Goal: Communication & Community: Answer question/provide support

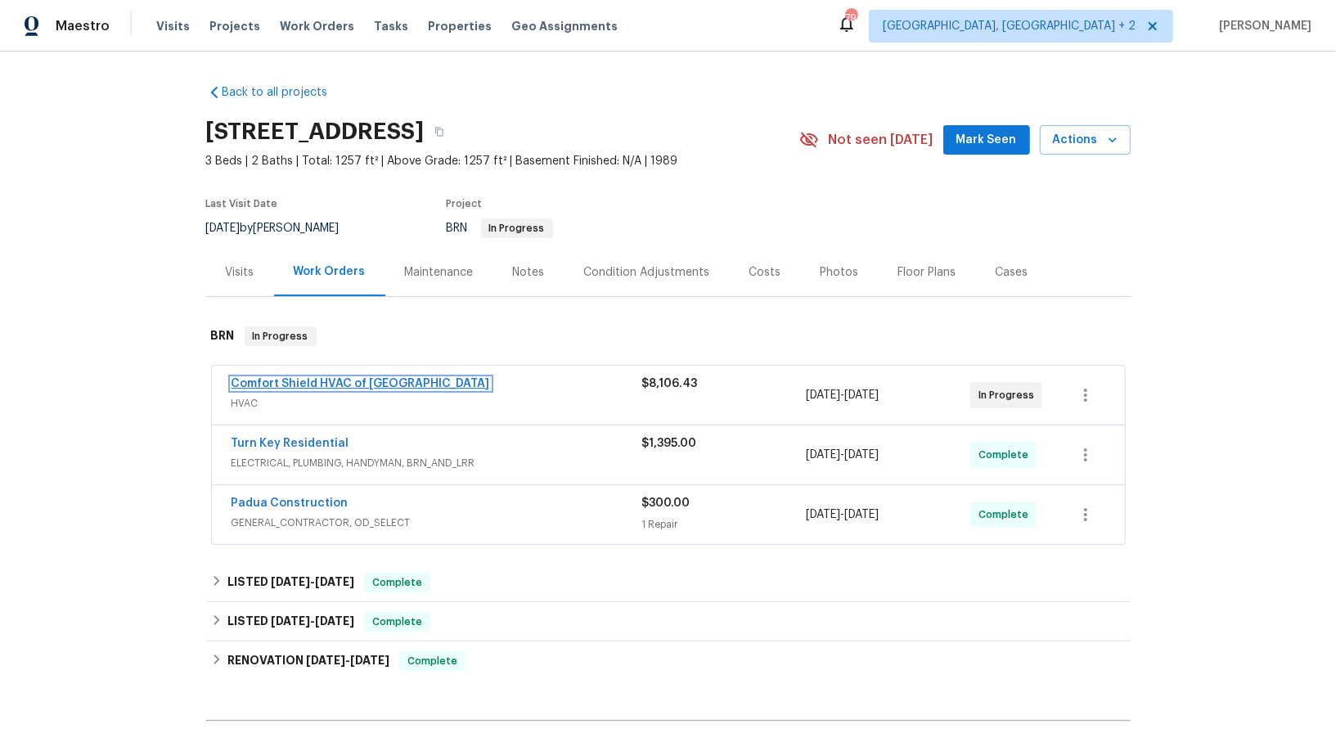
click at [346, 382] on link "Comfort Shield HVAC of NC" at bounding box center [361, 383] width 259 height 11
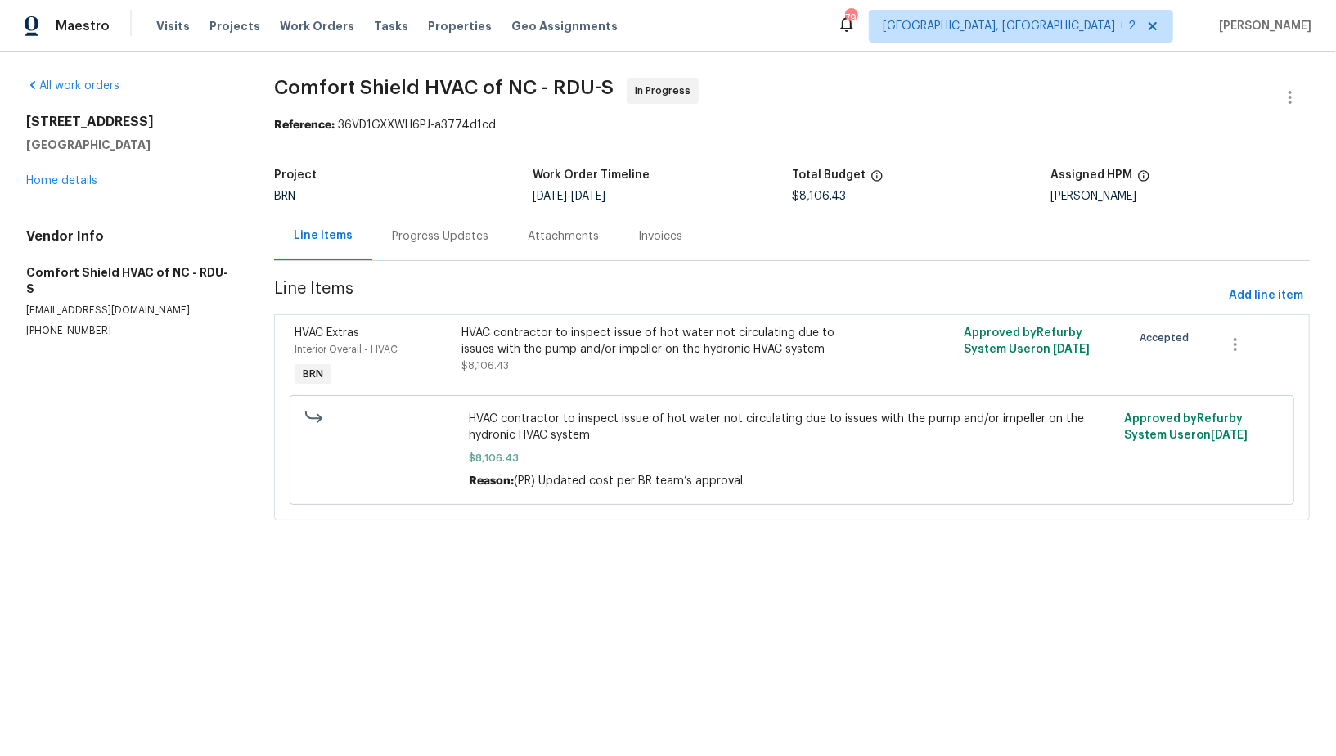
click at [452, 240] on div "Progress Updates" at bounding box center [440, 236] width 97 height 16
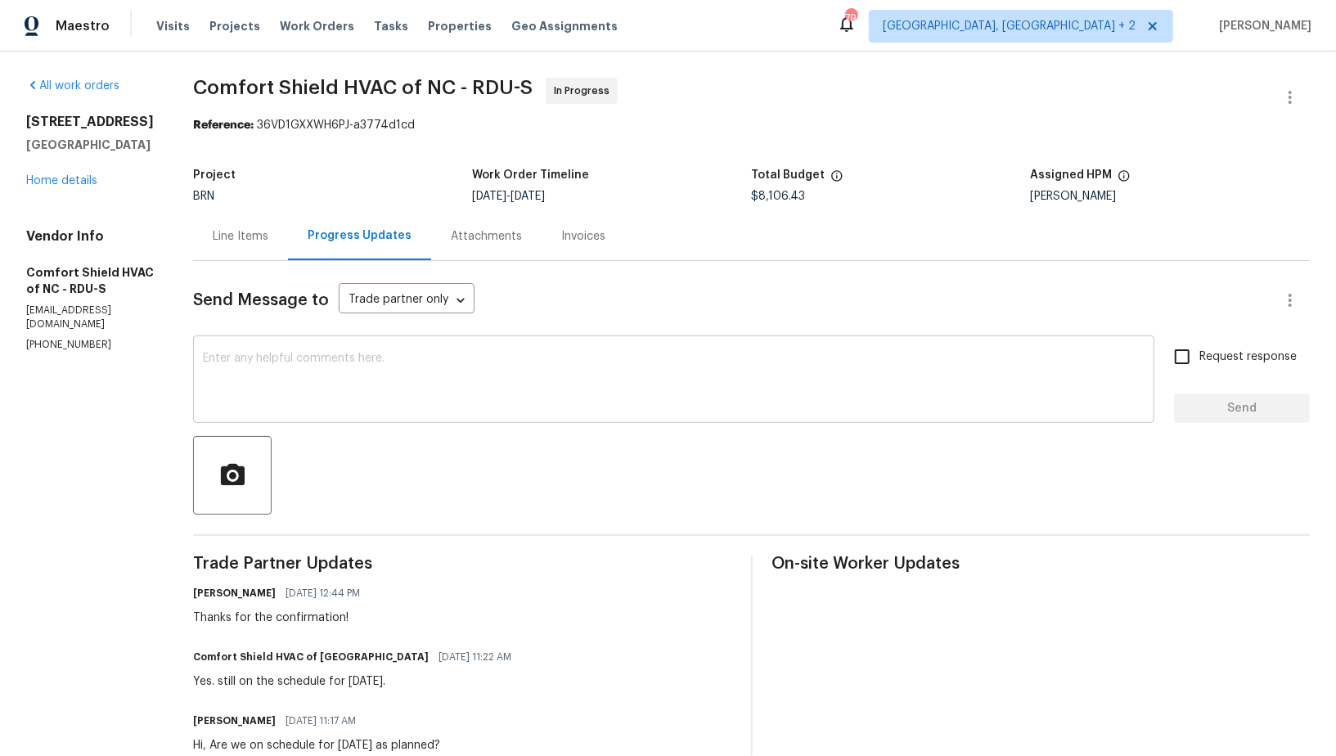
click at [364, 402] on textarea at bounding box center [674, 381] width 942 height 57
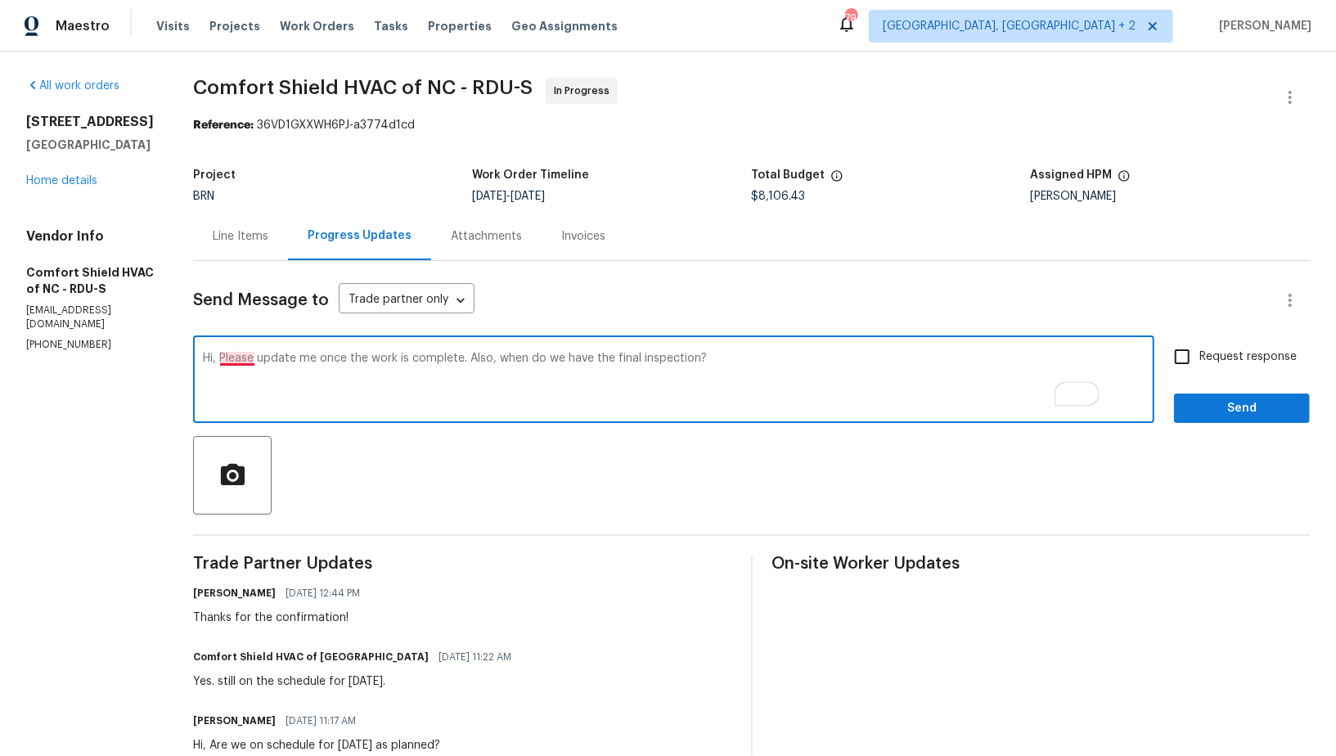
click at [286, 357] on textarea "Hi, Please update me once the work is complete. Also, when do we have the final…" at bounding box center [674, 381] width 942 height 57
type textarea "Hi, please update me once the work is complete. Also, when do we have the final…"
click at [1181, 345] on input "Request response" at bounding box center [1182, 357] width 34 height 34
checkbox input "true"
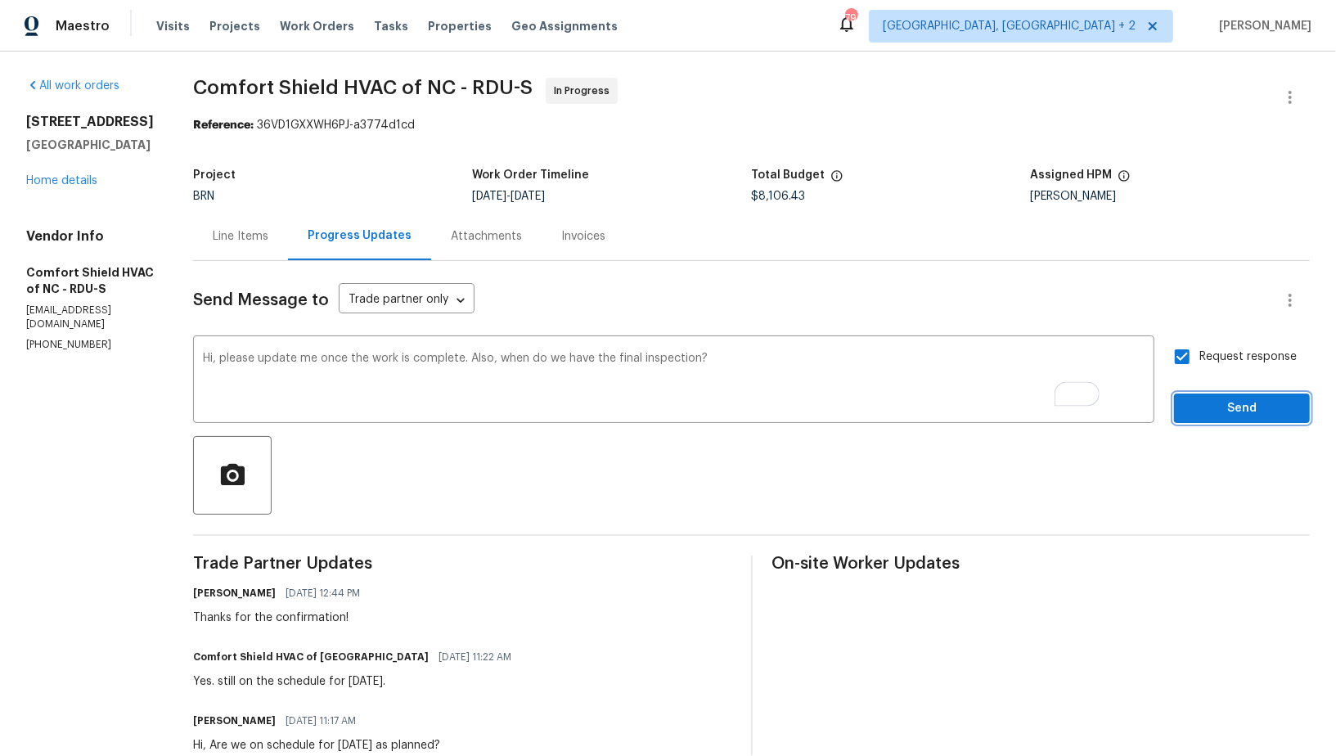
click at [1204, 397] on button "Send" at bounding box center [1242, 409] width 136 height 30
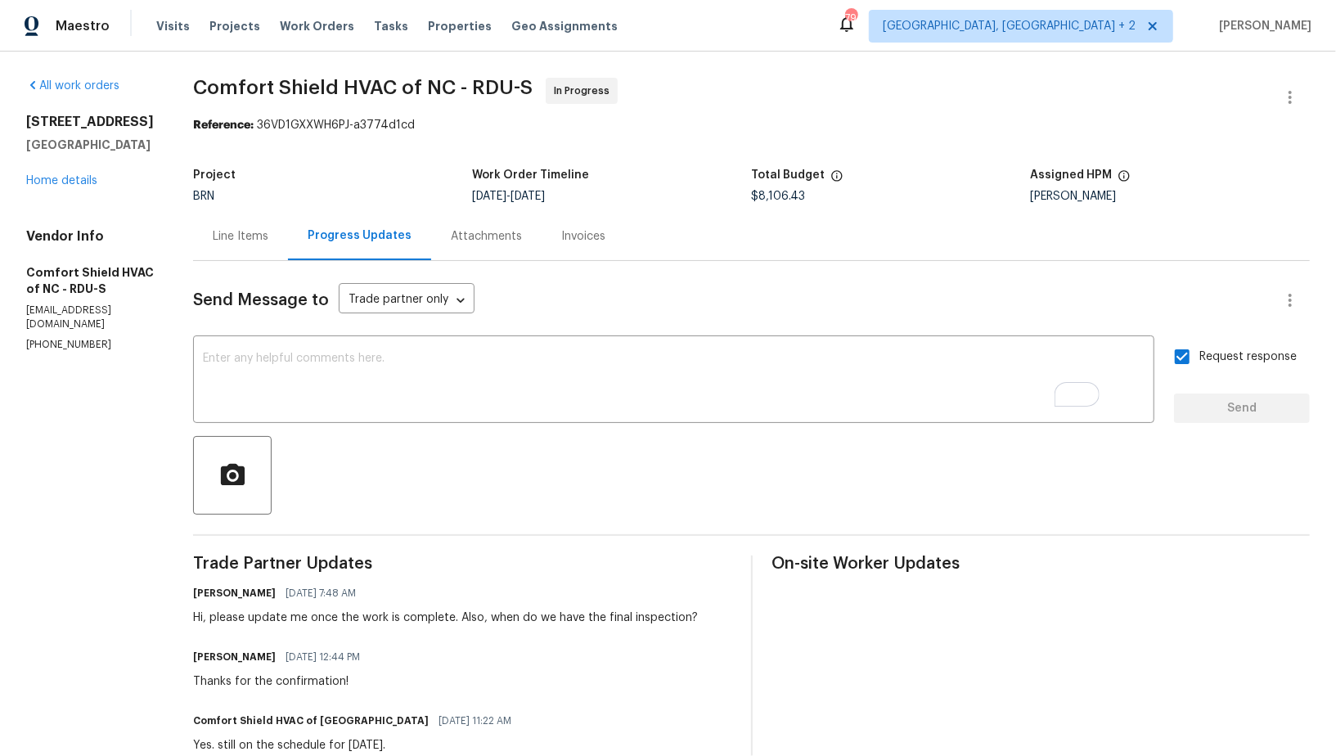
click at [288, 251] on div "Line Items" at bounding box center [240, 236] width 95 height 48
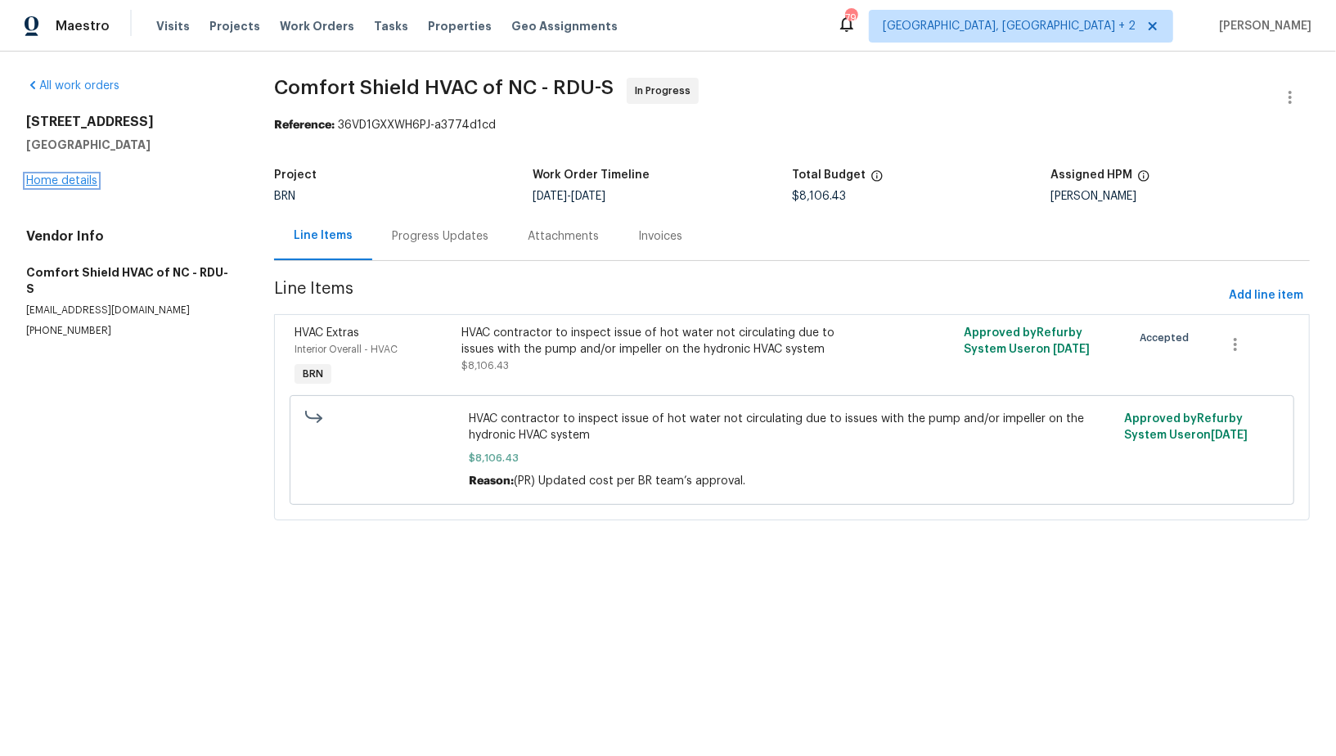
click at [70, 184] on link "Home details" at bounding box center [61, 180] width 71 height 11
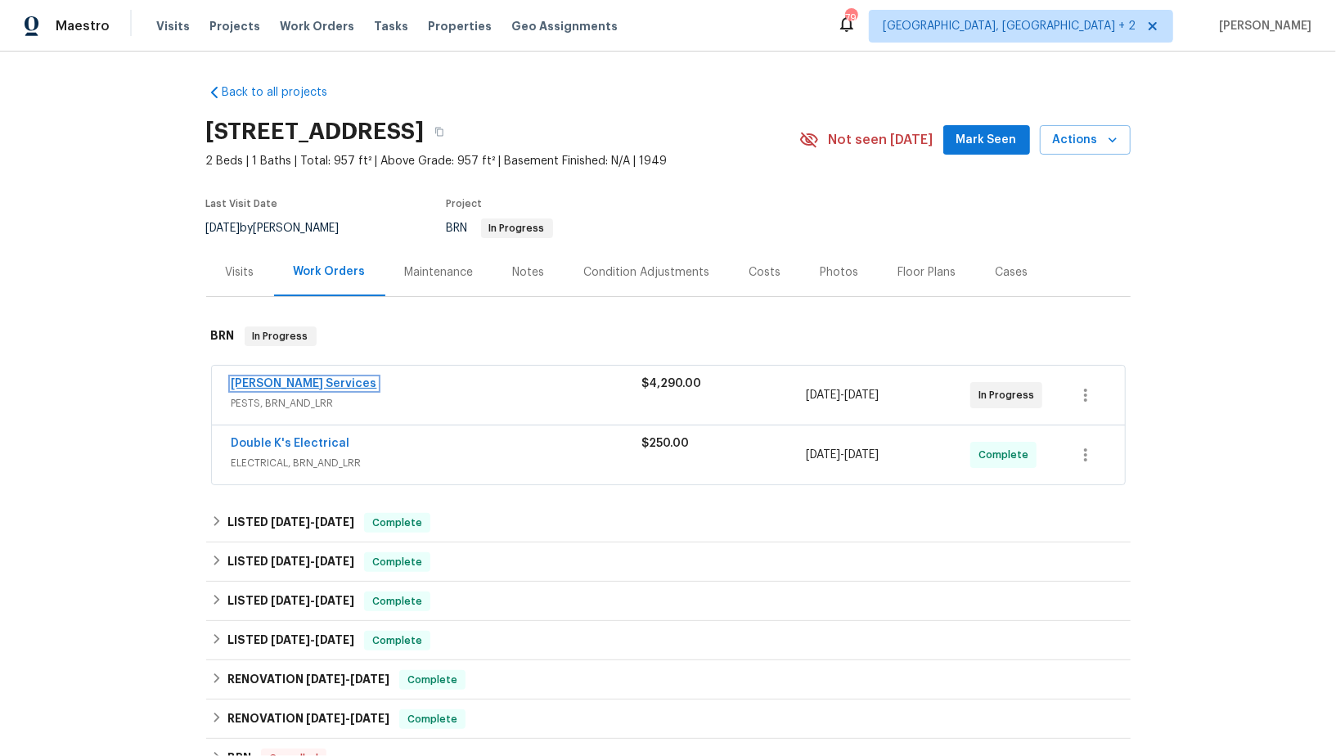
click at [283, 378] on link "Massey Services" at bounding box center [305, 383] width 146 height 11
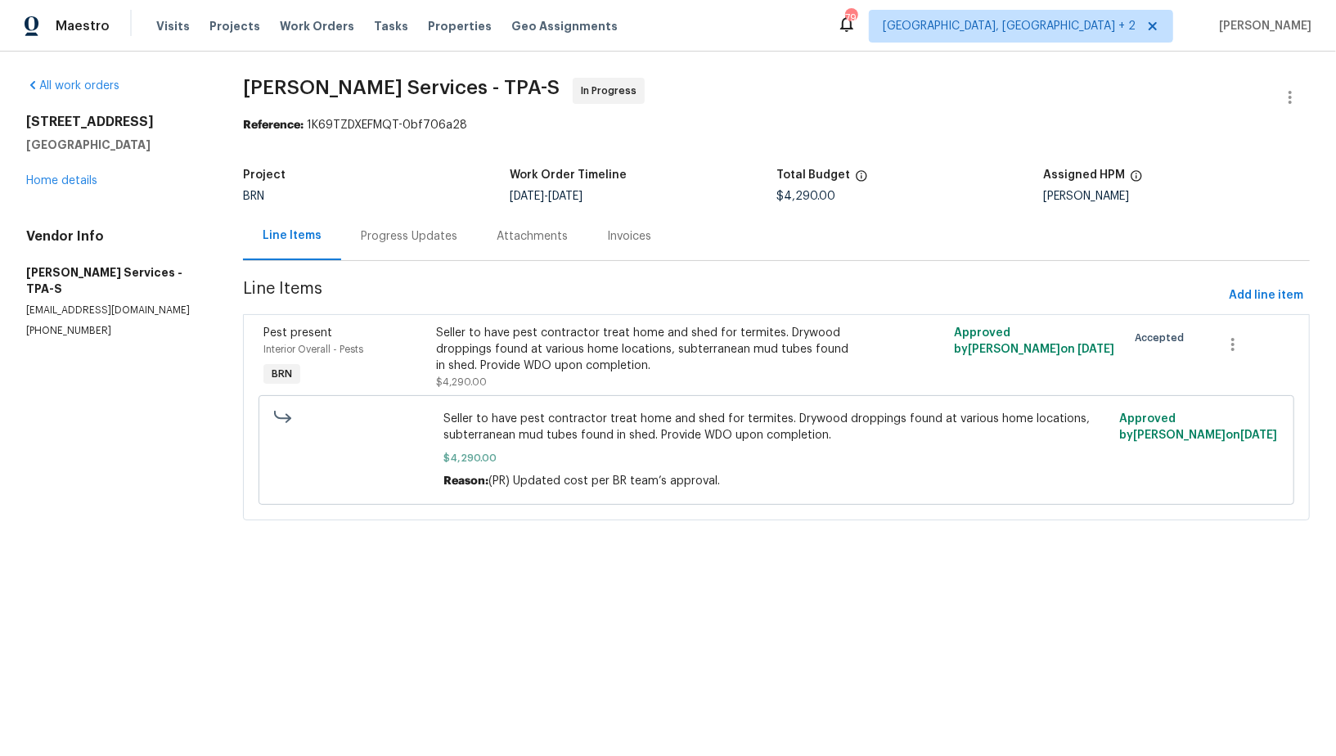
click at [386, 220] on div "Progress Updates" at bounding box center [409, 236] width 136 height 48
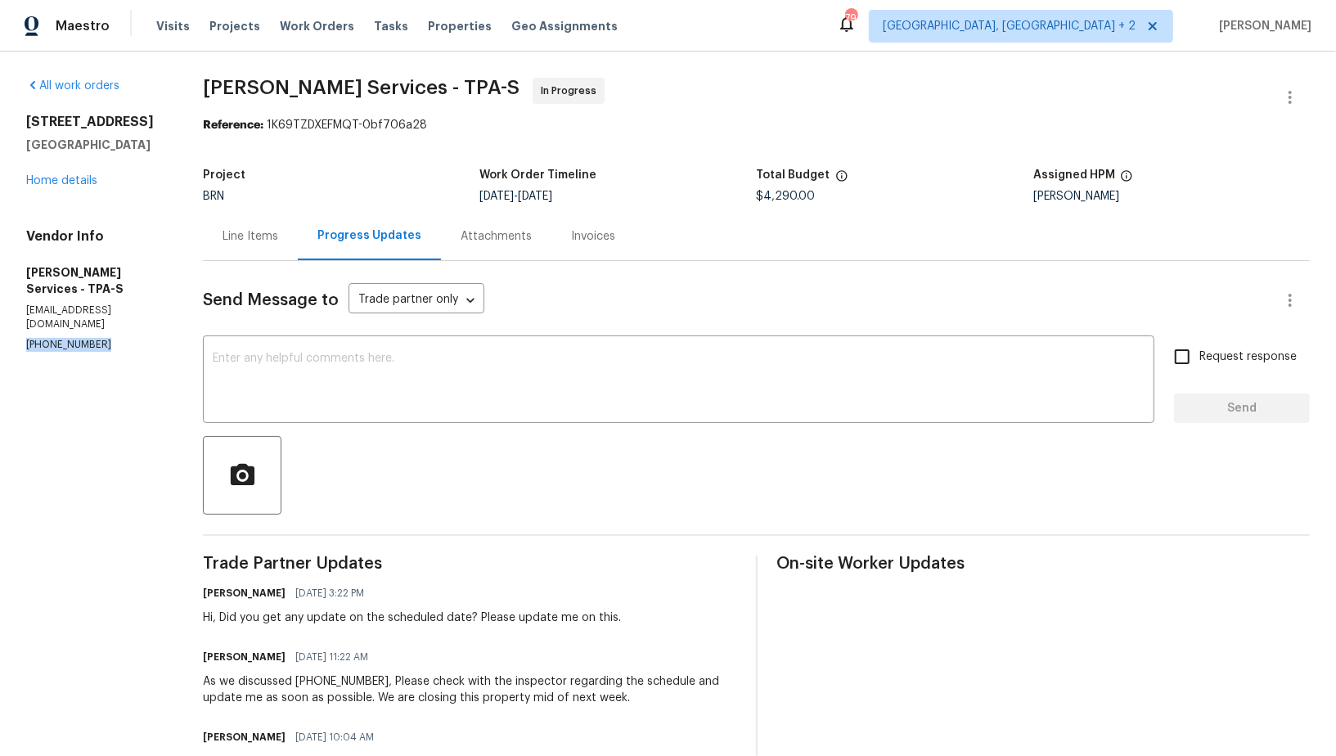
drag, startPoint x: 105, startPoint y: 314, endPoint x: 0, endPoint y: 312, distance: 104.8
copy p "(407) 645-2500"
click at [298, 228] on div "Line Items" at bounding box center [250, 236] width 95 height 48
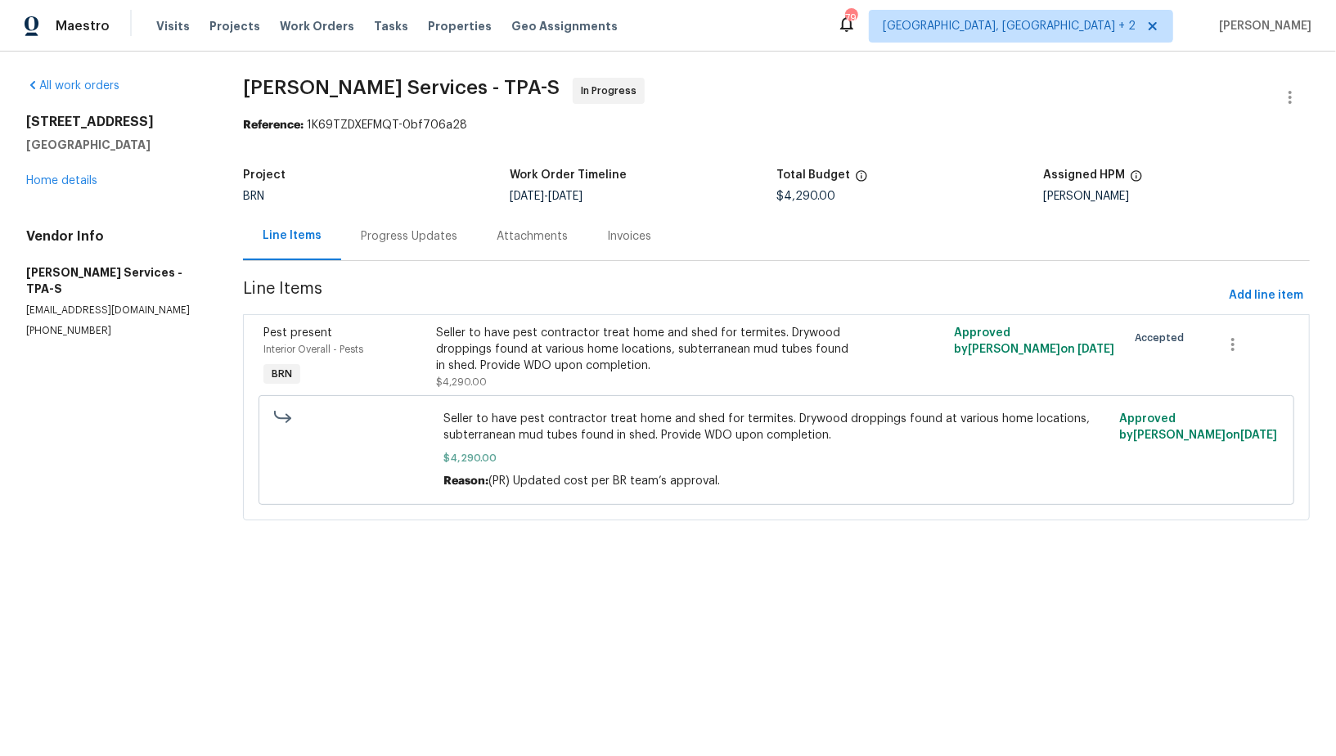
click at [399, 250] on div "Progress Updates" at bounding box center [409, 236] width 136 height 48
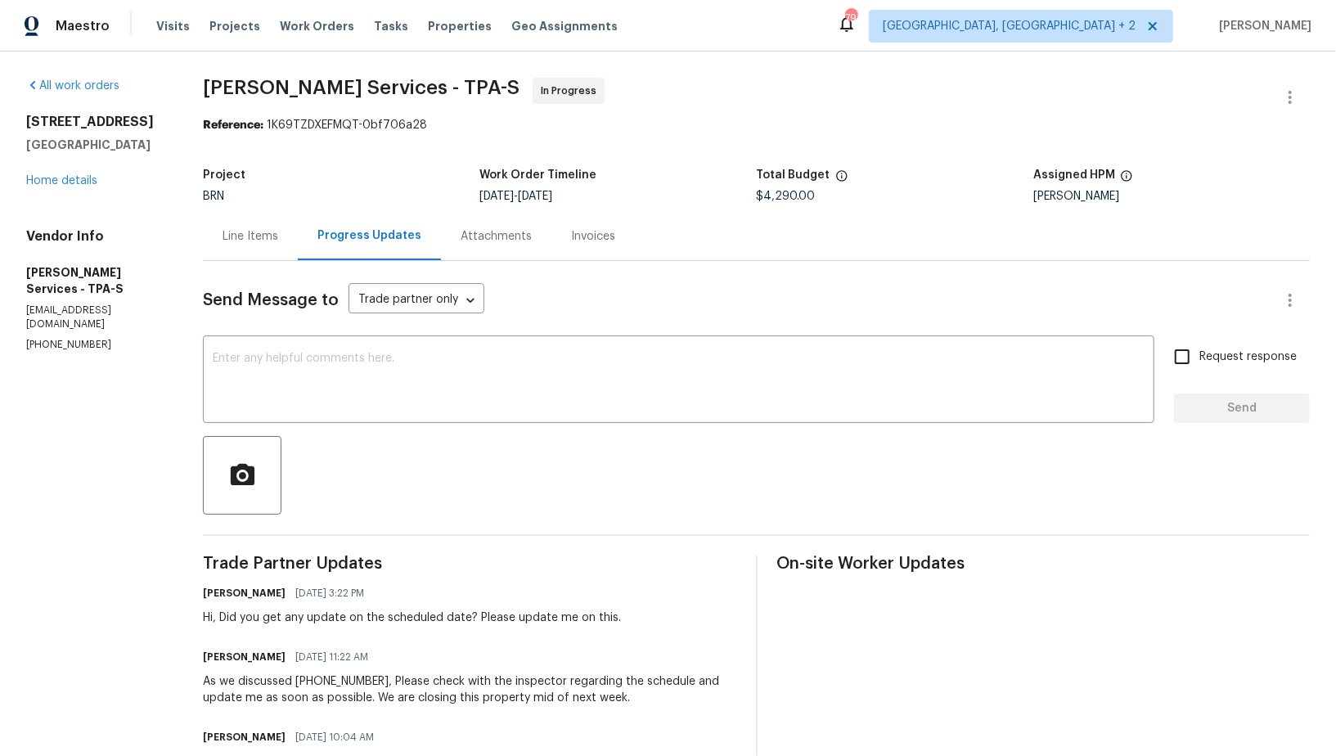
click at [278, 232] on div "Line Items" at bounding box center [251, 236] width 56 height 16
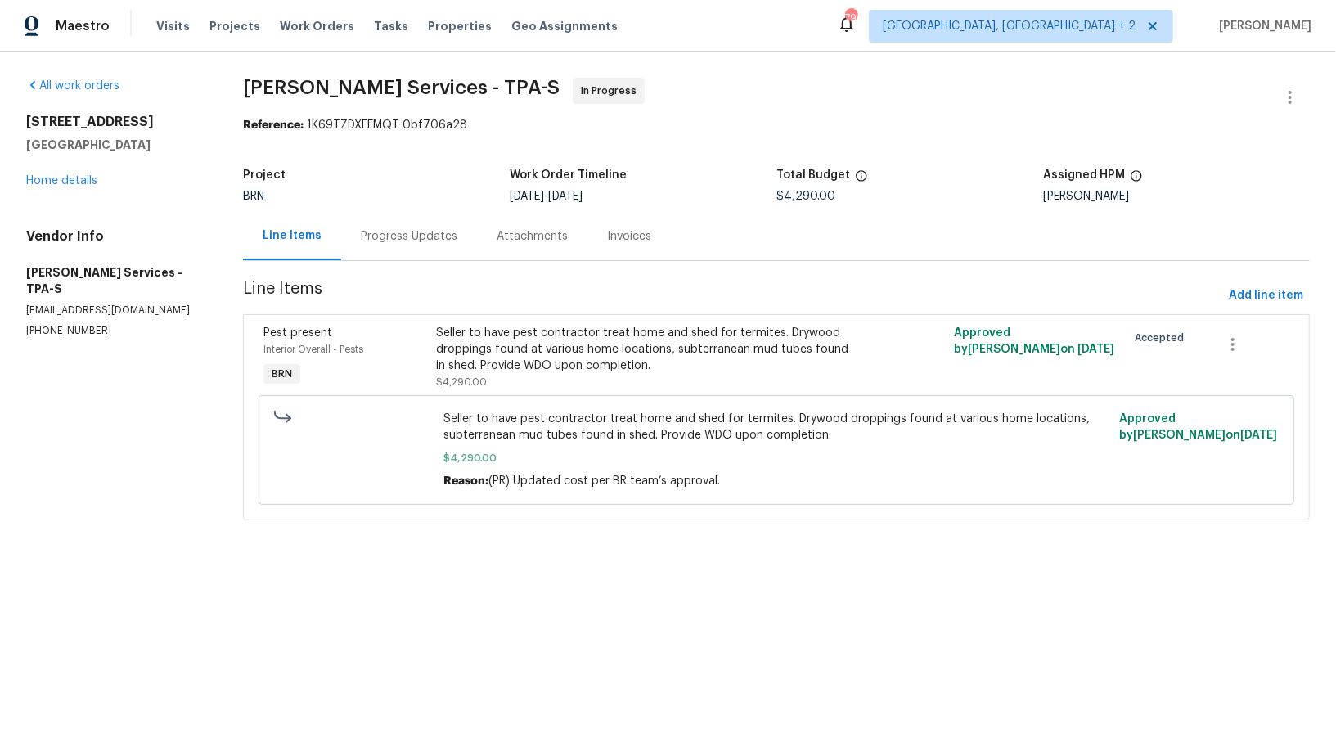
click at [409, 247] on div "Progress Updates" at bounding box center [409, 236] width 136 height 48
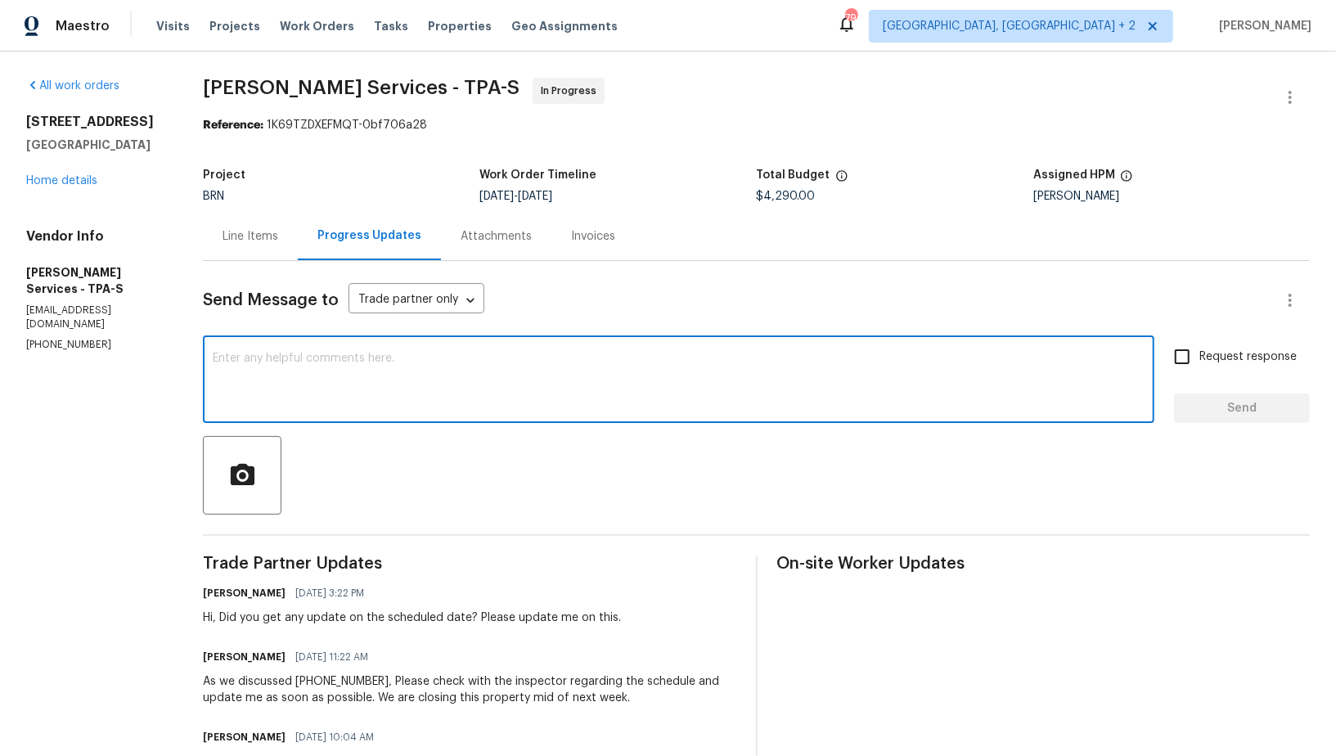
click at [358, 360] on textarea at bounding box center [679, 381] width 932 height 57
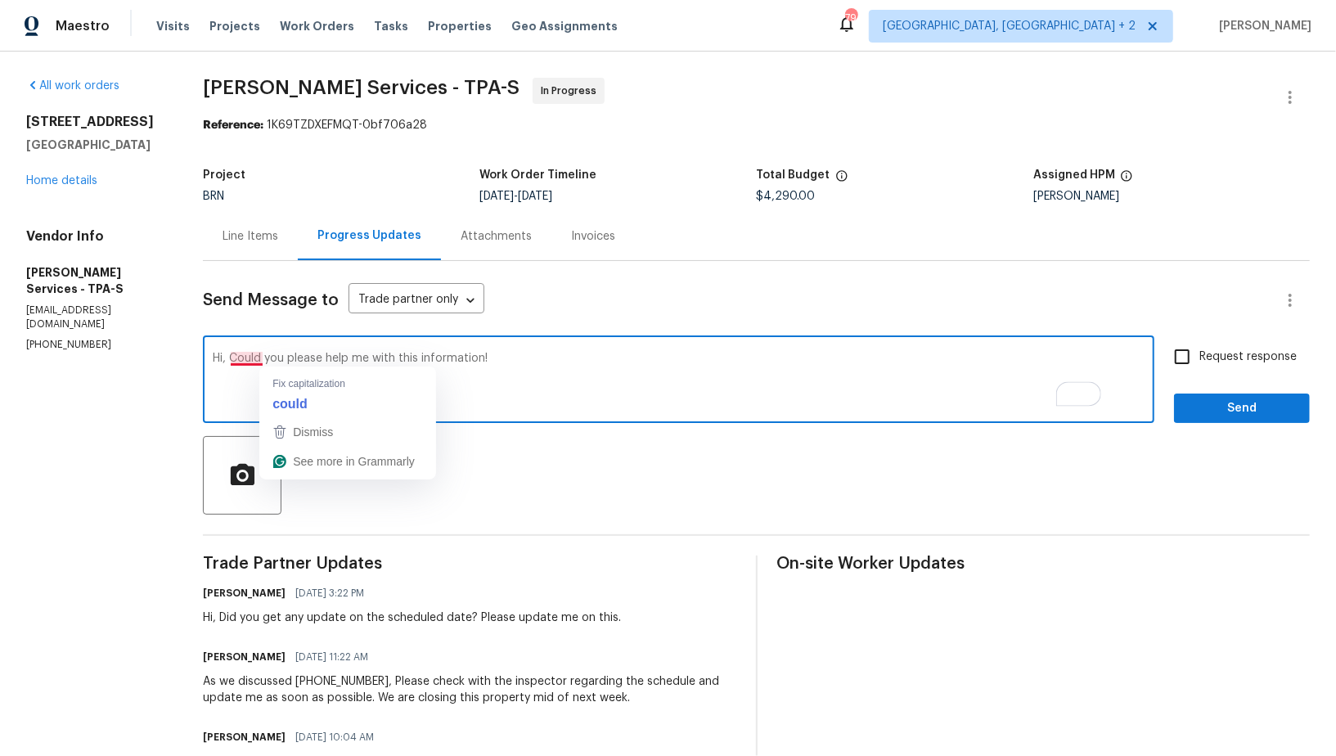
click at [299, 357] on textarea "Hi, Could you please help me with this information!" at bounding box center [679, 381] width 932 height 57
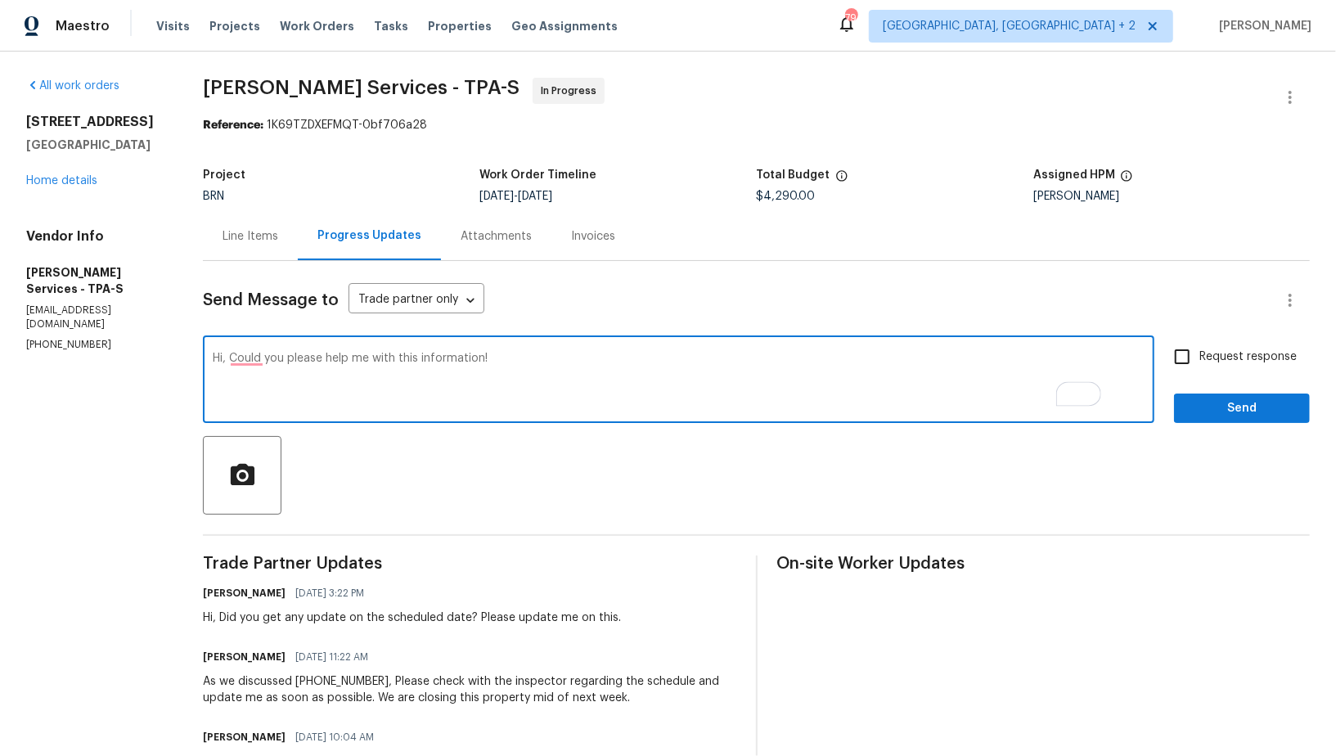
click at [320, 400] on textarea "Hi, Could you please help me with this information!" at bounding box center [679, 381] width 932 height 57
click at [287, 353] on textarea "Hi, Could you please help me with this information!" at bounding box center [679, 381] width 932 height 57
click at [290, 362] on textarea "Hi, Could you please help me with this information!" at bounding box center [679, 381] width 932 height 57
click at [564, 395] on textarea "Hi, could you please help me with this information!" at bounding box center [679, 381] width 932 height 57
drag, startPoint x: 448, startPoint y: 358, endPoint x: 700, endPoint y: 361, distance: 251.2
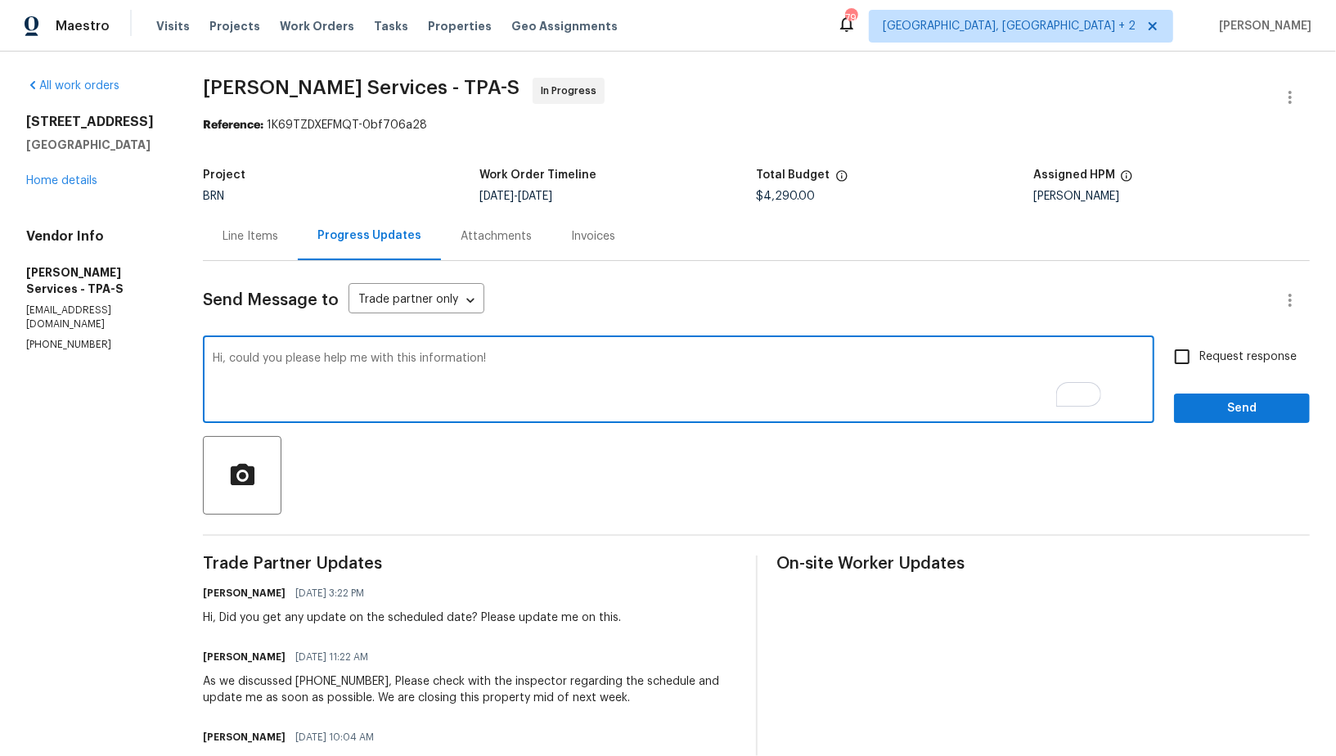
click at [692, 360] on textarea "Hi, could you please help me with this information!" at bounding box center [679, 381] width 932 height 57
type textarea "Hi, could you please help me with the scheduled date of the work? We have to in…"
click at [1184, 367] on input "Request response" at bounding box center [1182, 357] width 34 height 34
checkbox input "true"
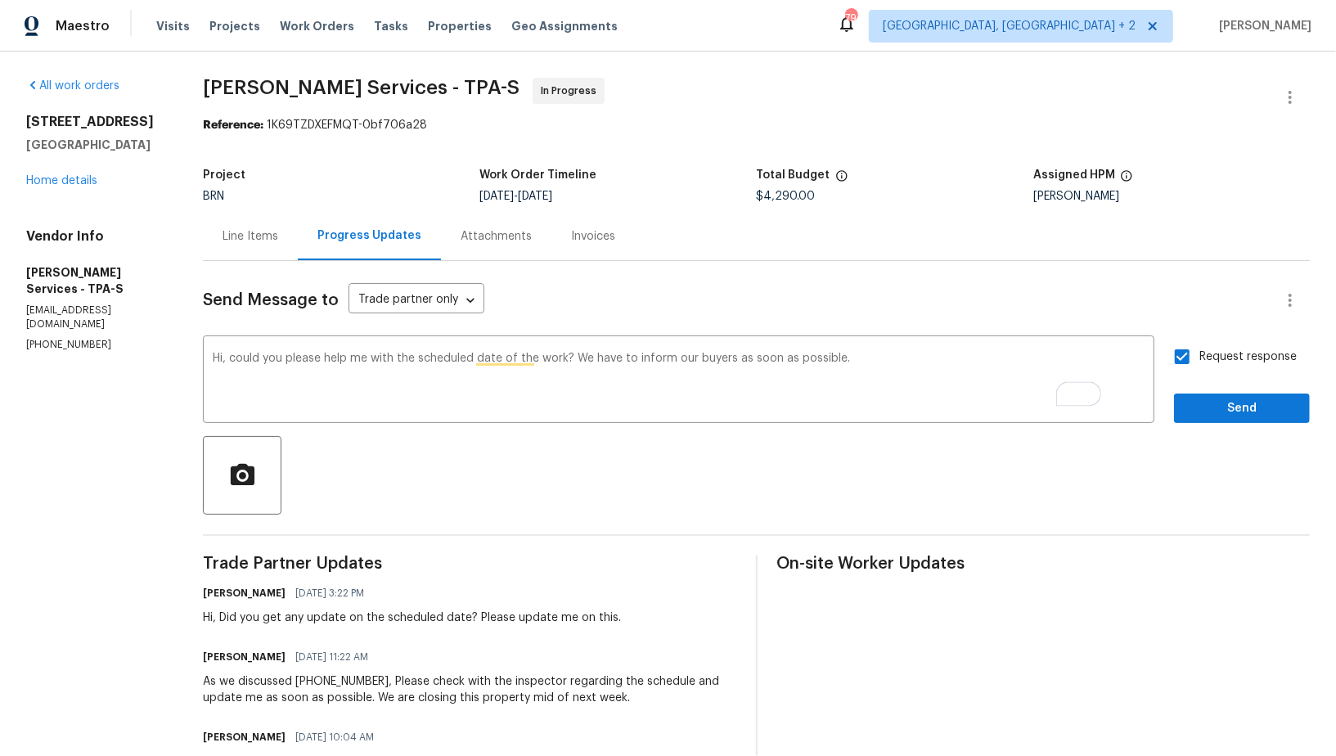
click at [1205, 396] on button "Send" at bounding box center [1242, 409] width 136 height 30
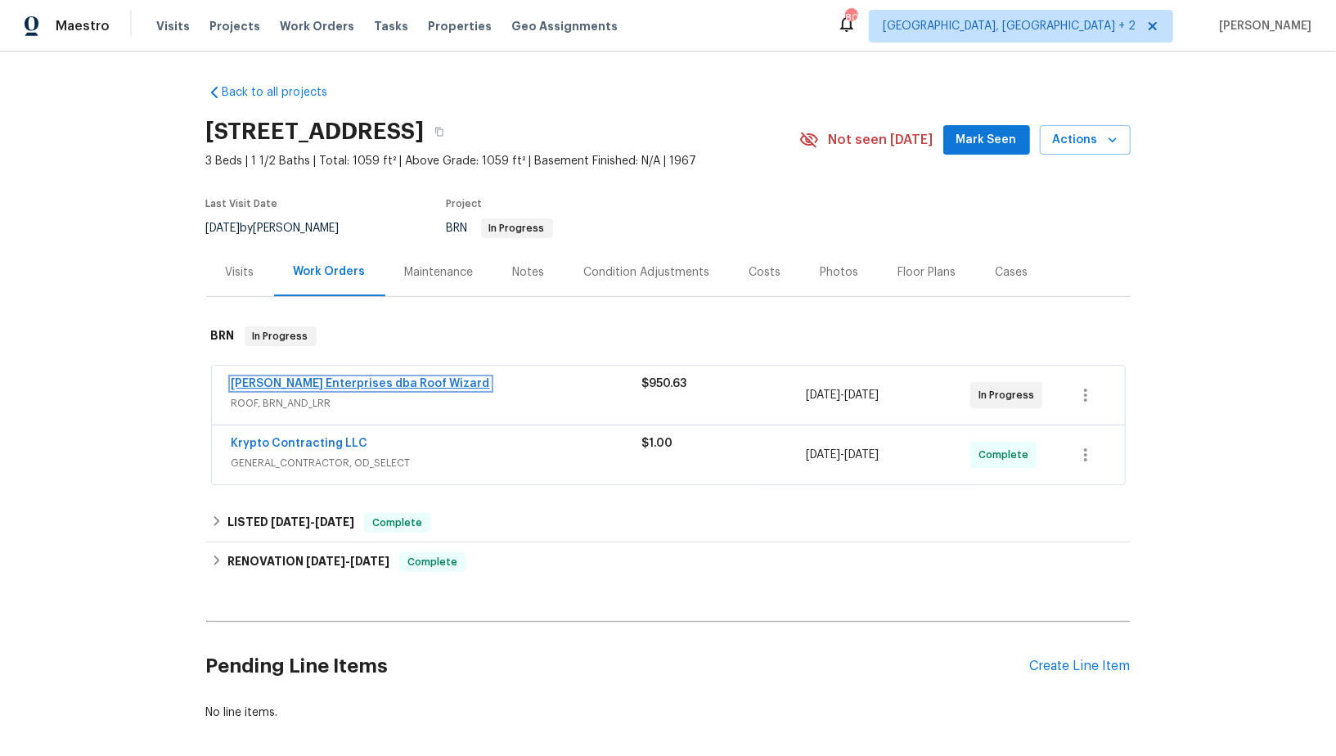
click at [372, 383] on link "[PERSON_NAME] Enterprises dba Roof Wizard" at bounding box center [361, 383] width 259 height 11
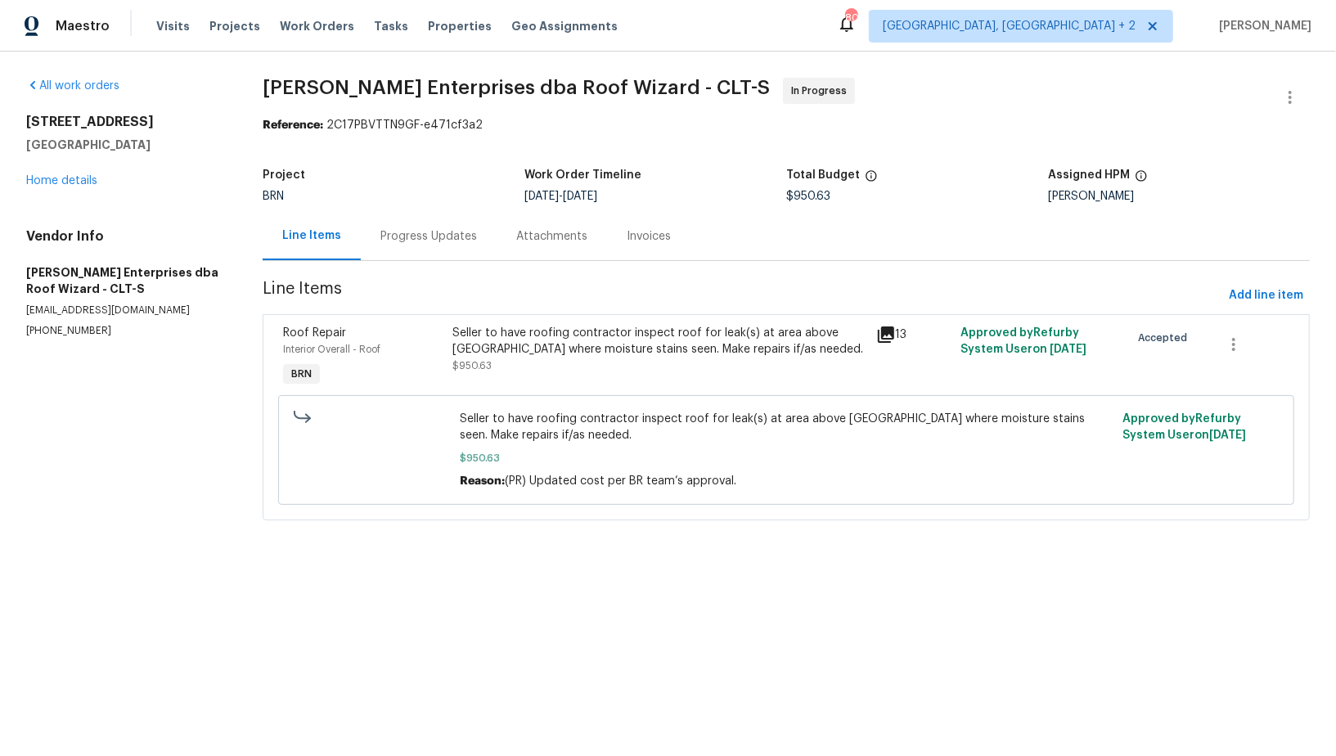
click at [424, 236] on div "Progress Updates" at bounding box center [428, 236] width 97 height 16
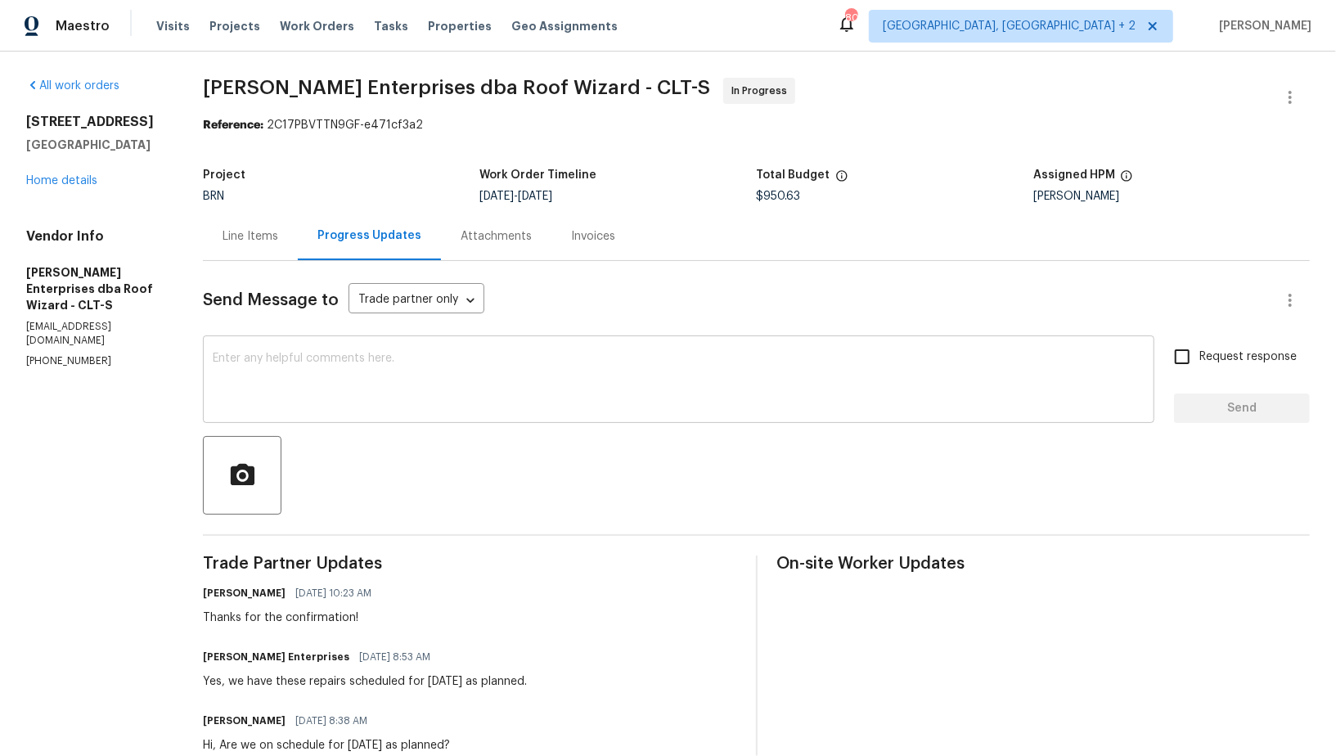
click at [394, 380] on textarea at bounding box center [679, 381] width 932 height 57
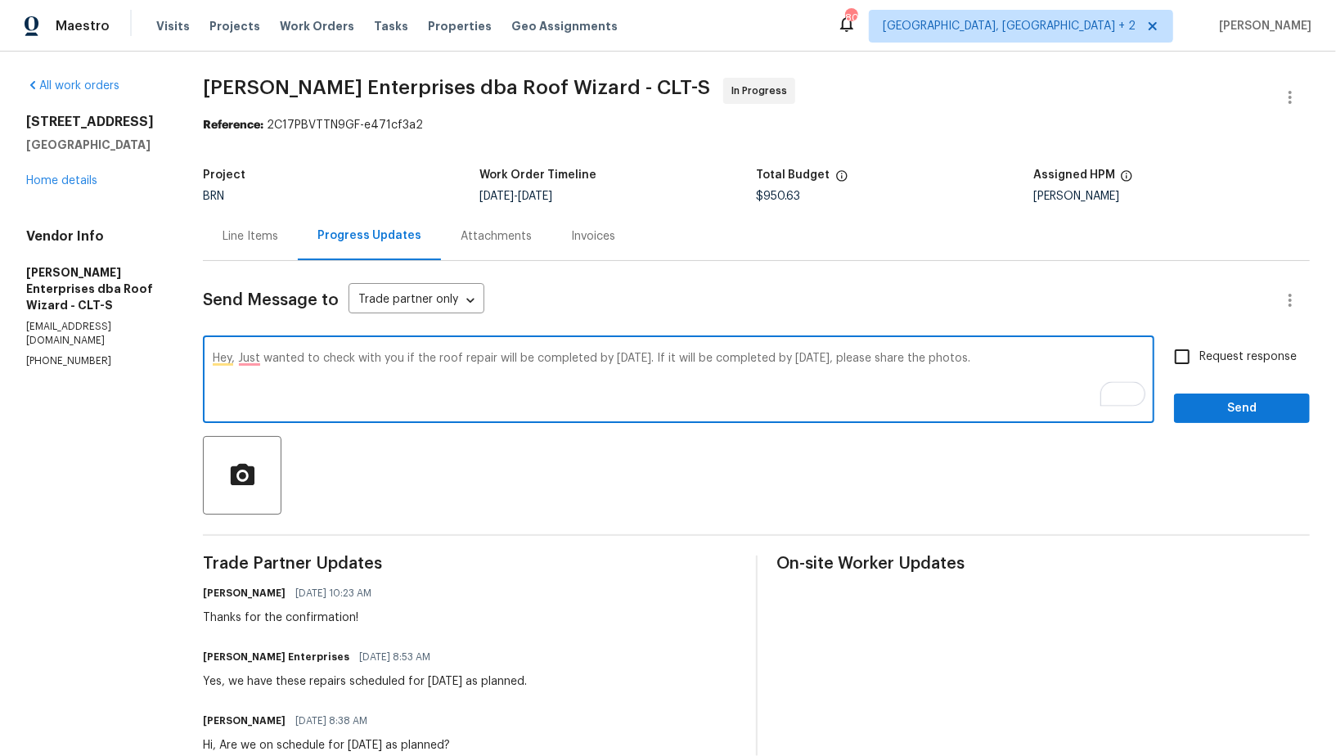
type textarea "Hey, Just wanted to check with you if the roof repair will be completed by toda…"
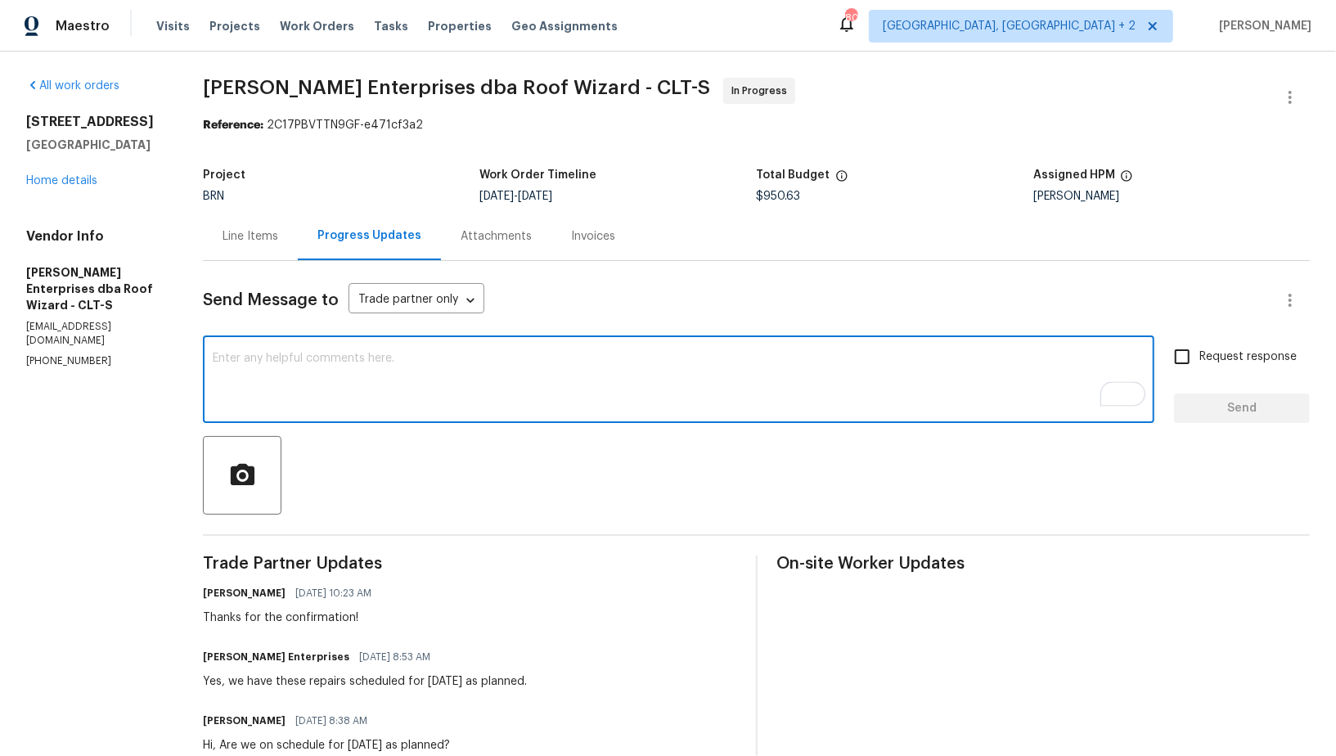
paste textarea "Hi, I just wanted to check if the roof repair will be completed today. If so, c…"
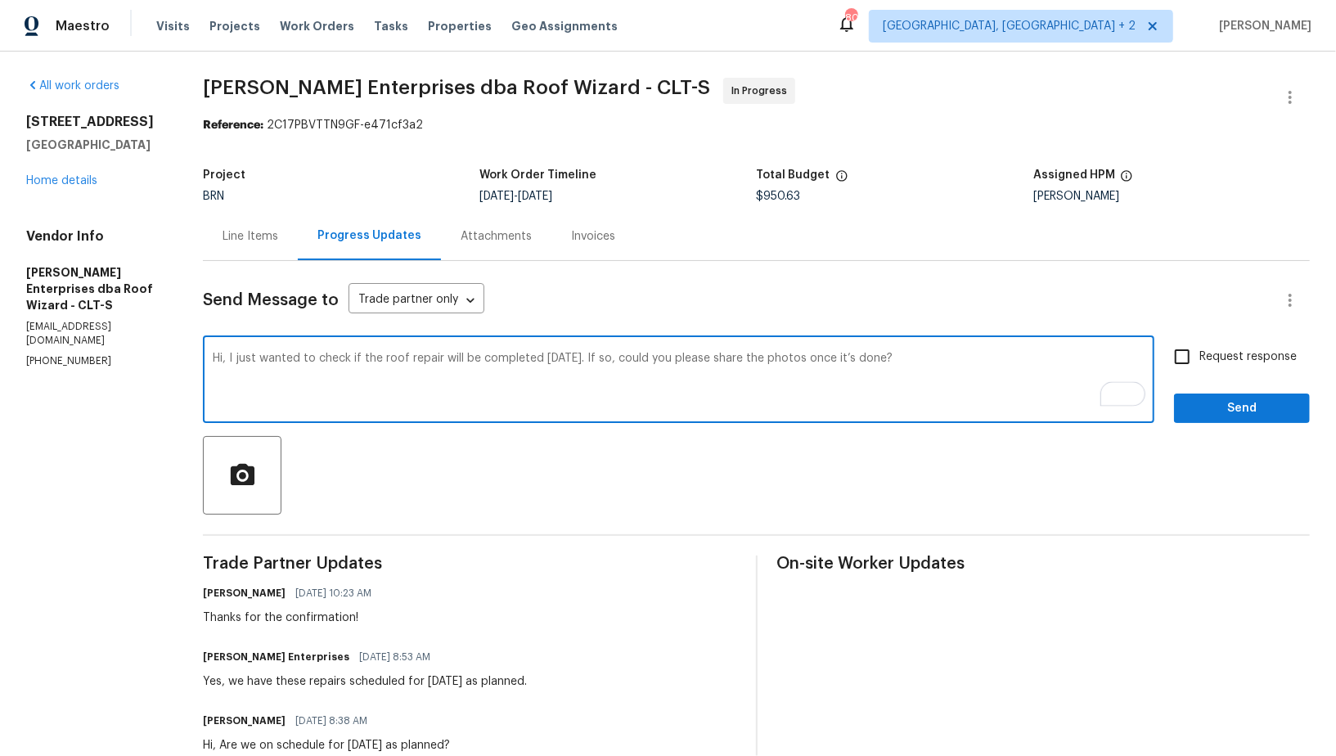
click at [537, 363] on textarea "Hi, I just wanted to check if the roof repair will be completed today. If so, c…" at bounding box center [679, 381] width 932 height 57
click at [931, 357] on textarea "Hi, I just wanted to check if the roof repair will be completed by today. If so…" at bounding box center [679, 381] width 932 height 57
click at [845, 359] on textarea "Hi, I just wanted to check if the roof repair will be completed by today. If so…" at bounding box center [679, 381] width 932 height 57
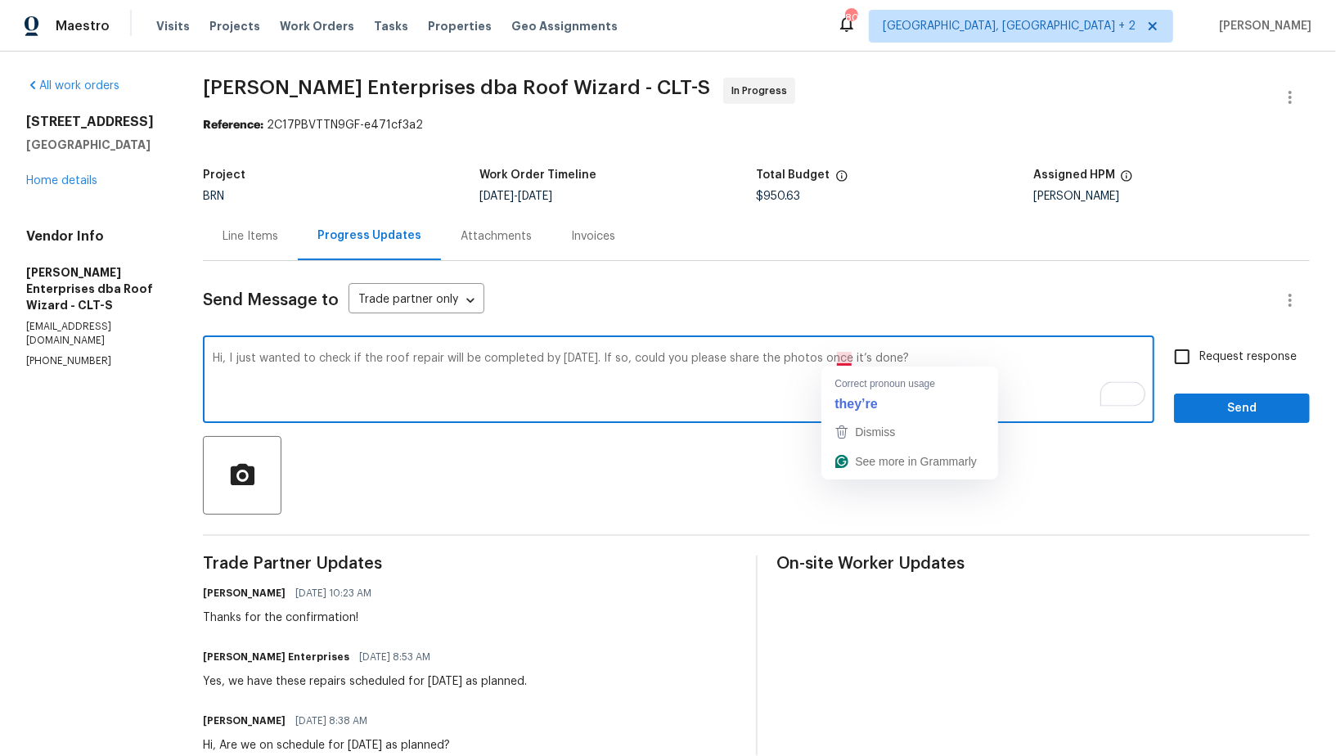
click at [1100, 371] on textarea "Hi, I just wanted to check if the roof repair will be completed by today. If so…" at bounding box center [679, 381] width 932 height 57
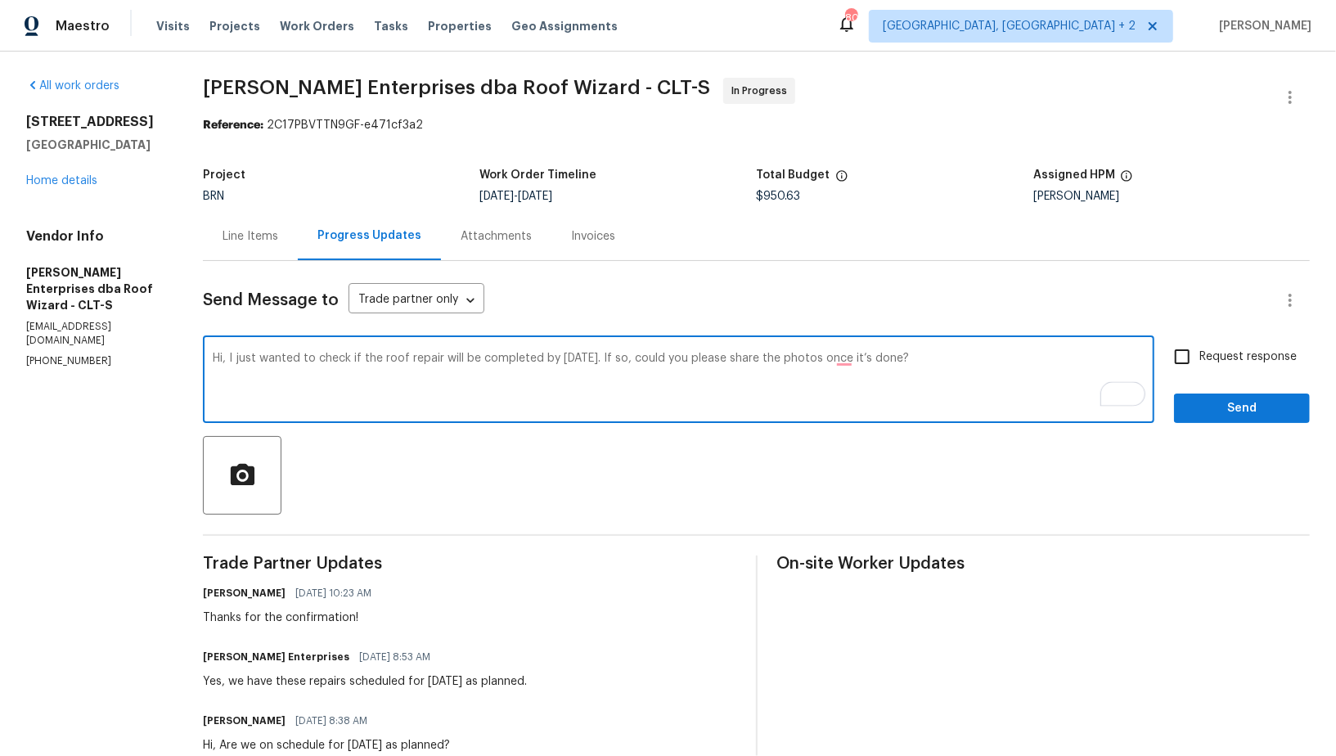
type textarea "Hi, I just wanted to check if the roof repair will be completed by today. If so…"
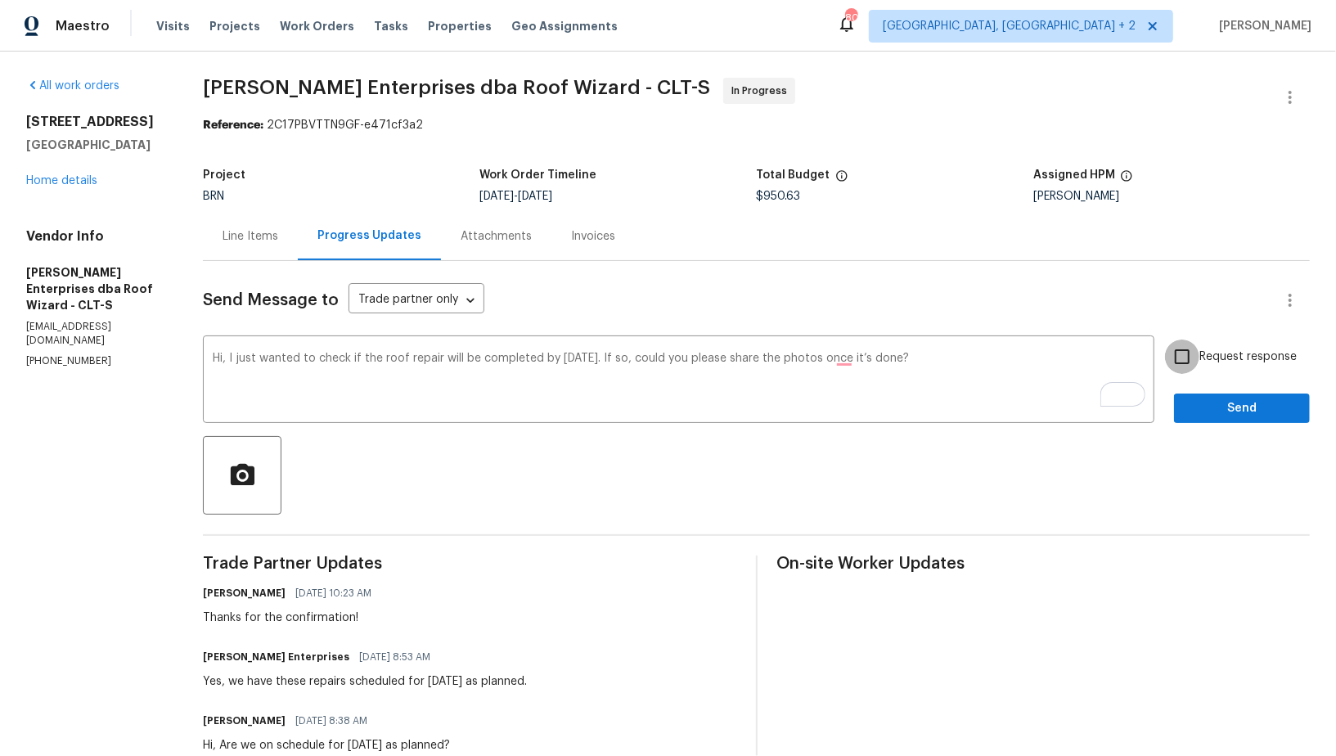
click at [1195, 363] on input "Request response" at bounding box center [1182, 357] width 34 height 34
checkbox input "true"
click at [1208, 415] on span "Send" at bounding box center [1242, 408] width 110 height 20
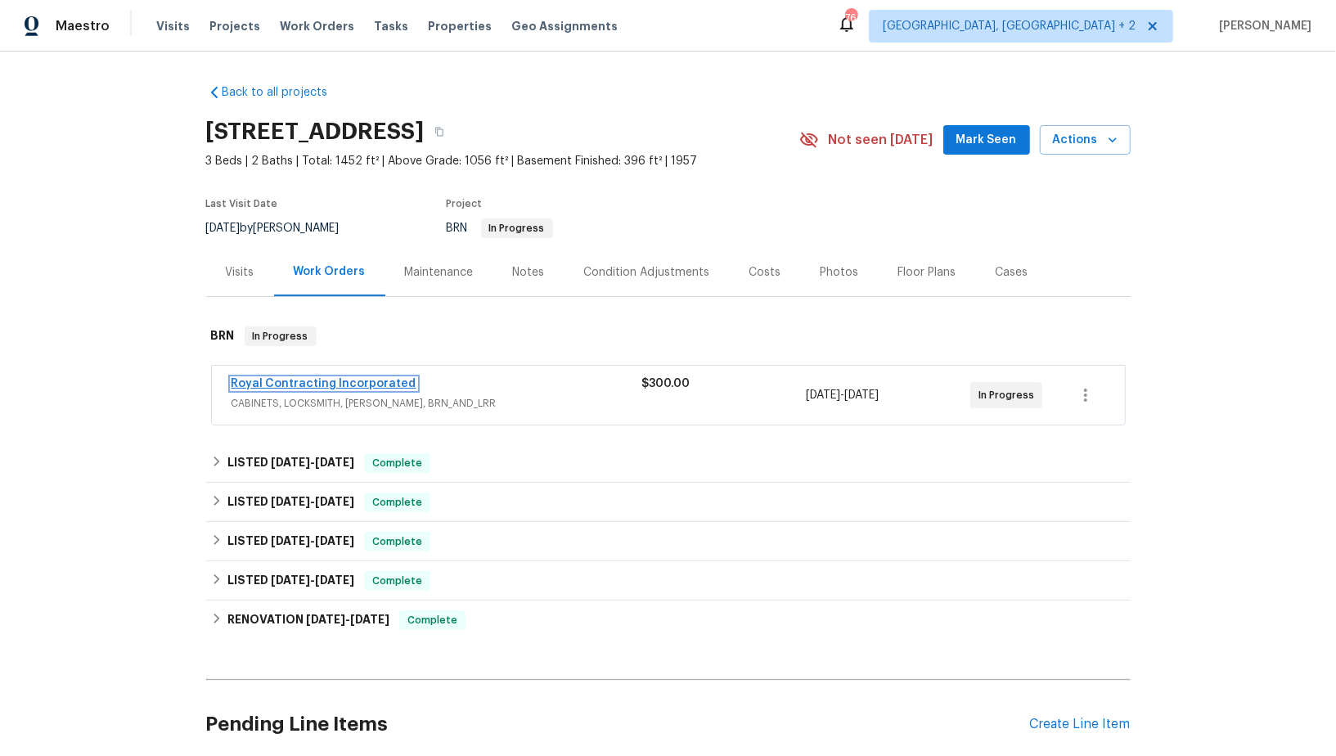
click at [266, 381] on link "Royal Contracting Incorporated" at bounding box center [324, 383] width 185 height 11
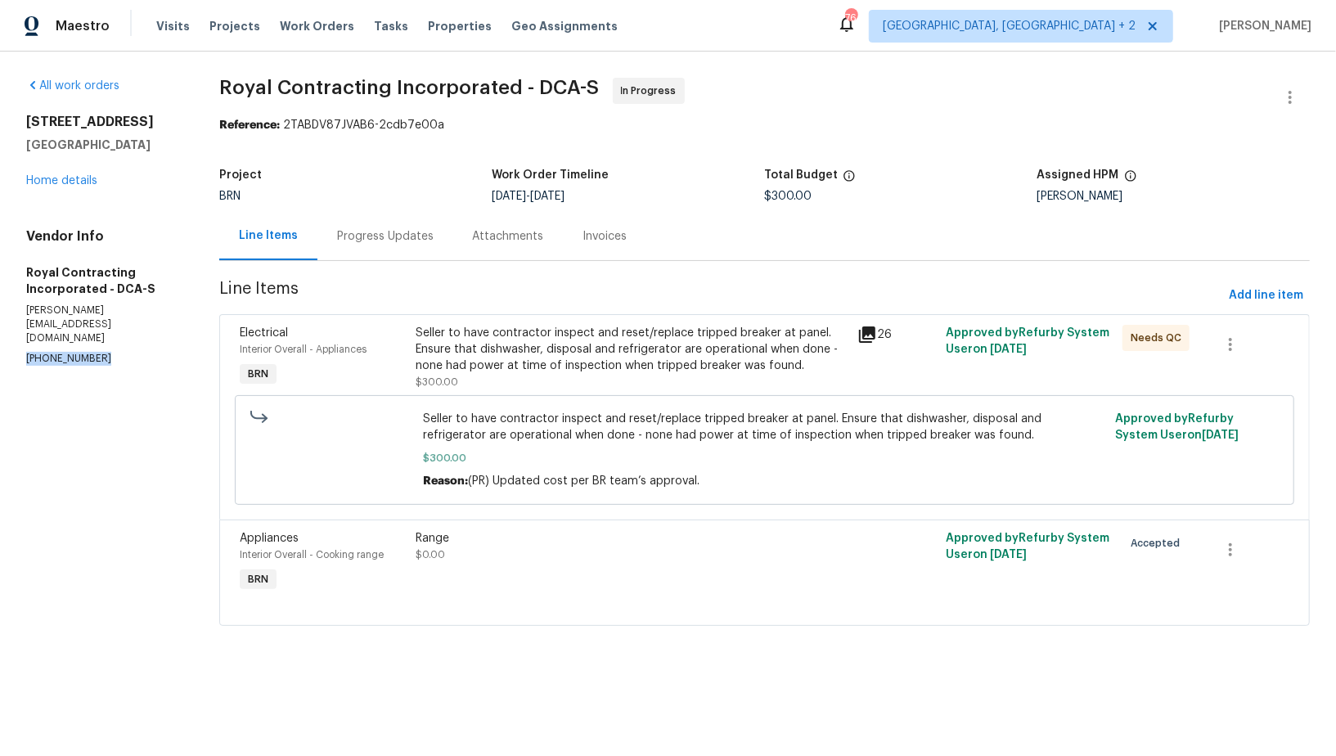
drag, startPoint x: 102, startPoint y: 317, endPoint x: 24, endPoint y: 340, distance: 81.8
copy p "(703) 498-9323"
click at [370, 240] on div "Progress Updates" at bounding box center [385, 236] width 97 height 16
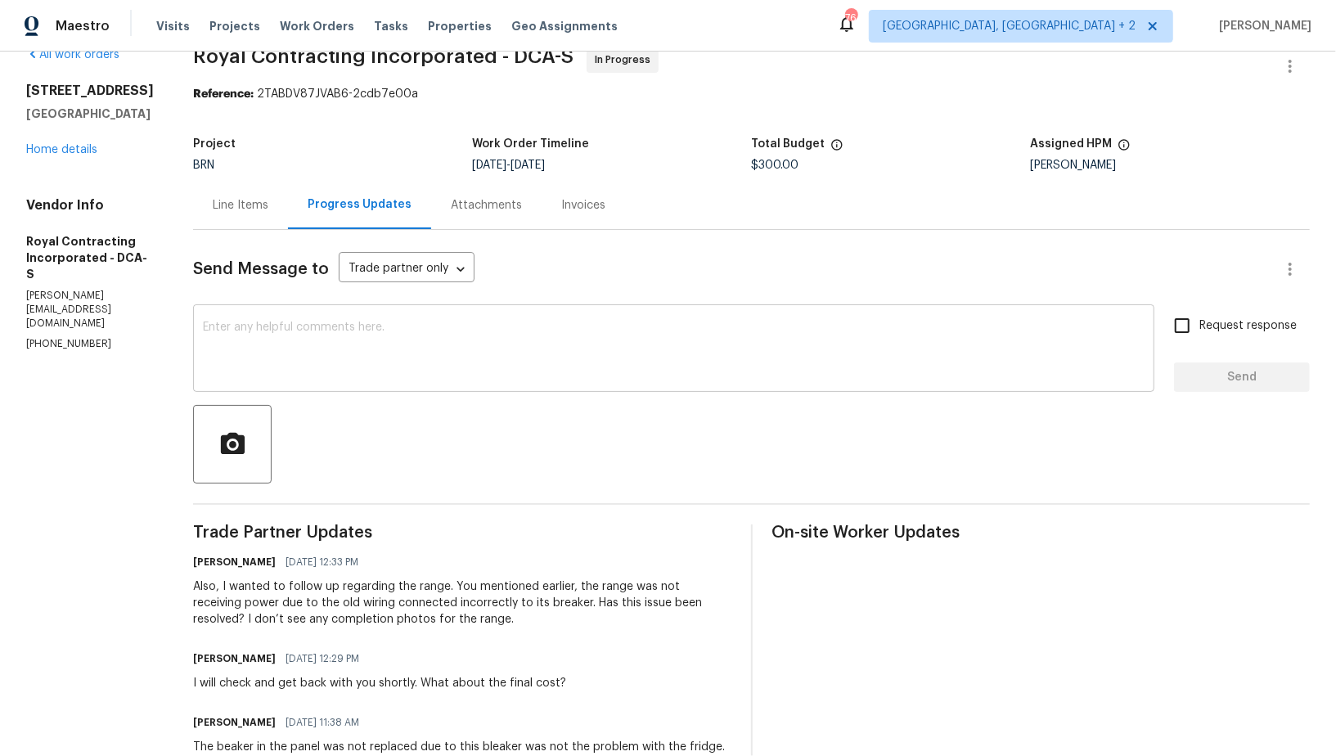
scroll to position [46, 0]
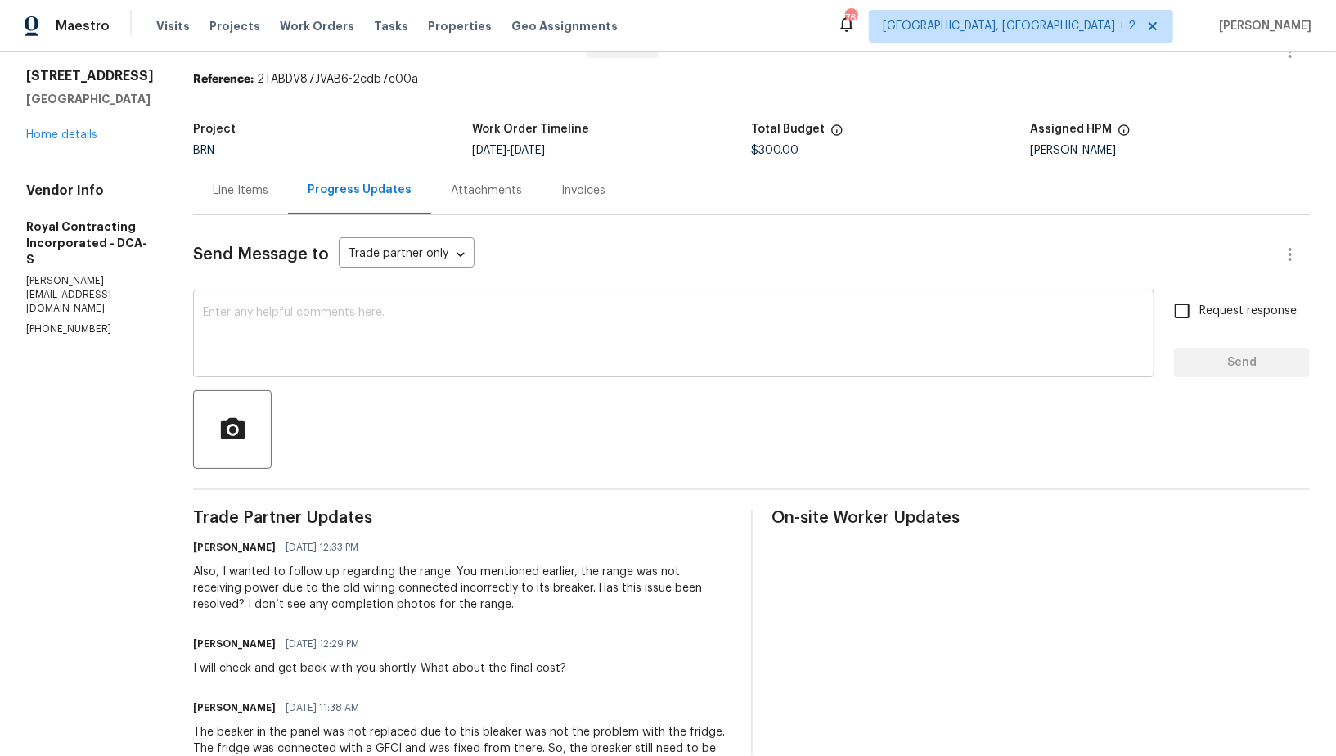
click at [317, 332] on textarea at bounding box center [674, 335] width 942 height 57
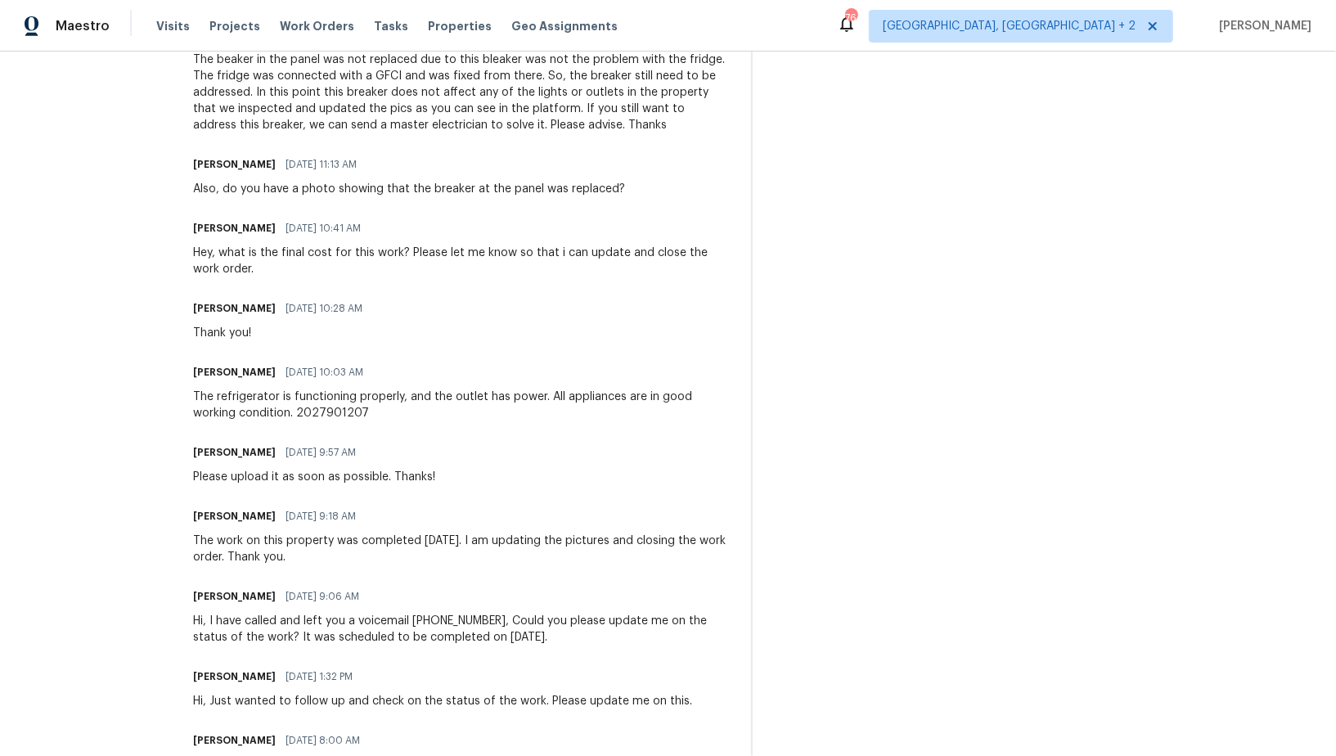
scroll to position [724, 0]
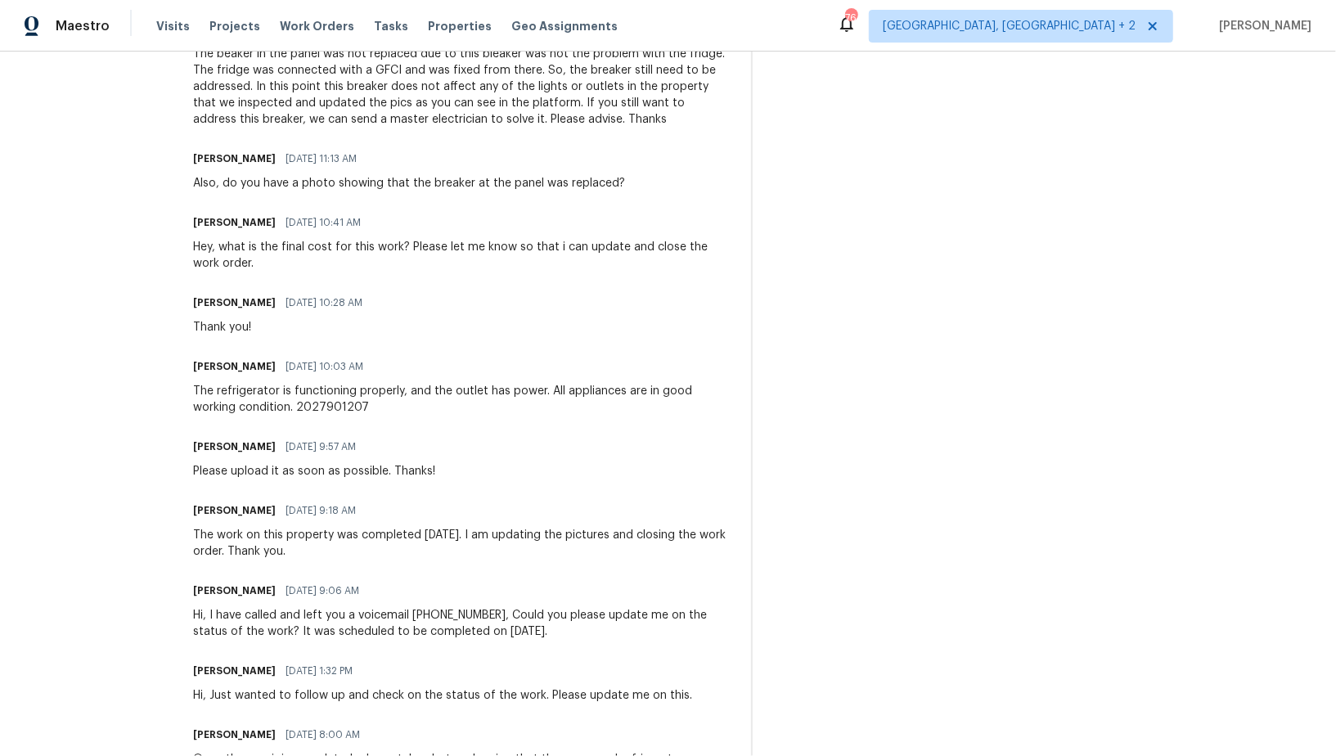
drag, startPoint x: 204, startPoint y: 612, endPoint x: 605, endPoint y: 632, distance: 401.4
click at [605, 632] on div "All work orders 4107 24th Pl Temple Hills, MD 20748 Home details Vendor Info Ro…" at bounding box center [668, 617] width 1336 height 2580
copy div "Hi, I have called and left you a voicemail (703) 498-9323, Could you please upd…"
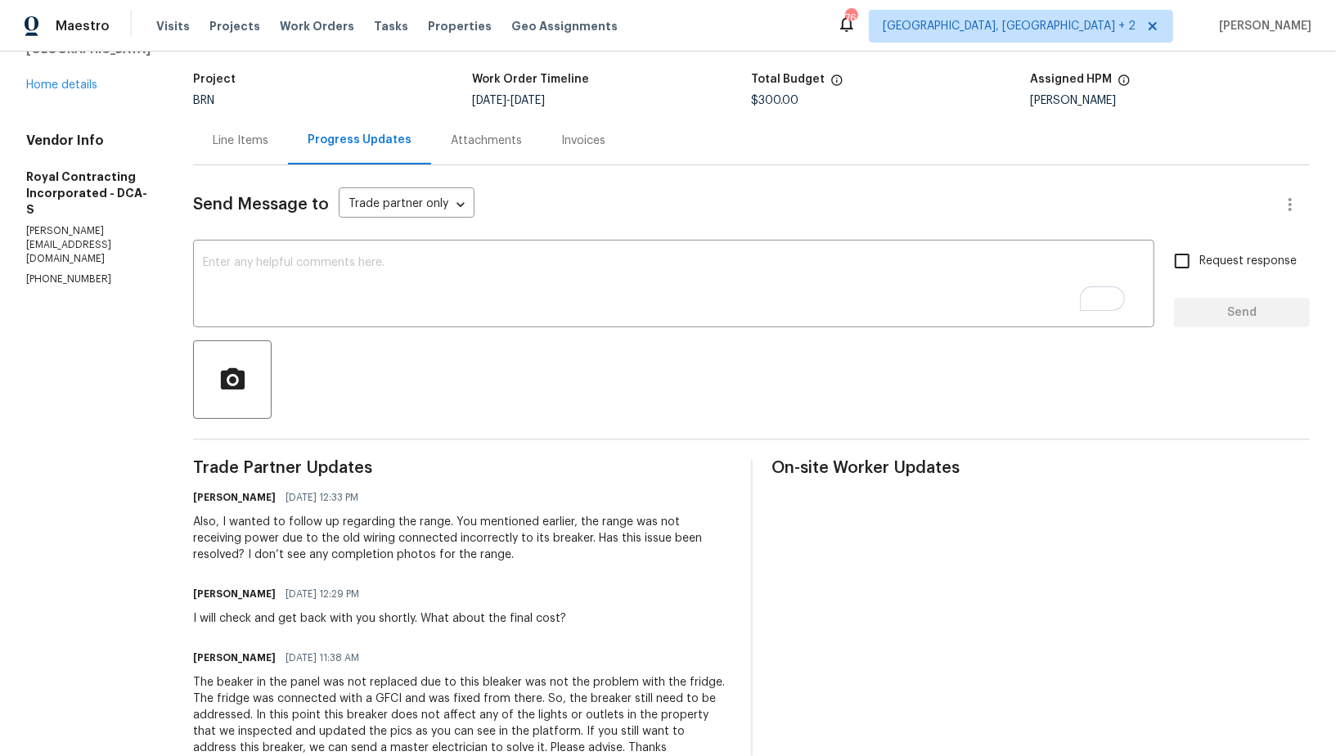
scroll to position [0, 0]
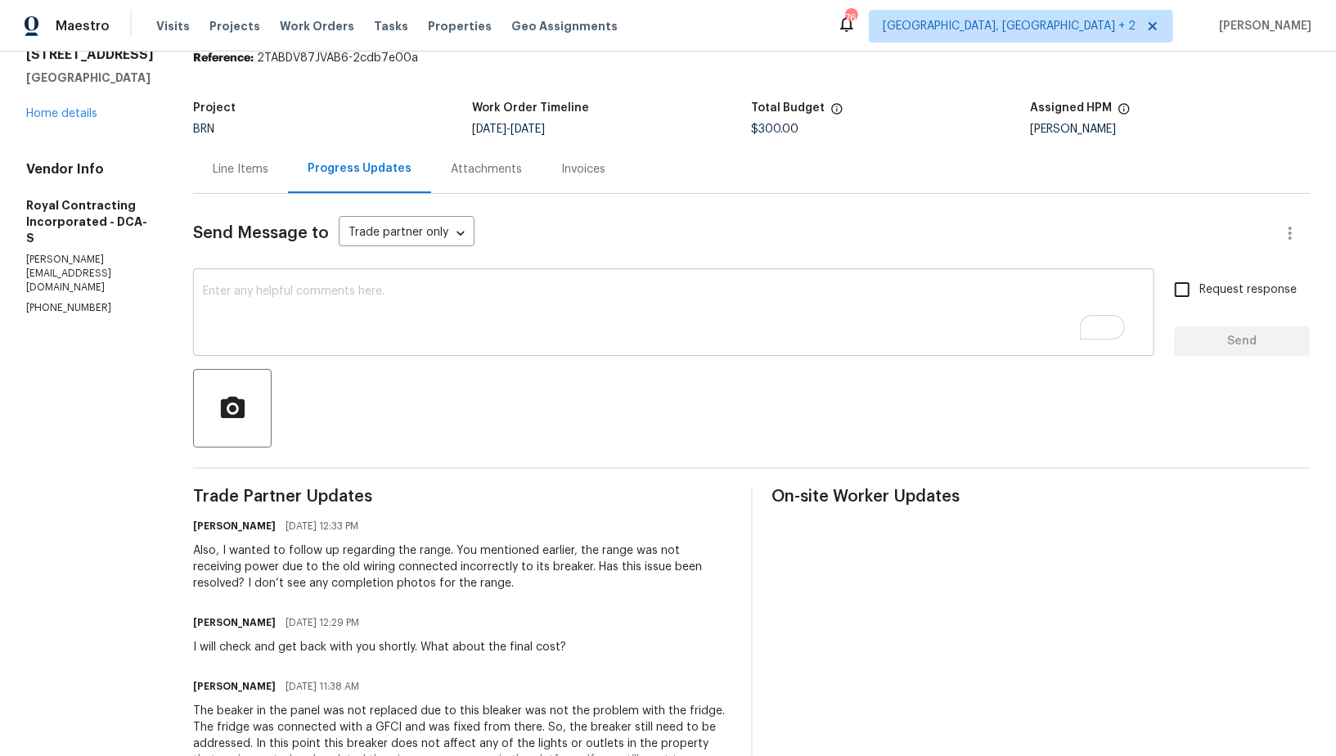
click at [401, 353] on div "x ​" at bounding box center [673, 313] width 961 height 83
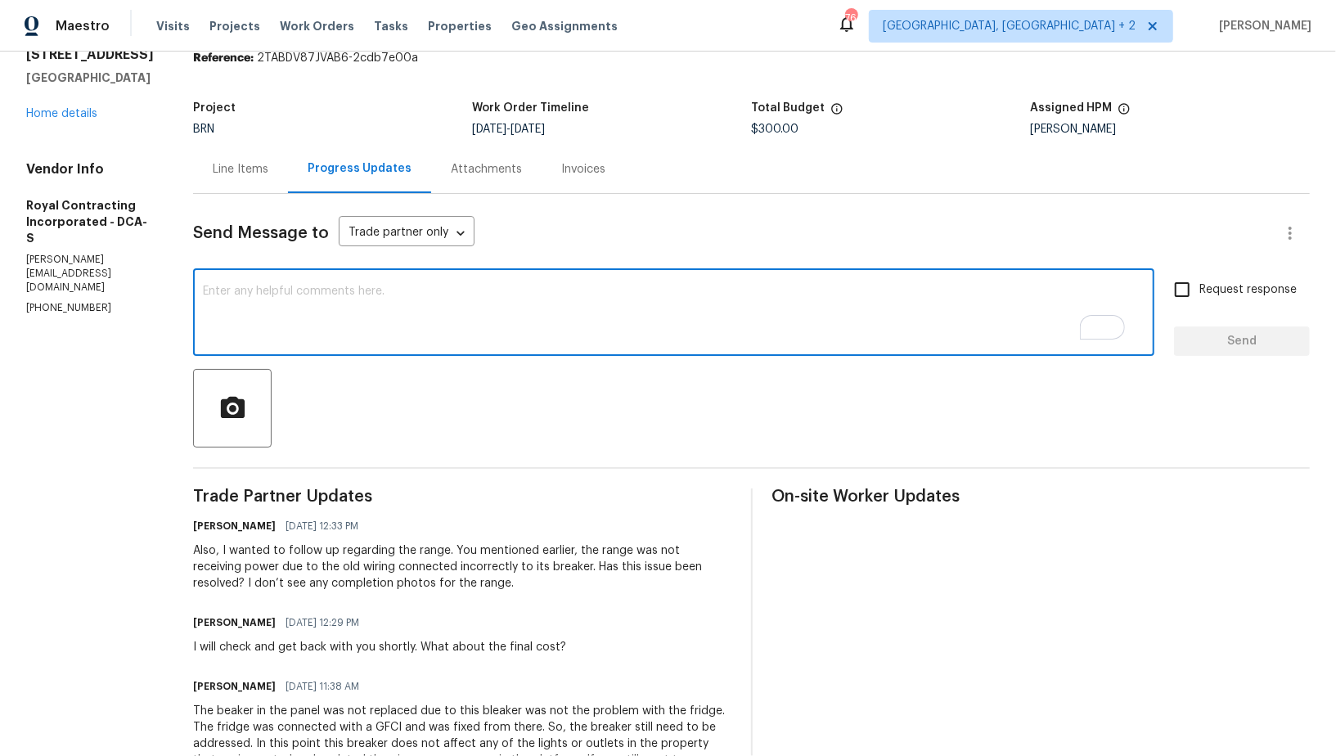
paste textarea "Hi, I have called and left you a voicemail (703) 498-9323, Could you please upd…"
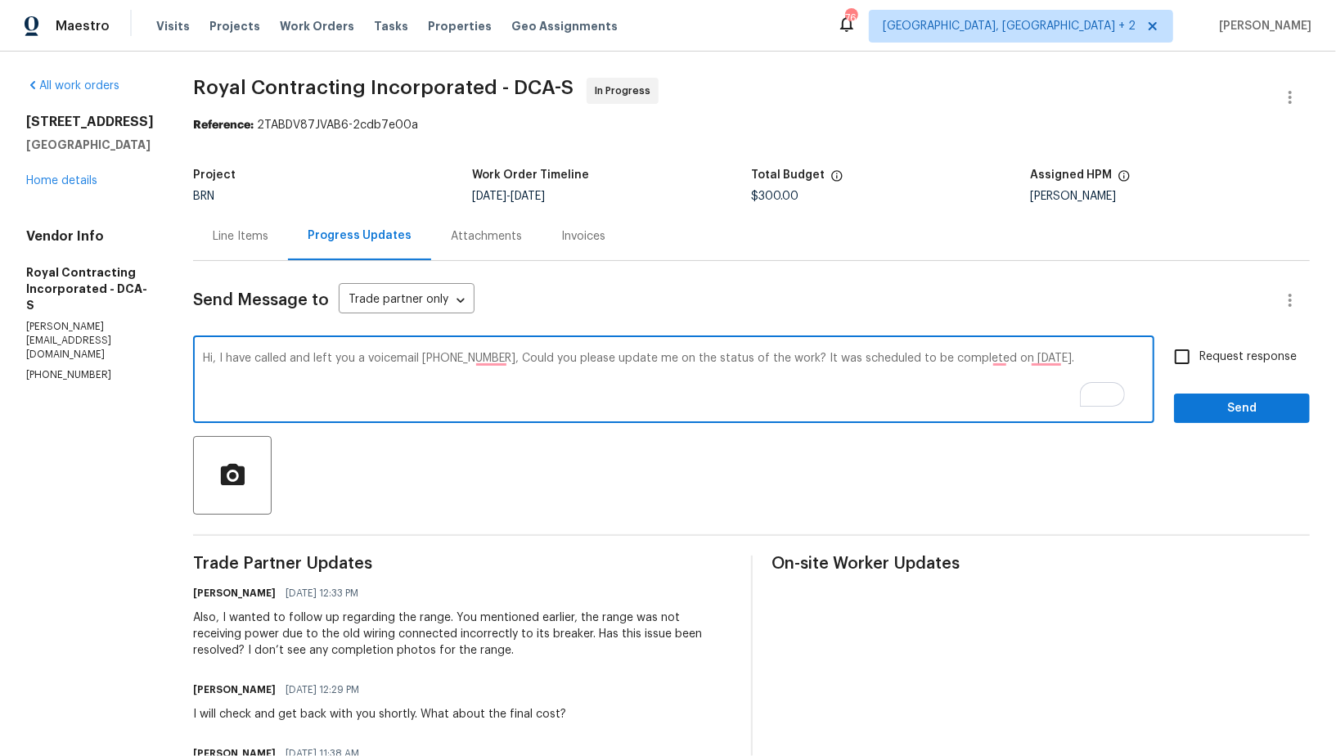
drag, startPoint x: 701, startPoint y: 358, endPoint x: 1074, endPoint y: 375, distance: 373.4
click at [1074, 375] on textarea "Hi, I have called and left you a voicemail (703) 498-9323, Could you please upd…" at bounding box center [674, 381] width 942 height 57
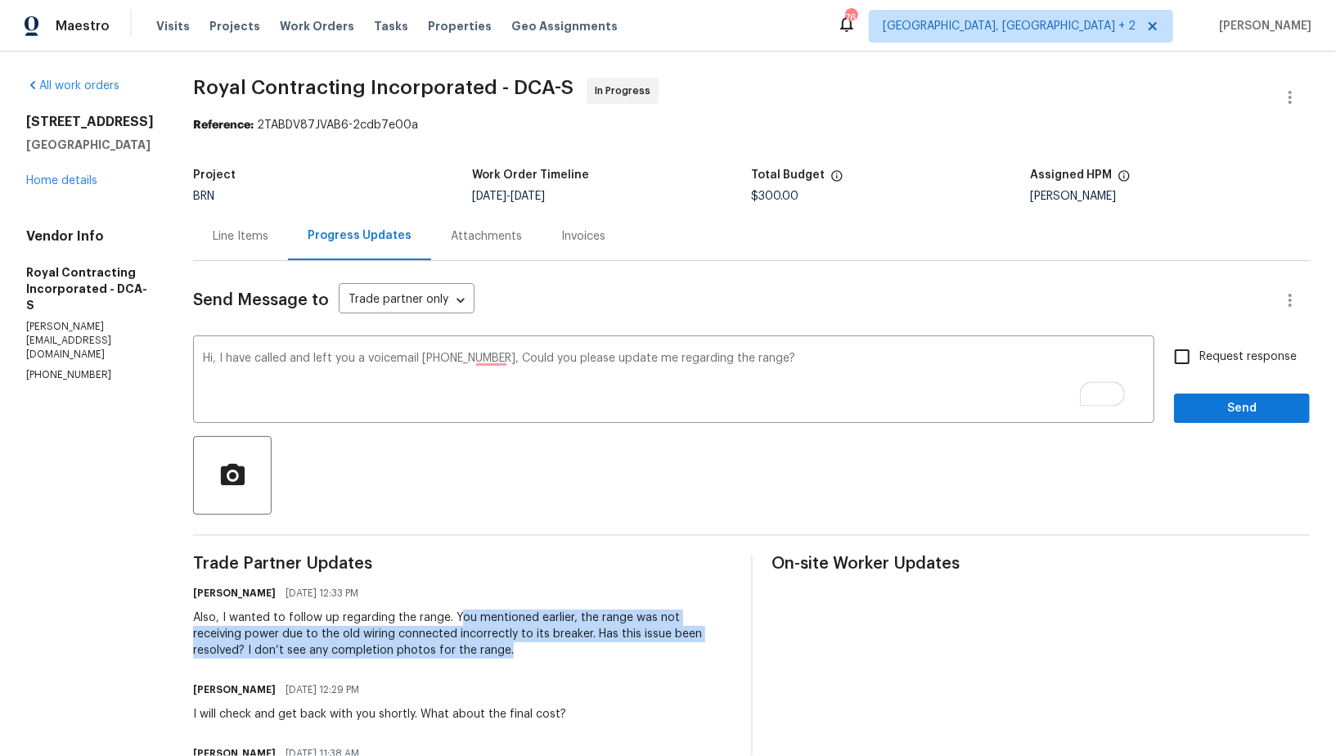
drag, startPoint x: 472, startPoint y: 619, endPoint x: 567, endPoint y: 653, distance: 100.9
click at [567, 653] on div "Also, I wanted to follow up regarding the range. You mentioned earlier, the ran…" at bounding box center [462, 634] width 538 height 49
copy div "ou mentioned earlier, the range was not receiving power due to the old wiring c…"
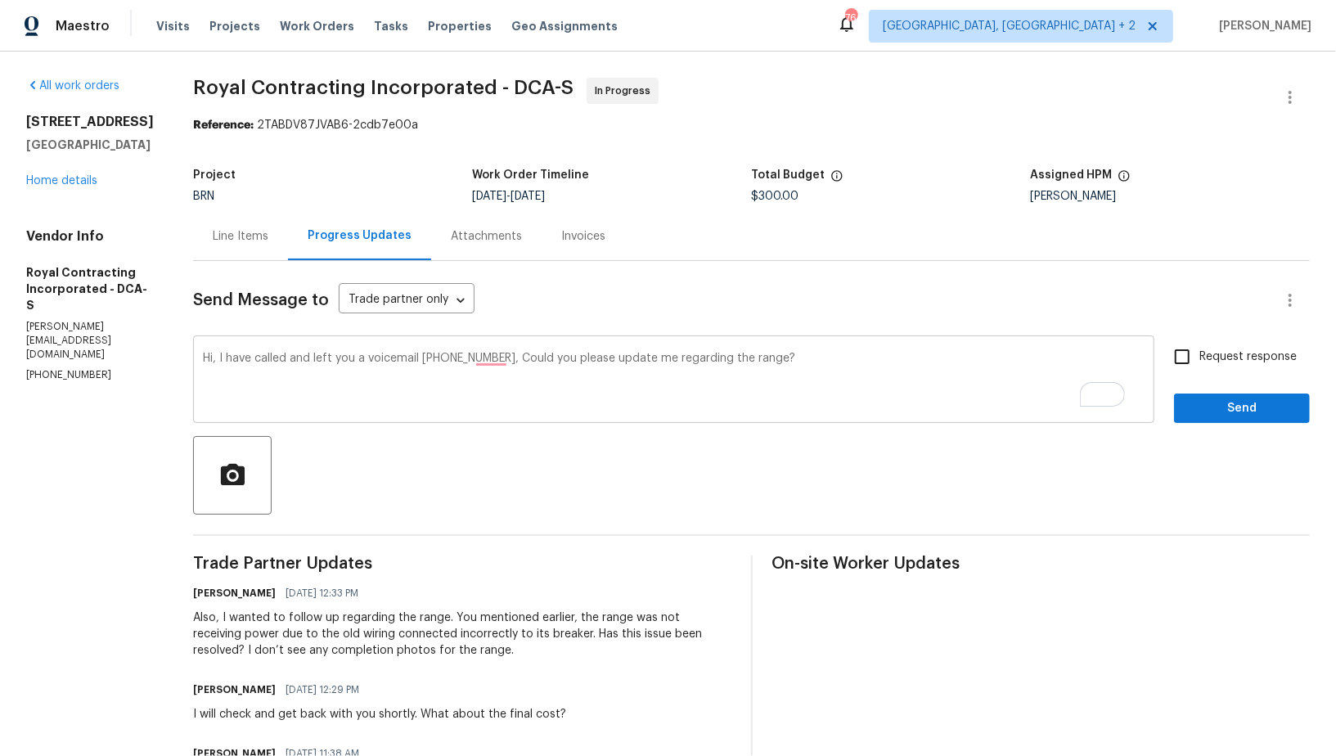
click at [838, 362] on textarea "Hi, I have called and left you a voicemail (703) 498-9323, Could you please upd…" at bounding box center [674, 381] width 942 height 57
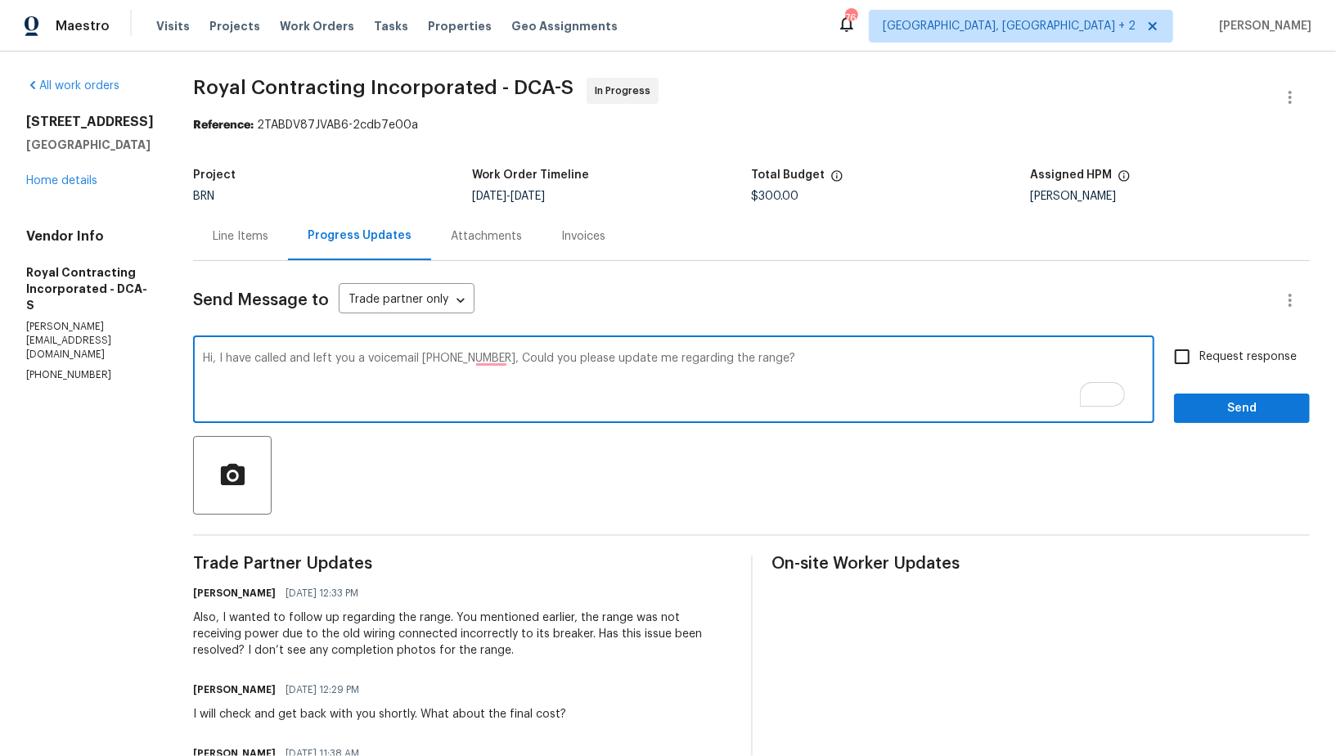
paste textarea "ou mentioned earlier, the range was not receiving power due to the old wiring c…"
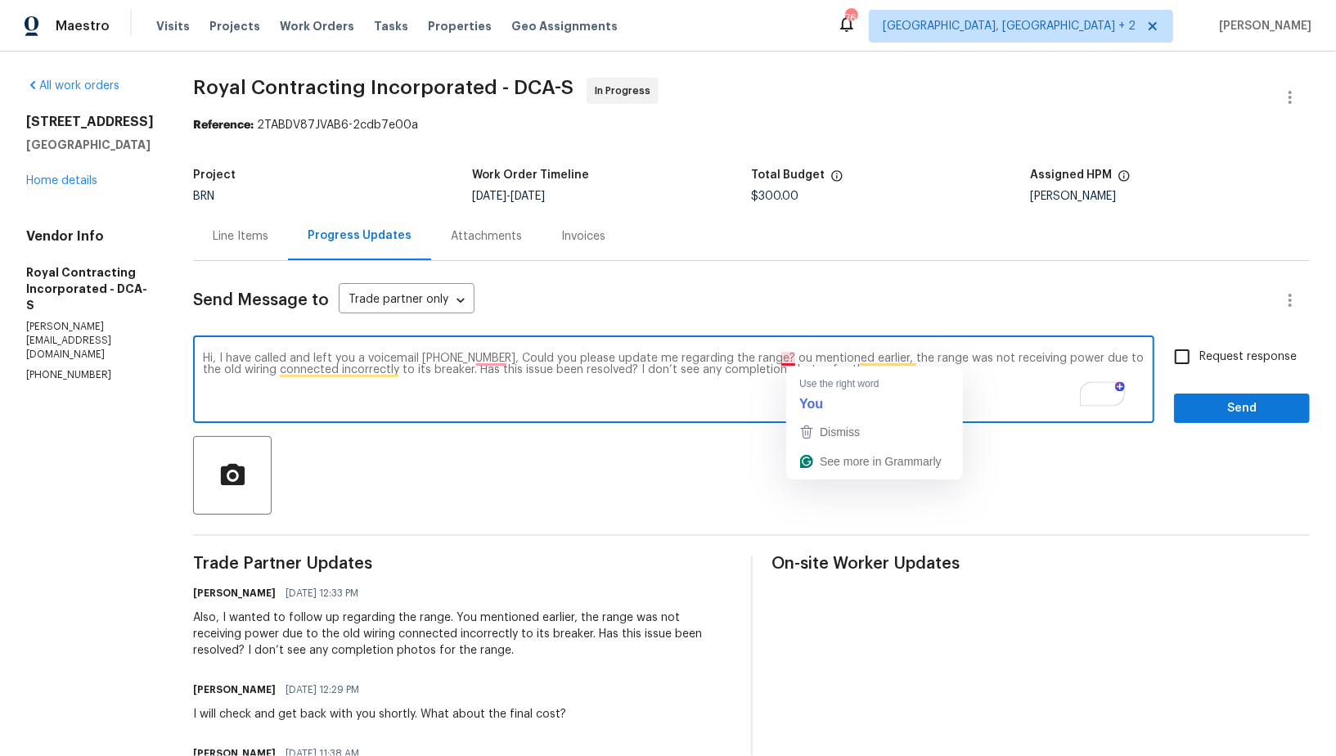
click at [800, 361] on textarea "Hi, I have called and left you a voicemail (703) 498-9323, Could you please upd…" at bounding box center [674, 381] width 942 height 57
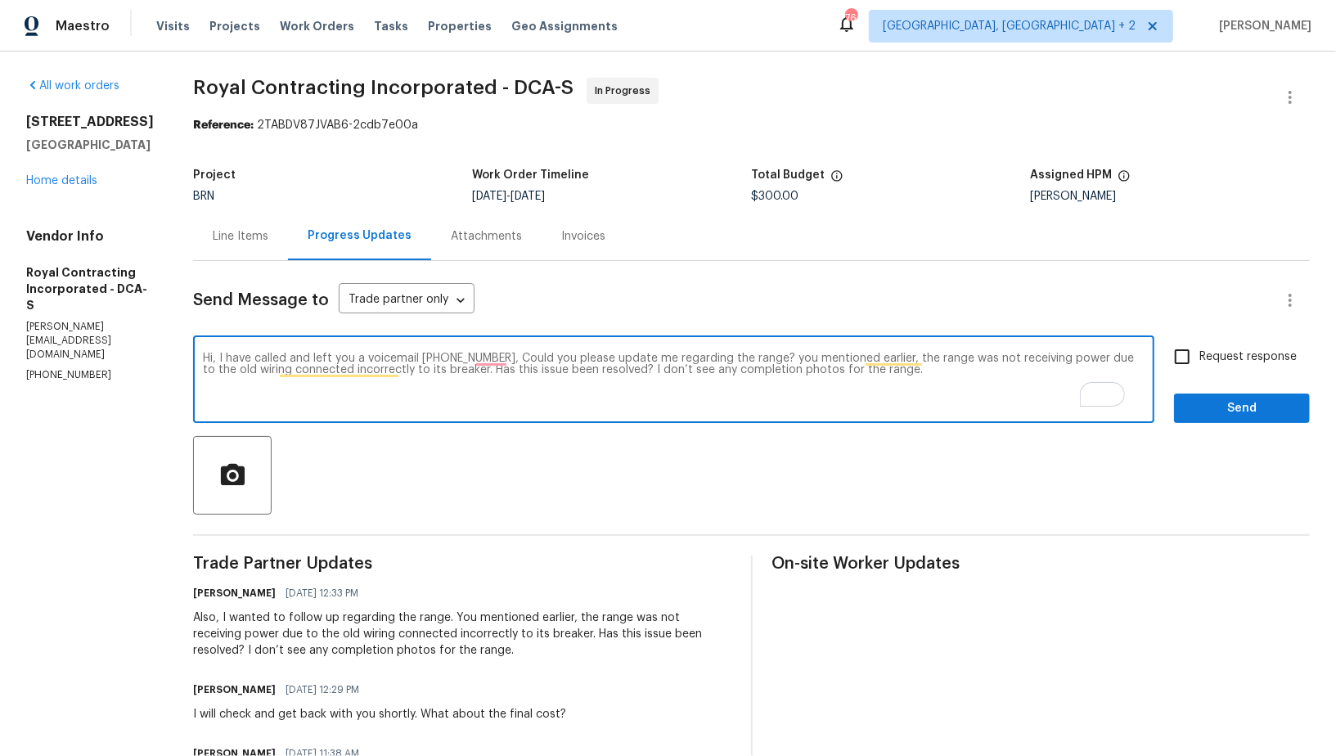
type textarea "Hi, I have called and left you a voicemail (703) 498-9323, Could you please upd…"
click at [1183, 362] on input "Request response" at bounding box center [1182, 357] width 34 height 34
checkbox input "true"
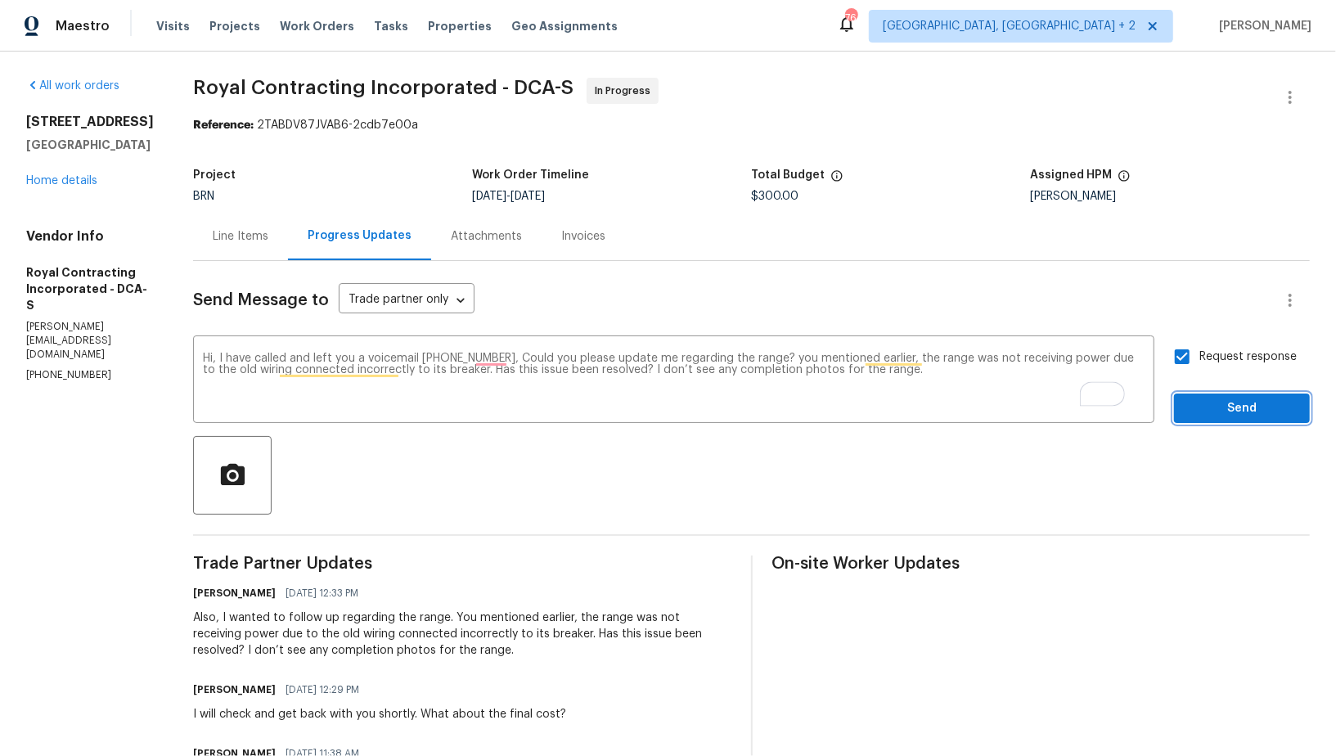
click at [1226, 414] on span "Send" at bounding box center [1242, 408] width 110 height 20
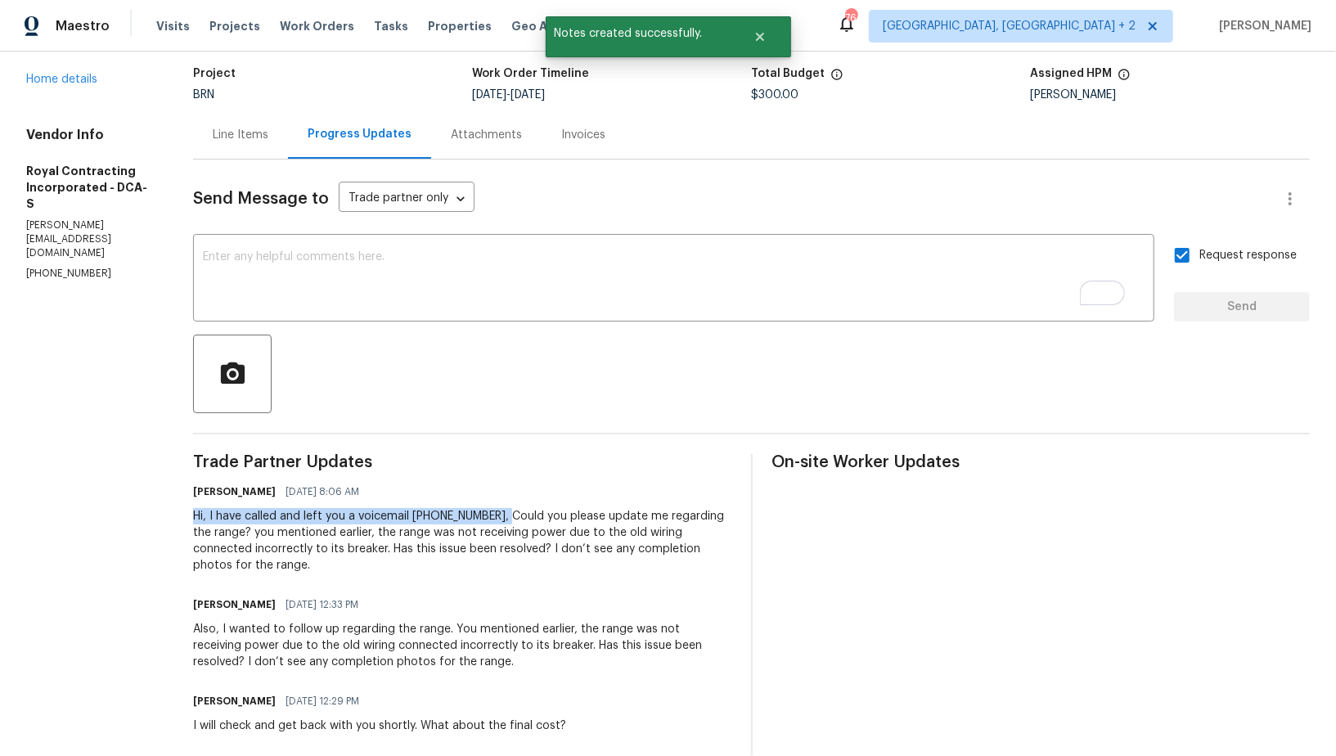
drag, startPoint x: 199, startPoint y: 511, endPoint x: 517, endPoint y: 515, distance: 318.3
copy div "Hi, I have called and left you a voicemail [PHONE_NUMBER],"
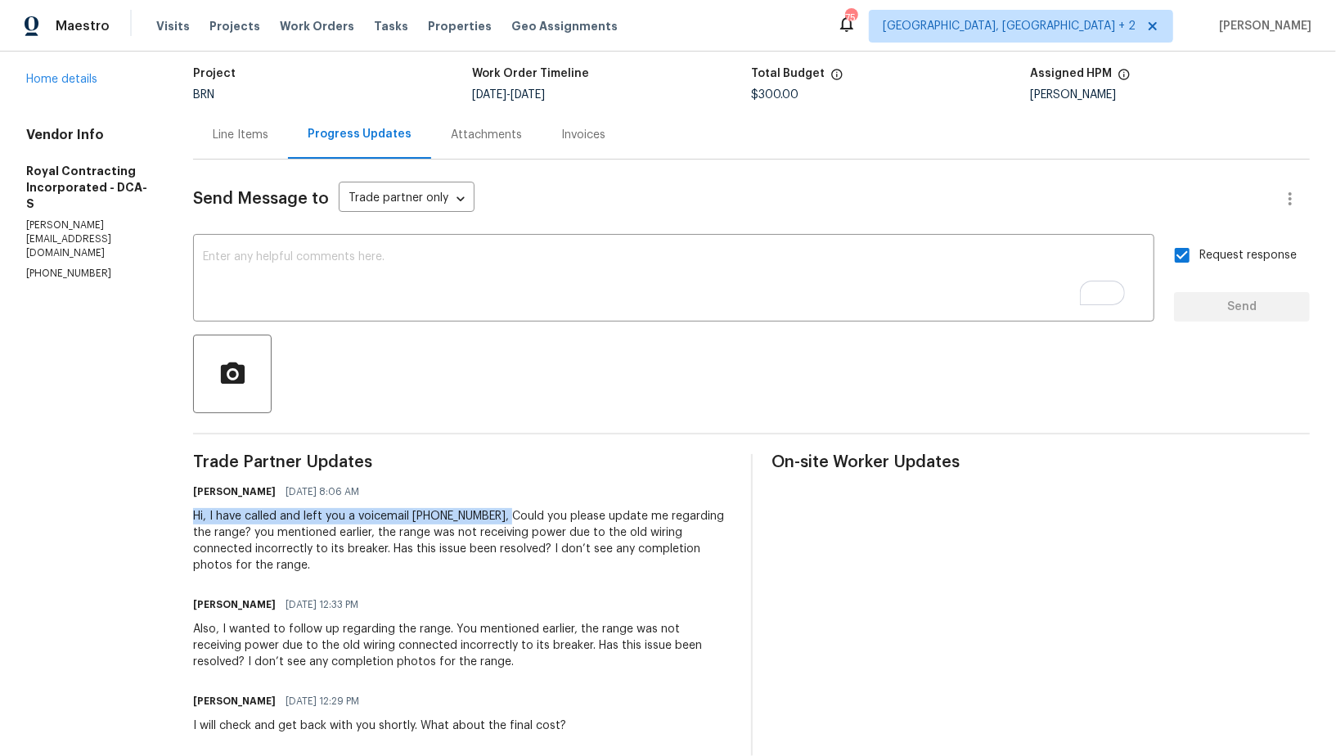
scroll to position [101, 0]
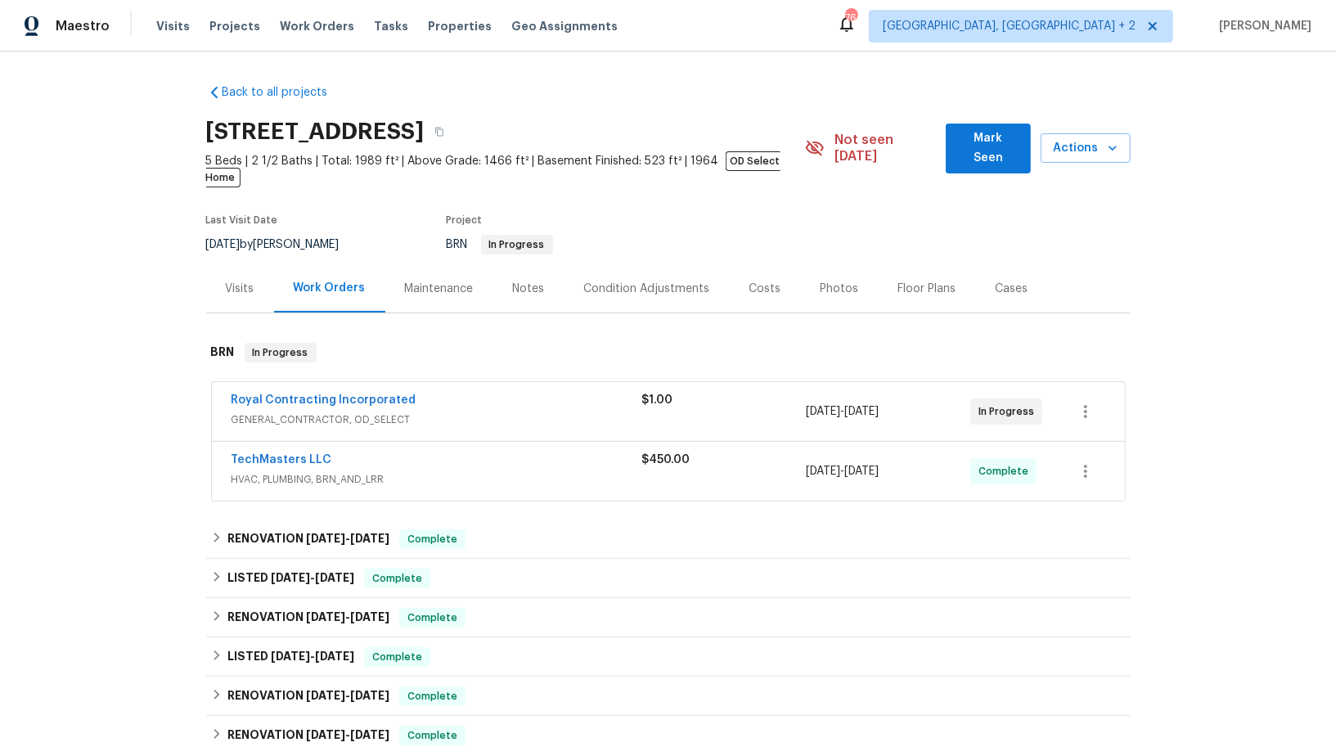
scroll to position [230, 0]
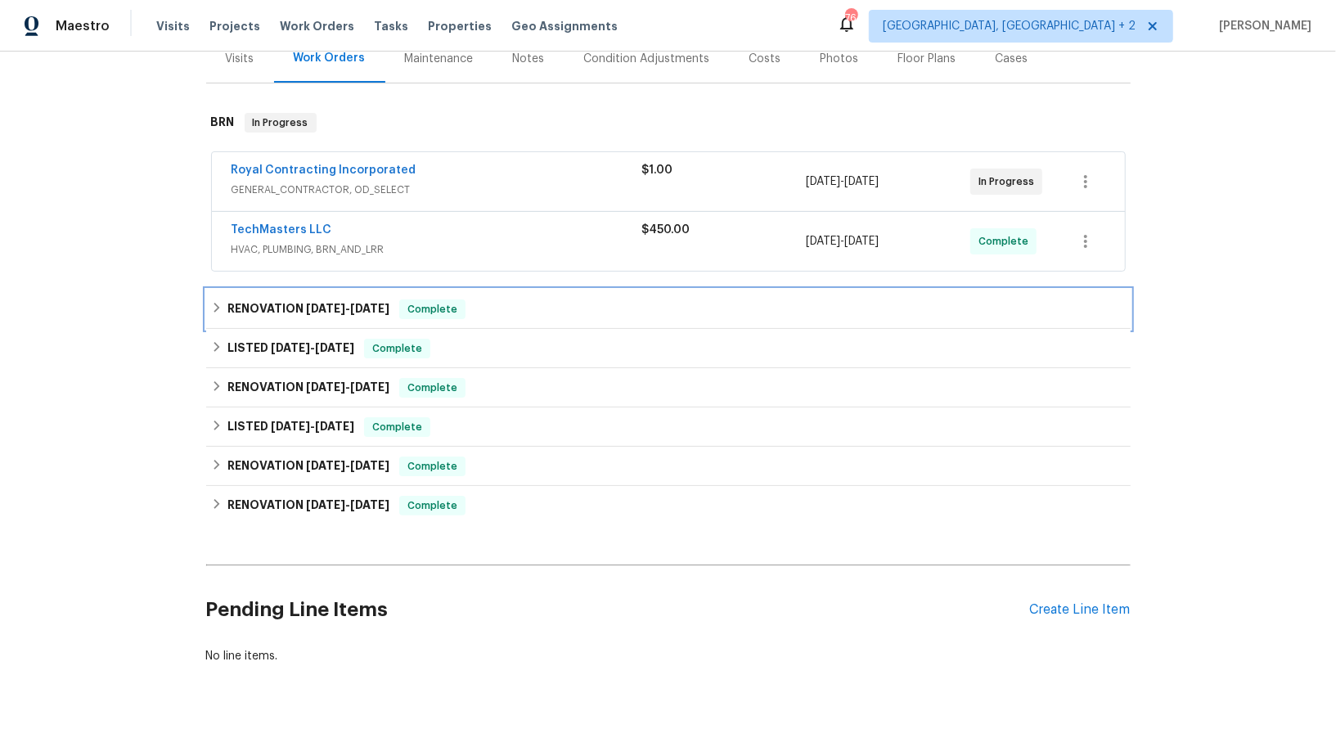
click at [215, 303] on icon at bounding box center [217, 308] width 6 height 10
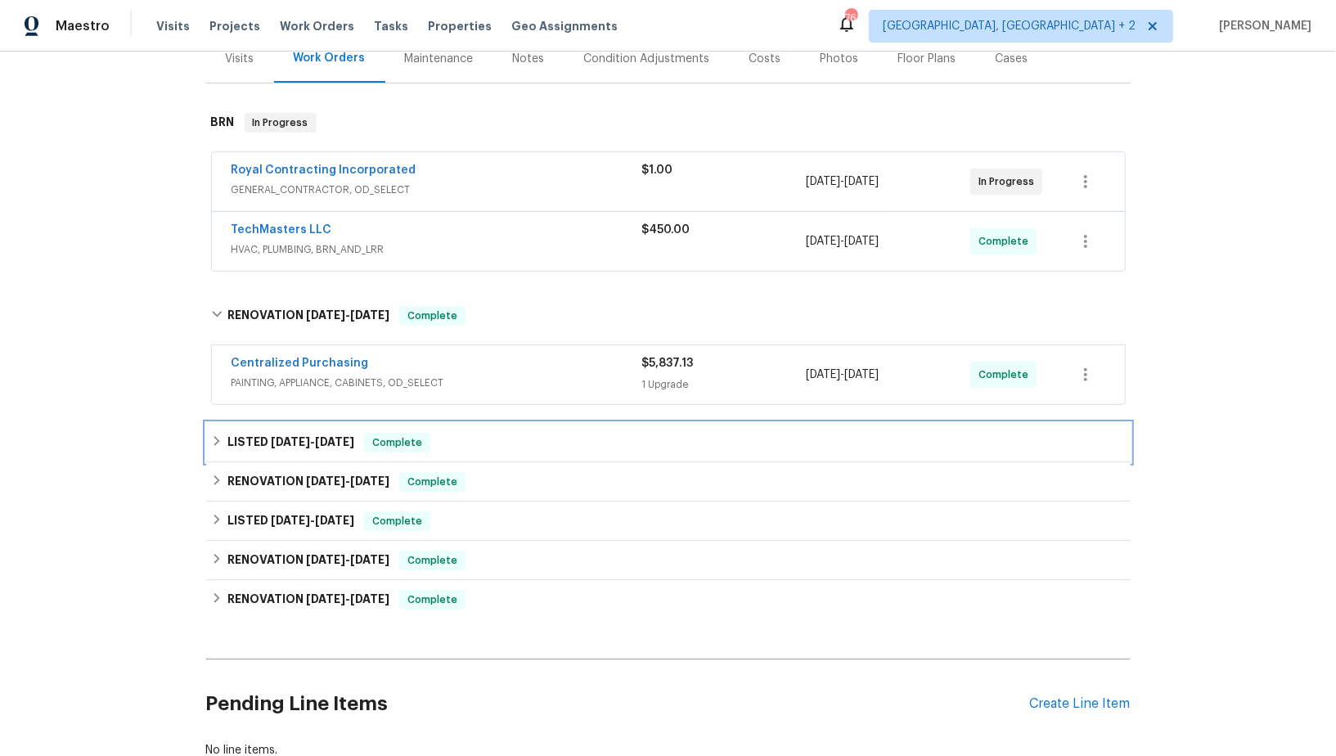
click at [229, 433] on h6 "LISTED [DATE] - [DATE]" at bounding box center [290, 443] width 127 height 20
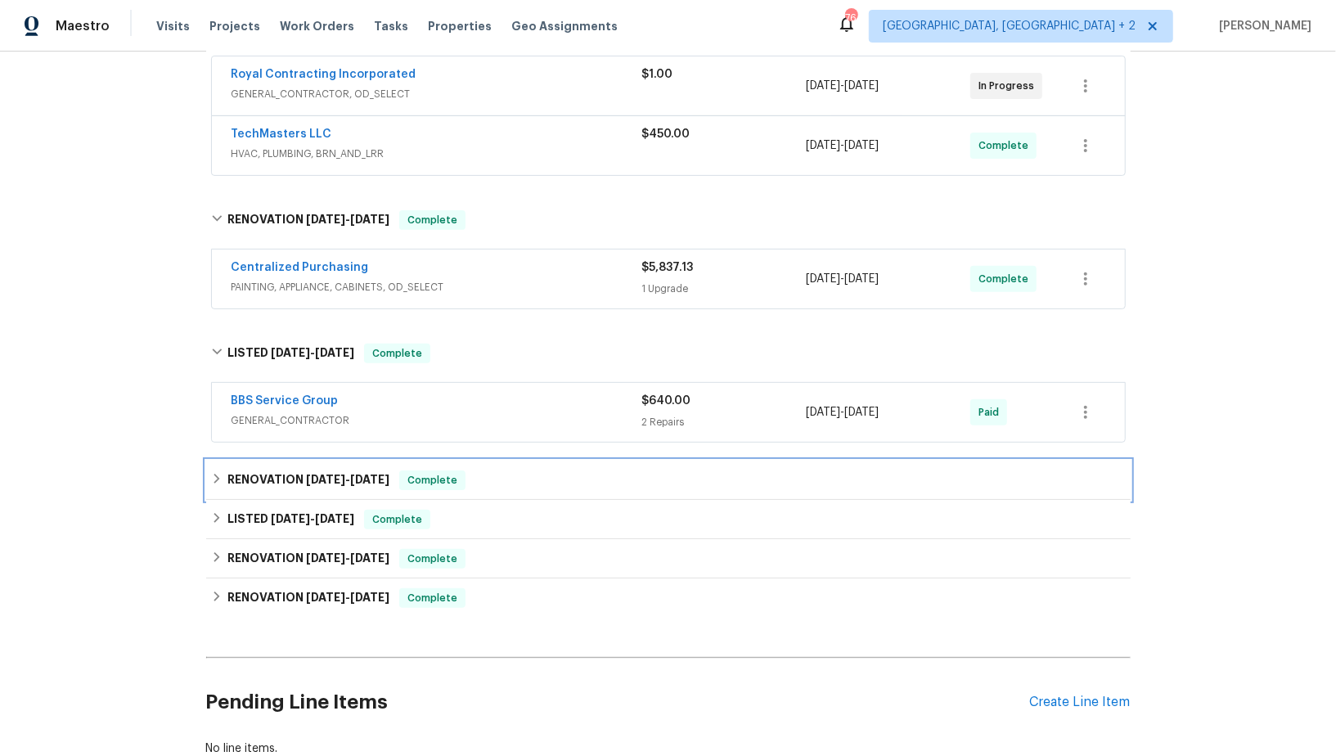
click at [223, 470] on div "RENOVATION [DATE] - [DATE] Complete" at bounding box center [668, 480] width 915 height 20
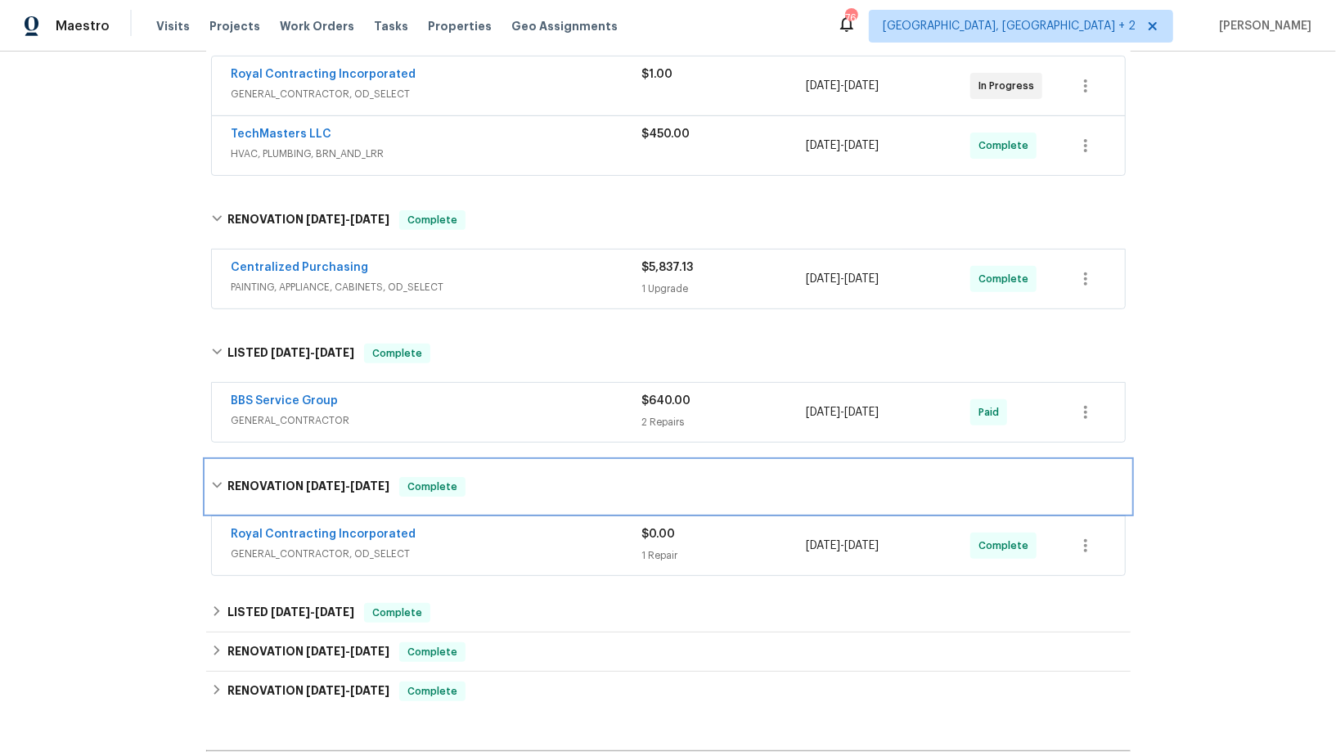
scroll to position [410, 0]
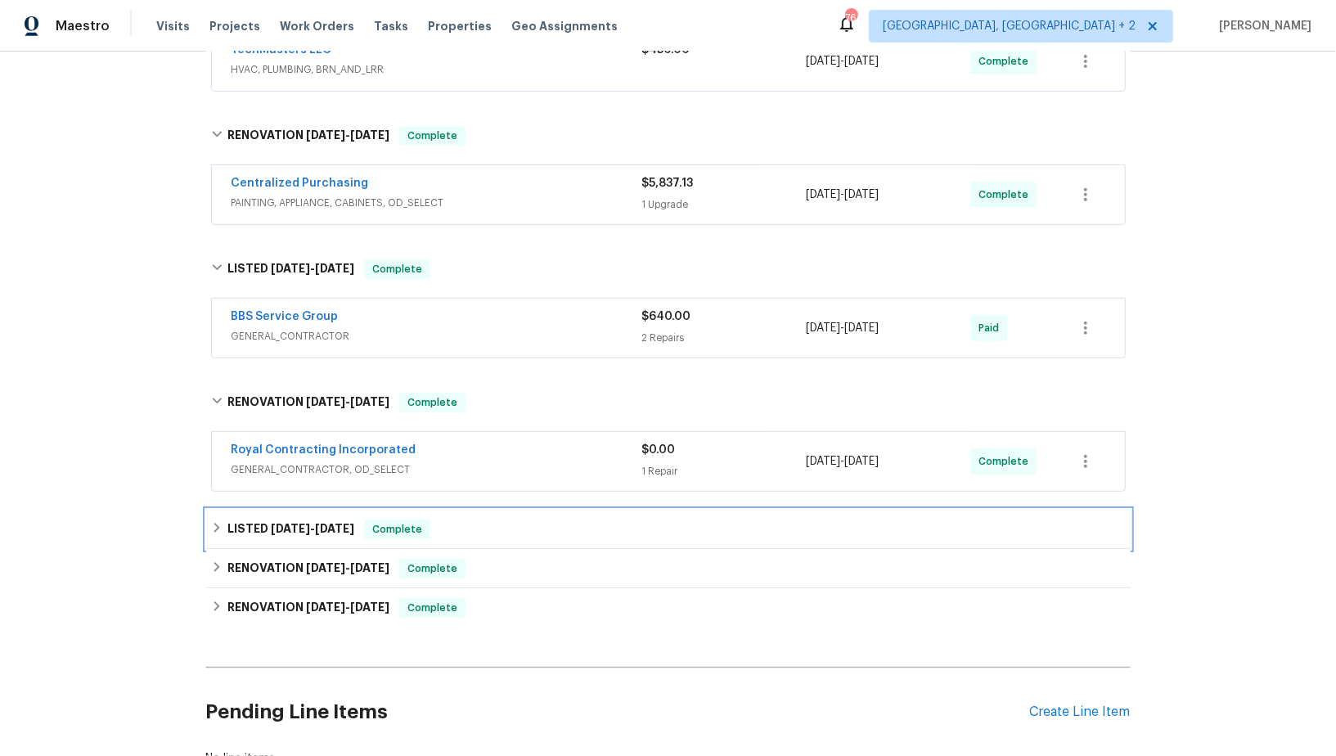
click at [219, 520] on div "LISTED [DATE] - [DATE] Complete" at bounding box center [668, 530] width 915 height 20
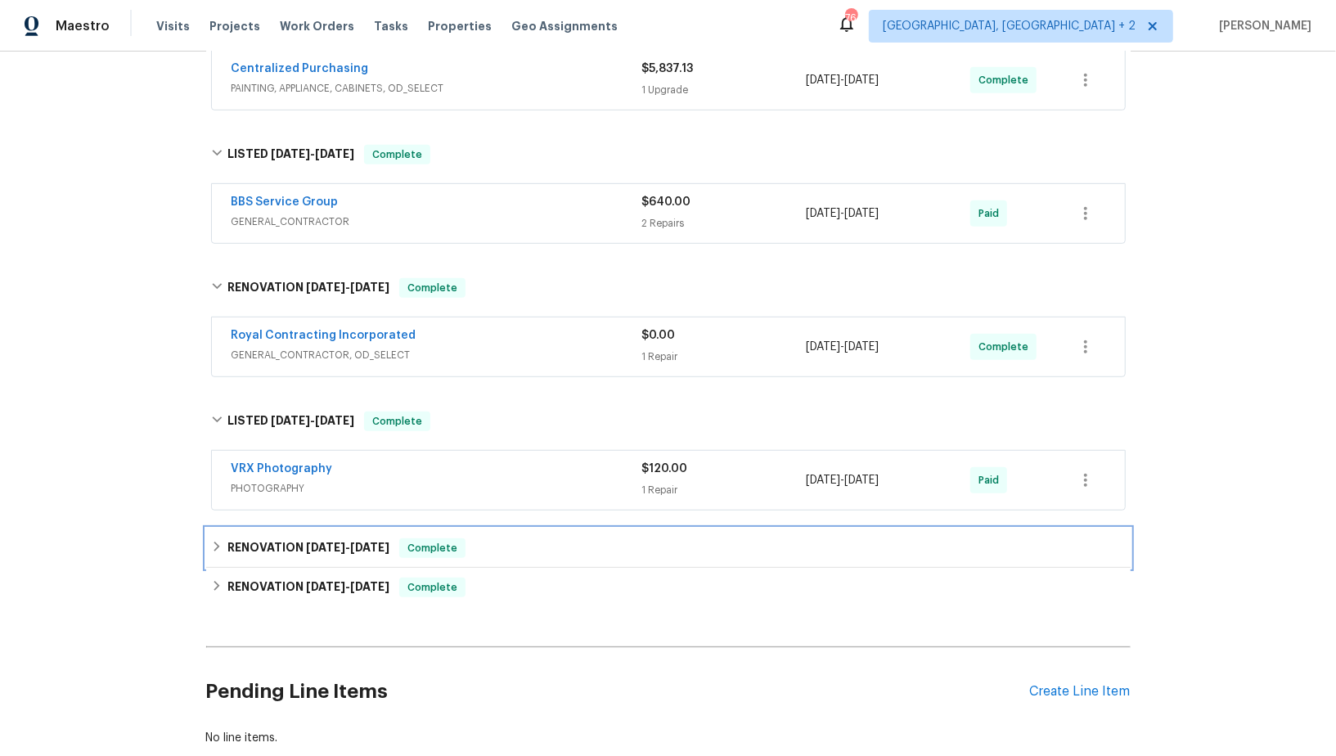
click at [216, 541] on icon at bounding box center [216, 546] width 11 height 11
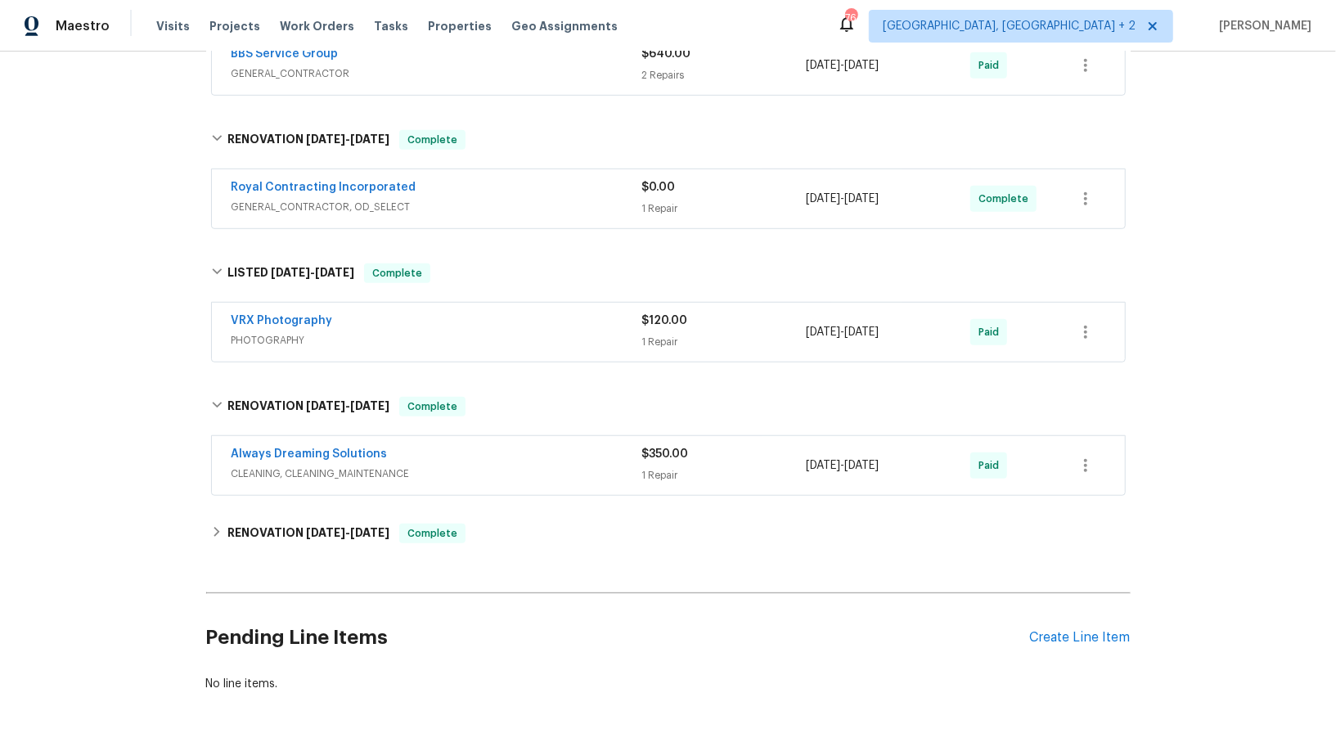
click at [216, 531] on div "Back to all projects [STREET_ADDRESS] 5 Beds | 2 1/2 Baths | Total: 1989 ft² | …" at bounding box center [668, 52] width 924 height 1307
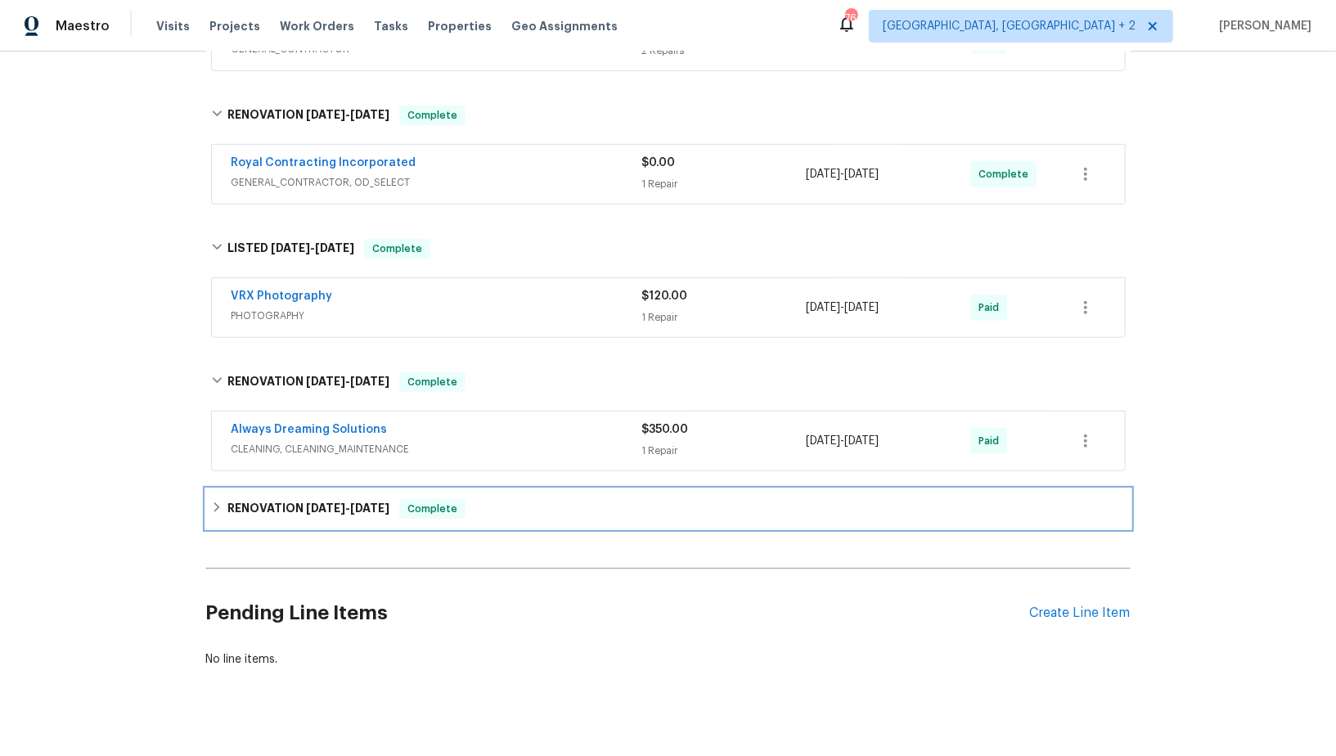
click at [218, 499] on div "RENOVATION [DATE] - [DATE] Complete" at bounding box center [668, 509] width 915 height 20
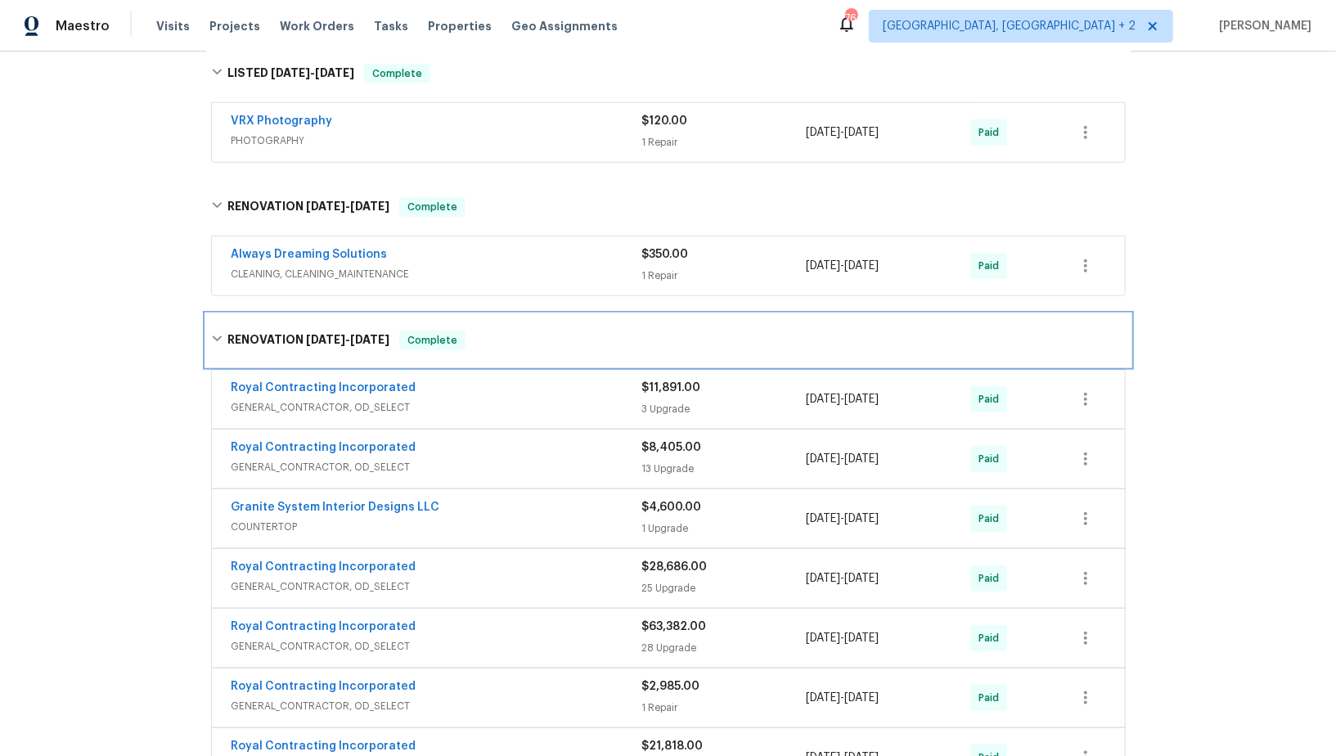
scroll to position [0, 0]
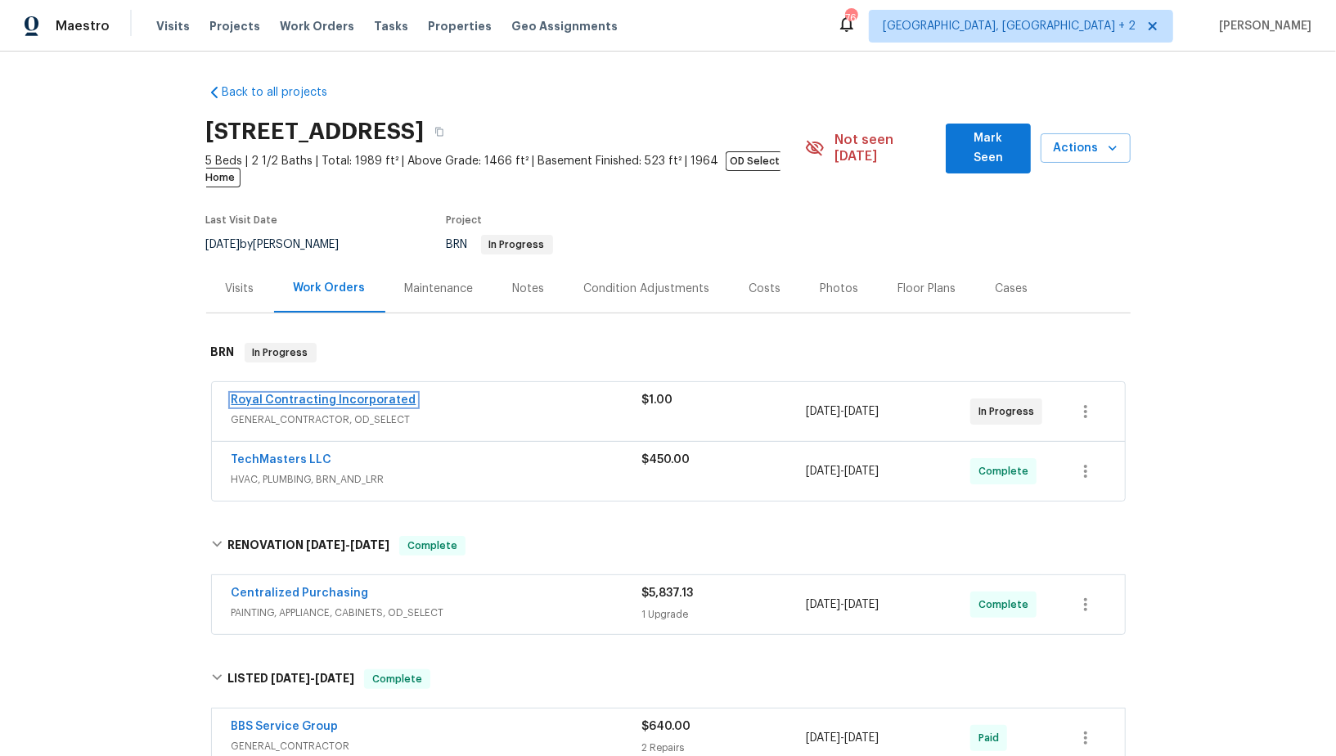
click at [348, 394] on link "Royal Contracting Incorporated" at bounding box center [324, 399] width 185 height 11
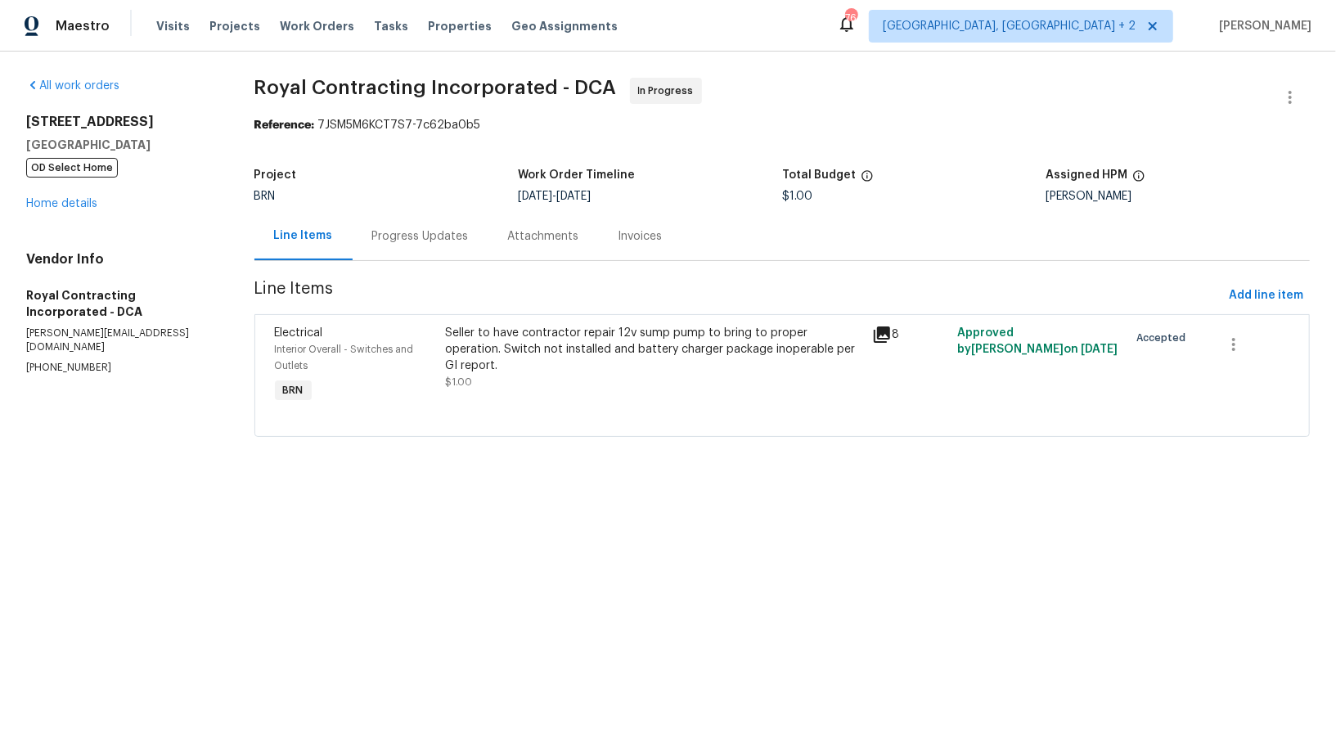
click at [398, 255] on div "Progress Updates" at bounding box center [421, 236] width 136 height 48
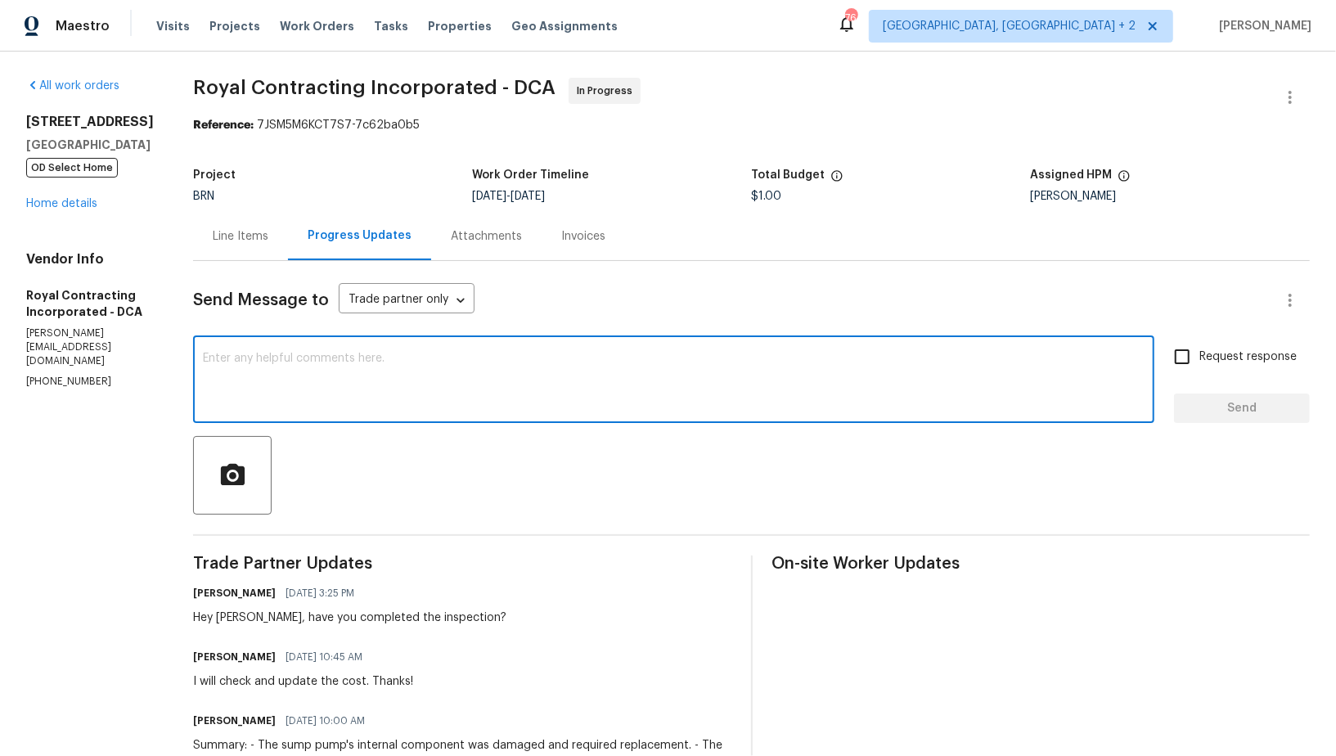
click at [372, 398] on textarea at bounding box center [674, 381] width 942 height 57
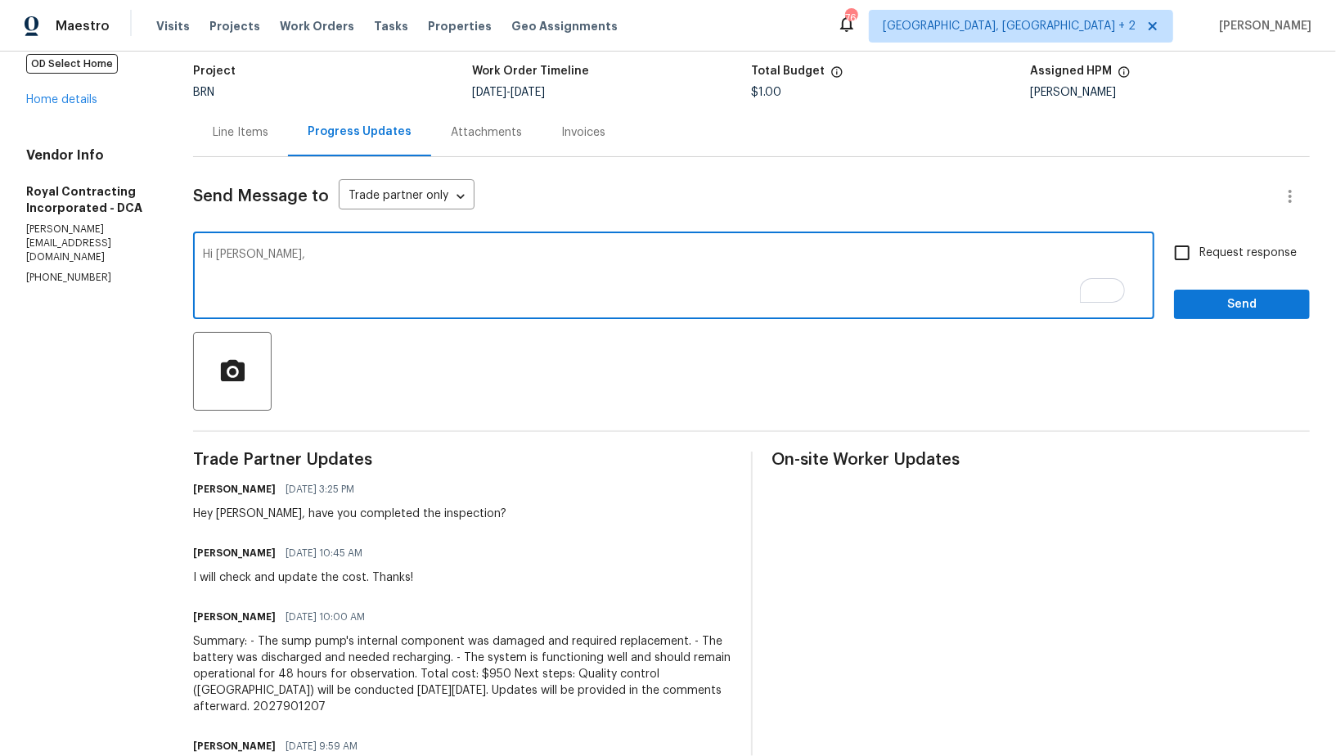
scroll to position [104, 0]
paste textarea "This should still be under warranty from when they installed at [GEOGRAPHIC_DAT…"
drag, startPoint x: 272, startPoint y: 253, endPoint x: 678, endPoint y: 258, distance: 405.8
click at [682, 259] on textarea "Hi Robin, This should still be under warranty from when they installed at reno." at bounding box center [674, 277] width 942 height 57
paste textarea "This should still be covered under the warranty from when it was installed duri…"
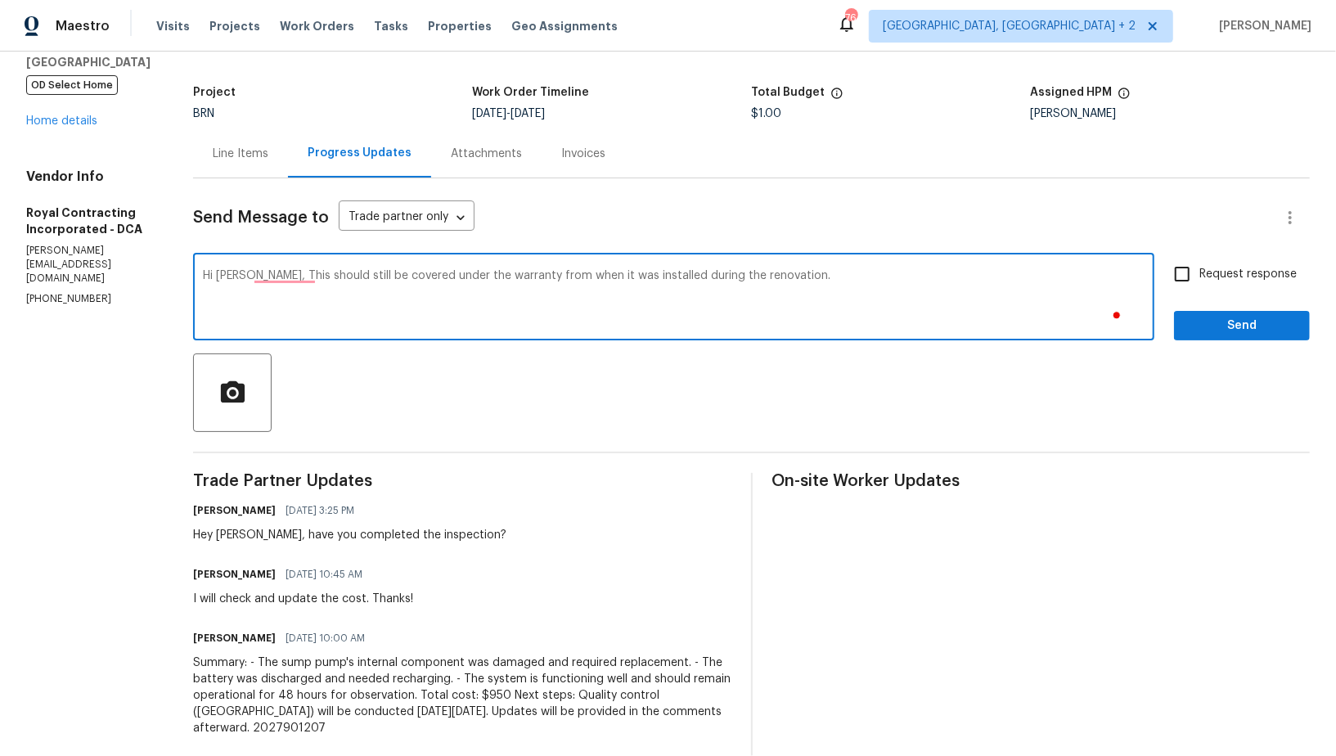
scroll to position [63, 0]
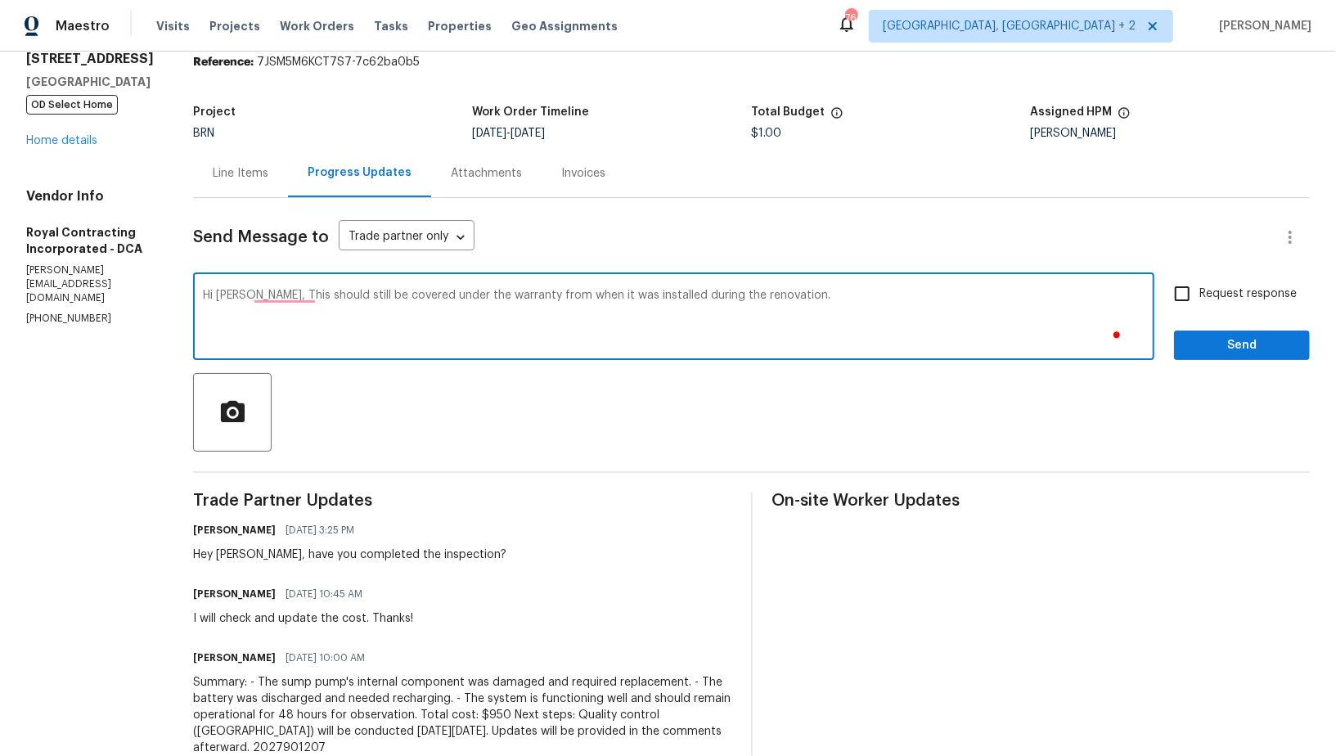
click at [299, 298] on textarea "Hi Robin, This should still be covered under the warranty from when it was inst…" at bounding box center [674, 318] width 942 height 57
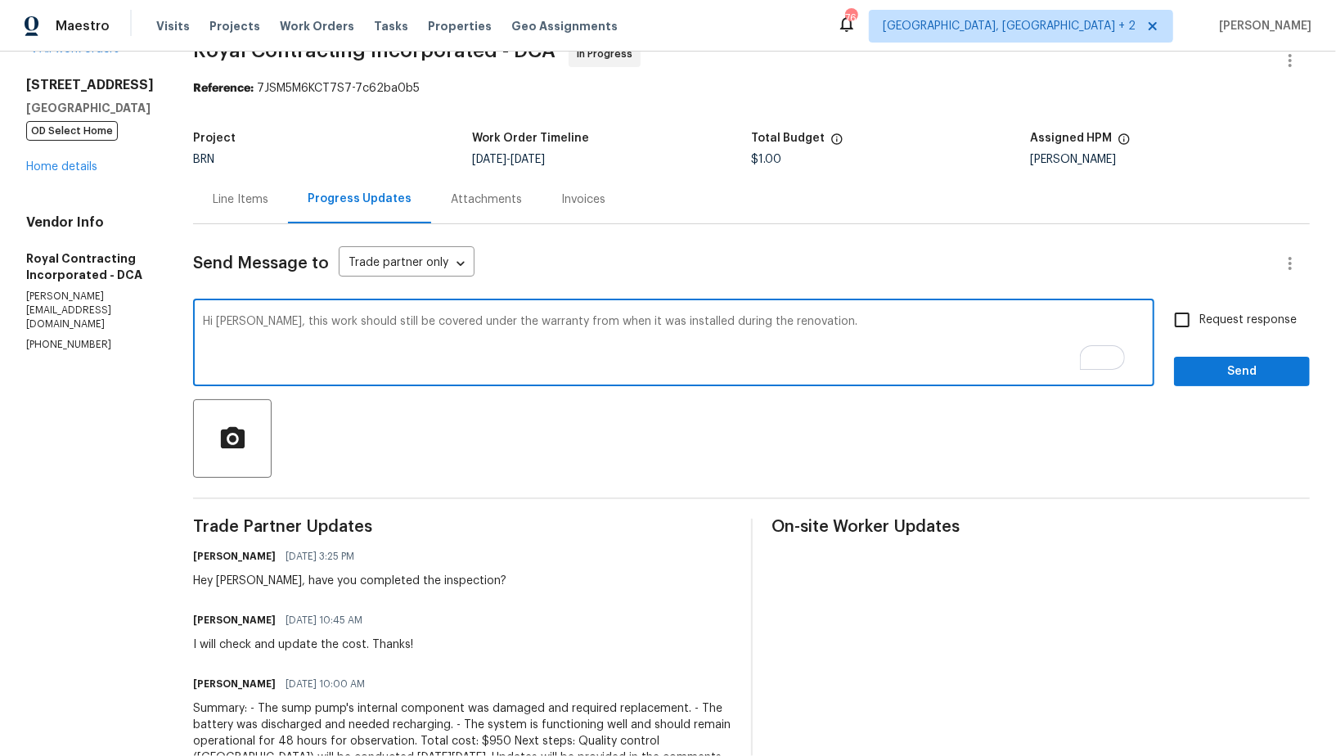
scroll to position [0, 0]
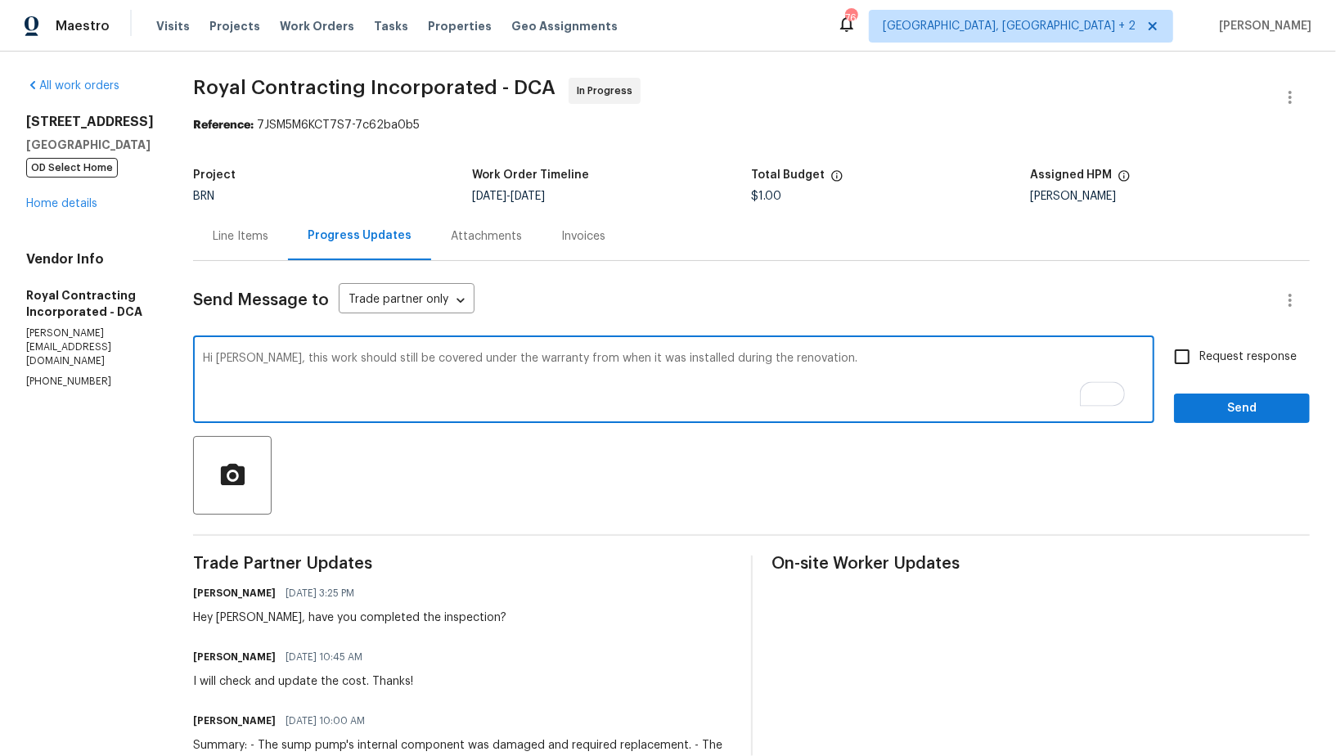
click at [839, 365] on textarea "Hi Robin, this work should still be covered under the warranty from when it was…" at bounding box center [674, 381] width 942 height 57
drag, startPoint x: 820, startPoint y: 358, endPoint x: 1148, endPoint y: 358, distance: 328.1
click at [1147, 358] on div "Hi Robin, this work should still be covered under the warranty from when it was…" at bounding box center [673, 381] width 961 height 83
paste textarea "Could you please confirm the reason for the additional cost?"
type textarea "Hi Robin, this work should still be covered under the warranty from when it was…"
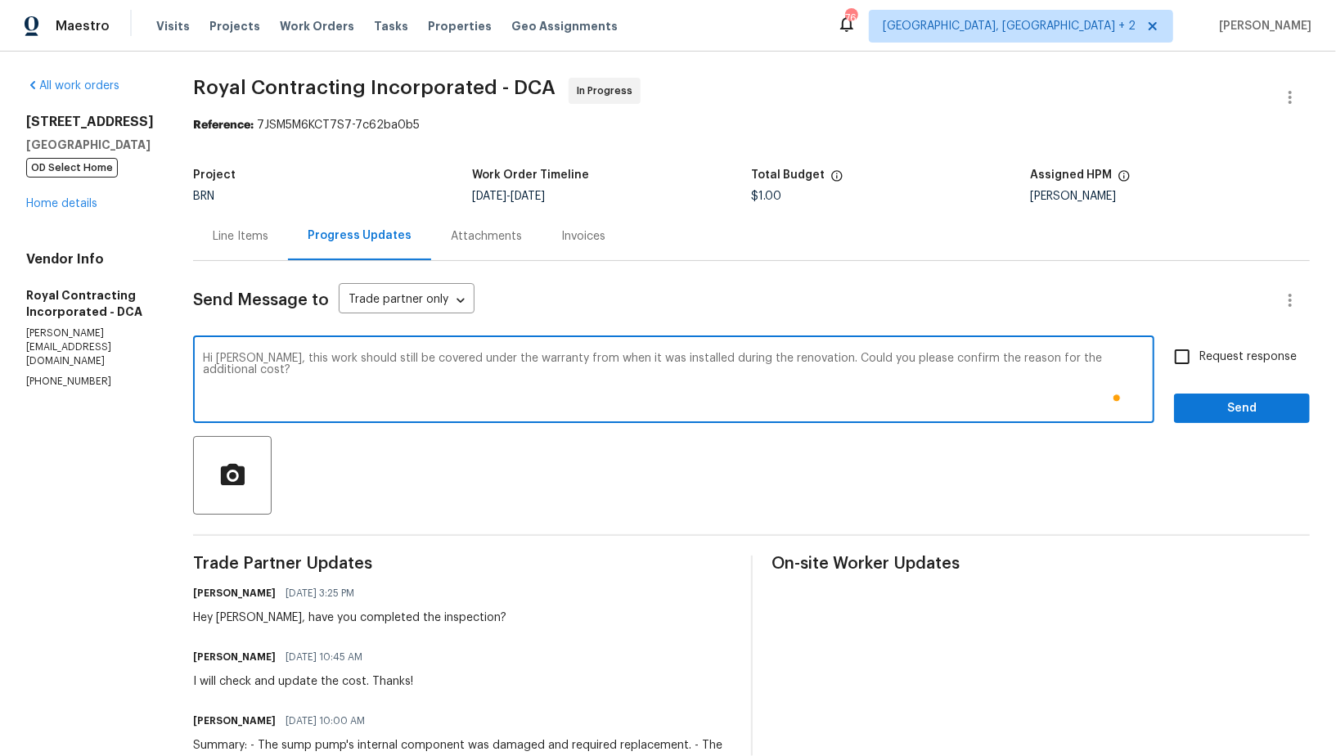
click at [1193, 362] on input "Request response" at bounding box center [1182, 357] width 34 height 34
checkbox input "true"
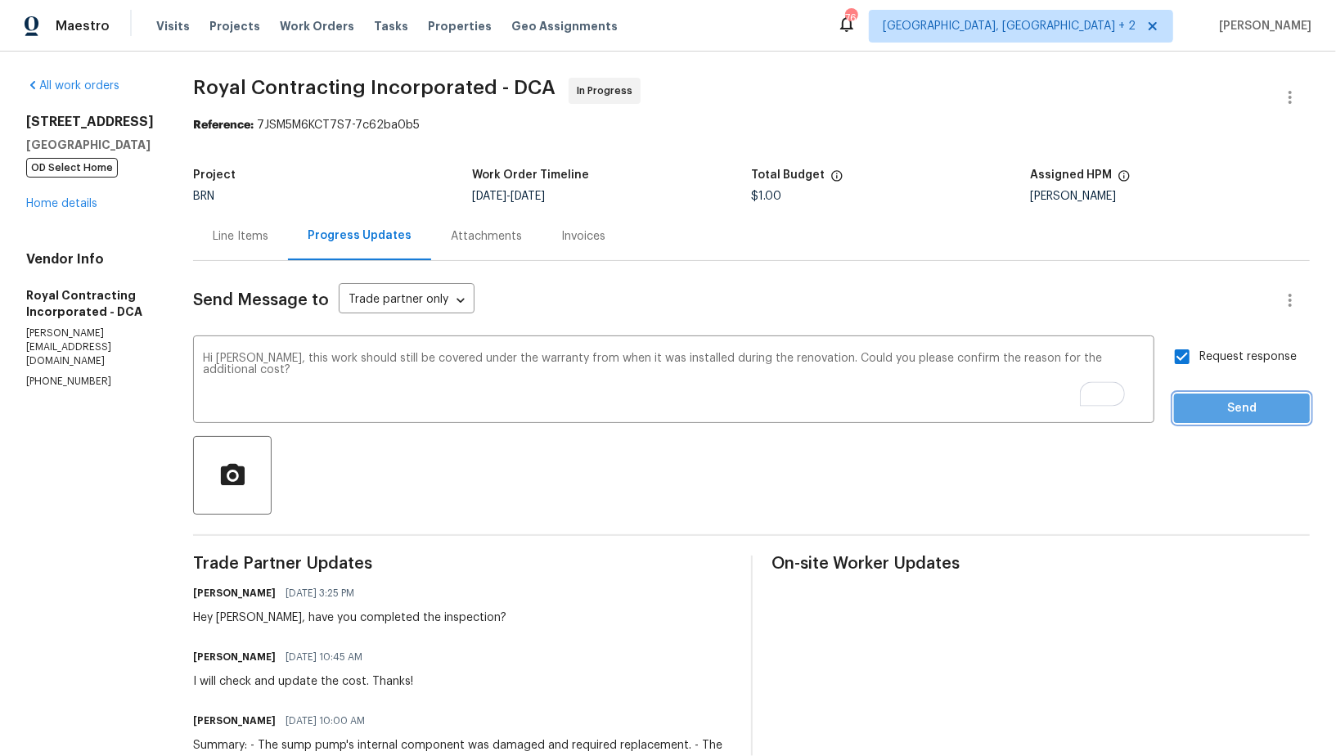
click at [1208, 402] on span "Send" at bounding box center [1242, 408] width 110 height 20
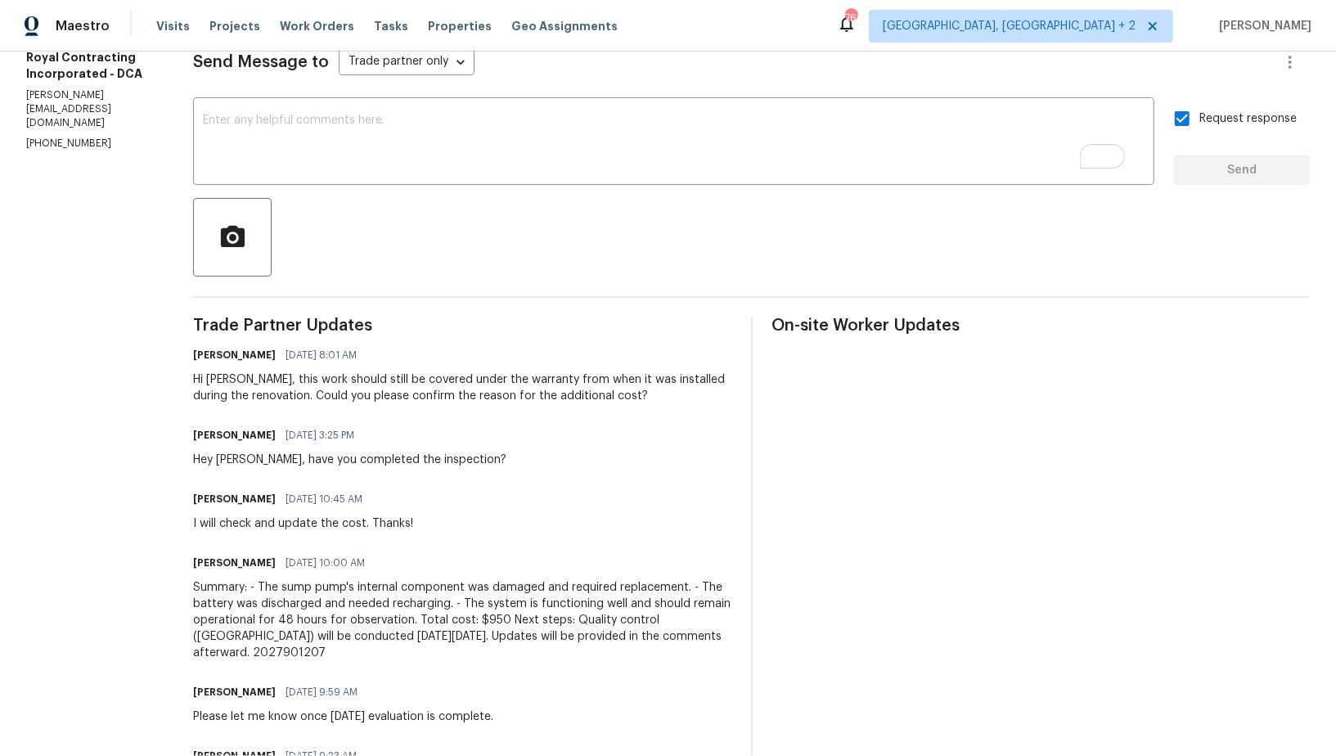
scroll to position [238, 0]
click at [400, 158] on textarea "To enrich screen reader interactions, please activate Accessibility in Grammarl…" at bounding box center [674, 143] width 942 height 57
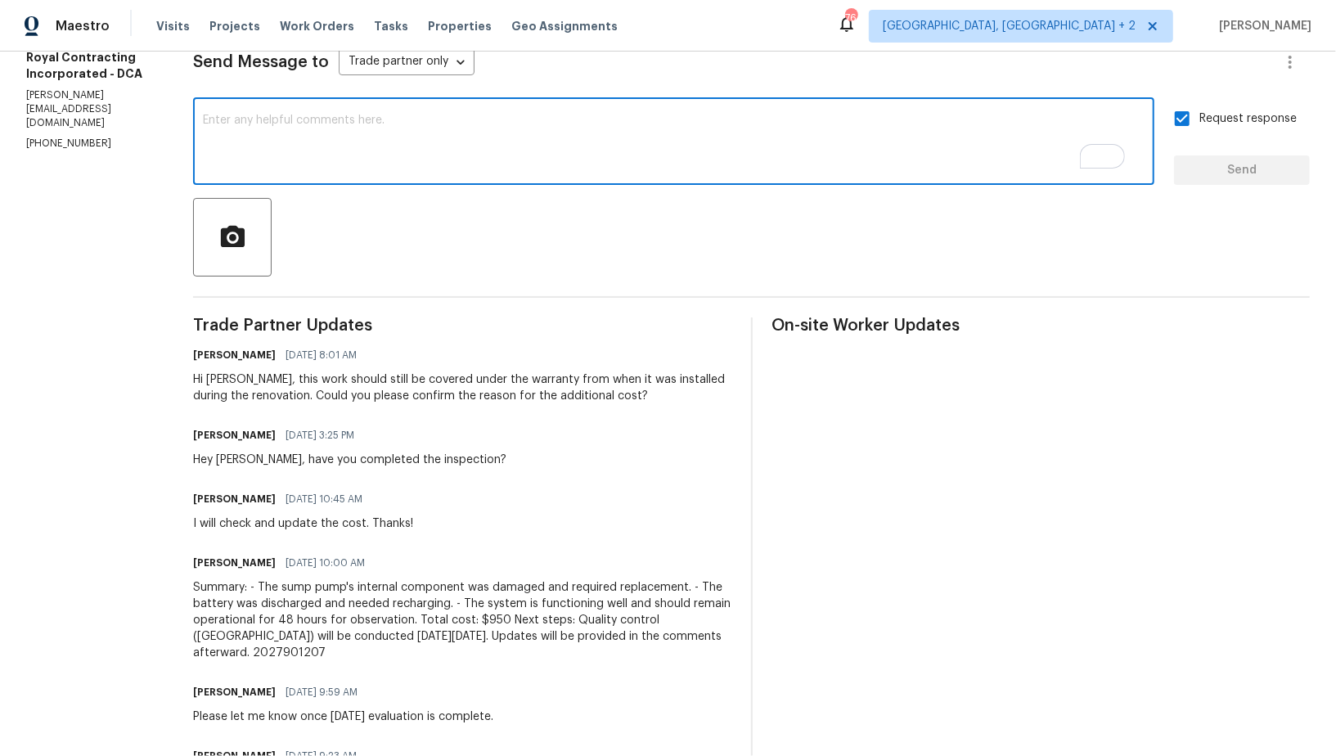
paste textarea "Hi, I have called and left you a voicemail (703) 498-9323,"
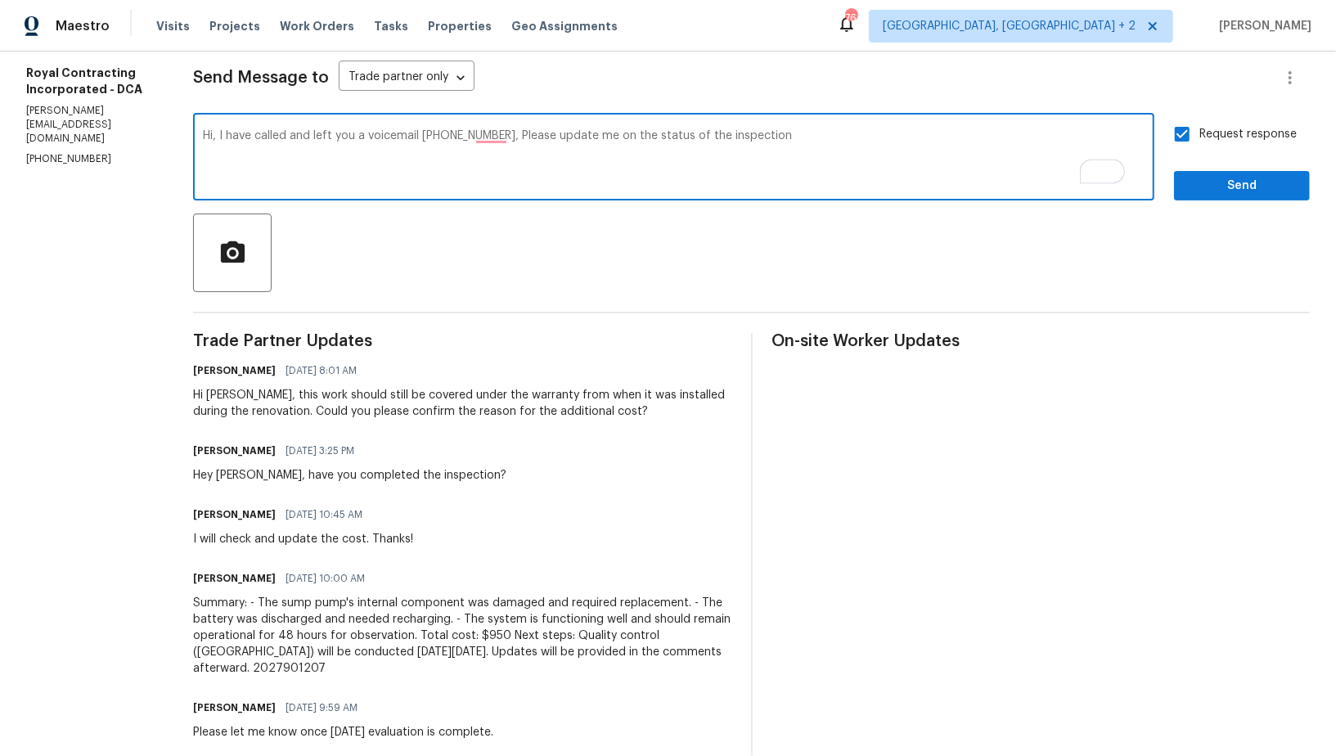
scroll to position [223, 0]
click at [731, 137] on textarea "Hi, I have called and left you a voicemail (703) 498-9323, Please update me on …" at bounding box center [674, 158] width 942 height 57
click at [888, 142] on textarea "Hi, I have called and left you a voicemail (703) 498-9323, Please update me on …" at bounding box center [674, 158] width 942 height 57
click at [731, 134] on textarea "Hi, I have called and left you a voicemail (703) 498-9323, Please update me on …" at bounding box center [674, 158] width 942 height 57
click at [870, 140] on textarea "Hi, I have called and left you a voicemail (703) 498-9323, Please update me on …" at bounding box center [674, 158] width 942 height 57
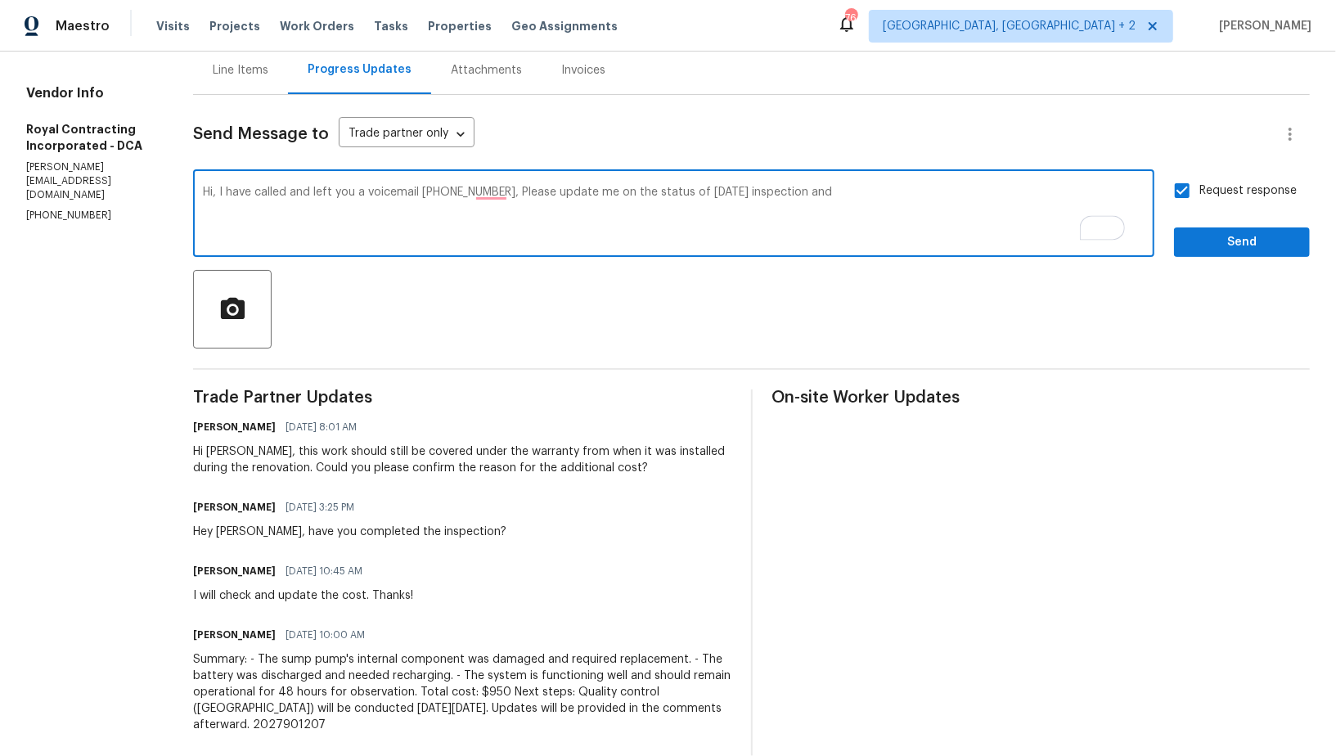
scroll to position [167, 0]
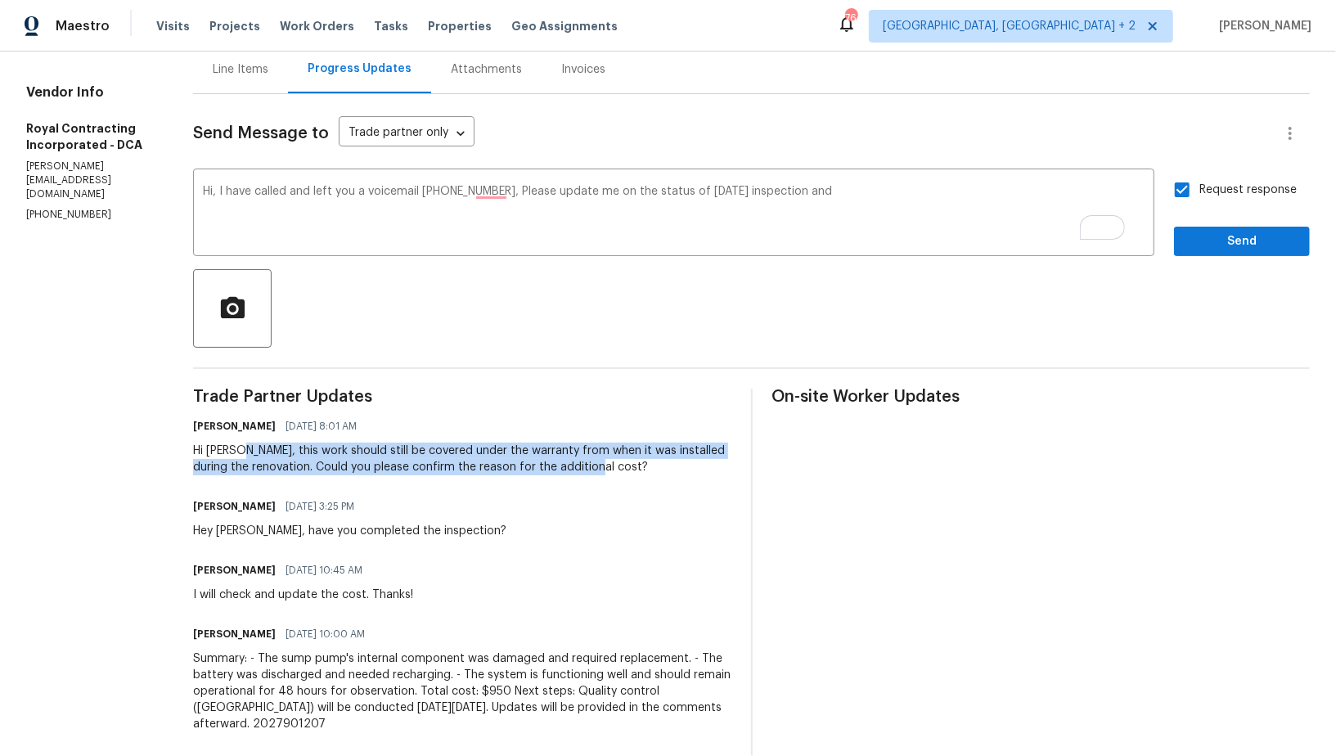
drag, startPoint x: 260, startPoint y: 449, endPoint x: 628, endPoint y: 465, distance: 367.7
click at [631, 466] on div "Hi Robin, this work should still be covered under the warranty from when it was…" at bounding box center [462, 459] width 538 height 33
copy div "this work should still be covered under the warranty from when it was installed…"
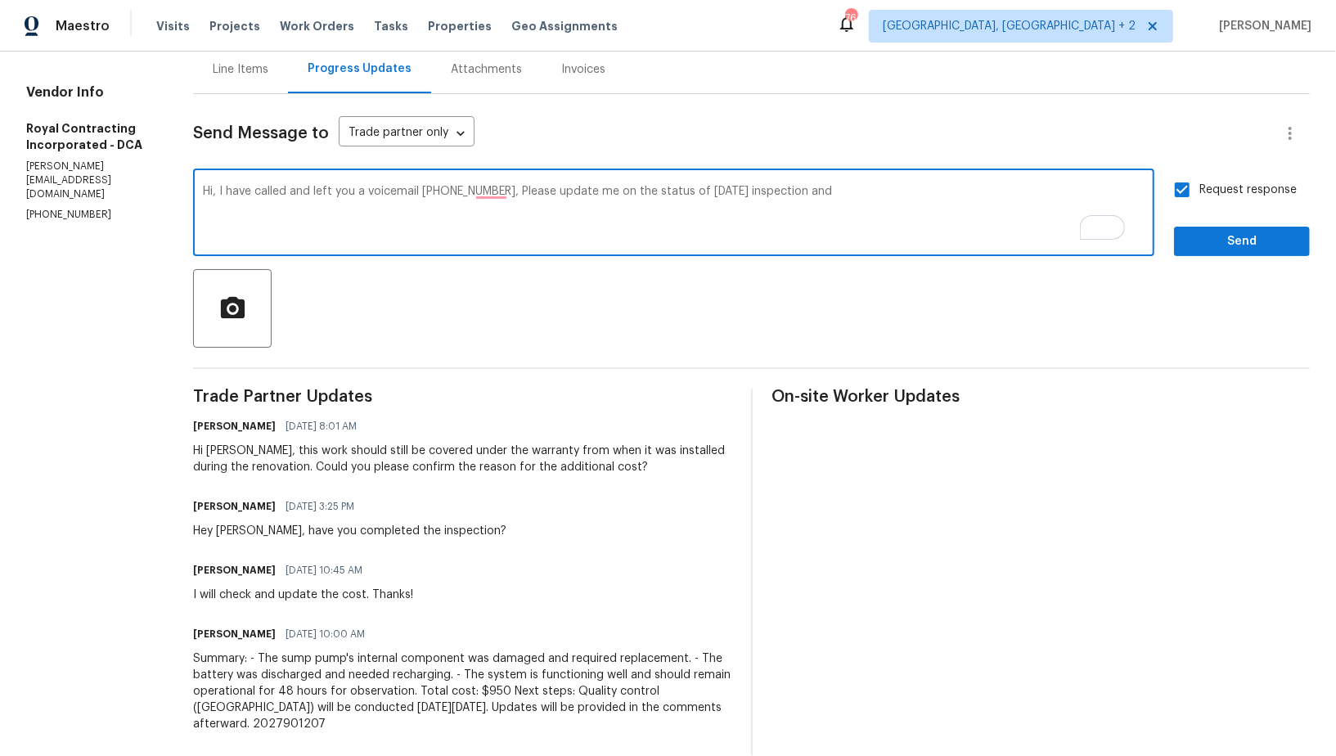
click at [885, 205] on textarea "Hi, I have called and left you a voicemail (703) 498-9323, Please update me on …" at bounding box center [674, 214] width 942 height 57
paste textarea "this work should still be covered under the warranty from when it was installed…"
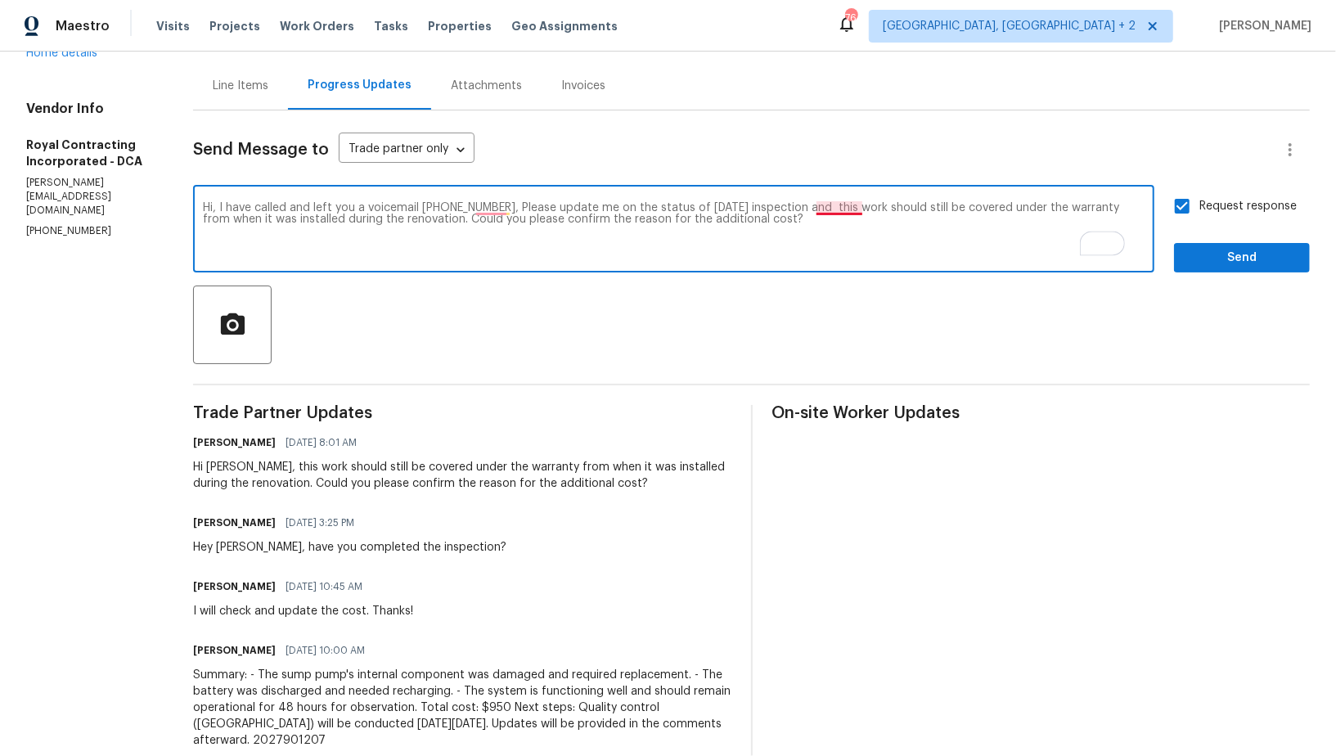
click at [862, 209] on textarea "Hi, I have called and left you a voicemail (703) 498-9323, Please update me on …" at bounding box center [674, 230] width 942 height 57
click at [904, 230] on textarea "Hi, I have called and left you a voicemail (703) 498-9323, Please update me on …" at bounding box center [674, 230] width 942 height 57
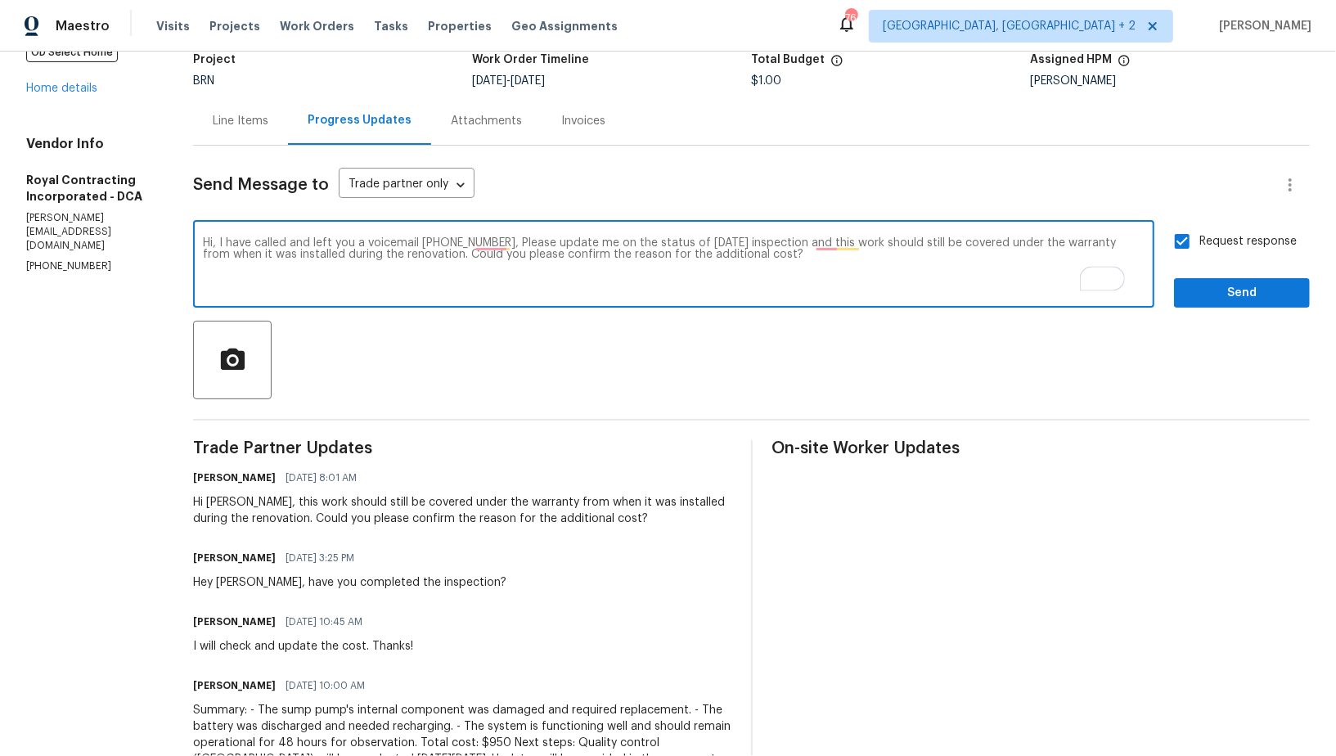
scroll to position [93, 0]
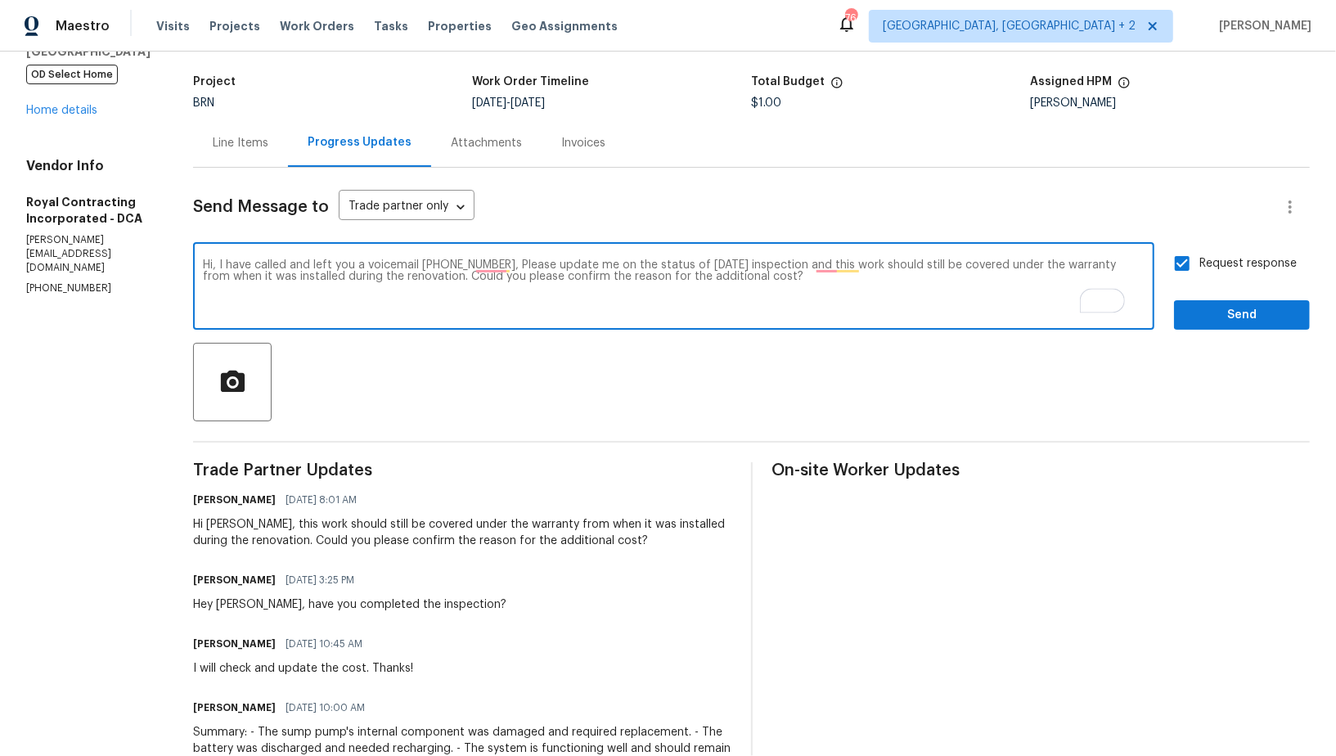
type textarea "Hi, I have called and left you a voicemail (703) 498-9323, Please update me on …"
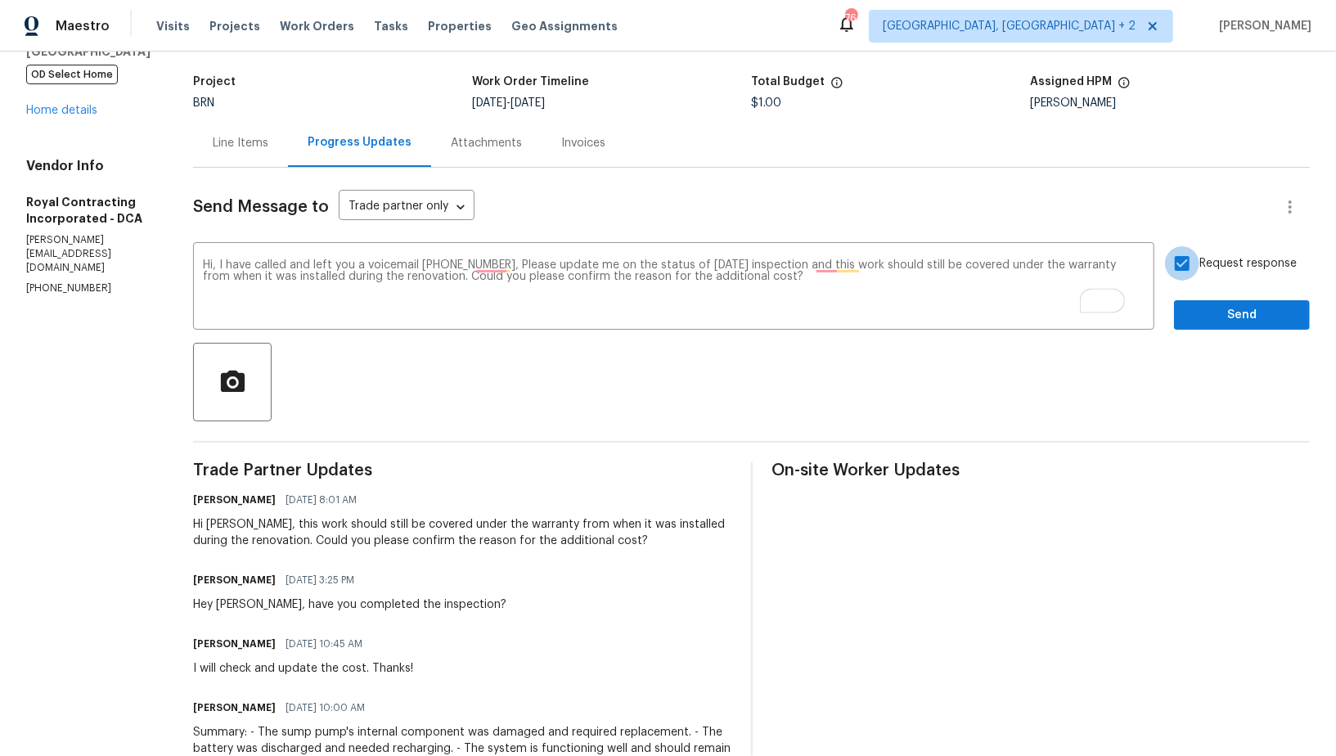
click at [1194, 267] on input "Request response" at bounding box center [1182, 263] width 34 height 34
checkbox input "true"
click at [1211, 322] on span "Send" at bounding box center [1242, 315] width 110 height 20
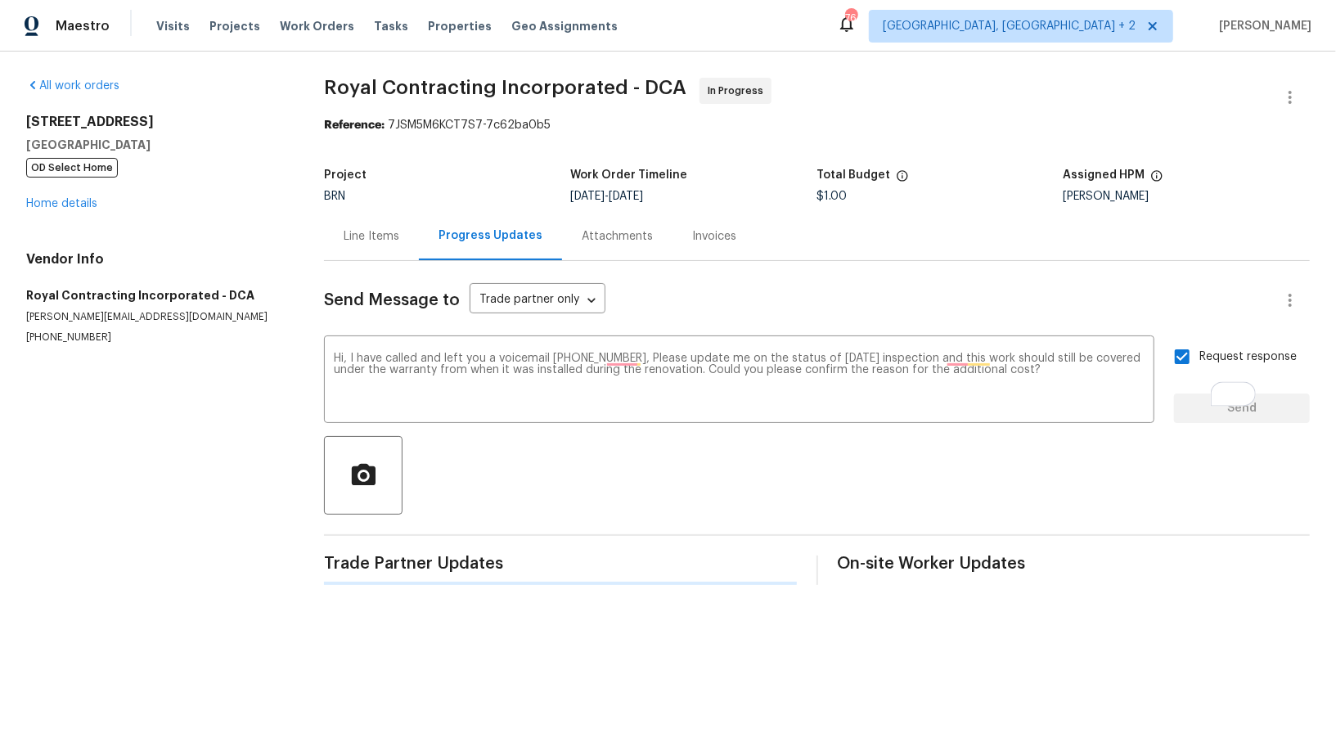
scroll to position [0, 0]
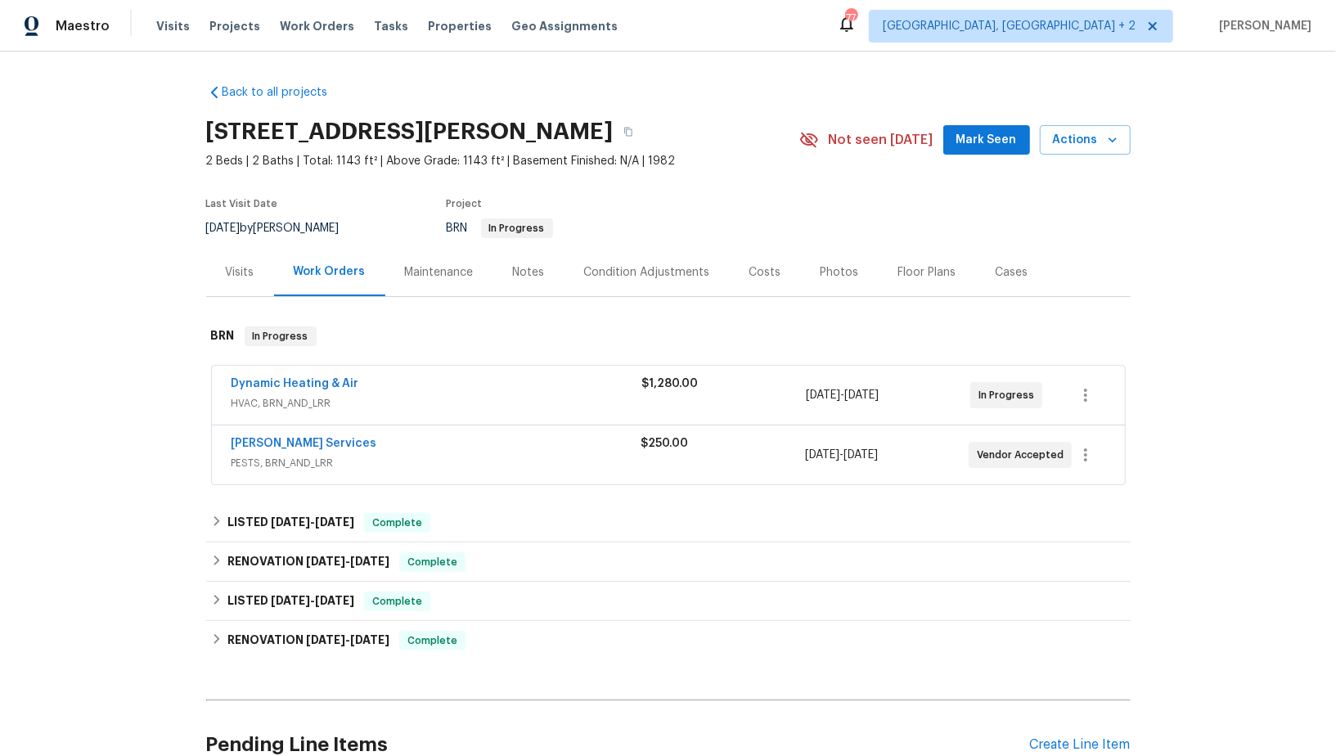
click at [421, 43] on div "Maestro Visits Projects Work Orders Tasks Properties Geo Assignments 77 [GEOGRA…" at bounding box center [668, 26] width 1336 height 52
click at [263, 380] on link "Dynamic Heating & Air" at bounding box center [296, 383] width 128 height 11
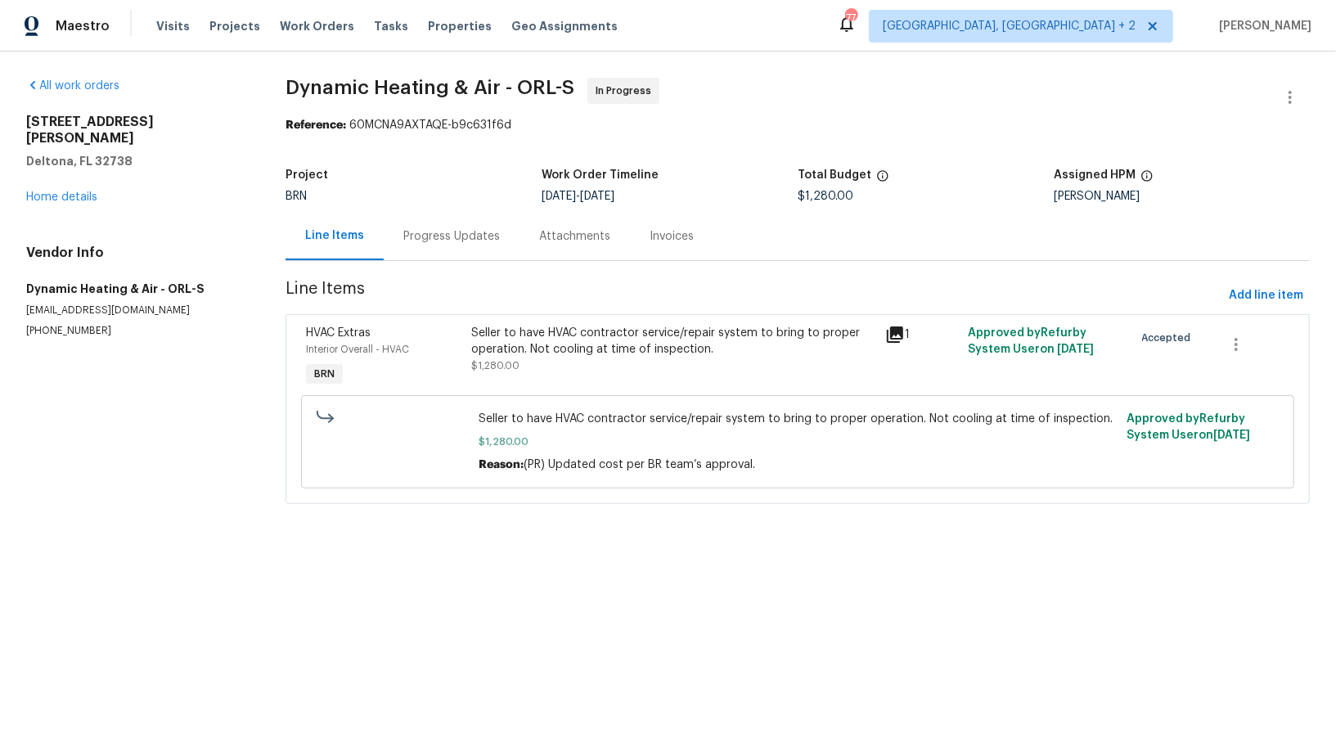
click at [450, 246] on div "Progress Updates" at bounding box center [452, 236] width 136 height 48
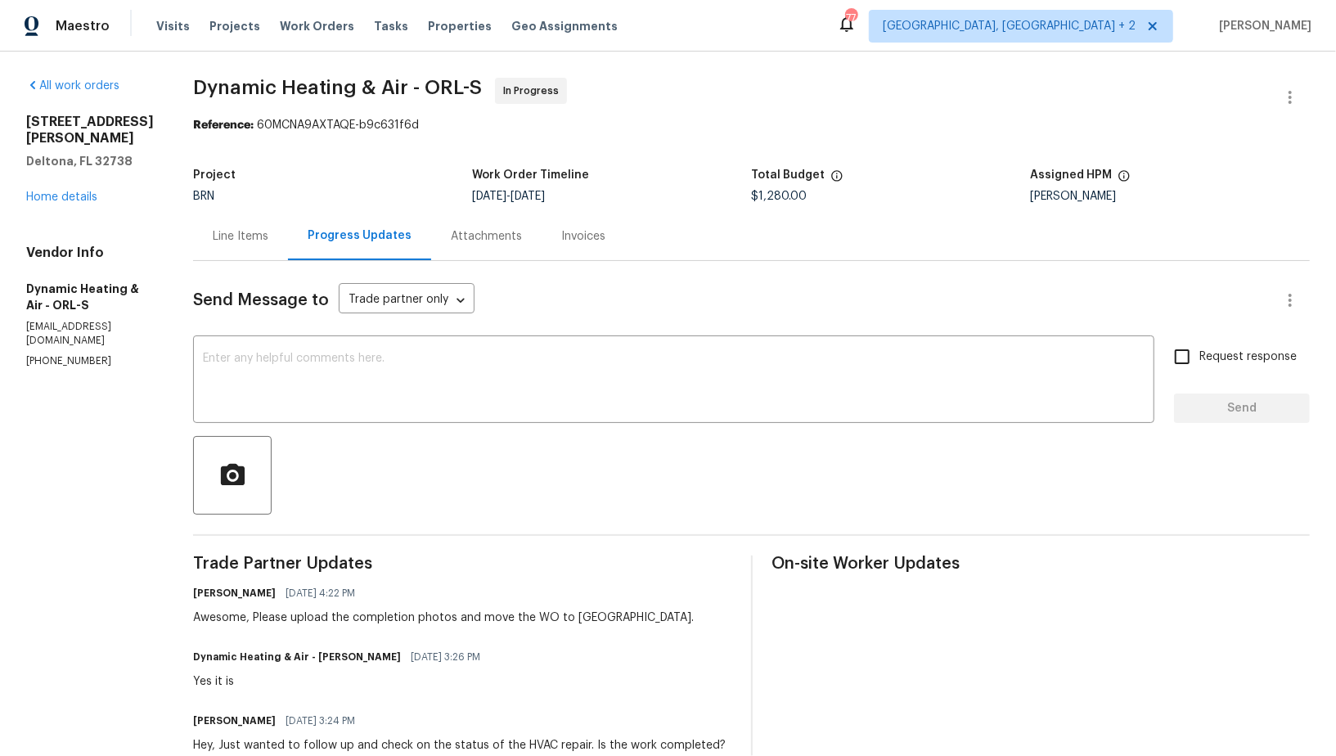
click at [352, 394] on textarea at bounding box center [674, 381] width 942 height 57
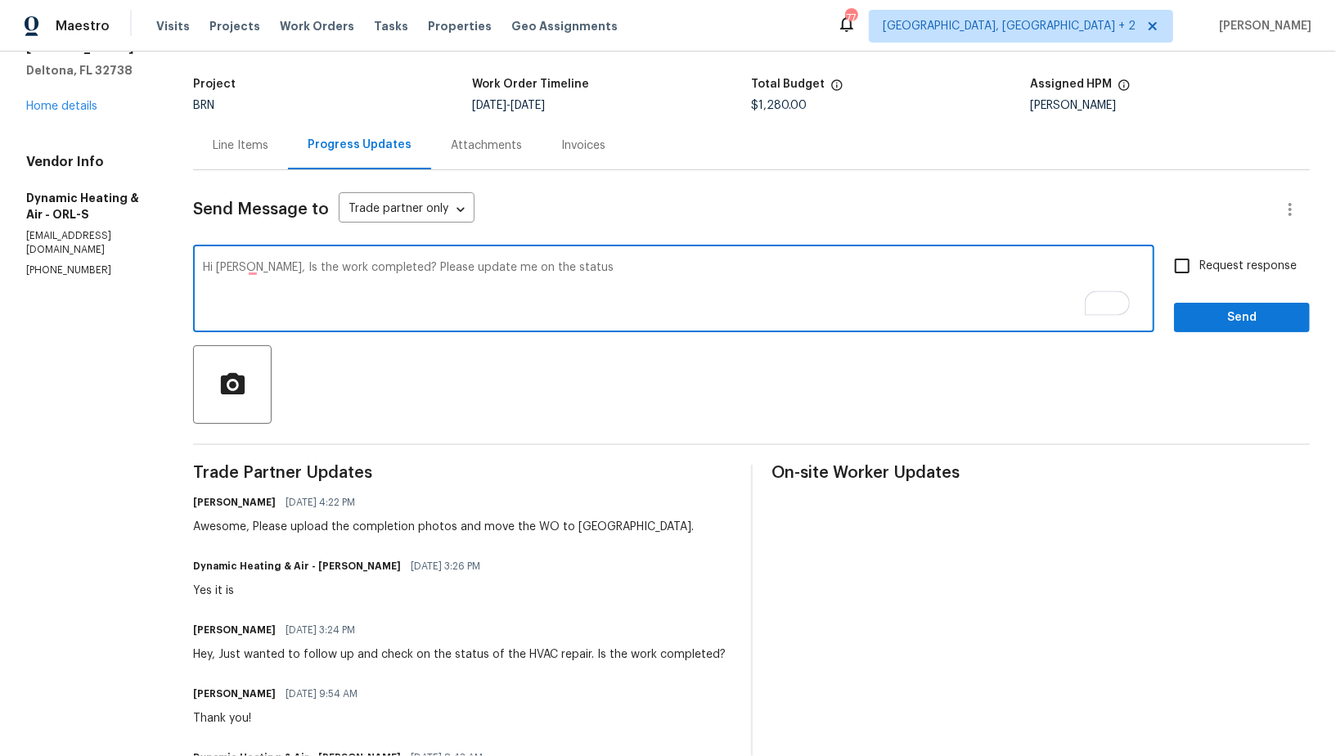
scroll to position [91, 0]
drag, startPoint x: 260, startPoint y: 268, endPoint x: 732, endPoint y: 274, distance: 472.1
click at [732, 274] on textarea "Hi [PERSON_NAME], Is the work completed? Please update me on the status" at bounding box center [674, 290] width 942 height 57
type textarea "Hi [PERSON_NAME], Could you please share the completion photos and move the wor…"
click at [1187, 268] on input "Request response" at bounding box center [1182, 266] width 34 height 34
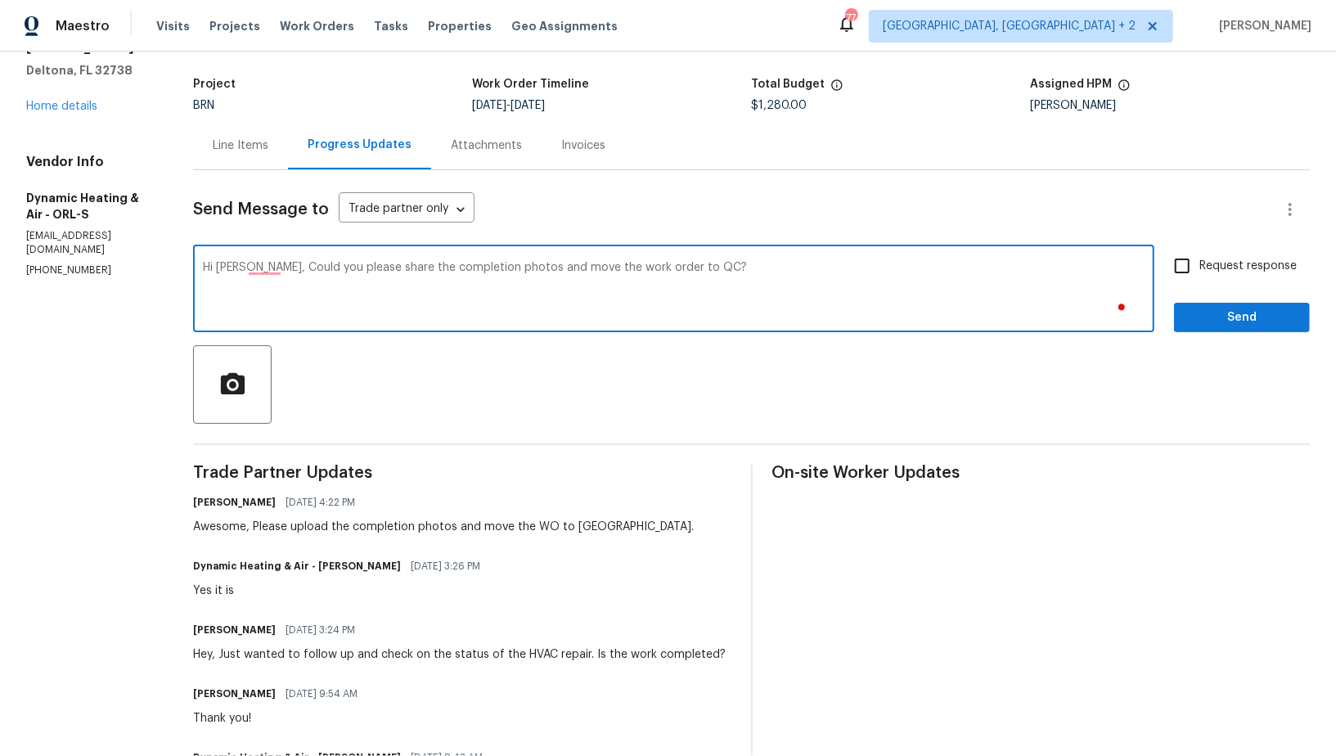
checkbox input "true"
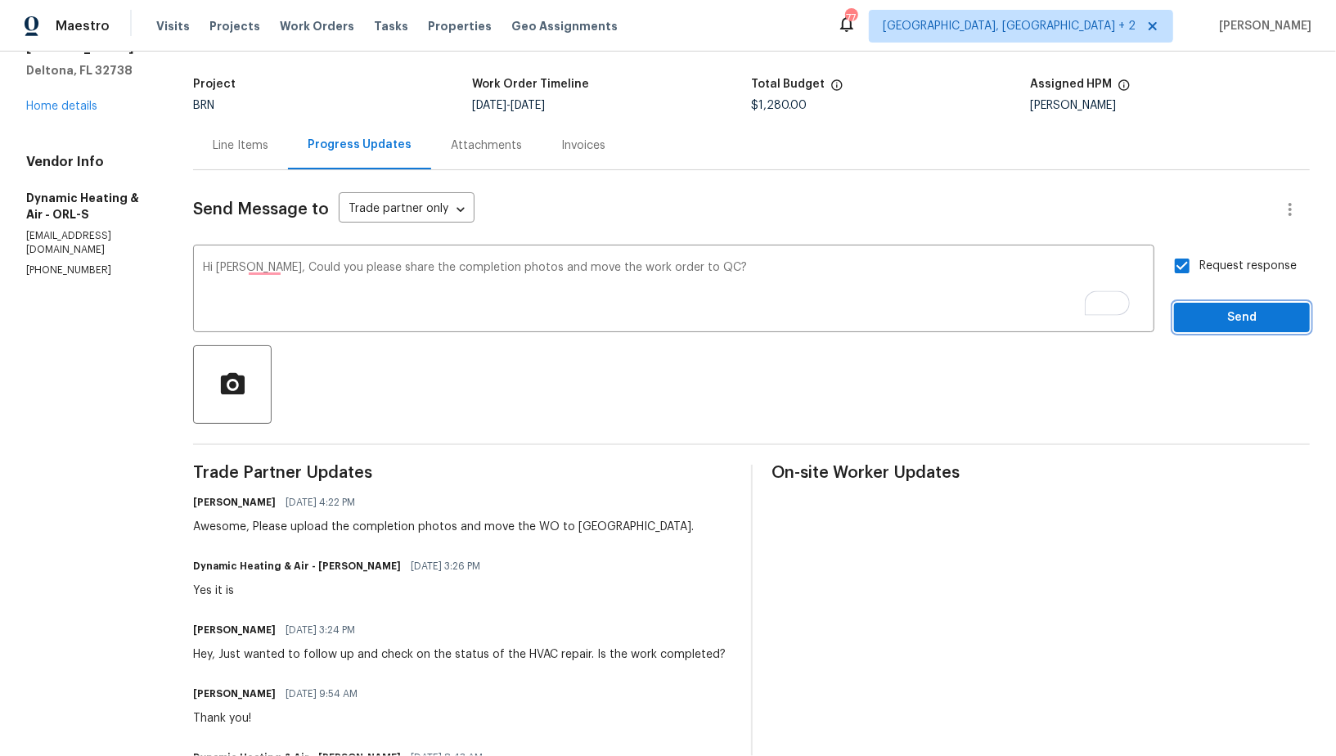
click at [1233, 320] on span "Send" at bounding box center [1242, 318] width 110 height 20
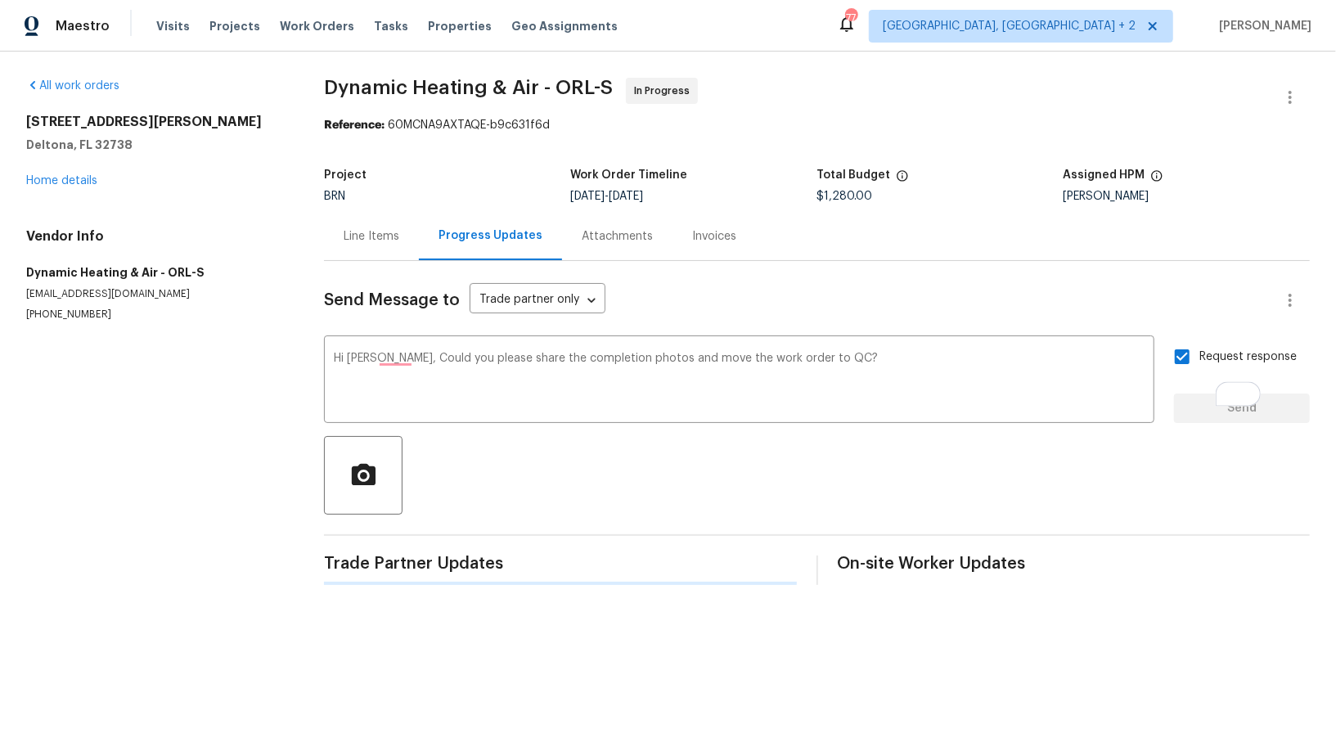
scroll to position [0, 0]
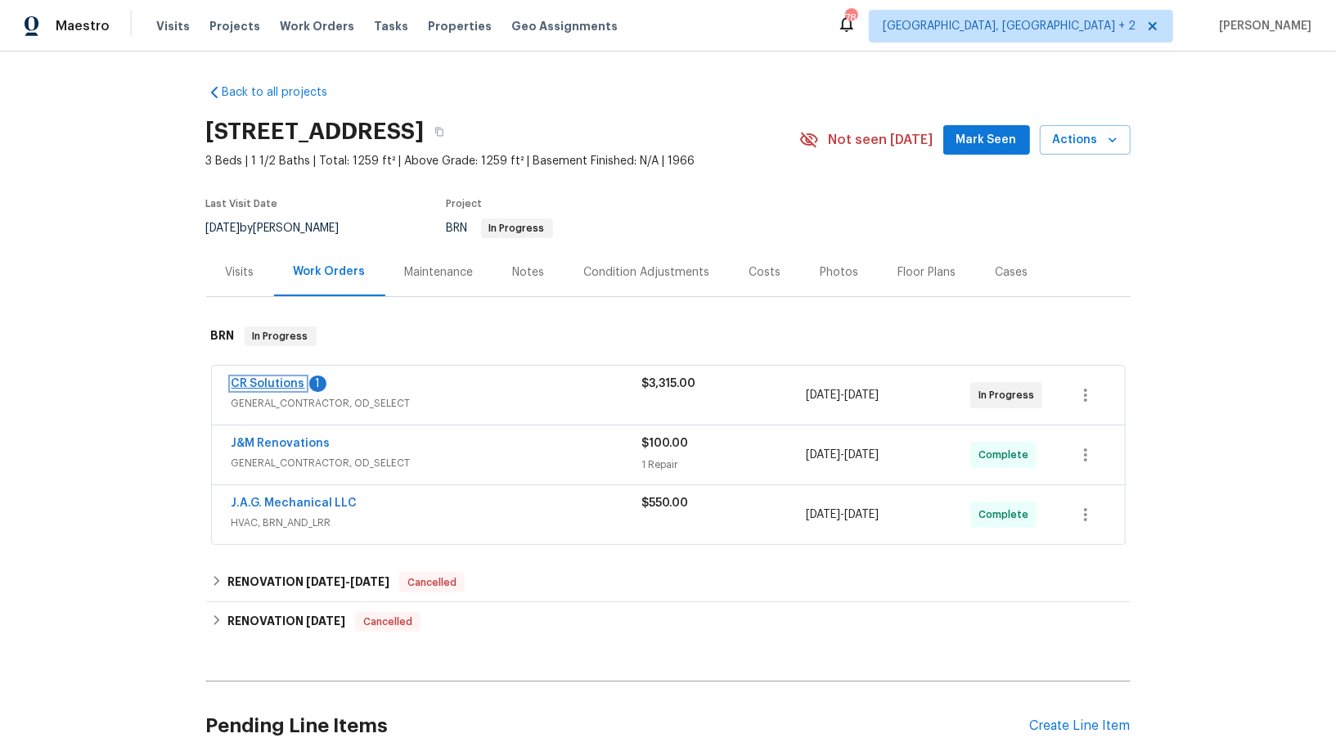
click at [268, 378] on link "CR Solutions" at bounding box center [269, 383] width 74 height 11
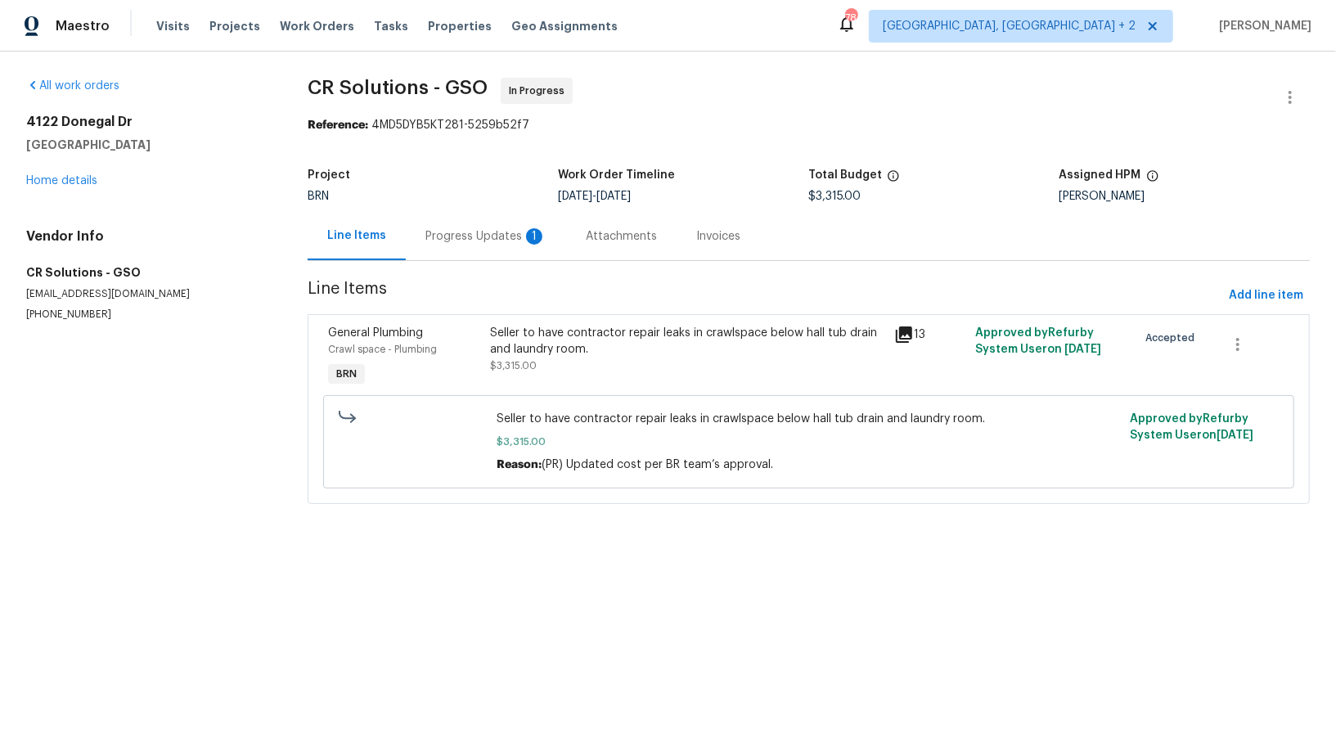
click at [460, 259] on div "Progress Updates 1" at bounding box center [486, 236] width 160 height 48
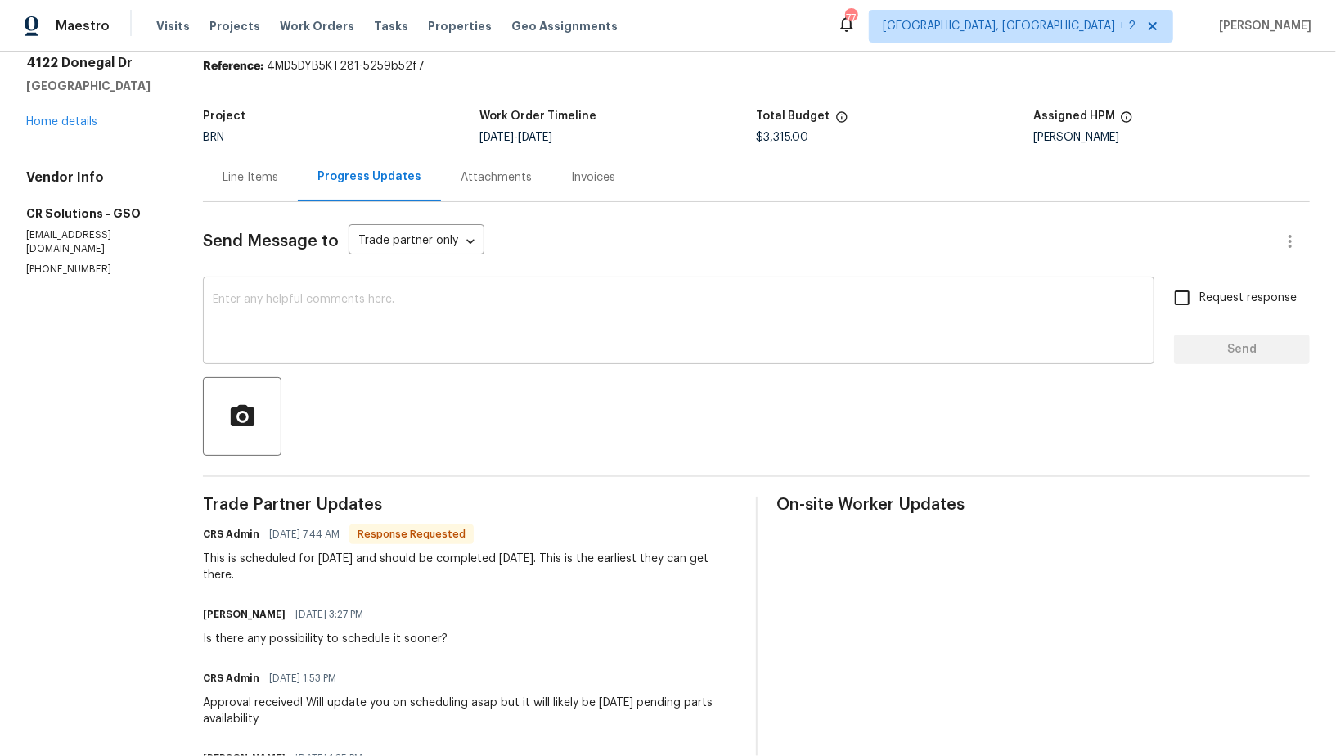
scroll to position [52, 0]
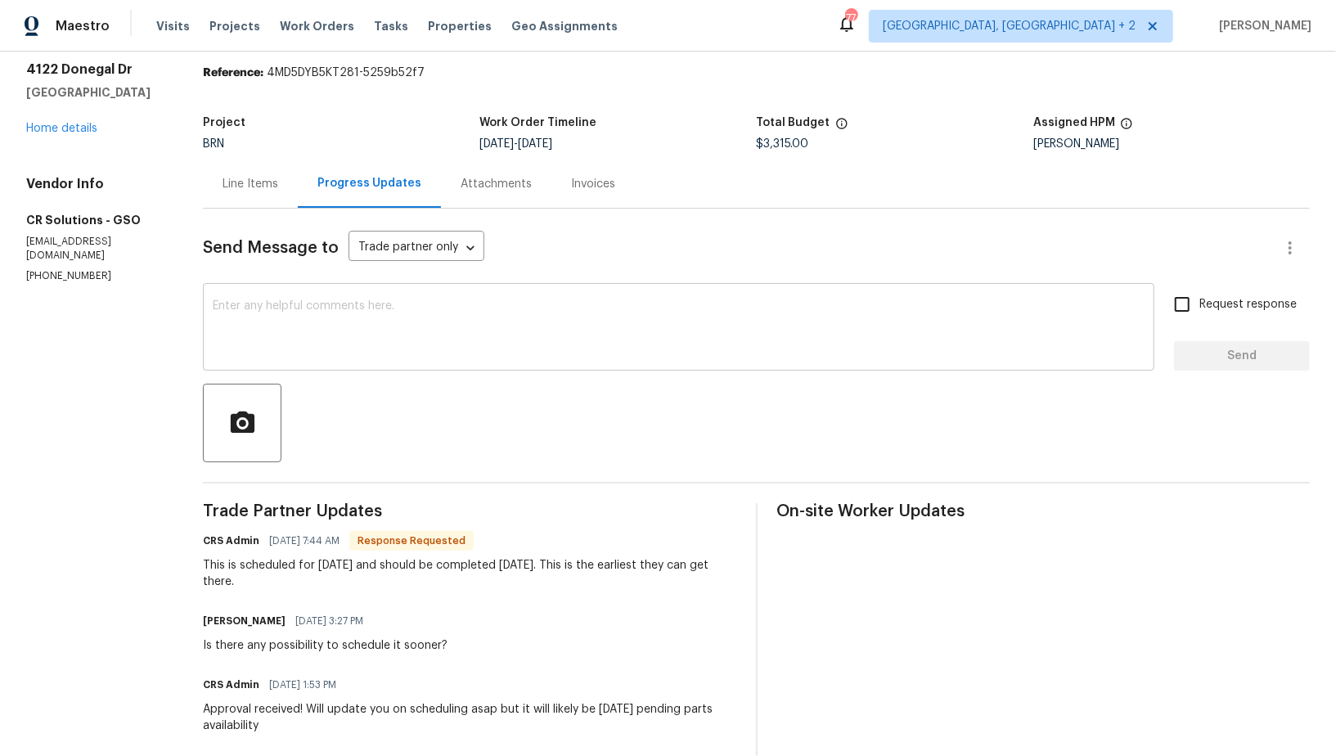
click at [420, 330] on textarea at bounding box center [679, 328] width 932 height 57
click at [308, 298] on div "x ​" at bounding box center [678, 328] width 951 height 83
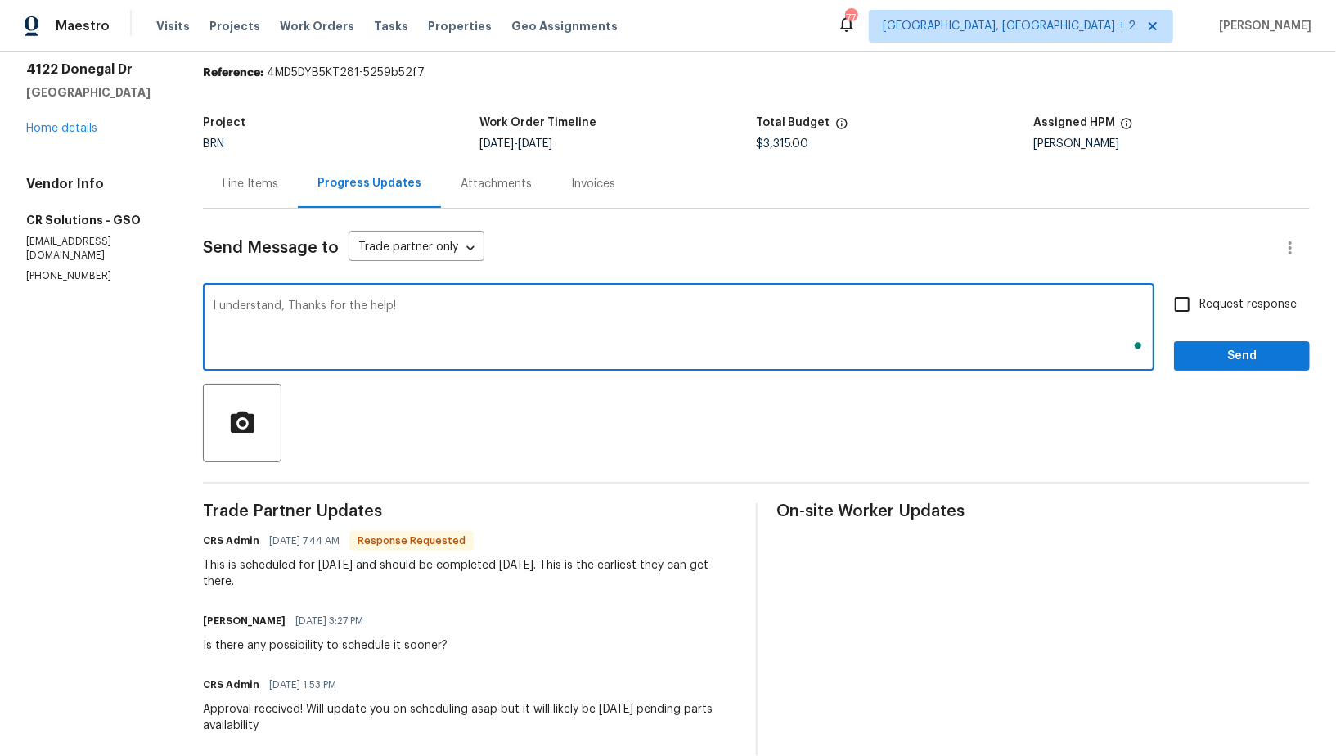
type textarea "I understand, Thanks for the help!"
click at [1186, 297] on input "Request response" at bounding box center [1182, 304] width 34 height 34
checkbox input "true"
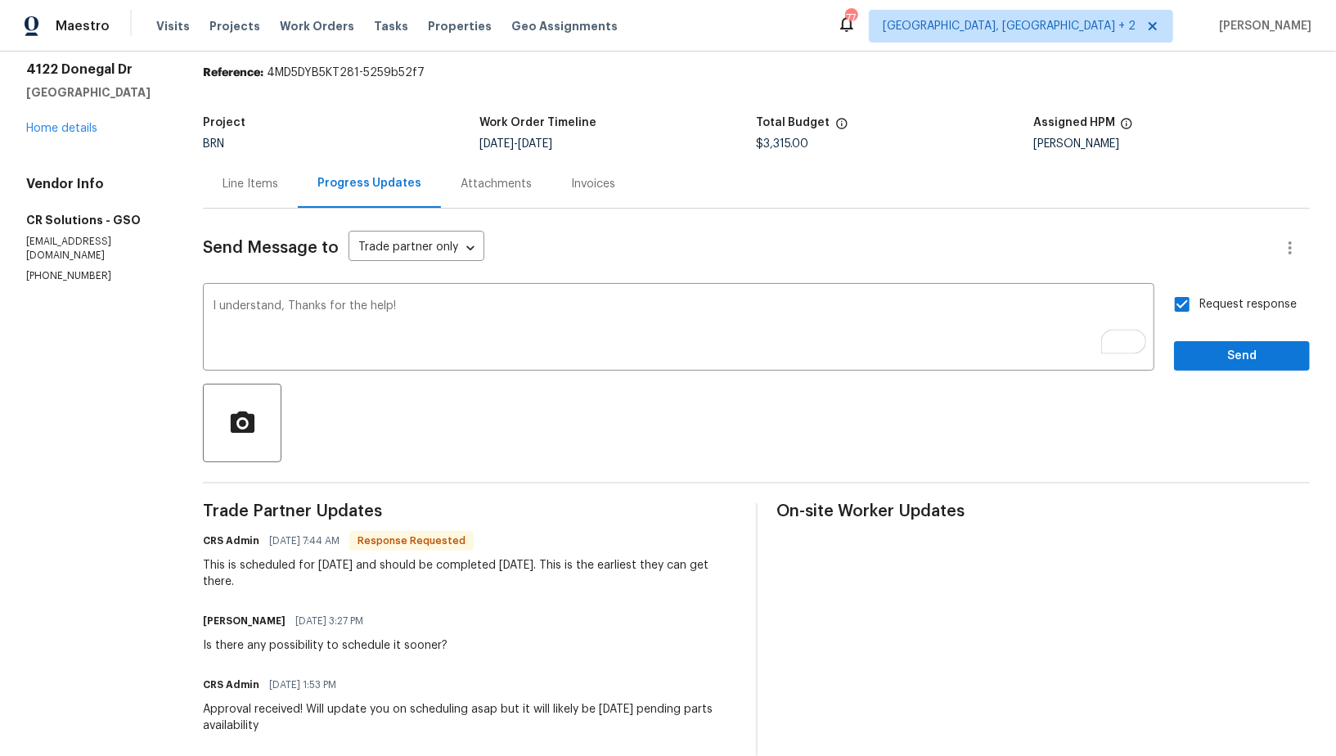
click at [1203, 336] on div "Request response Send" at bounding box center [1242, 328] width 136 height 83
click at [1206, 357] on span "Send" at bounding box center [1242, 356] width 110 height 20
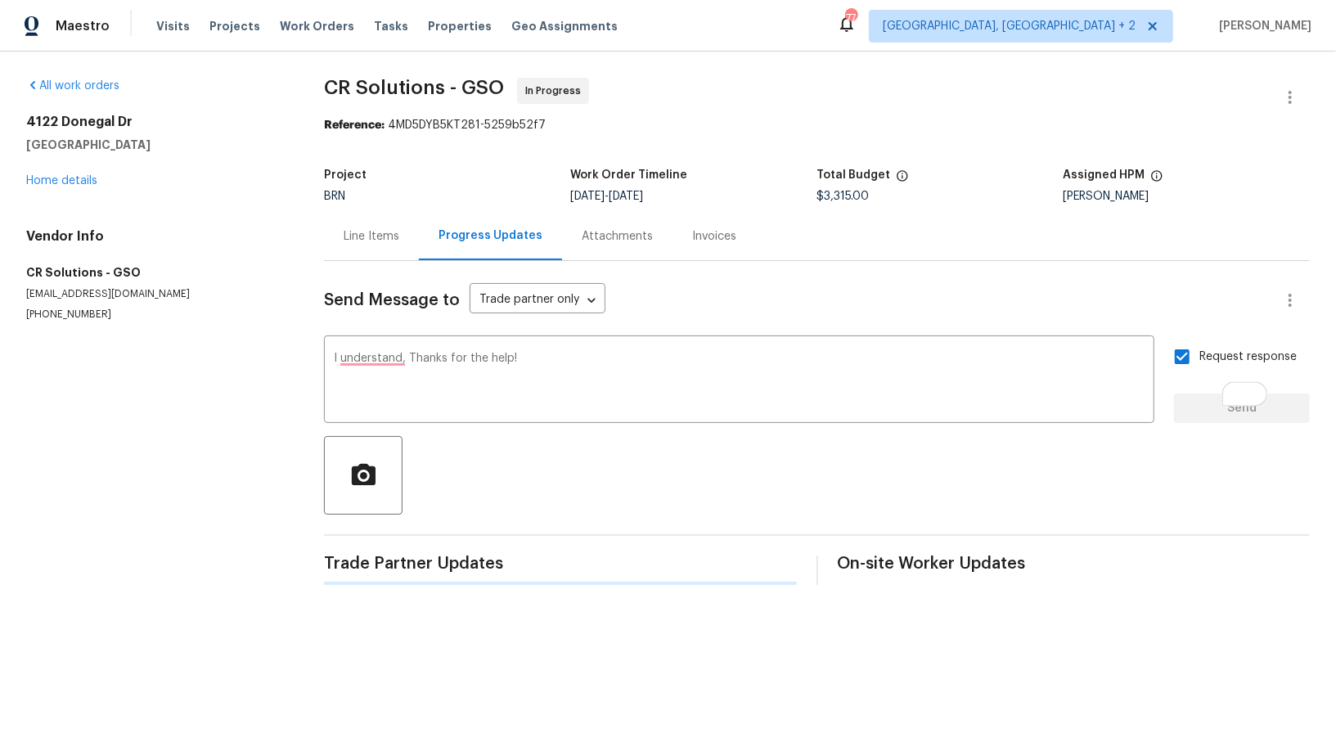
scroll to position [0, 0]
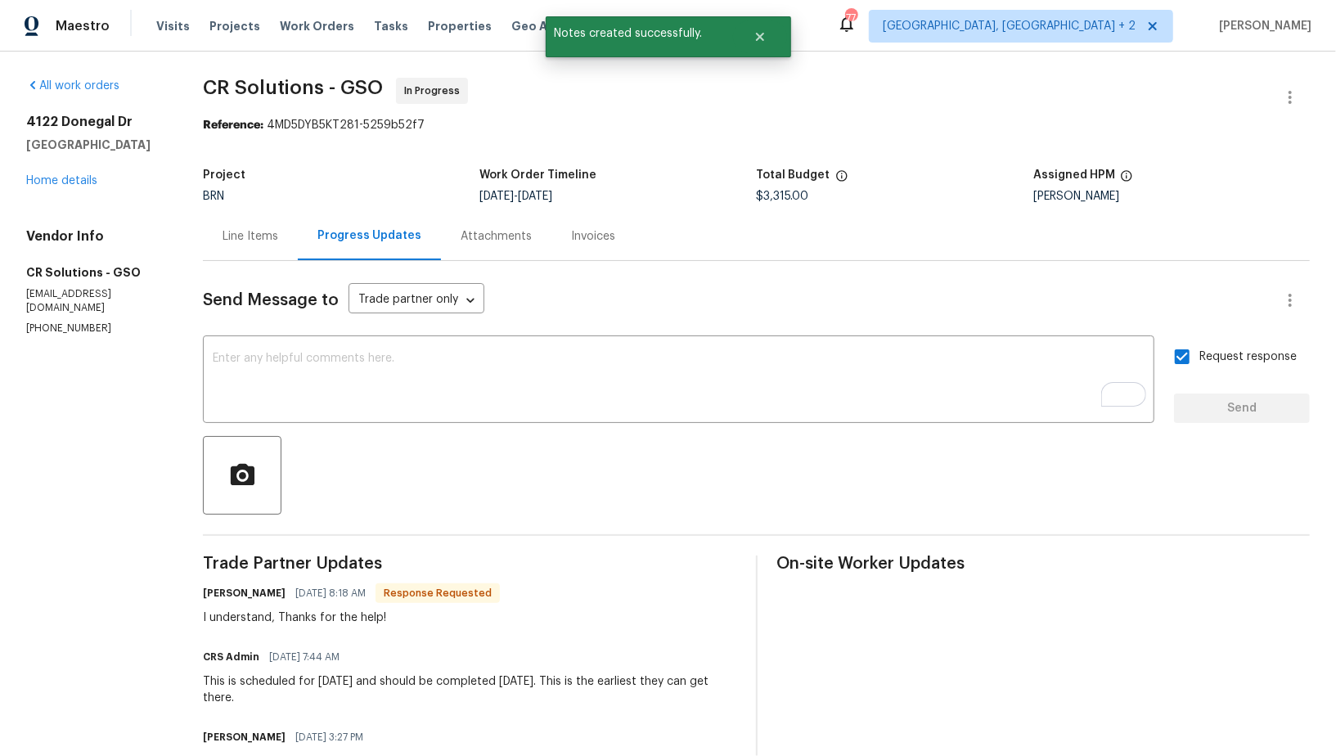
drag, startPoint x: 0, startPoint y: 281, endPoint x: 91, endPoint y: 281, distance: 90.8
drag, startPoint x: 21, startPoint y: 272, endPoint x: 96, endPoint y: 263, distance: 75.1
copy h5 "CR Solutions"
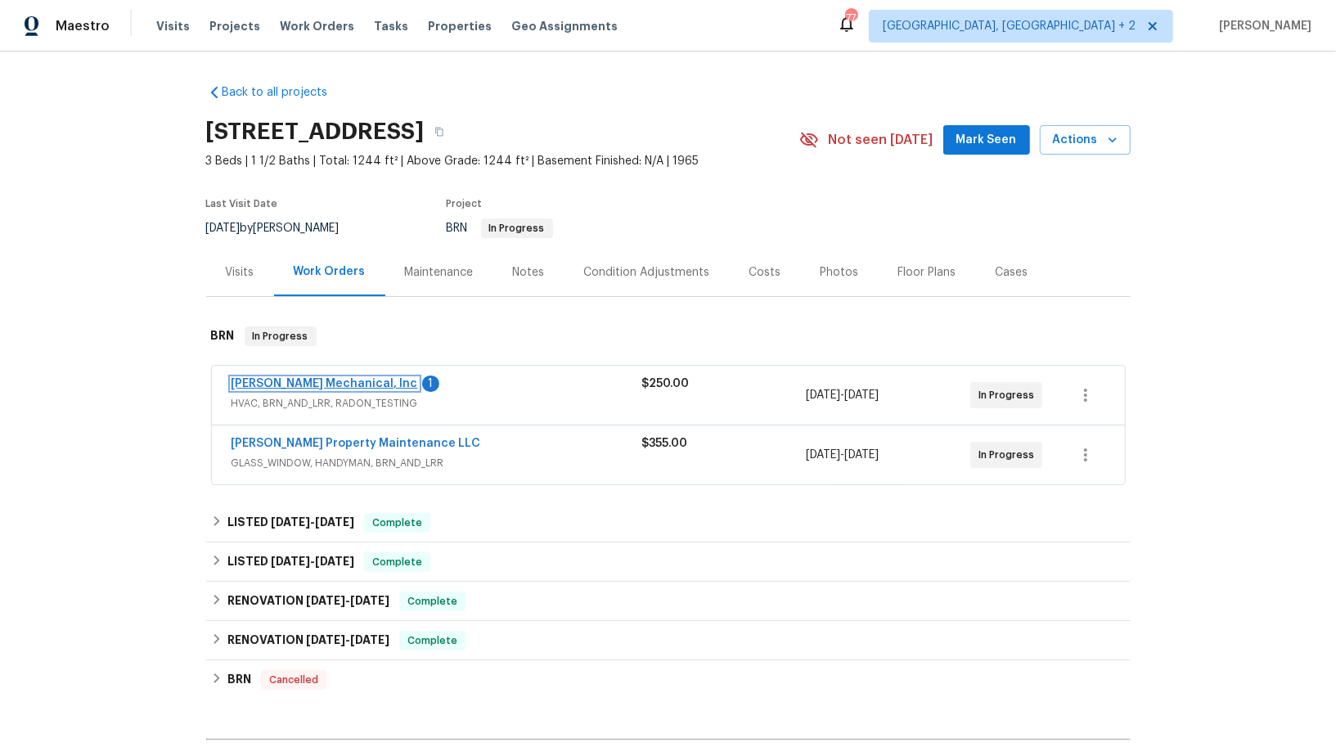
click at [291, 386] on link "[PERSON_NAME] Mechanical, Inc" at bounding box center [325, 383] width 187 height 11
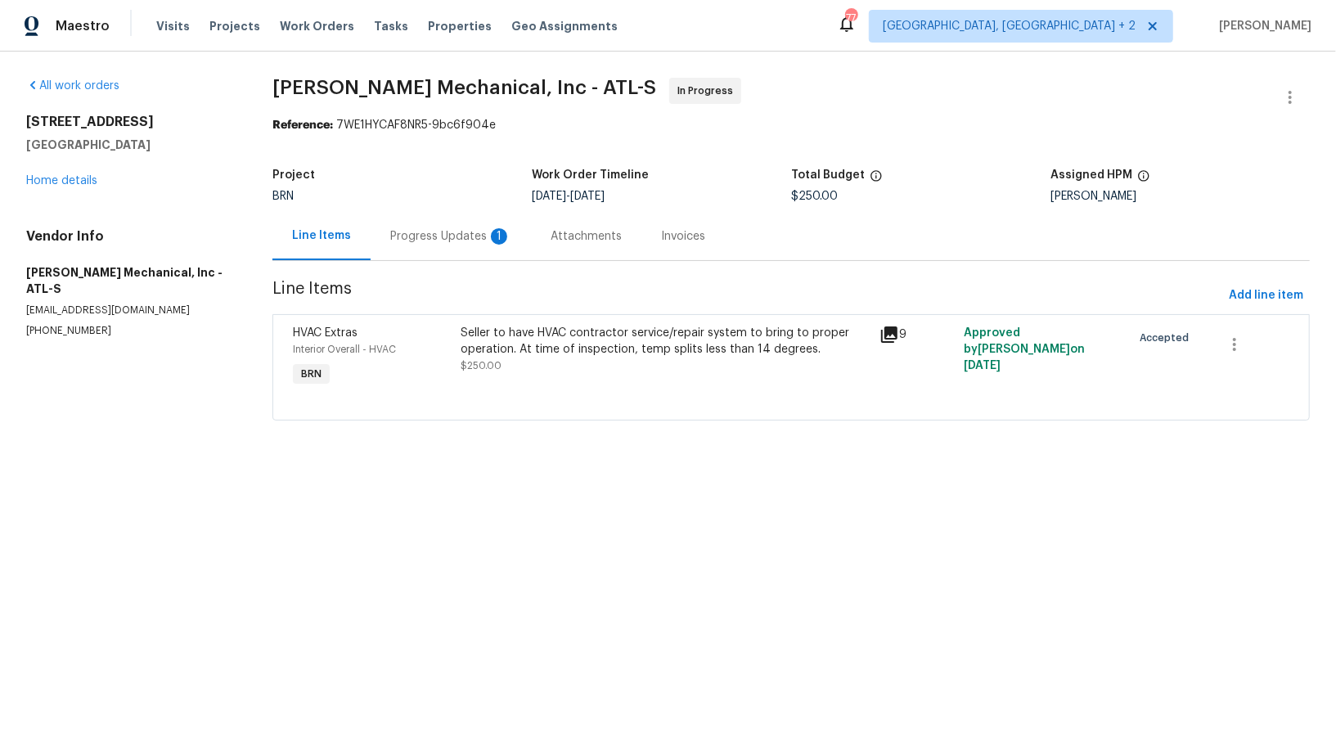
click at [443, 233] on div "Progress Updates 1" at bounding box center [450, 236] width 121 height 16
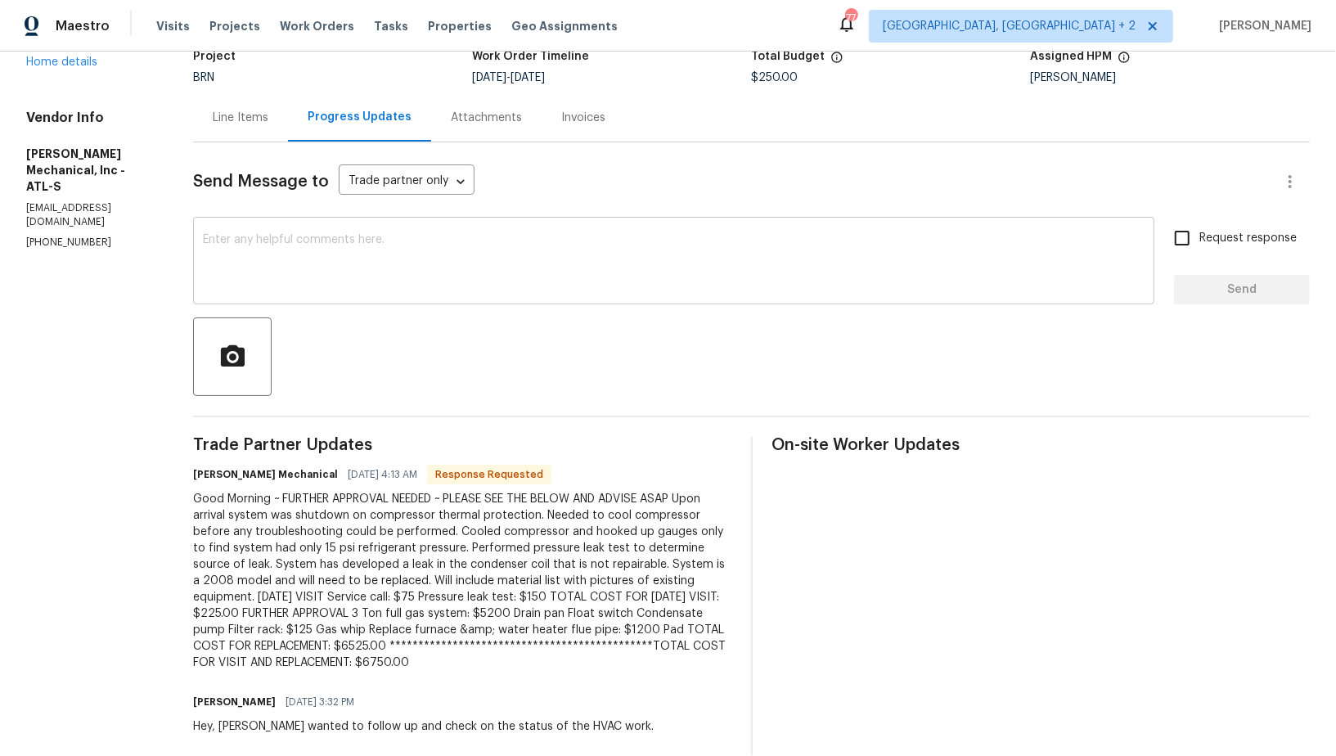
scroll to position [153, 0]
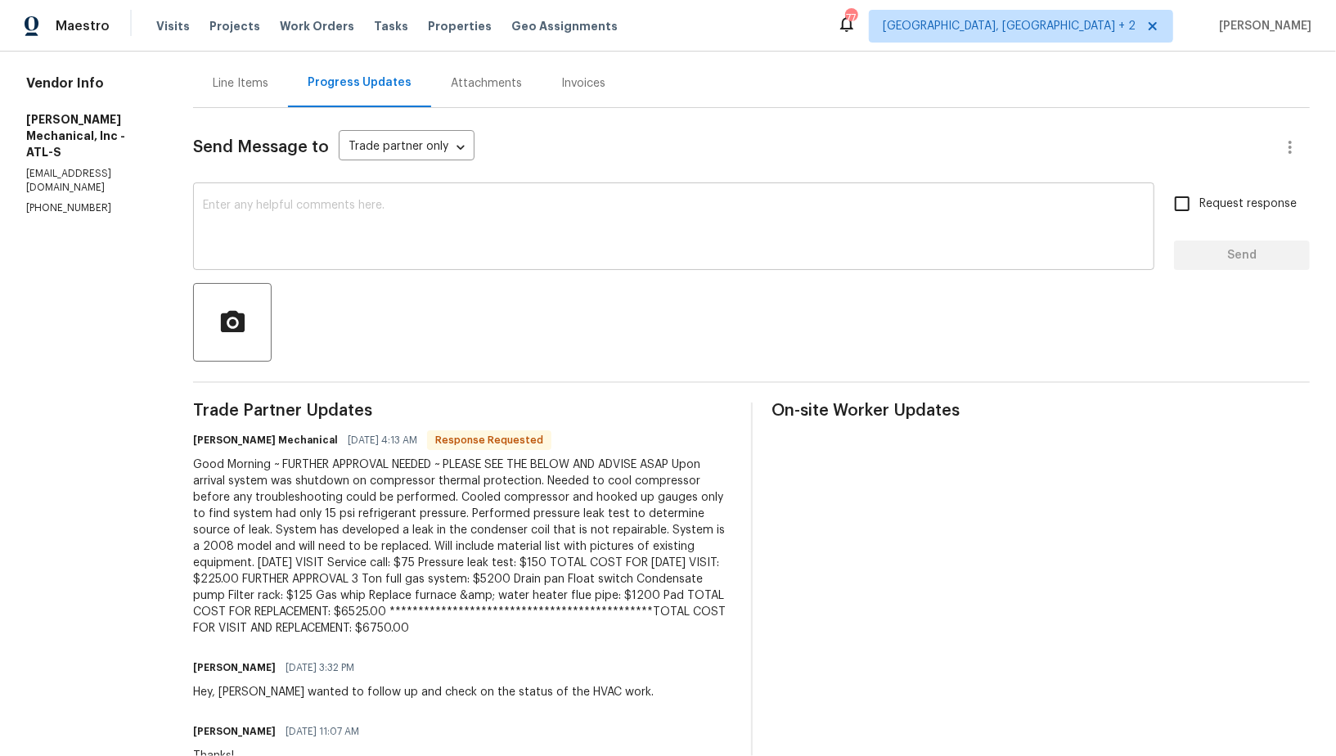
click at [593, 263] on div "x ​" at bounding box center [673, 228] width 961 height 83
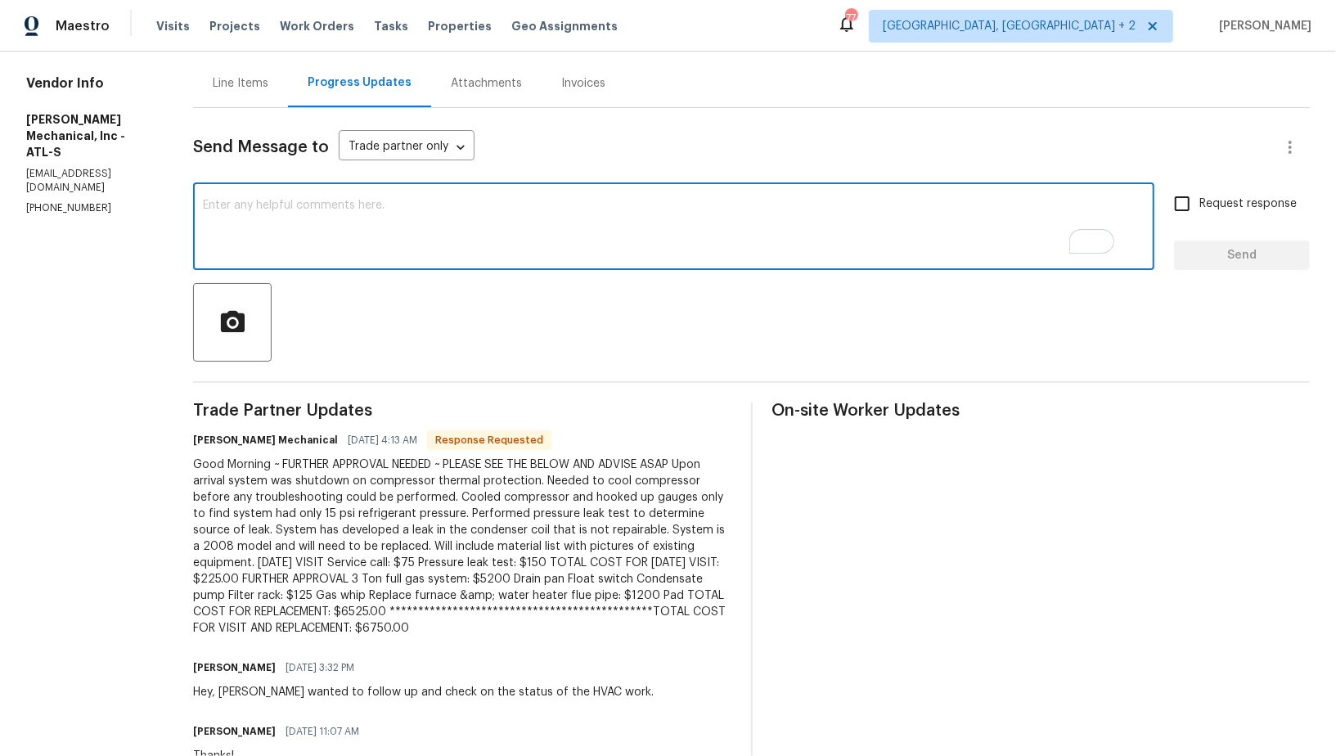
click at [348, 237] on textarea "To enrich screen reader interactions, please activate Accessibility in Grammarl…" at bounding box center [674, 228] width 942 height 57
type textarea "I will check and update the cost shortly. Thanks!"
click at [1199, 205] on input "Request response" at bounding box center [1182, 204] width 34 height 34
checkbox input "true"
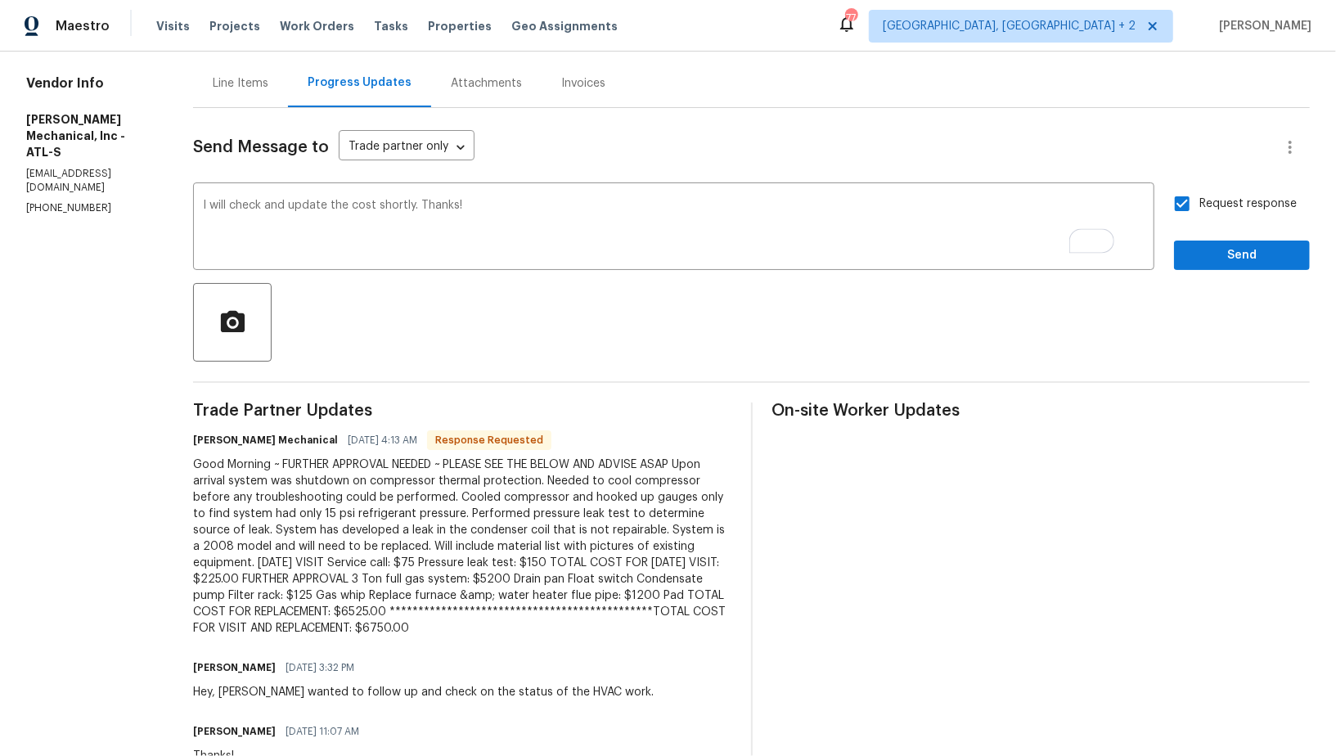
click at [1244, 271] on div "Send Message to Trade partner only Trade partner only ​ I will check and update…" at bounding box center [751, 694] width 1117 height 1172
click at [1240, 252] on span "Send" at bounding box center [1242, 255] width 110 height 20
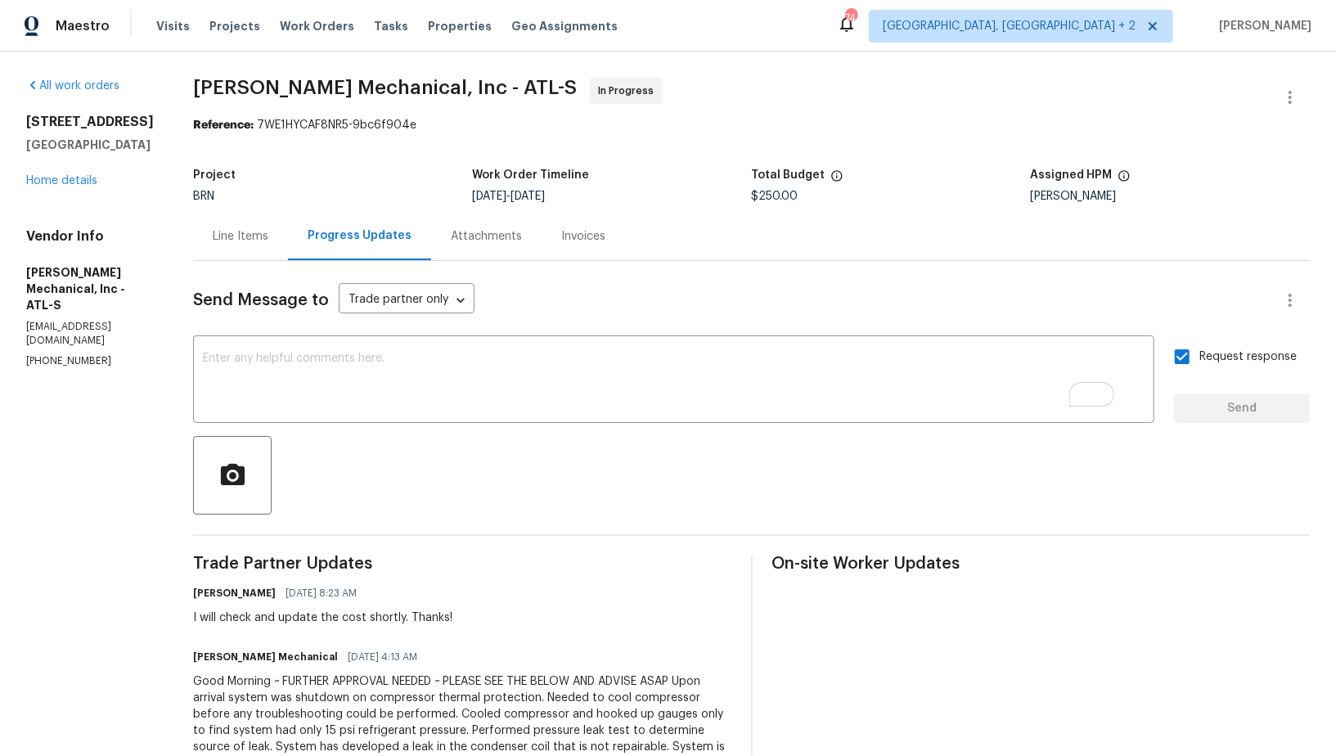
click at [268, 230] on div "Line Items" at bounding box center [241, 236] width 56 height 16
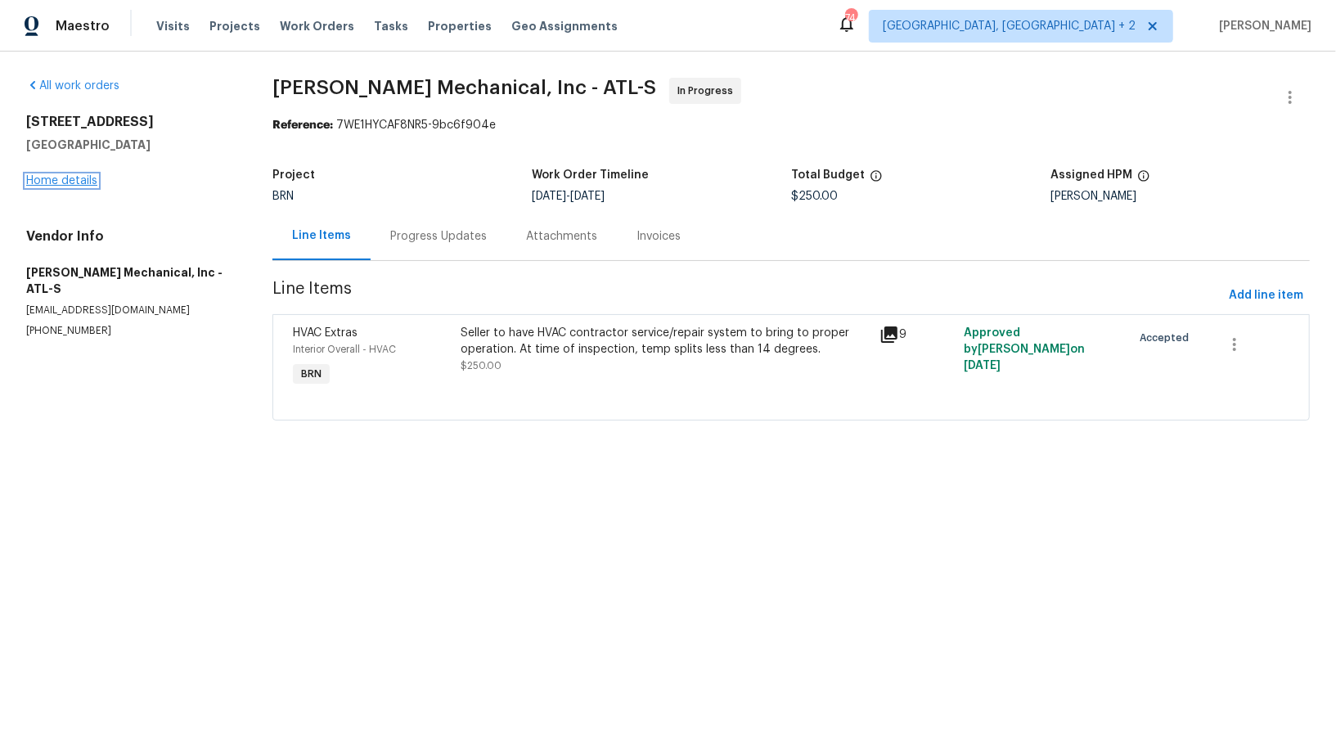
click at [49, 176] on link "Home details" at bounding box center [61, 180] width 71 height 11
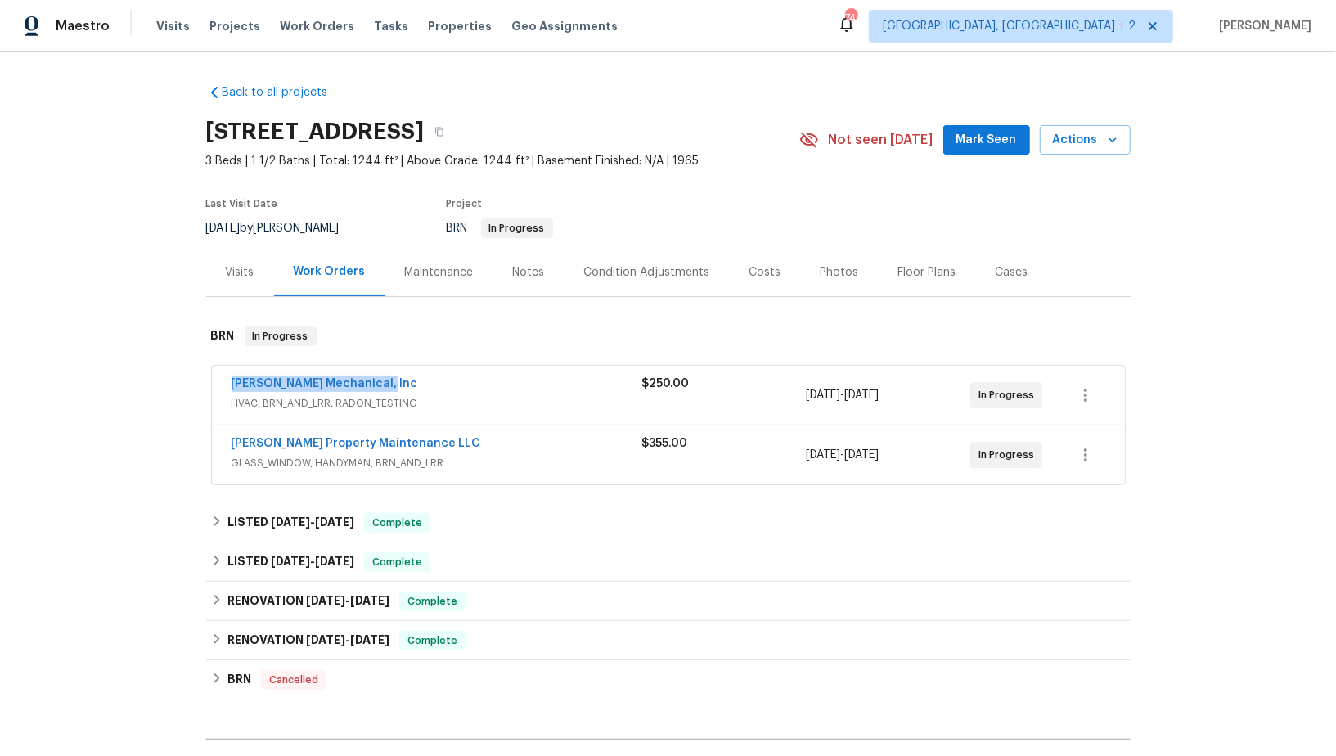
drag, startPoint x: 403, startPoint y: 385, endPoint x: 221, endPoint y: 374, distance: 181.9
click at [220, 374] on div "JH Martin Mechanical, Inc HVAC, BRN_AND_LRR, RADON_TESTING $250.00 9/18/2025 - …" at bounding box center [668, 395] width 913 height 59
click at [416, 381] on div "[PERSON_NAME] Mechanical, Inc" at bounding box center [437, 386] width 411 height 20
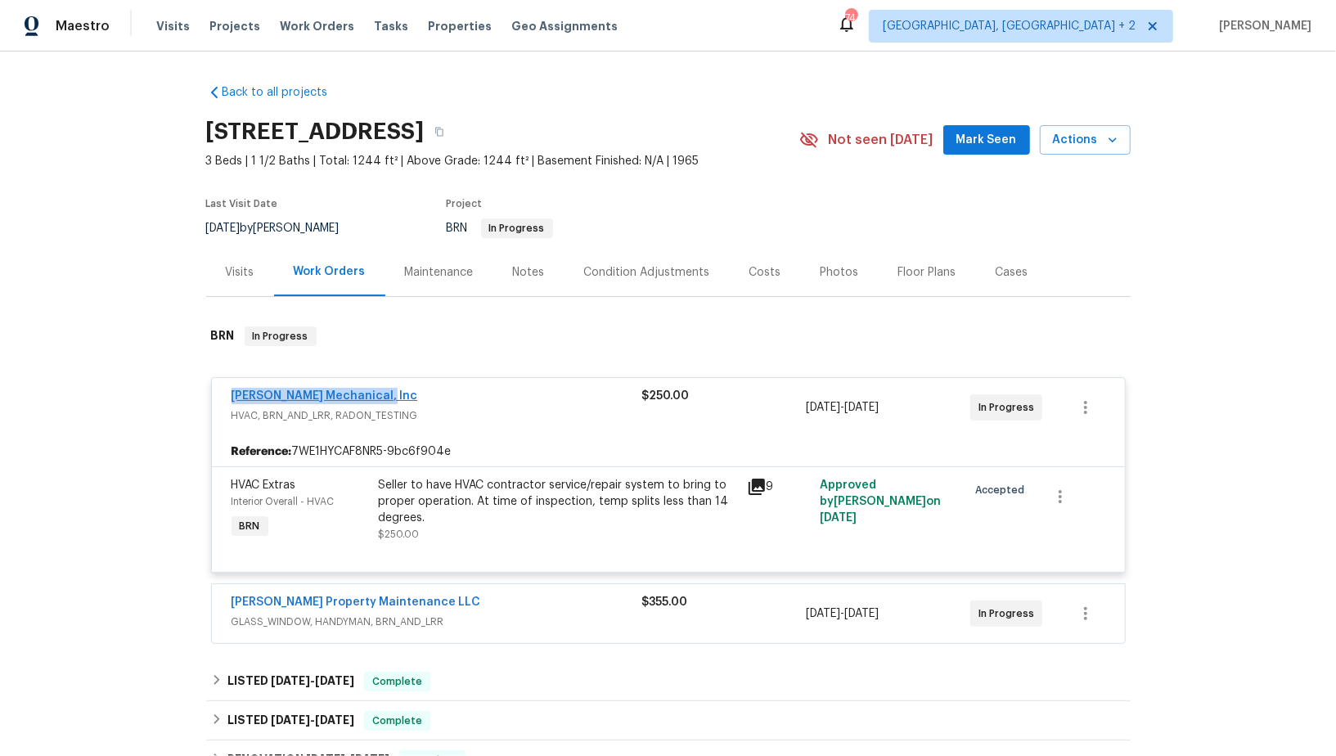
drag, startPoint x: 393, startPoint y: 394, endPoint x: 230, endPoint y: 394, distance: 162.8
click at [232, 394] on div "[PERSON_NAME] Mechanical, Inc" at bounding box center [437, 398] width 411 height 20
copy link "[PERSON_NAME] Mechanical, Inc"
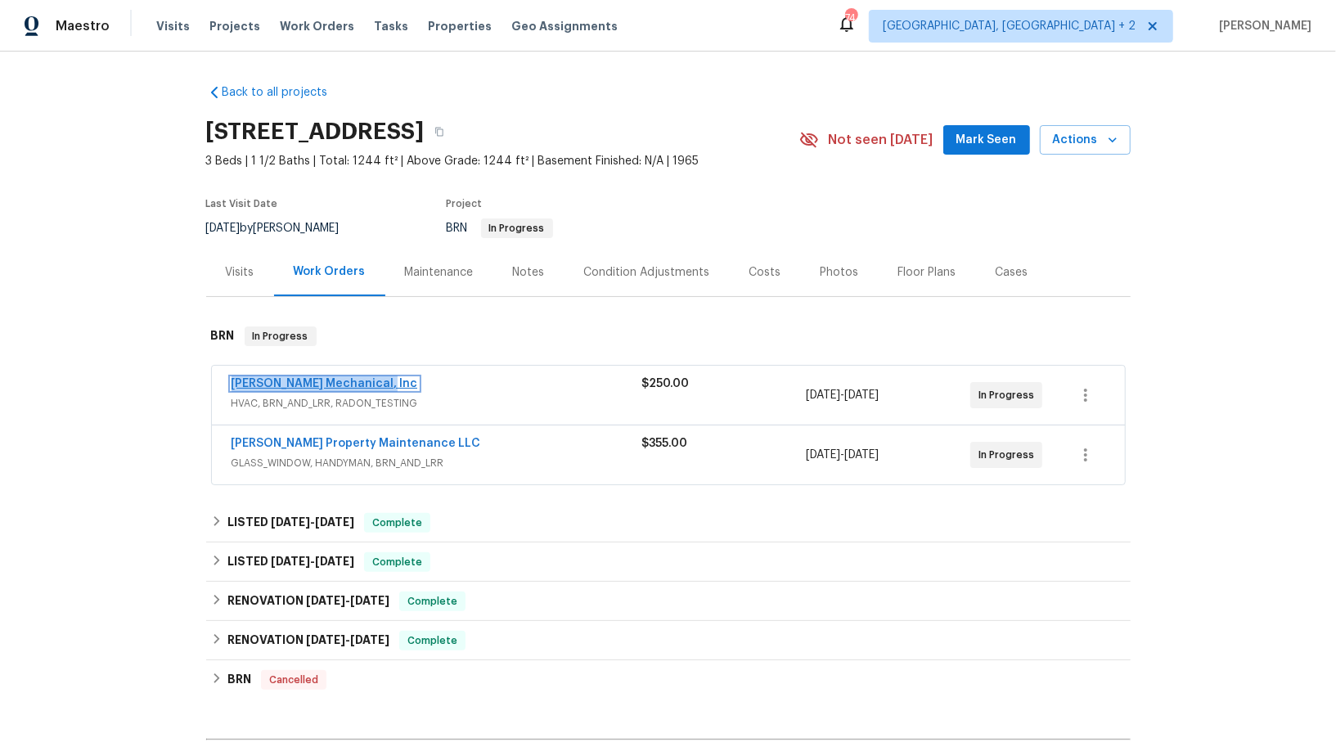
click at [322, 387] on link "[PERSON_NAME] Mechanical, Inc" at bounding box center [325, 383] width 187 height 11
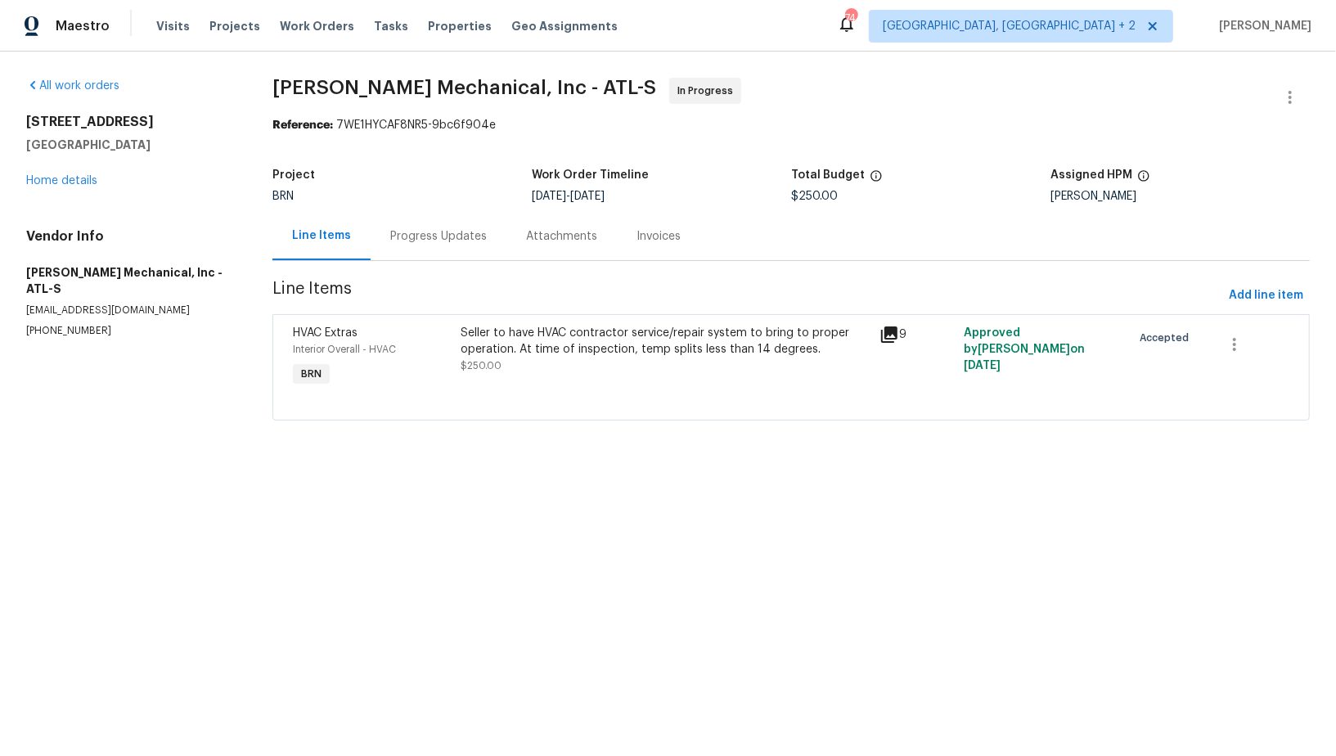
click at [572, 349] on div "Seller to have HVAC contractor service/repair system to bring to proper operati…" at bounding box center [666, 341] width 410 height 33
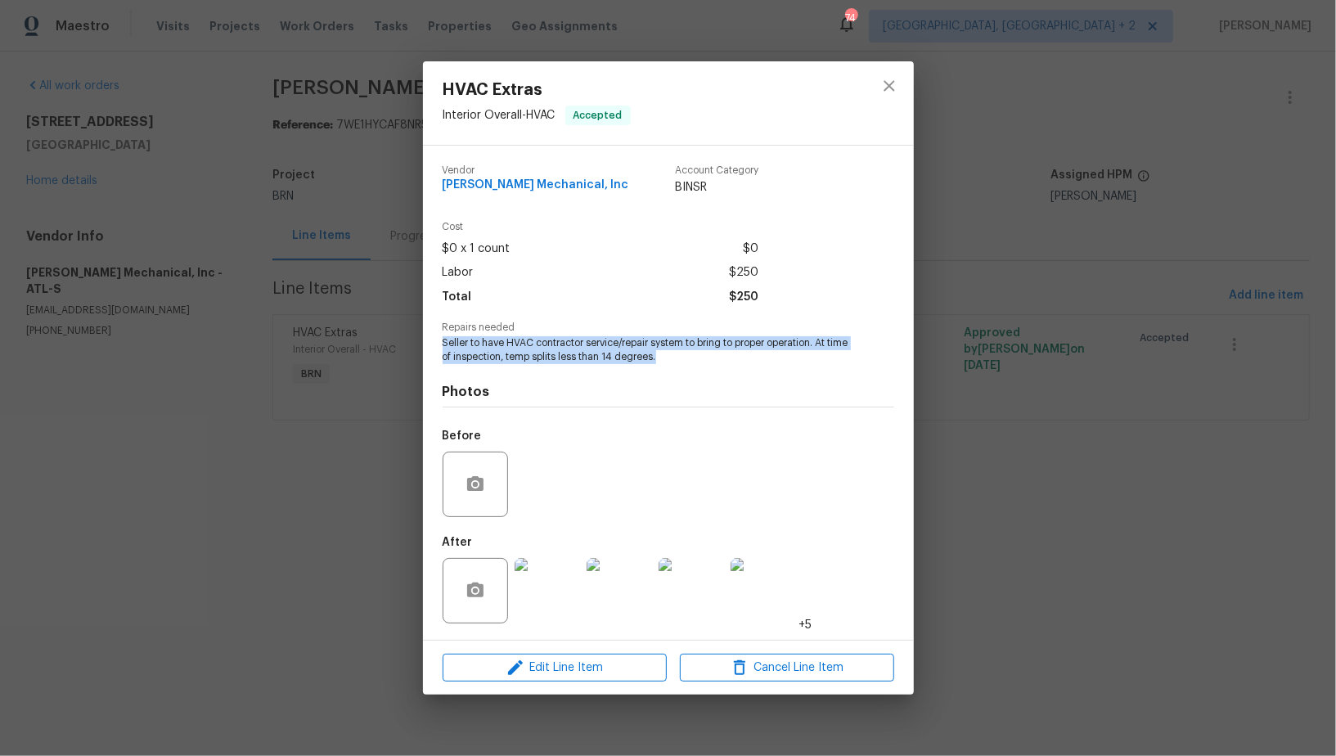
drag, startPoint x: 435, startPoint y: 341, endPoint x: 755, endPoint y: 358, distance: 320.3
click at [757, 358] on div "Vendor JH Martin Mechanical, Inc Account Category BINSR Cost $0 x 1 count $0 La…" at bounding box center [668, 393] width 491 height 494
copy span "Seller to have HVAC contractor service/repair system to bring to proper operati…"
click at [318, 391] on div "HVAC Extras Interior Overall - HVAC Accepted Vendor JH Martin Mechanical, Inc A…" at bounding box center [668, 378] width 1336 height 756
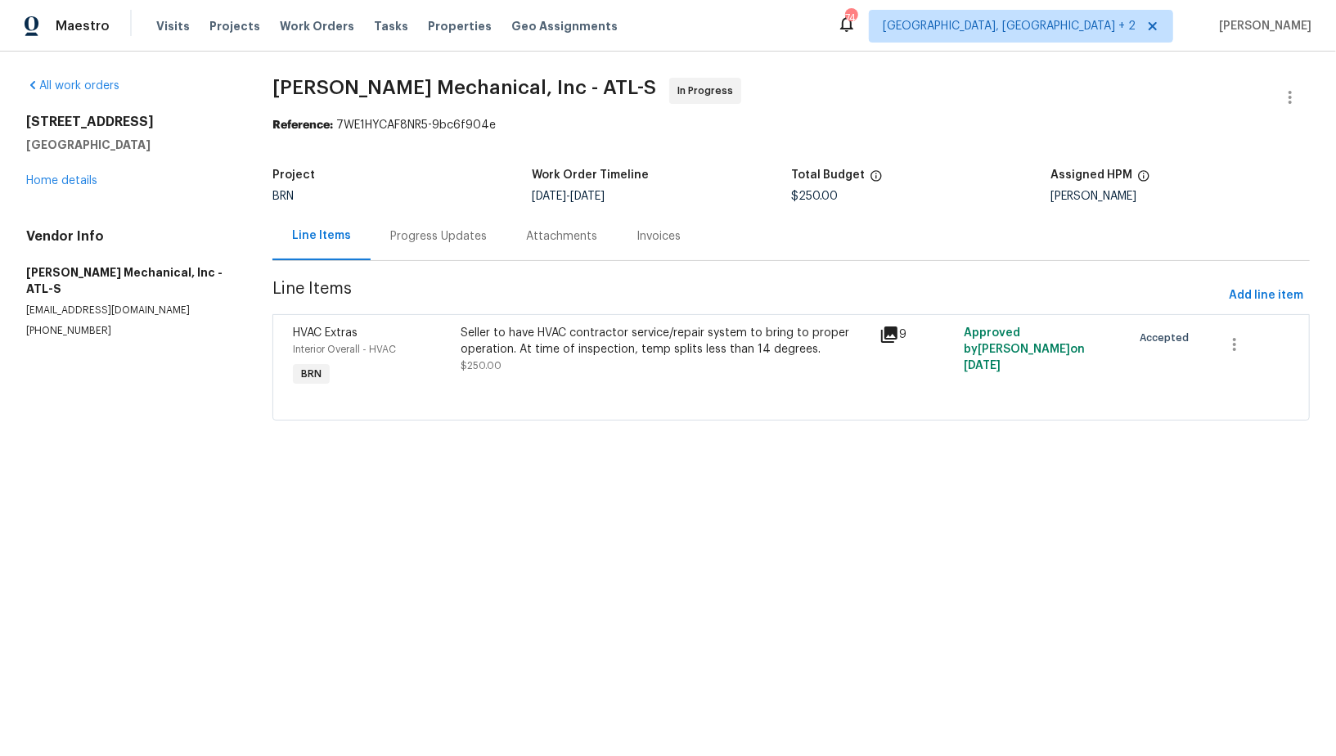
click at [448, 241] on div "Progress Updates" at bounding box center [438, 236] width 97 height 16
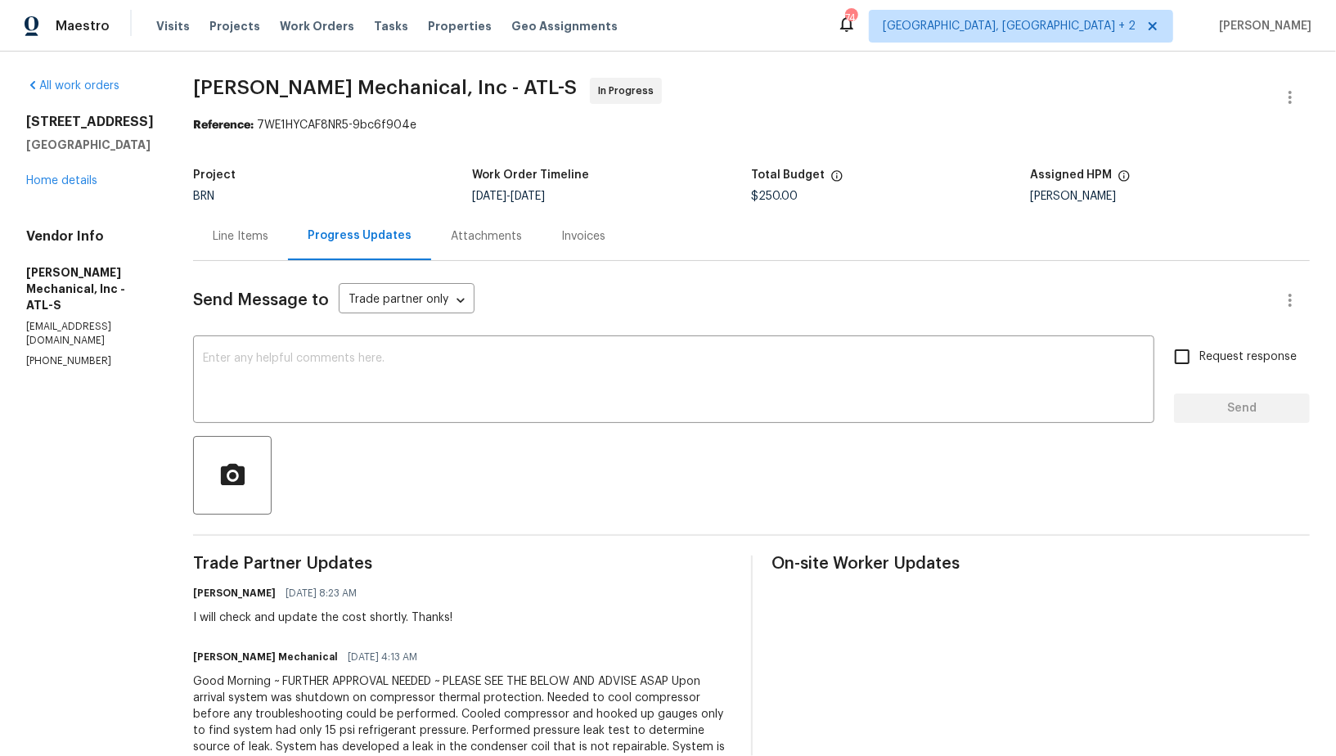
scroll to position [146, 0]
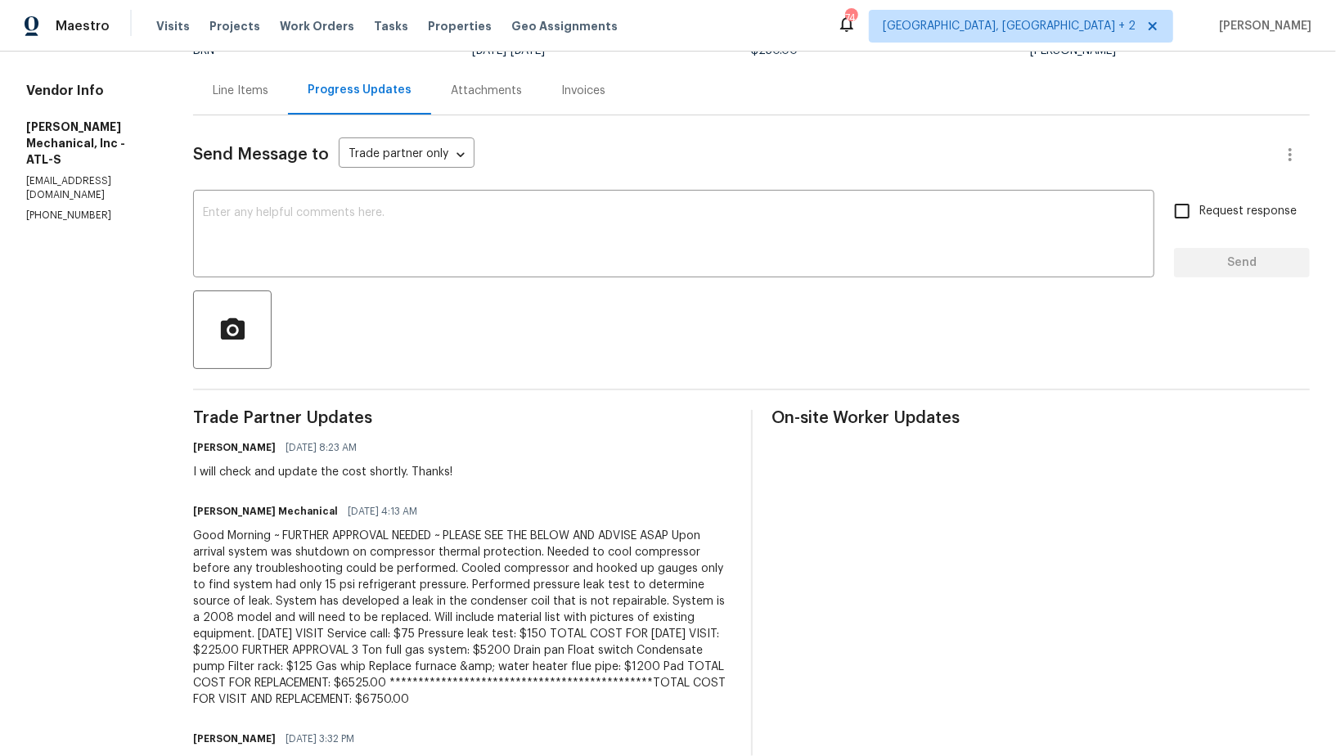
drag, startPoint x: 311, startPoint y: 531, endPoint x: 740, endPoint y: 698, distance: 460.0
click at [731, 698] on div "**********" at bounding box center [462, 618] width 538 height 180
copy div "**********"
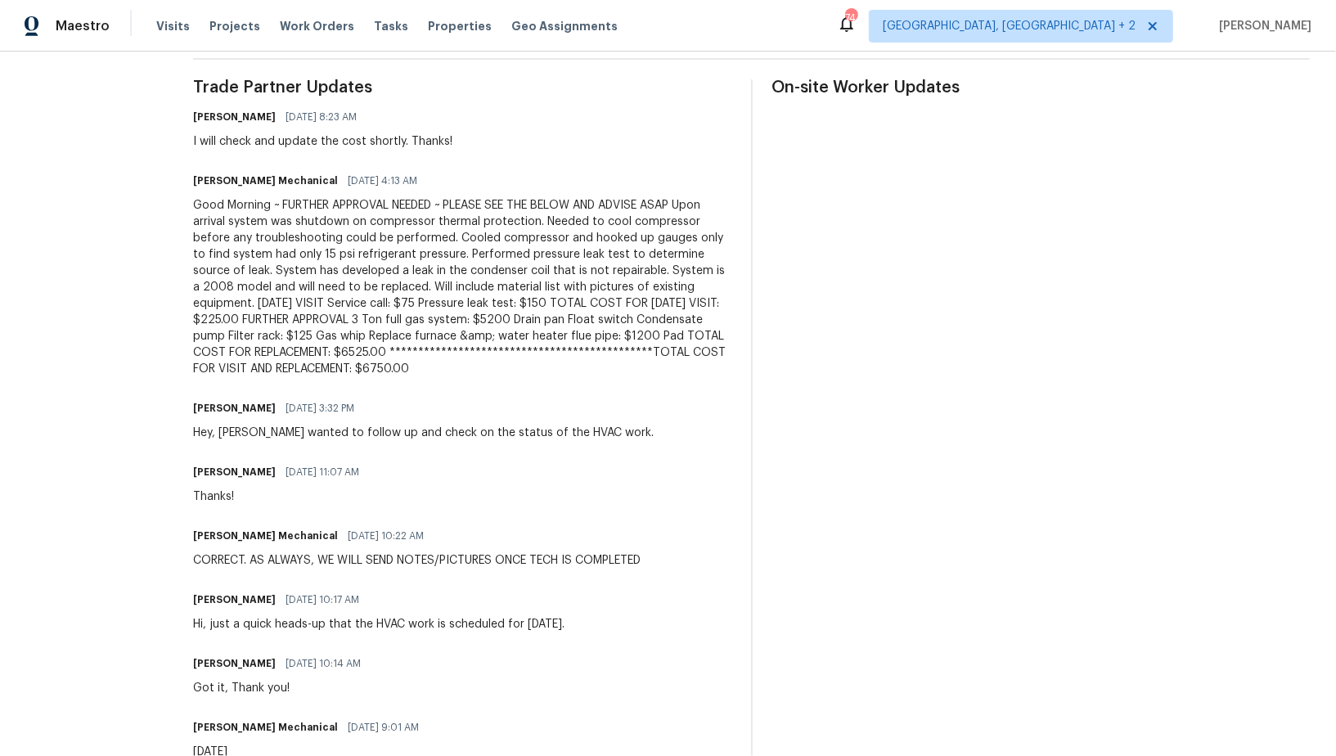
scroll to position [475, 0]
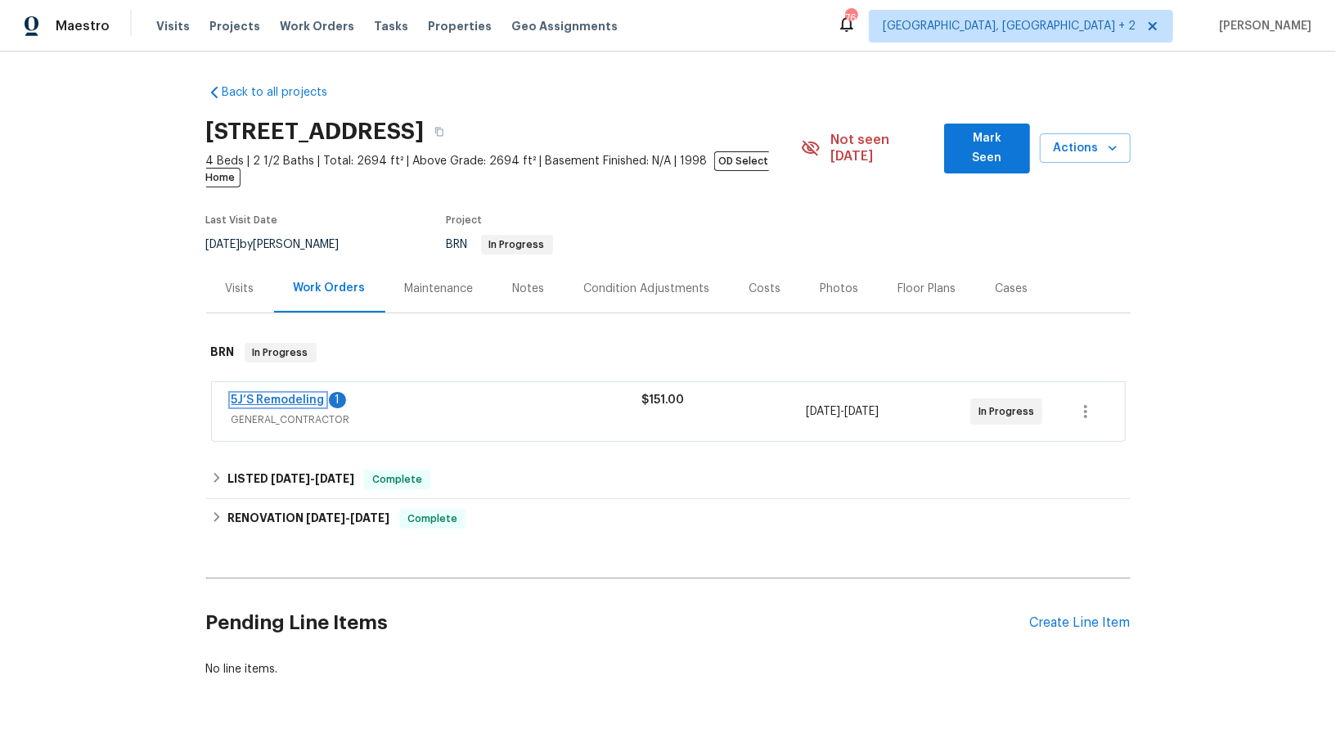
click at [305, 394] on link "5J’S Remodeling" at bounding box center [278, 399] width 93 height 11
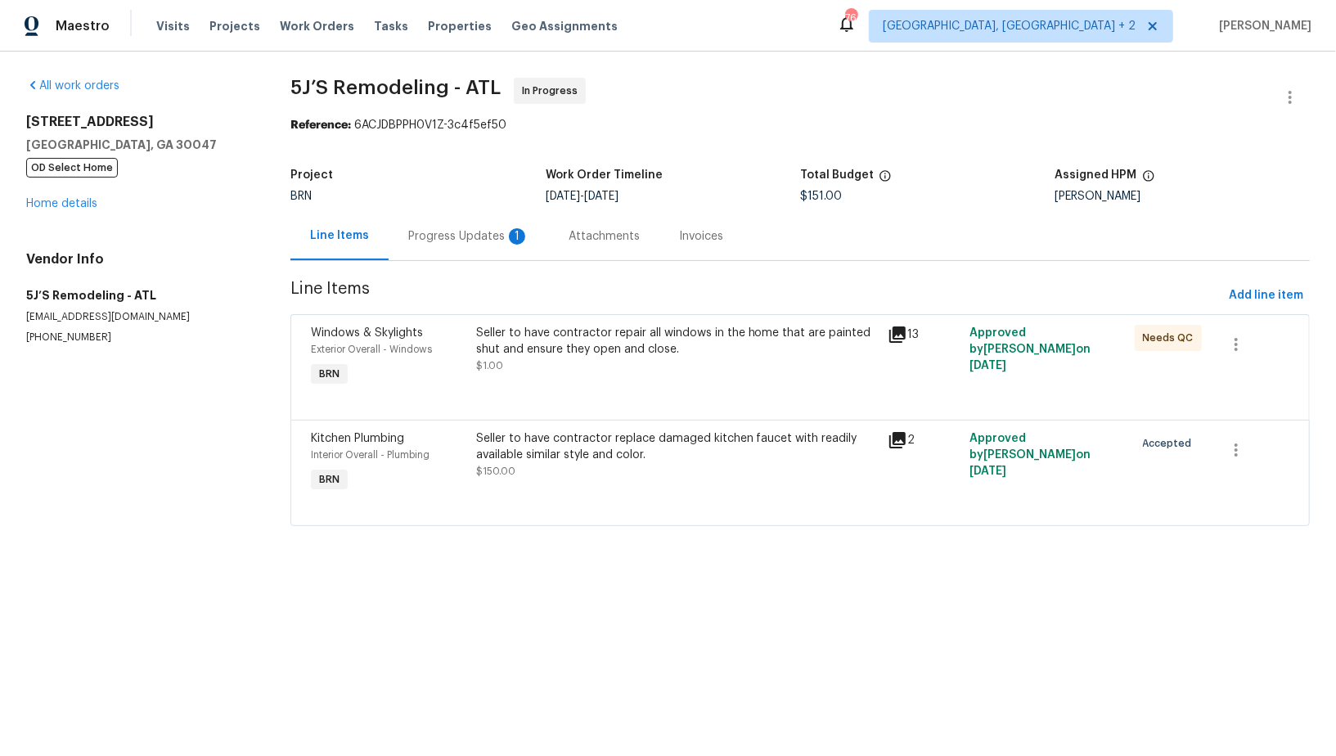
click at [484, 243] on div "Progress Updates 1" at bounding box center [468, 236] width 121 height 16
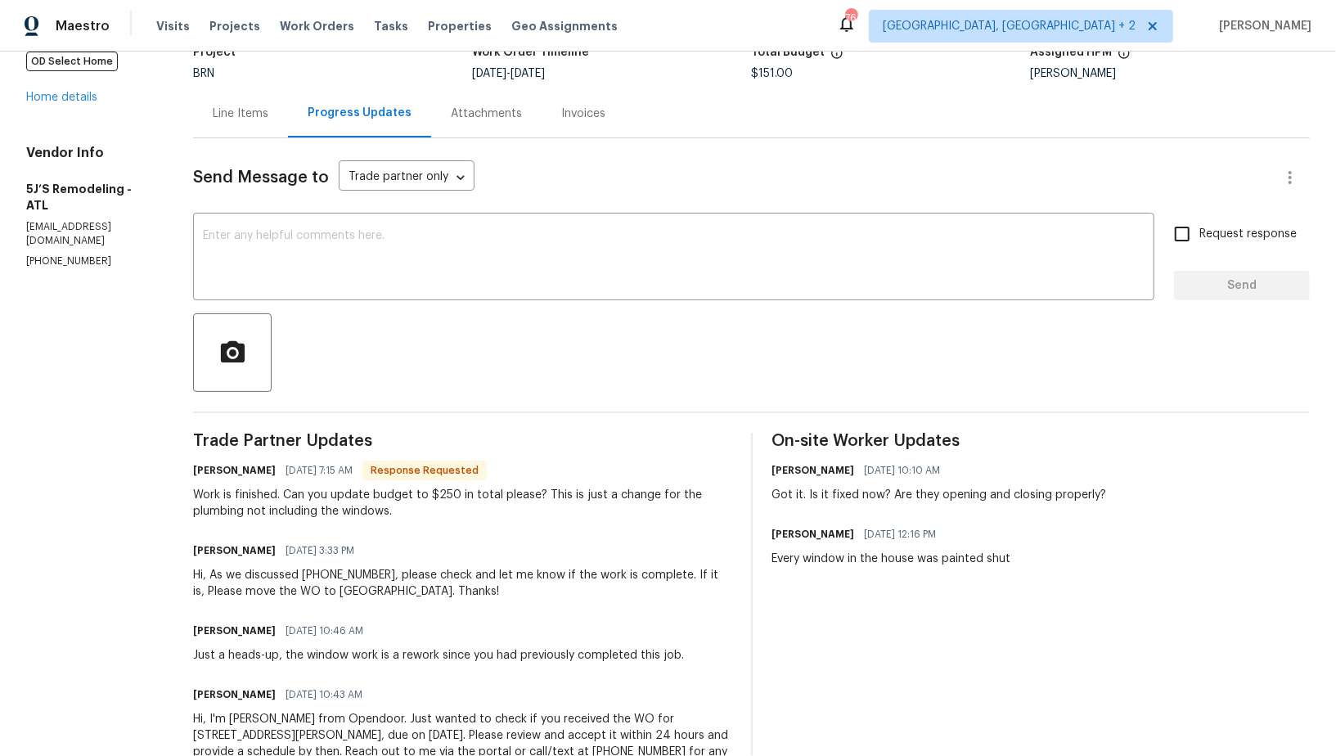
scroll to position [43, 0]
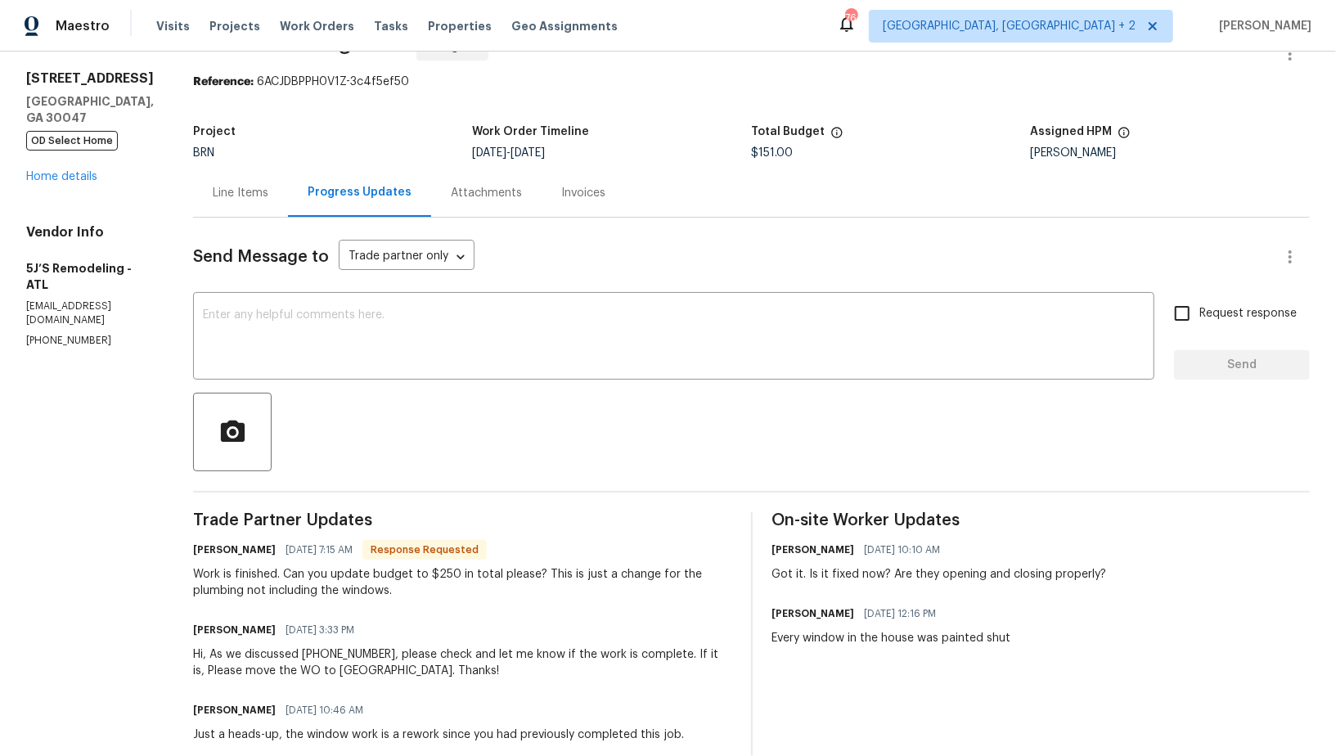
click at [263, 210] on div "Line Items" at bounding box center [240, 193] width 95 height 48
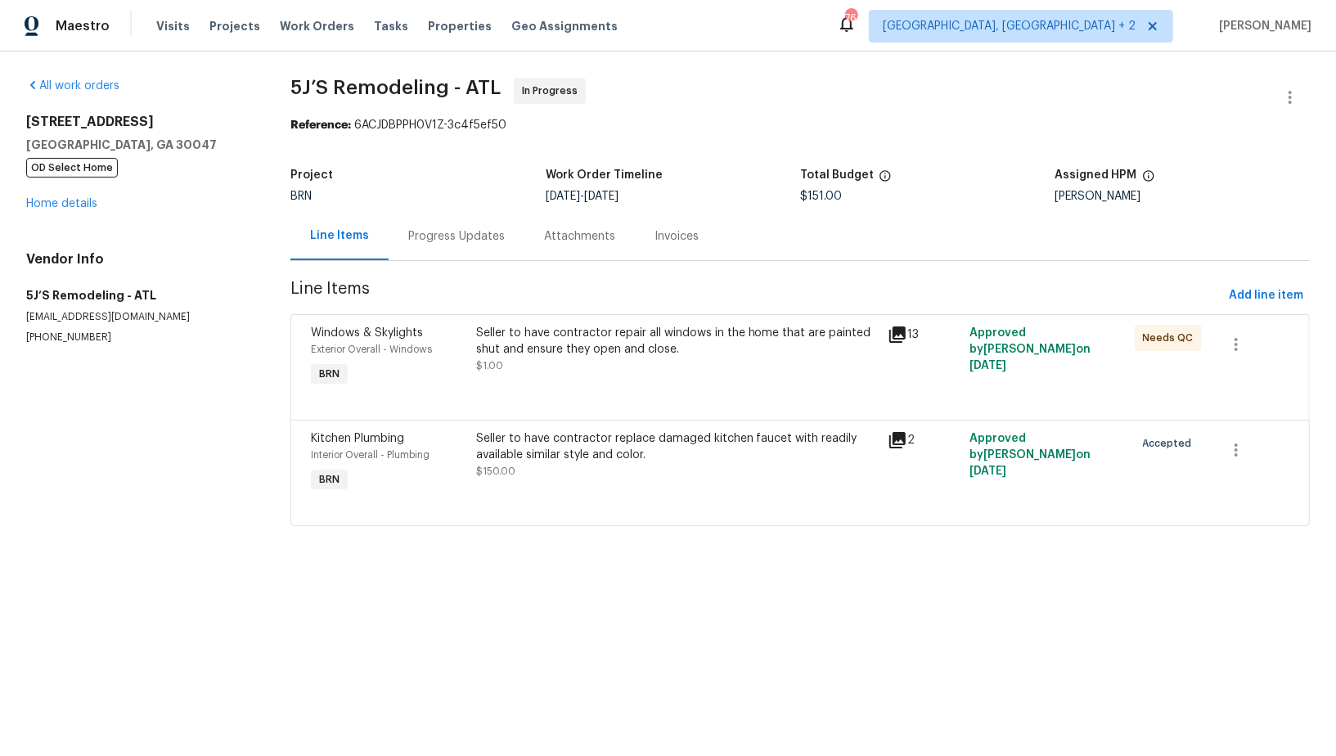
click at [506, 446] on div "Seller to have contractor replace damaged kitchen faucet with readily available…" at bounding box center [677, 446] width 402 height 33
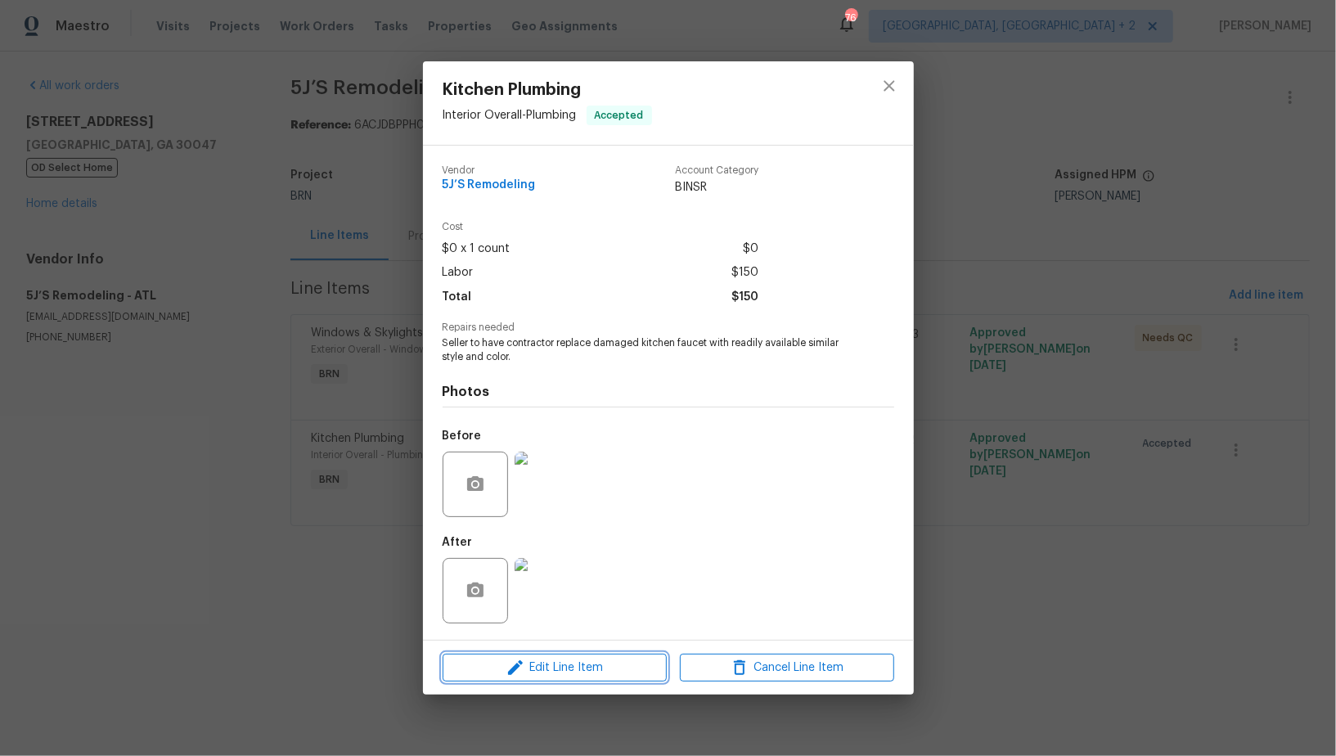
click at [532, 664] on span "Edit Line Item" at bounding box center [555, 668] width 214 height 20
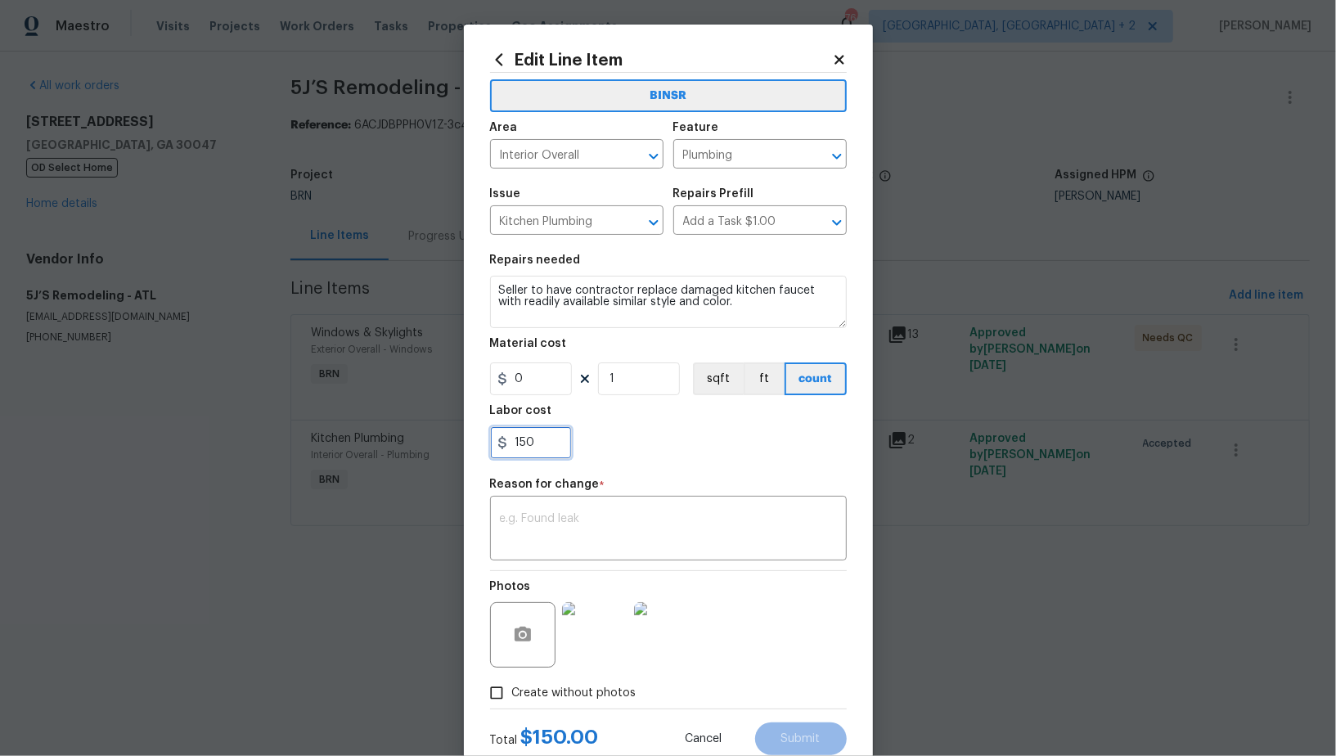
click at [542, 458] on input "150" at bounding box center [531, 442] width 82 height 33
type input "250"
click at [546, 506] on div "x ​" at bounding box center [668, 530] width 357 height 61
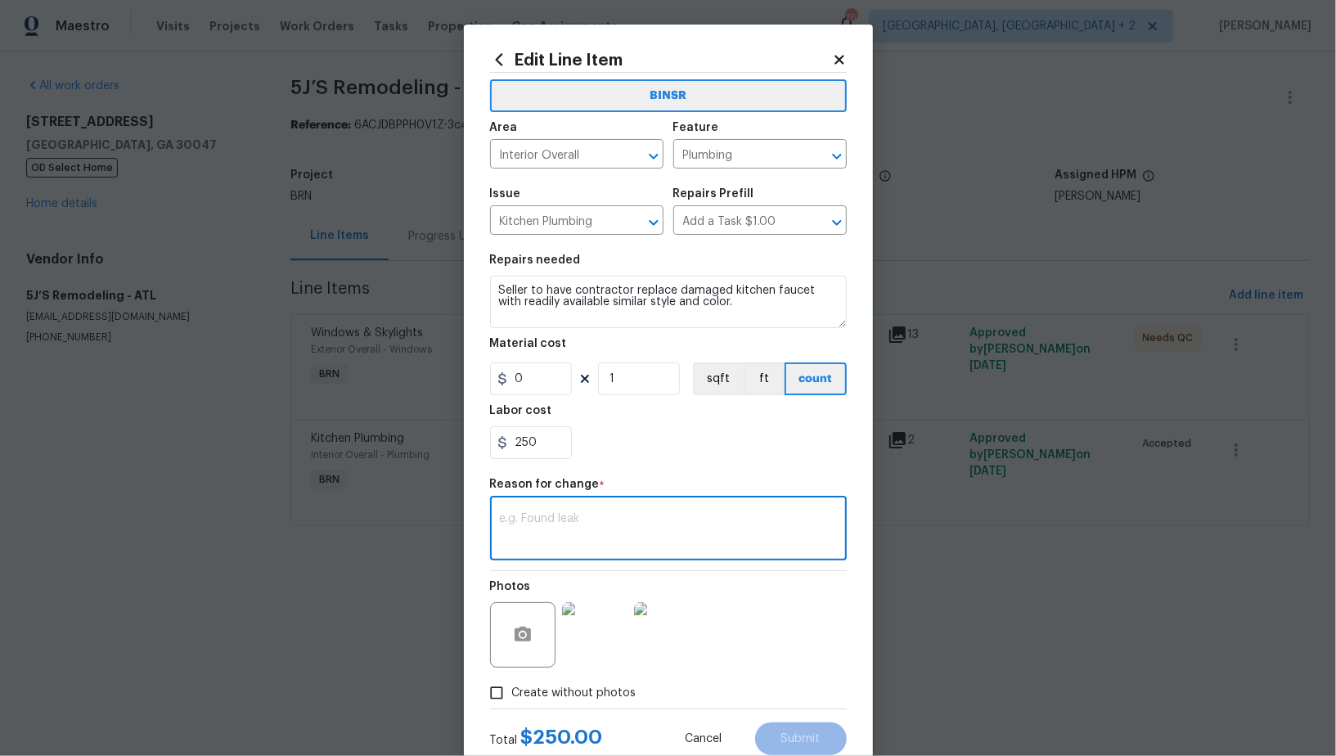
paste textarea "(PR) Updated per vendors final cost."
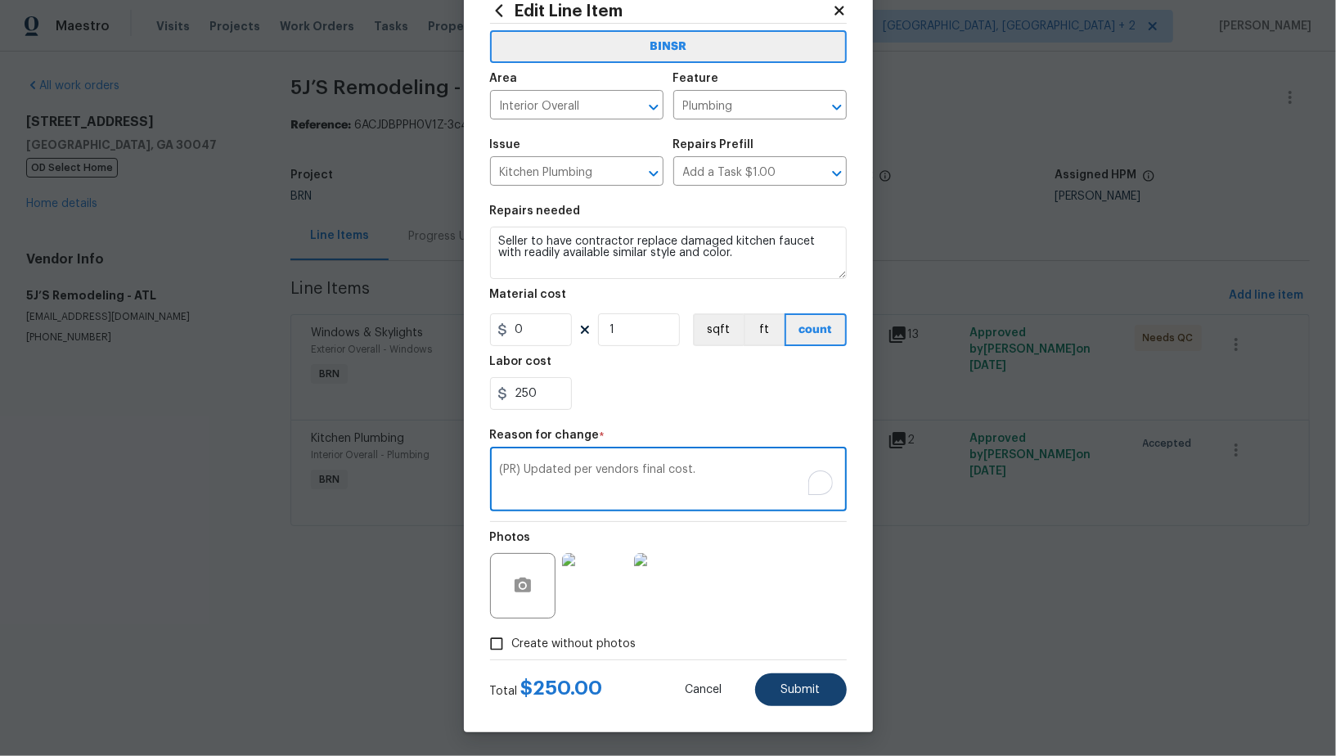
type textarea "(PR) Updated per vendors final cost."
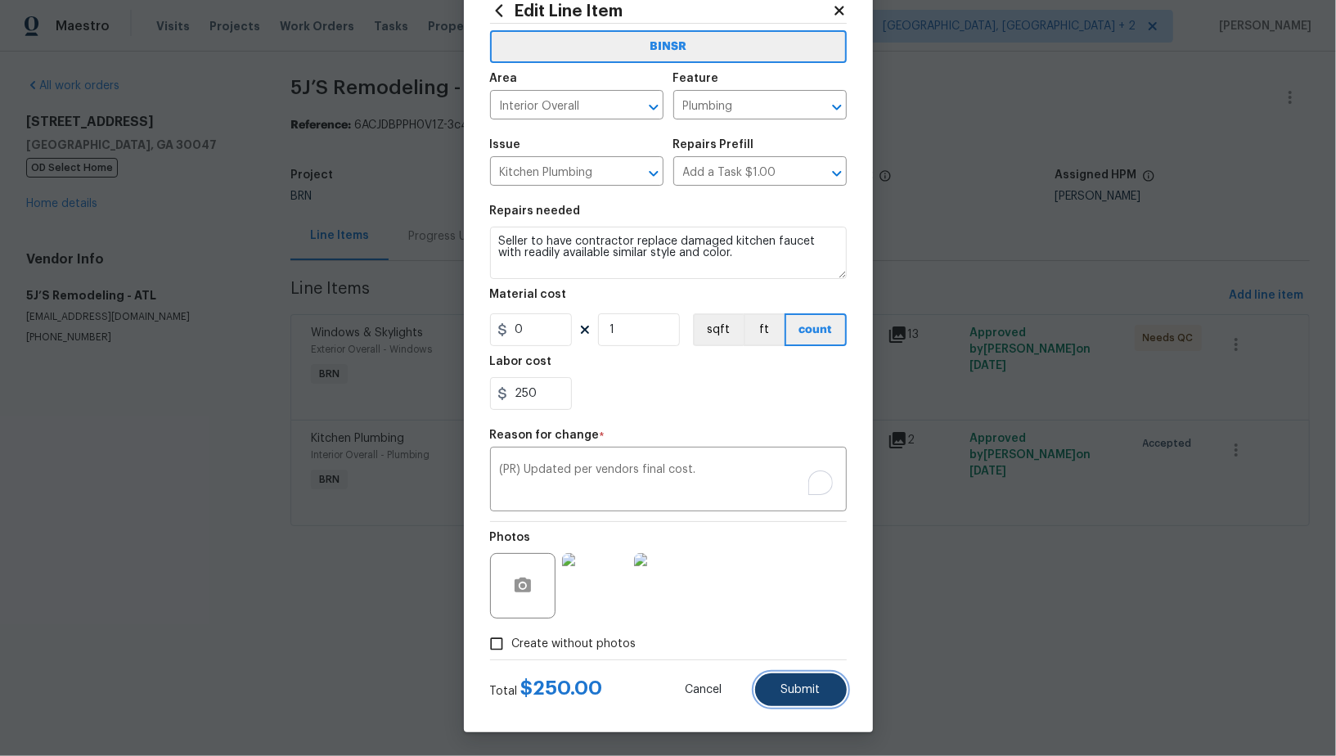
click at [821, 686] on button "Submit" at bounding box center [801, 689] width 92 height 33
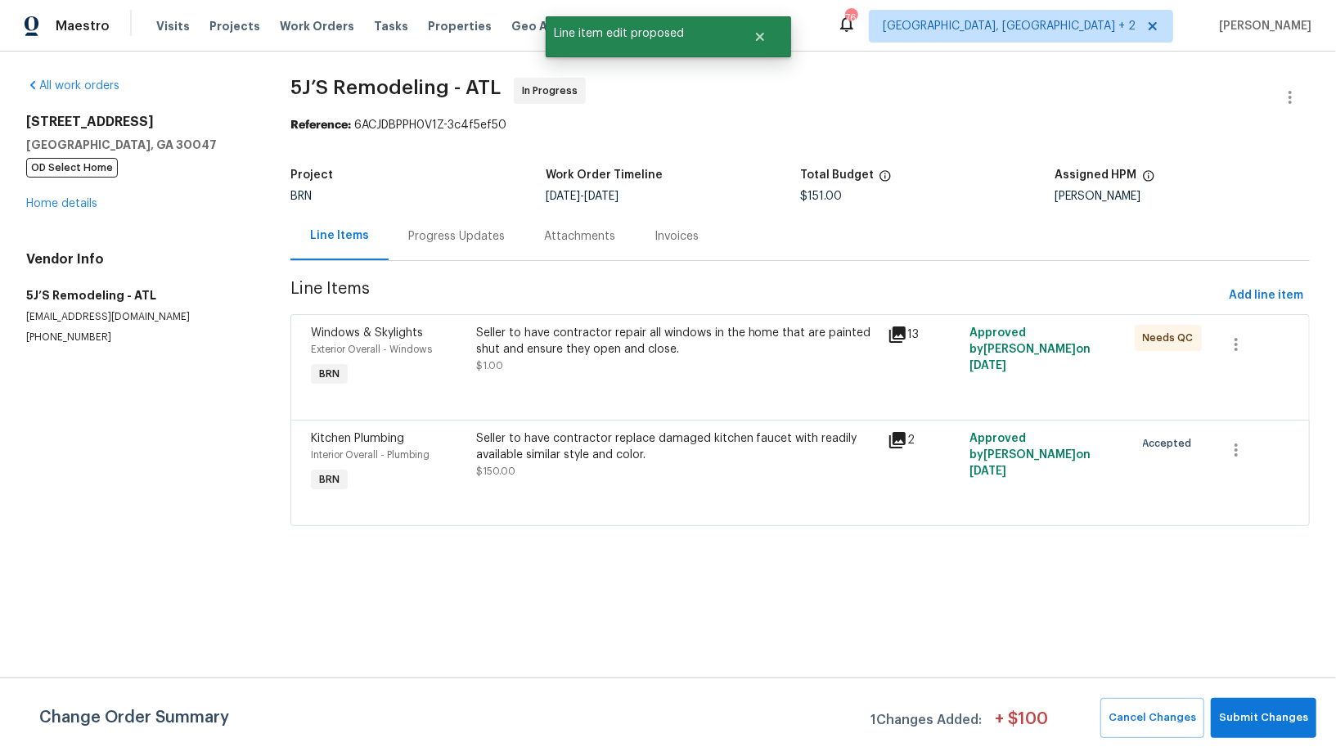
scroll to position [0, 0]
click at [1260, 717] on span "Submit Changes" at bounding box center [1263, 718] width 89 height 19
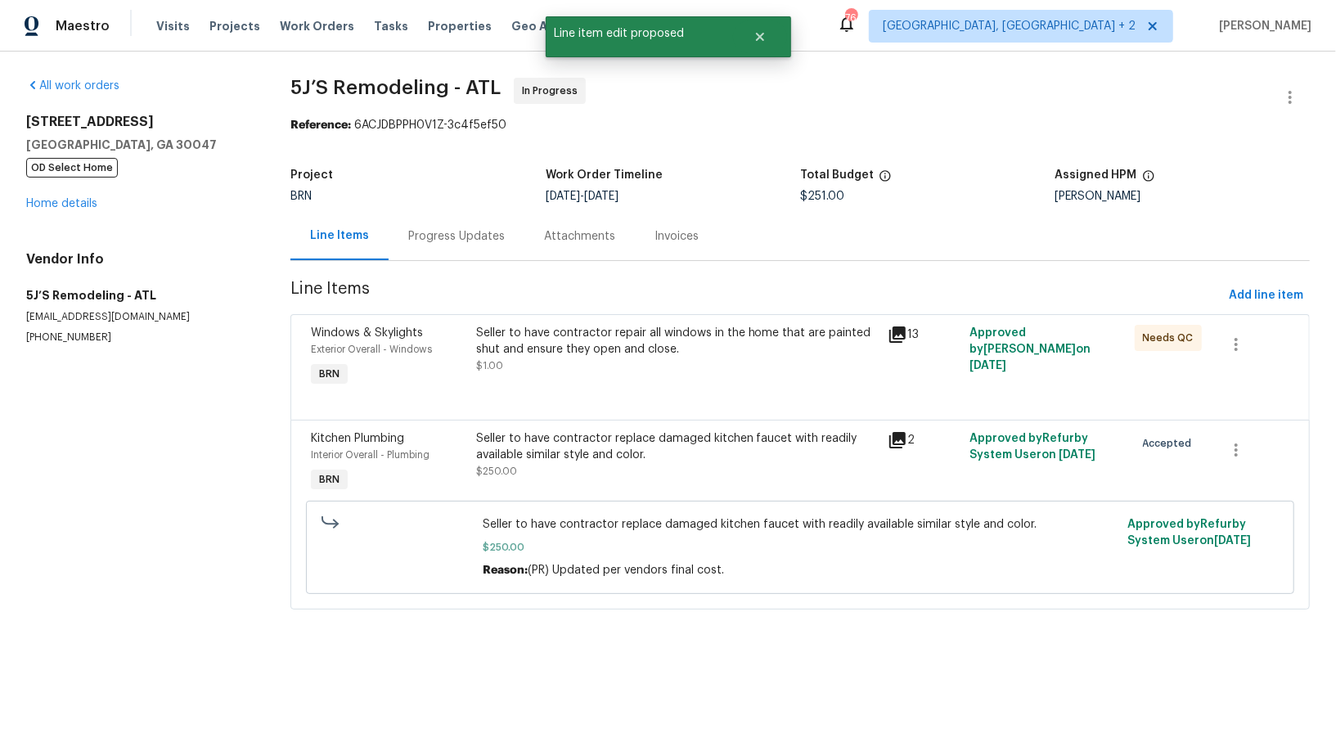
click at [458, 235] on div "Progress Updates" at bounding box center [456, 236] width 97 height 16
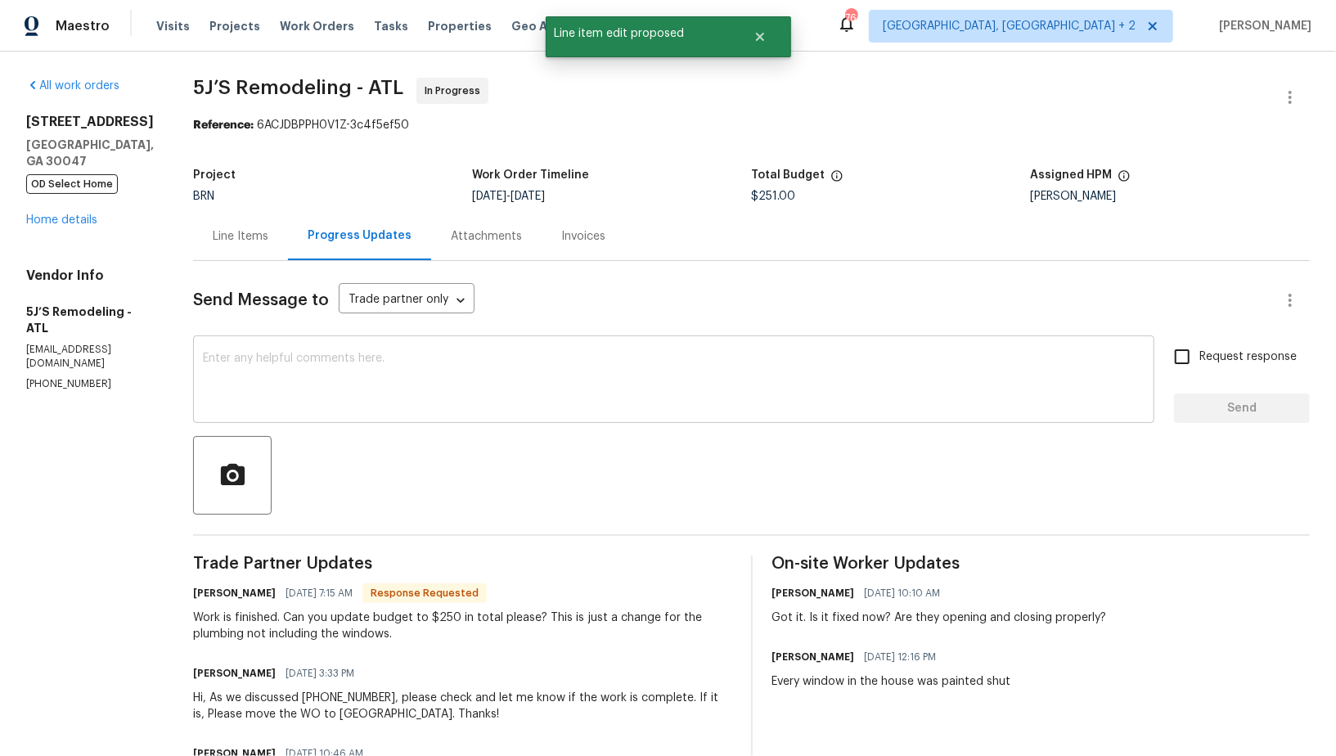
click at [441, 394] on textarea at bounding box center [674, 381] width 942 height 57
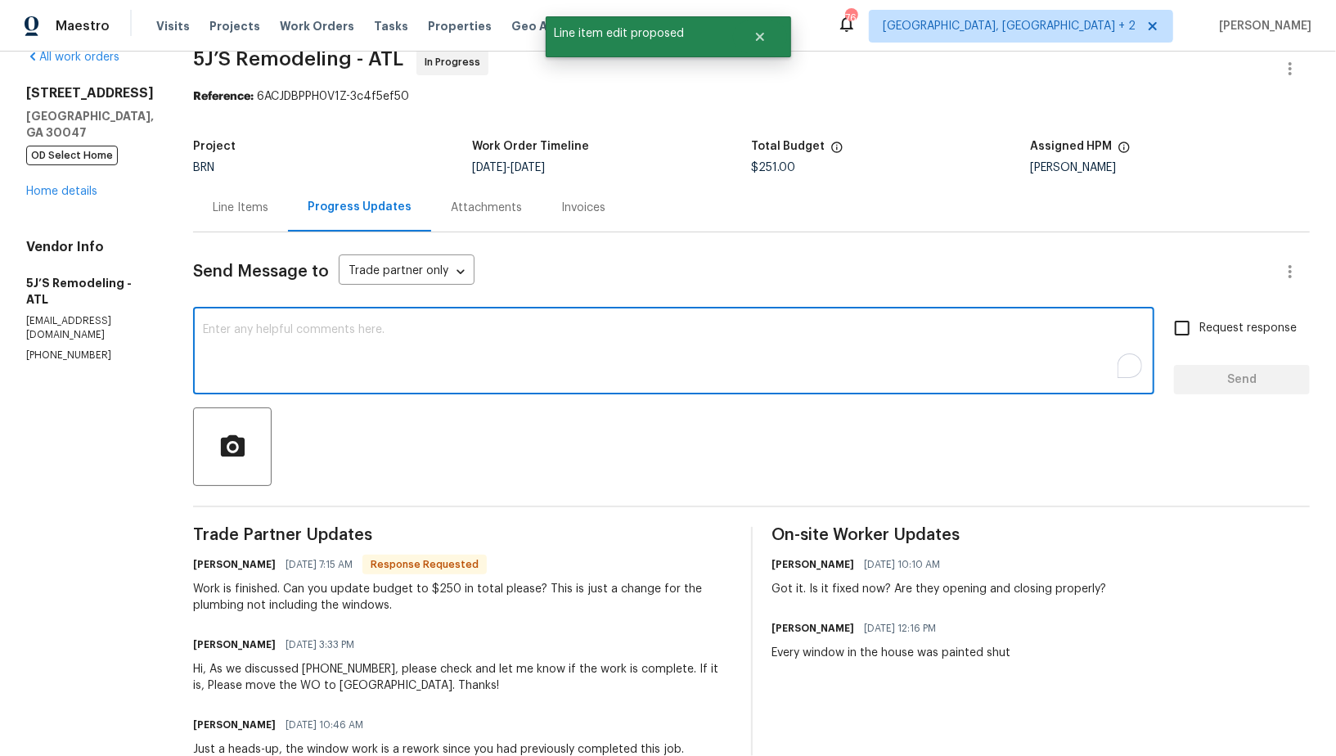
scroll to position [36, 0]
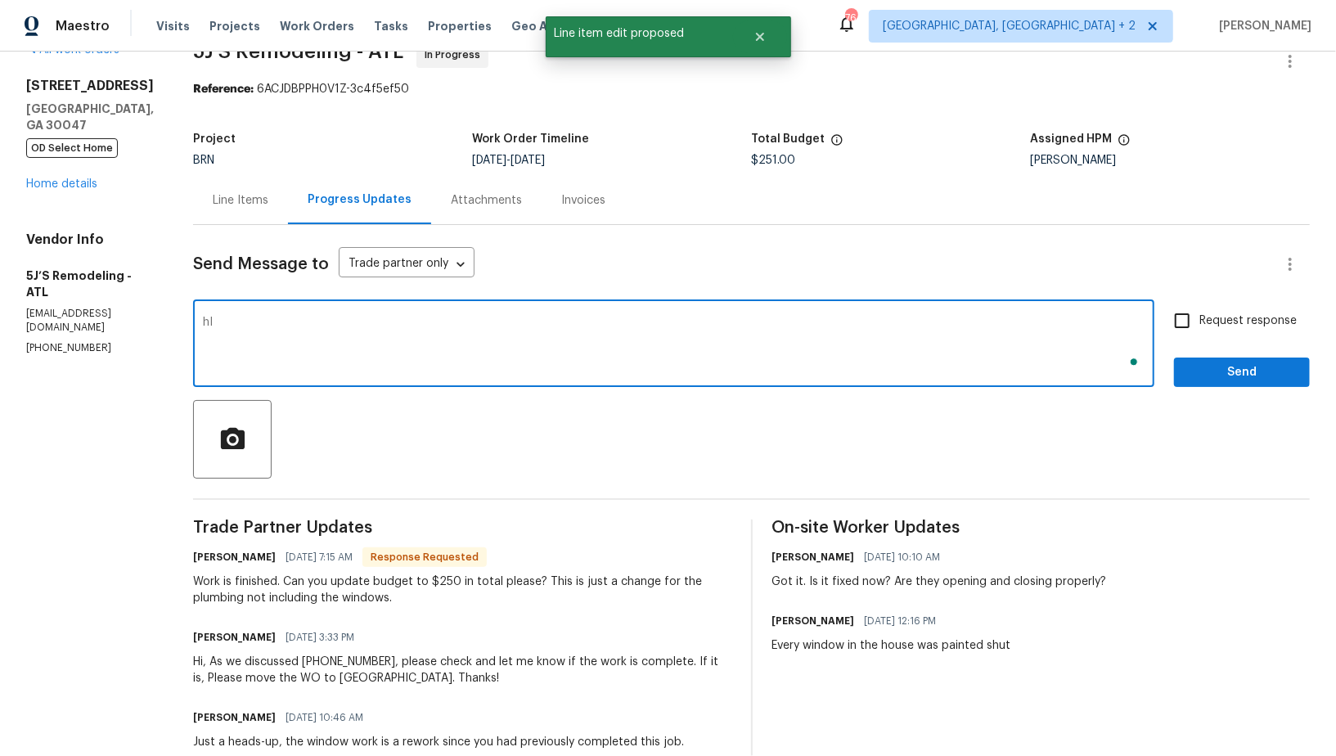
type textarea "h"
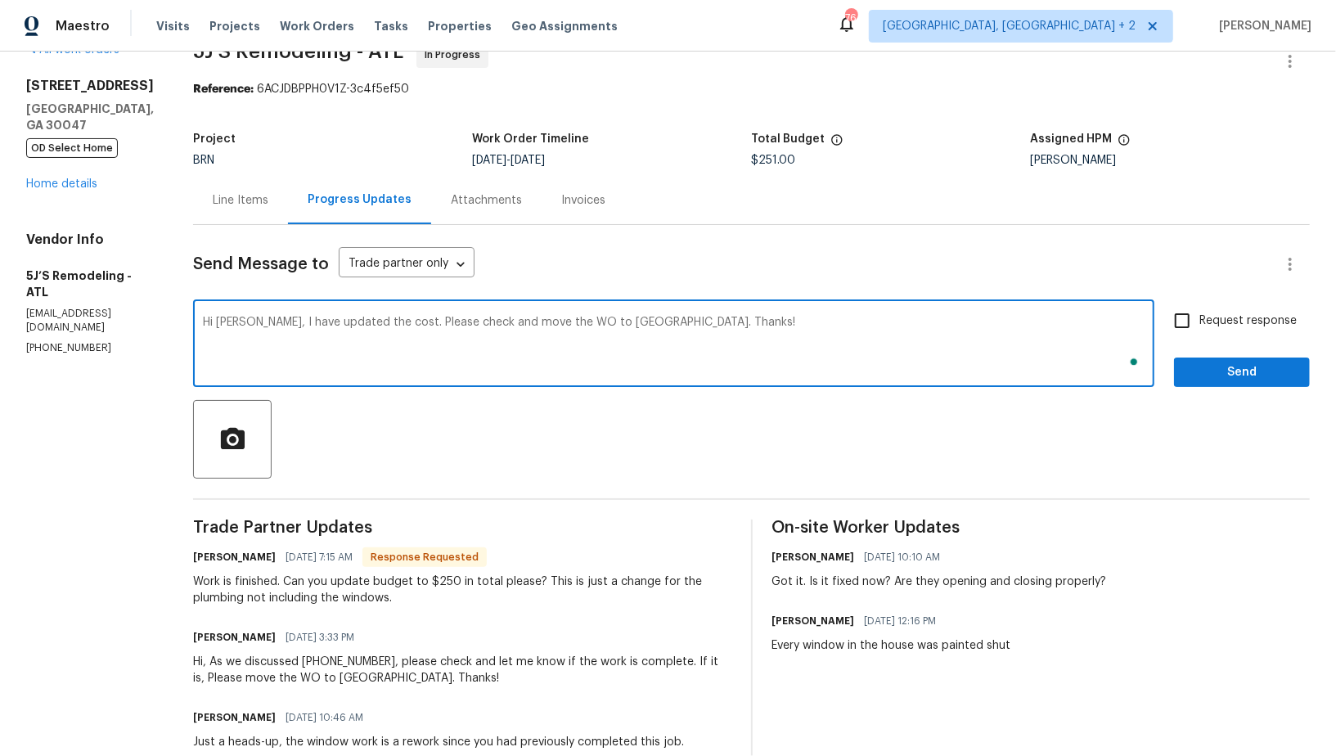
type textarea "Hi [PERSON_NAME], I have updated the cost. Please check and move the WO to [GEO…"
click at [1176, 316] on input "Request response" at bounding box center [1182, 321] width 34 height 34
checkbox input "true"
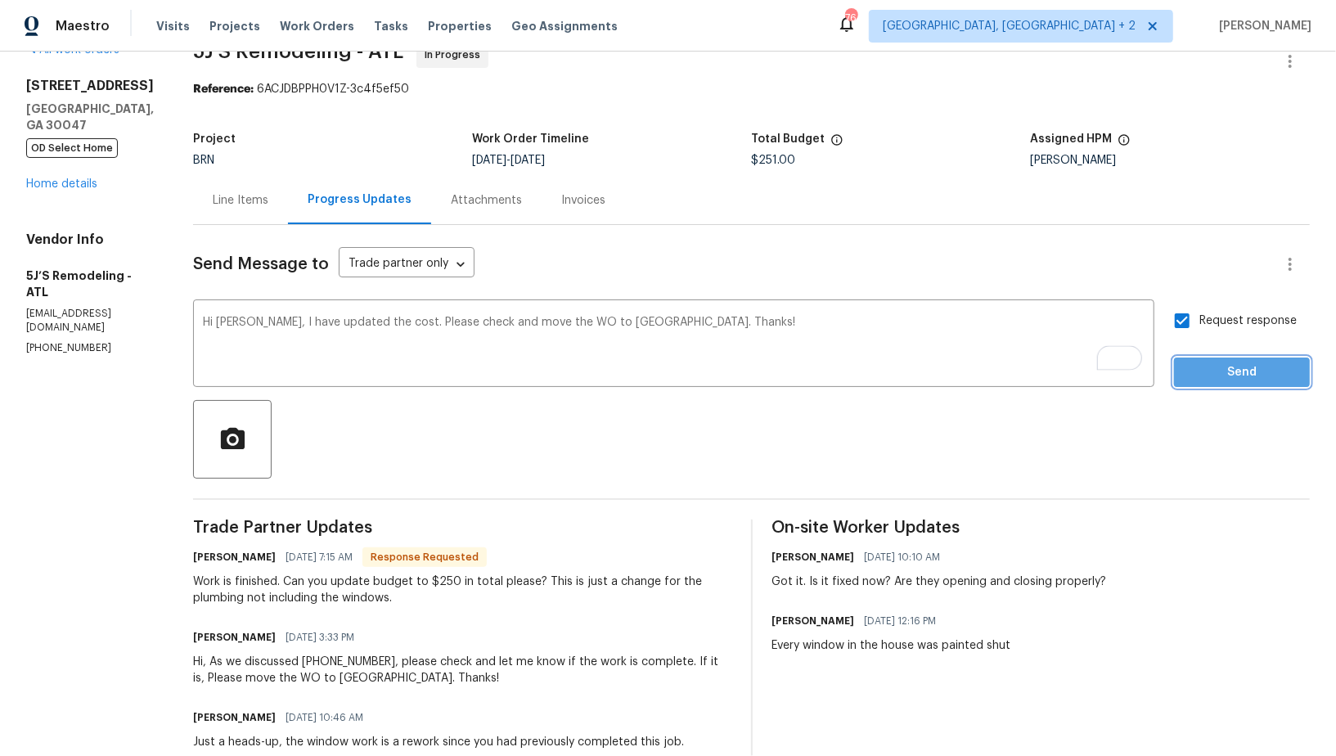
click at [1203, 373] on span "Send" at bounding box center [1242, 372] width 110 height 20
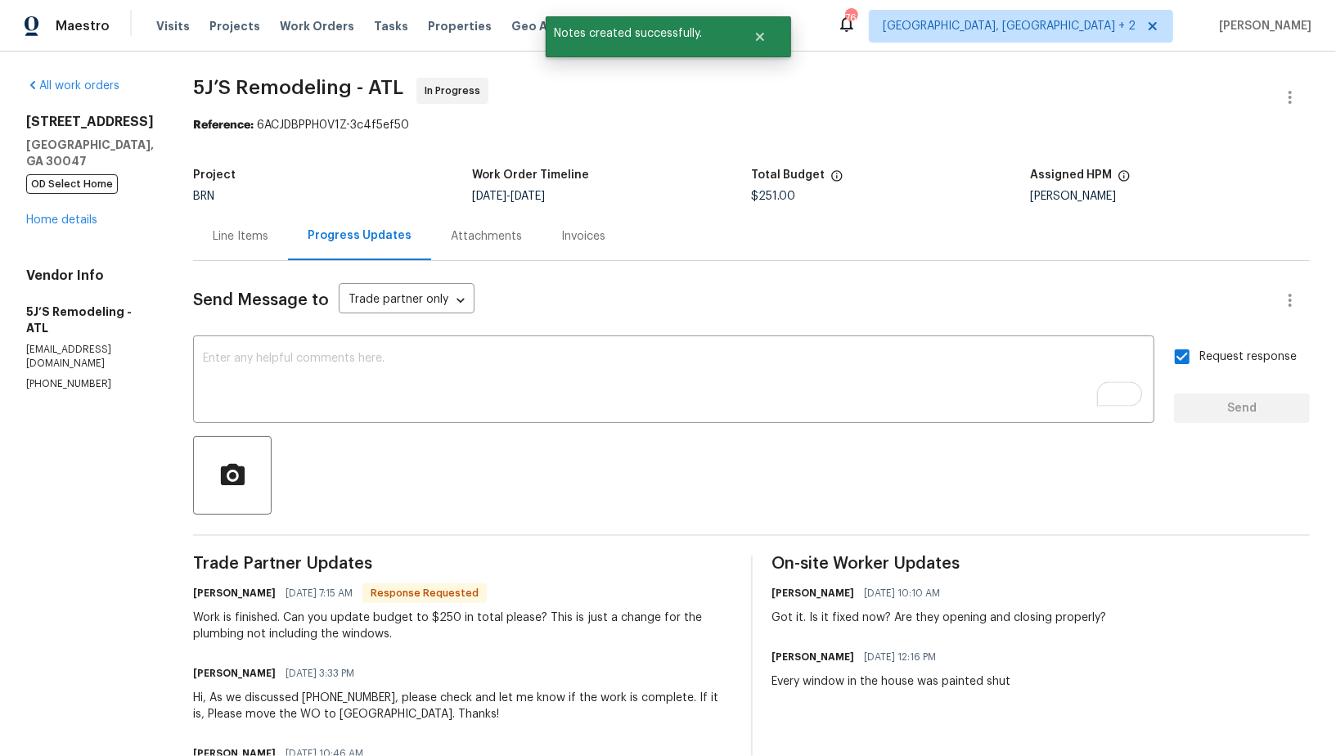
scroll to position [83, 0]
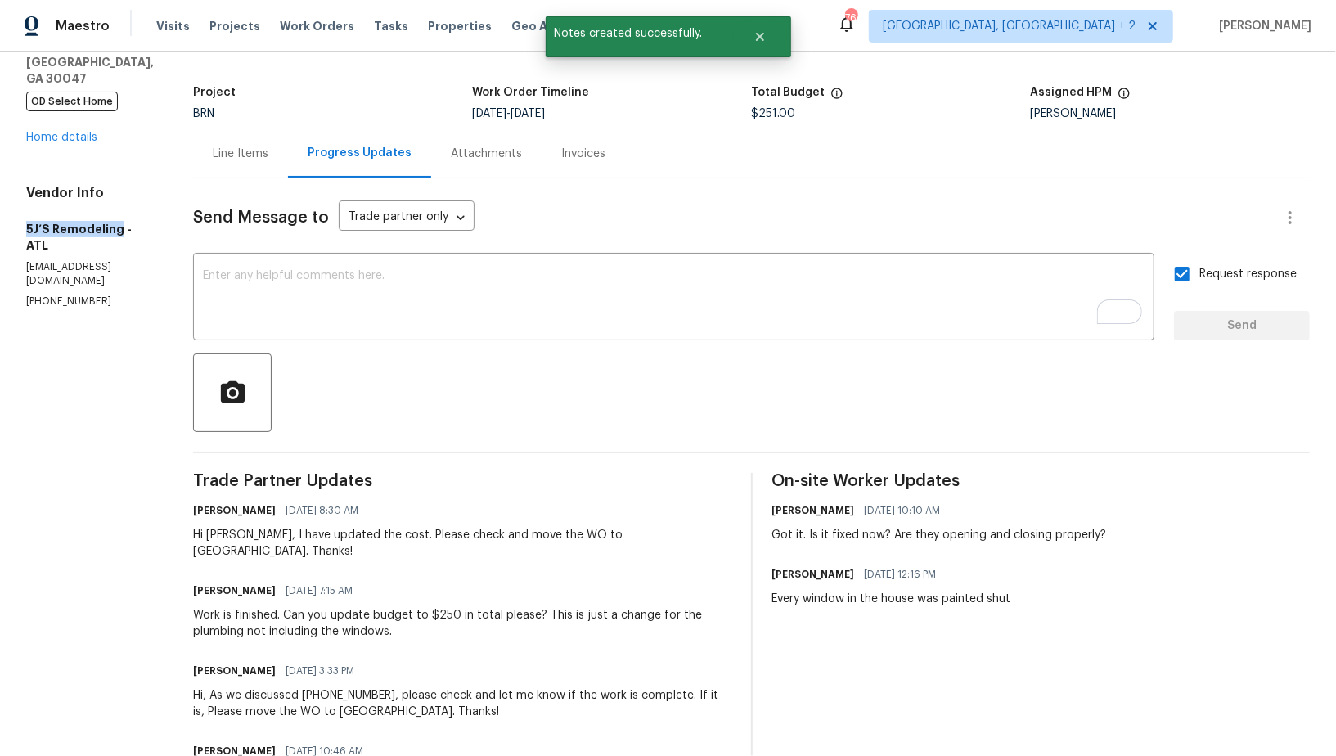
drag, startPoint x: 0, startPoint y: 233, endPoint x: 116, endPoint y: 235, distance: 116.2
click at [116, 235] on div "All work orders [STREET_ADDRESS] OD Select Home Home details Vendor Info 5J’S R…" at bounding box center [668, 456] width 1336 height 974
copy h5 "5J’S Remodeling"
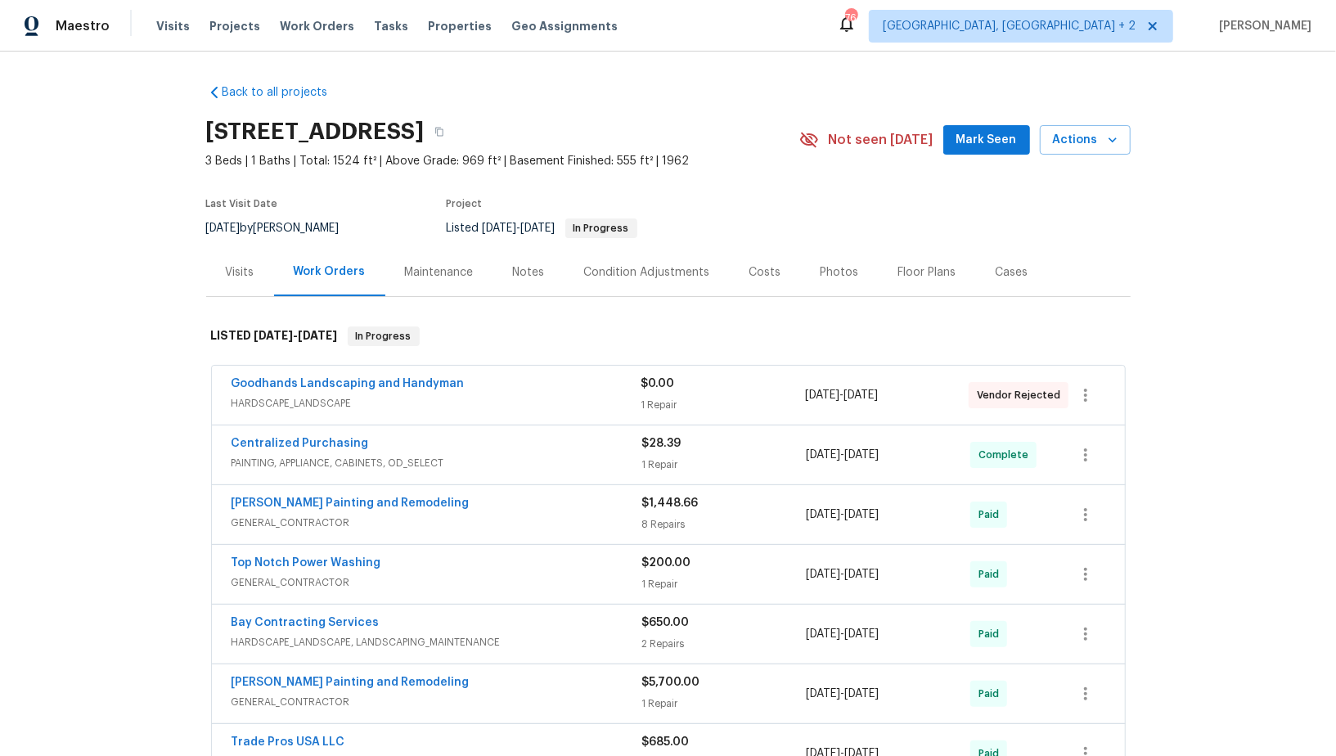
scroll to position [826, 0]
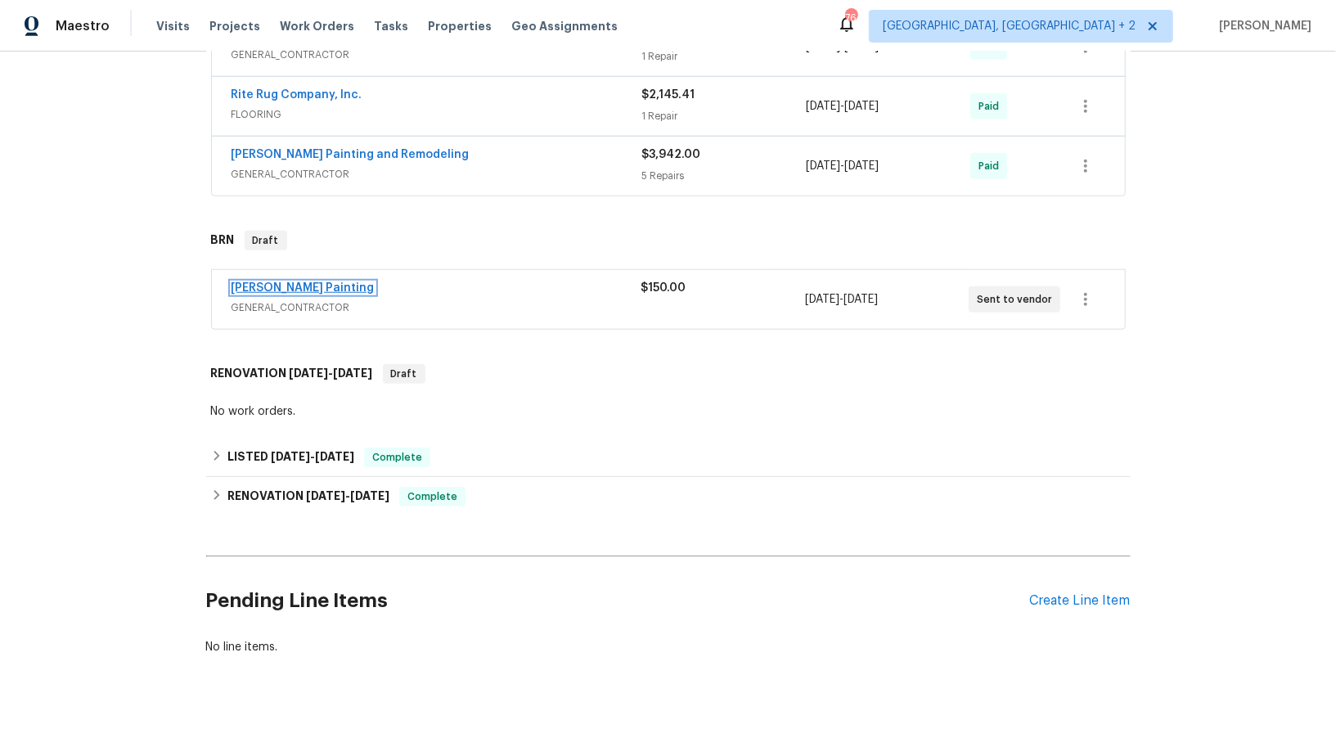
click at [275, 282] on link "Perez Painting" at bounding box center [303, 287] width 143 height 11
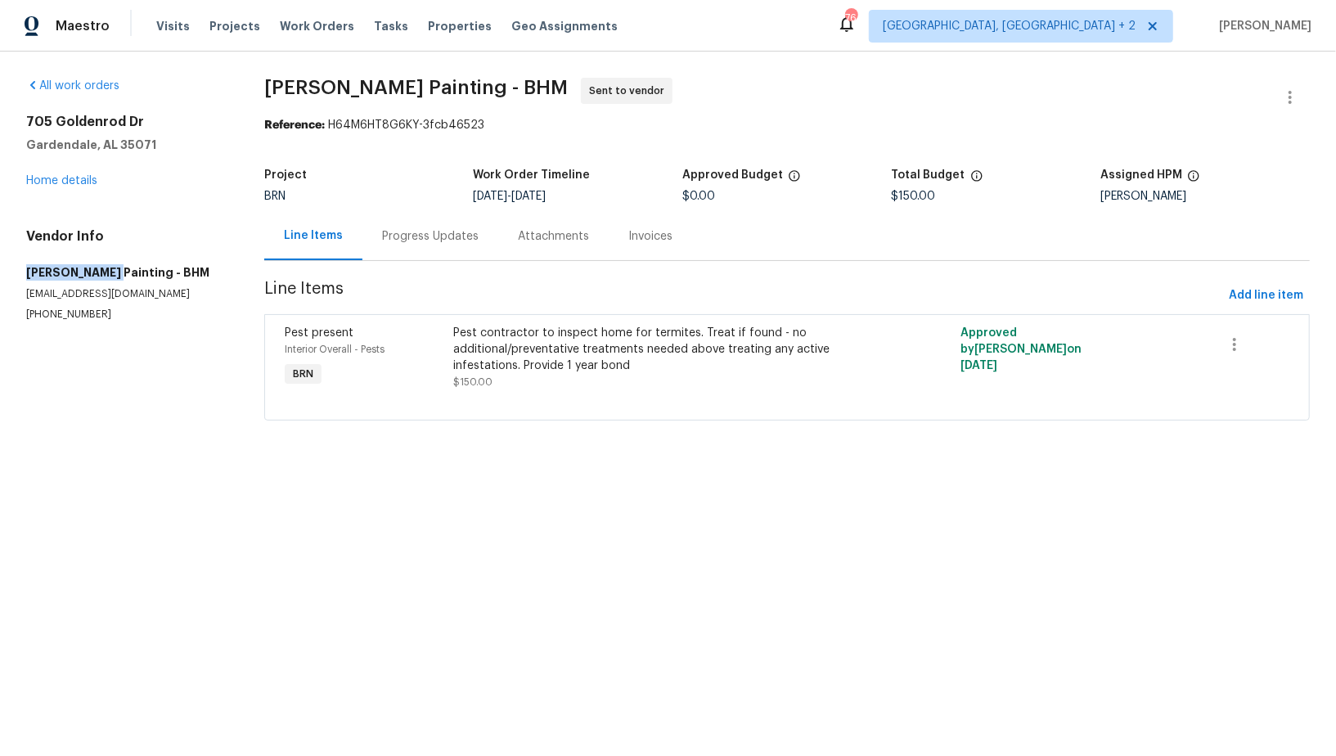
drag, startPoint x: 104, startPoint y: 271, endPoint x: 12, endPoint y: 269, distance: 91.6
click at [12, 269] on div "All work orders 705 Goldenrod Dr Gardendale, AL 35071 Home details Vendor Info …" at bounding box center [668, 259] width 1336 height 415
copy h5 "Perez Painting"
drag, startPoint x: 105, startPoint y: 316, endPoint x: 1, endPoint y: 316, distance: 103.9
click at [2, 316] on div "All work orders 705 Goldenrod Dr Gardendale, AL 35071 Home details Vendor Info …" at bounding box center [668, 259] width 1336 height 415
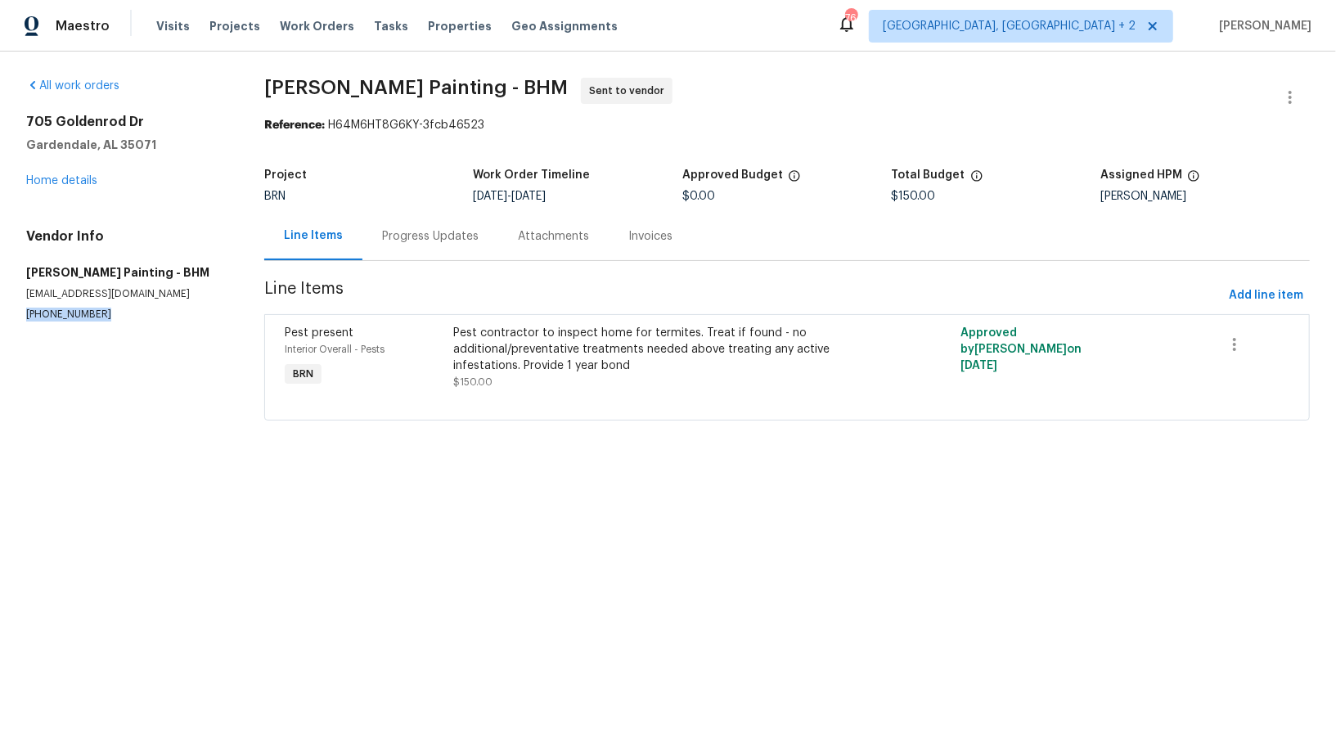
copy p "(256) 913-3850"
click at [65, 177] on link "Home details" at bounding box center [61, 180] width 71 height 11
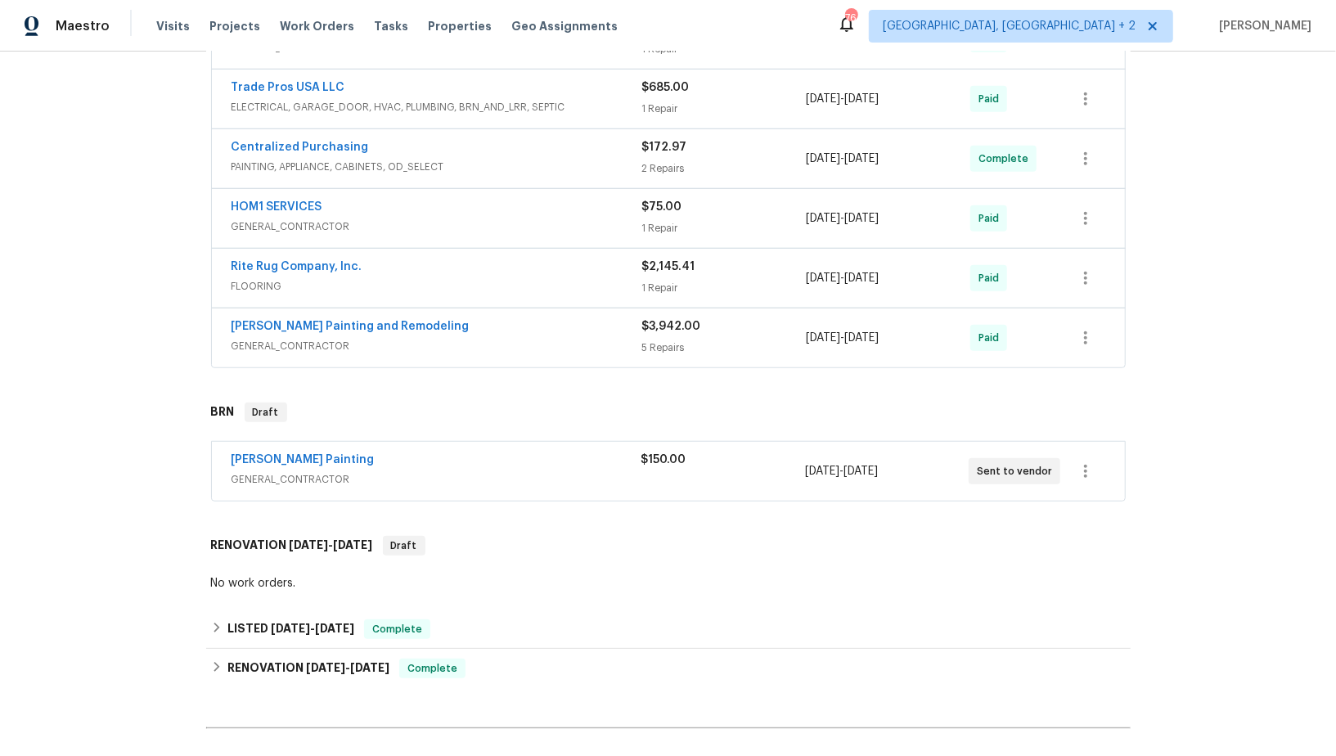
scroll to position [659, 0]
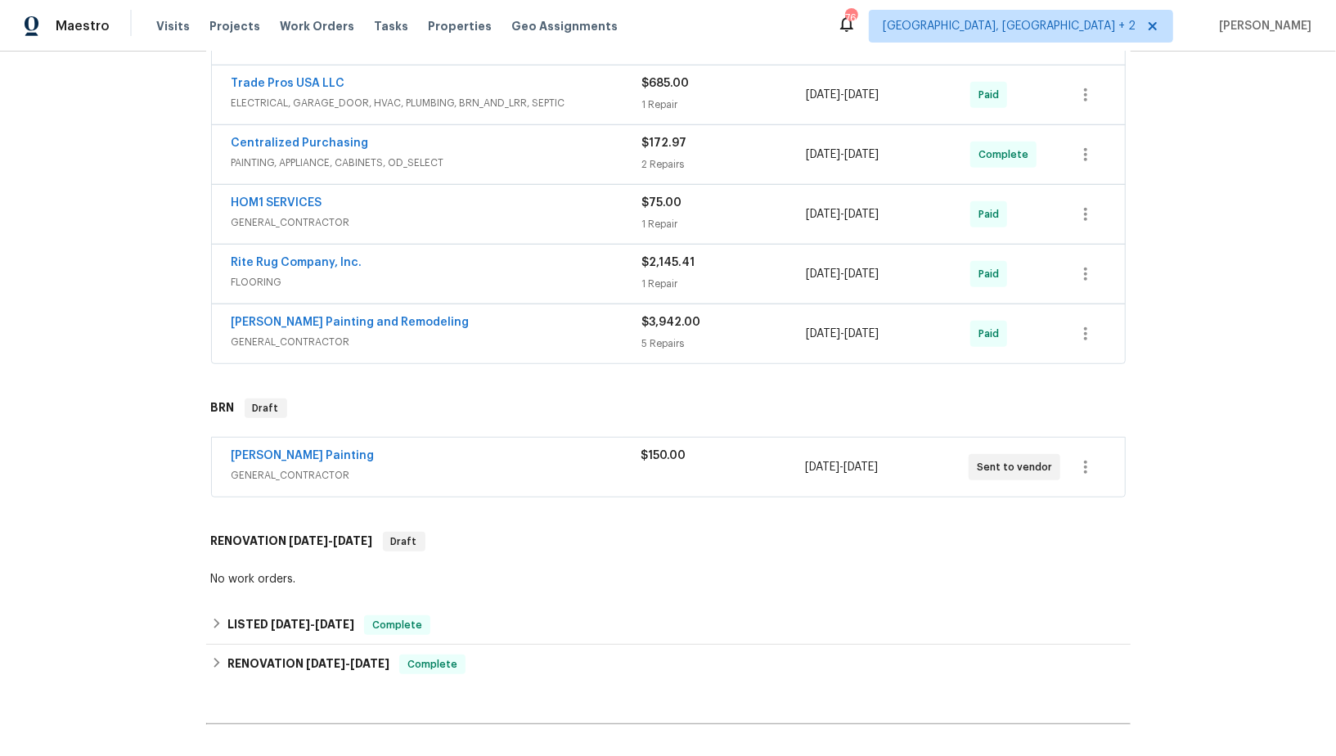
click at [293, 452] on span "Perez Painting" at bounding box center [303, 456] width 143 height 16
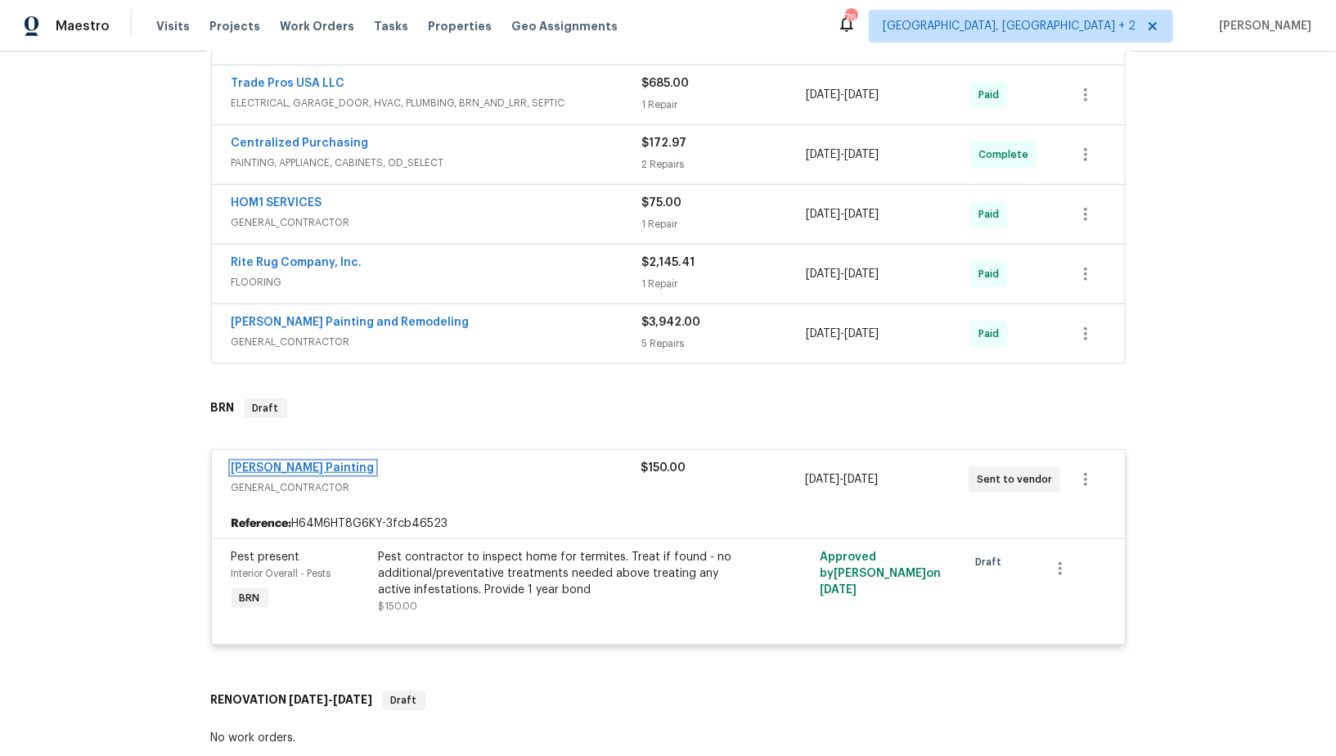
click at [282, 462] on link "[PERSON_NAME] Painting" at bounding box center [303, 467] width 143 height 11
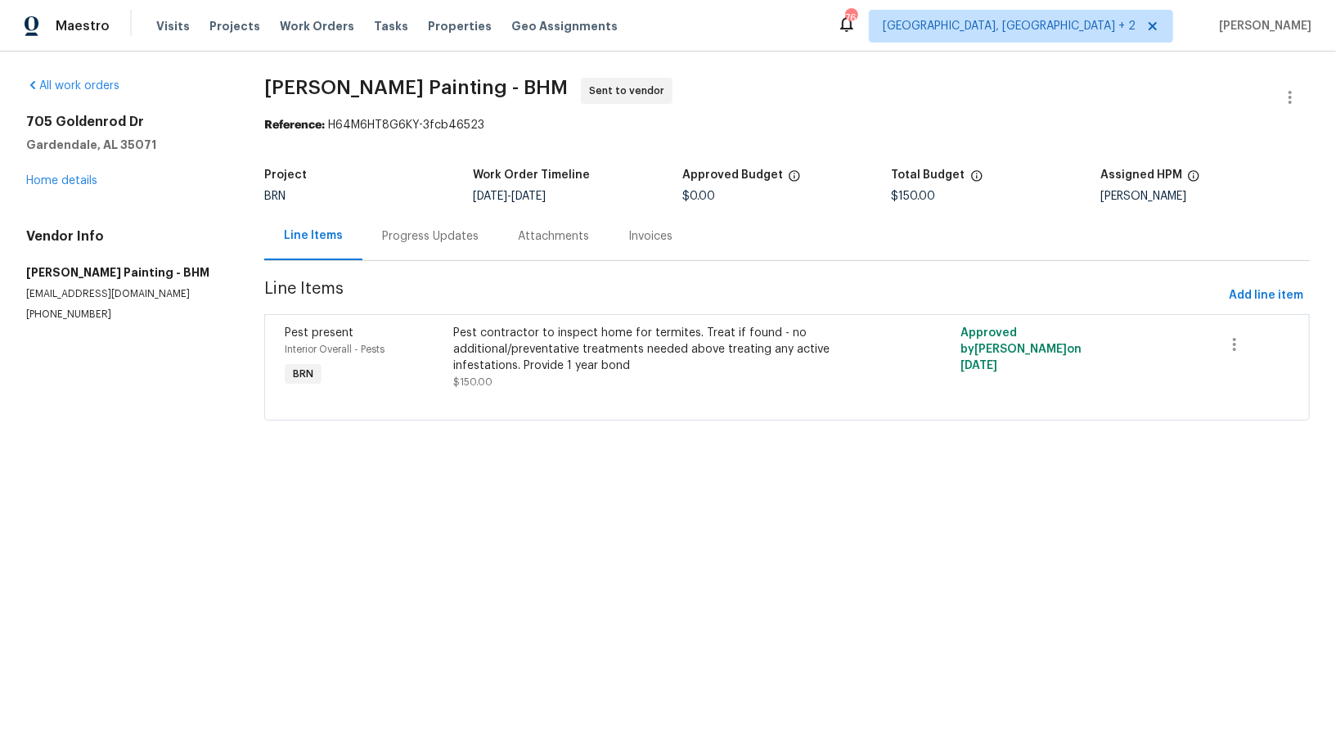
click at [434, 238] on div "Progress Updates" at bounding box center [430, 236] width 97 height 16
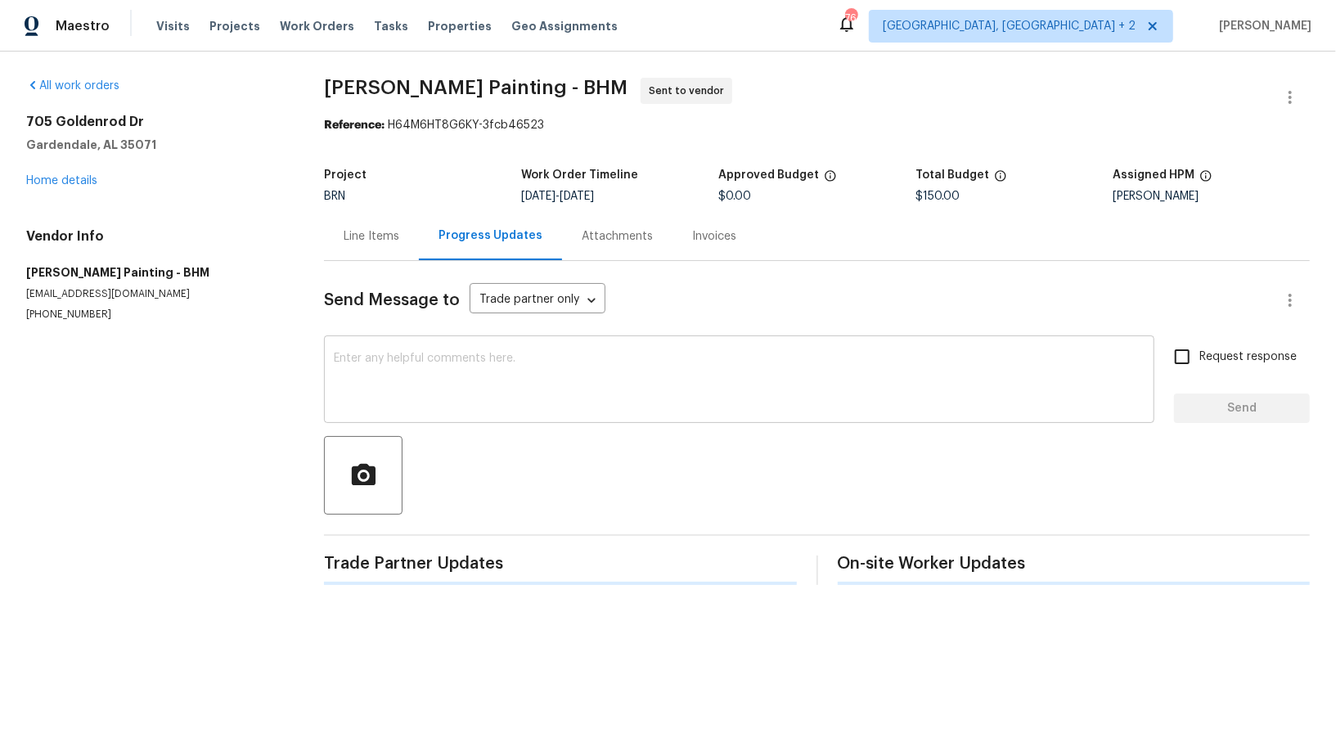
click at [428, 373] on textarea at bounding box center [739, 381] width 811 height 57
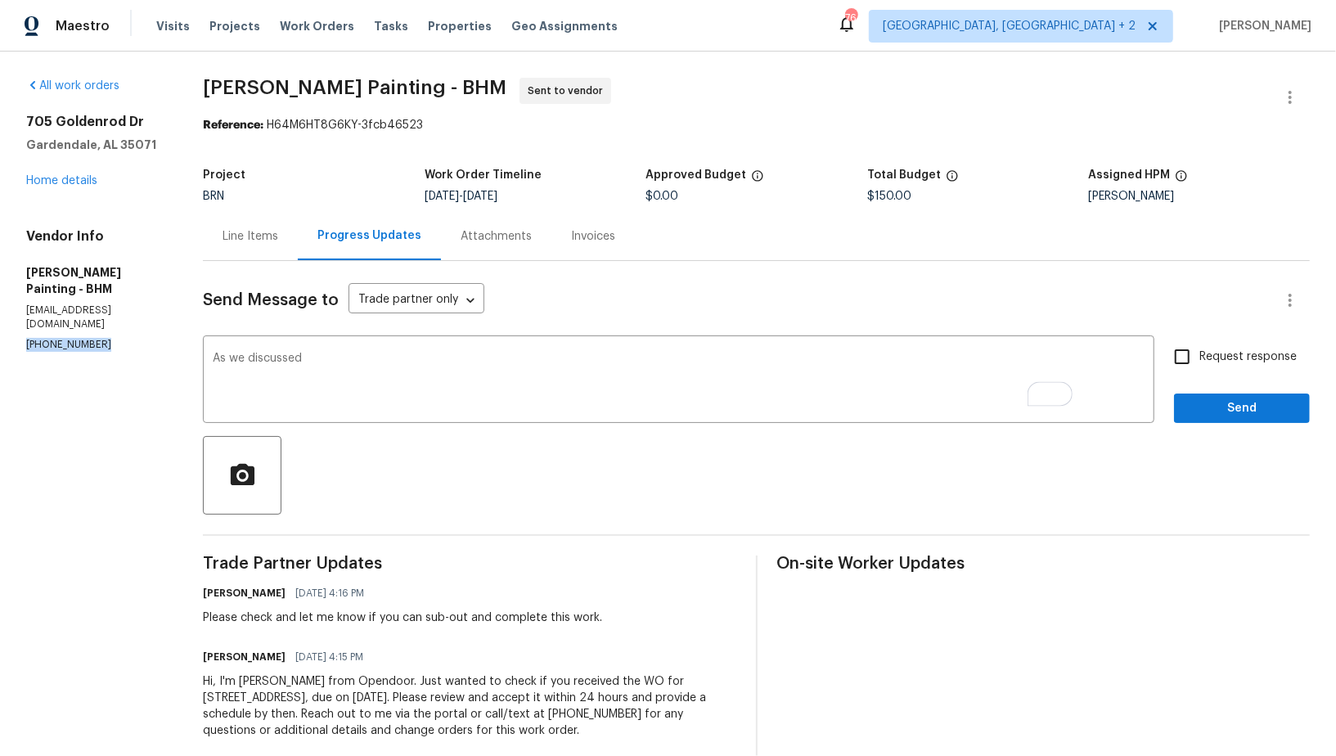
drag, startPoint x: 102, startPoint y: 320, endPoint x: 0, endPoint y: 320, distance: 102.3
click at [0, 320] on div "All work orders 705 Goldenrod Dr Gardendale, AL 35071 Home details Vendor Info …" at bounding box center [668, 418] width 1336 height 733
copy p "[PHONE_NUMBER]"
click at [419, 372] on textarea "As we discussed" at bounding box center [679, 381] width 932 height 57
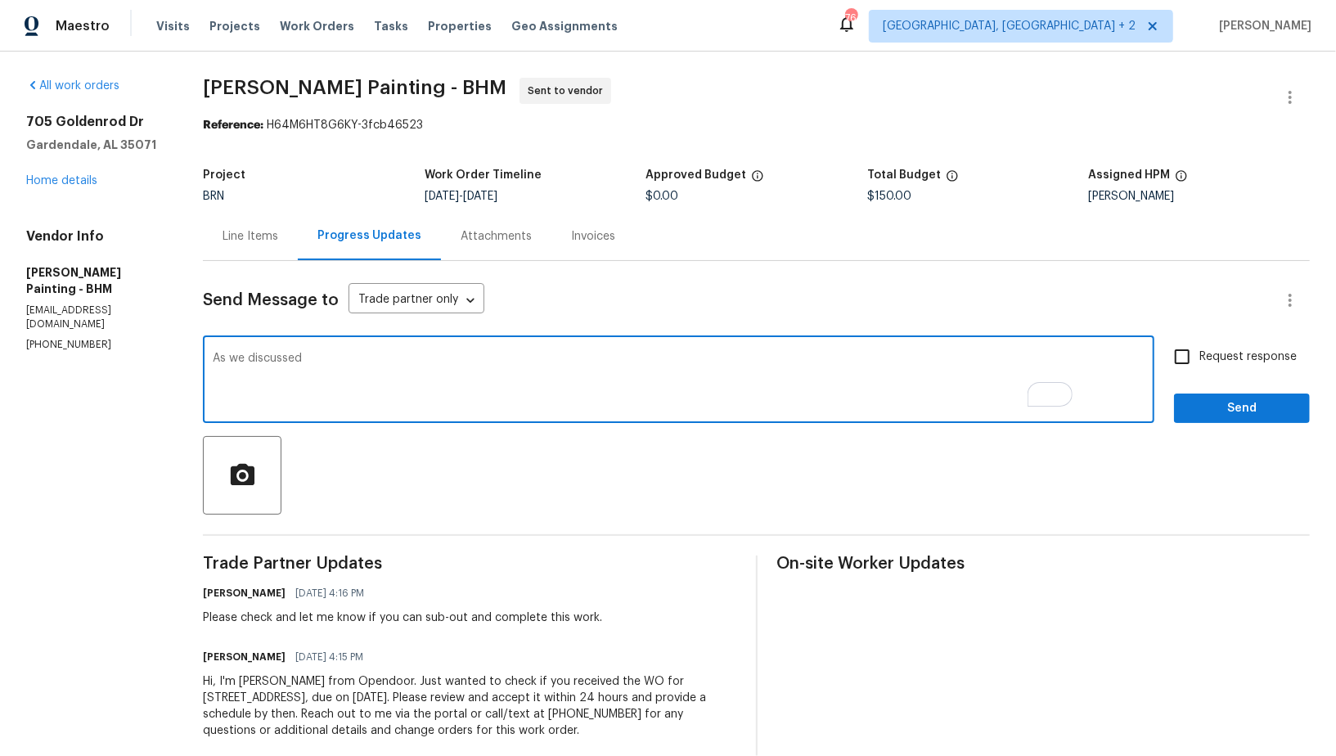
paste textarea "[PHONE_NUMBER]"
type textarea "As we discussed (256) 913-3850, Could you please check and accept the work orde…"
click at [1201, 362] on span "Request response" at bounding box center [1247, 357] width 97 height 17
click at [1199, 362] on input "Request response" at bounding box center [1182, 357] width 34 height 34
checkbox input "true"
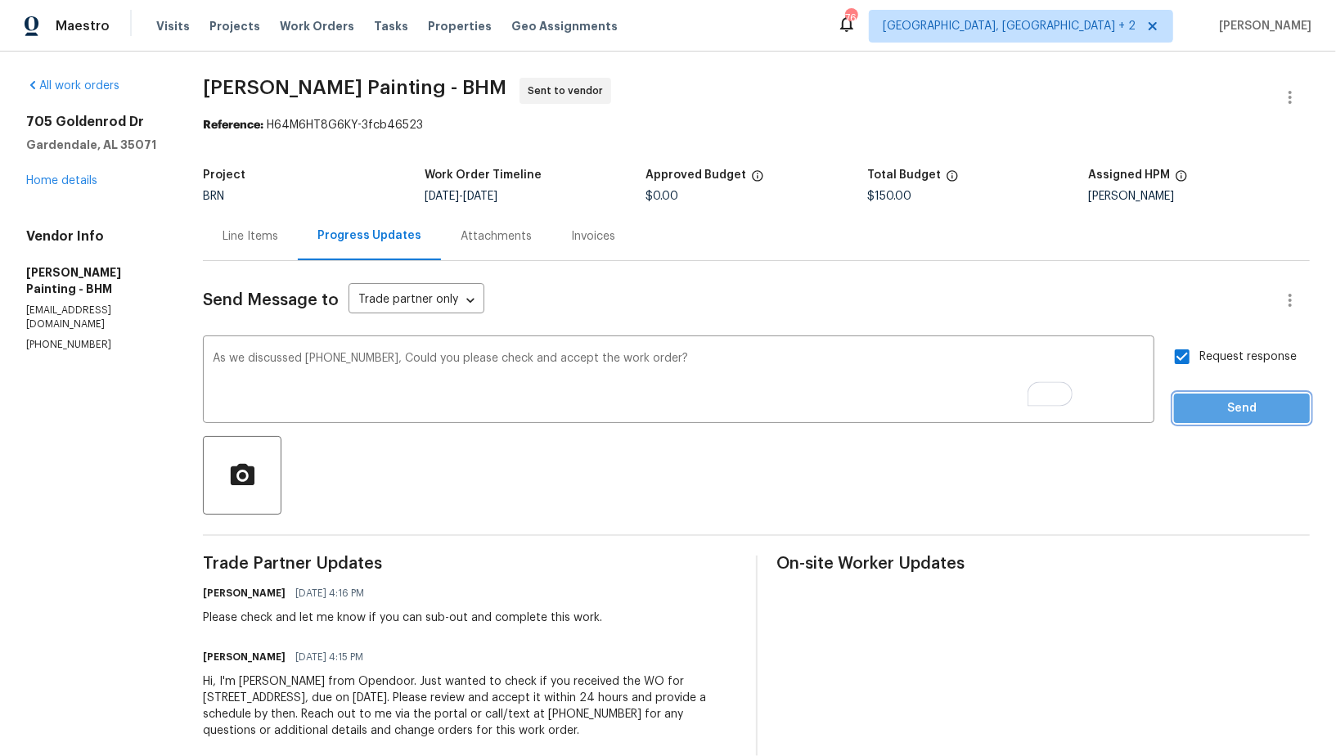
click at [1215, 396] on button "Send" at bounding box center [1242, 409] width 136 height 30
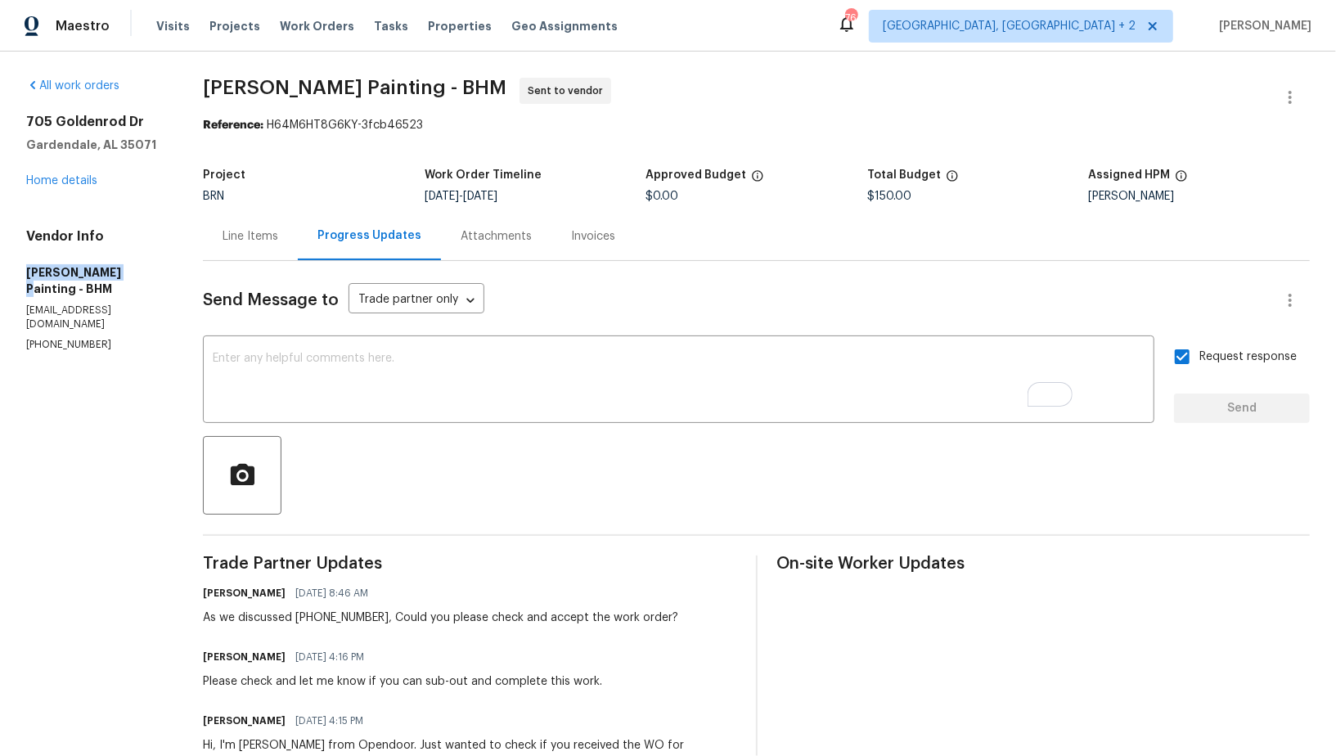
drag, startPoint x: 6, startPoint y: 276, endPoint x: 107, endPoint y: 276, distance: 101.4
click at [107, 276] on div "All work orders 705 Goldenrod Dr Gardendale, AL 35071 Home details Vendor Info …" at bounding box center [668, 450] width 1336 height 797
copy h5 "Perez Painting"
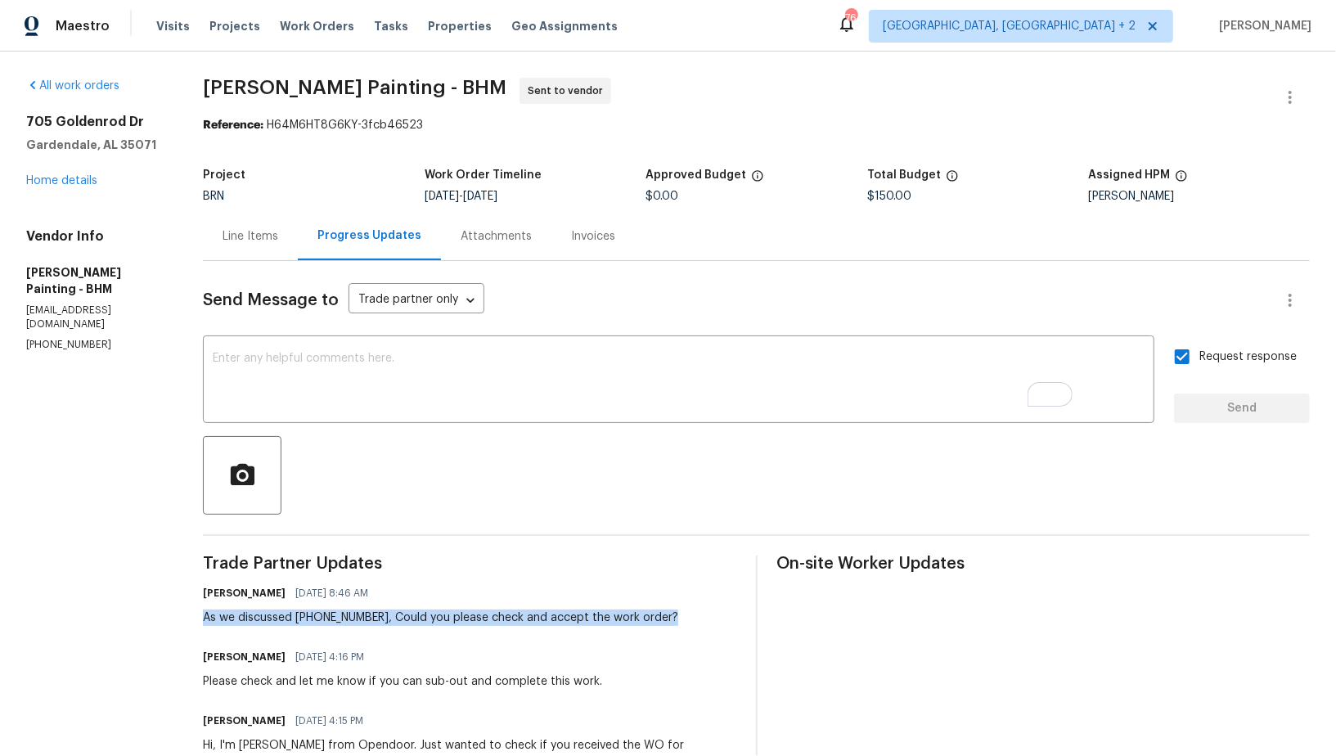
drag, startPoint x: 268, startPoint y: 621, endPoint x: 763, endPoint y: 621, distance: 495.0
click at [763, 621] on div "All work orders 705 Goldenrod Dr Gardendale, AL 35071 Home details Vendor Info …" at bounding box center [668, 450] width 1336 height 797
copy div "As we discussed (256) 913-3850, Could you please check and accept the work orde…"
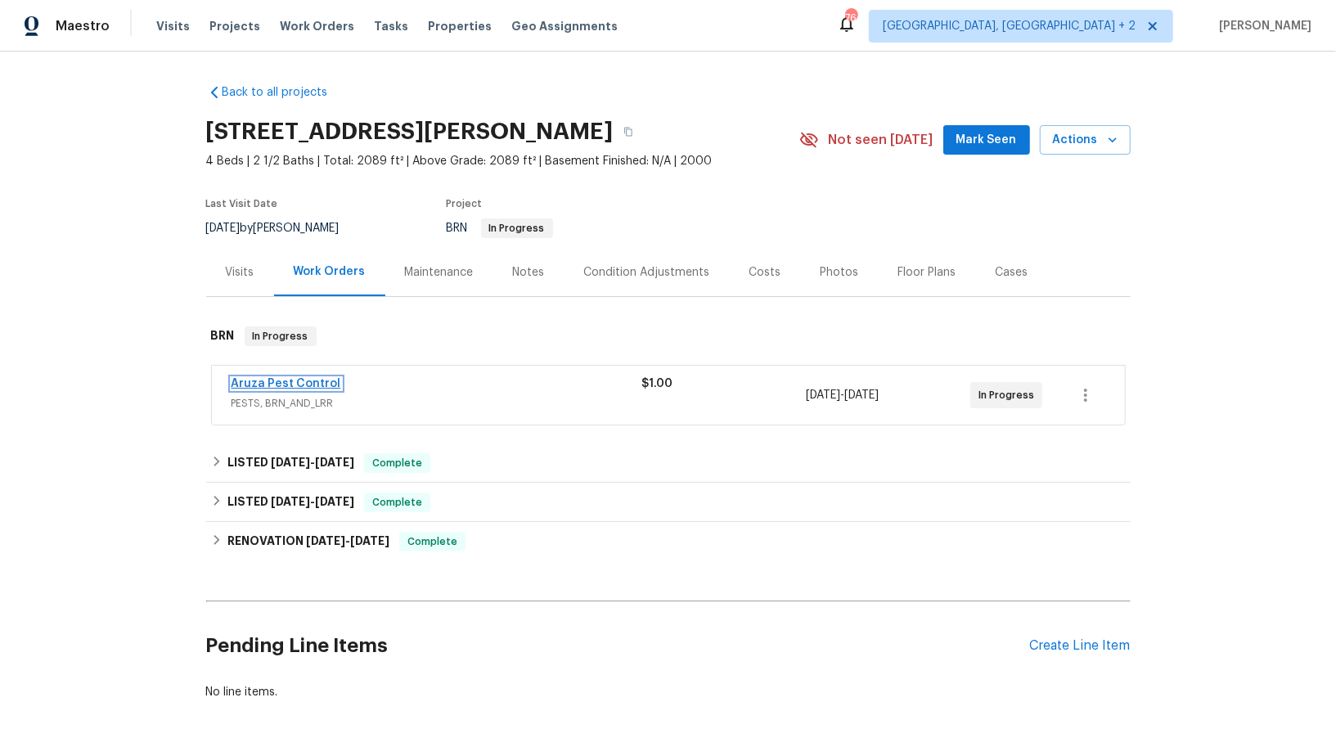
click at [291, 385] on link "Aruza Pest Control" at bounding box center [287, 383] width 110 height 11
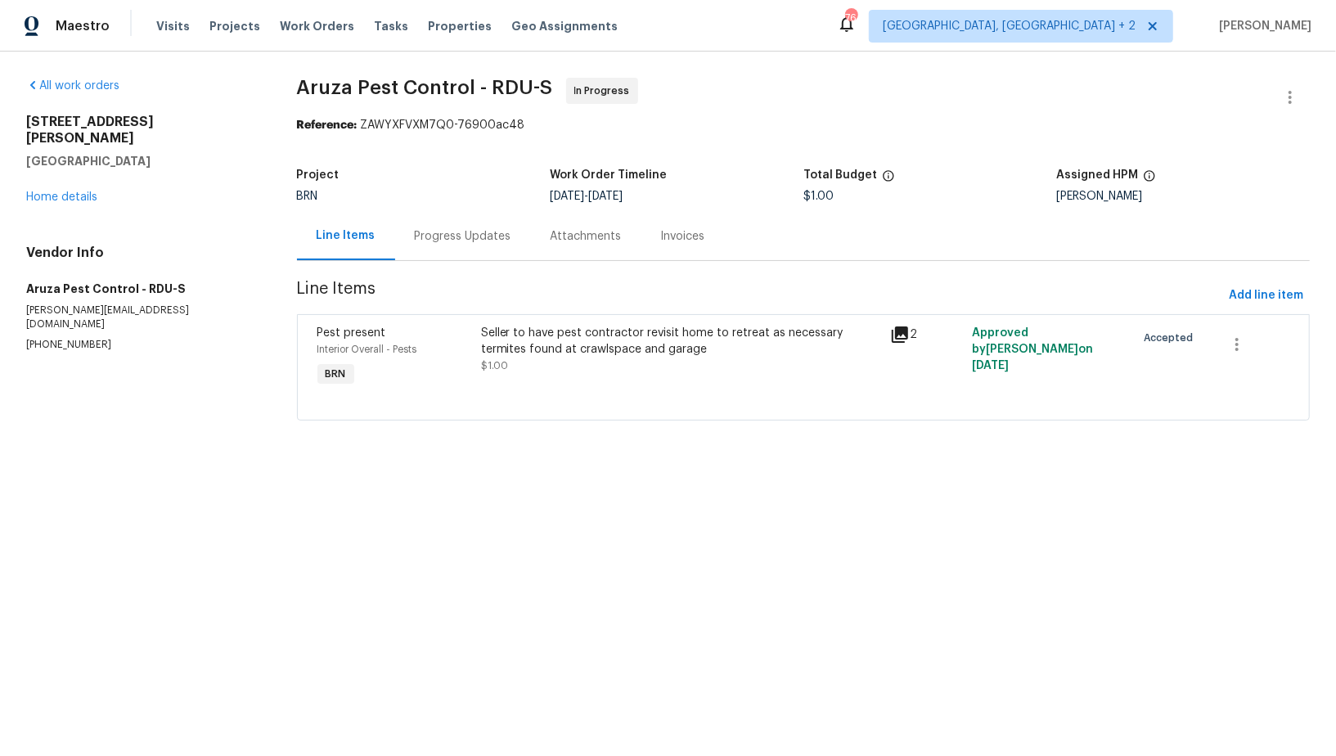
click at [434, 241] on div "Progress Updates" at bounding box center [463, 236] width 97 height 16
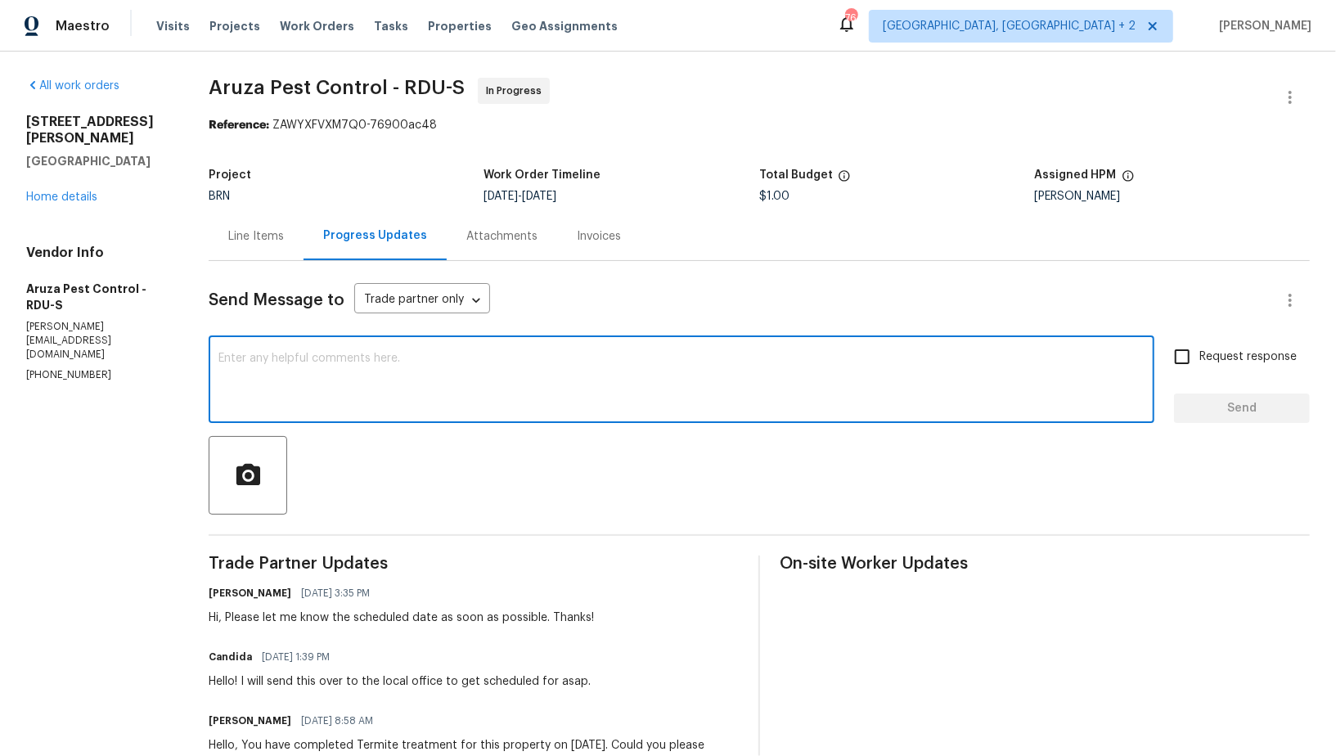
click at [381, 403] on textarea at bounding box center [681, 381] width 926 height 57
drag, startPoint x: 518, startPoint y: 359, endPoint x: 767, endPoint y: 357, distance: 248.7
click at [765, 358] on textarea "Hi Candida, Is there any update on the scheduled date of the inspection?" at bounding box center [681, 381] width 926 height 57
type textarea "Hi Candida, Is there any update on the scheduled date for this work?"
click at [1172, 374] on div "Hi Candida, Is there any update on the scheduled date for this work? x ​ Reques…" at bounding box center [759, 381] width 1101 height 83
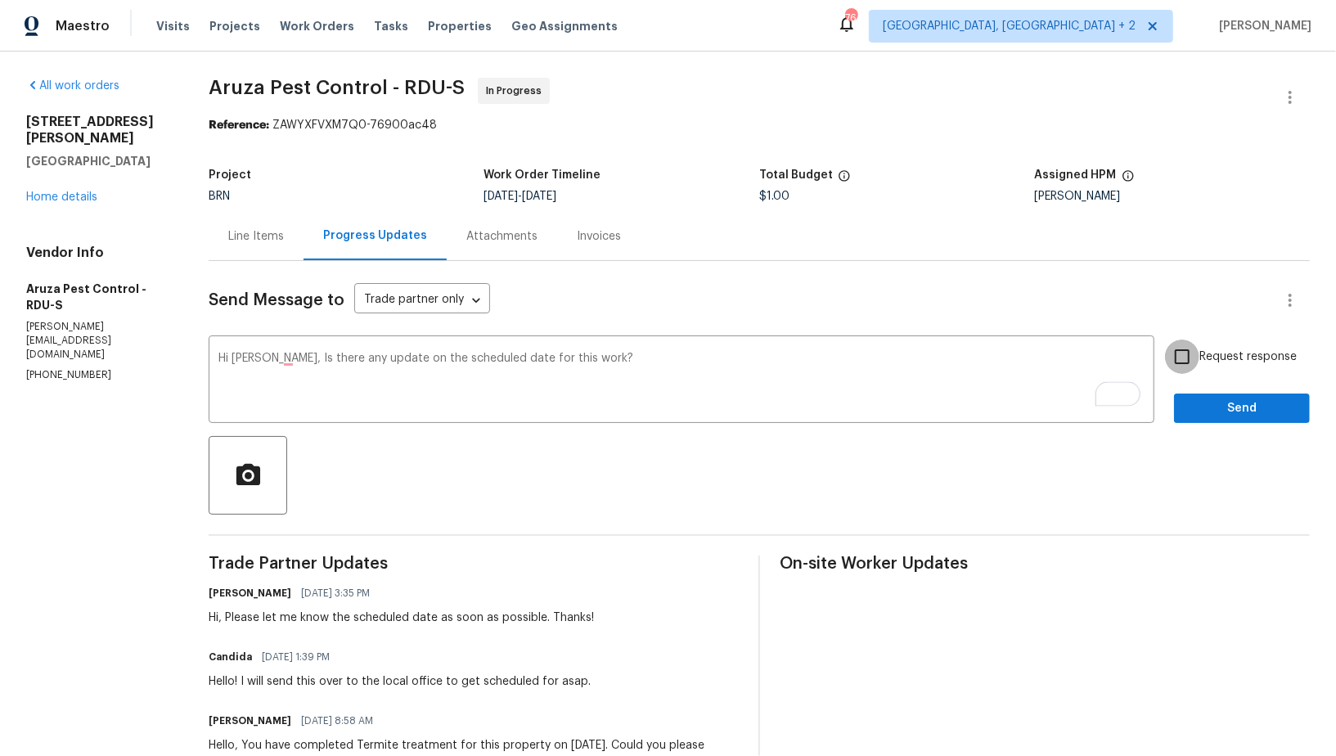
click at [1175, 373] on input "Request response" at bounding box center [1182, 357] width 34 height 34
checkbox input "true"
click at [1204, 421] on button "Send" at bounding box center [1242, 409] width 136 height 30
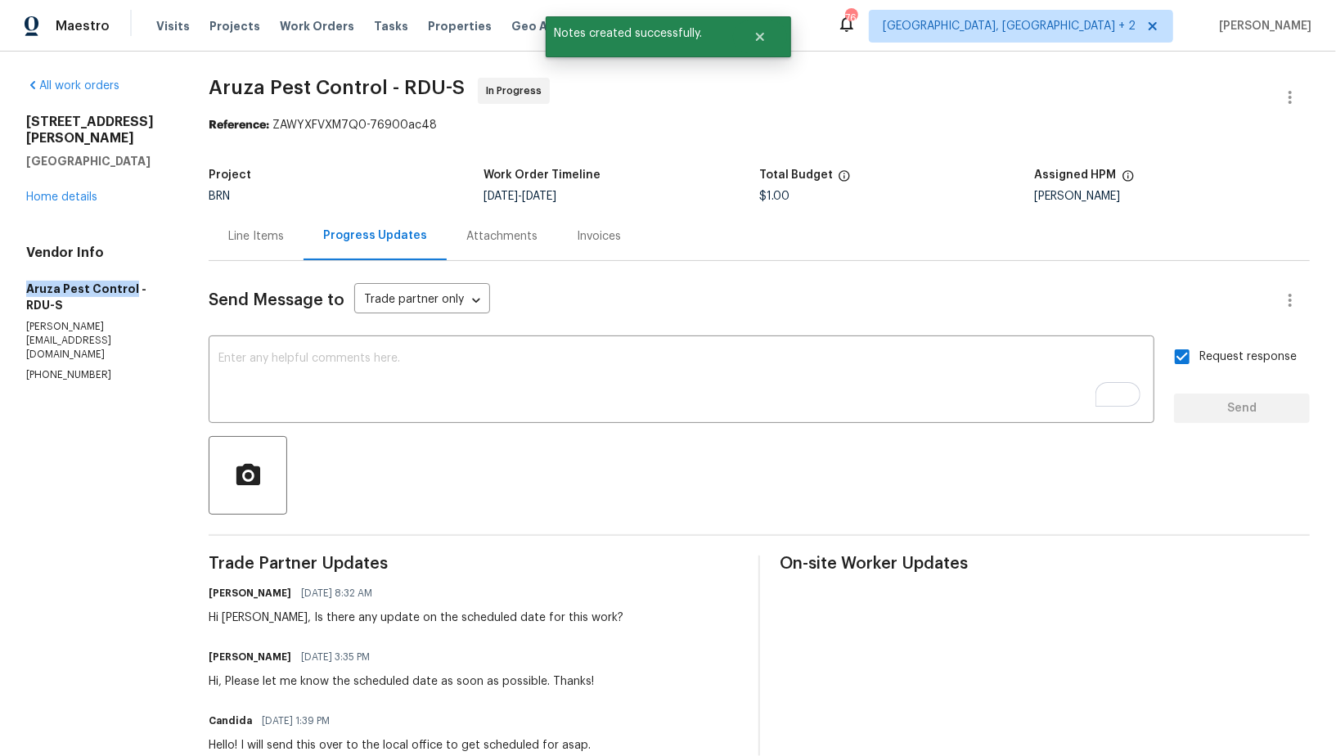
drag, startPoint x: 2, startPoint y: 279, endPoint x: 130, endPoint y: 276, distance: 128.5
click at [130, 276] on div "All work orders 17 Ballard Ct Durham, NC 27712 Home details Vendor Info Aruza P…" at bounding box center [668, 482] width 1336 height 861
copy h5 "Aruza Pest Control"
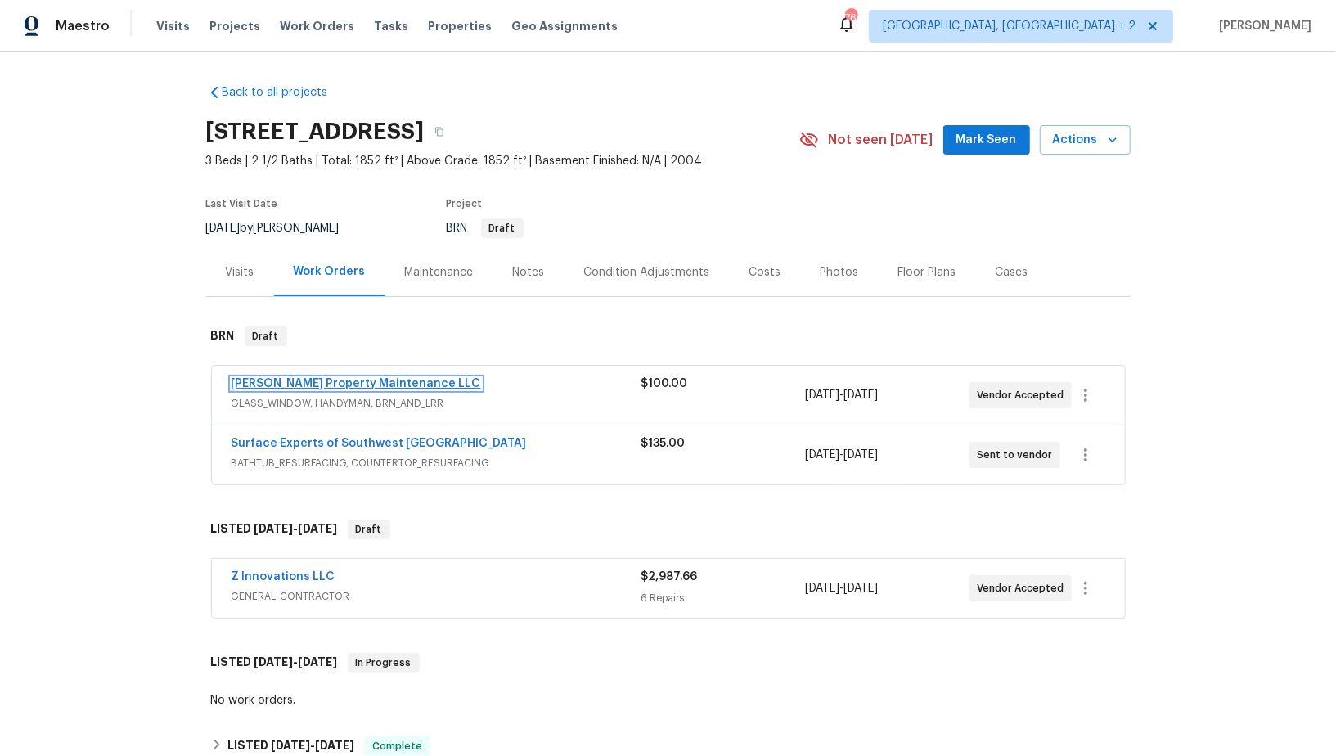
click at [310, 379] on link "Glen Property Maintenance LLC" at bounding box center [357, 383] width 250 height 11
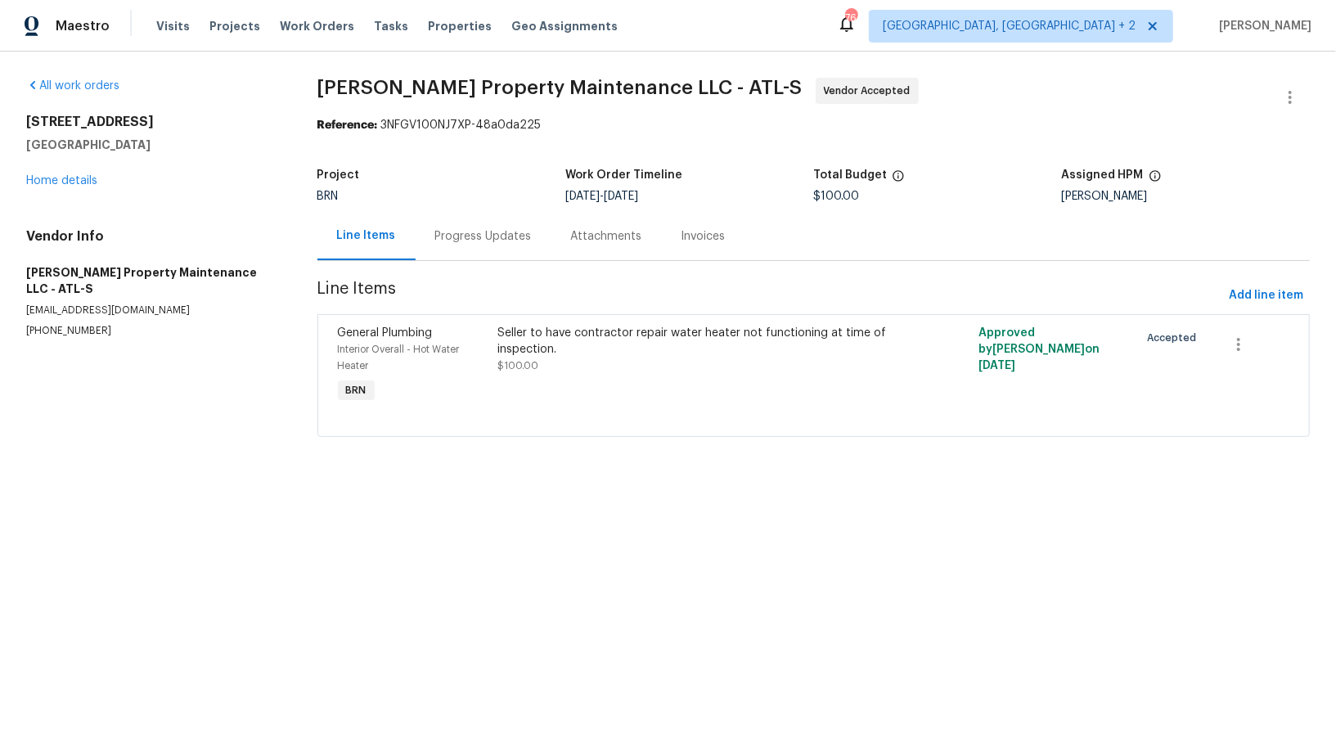
click at [483, 231] on div "Progress Updates" at bounding box center [483, 236] width 97 height 16
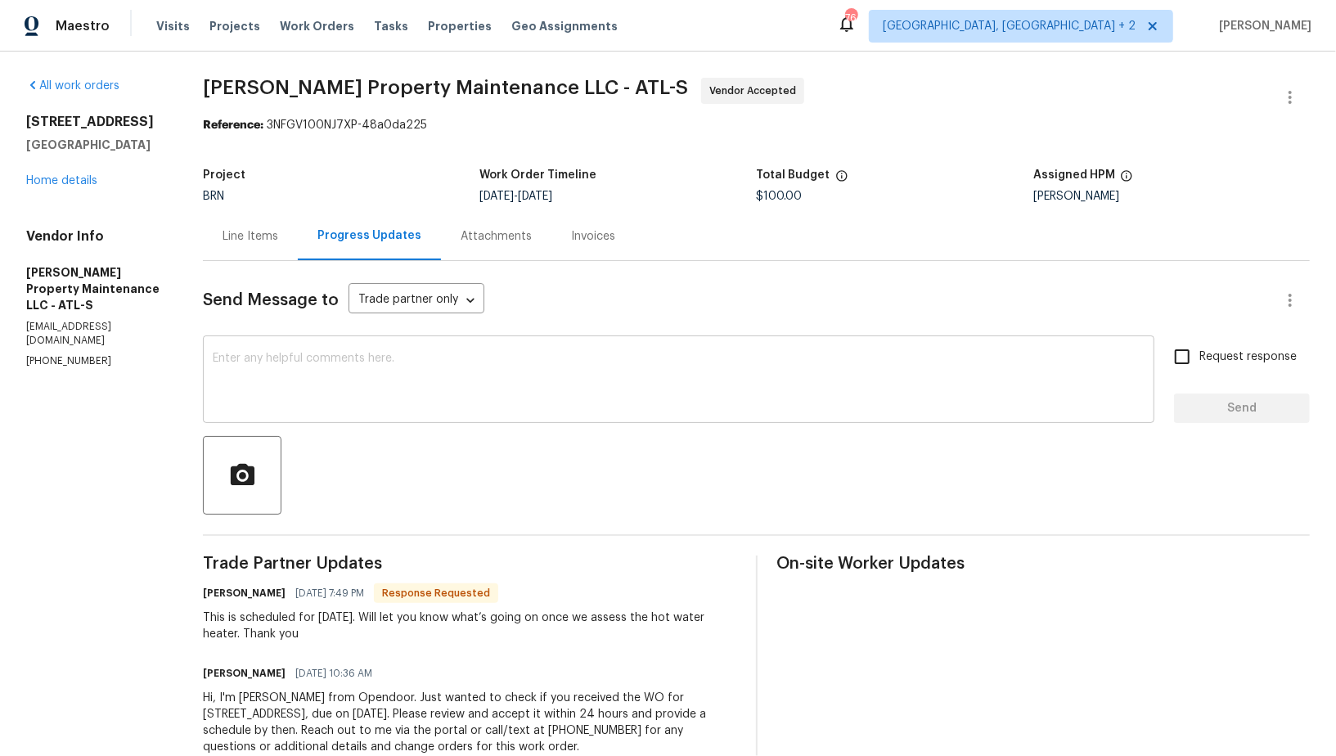
click at [432, 394] on textarea at bounding box center [679, 381] width 932 height 57
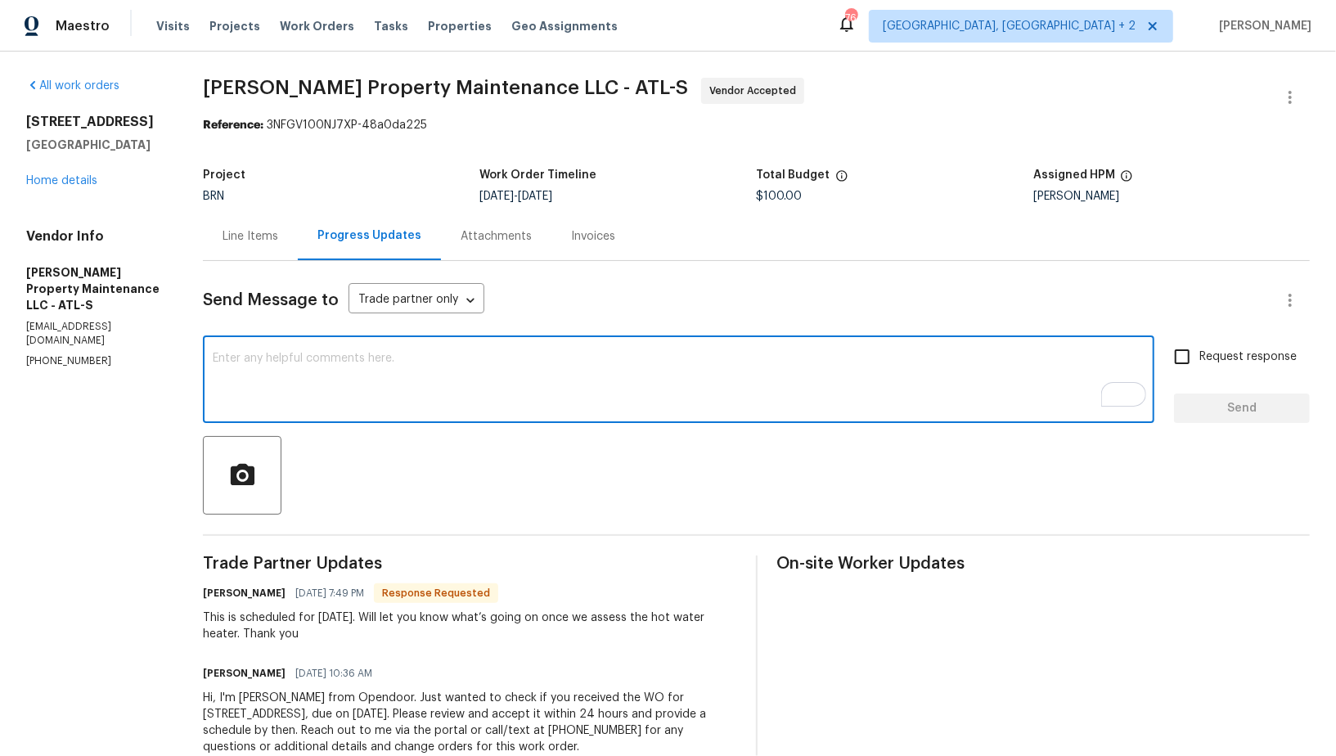
type textarea "F"
click at [242, 358] on textarea "Great, Thank you!" at bounding box center [679, 381] width 932 height 57
click at [406, 360] on textarea "Great, let me know if you need any onsite approval. Thank you!" at bounding box center [679, 381] width 932 height 57
click at [413, 358] on textarea "Great, let me know if you need any onsite approval. Thank you!" at bounding box center [679, 381] width 932 height 57
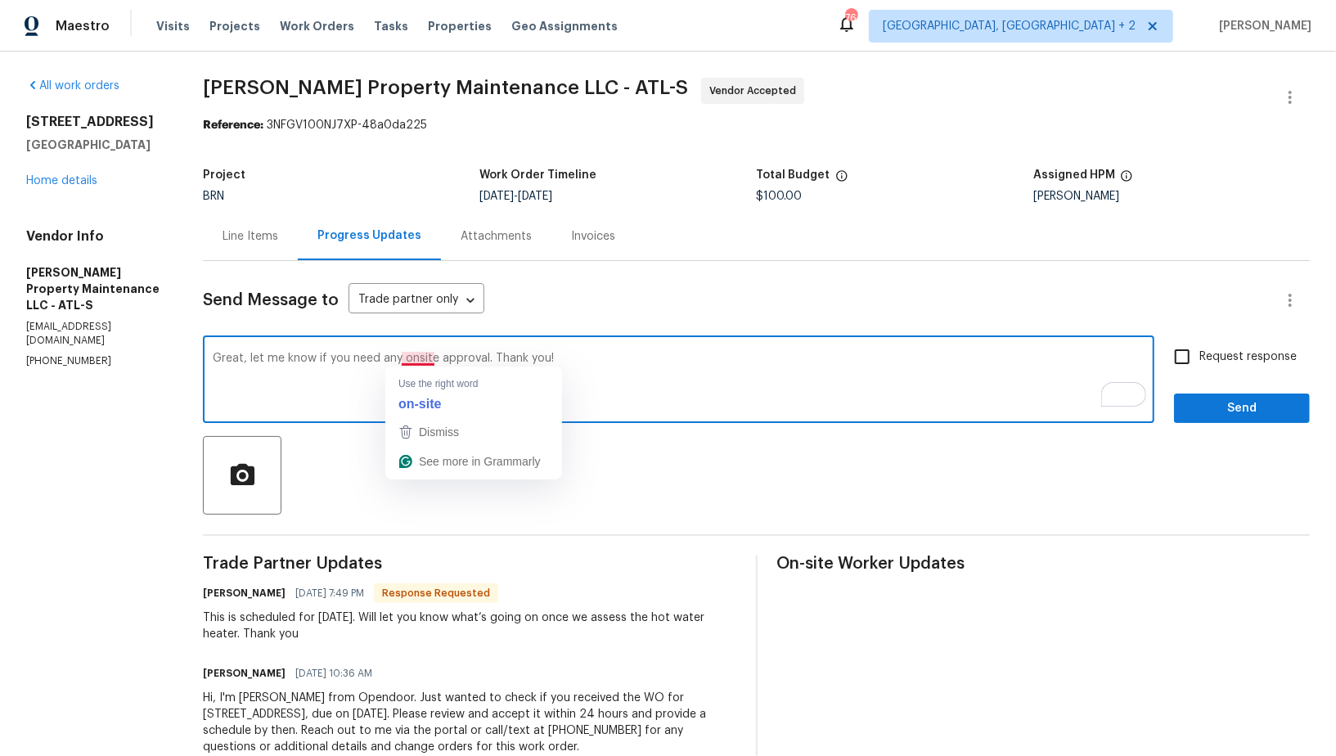
click at [414, 362] on textarea "Great, let me know if you need any onsite approval. Thank you!" at bounding box center [679, 381] width 932 height 57
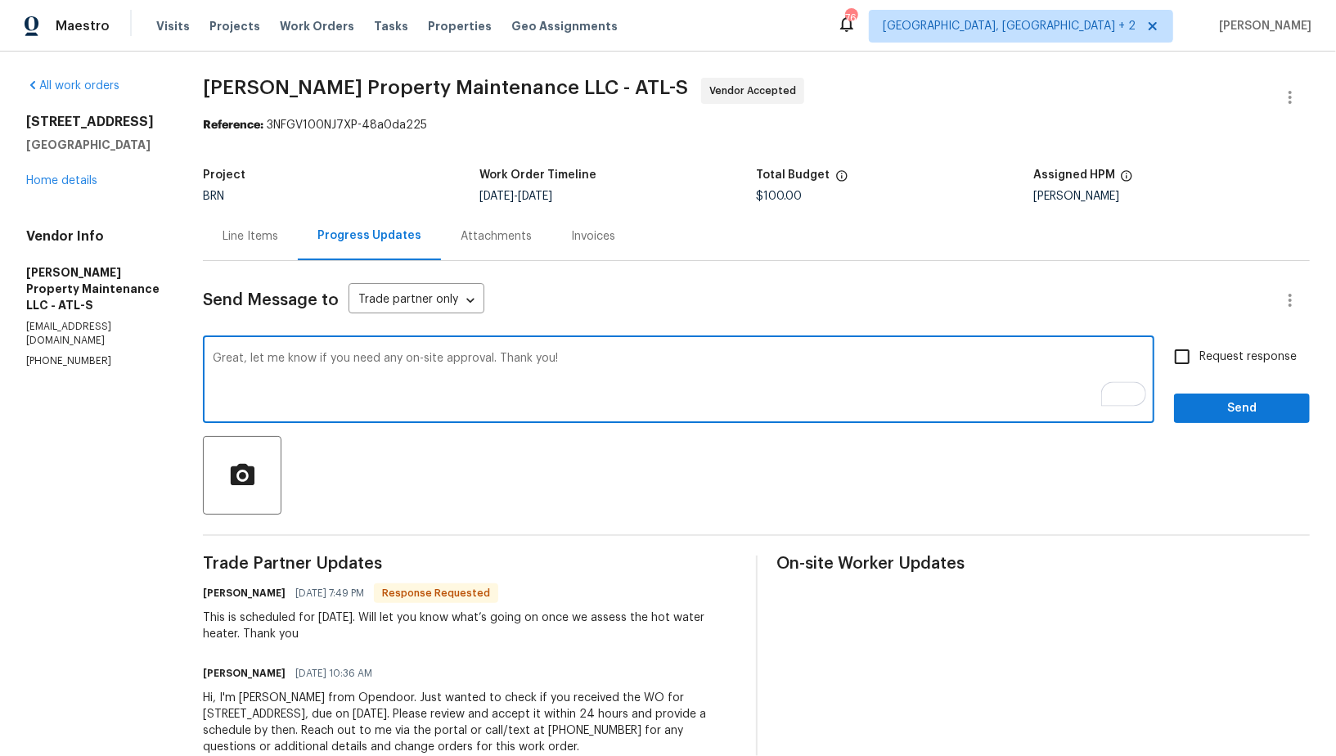
type textarea "Great, let me know if you need any on-site approval. Thank you!"
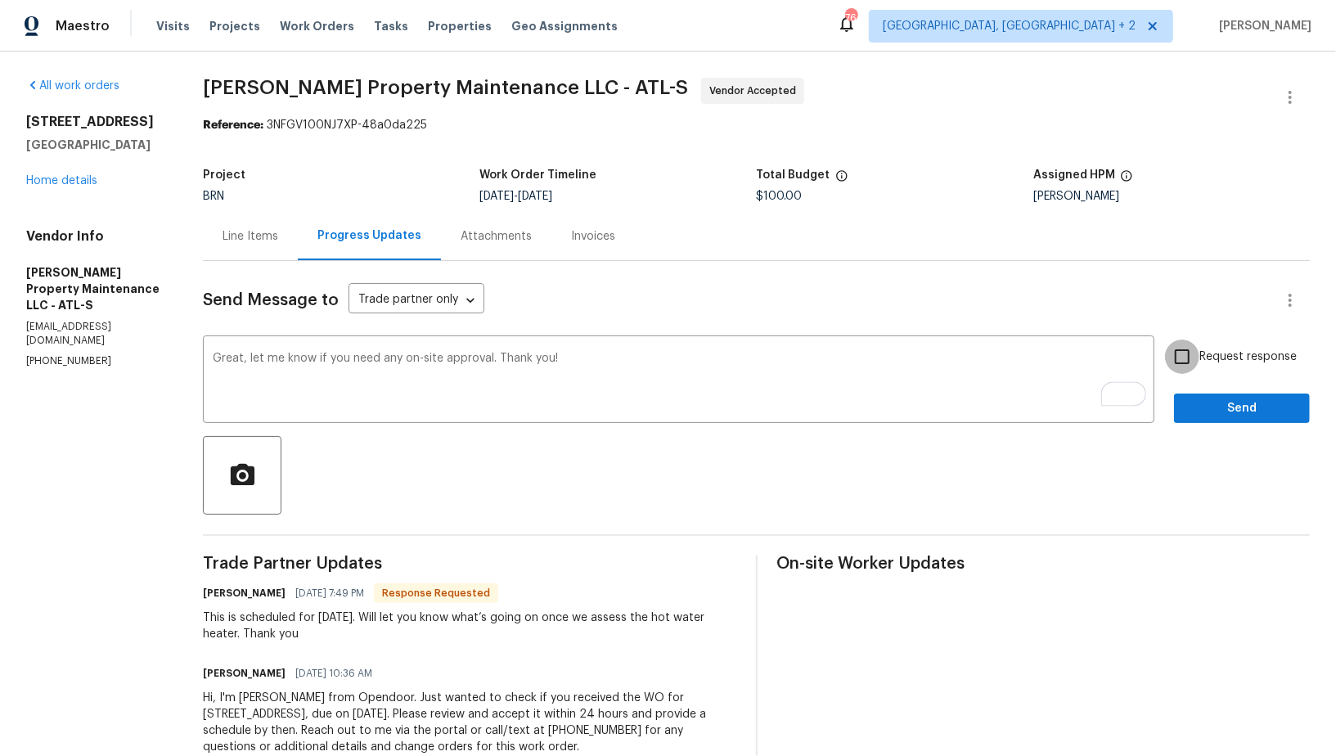
click at [1178, 349] on input "Request response" at bounding box center [1182, 357] width 34 height 34
checkbox input "true"
click at [1200, 394] on button "Send" at bounding box center [1242, 409] width 136 height 30
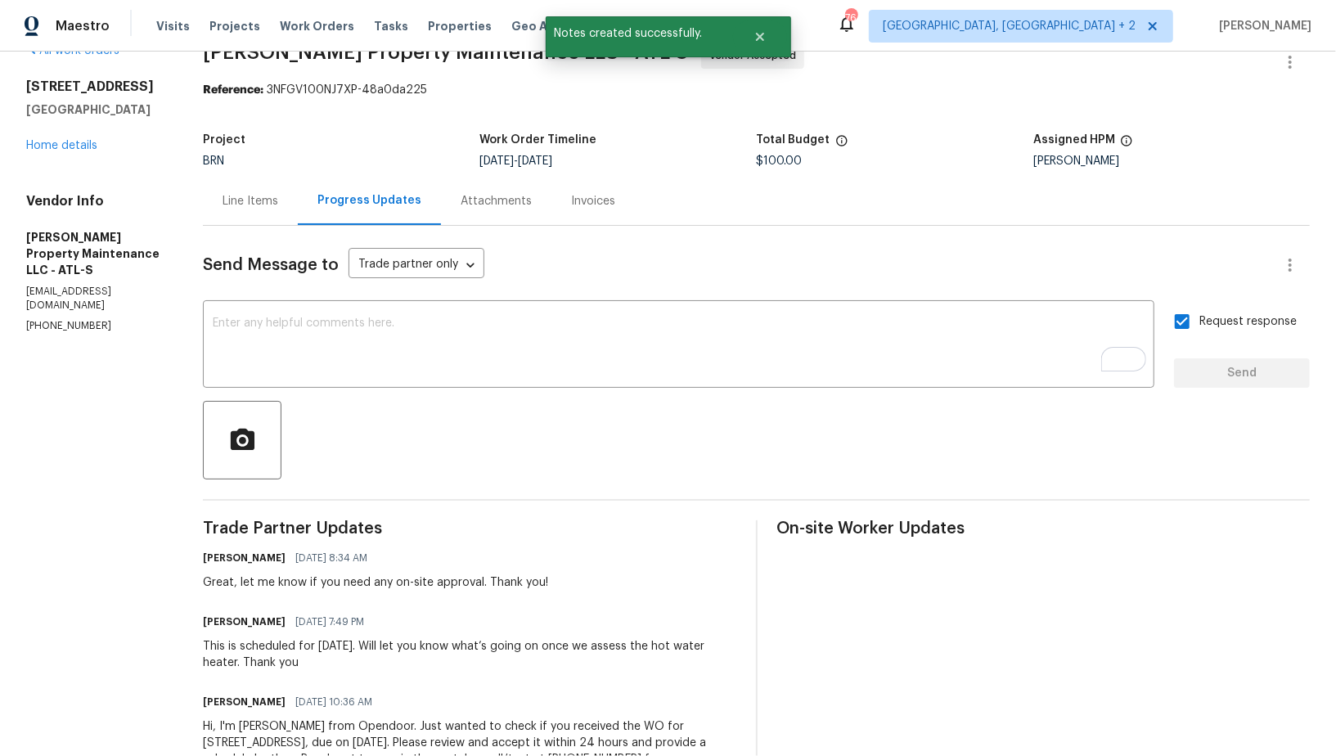
scroll to position [52, 0]
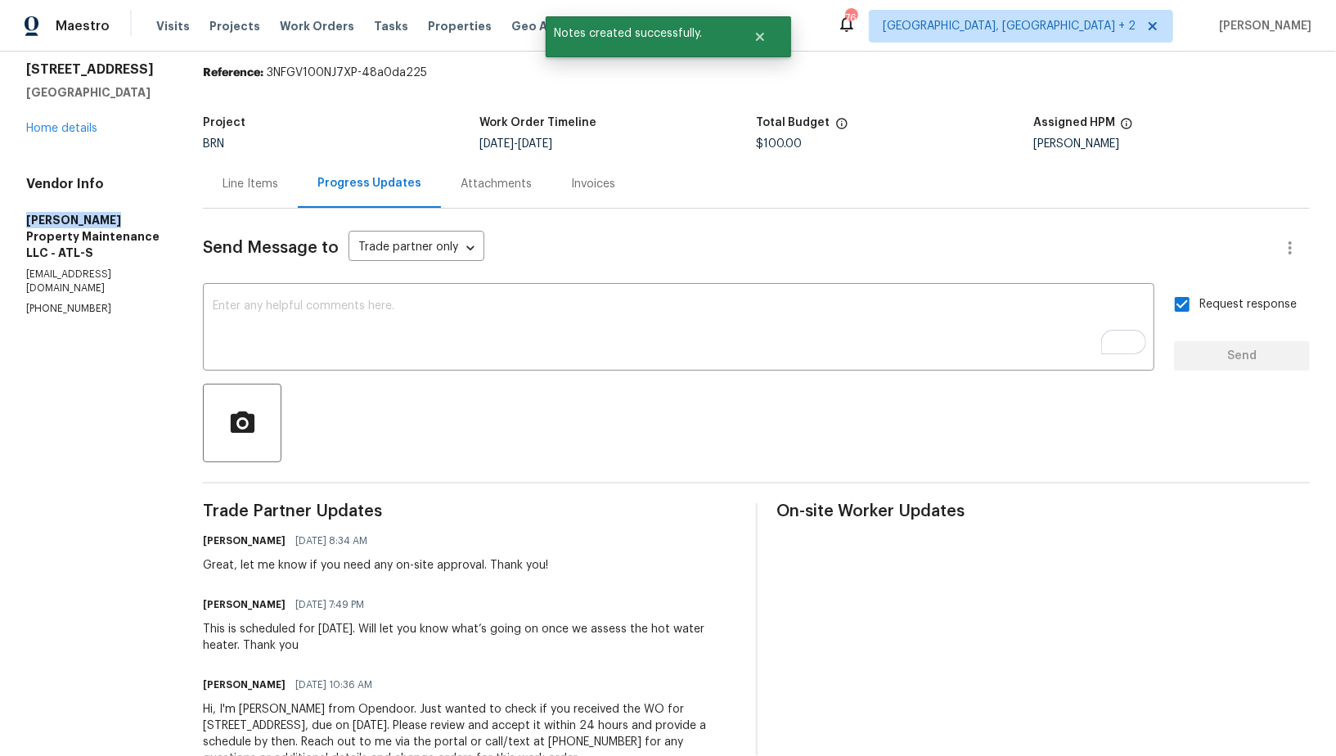
drag, startPoint x: 25, startPoint y: 214, endPoint x: 144, endPoint y: 219, distance: 118.7
click at [144, 219] on h5 "Glen Property Maintenance LLC - ATL-S" at bounding box center [94, 236] width 137 height 49
copy h5 "Glen Property"
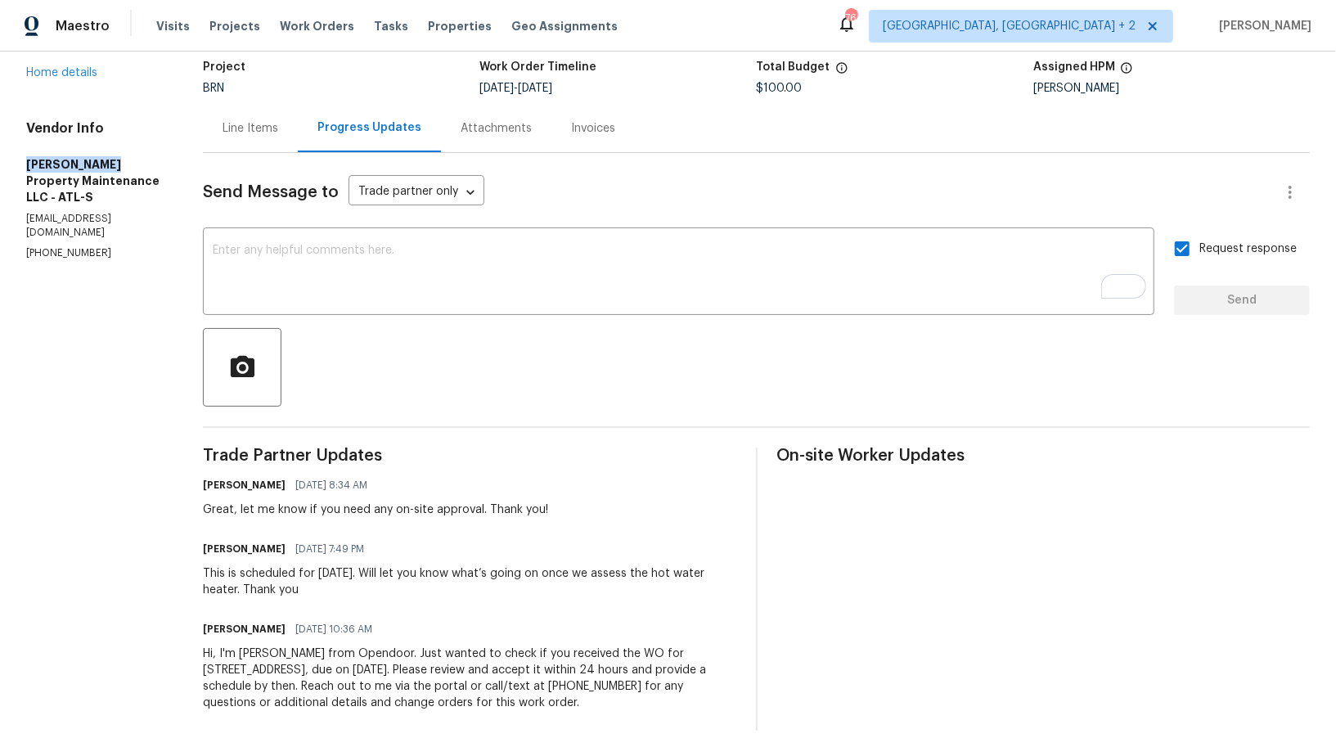
scroll to position [108, 0]
click at [65, 79] on div "1485 Riverrock Trl Riverdale, GA 30296 Home details" at bounding box center [94, 43] width 137 height 75
click at [64, 75] on link "Home details" at bounding box center [61, 72] width 71 height 11
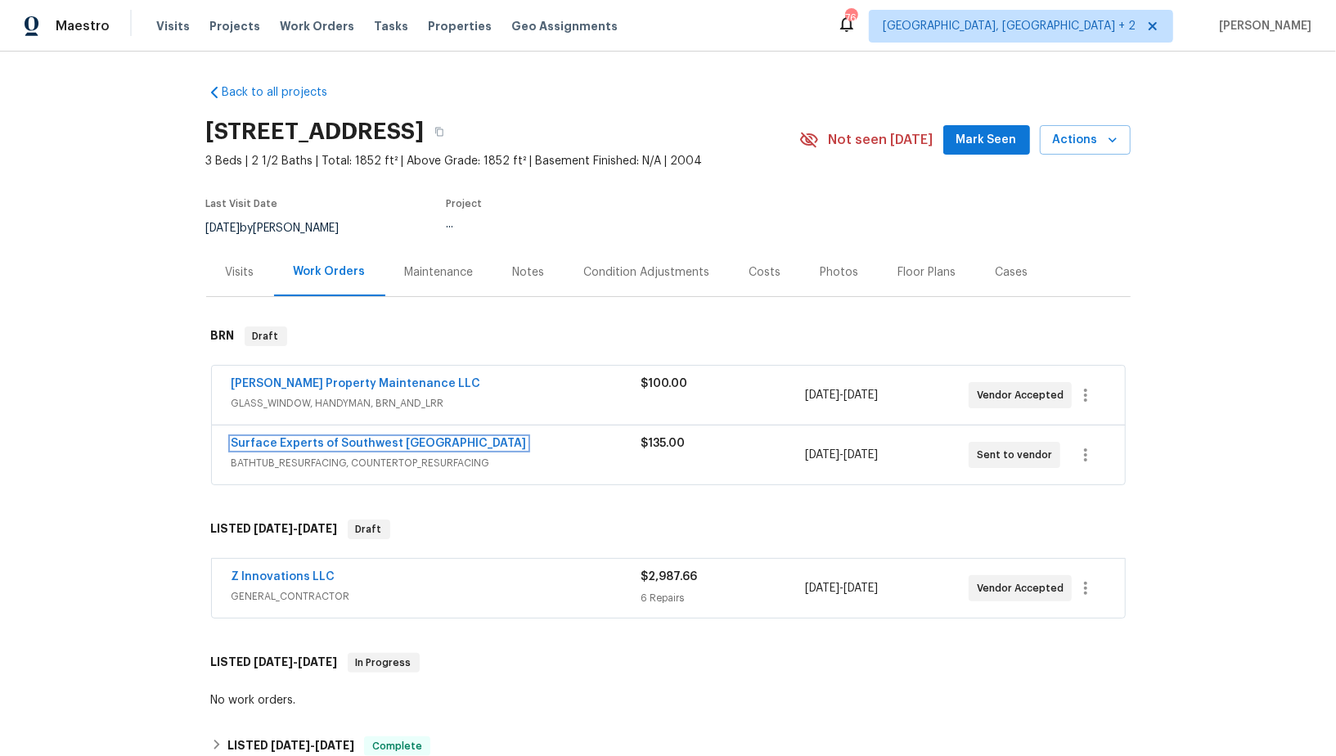
click at [359, 447] on link "Surface Experts of Southwest Atlanta" at bounding box center [379, 443] width 295 height 11
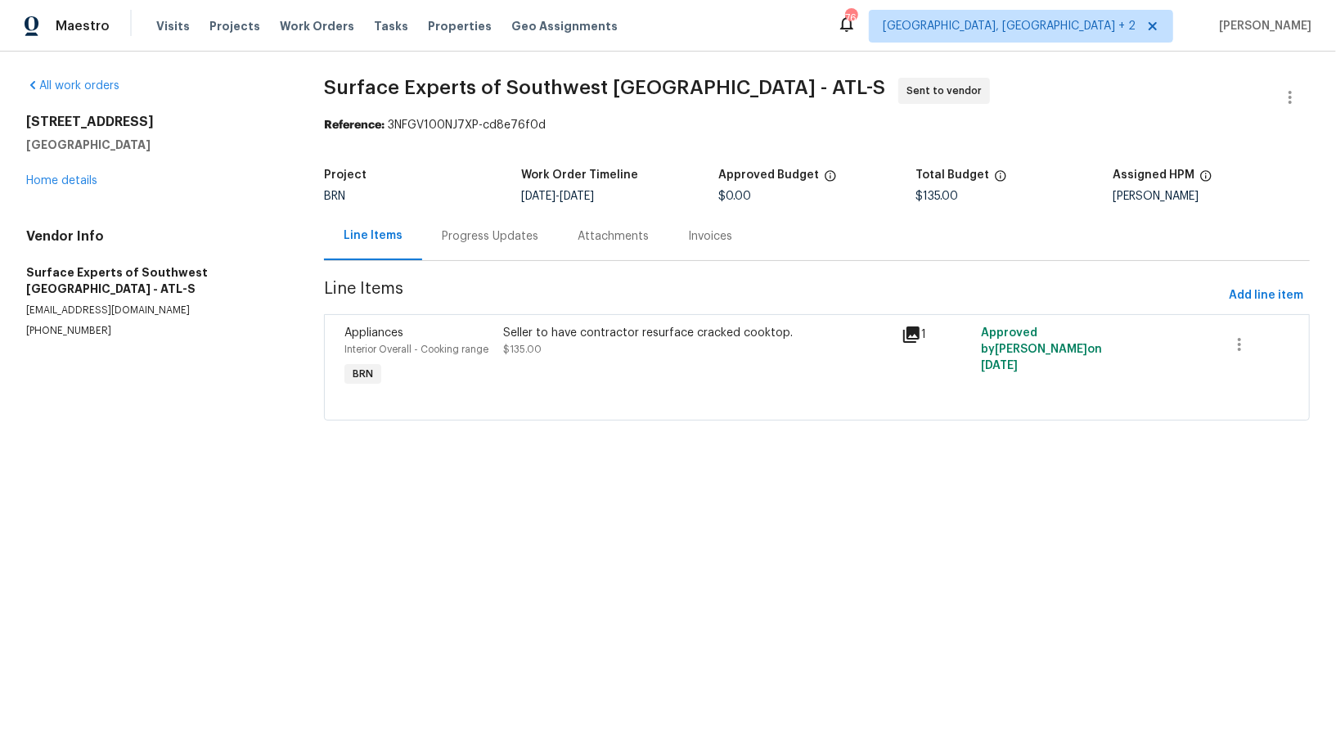
click at [461, 256] on div "Progress Updates" at bounding box center [490, 236] width 136 height 48
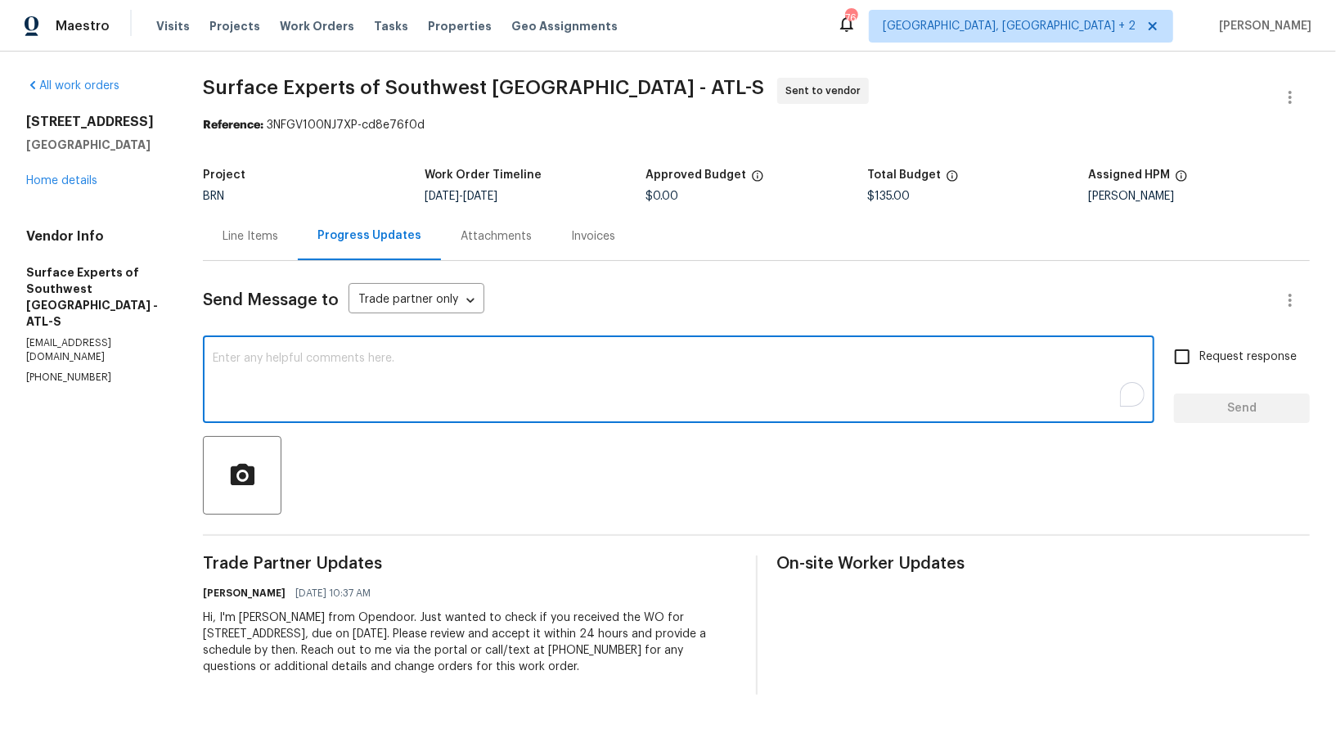
click at [398, 404] on textarea "To enrich screen reader interactions, please activate Accessibility in Grammarl…" at bounding box center [679, 381] width 932 height 57
paste textarea "The work order is not yet accepted. Could you please check on this?"
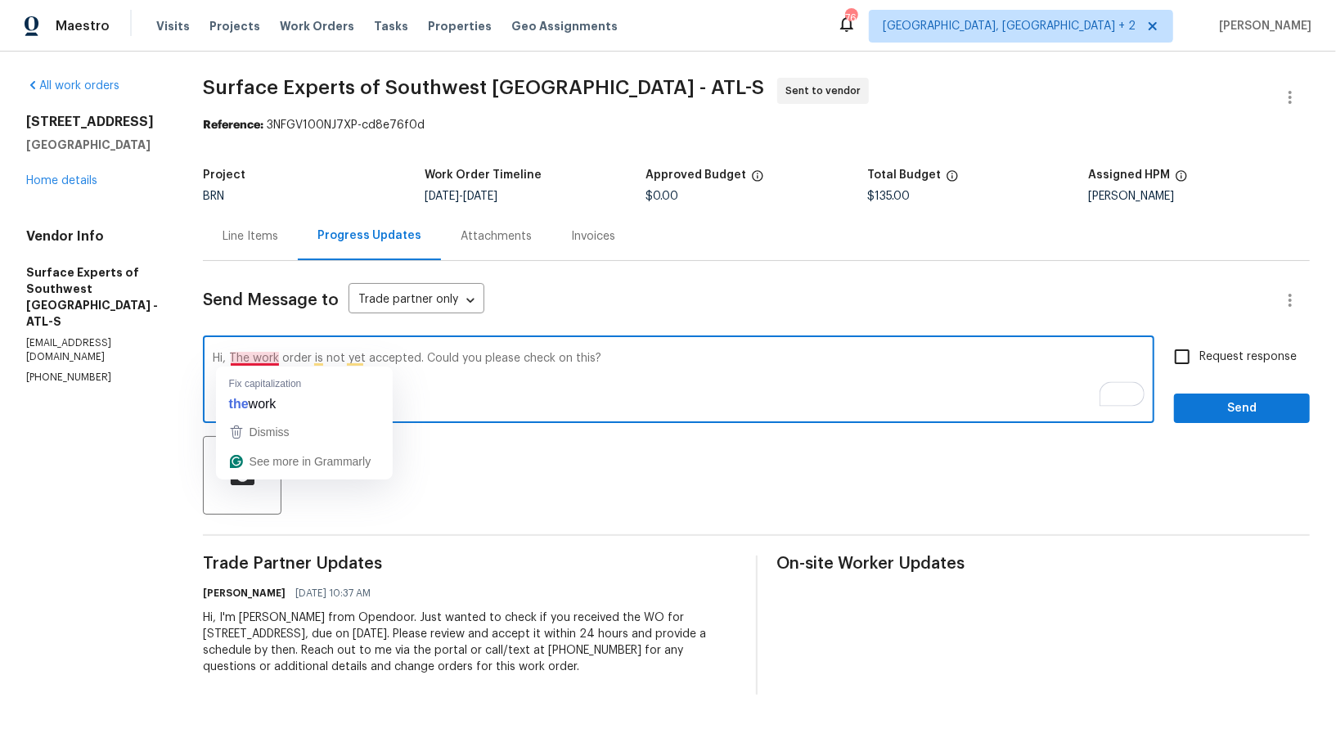
click at [250, 358] on textarea "Hi, The work order is not yet accepted. Could you please check on this?" at bounding box center [679, 381] width 932 height 57
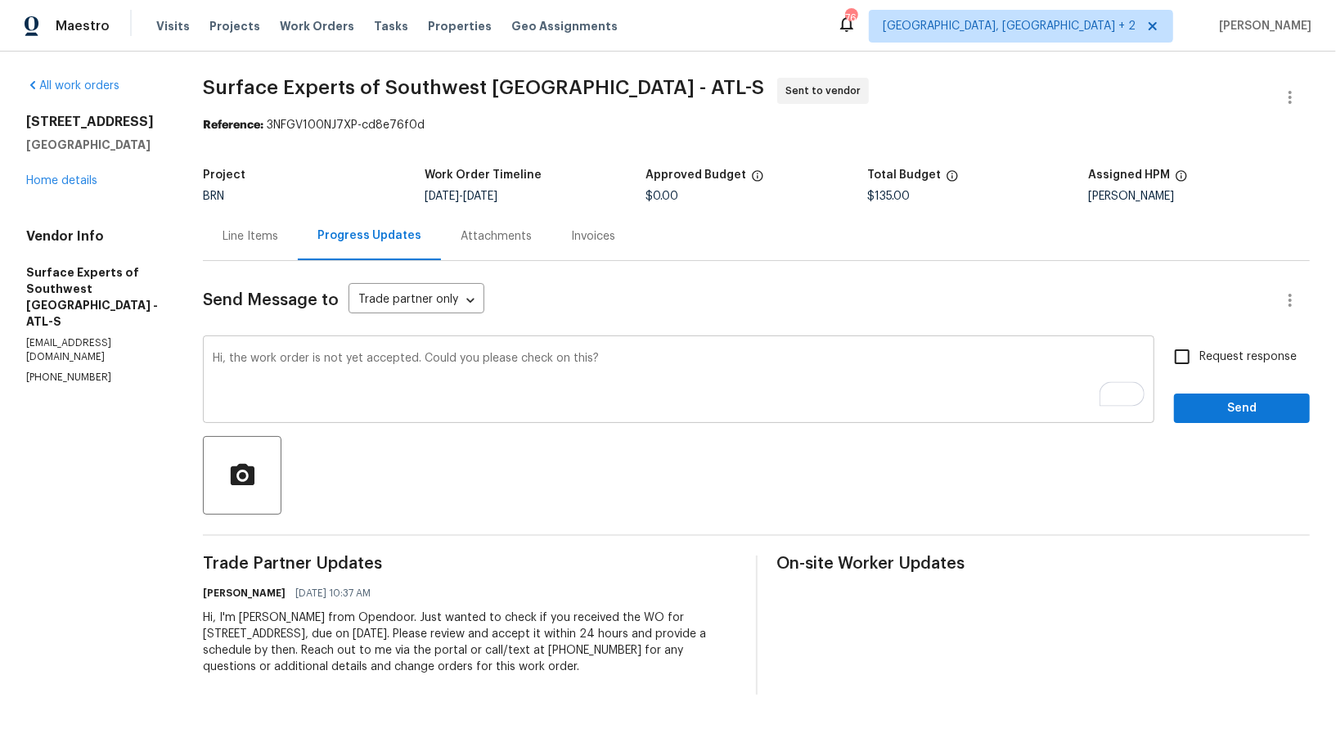
click at [640, 351] on div "Hi, the work order is not yet accepted. Could you please check on this? x ​" at bounding box center [678, 381] width 951 height 83
click at [625, 351] on div "Hi, the work order is not yet accepted. Could you please check on this? x ​" at bounding box center [678, 381] width 951 height 83
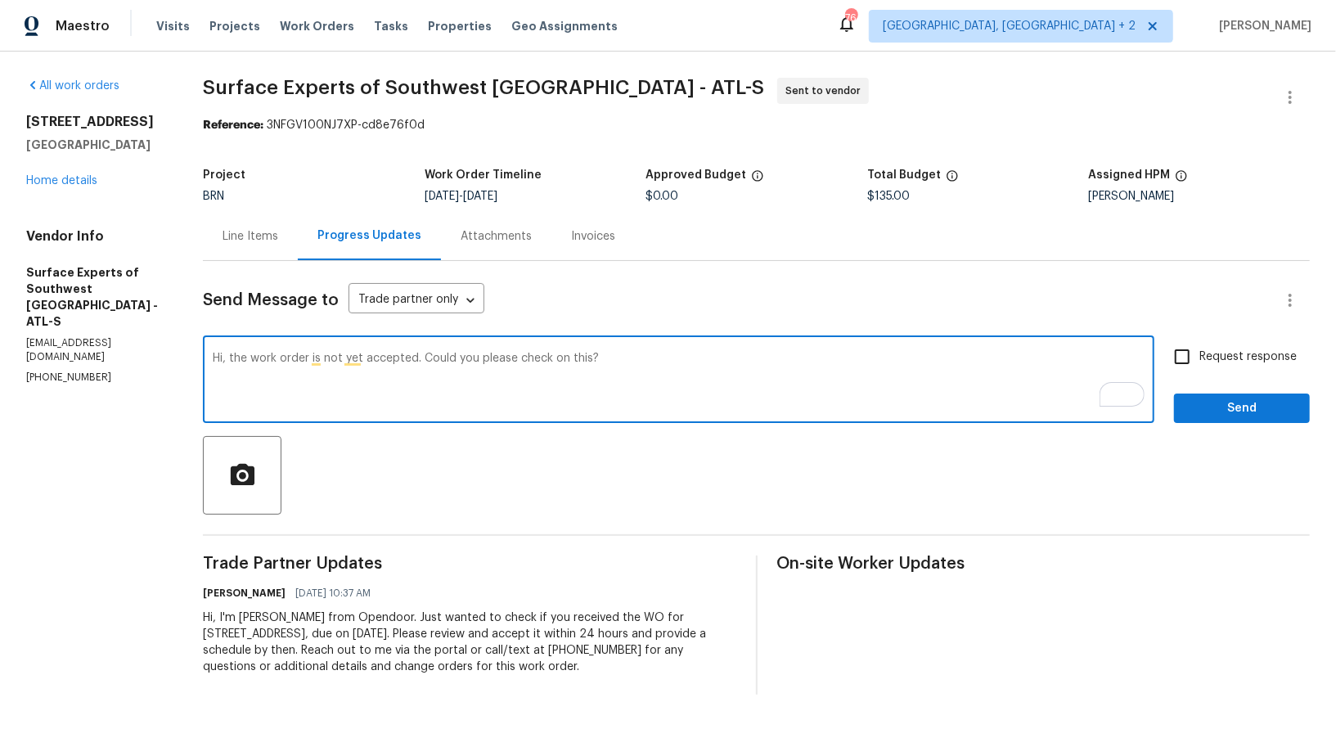
click at [592, 359] on textarea "Hi, the work order is not yet accepted. Could you please check on this?" at bounding box center [679, 381] width 932 height 57
drag, startPoint x: 601, startPoint y: 359, endPoint x: 555, endPoint y: 358, distance: 45.8
click at [555, 359] on textarea "Hi, the work order is not yet accepted. Could you please check on this?" at bounding box center [679, 381] width 932 height 57
type textarea "Hi, the work order is not yet accepted. Could you please check and accept the w…"
click at [1194, 360] on input "Request response" at bounding box center [1182, 357] width 34 height 34
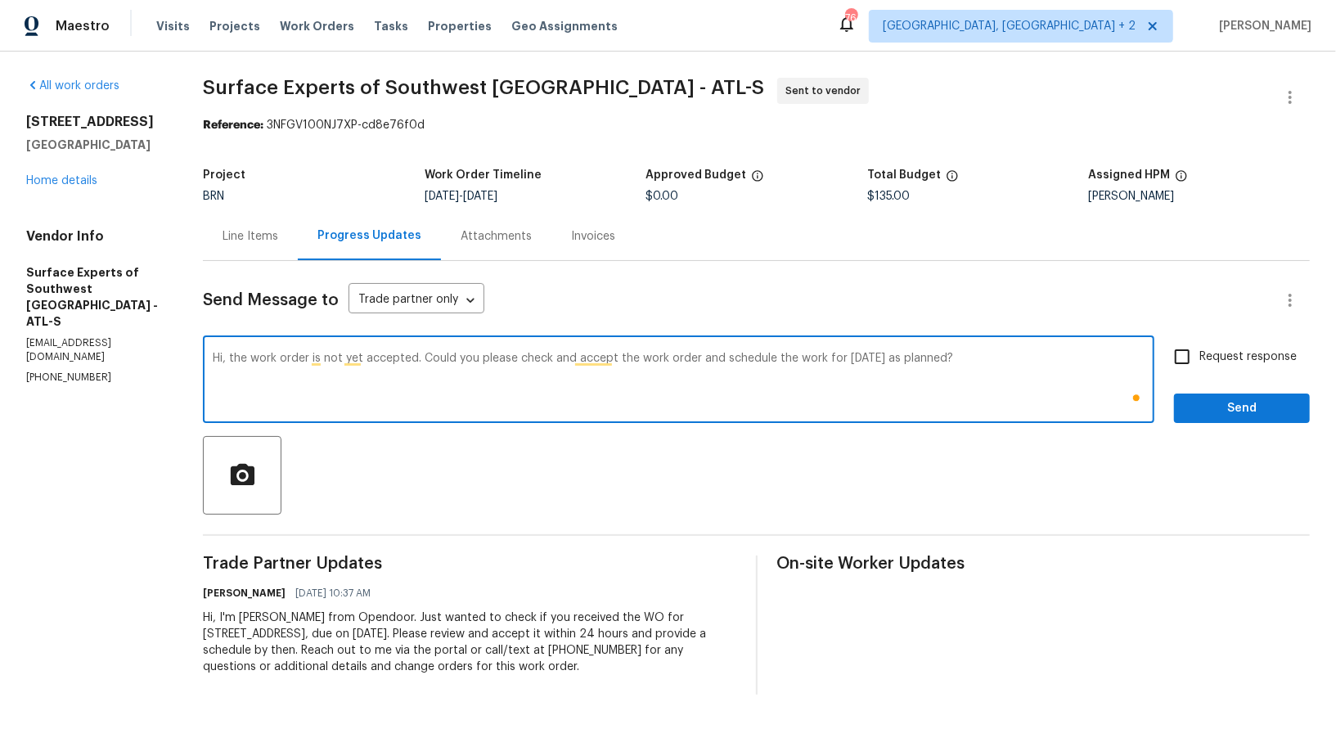
checkbox input "true"
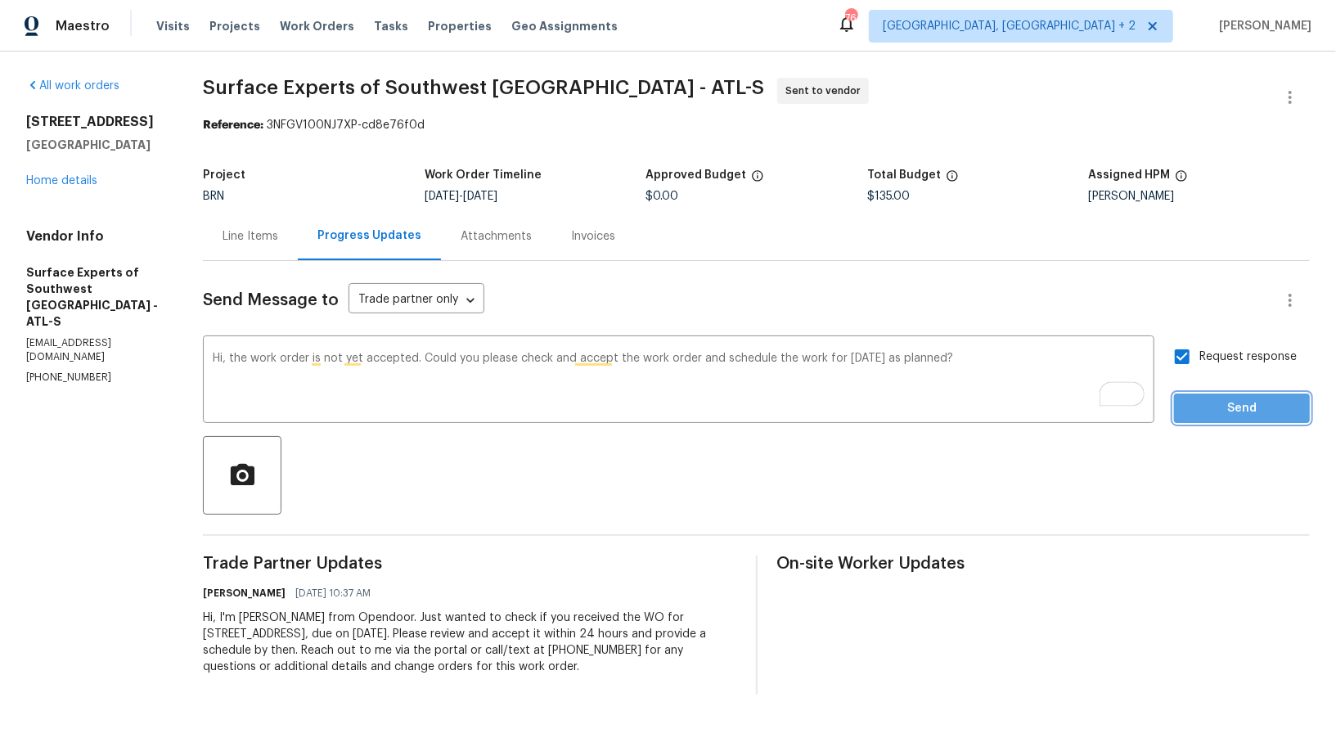
click at [1216, 414] on span "Send" at bounding box center [1242, 408] width 110 height 20
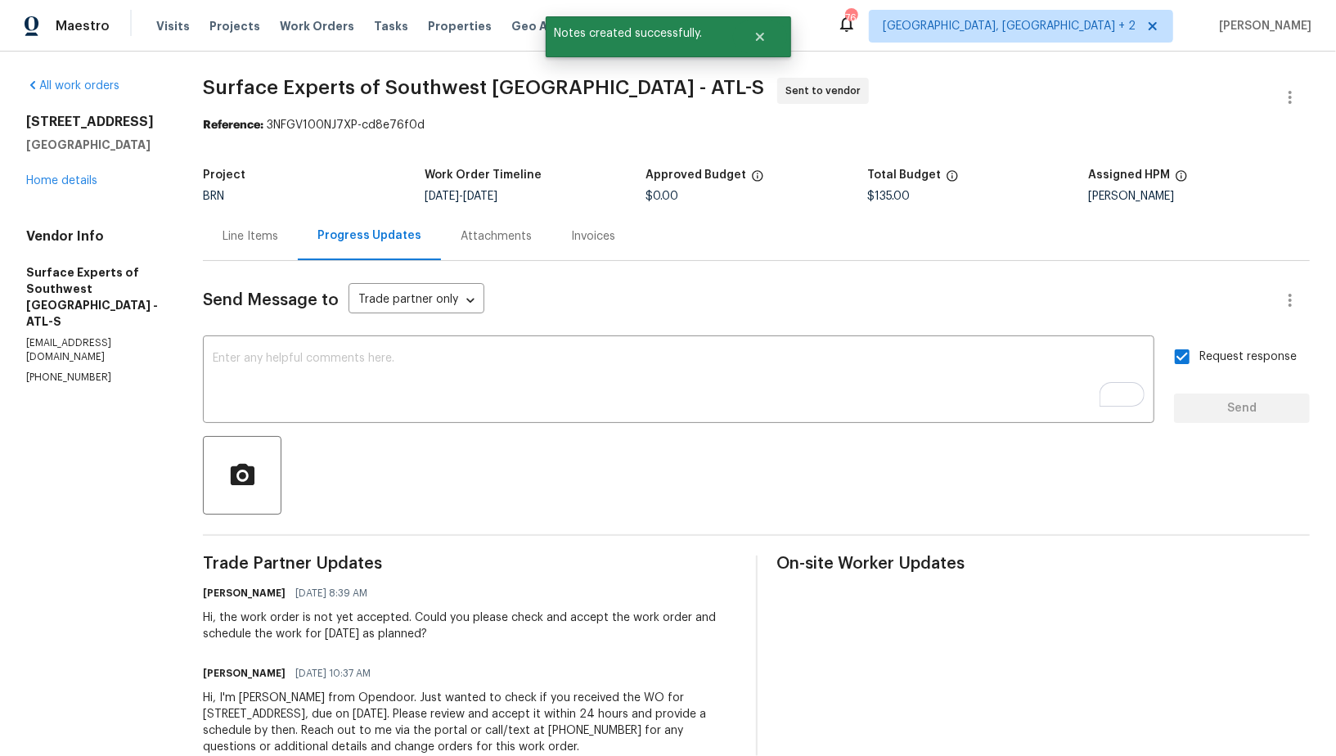
click at [257, 241] on div "Line Items" at bounding box center [251, 236] width 56 height 16
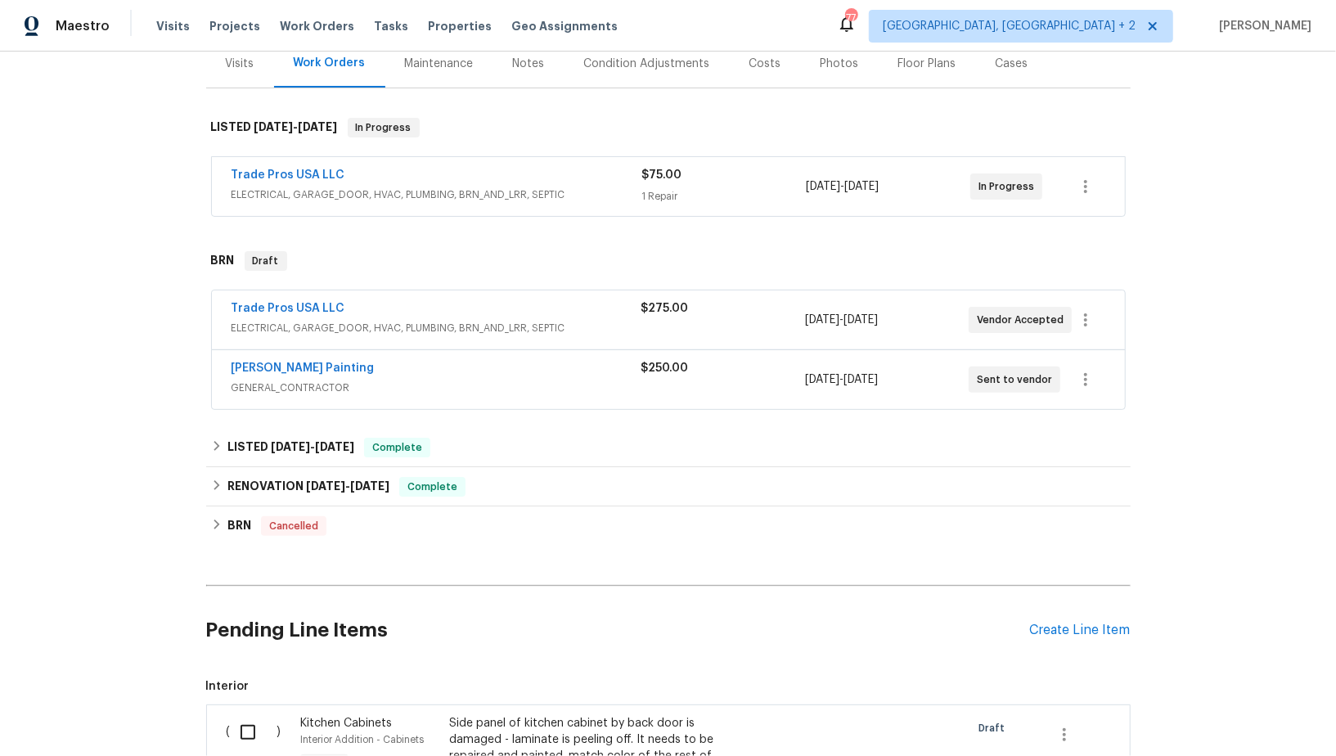
scroll to position [244, 0]
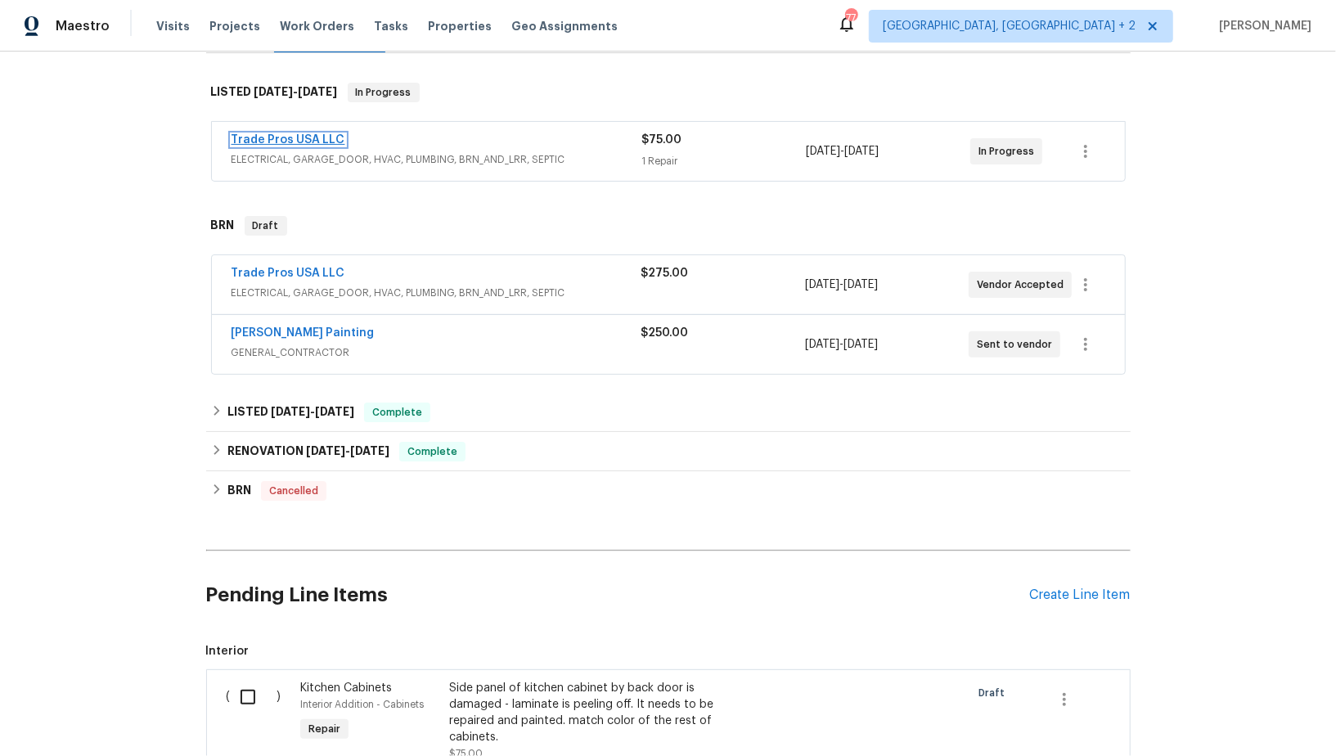
click at [255, 139] on link "Trade Pros USA LLC" at bounding box center [289, 139] width 114 height 11
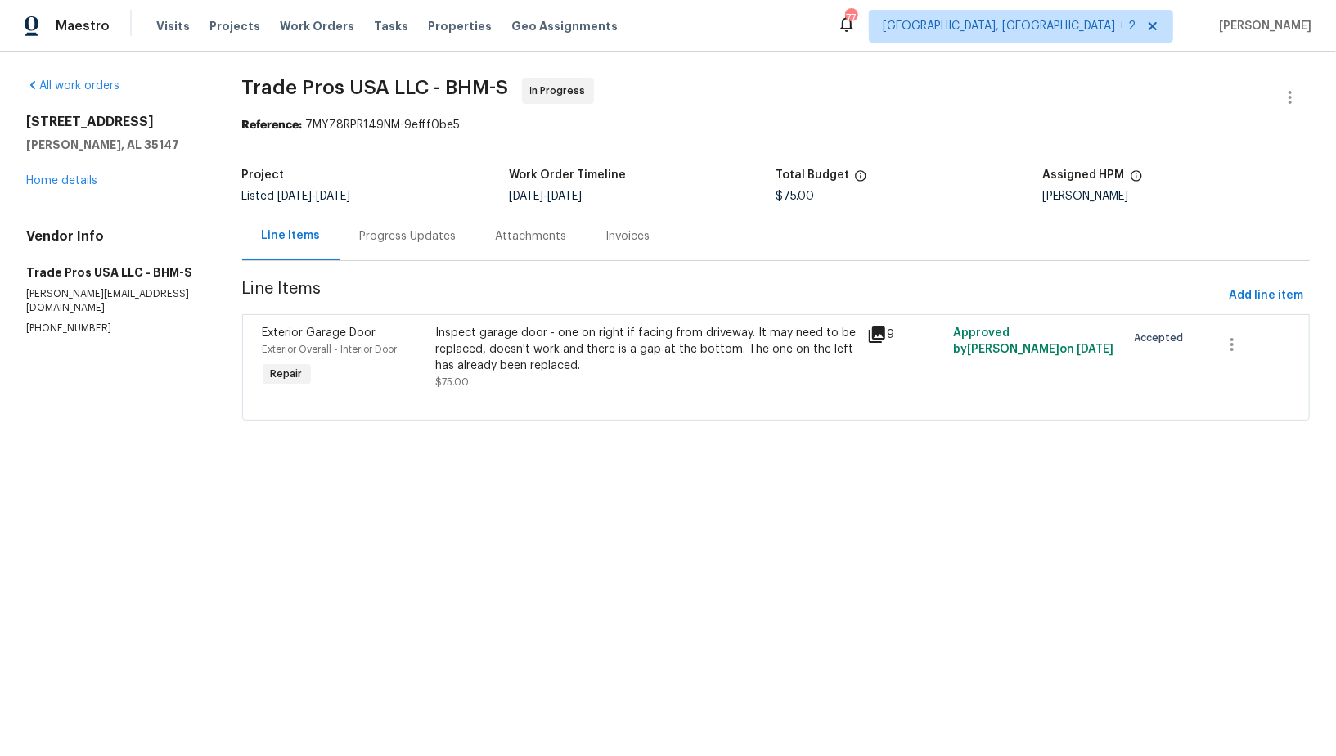
click at [425, 232] on div "Progress Updates" at bounding box center [408, 236] width 97 height 16
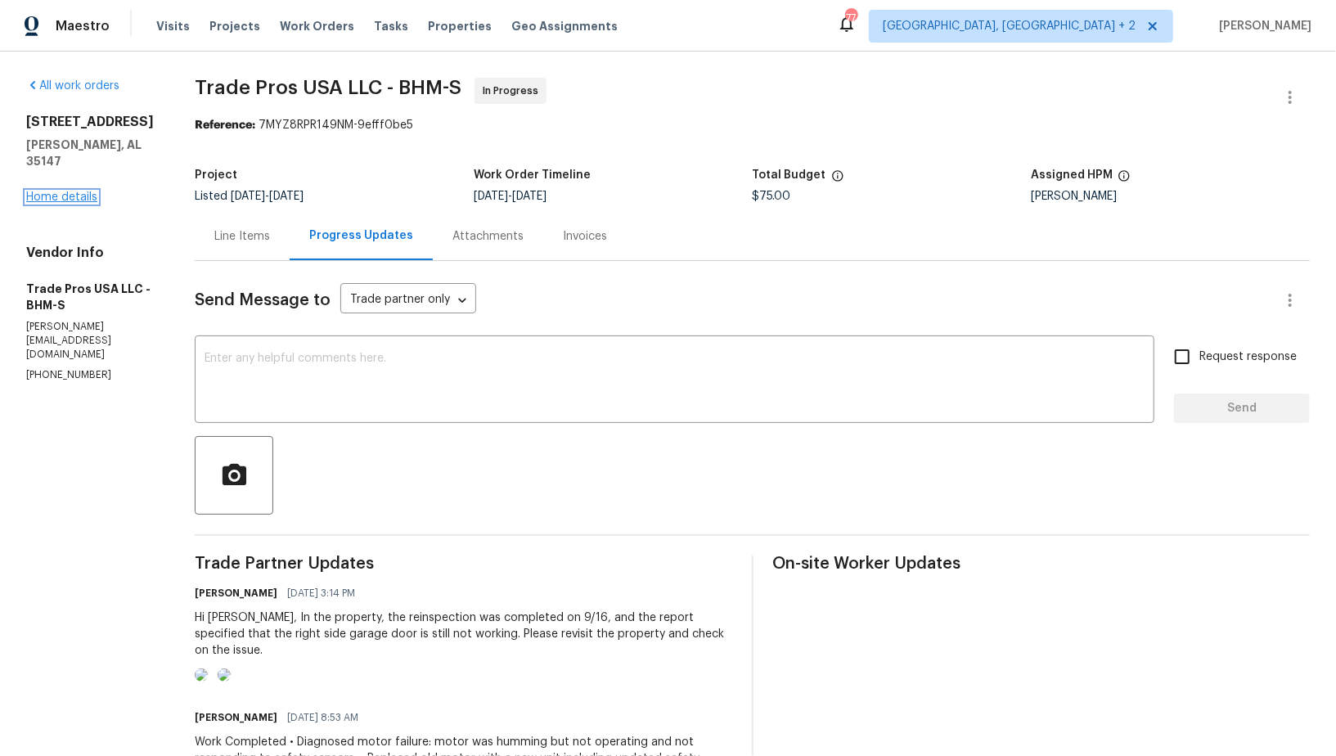
click at [60, 196] on link "Home details" at bounding box center [61, 196] width 71 height 11
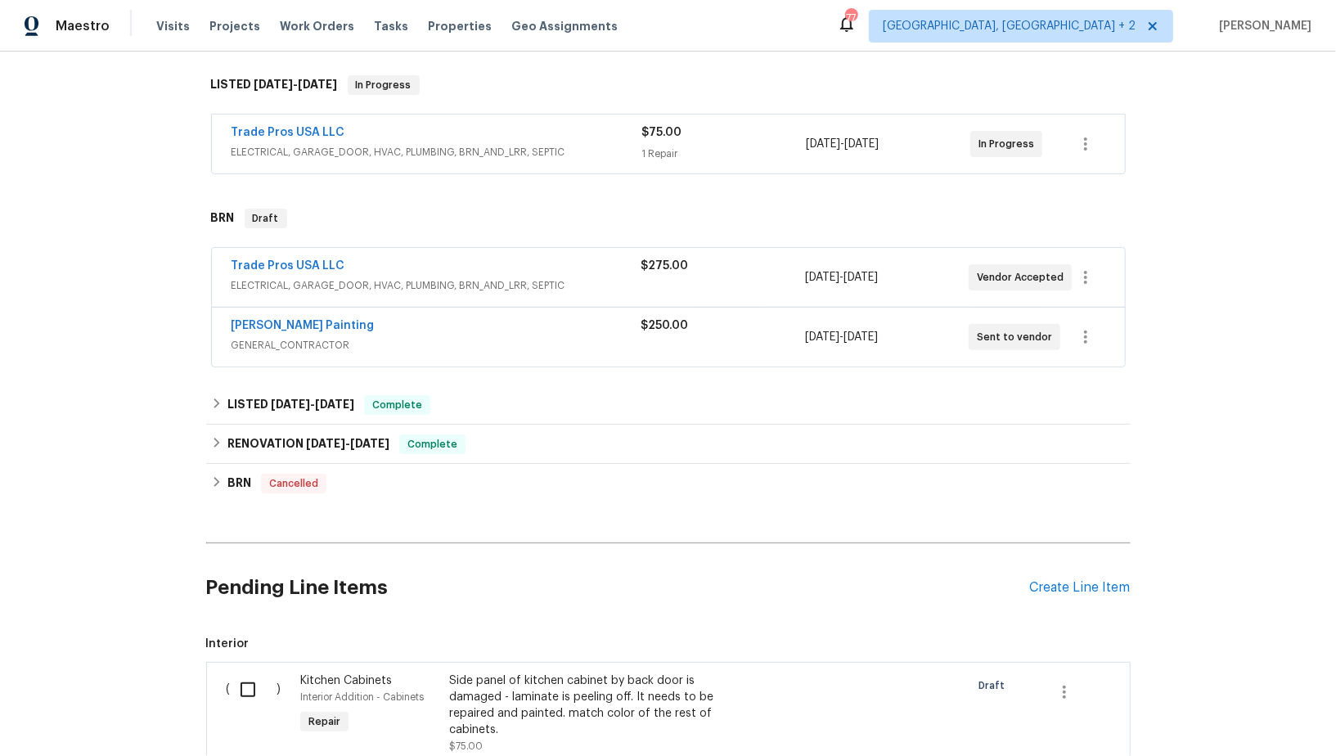
scroll to position [274, 0]
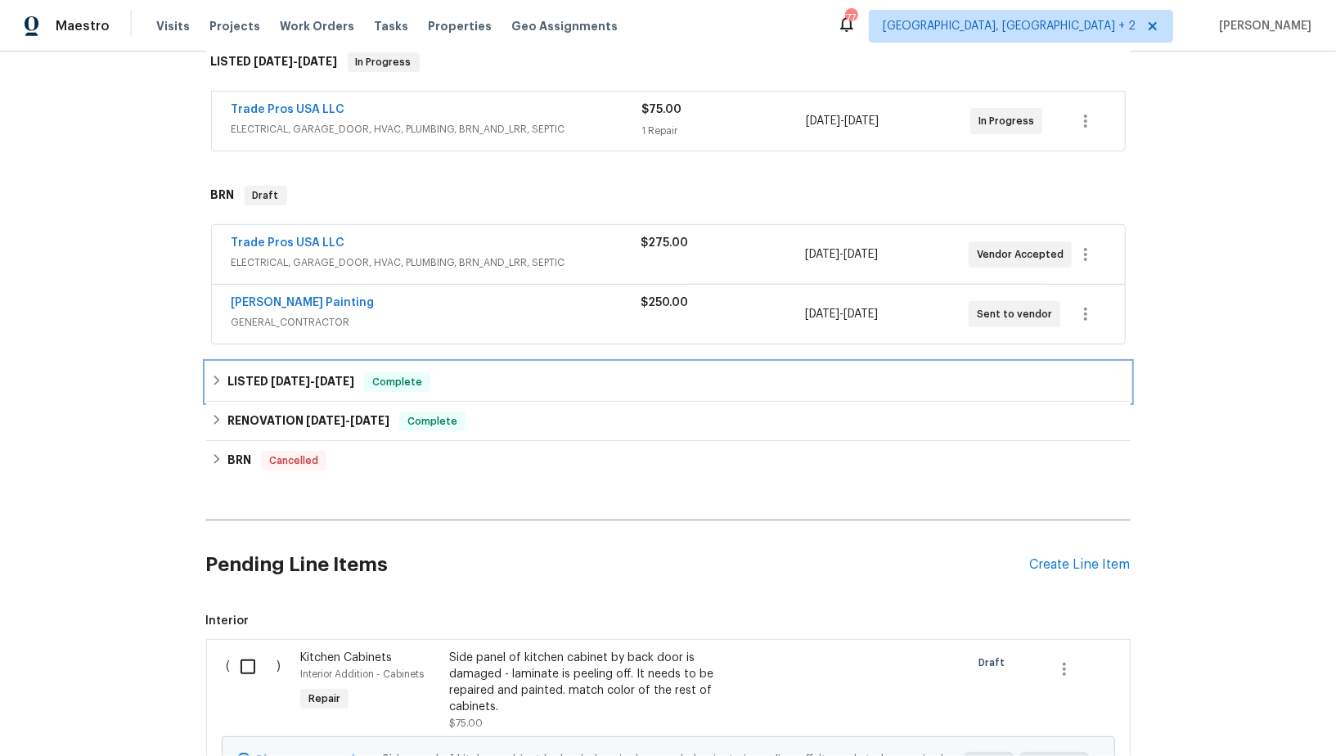
click at [227, 384] on h6 "LISTED 6/9/25 - 6/13/25" at bounding box center [290, 382] width 127 height 20
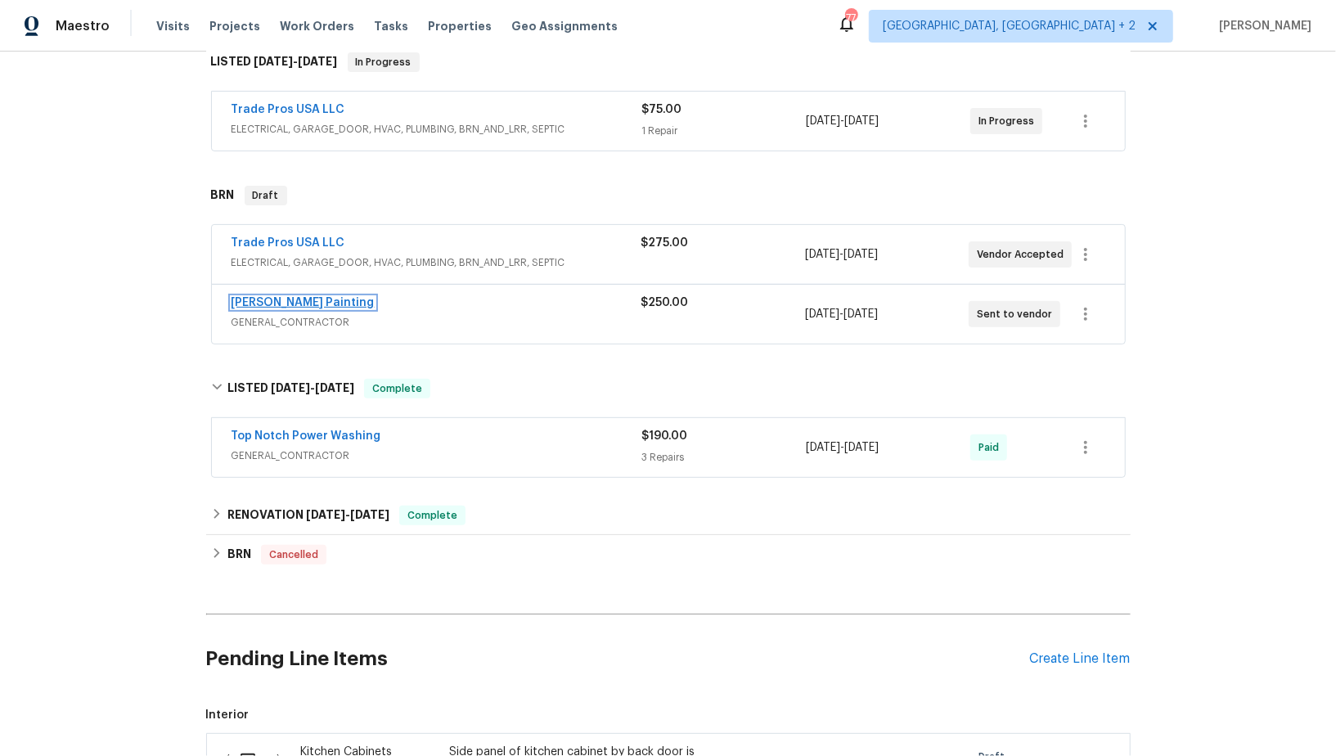
click at [268, 297] on link "Perez Painting" at bounding box center [303, 302] width 143 height 11
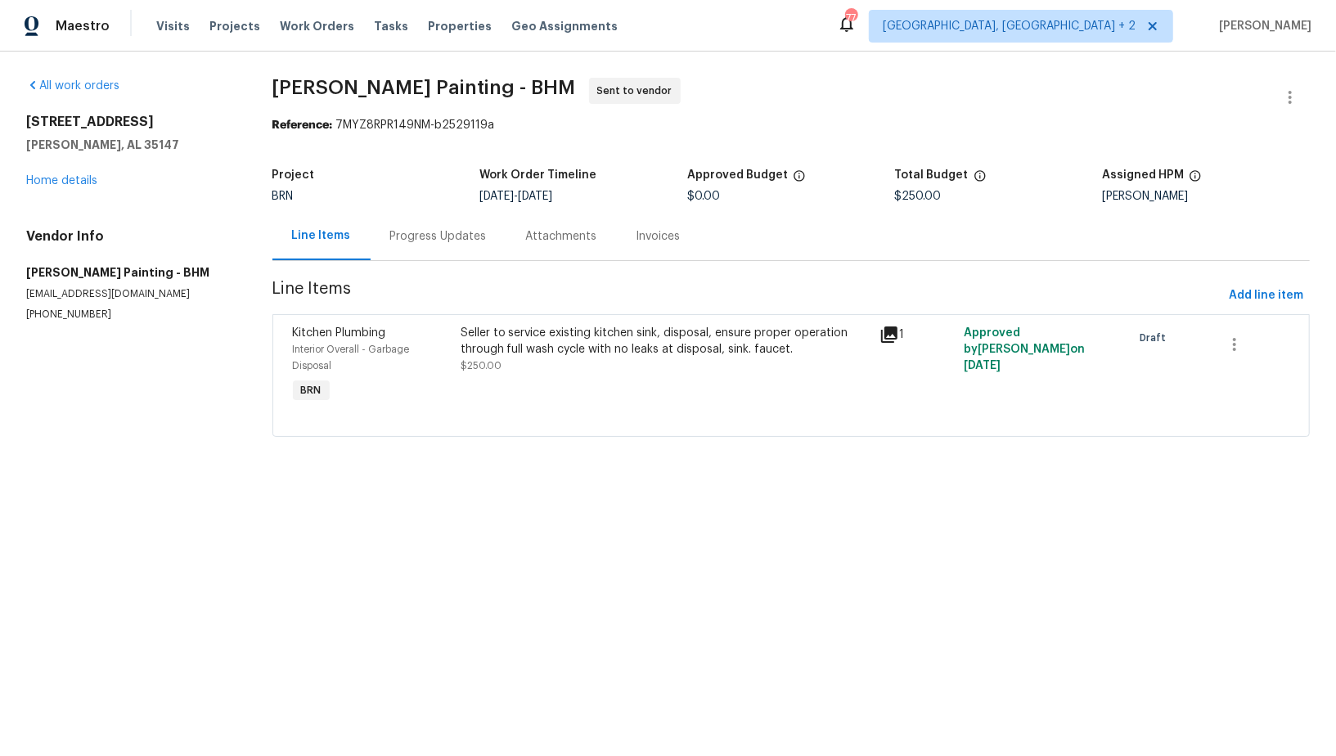
click at [435, 250] on div "Progress Updates" at bounding box center [439, 236] width 136 height 48
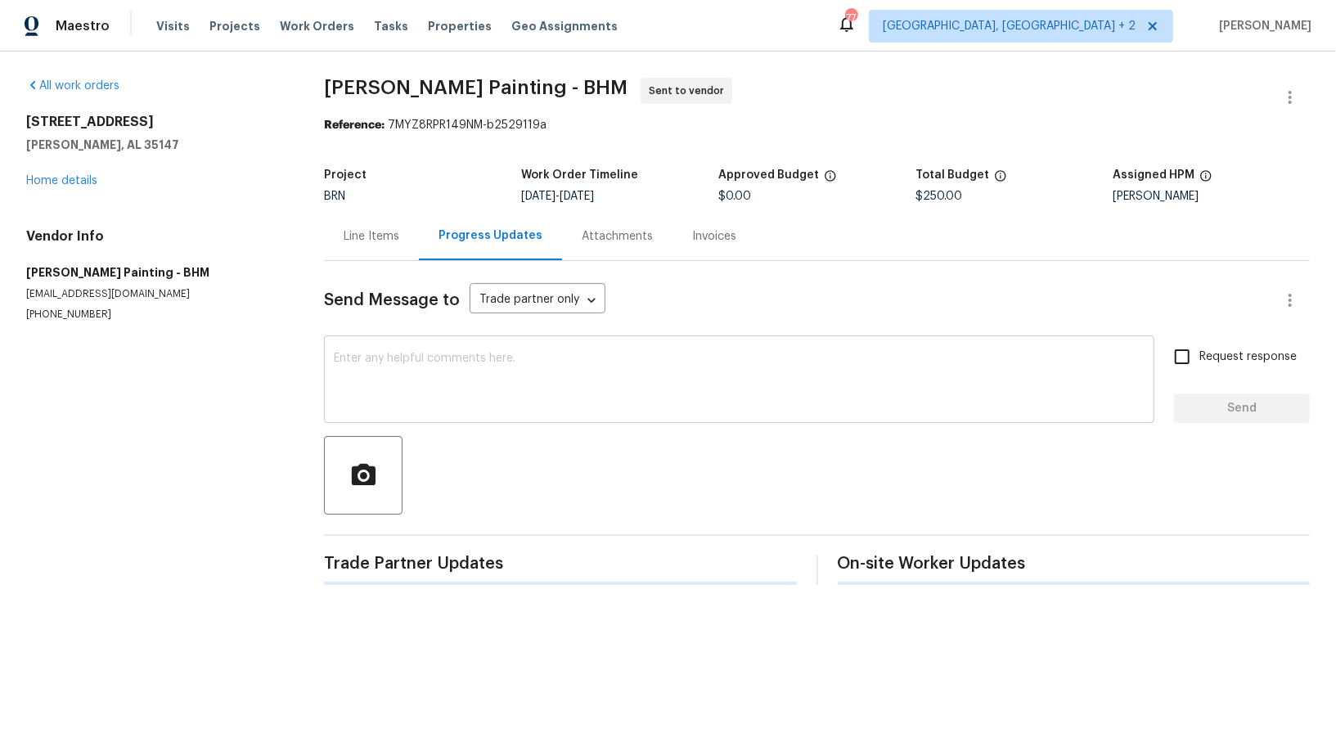
click at [448, 384] on textarea at bounding box center [739, 381] width 811 height 57
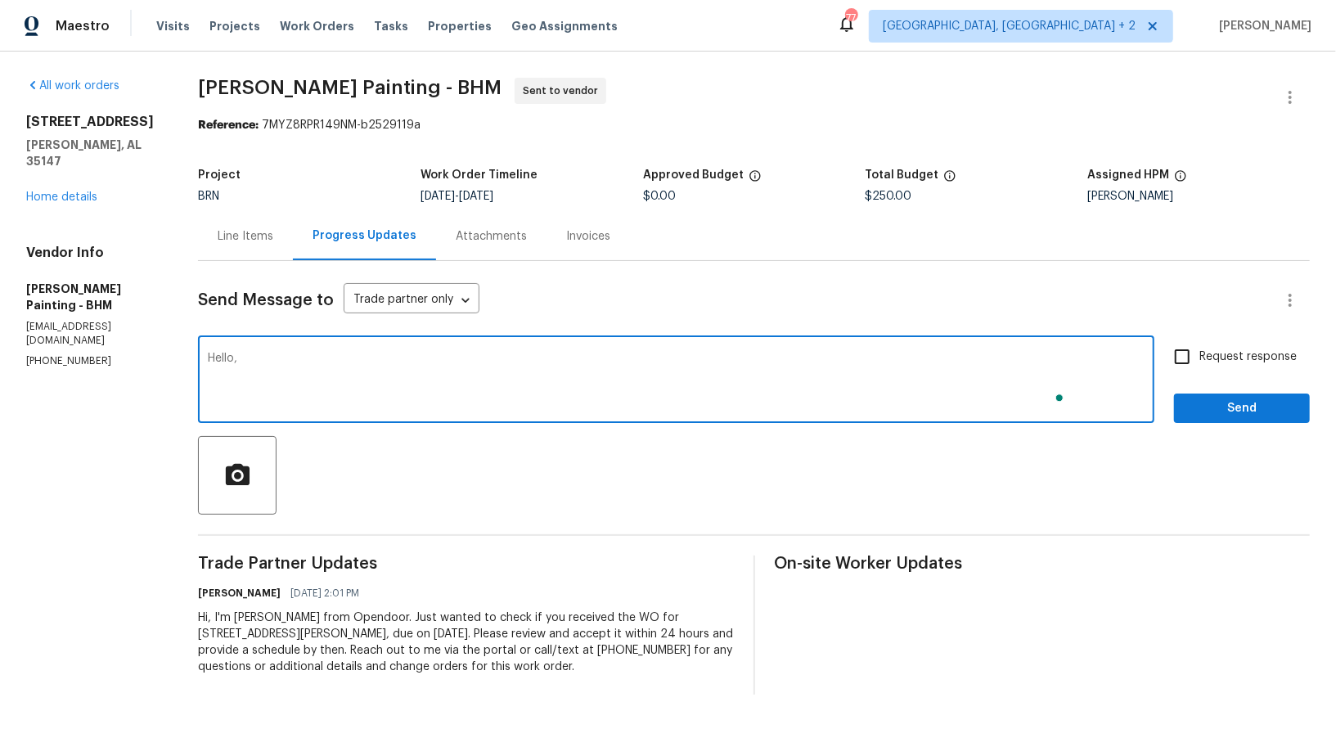
paste textarea "As we discussed (256) 913-3850, Could you please check and accept the work orde…"
type textarea "Hello, As we discussed (256) 913-3850, Could you please check and accept the wo…"
click at [1186, 359] on input "Request response" at bounding box center [1182, 357] width 34 height 34
checkbox input "true"
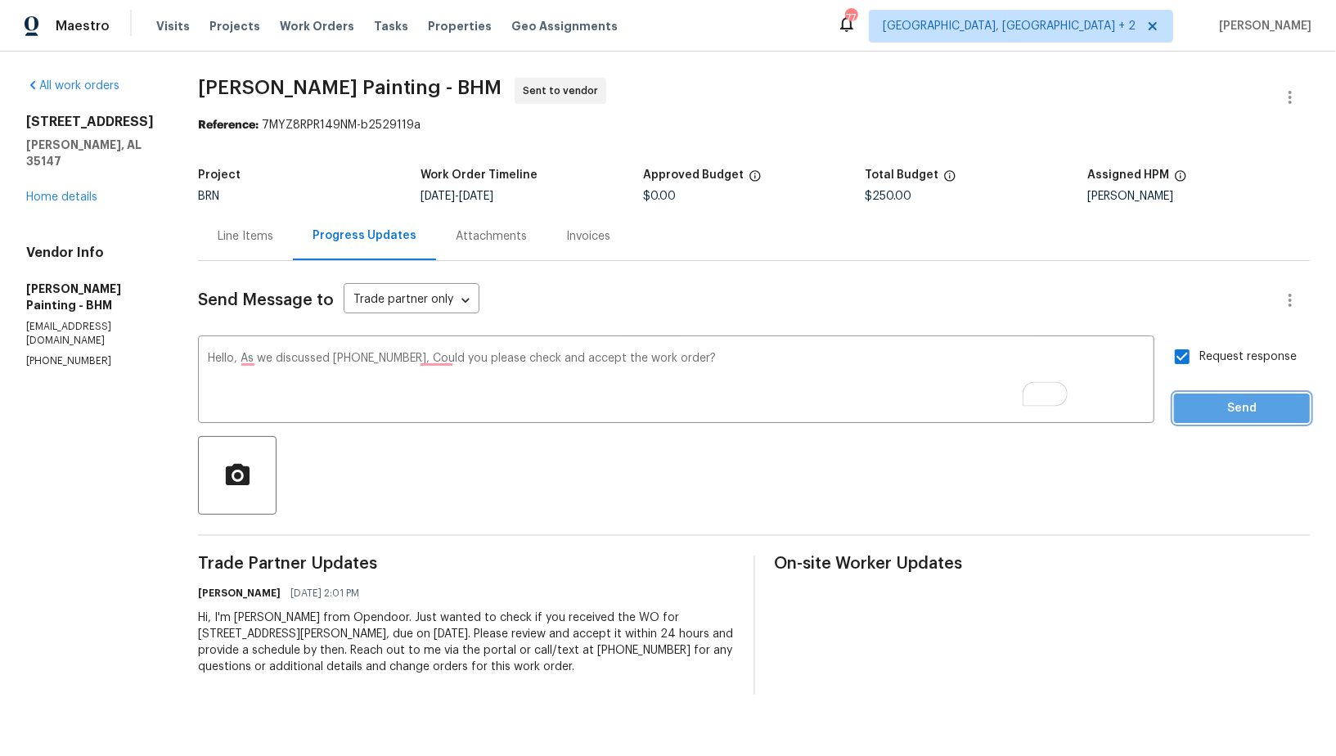
click at [1203, 416] on span "Send" at bounding box center [1242, 408] width 110 height 20
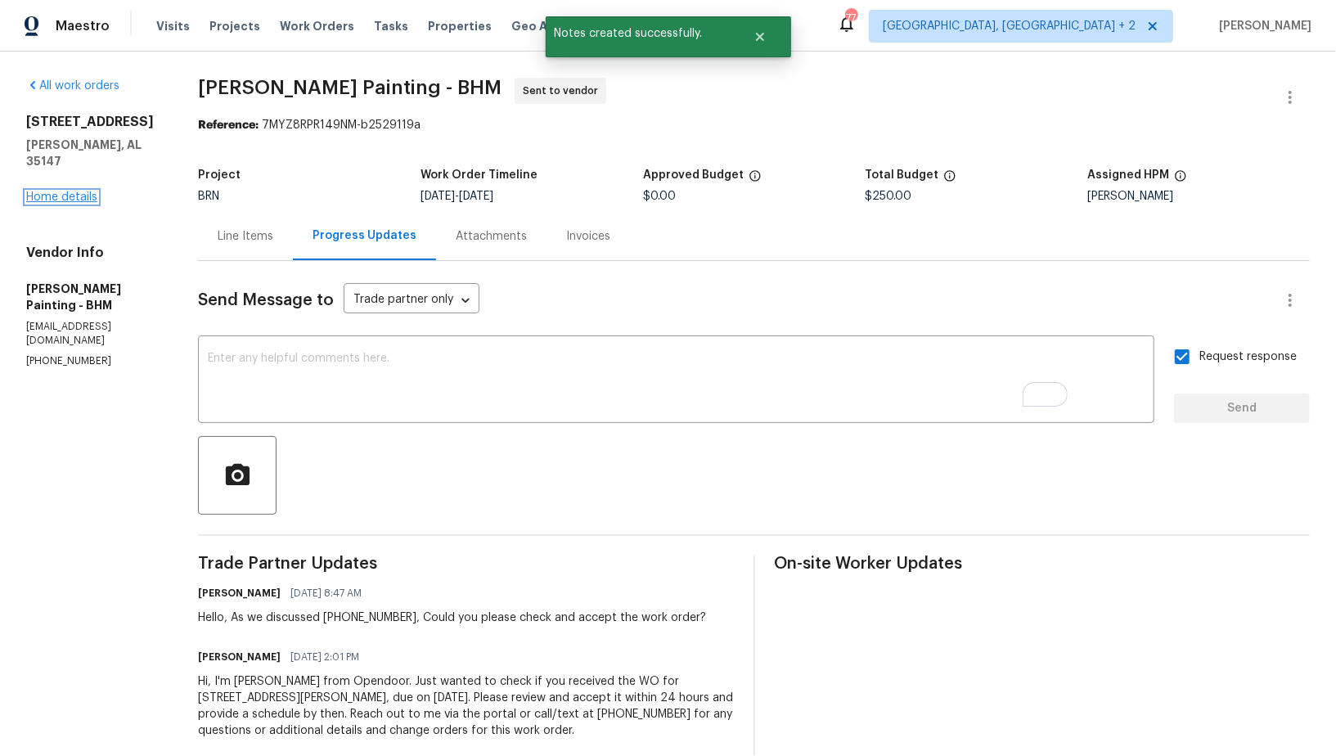
click at [83, 191] on link "Home details" at bounding box center [61, 196] width 71 height 11
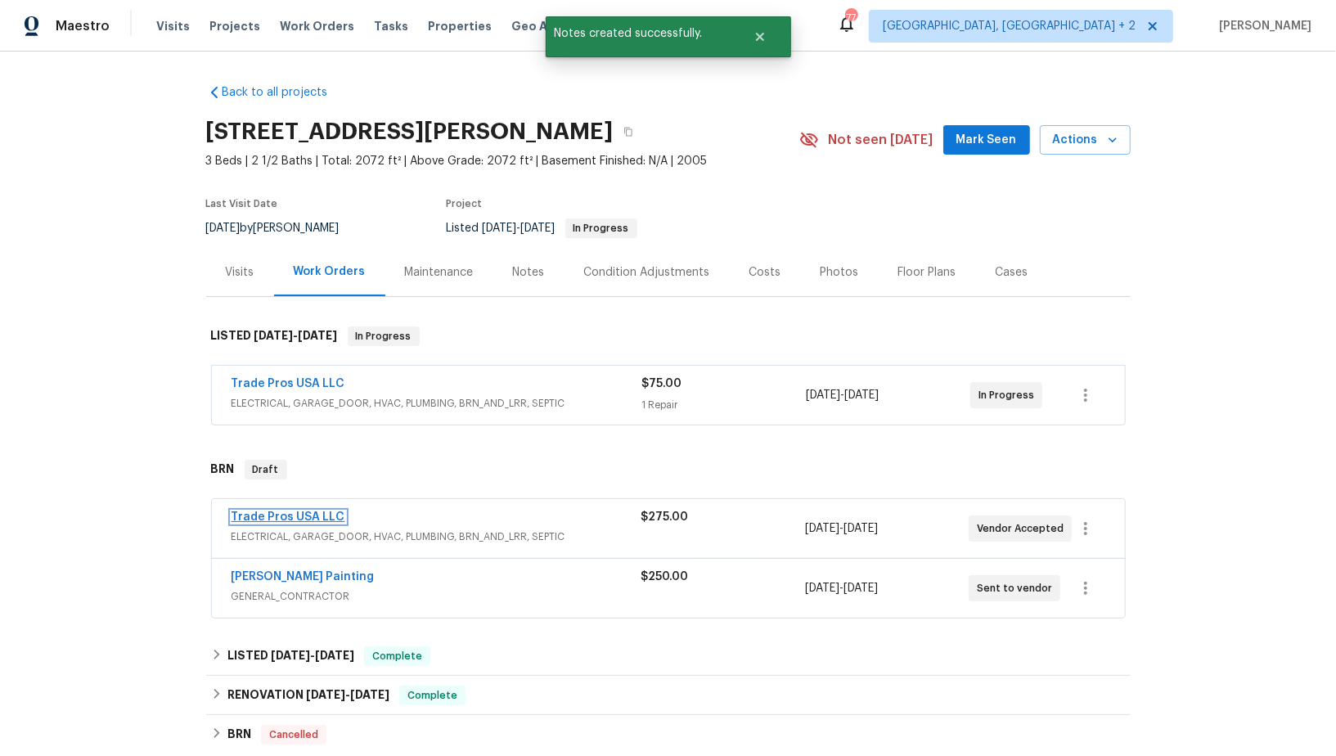
click at [273, 515] on link "Trade Pros USA LLC" at bounding box center [289, 516] width 114 height 11
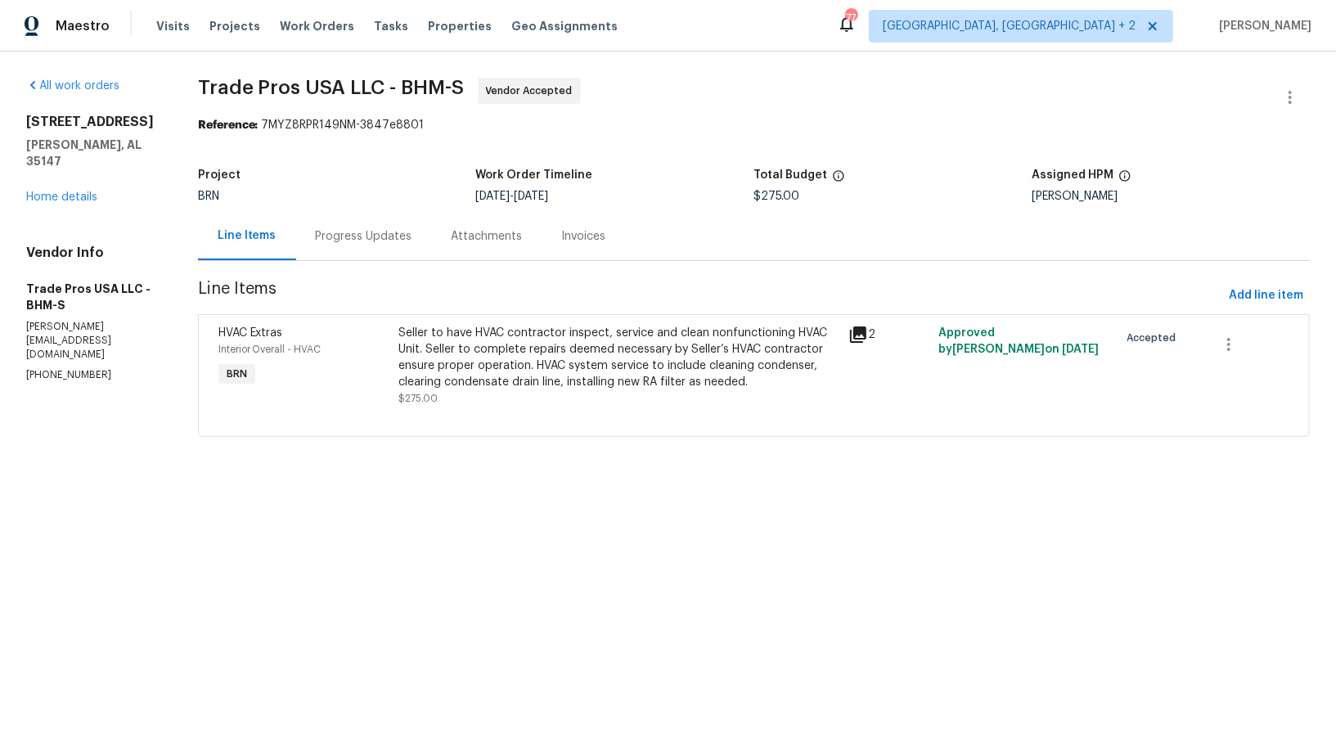
click at [420, 241] on div "Progress Updates" at bounding box center [364, 236] width 136 height 48
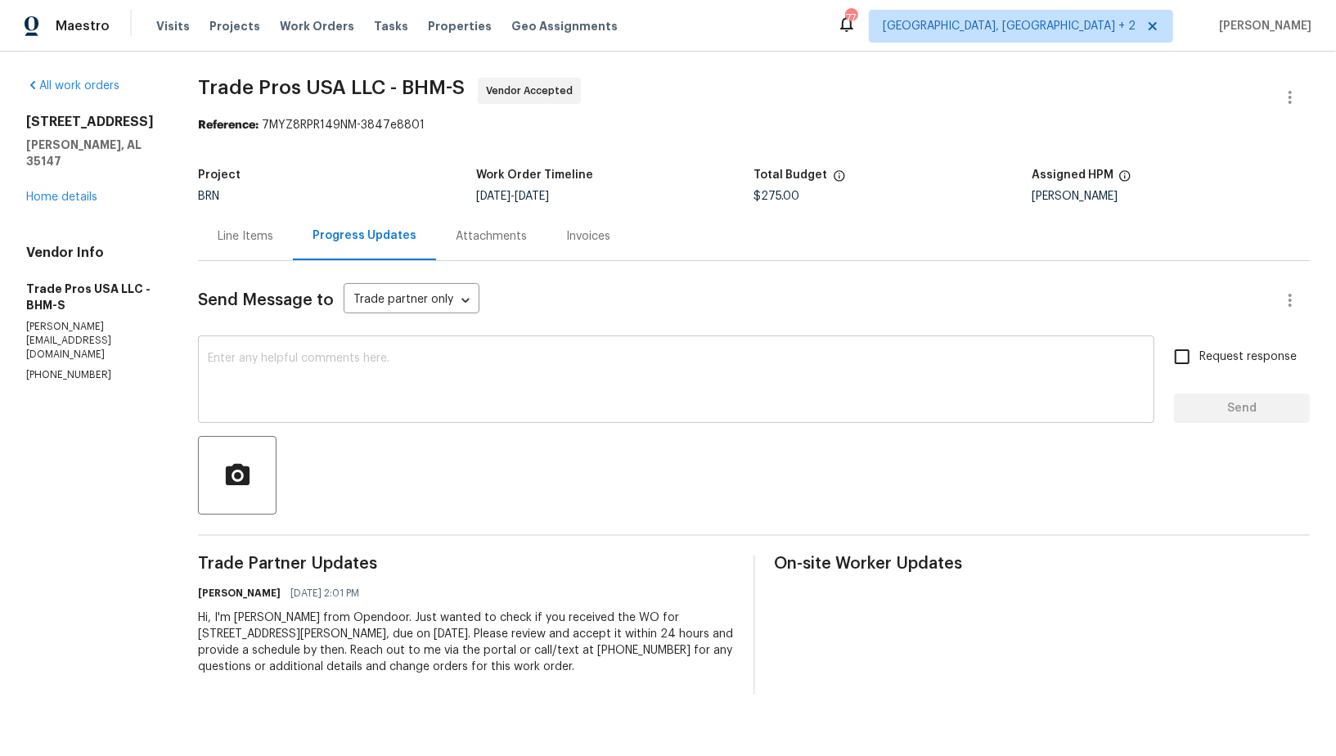
click at [430, 376] on textarea at bounding box center [676, 381] width 937 height 57
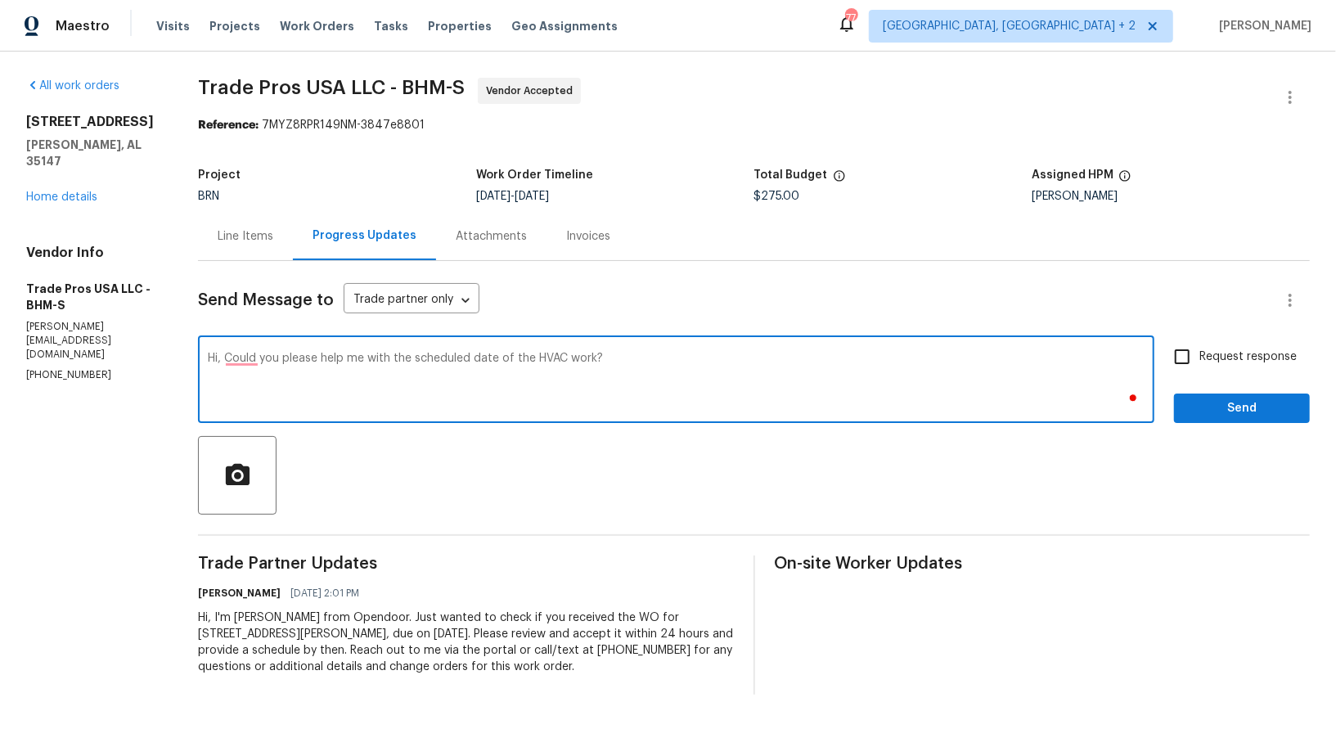
type textarea "Hi, Could you please help me with the scheduled date of the HVAC work?"
click at [1194, 353] on input "Request response" at bounding box center [1182, 357] width 34 height 34
checkbox input "true"
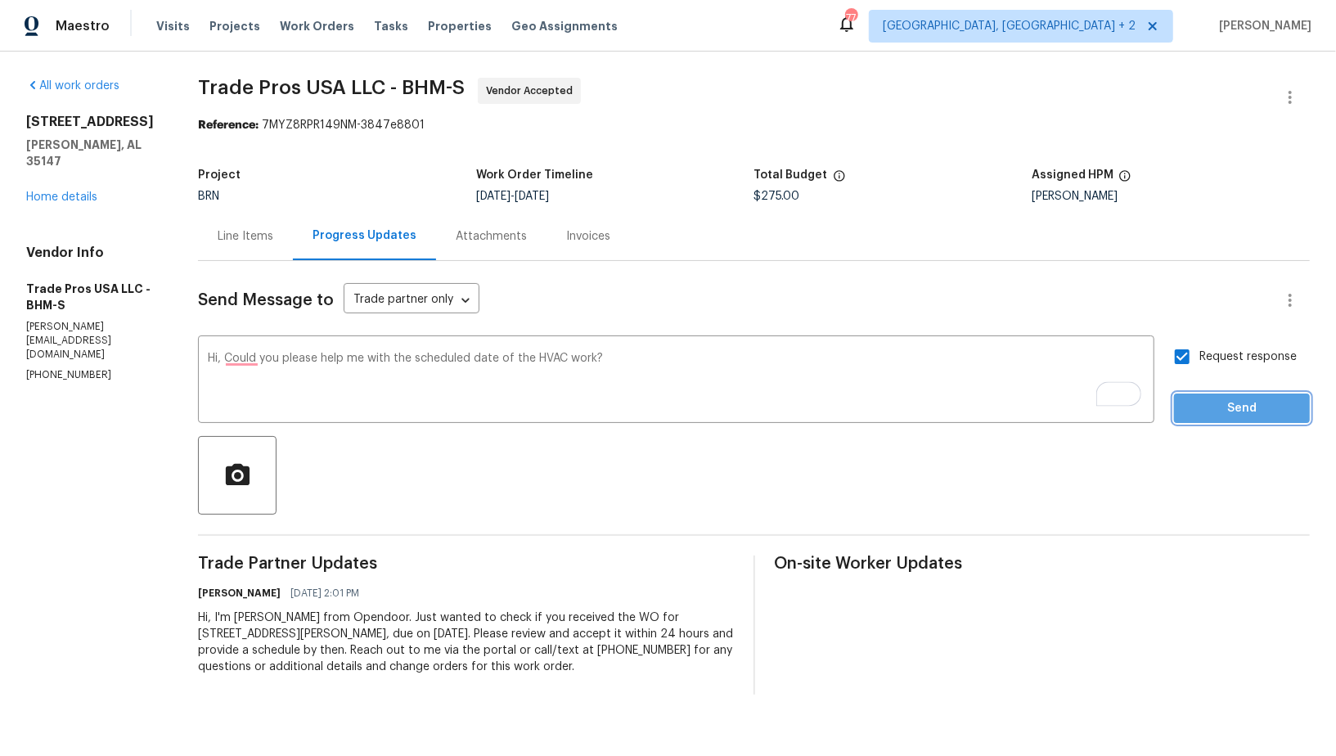
click at [1221, 418] on button "Send" at bounding box center [1242, 409] width 136 height 30
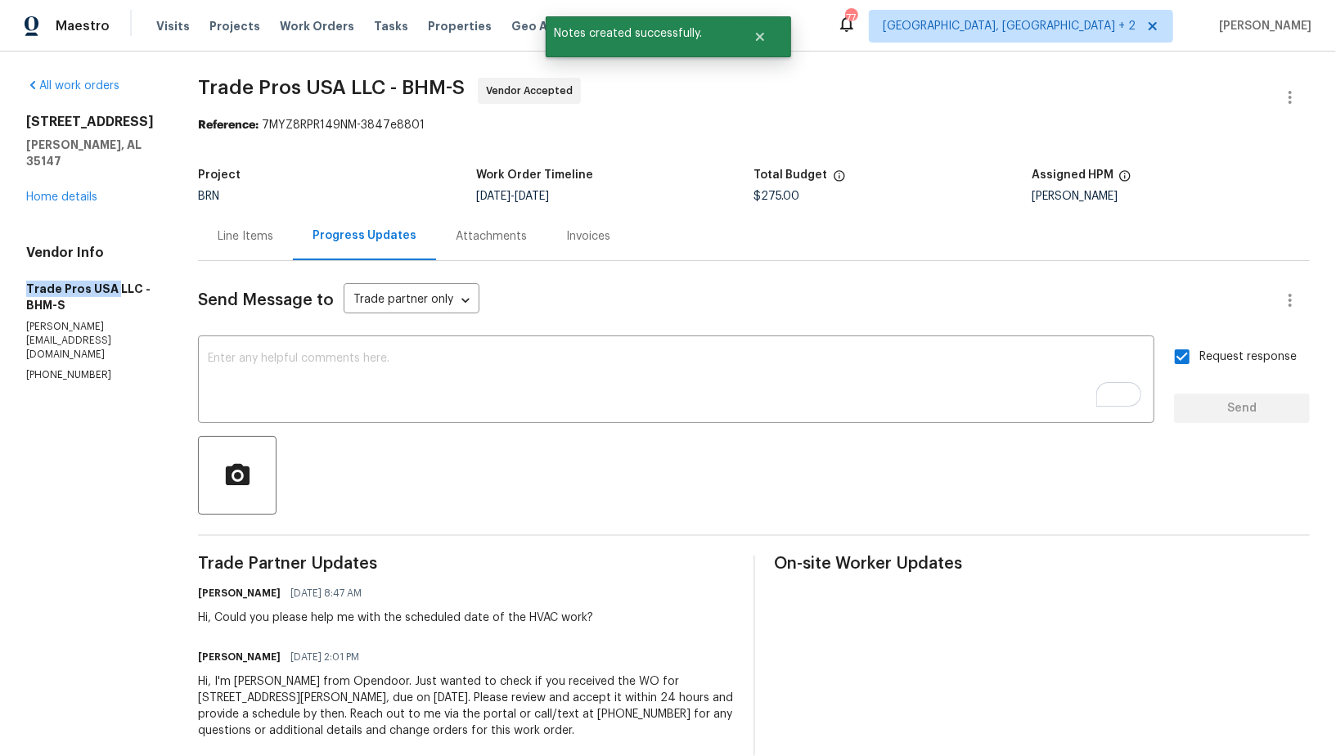
drag, startPoint x: 2, startPoint y: 275, endPoint x: 115, endPoint y: 272, distance: 113.0
click at [115, 272] on div "All work orders 5882 Forest Lakes Cv Sterrett, AL 35147 Home details Vendor Inf…" at bounding box center [668, 418] width 1336 height 733
copy h5 "Trade Pros USA"
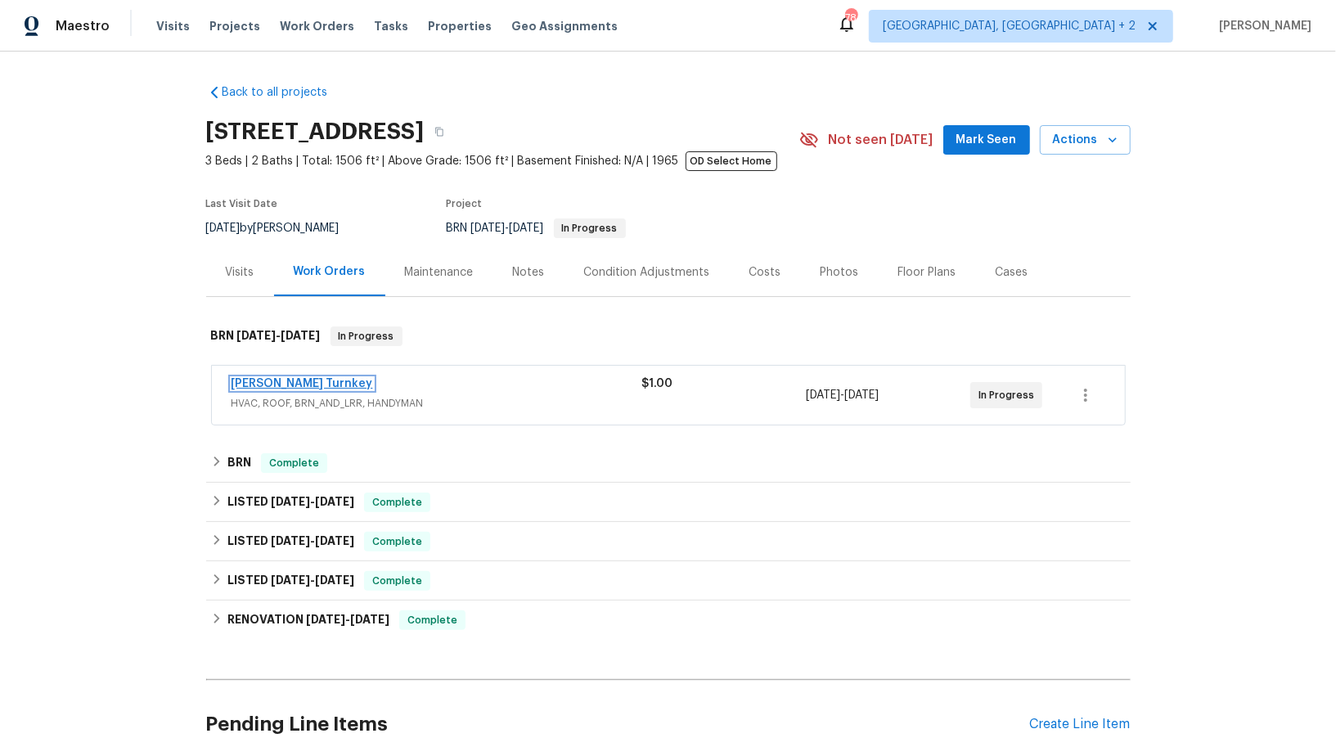
click at [268, 387] on link "[PERSON_NAME] Turnkey" at bounding box center [303, 383] width 142 height 11
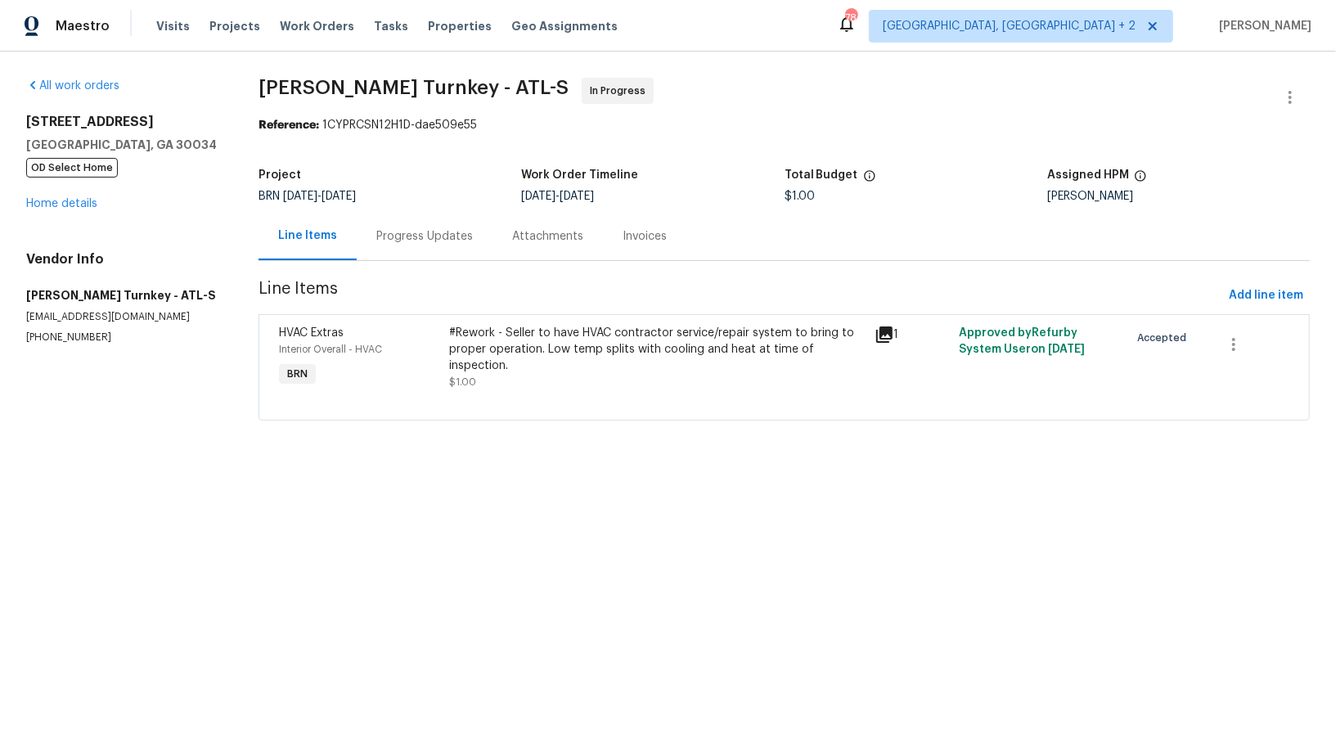
click at [426, 238] on div "Progress Updates" at bounding box center [424, 236] width 97 height 16
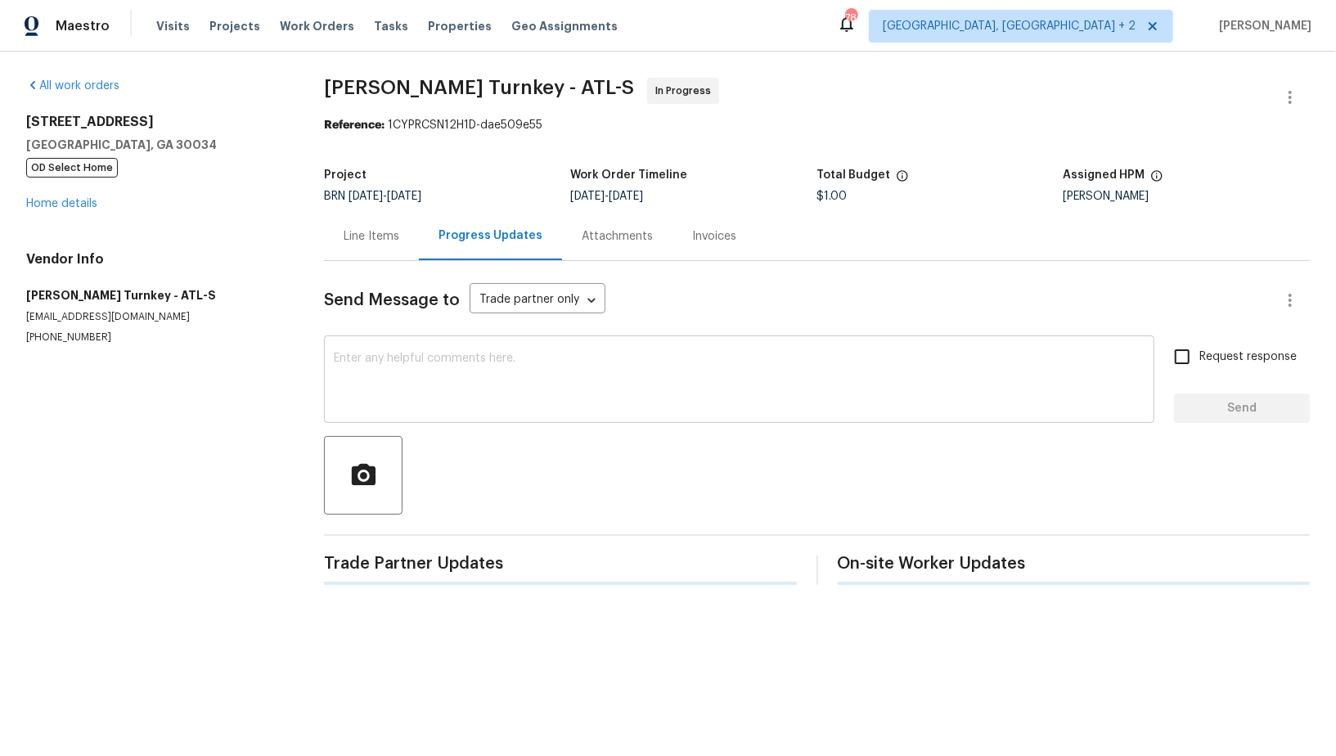
click at [469, 385] on textarea at bounding box center [739, 381] width 811 height 57
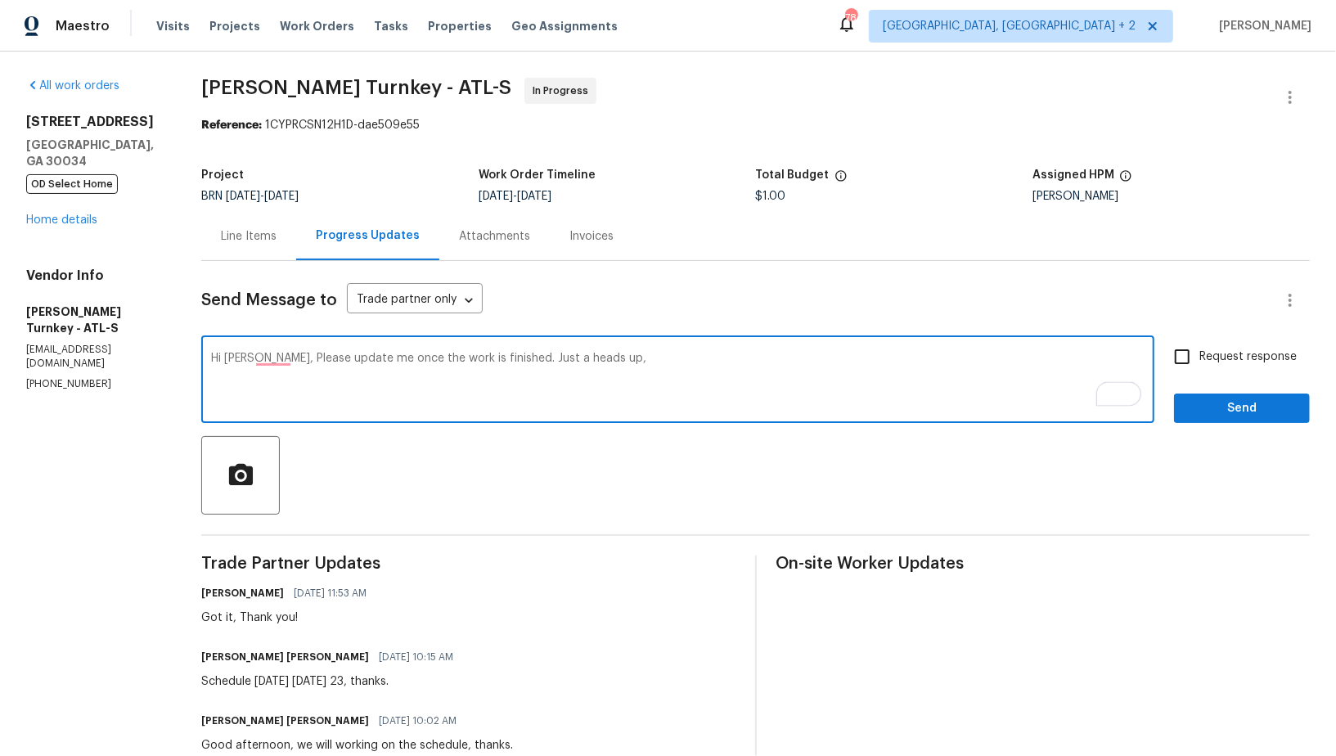
paste textarea "I need temperature split photos for both heating and cooling sides."
type textarea "Hi Juan, Please update me once the work is finished. Just a heads up, I need te…"
click at [1176, 346] on input "Request response" at bounding box center [1182, 357] width 34 height 34
checkbox input "true"
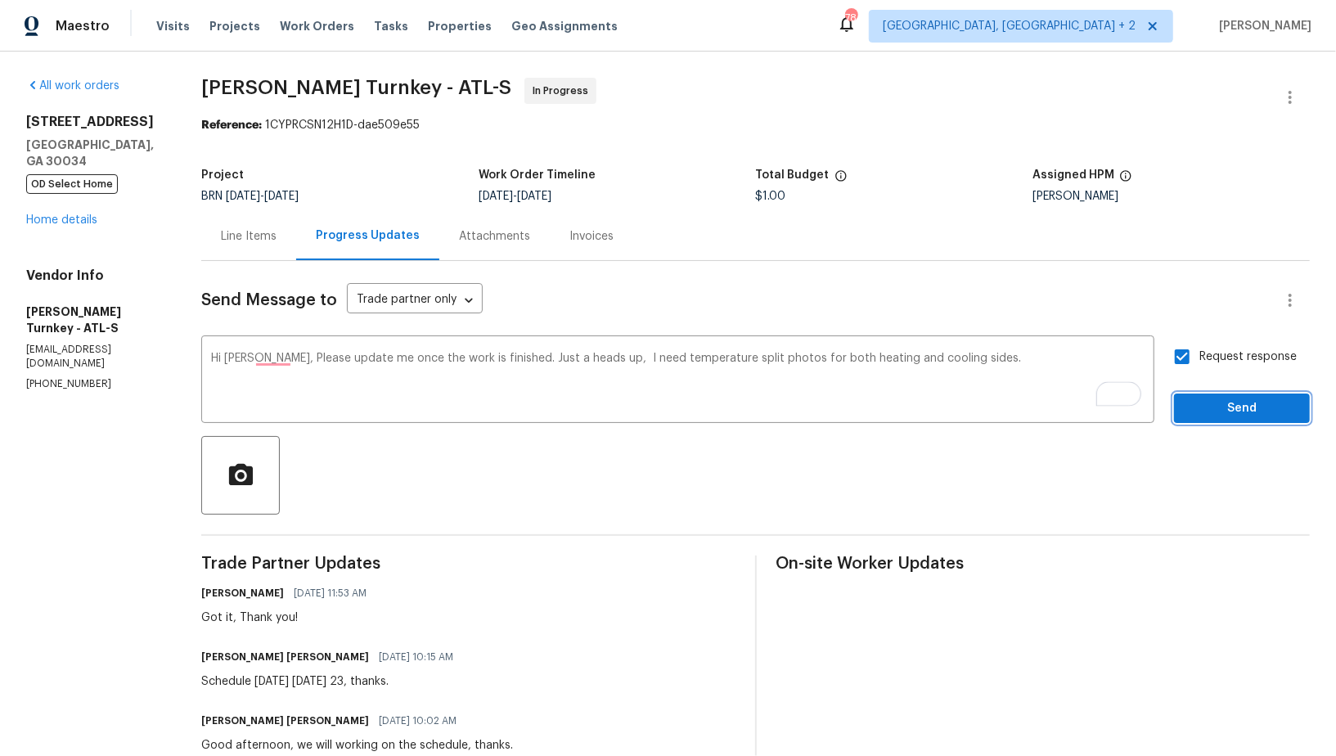
click at [1199, 417] on span "Send" at bounding box center [1242, 408] width 110 height 20
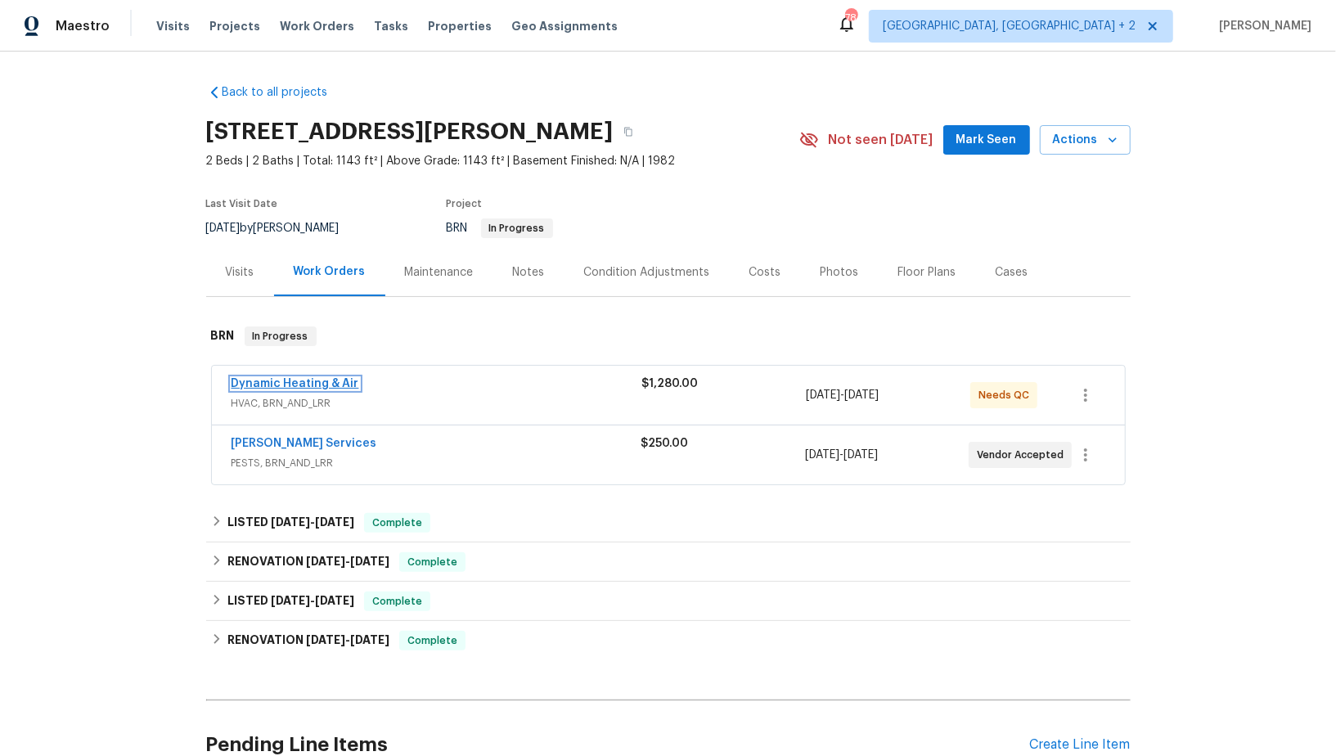
click at [329, 385] on link "Dynamic Heating & Air" at bounding box center [296, 383] width 128 height 11
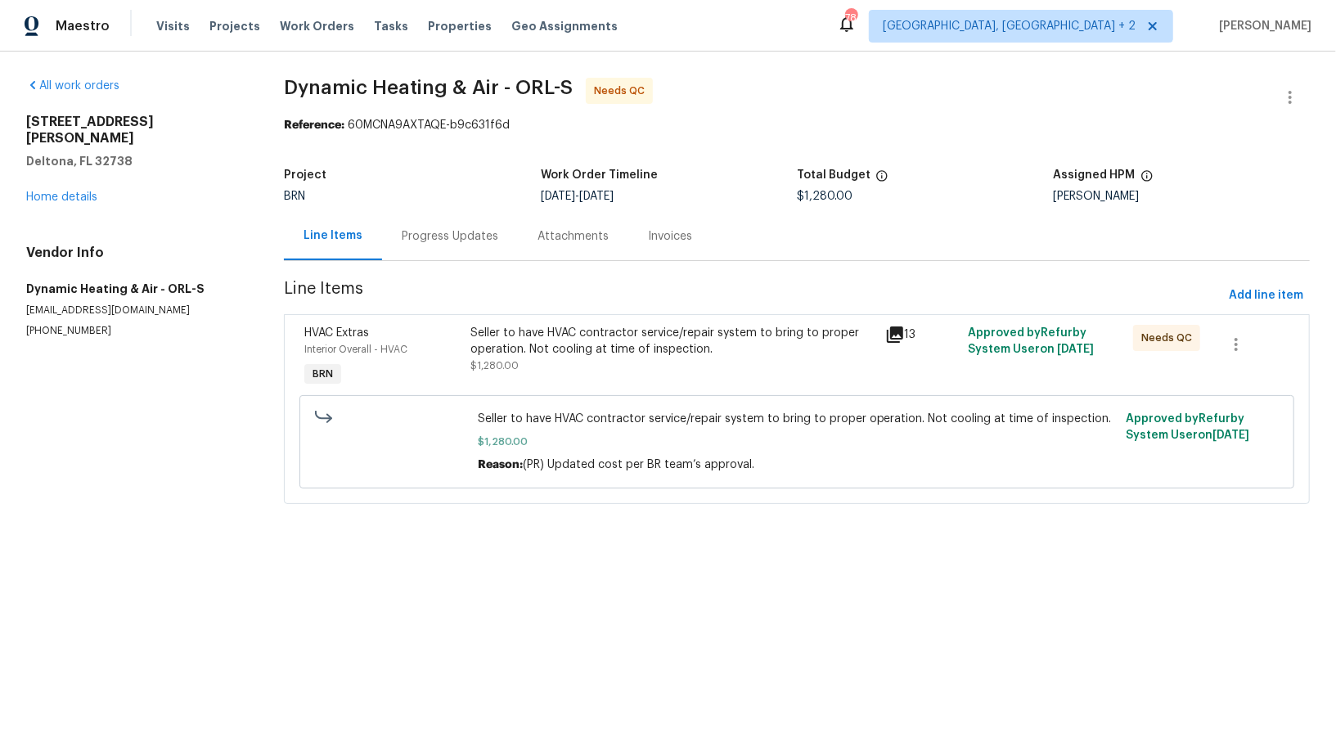
click at [583, 375] on div "Seller to have HVAC contractor service/repair system to bring to proper operati…" at bounding box center [673, 357] width 414 height 75
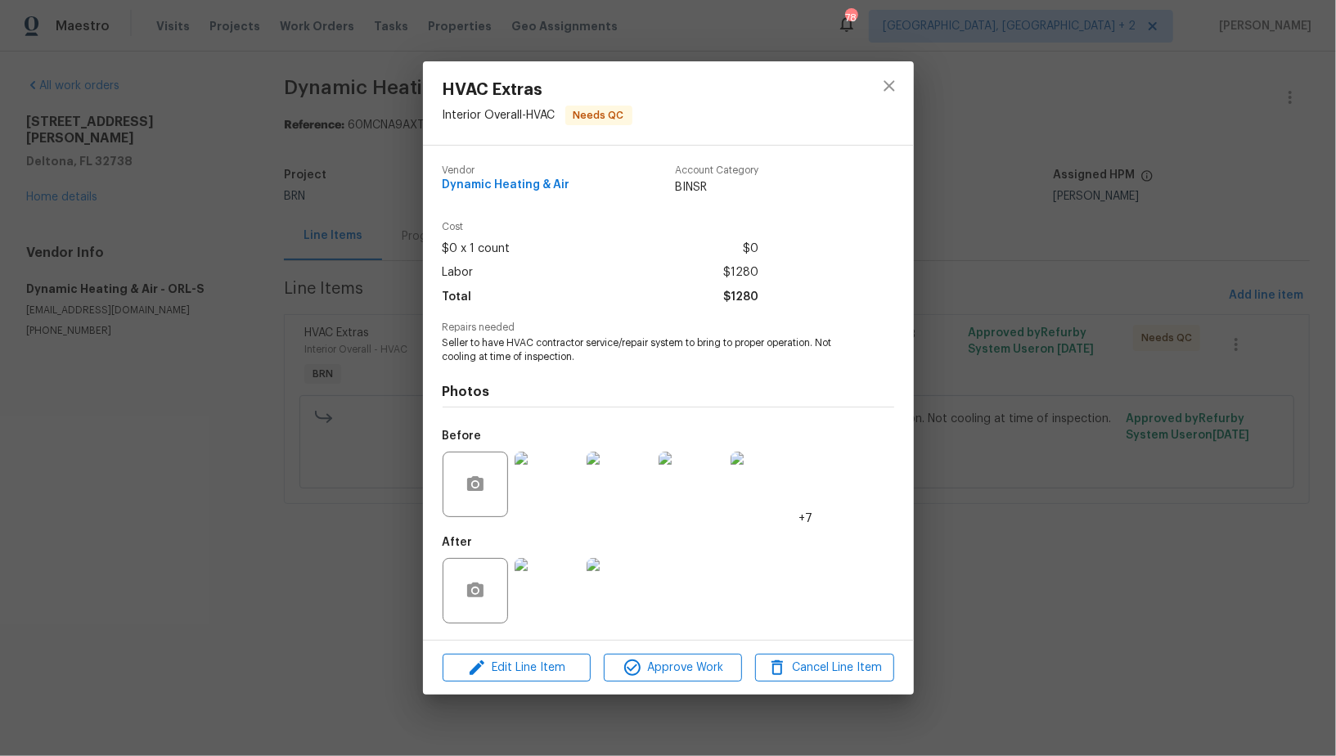
click at [565, 604] on img at bounding box center [547, 590] width 65 height 65
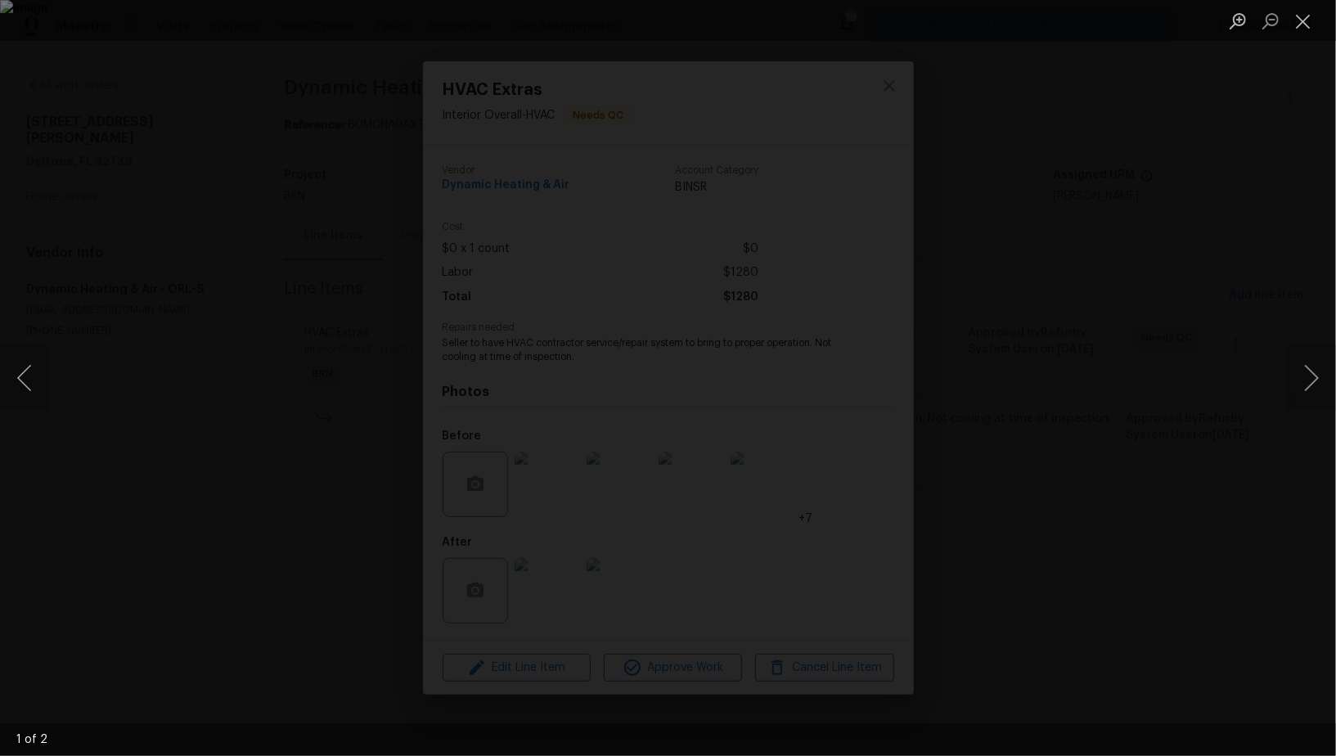
click at [722, 393] on img "Lightbox" at bounding box center [668, 378] width 1336 height 756
click at [1050, 481] on div "Lightbox" at bounding box center [668, 378] width 1336 height 756
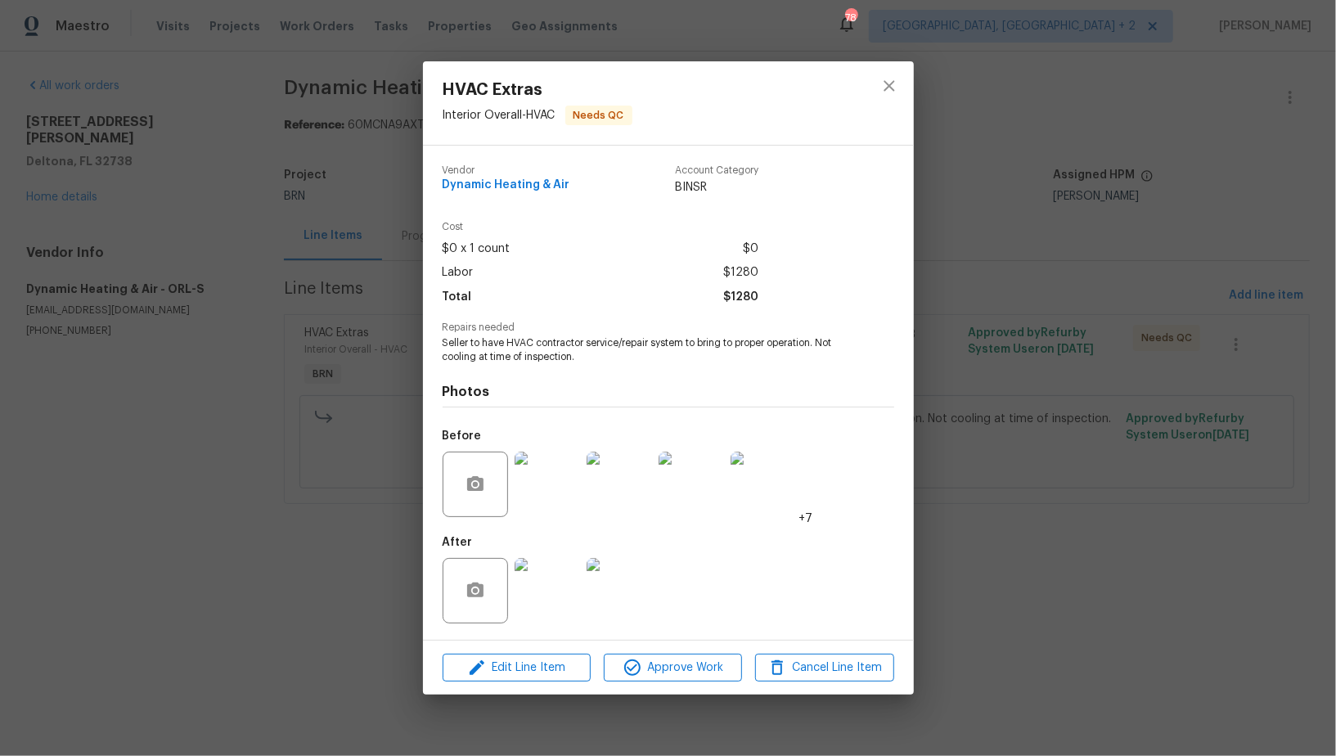
click at [556, 489] on img at bounding box center [547, 484] width 65 height 65
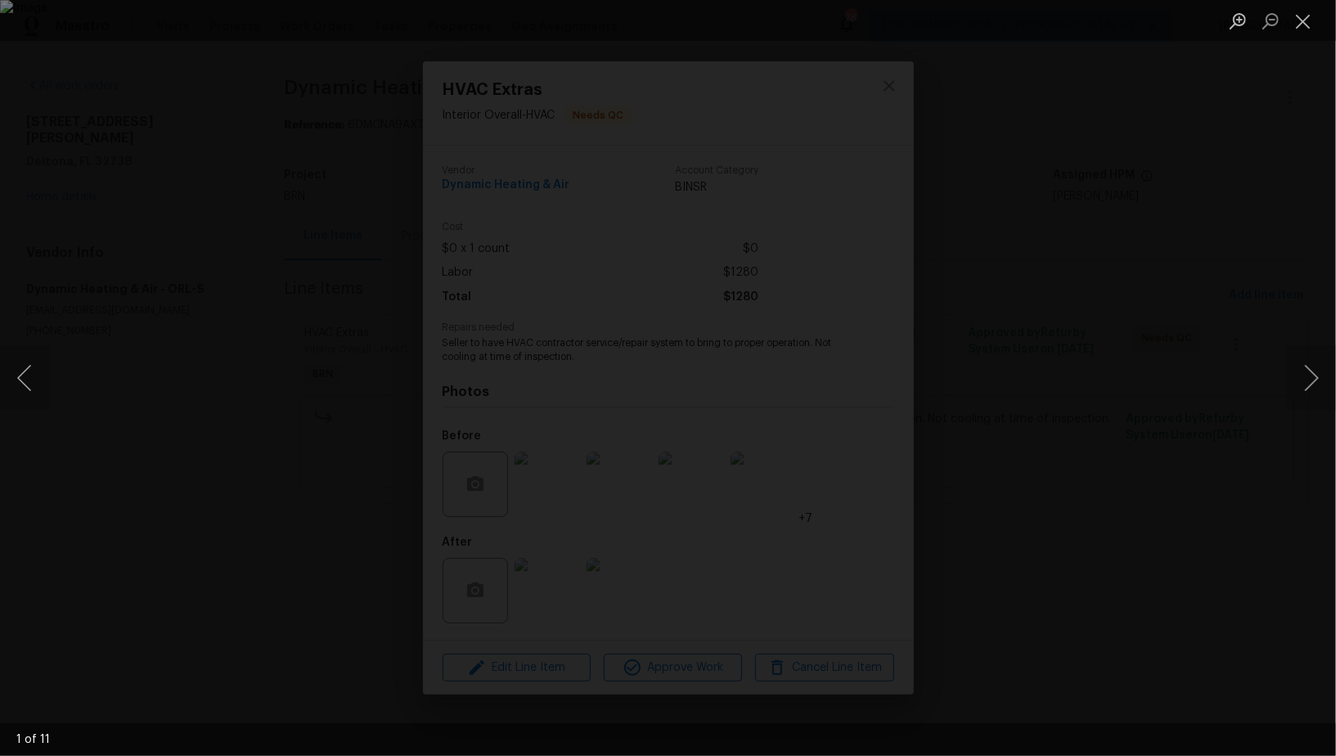
click at [1101, 575] on div "Lightbox" at bounding box center [668, 378] width 1336 height 756
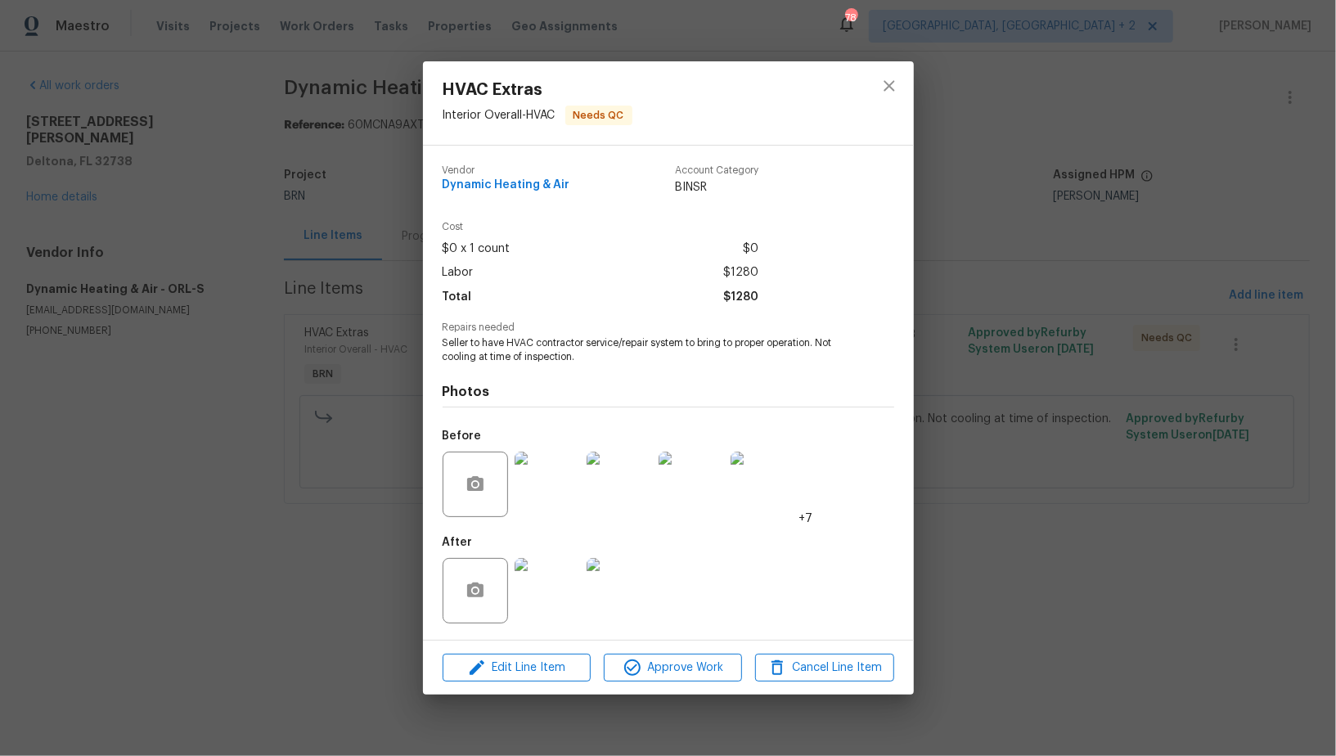
click at [551, 577] on img at bounding box center [547, 590] width 65 height 65
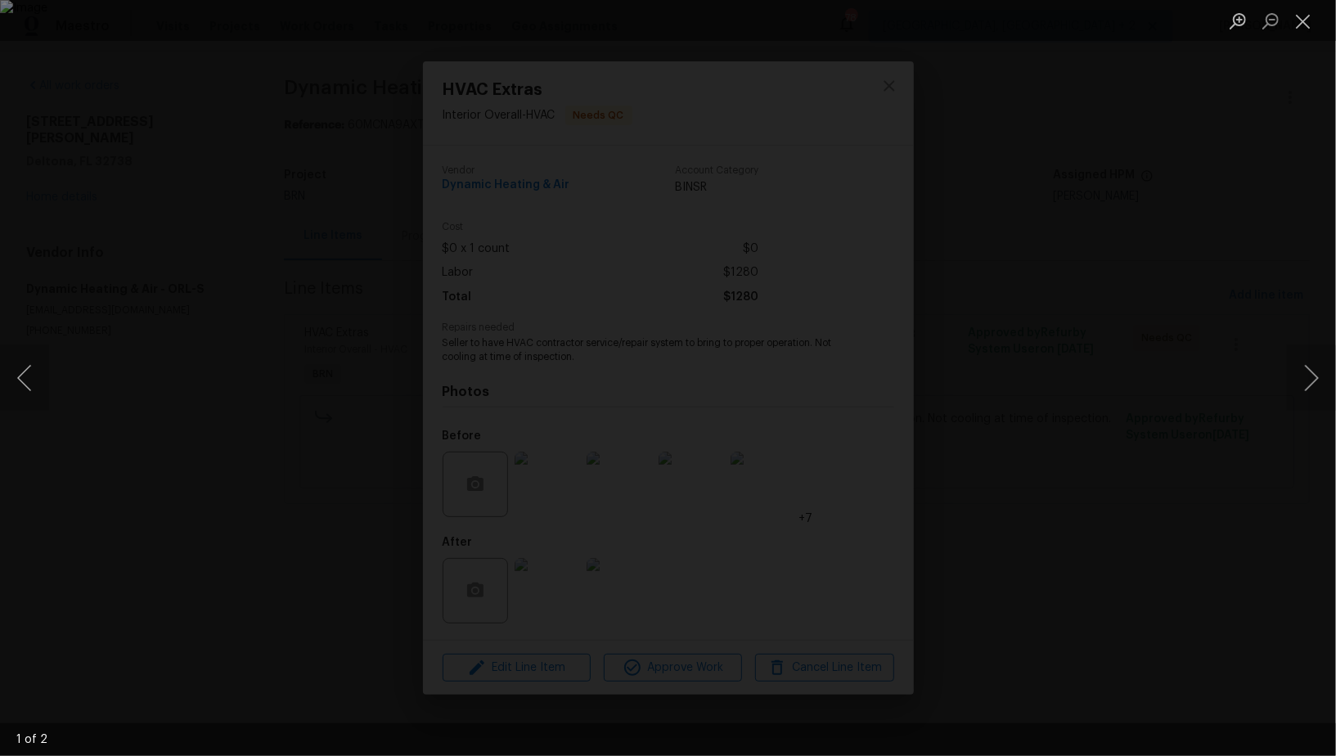
click at [968, 481] on div "Lightbox" at bounding box center [668, 378] width 1336 height 756
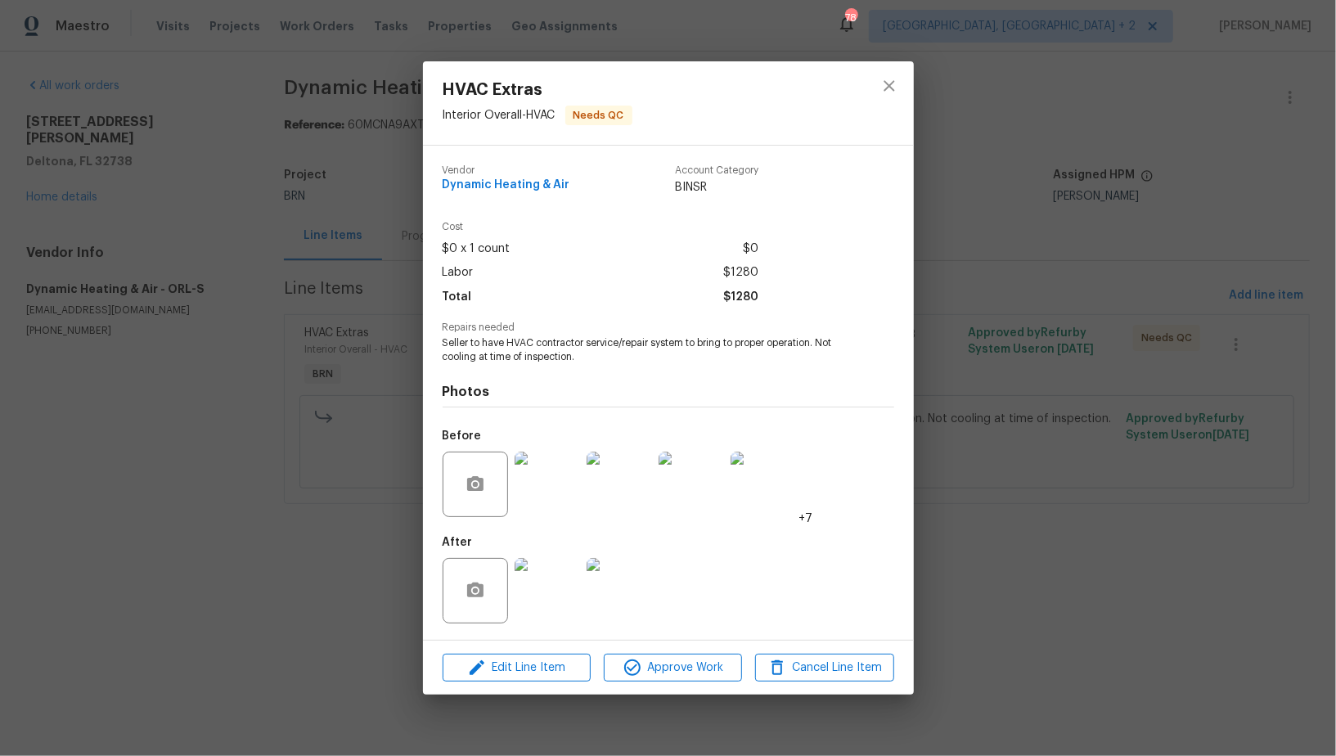
click at [524, 479] on img at bounding box center [547, 484] width 65 height 65
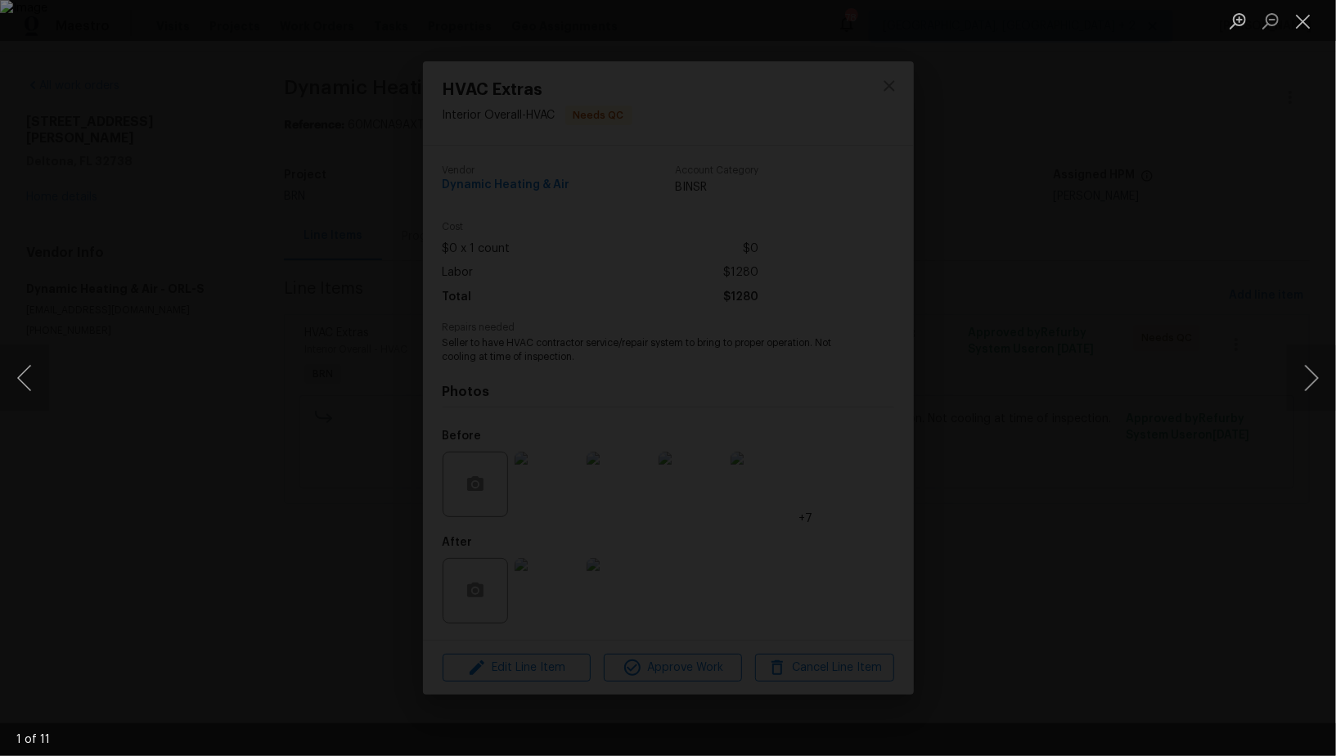
click at [1126, 418] on div "Lightbox" at bounding box center [668, 378] width 1336 height 756
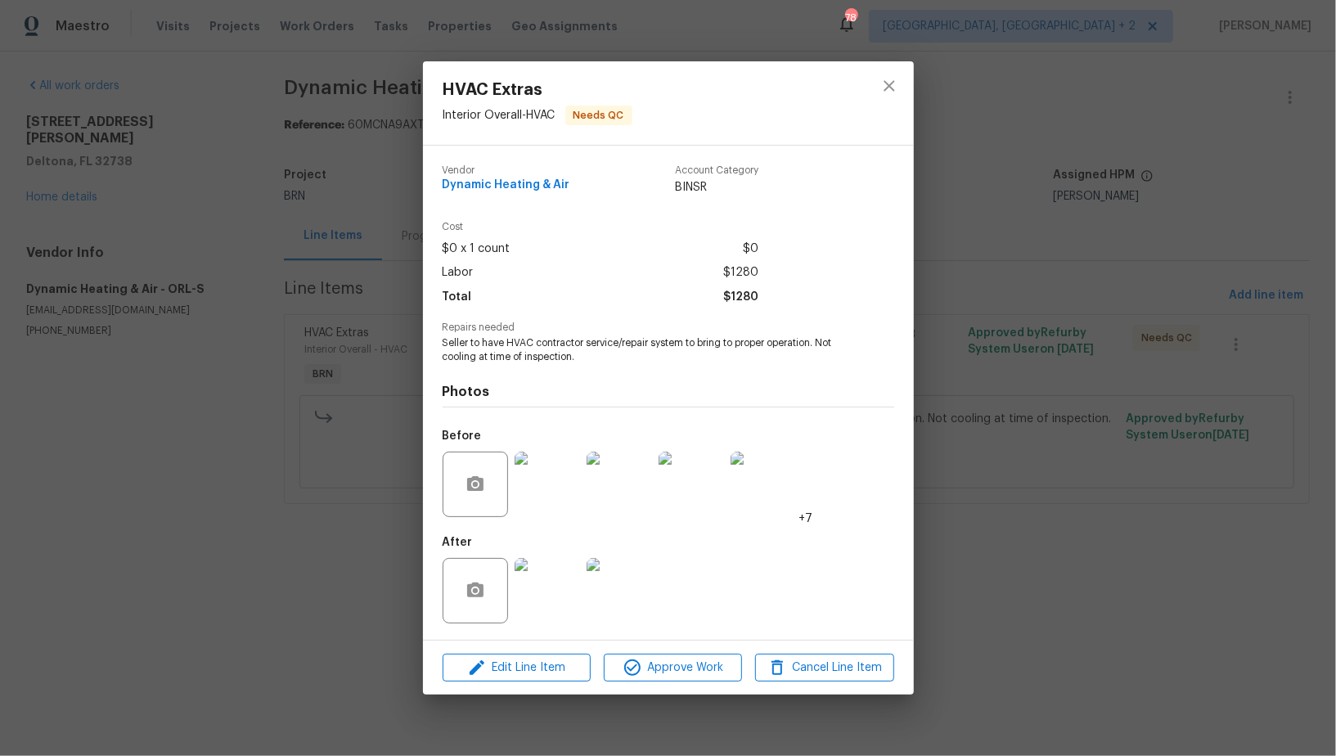
click at [535, 601] on img at bounding box center [547, 590] width 65 height 65
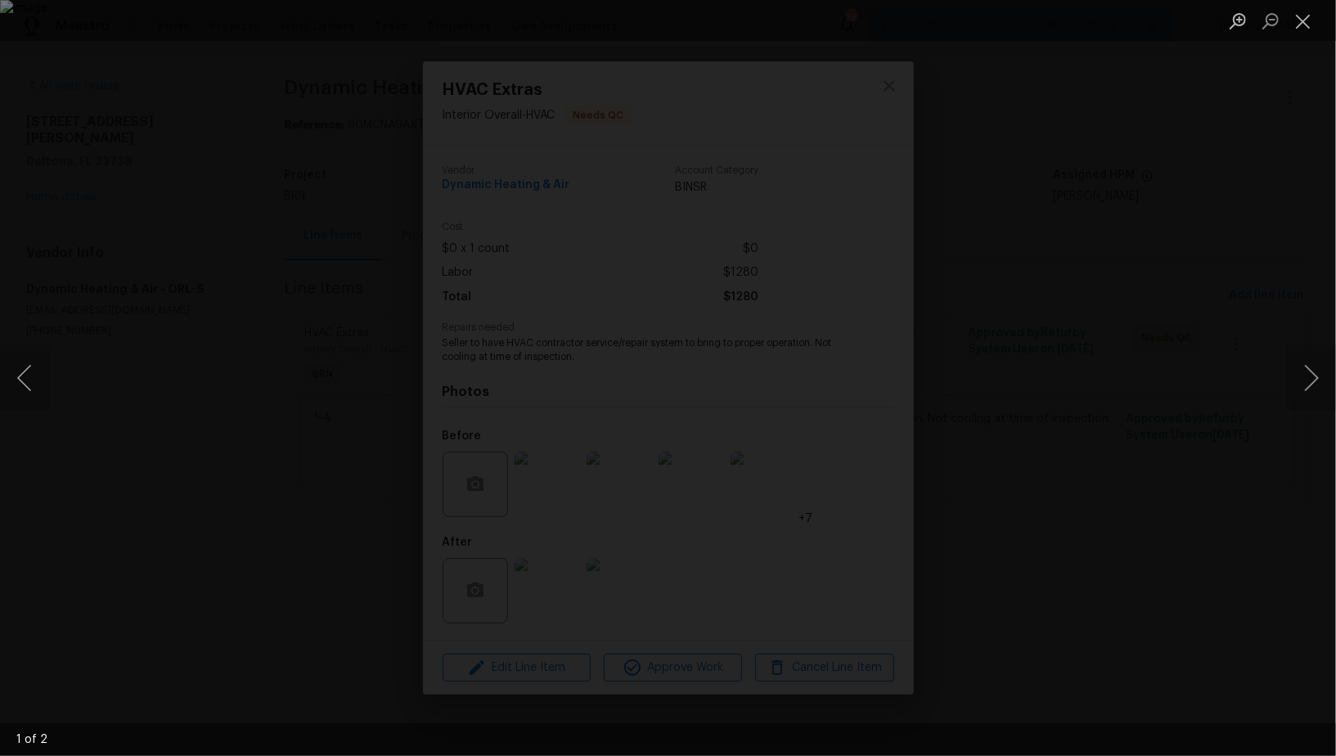
click at [1010, 483] on div "Lightbox" at bounding box center [668, 378] width 1336 height 756
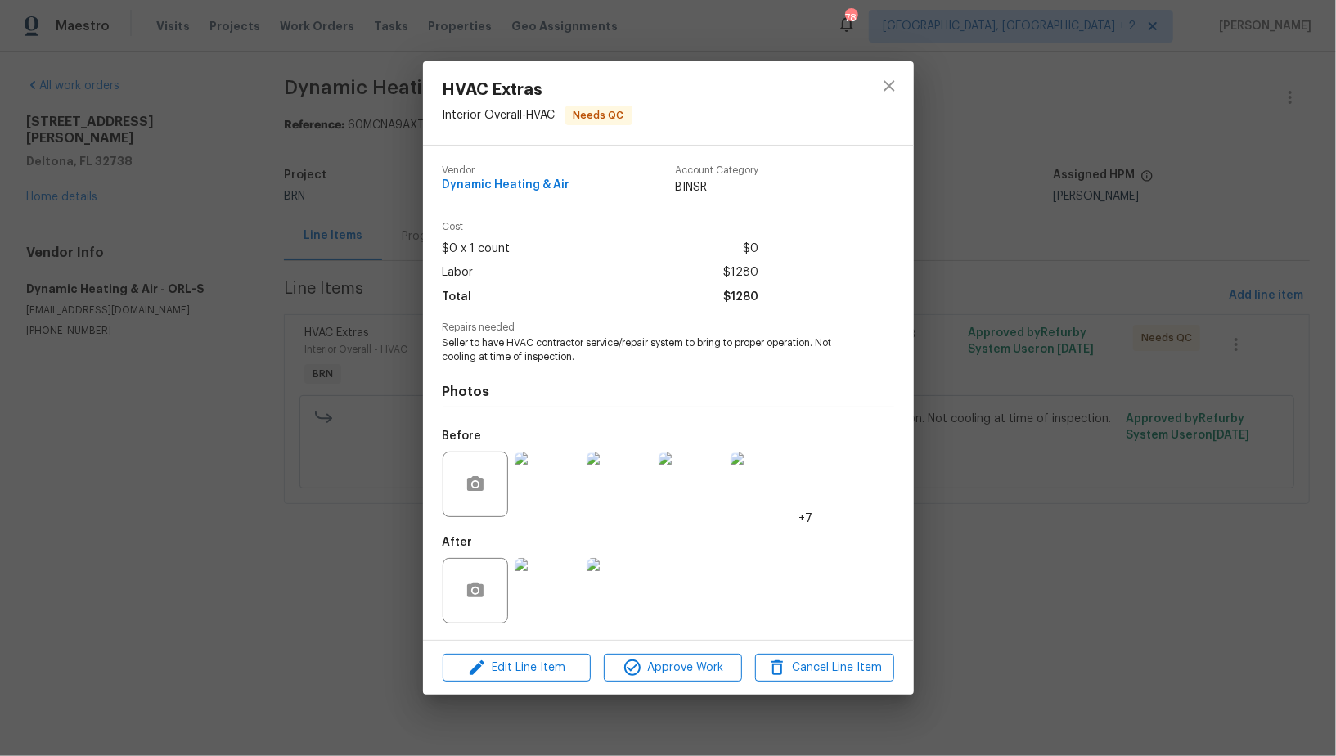
click at [558, 495] on img at bounding box center [547, 484] width 65 height 65
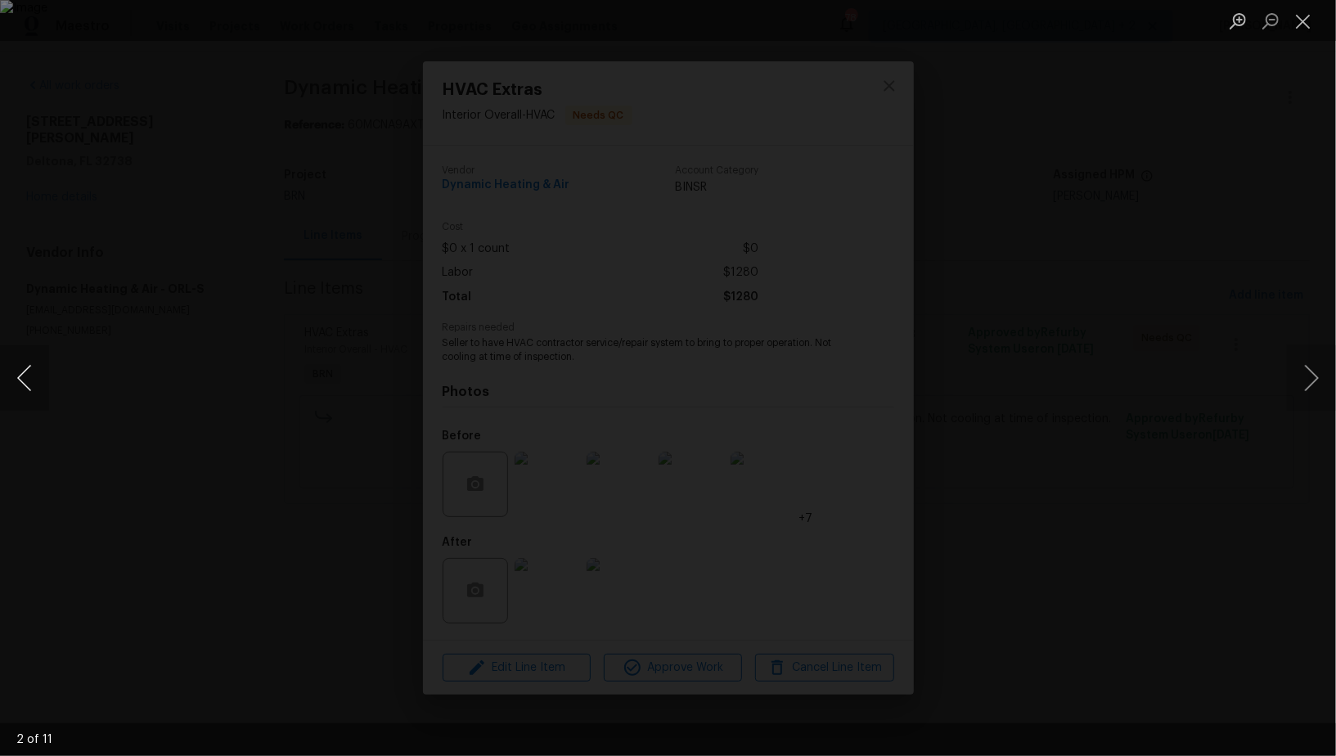
click at [26, 383] on button "Previous image" at bounding box center [24, 377] width 49 height 65
click at [17, 366] on button "Previous image" at bounding box center [24, 377] width 49 height 65
click at [1156, 329] on div "Lightbox" at bounding box center [668, 378] width 1336 height 756
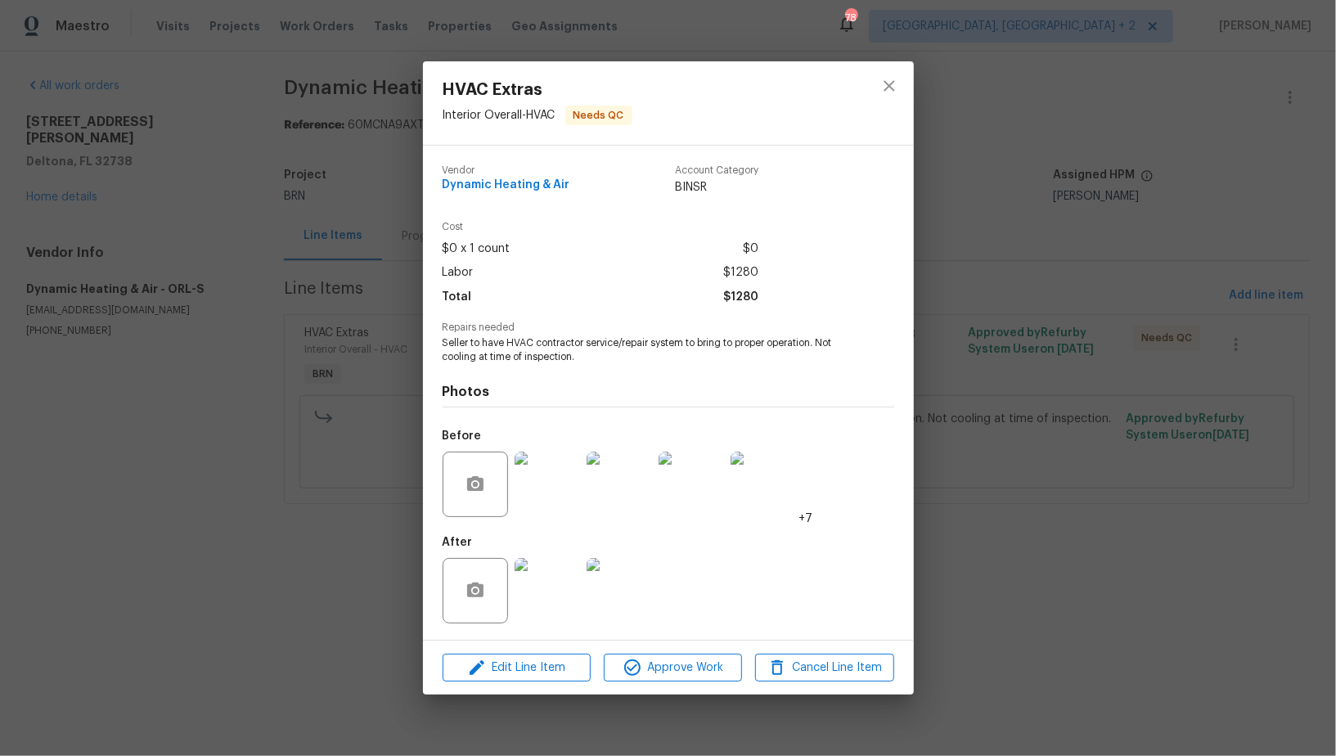
click at [1156, 329] on div "HVAC Extras Interior Overall - HVAC Needs QC Vendor Dynamic Heating & Air Accou…" at bounding box center [668, 378] width 1336 height 756
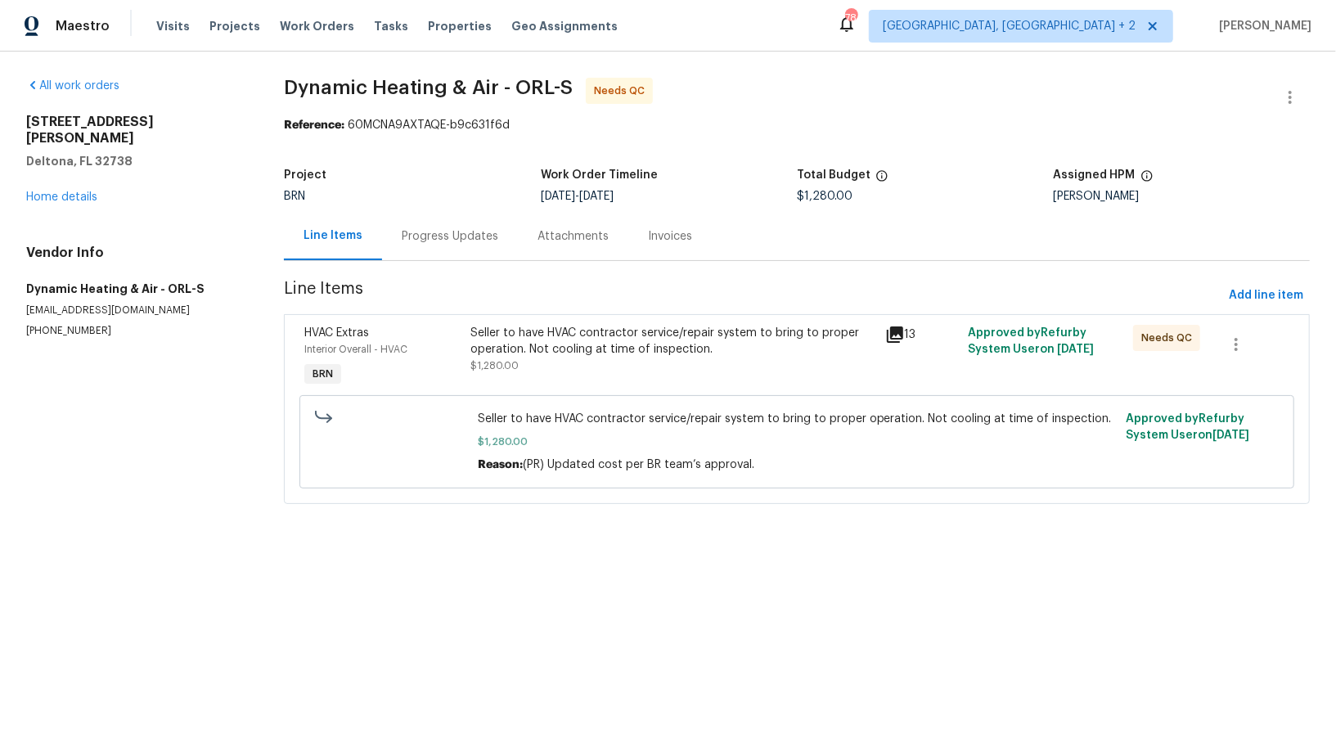
click at [551, 355] on div "Seller to have HVAC contractor service/repair system to bring to proper operati…" at bounding box center [672, 341] width 404 height 33
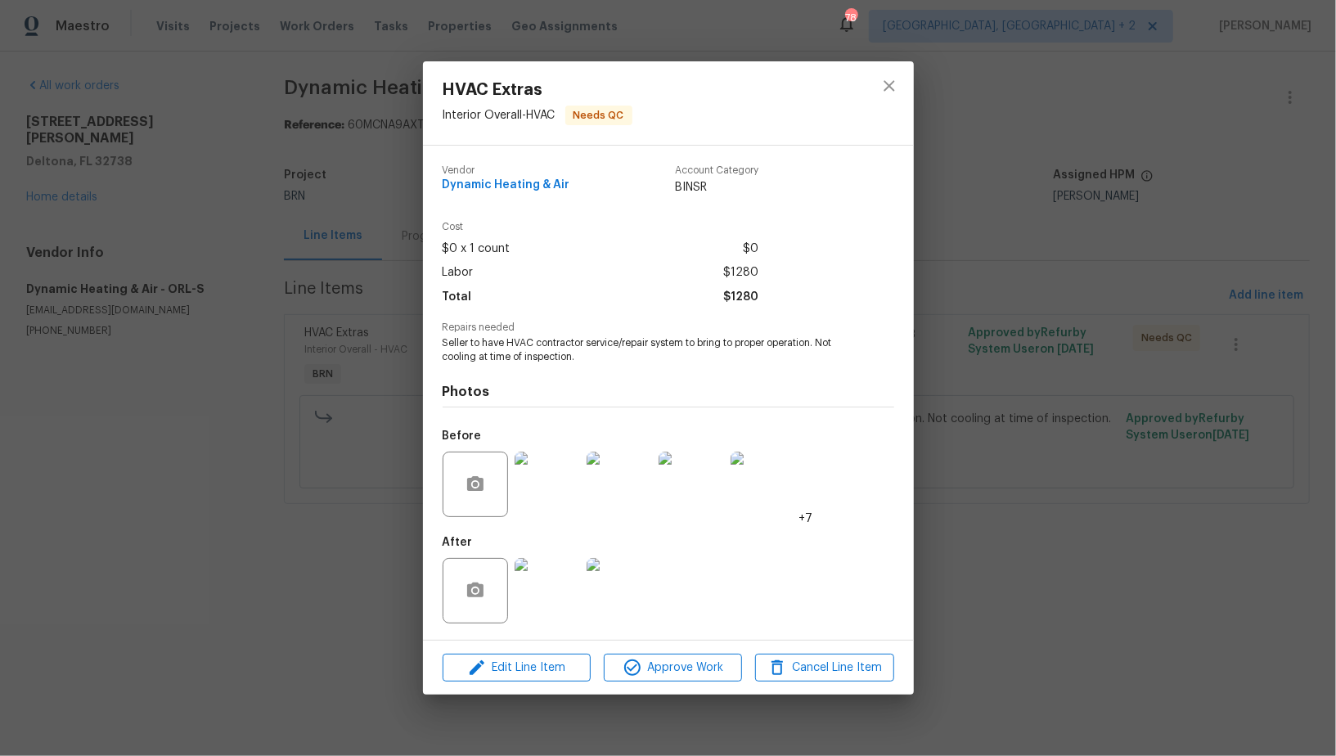
click at [557, 491] on img at bounding box center [547, 484] width 65 height 65
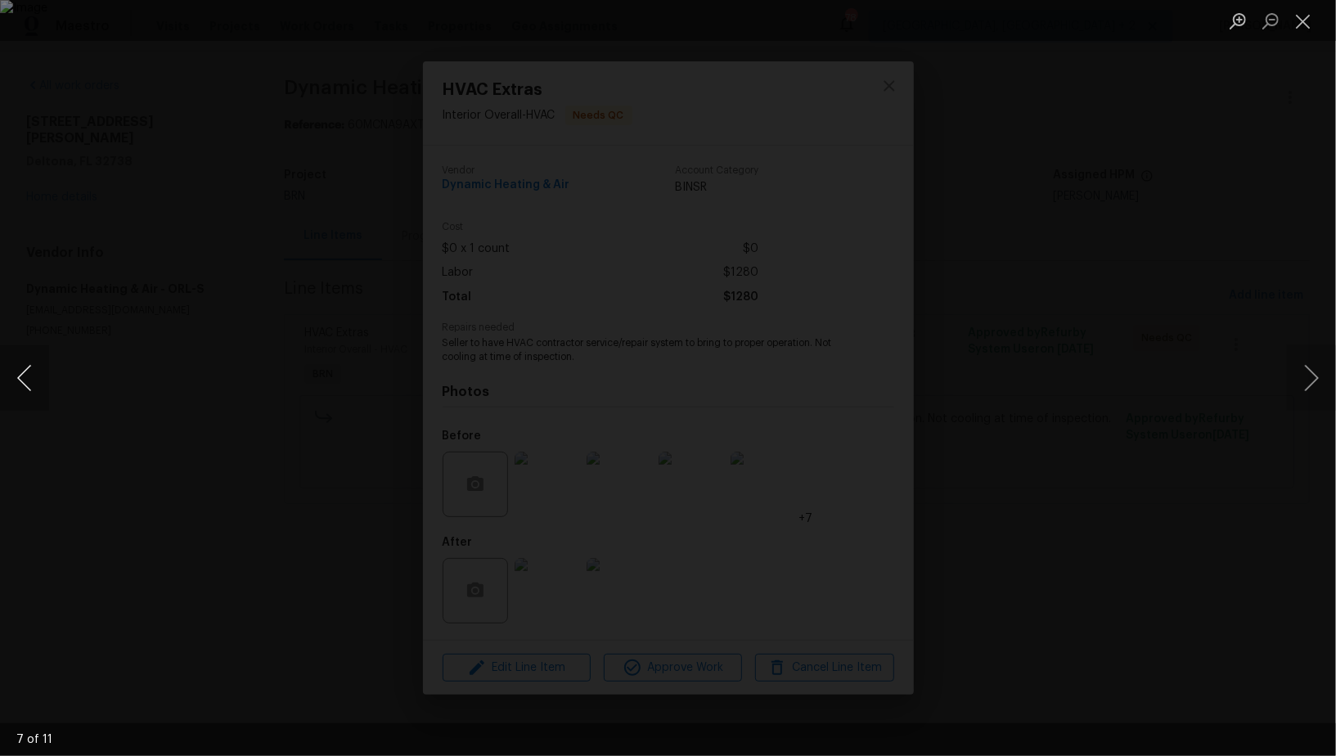
click at [16, 382] on button "Previous image" at bounding box center [24, 377] width 49 height 65
click at [8, 383] on button "Previous image" at bounding box center [24, 377] width 49 height 65
click at [1125, 501] on div "Lightbox" at bounding box center [668, 378] width 1336 height 756
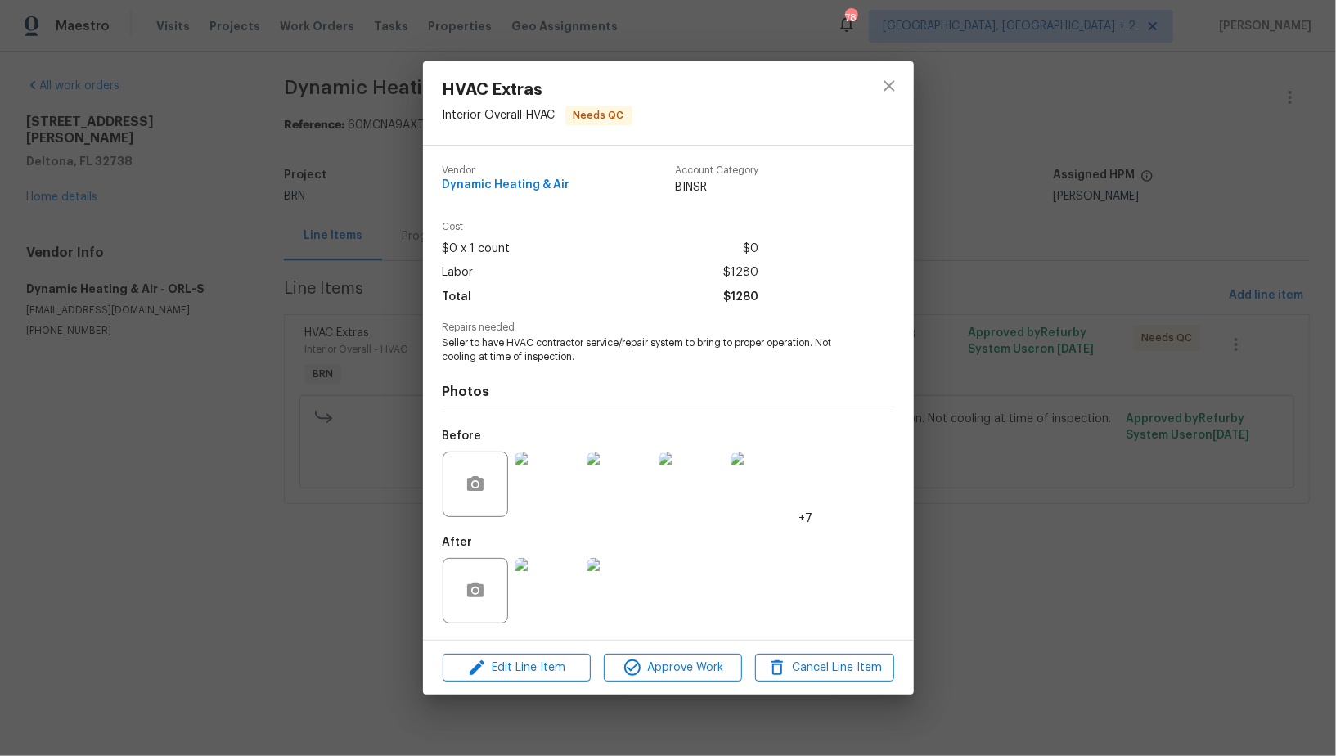
click at [1100, 501] on div "HVAC Extras Interior Overall - HVAC Needs QC Vendor Dynamic Heating & Air Accou…" at bounding box center [668, 378] width 1336 height 756
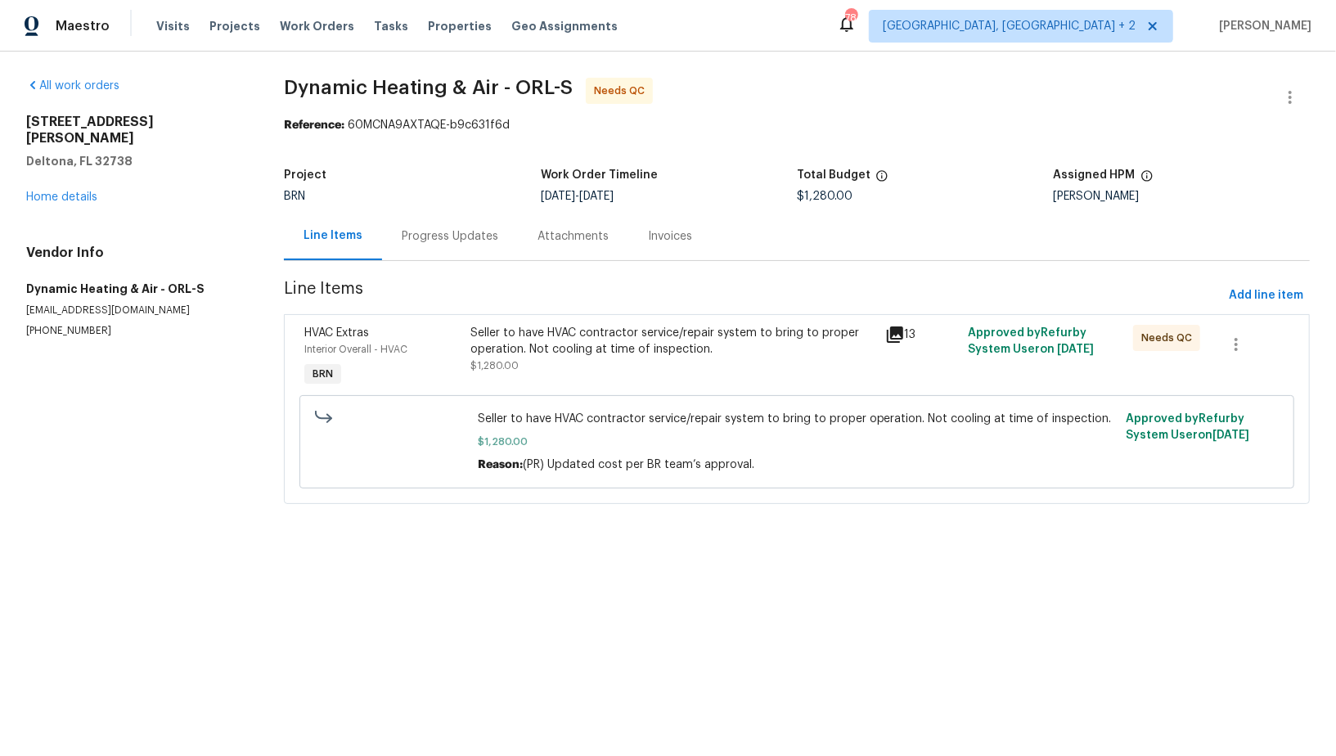
click at [456, 232] on div "Progress Updates" at bounding box center [450, 236] width 97 height 16
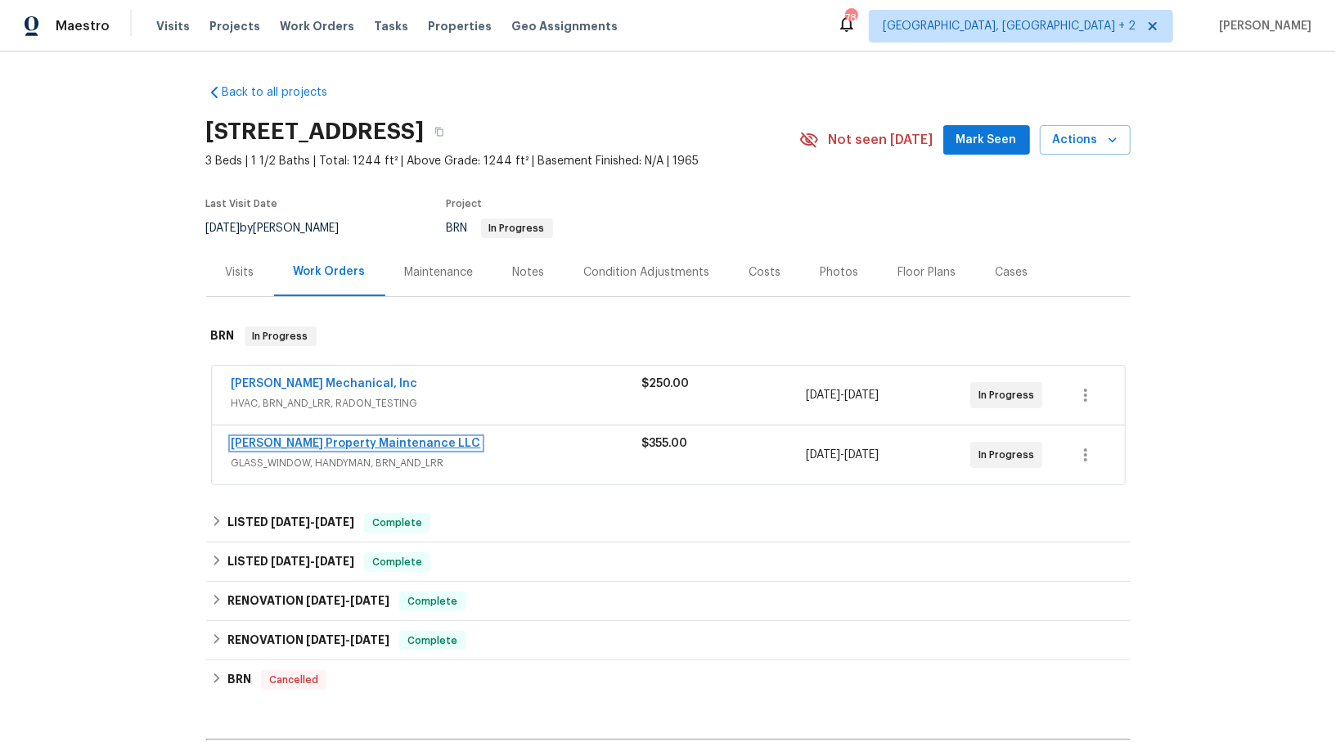
click at [339, 444] on link "[PERSON_NAME] Property Maintenance LLC" at bounding box center [357, 443] width 250 height 11
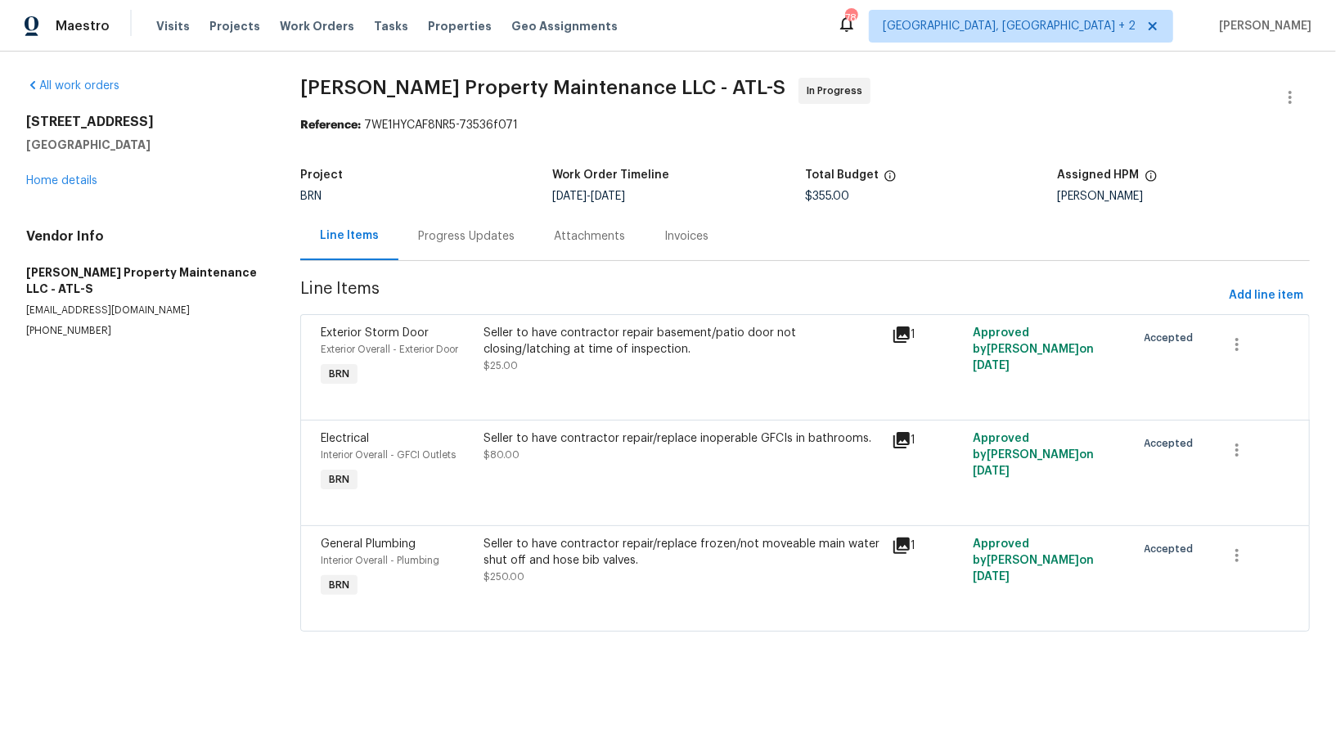
click at [428, 263] on section "[PERSON_NAME] Property Maintenance LLC - ATL-S In Progress Reference: 7WE1HYCAF…" at bounding box center [805, 365] width 1010 height 574
click at [447, 243] on div "Progress Updates" at bounding box center [466, 236] width 97 height 16
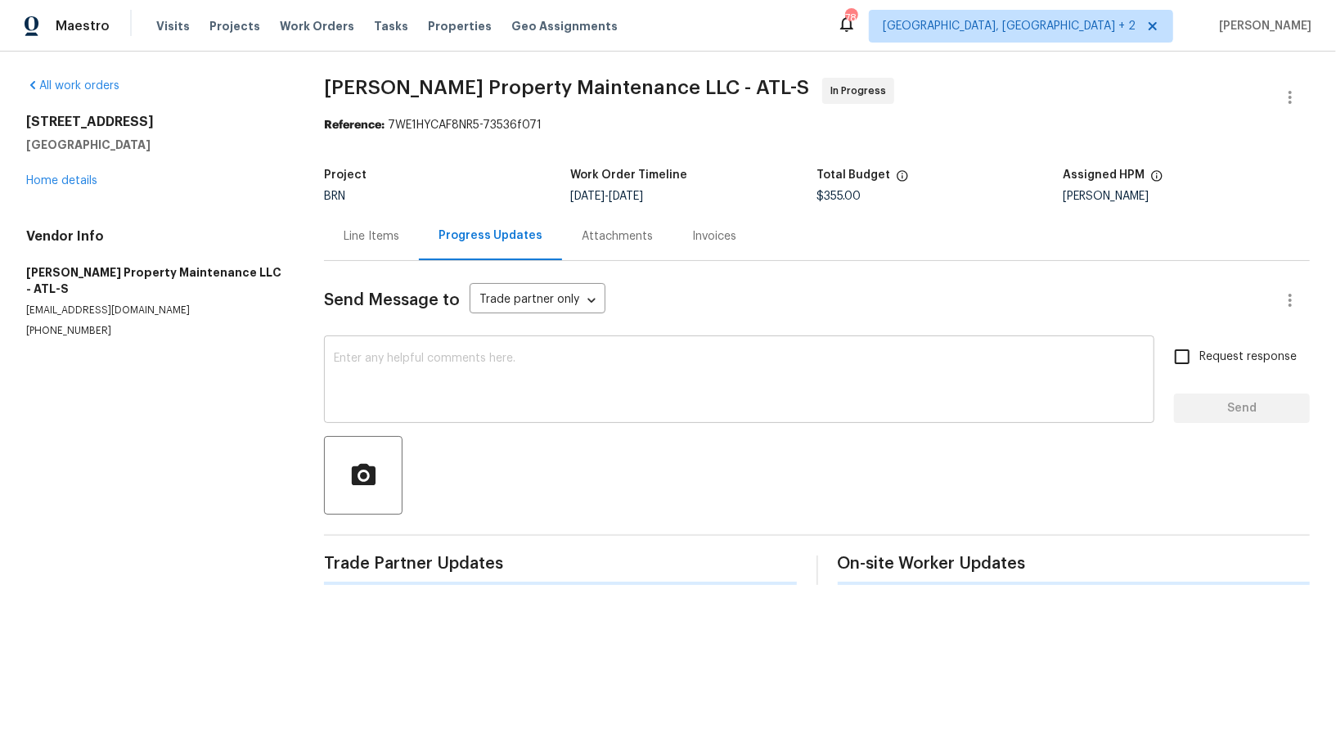
click at [462, 408] on textarea at bounding box center [739, 381] width 811 height 57
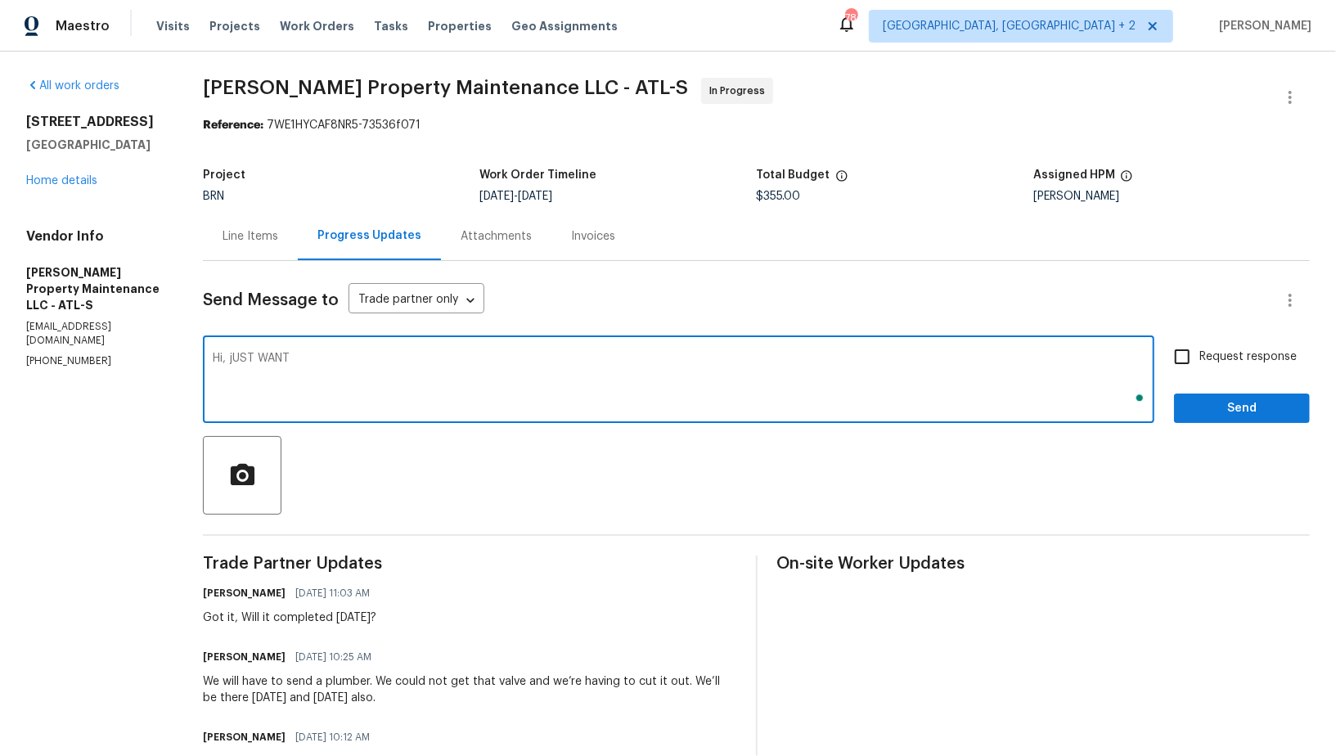
type textarea "Hi, jUST WANTE"
type textarea "Hi, Just wanted to follow up and check on the status of the work. Please let me…"
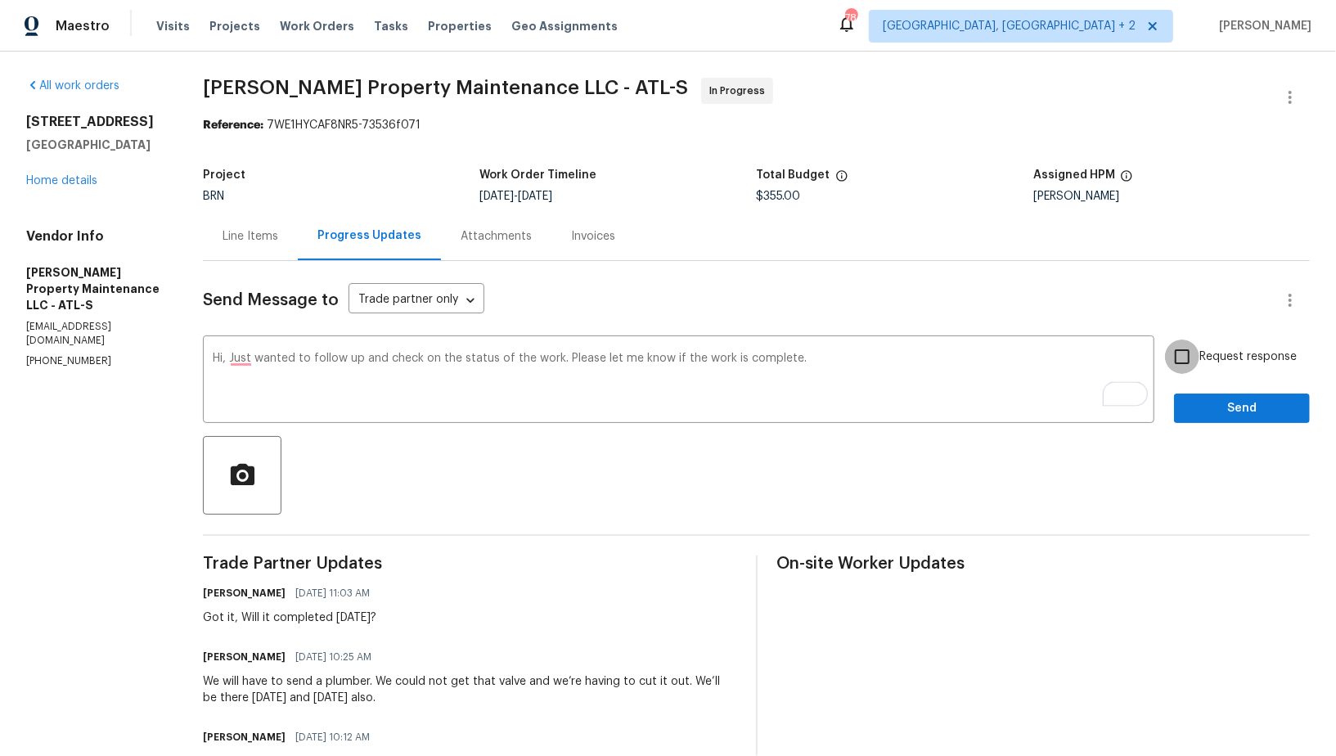
click at [1181, 359] on input "Request response" at bounding box center [1182, 357] width 34 height 34
checkbox input "true"
click at [1208, 395] on button "Send" at bounding box center [1242, 409] width 136 height 30
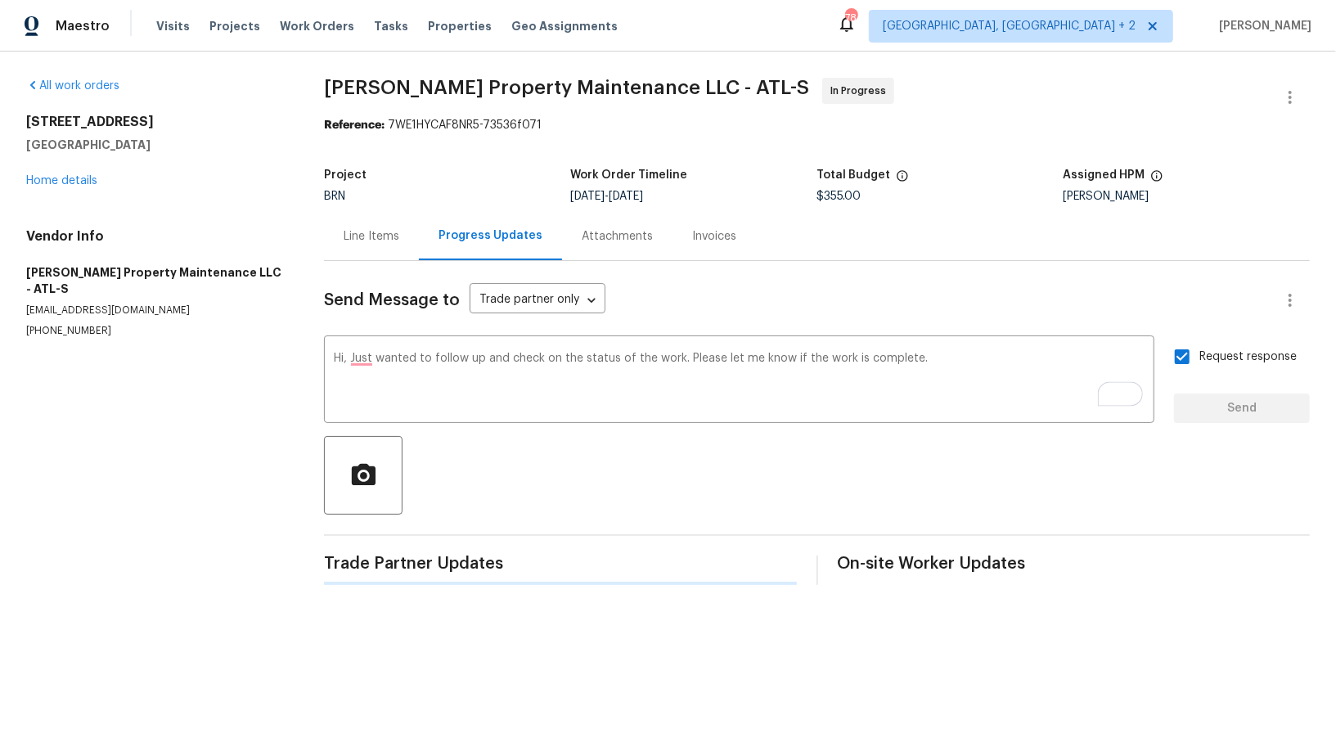
click at [1208, 421] on div "Request response Send" at bounding box center [1242, 381] width 136 height 83
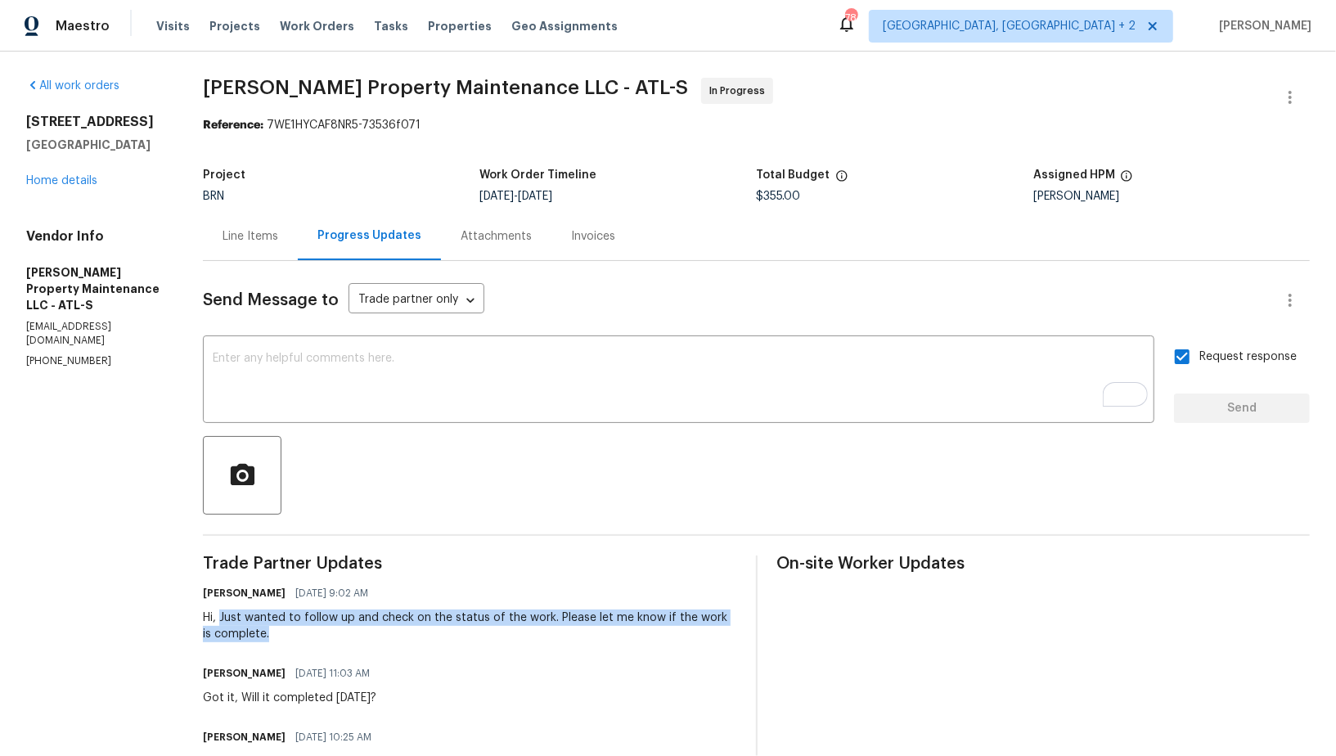
drag, startPoint x: 216, startPoint y: 616, endPoint x: 282, endPoint y: 634, distance: 68.7
click at [282, 634] on div "Hi, Just wanted to follow up and check on the status of the work. Please let me…" at bounding box center [469, 626] width 533 height 33
copy div "Just wanted to follow up and check on the status of the work. Please let me kno…"
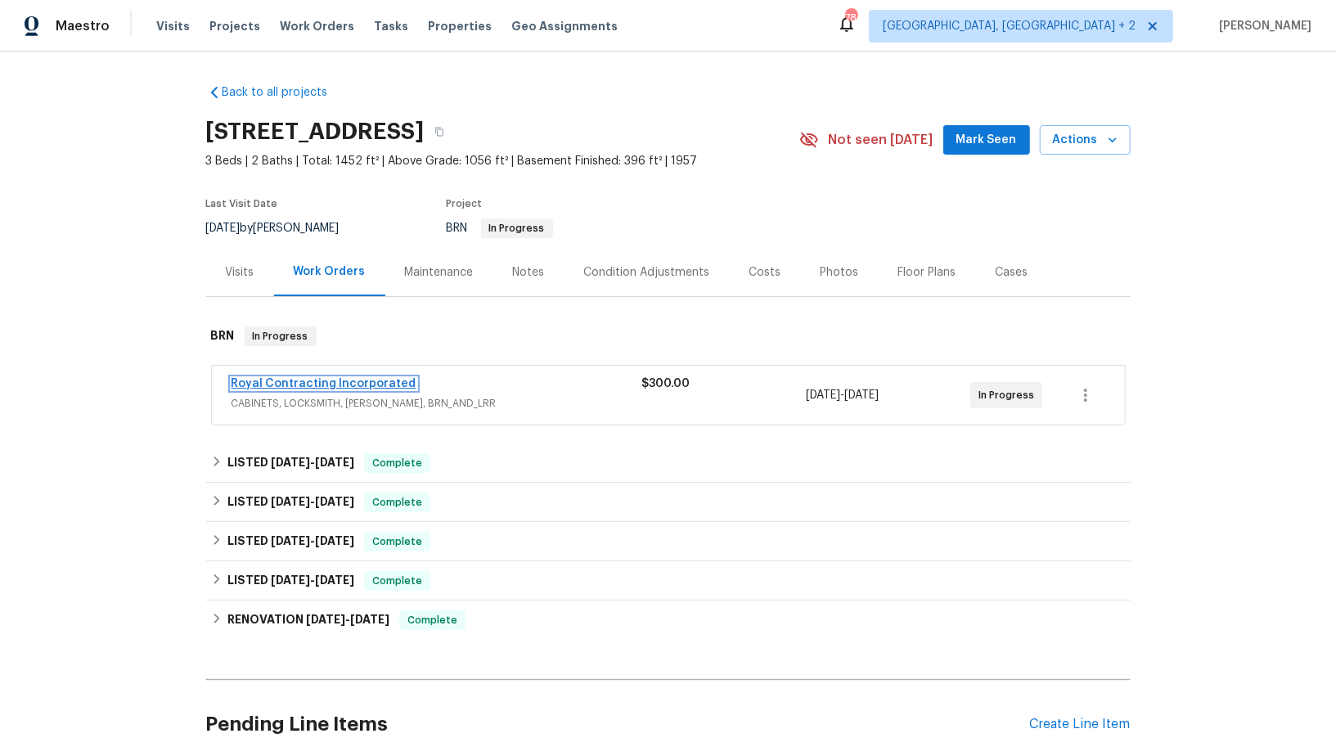
click at [299, 384] on link "Royal Contracting Incorporated" at bounding box center [324, 383] width 185 height 11
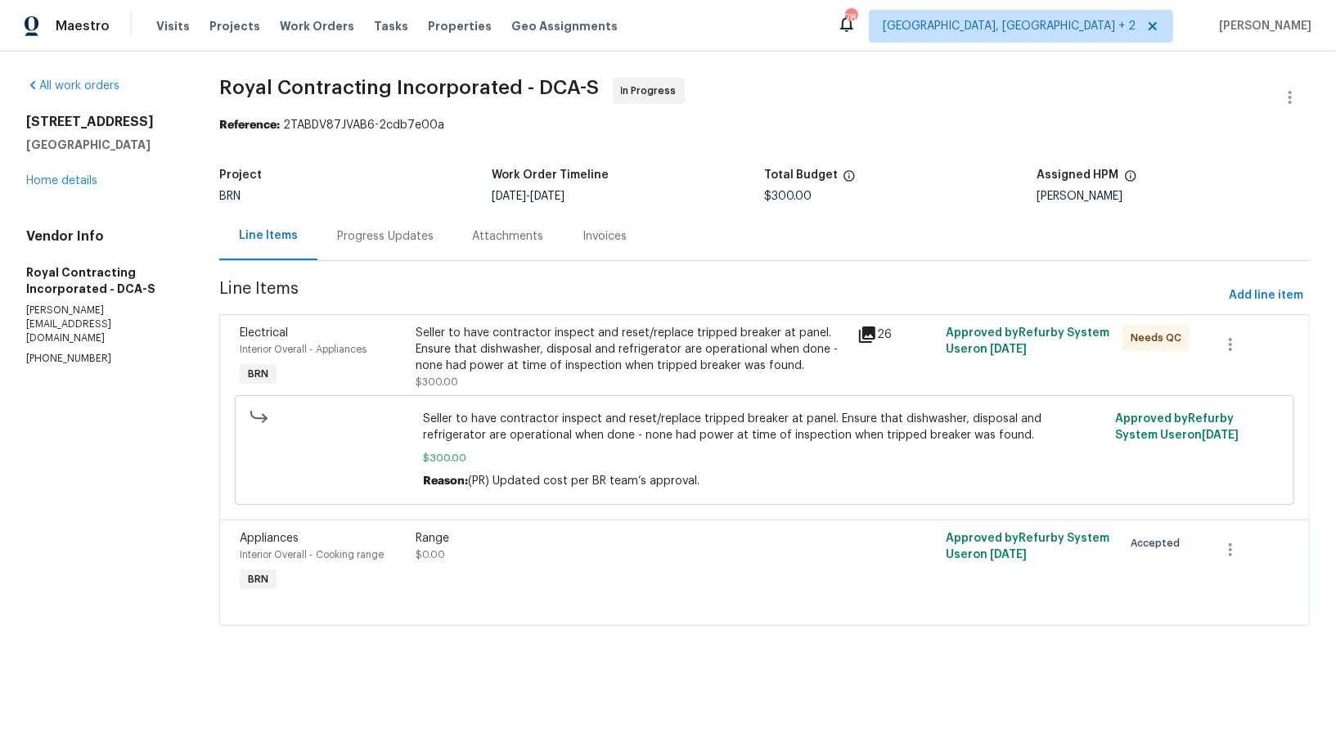
drag, startPoint x: 103, startPoint y: 317, endPoint x: 0, endPoint y: 317, distance: 103.1
click at [0, 317] on div "All work orders 4107 24th Pl Temple Hills, MD 20748 Home details Vendor Info Ro…" at bounding box center [668, 362] width 1336 height 620
drag, startPoint x: 101, startPoint y: 335, endPoint x: 7, endPoint y: 326, distance: 94.5
click at [0, 326] on div "All work orders 4107 24th Pl Temple Hills, MD 20748 Home details Vendor Info Ro…" at bounding box center [668, 362] width 1336 height 620
copy p "(703) 498-9323"
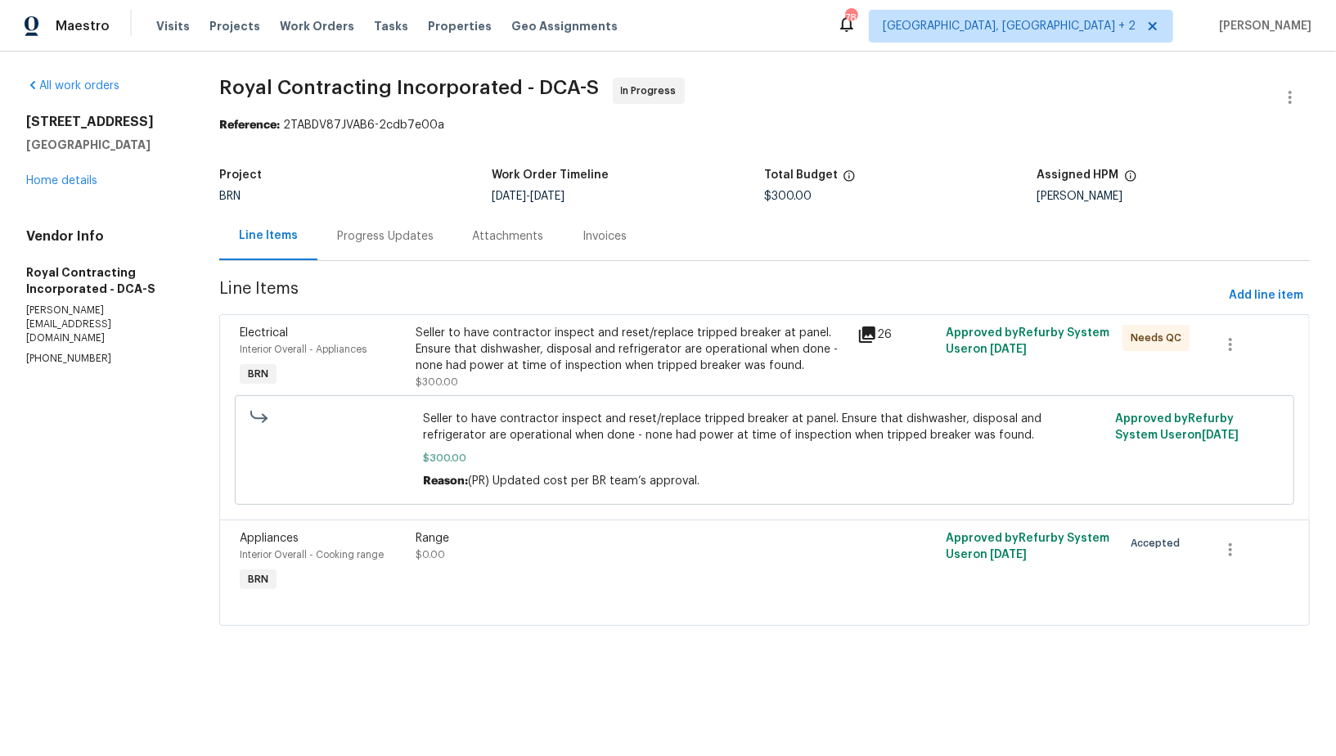
click at [118, 352] on p "(703) 498-9323" at bounding box center [103, 359] width 154 height 14
drag, startPoint x: 118, startPoint y: 330, endPoint x: 0, endPoint y: 330, distance: 117.8
click at [0, 330] on div "All work orders 4107 24th Pl Temple Hills, MD 20748 Home details Vendor Info Ro…" at bounding box center [668, 362] width 1336 height 620
copy p "(703) 498-9323"
click at [407, 248] on div "Progress Updates" at bounding box center [385, 236] width 136 height 48
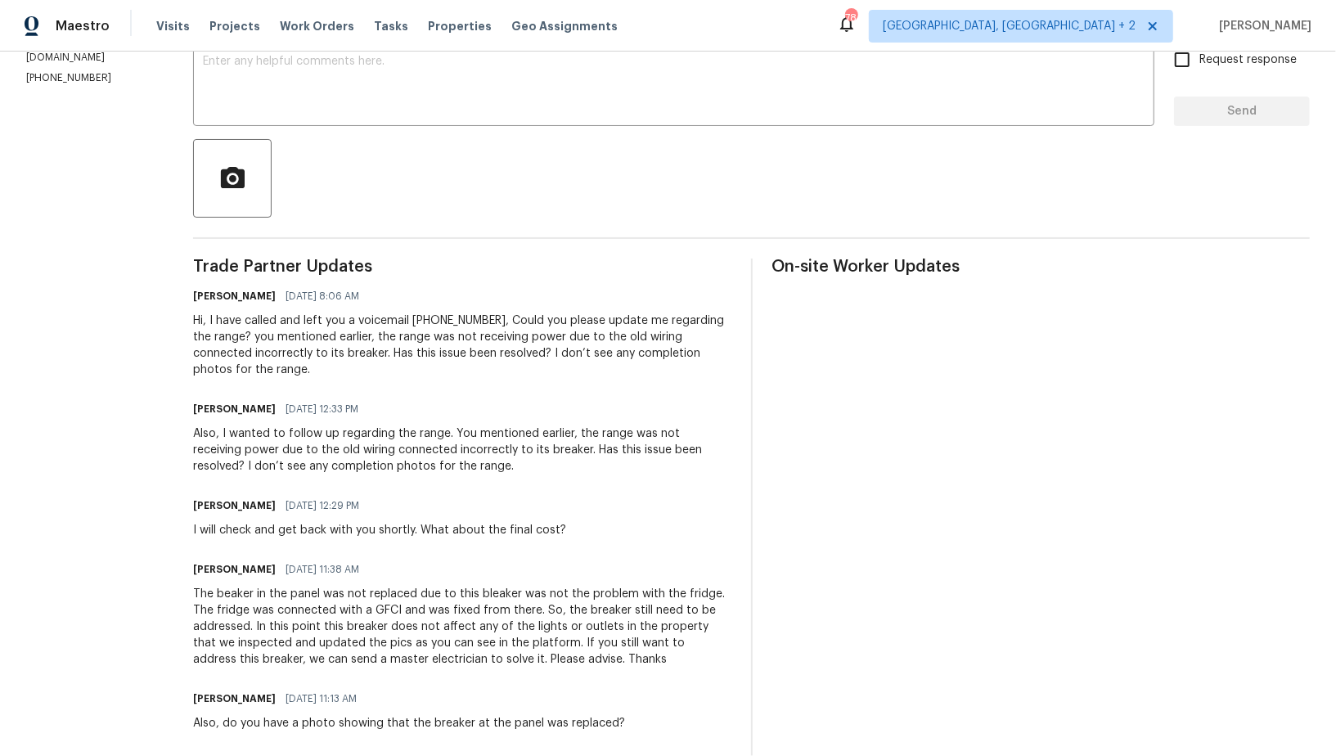
scroll to position [299, 0]
click at [421, 366] on div "Hi, I have called and left you a voicemail (703) 498-9323, Could you please upd…" at bounding box center [462, 342] width 538 height 65
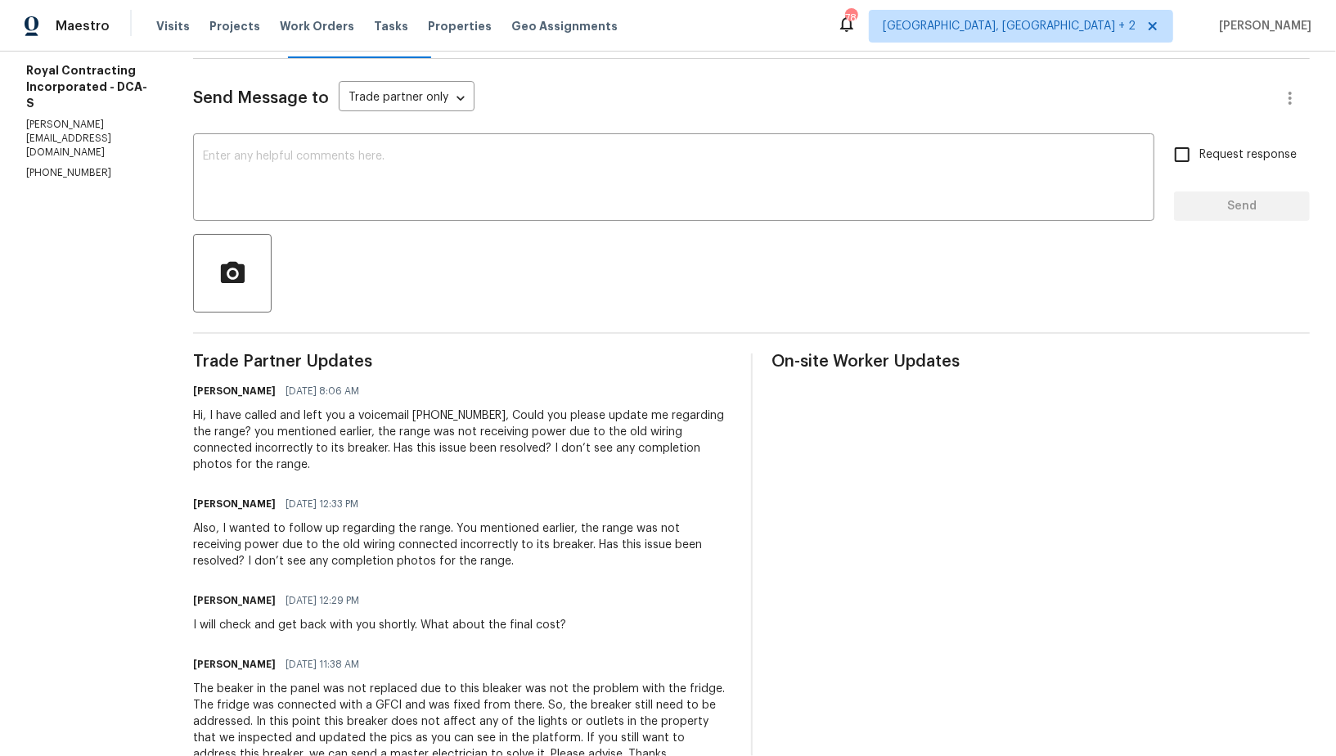
scroll to position [119, 0]
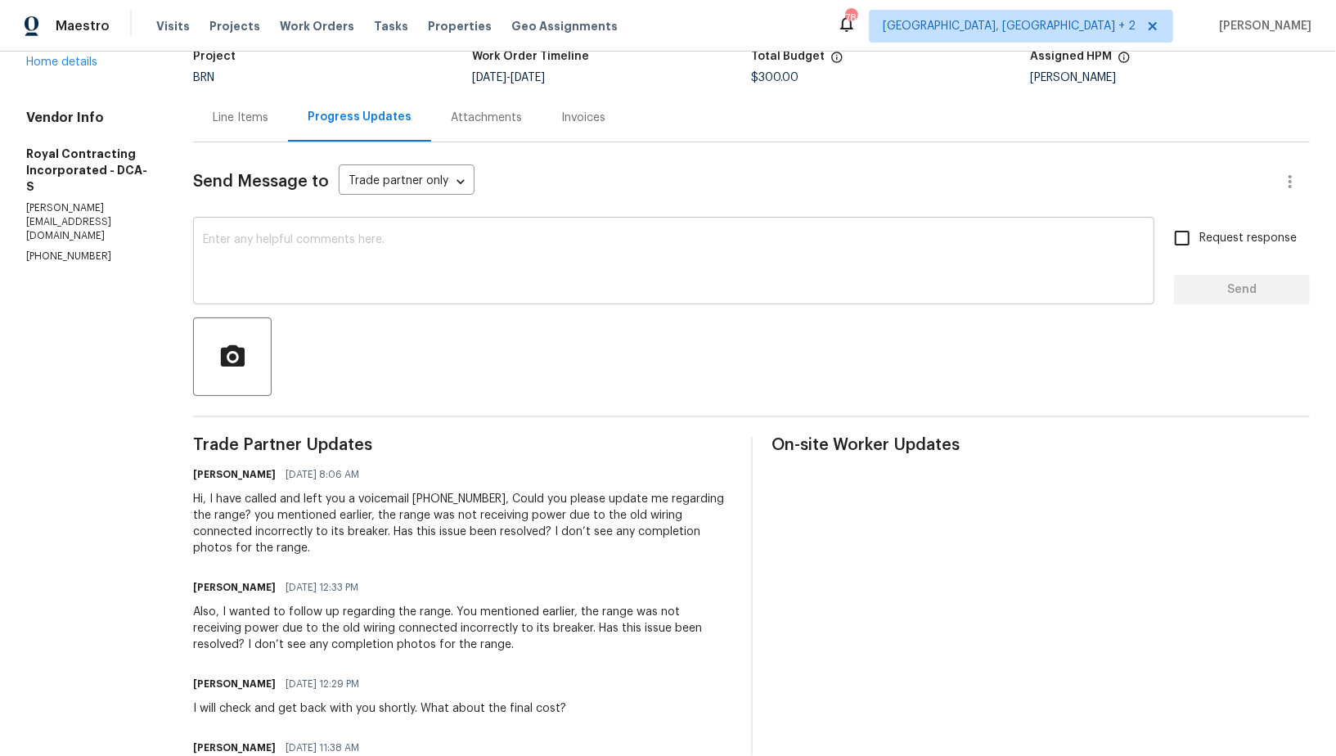
click at [333, 287] on textarea at bounding box center [674, 262] width 942 height 57
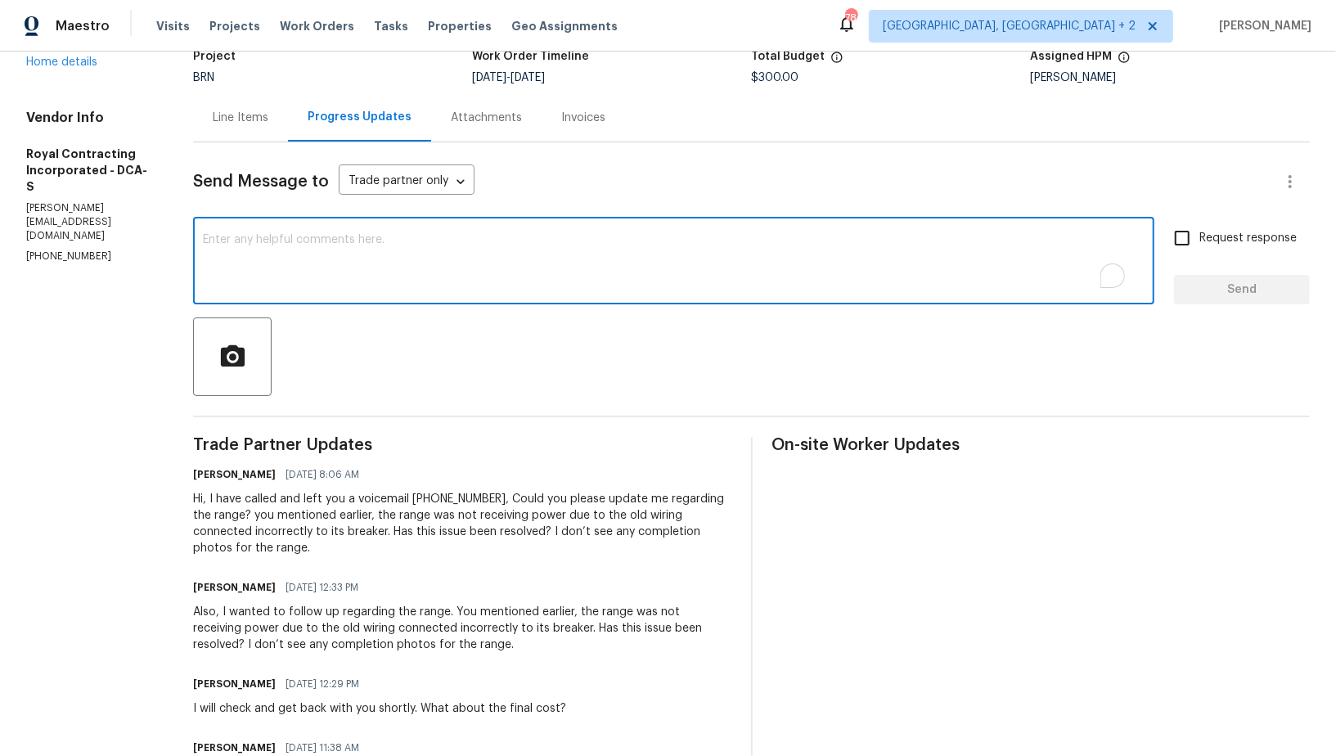
scroll to position [0, 0]
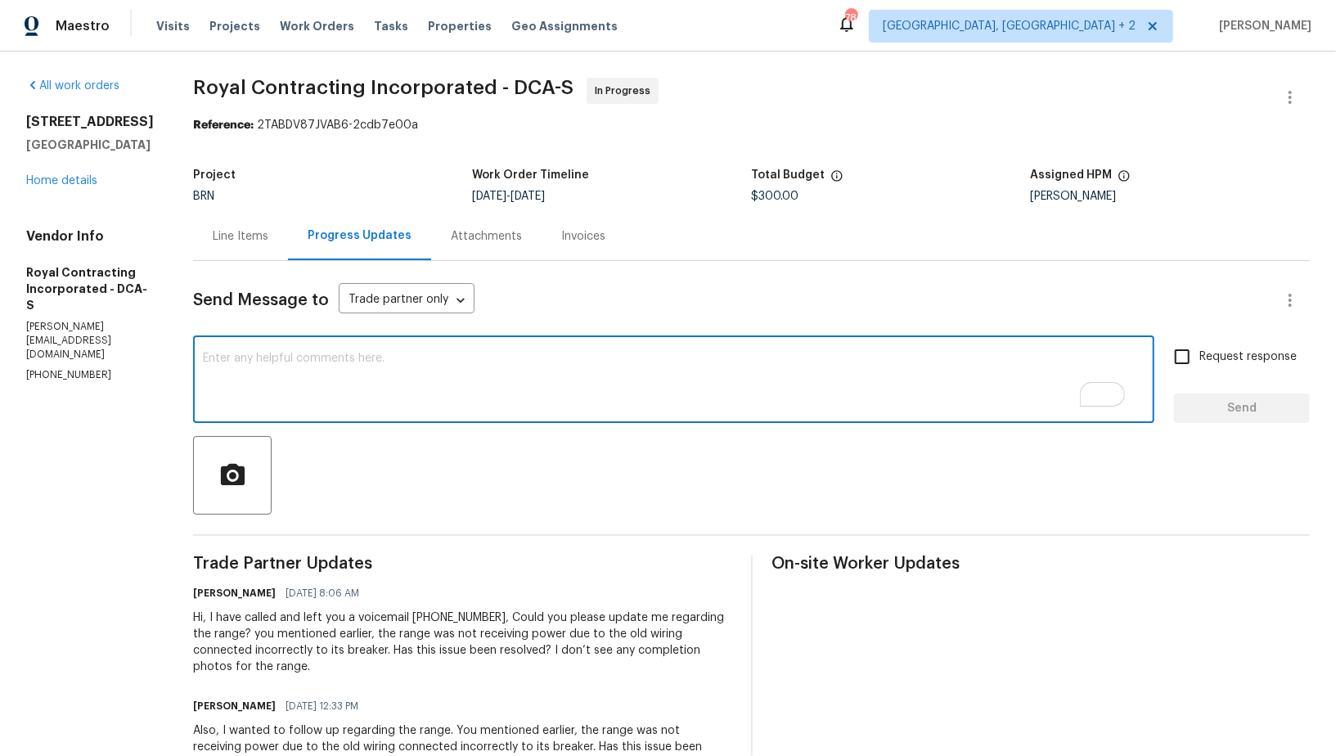
click at [265, 245] on div "Line Items" at bounding box center [240, 236] width 95 height 48
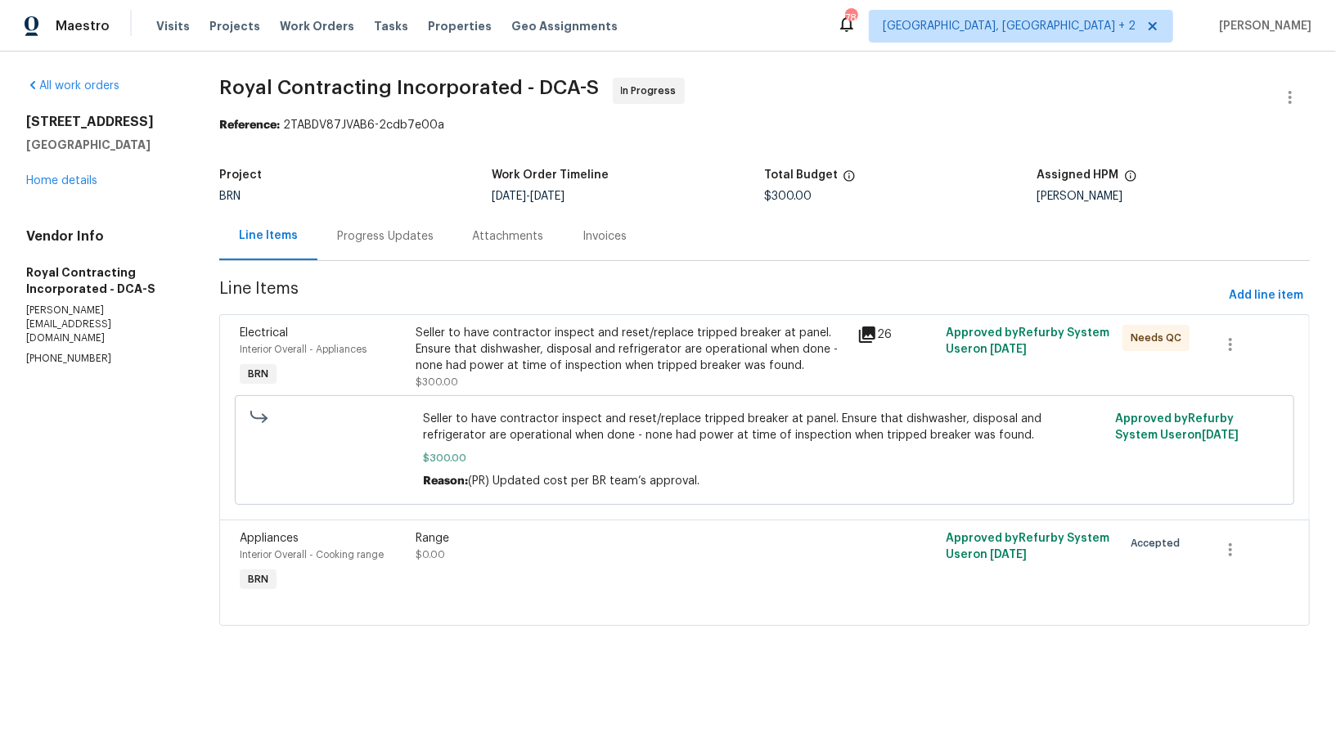
click at [497, 352] on div "Seller to have contractor inspect and reset/replace tripped breaker at panel. E…" at bounding box center [632, 349] width 432 height 49
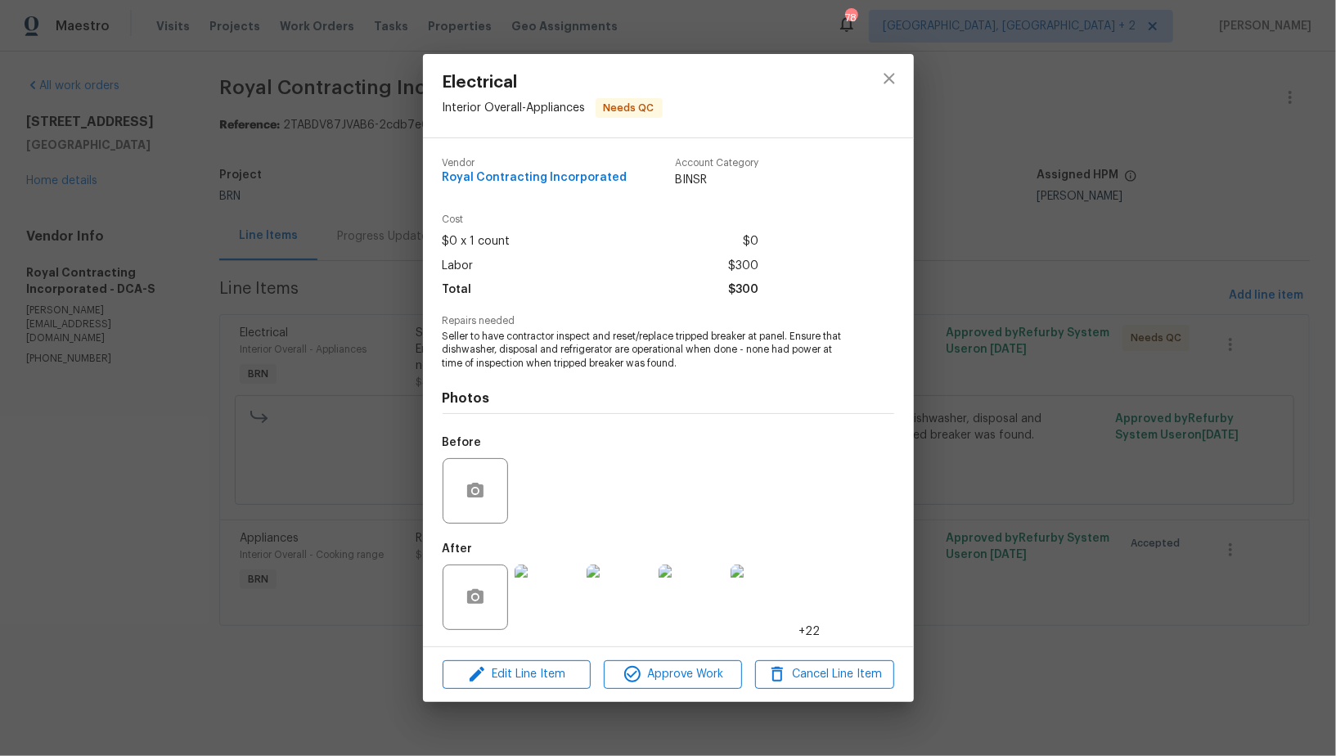
click at [549, 591] on img at bounding box center [547, 597] width 65 height 65
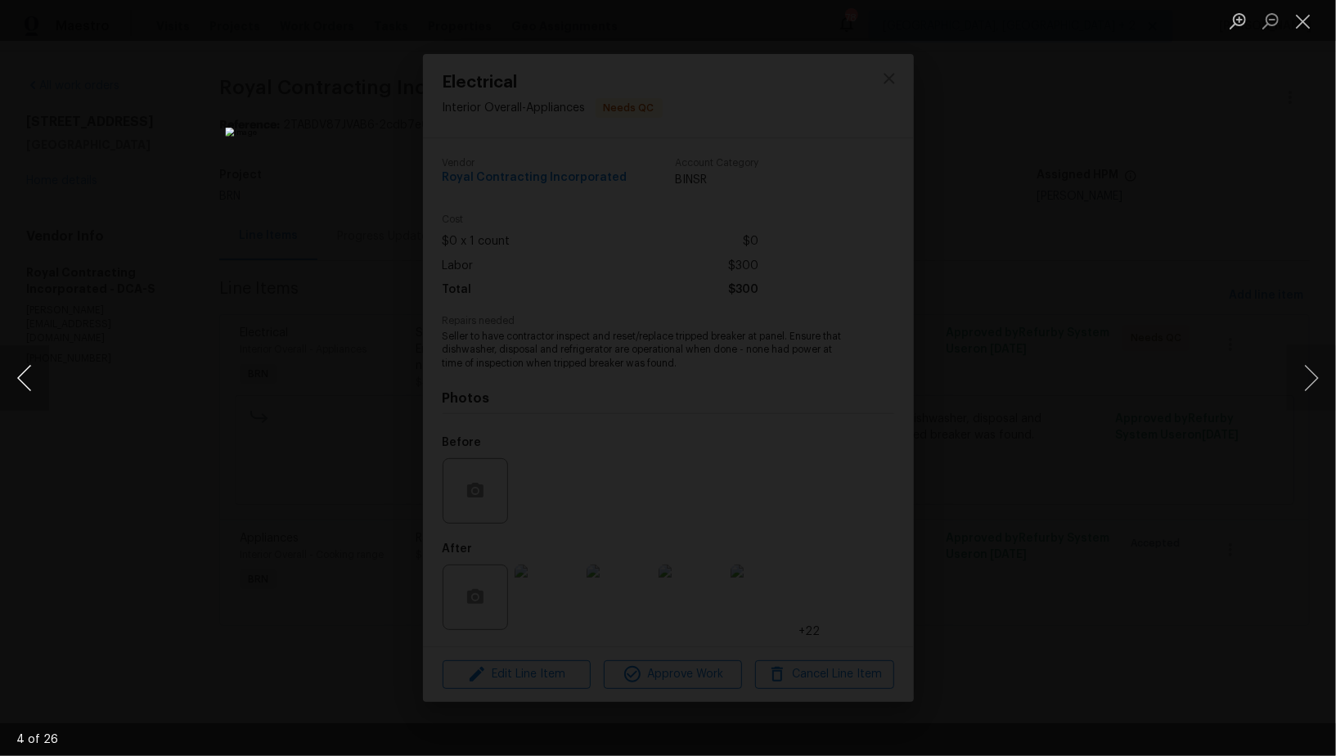
click at [24, 381] on button "Previous image" at bounding box center [24, 377] width 49 height 65
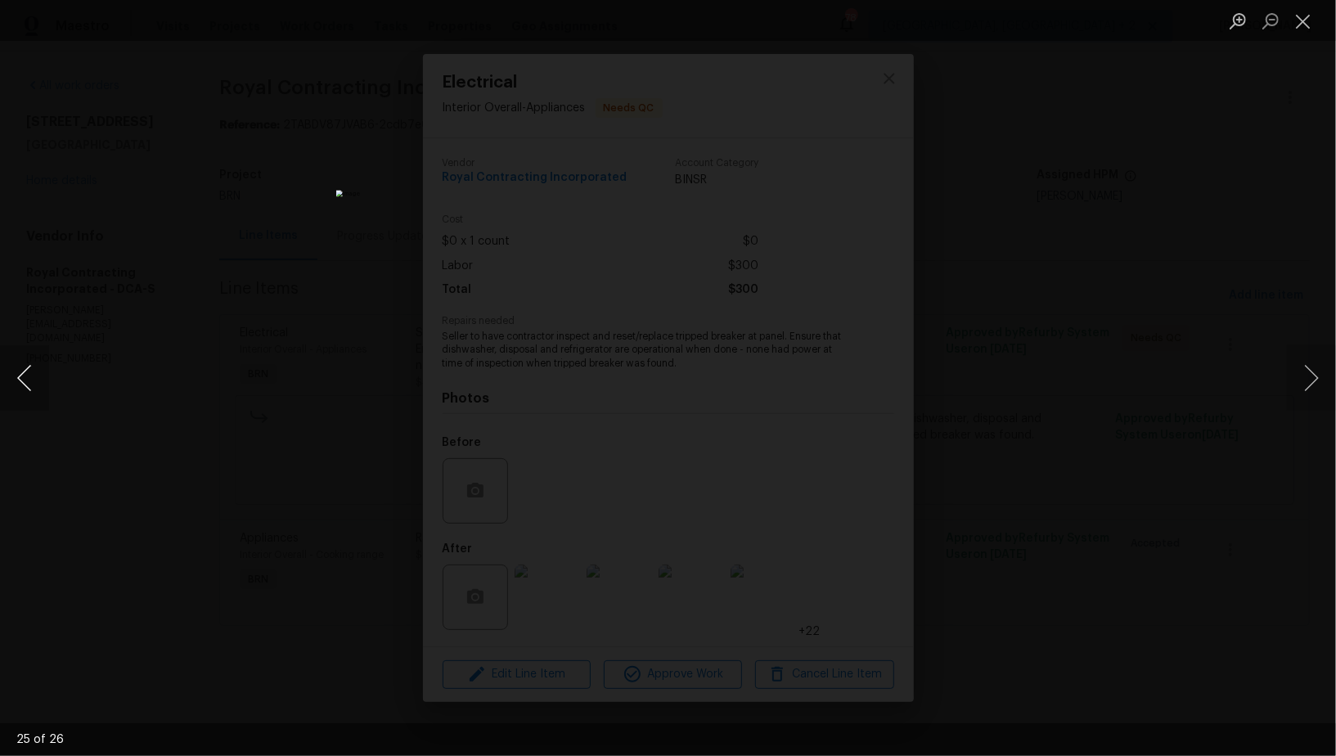
click at [37, 380] on button "Previous image" at bounding box center [24, 377] width 49 height 65
click at [144, 411] on div "Lightbox" at bounding box center [668, 378] width 1336 height 756
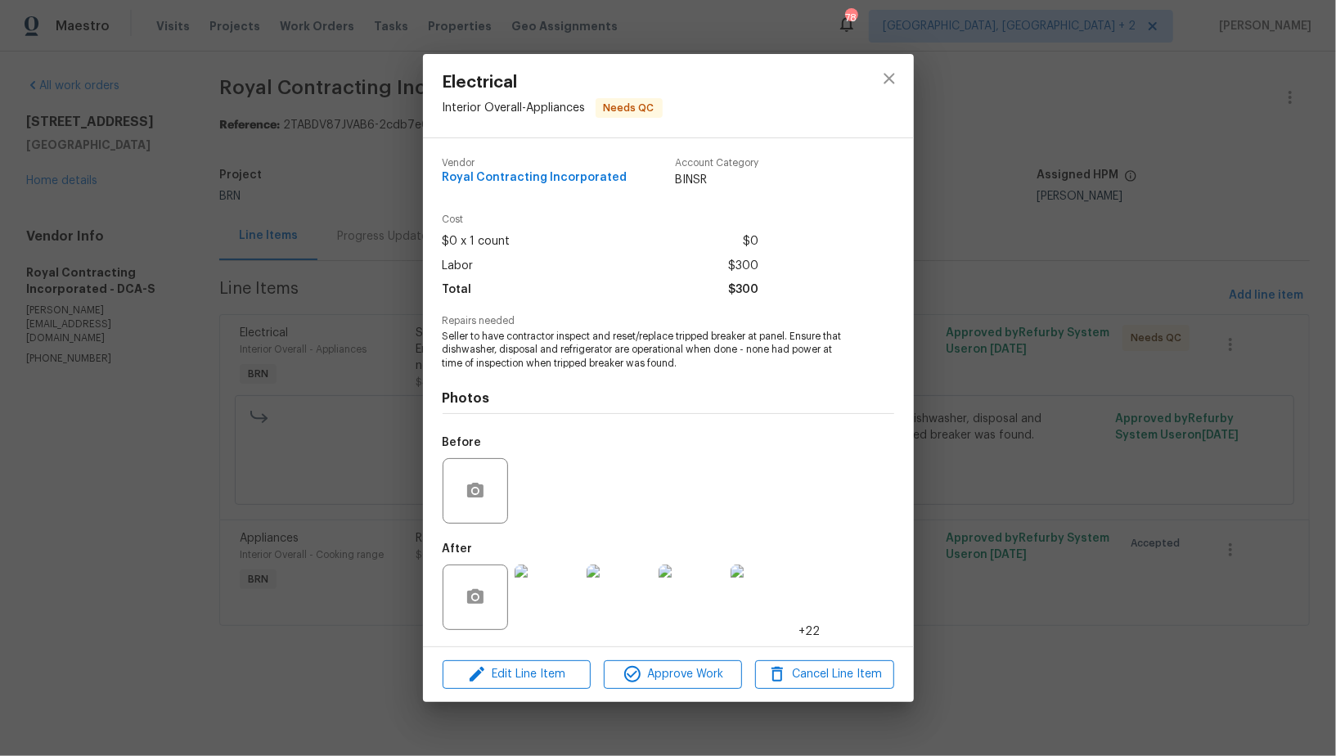
click at [144, 411] on div "Electrical Interior Overall - Appliances Needs QC Vendor Royal Contracting Inco…" at bounding box center [668, 378] width 1336 height 756
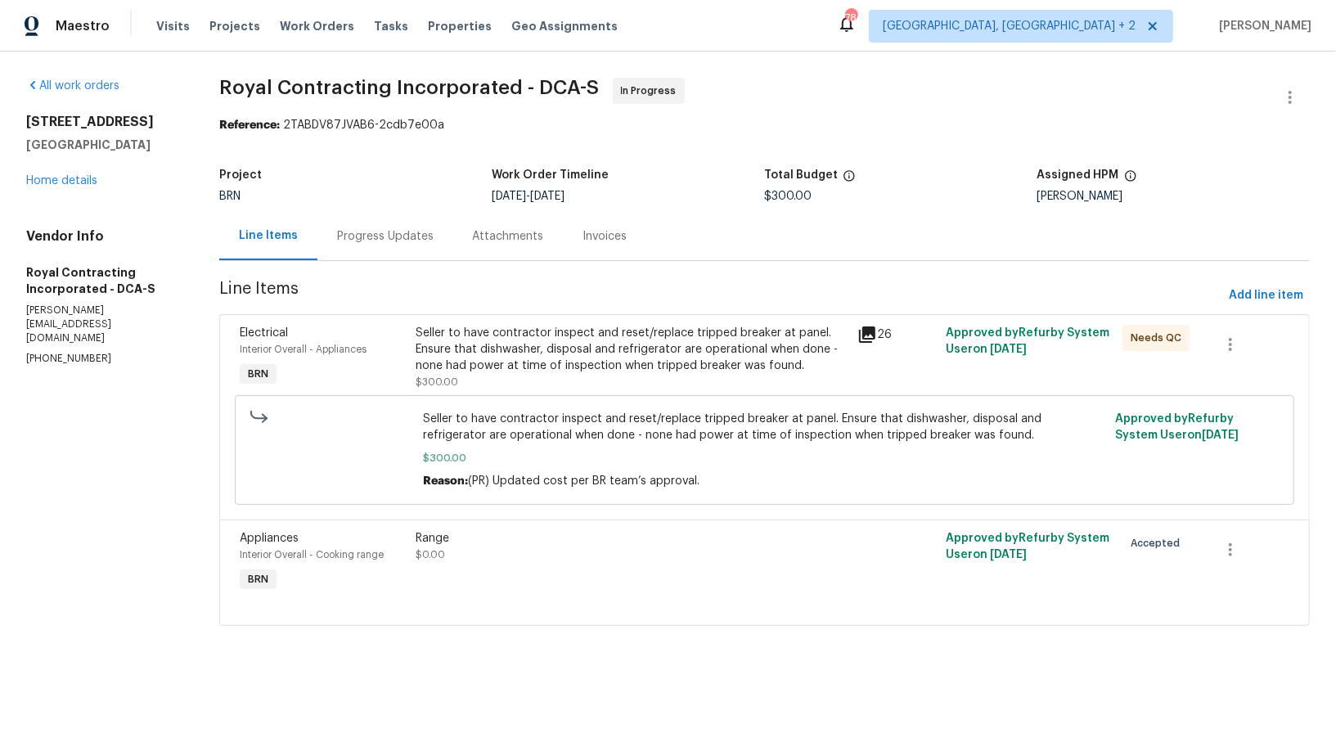
click at [390, 246] on div "Progress Updates" at bounding box center [385, 236] width 136 height 48
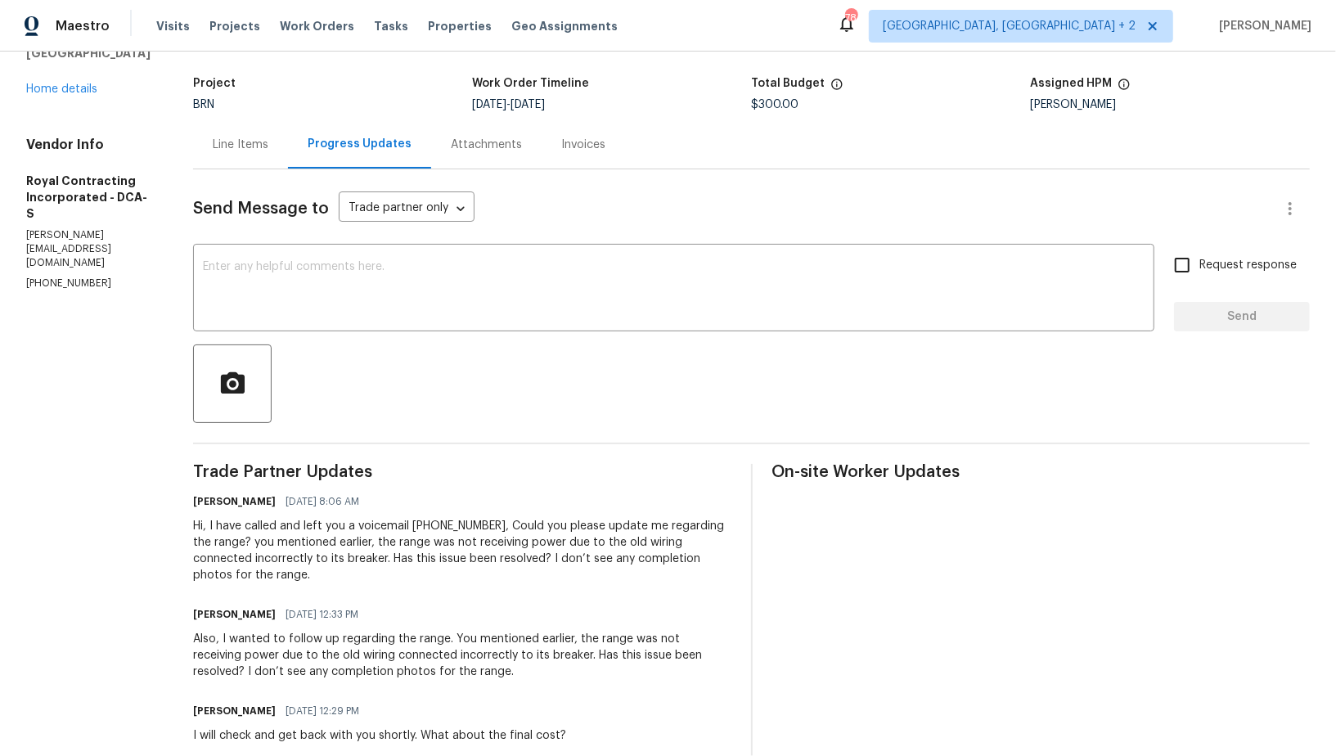
scroll to position [4, 0]
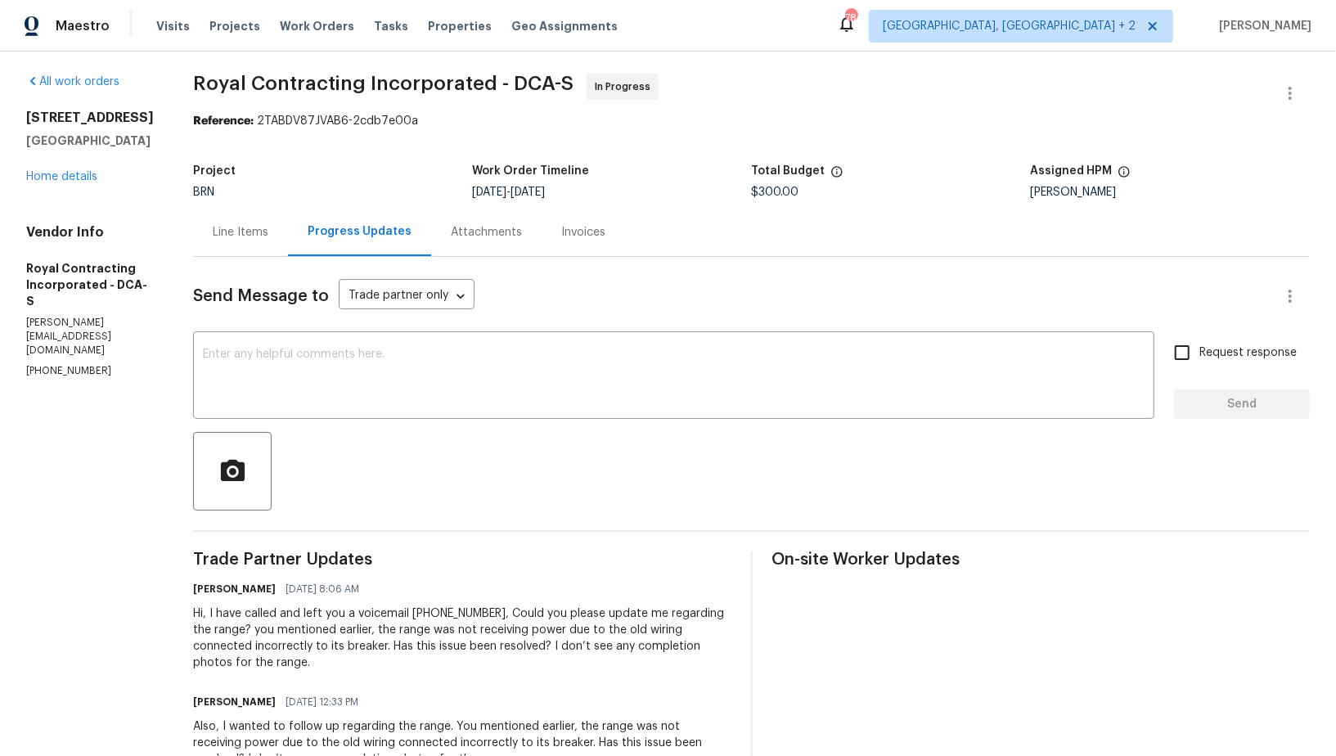
click at [268, 238] on div "Line Items" at bounding box center [241, 232] width 56 height 16
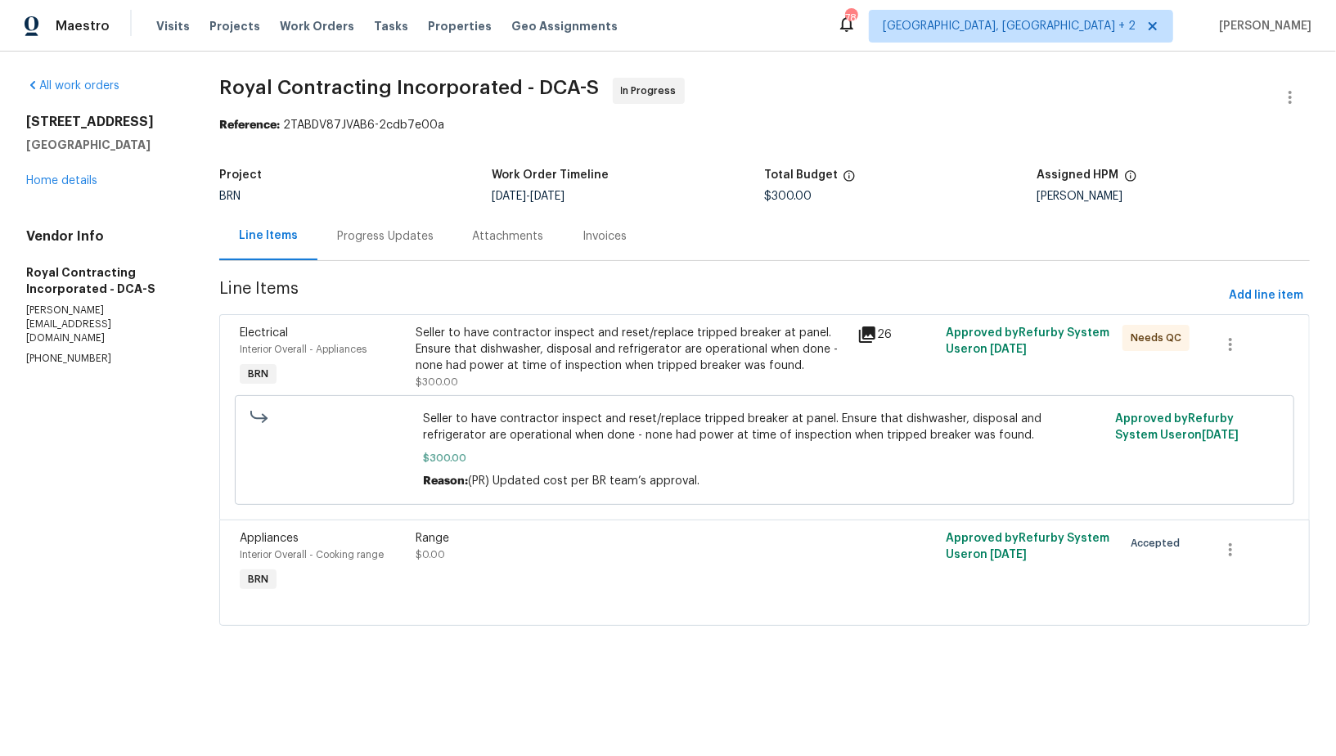
click at [475, 372] on div "Seller to have contractor inspect and reset/replace tripped breaker at panel. E…" at bounding box center [632, 349] width 432 height 49
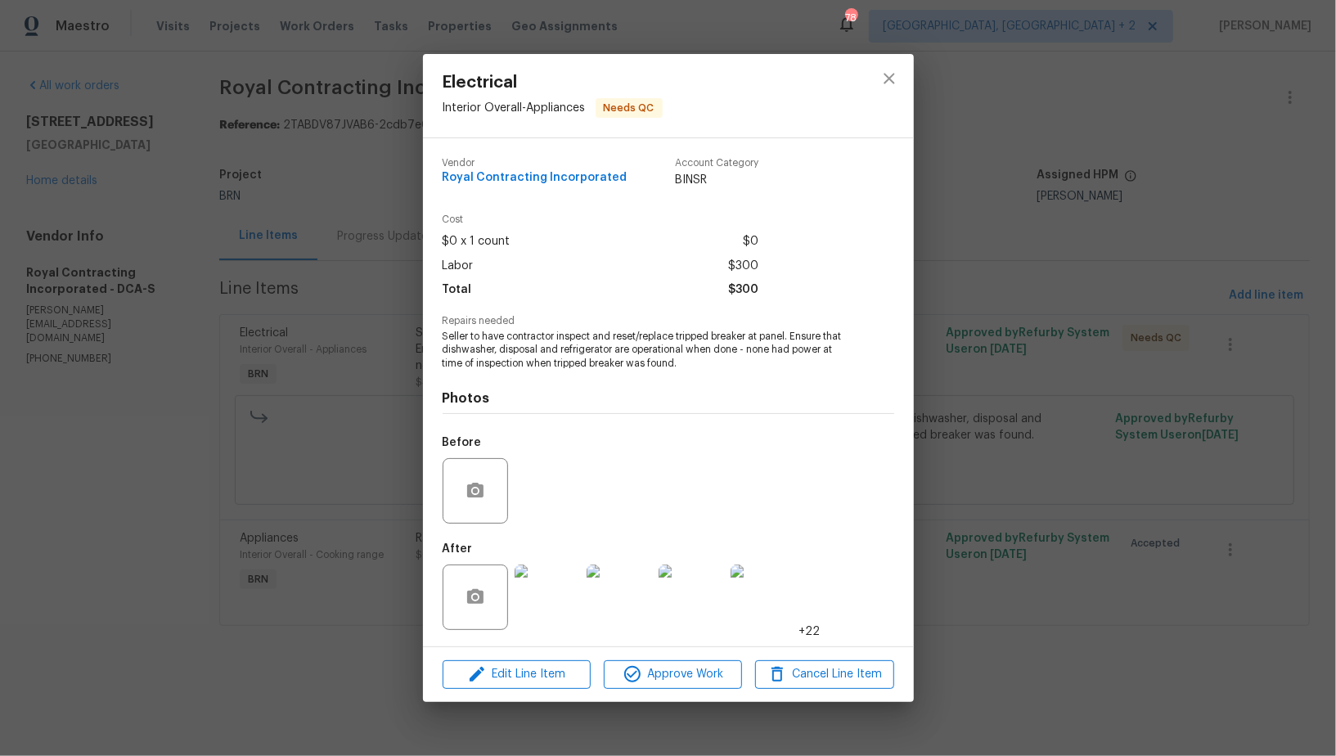
click at [380, 462] on div "Electrical Interior Overall - Appliances Needs QC Vendor Royal Contracting Inco…" at bounding box center [668, 378] width 1336 height 756
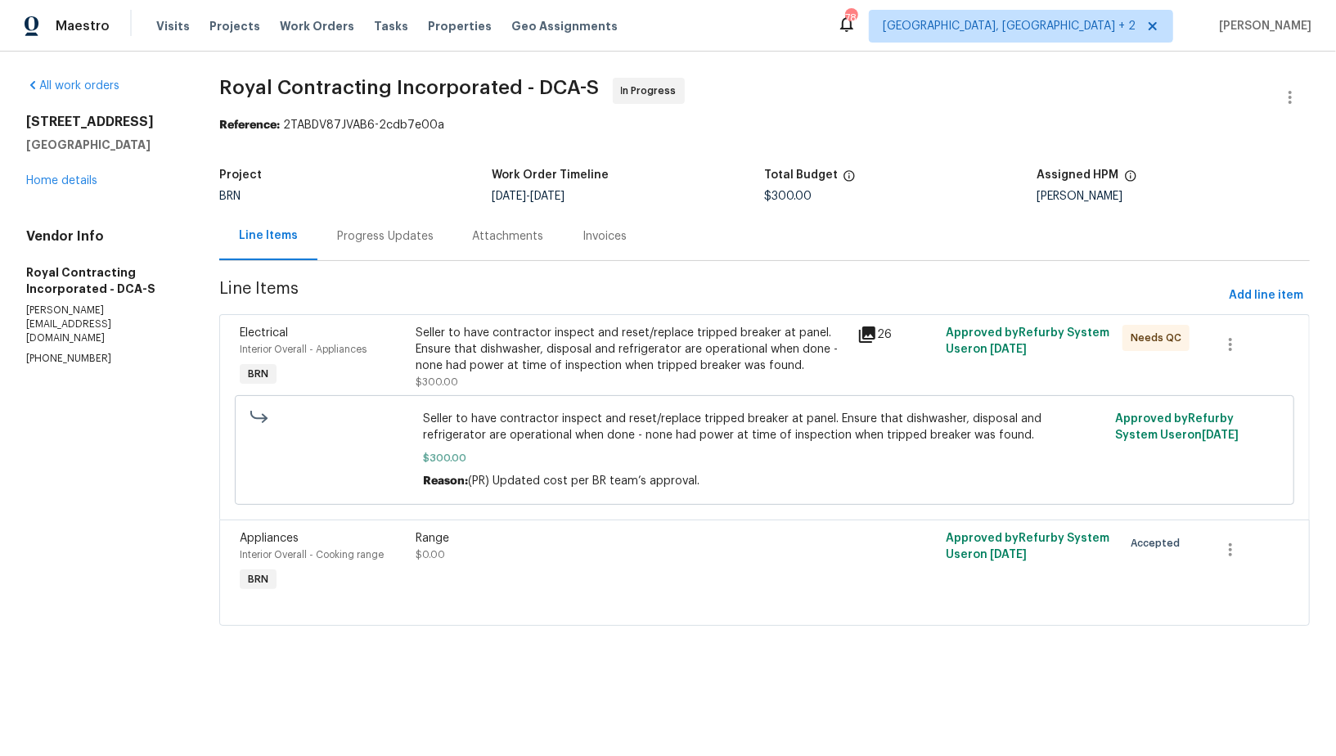
click at [371, 245] on div "Progress Updates" at bounding box center [385, 236] width 136 height 48
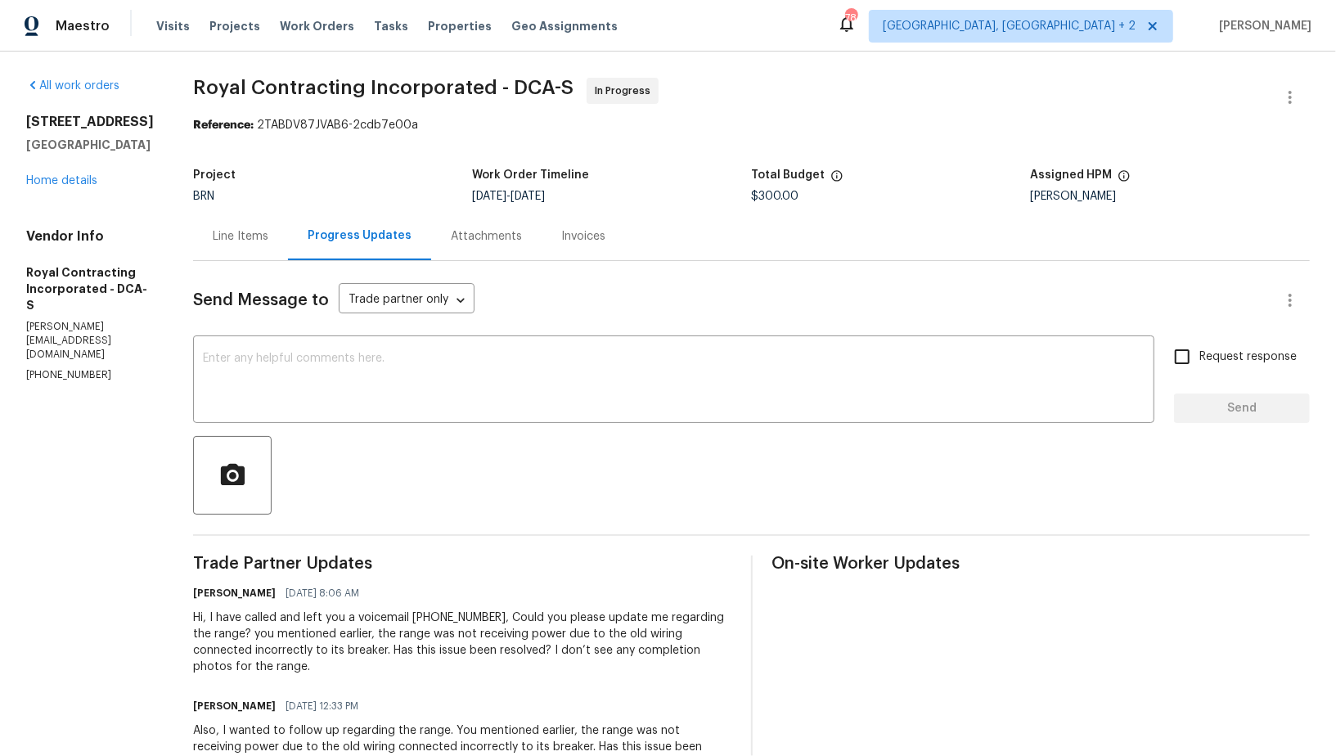
click at [259, 241] on div "Line Items" at bounding box center [241, 236] width 56 height 16
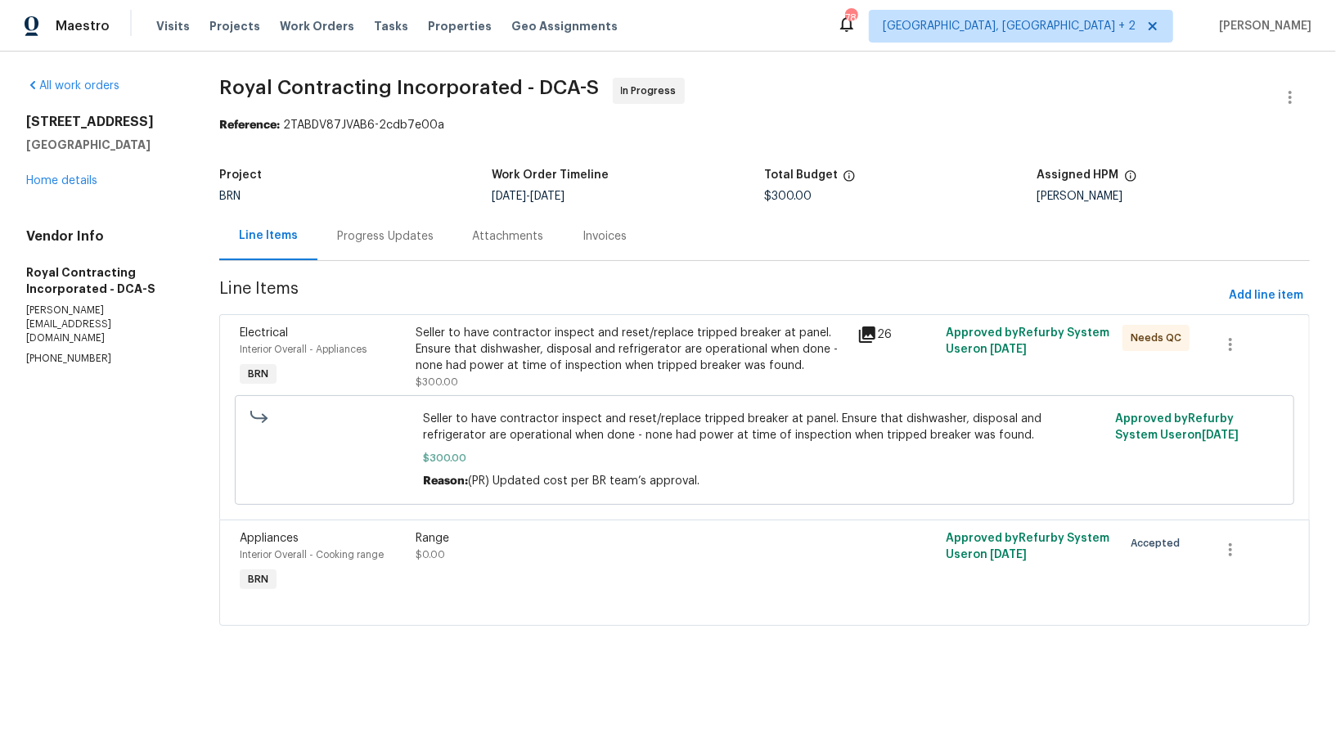
click at [378, 245] on div "Progress Updates" at bounding box center [385, 236] width 136 height 48
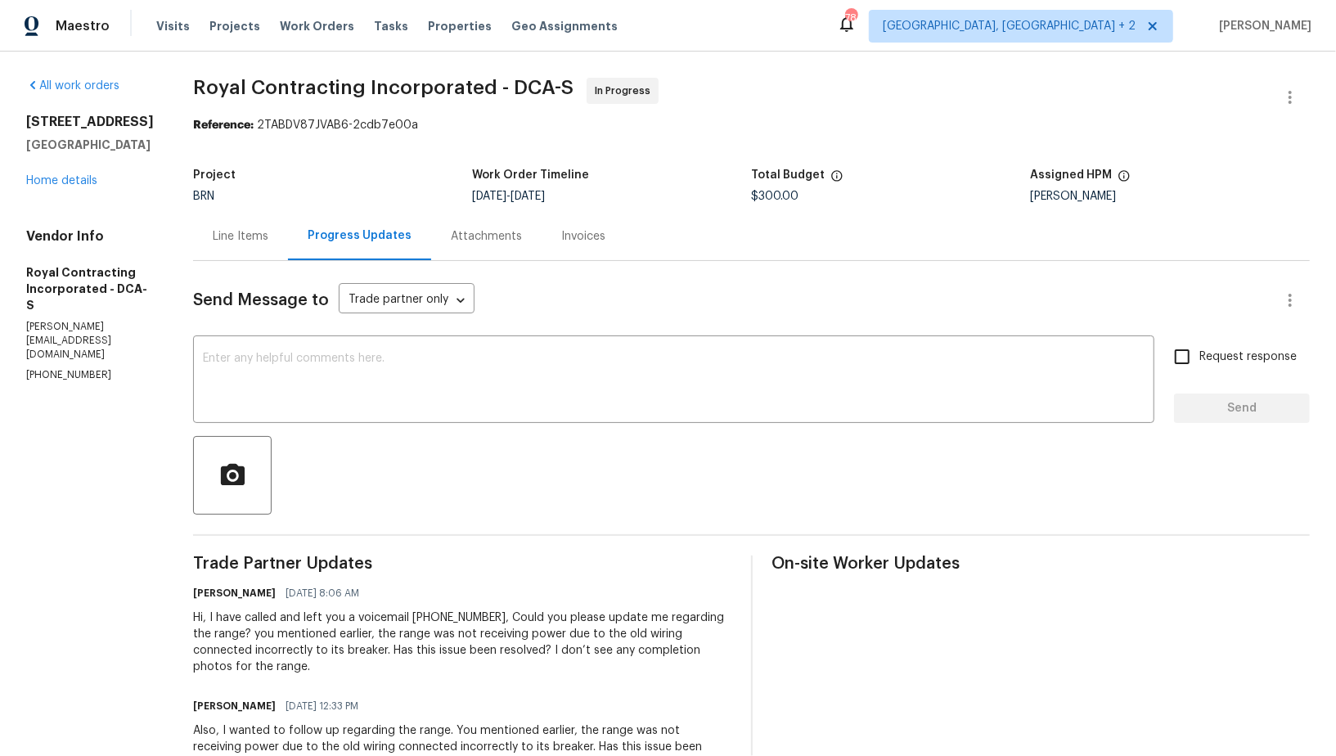
click at [265, 246] on div "Line Items" at bounding box center [240, 236] width 95 height 48
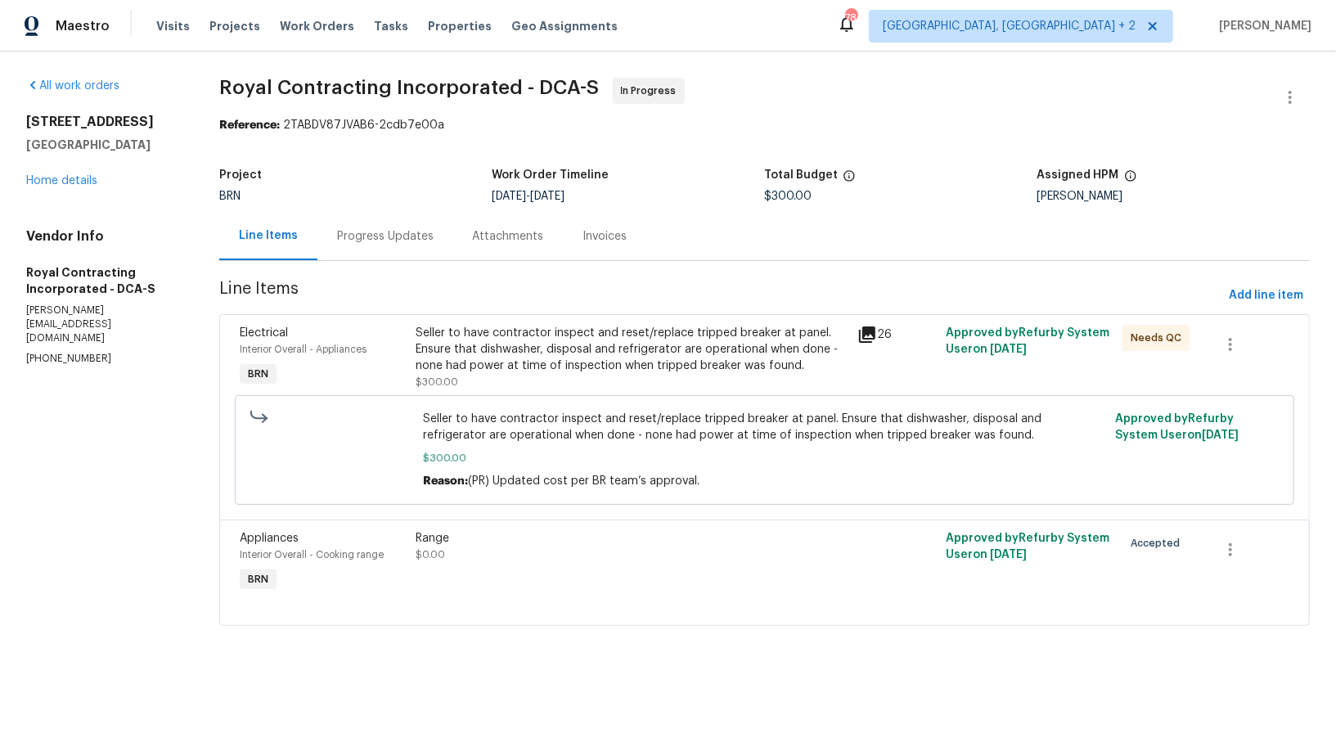
click at [448, 341] on div "Seller to have contractor inspect and reset/replace tripped breaker at panel. E…" at bounding box center [632, 349] width 432 height 49
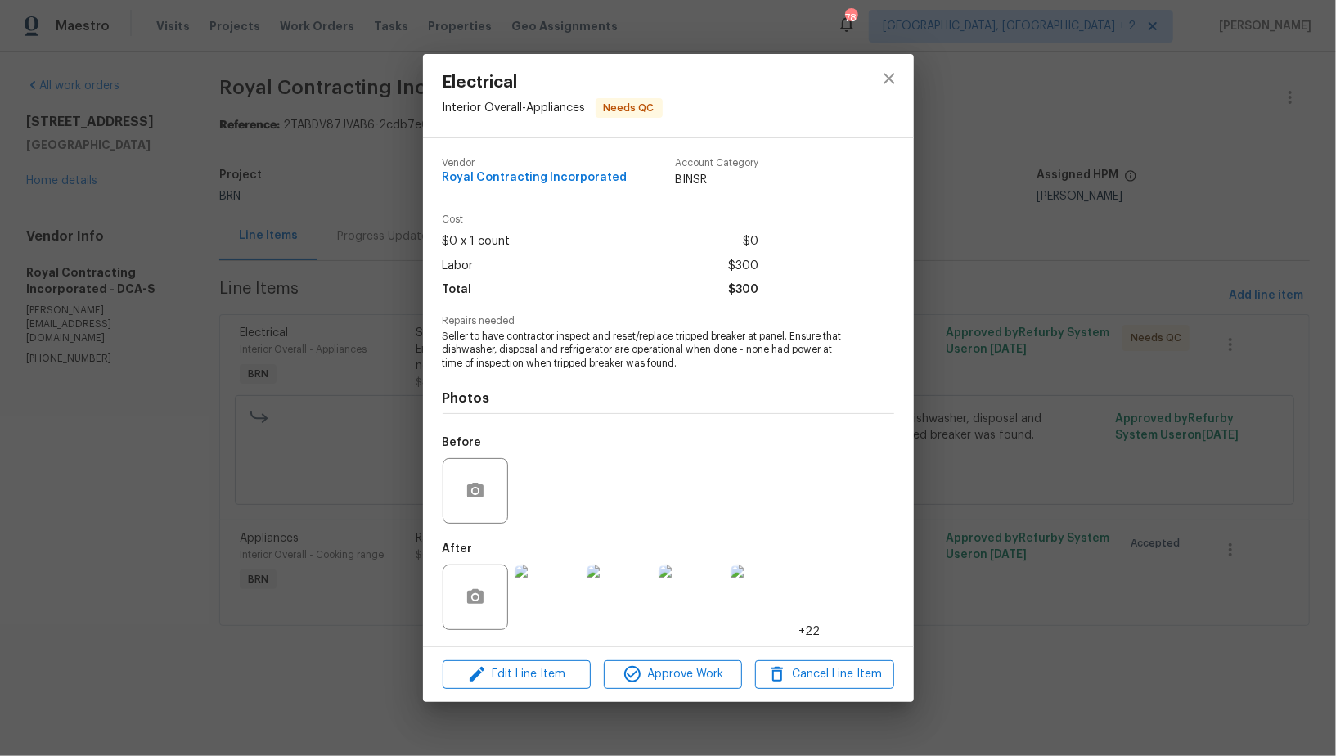
click at [380, 384] on div "Electrical Interior Overall - Appliances Needs QC Vendor Royal Contracting Inco…" at bounding box center [668, 378] width 1336 height 756
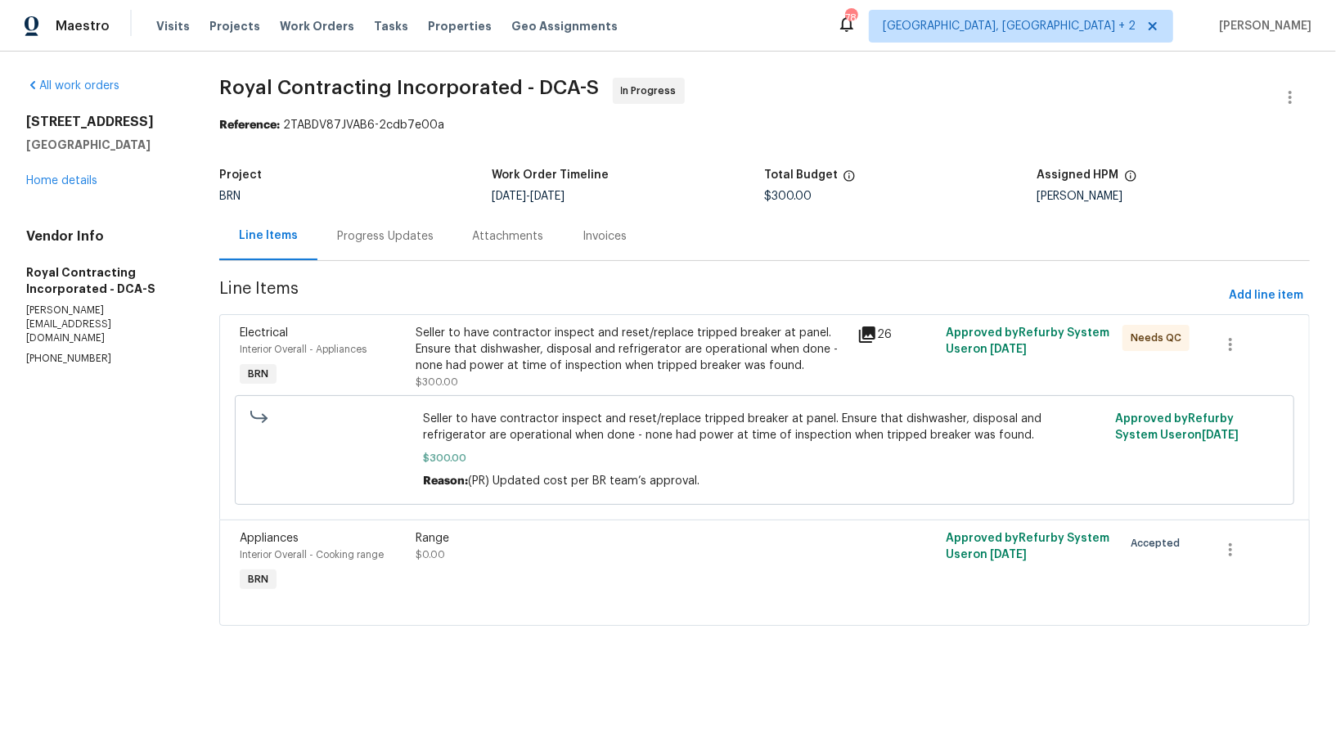
click at [483, 358] on div "Seller to have contractor inspect and reset/replace tripped breaker at panel. E…" at bounding box center [632, 349] width 432 height 49
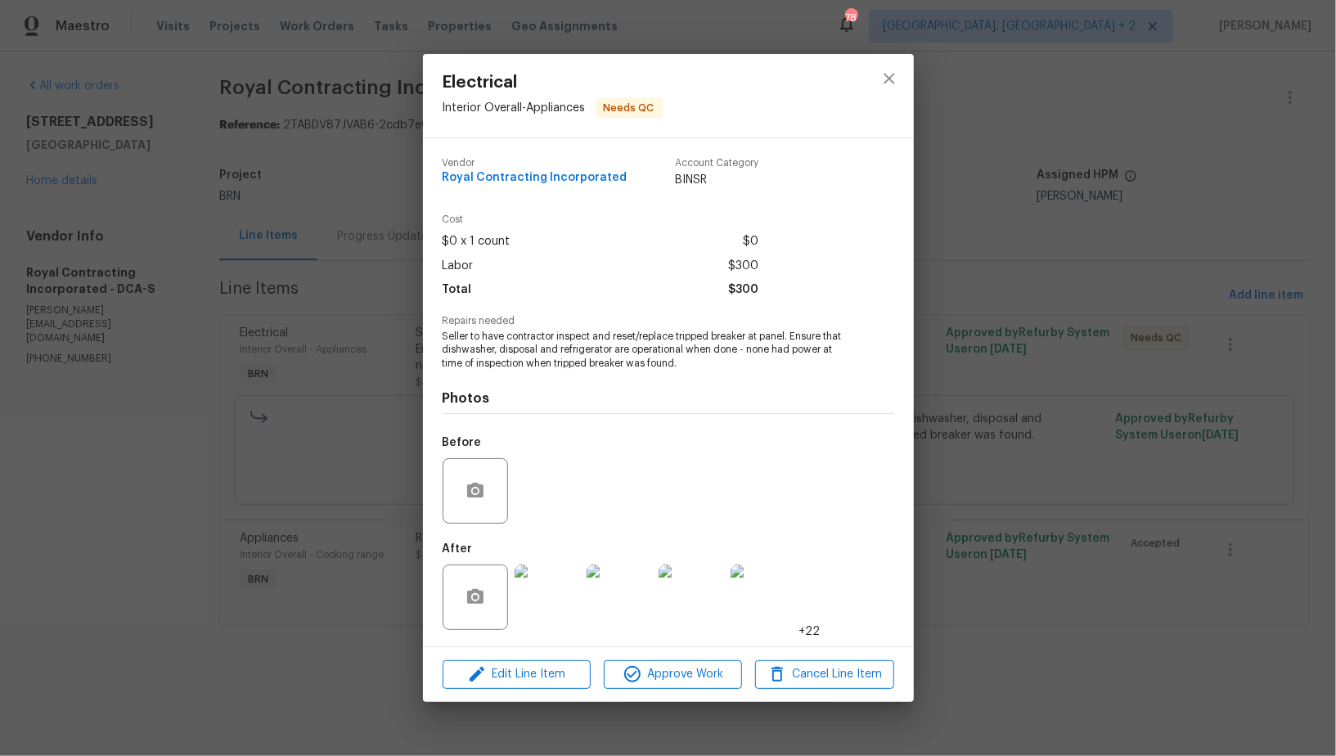
click at [565, 593] on img at bounding box center [547, 597] width 65 height 65
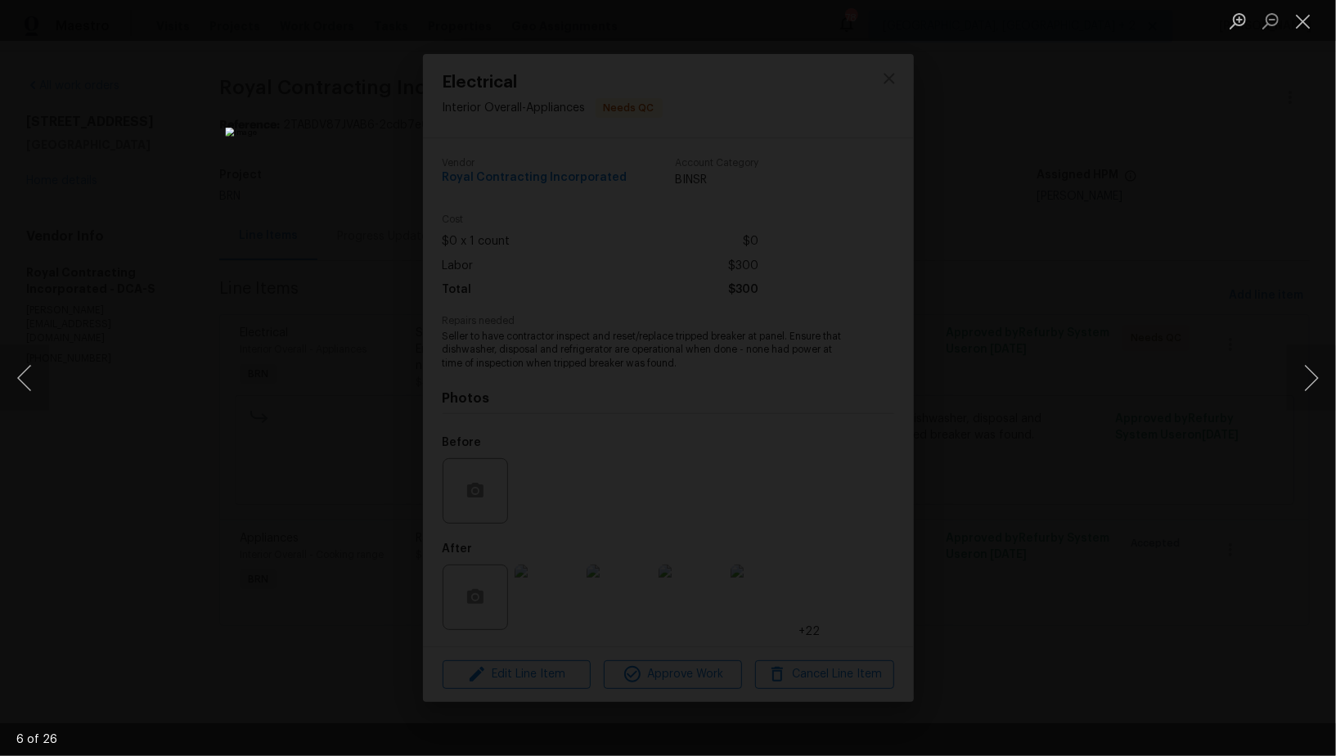
click at [1000, 447] on div "Lightbox" at bounding box center [668, 378] width 1336 height 756
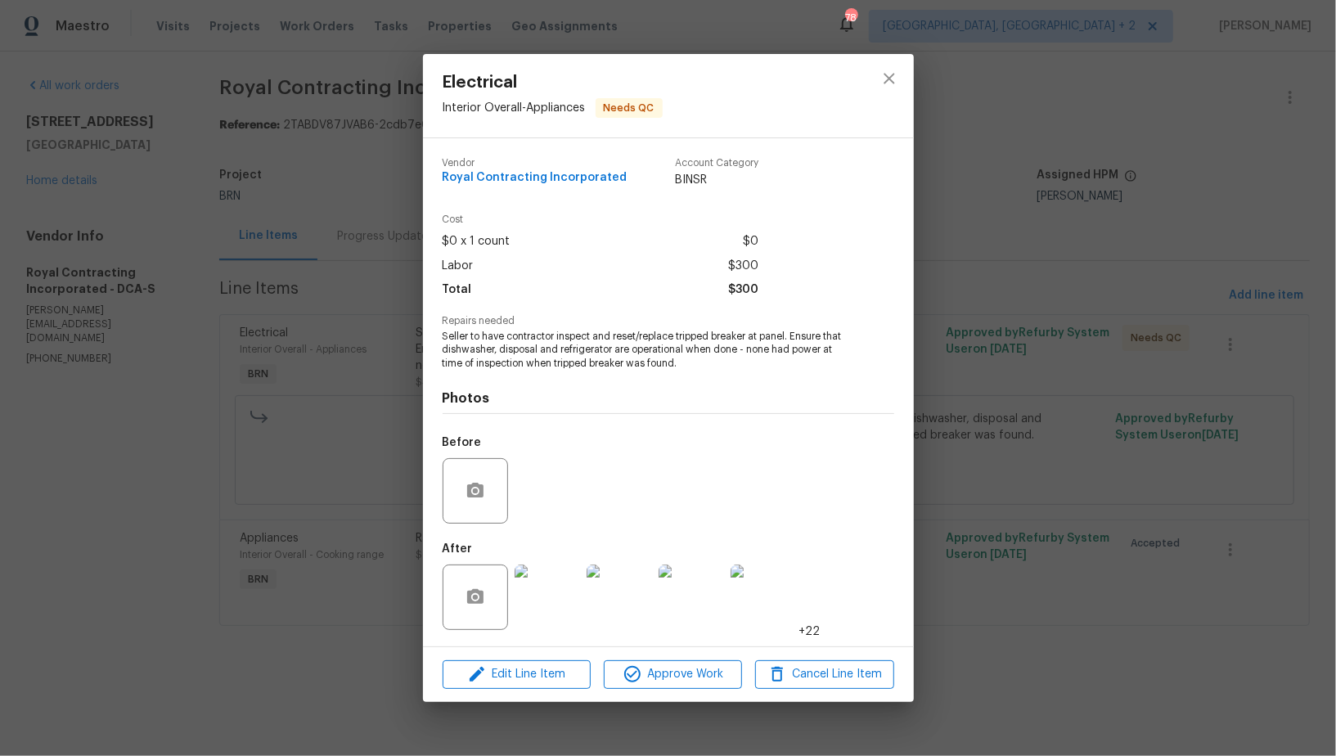
click at [1000, 447] on div "Electrical Interior Overall - Appliances Needs QC Vendor Royal Contracting Inco…" at bounding box center [668, 378] width 1336 height 756
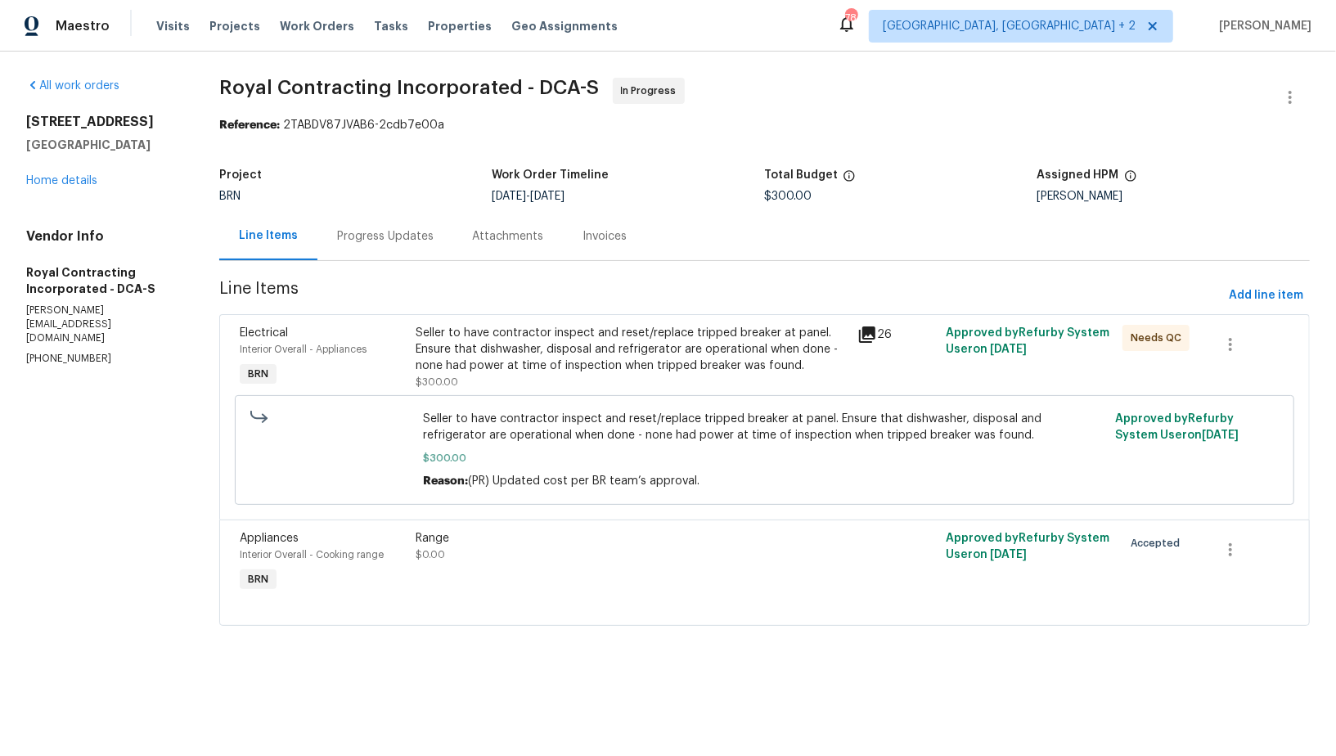
click at [398, 230] on div "Progress Updates" at bounding box center [385, 236] width 97 height 16
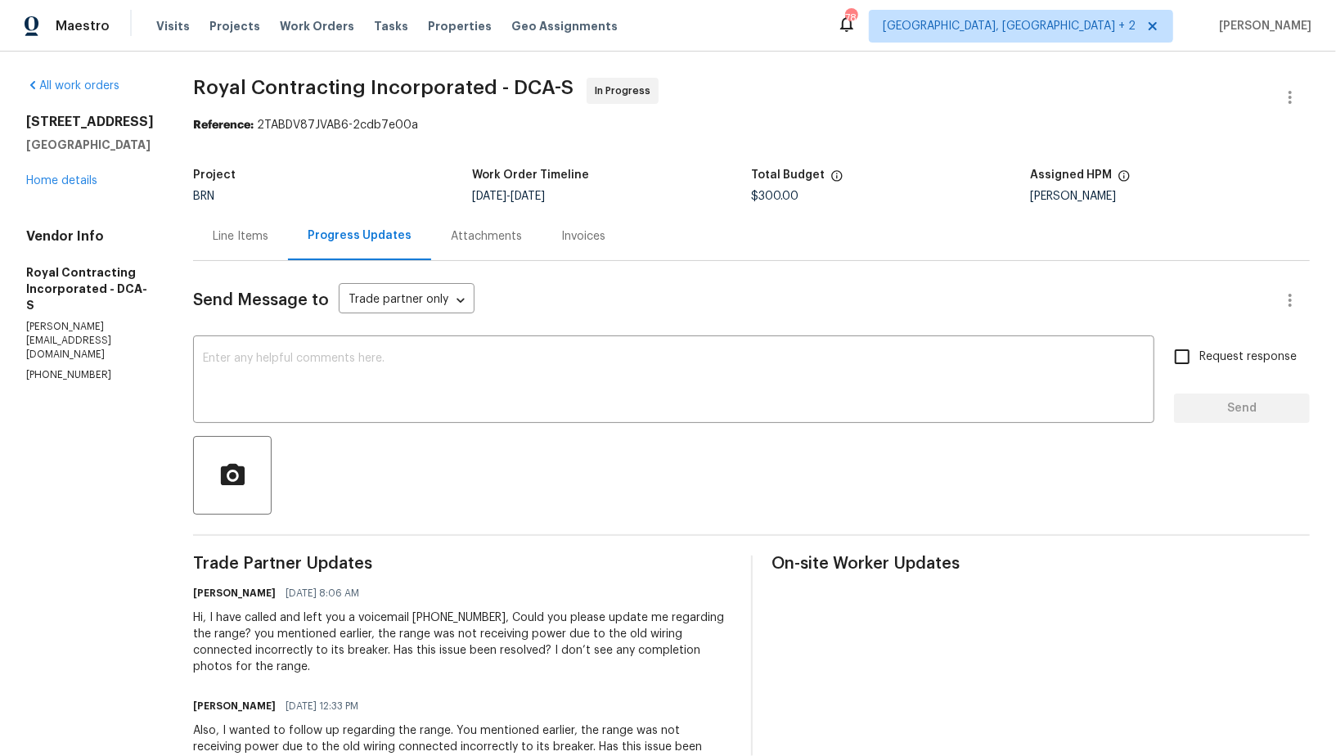
click at [236, 241] on div "Line Items" at bounding box center [241, 236] width 56 height 16
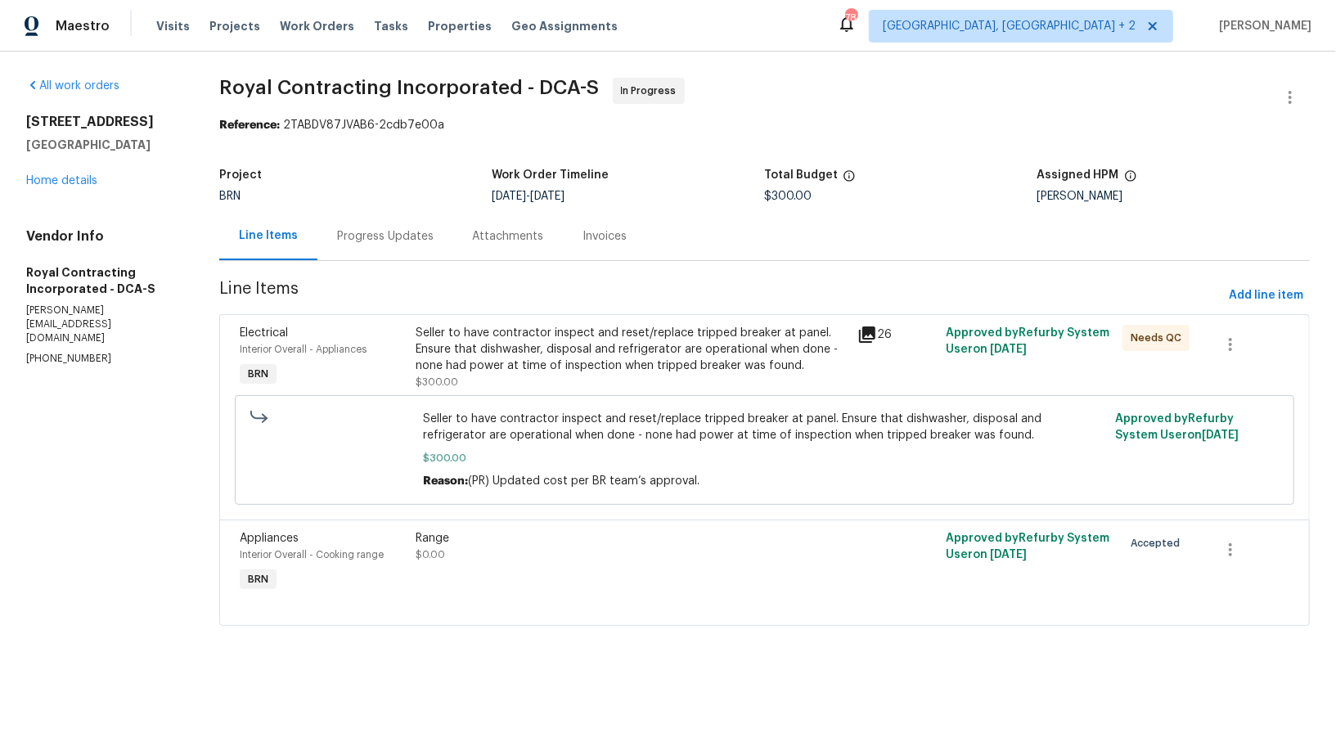
click at [380, 253] on div "Progress Updates" at bounding box center [385, 236] width 136 height 48
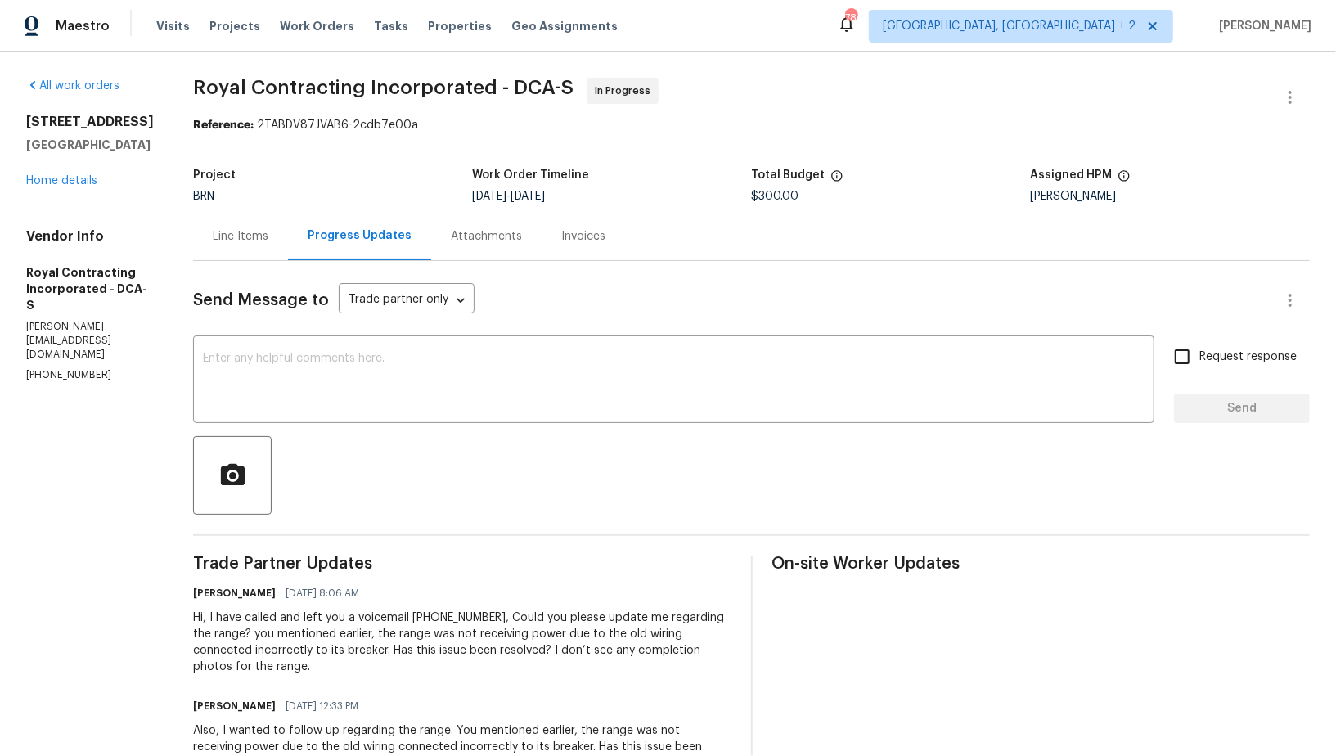
click at [260, 249] on div "Line Items" at bounding box center [240, 236] width 95 height 48
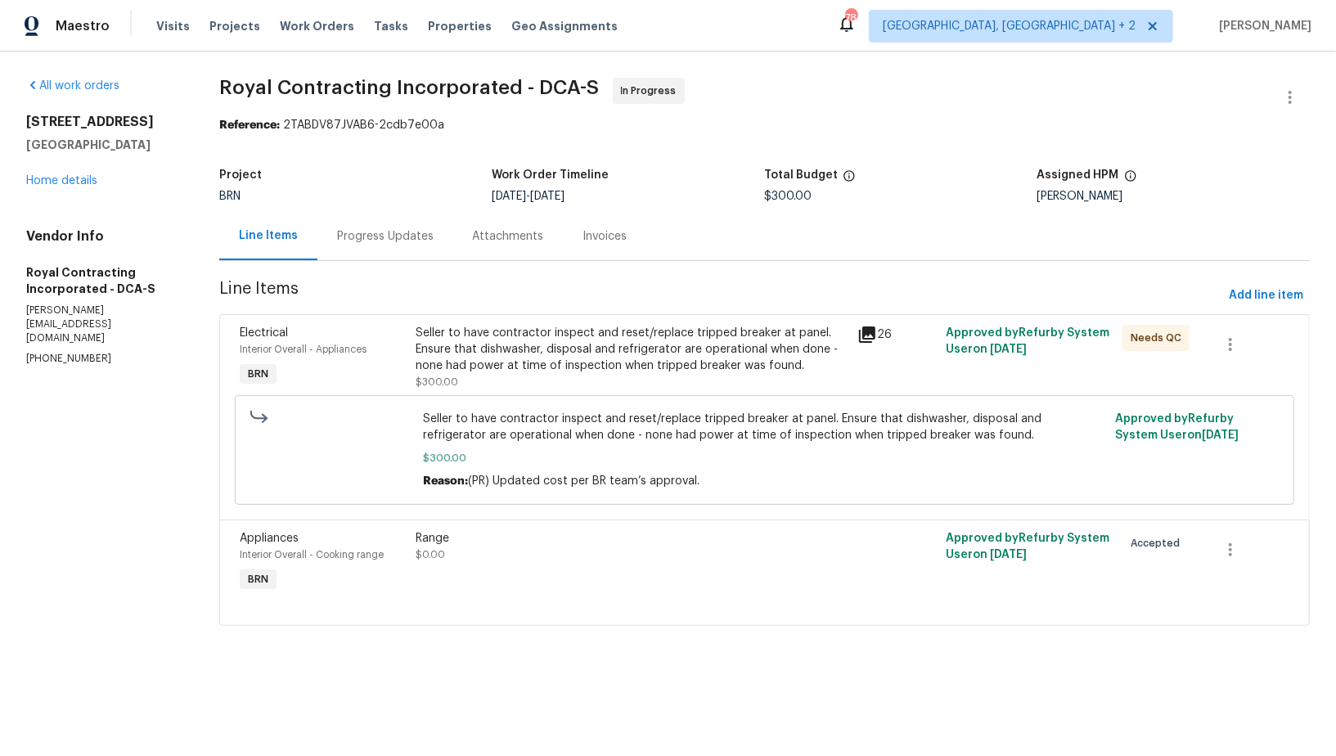
click at [367, 245] on div "Progress Updates" at bounding box center [385, 236] width 136 height 48
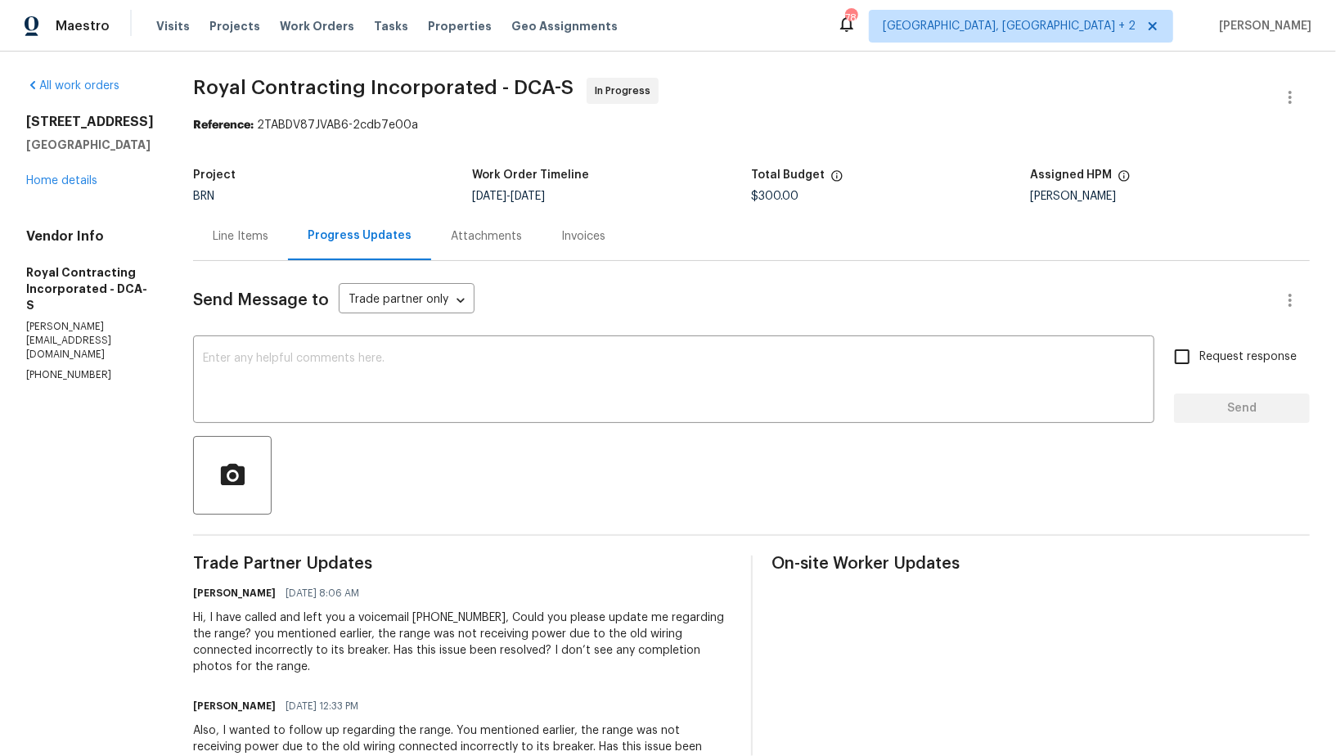
click at [272, 247] on div "Line Items" at bounding box center [240, 236] width 95 height 48
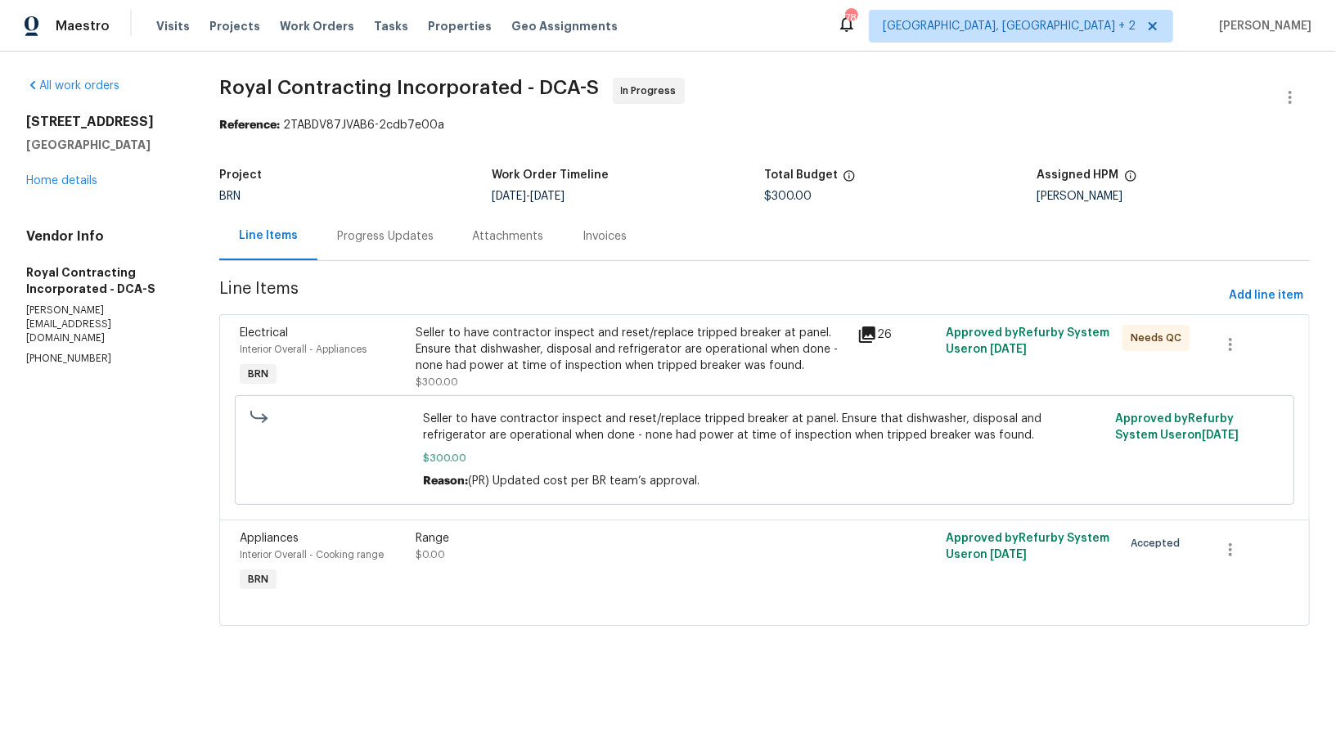
click at [394, 245] on div "Progress Updates" at bounding box center [385, 236] width 136 height 48
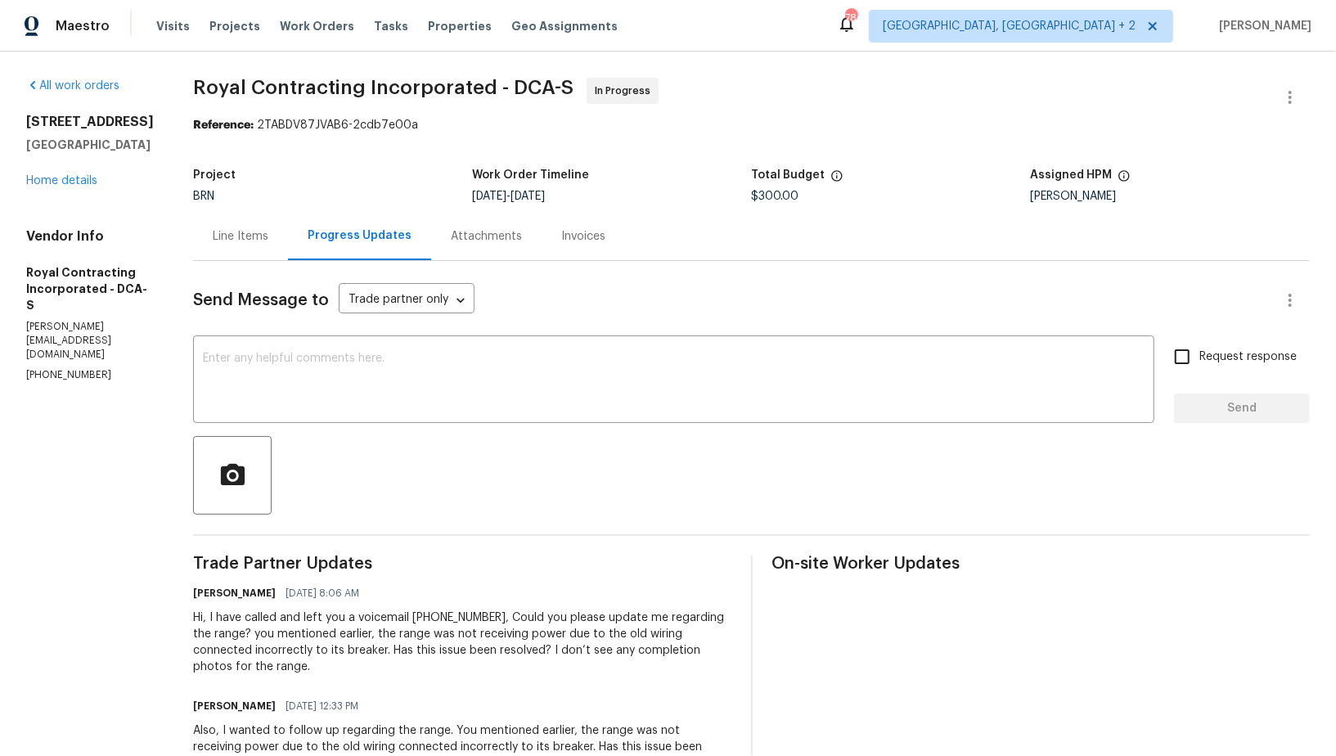
click at [263, 243] on div "Line Items" at bounding box center [241, 236] width 56 height 16
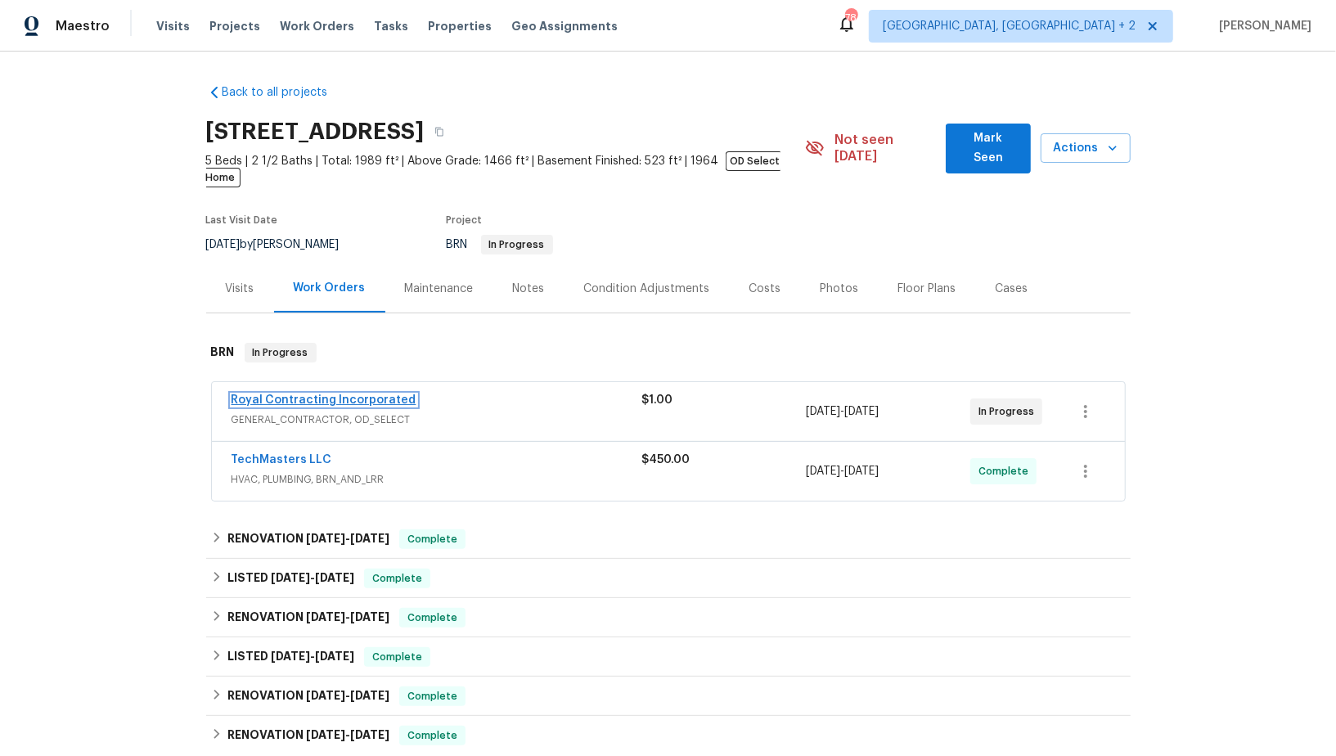
click at [327, 394] on link "Royal Contracting Incorporated" at bounding box center [324, 399] width 185 height 11
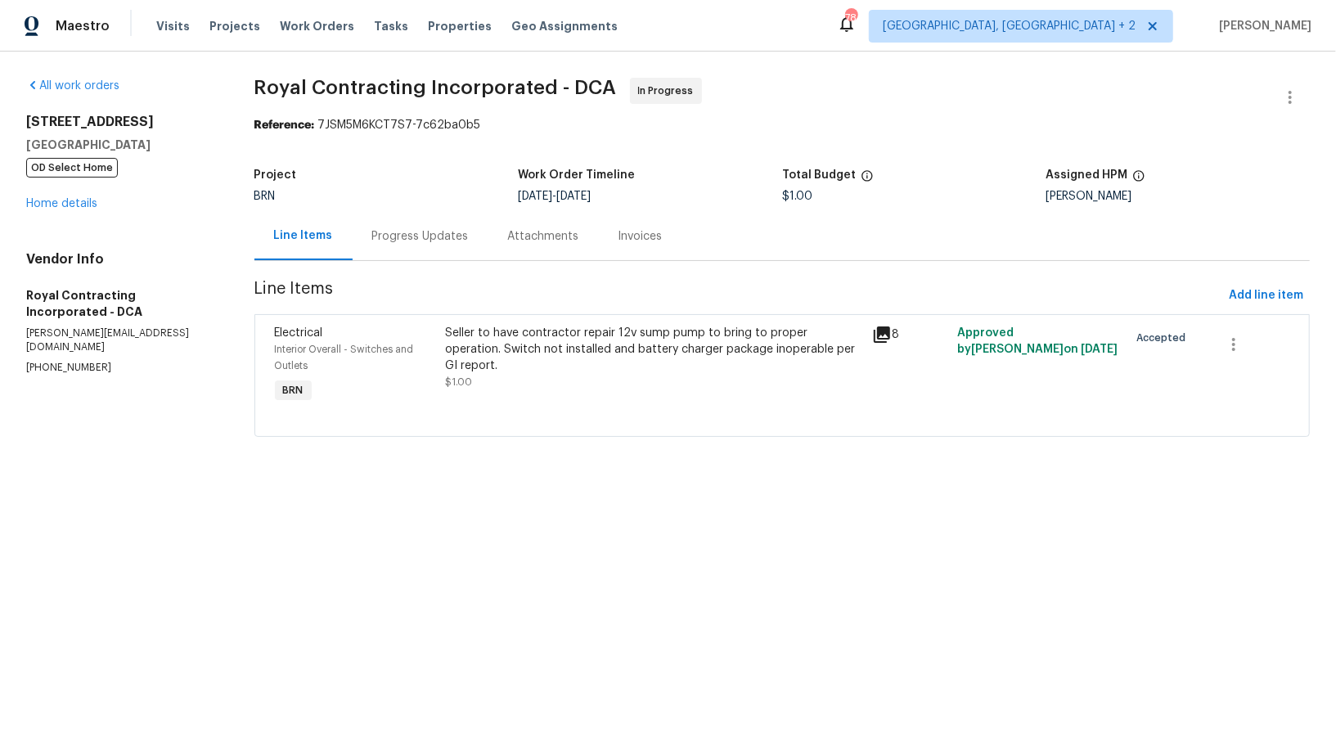
click at [412, 244] on div "Progress Updates" at bounding box center [420, 236] width 97 height 16
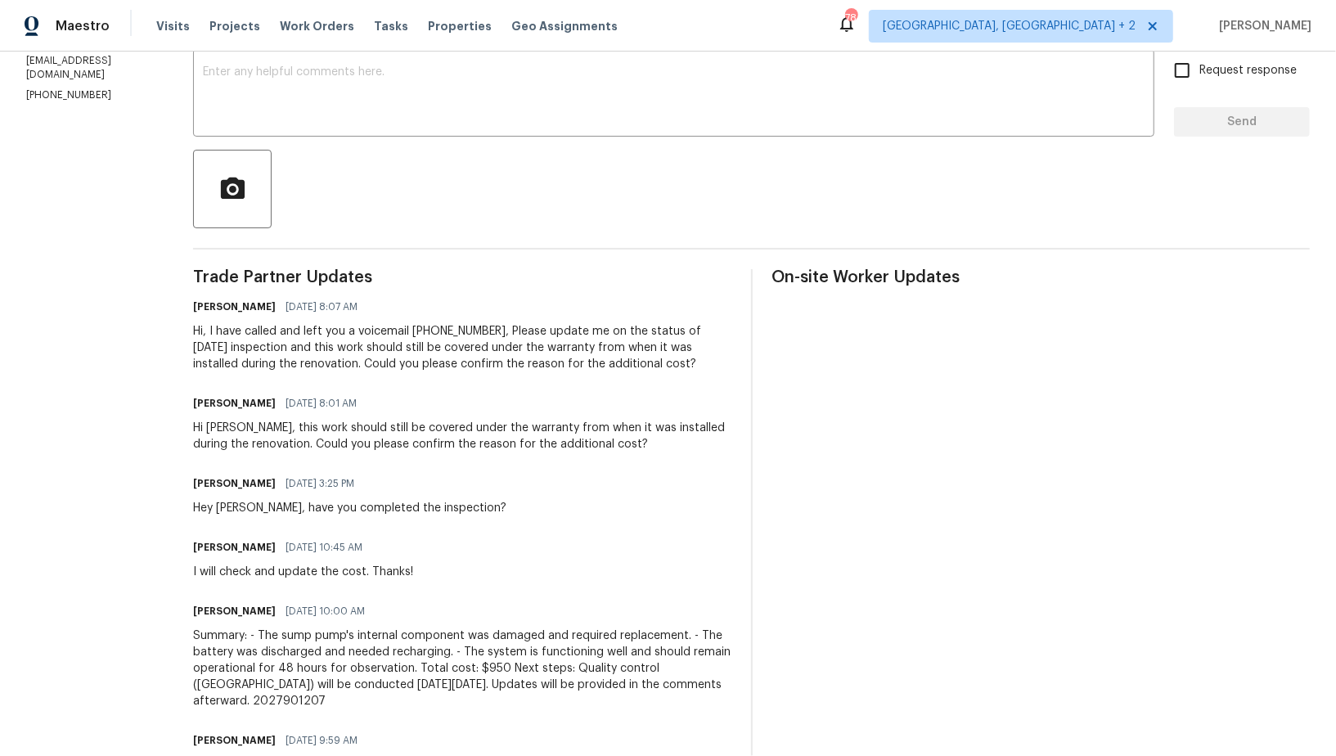
scroll to position [290, 0]
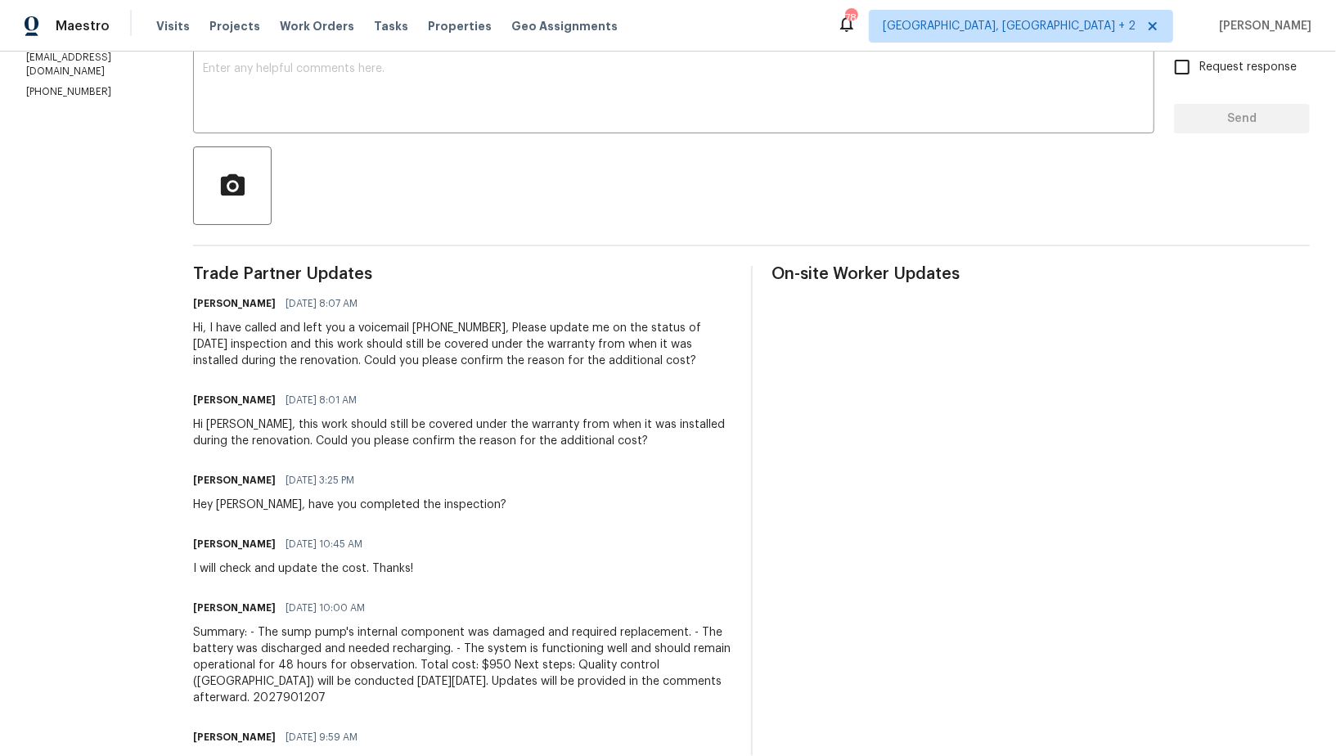
click at [392, 337] on div "Hi, I have called and left you a voicemail [PHONE_NUMBER], Please update me on …" at bounding box center [462, 344] width 538 height 49
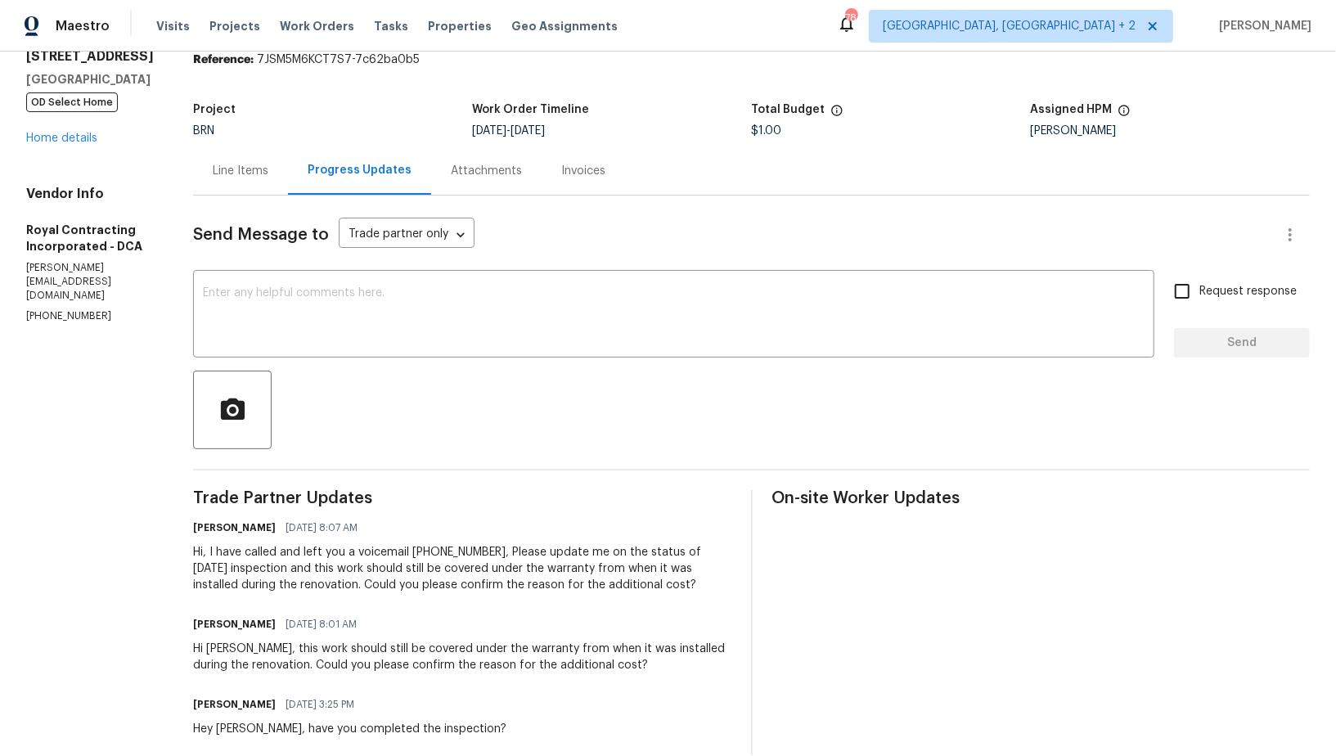
scroll to position [0, 0]
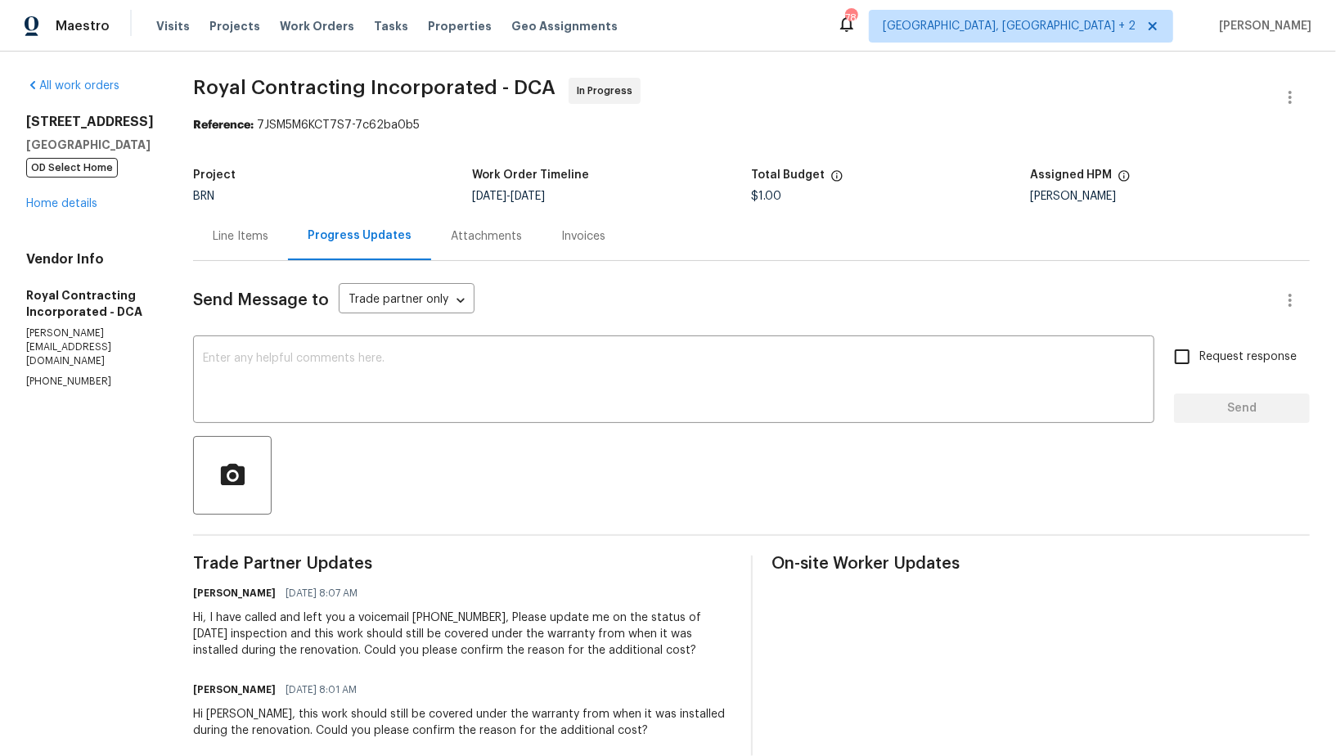
click at [268, 233] on div "Line Items" at bounding box center [241, 236] width 56 height 16
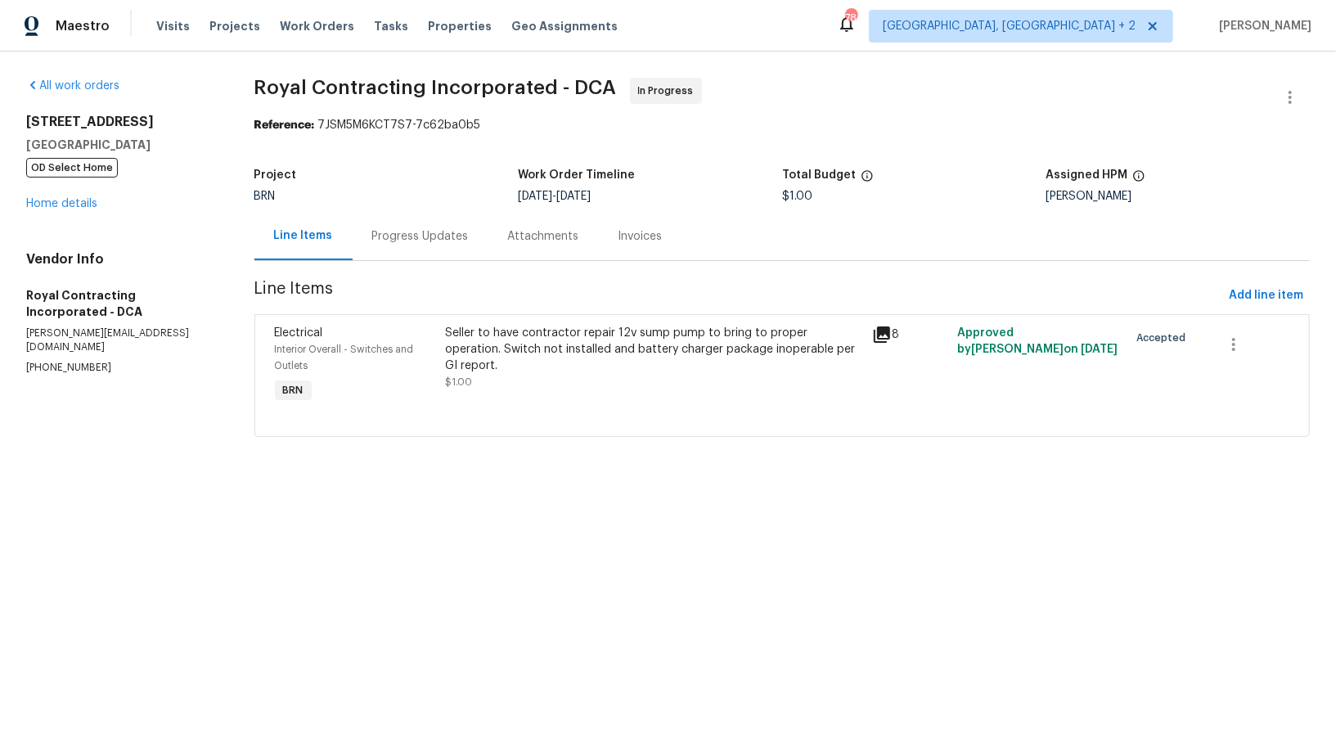
click at [479, 343] on div "Seller to have contractor repair 12v sump pump to bring to proper operation. Sw…" at bounding box center [653, 349] width 417 height 49
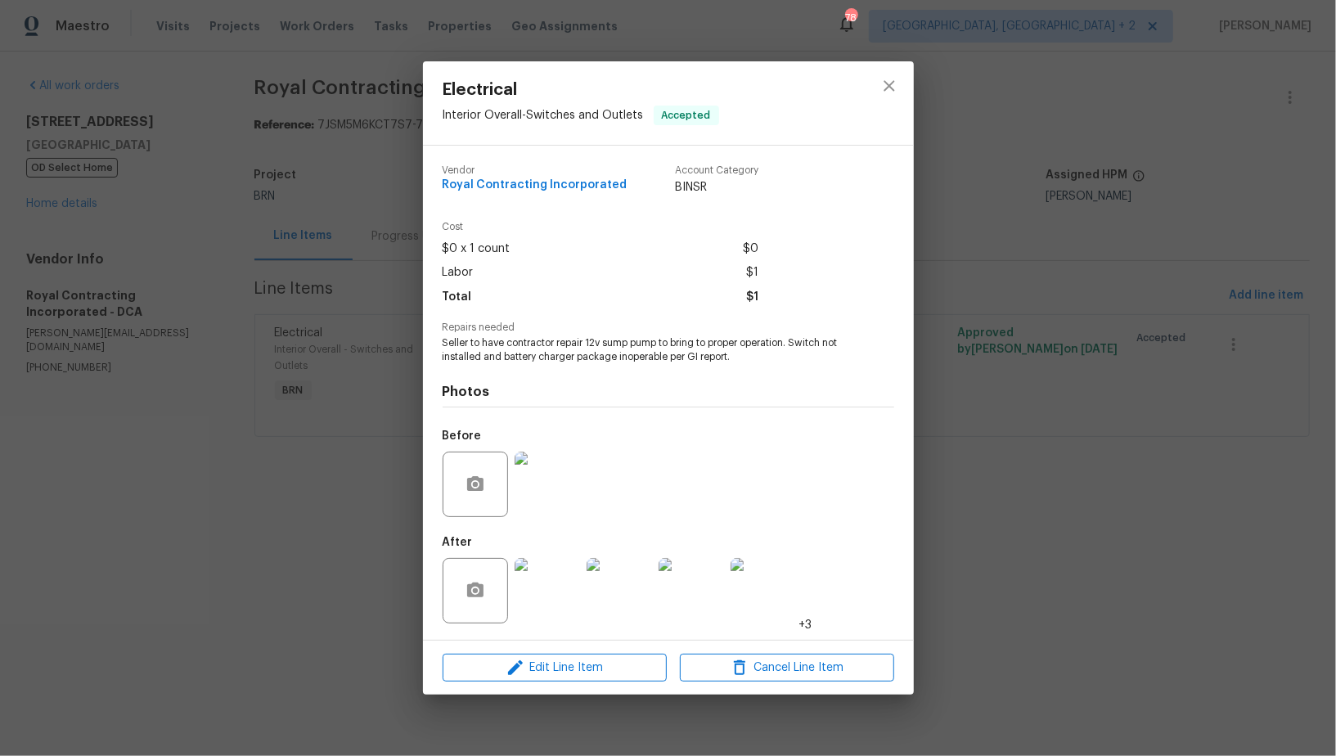
click at [540, 574] on img at bounding box center [547, 590] width 65 height 65
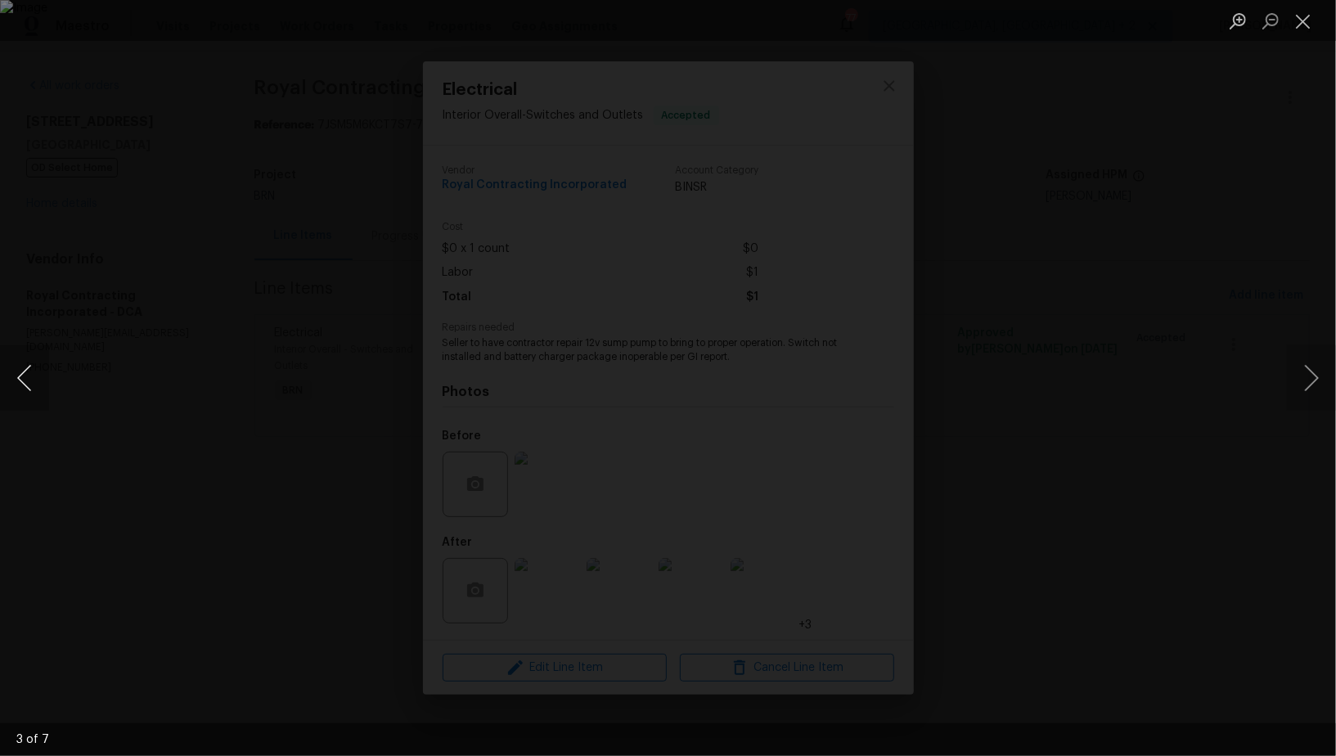
click at [27, 391] on button "Previous image" at bounding box center [24, 377] width 49 height 65
click at [38, 389] on button "Previous image" at bounding box center [24, 377] width 49 height 65
click at [26, 398] on button "Previous image" at bounding box center [24, 377] width 49 height 65
click at [283, 476] on div "Lightbox" at bounding box center [668, 378] width 1336 height 756
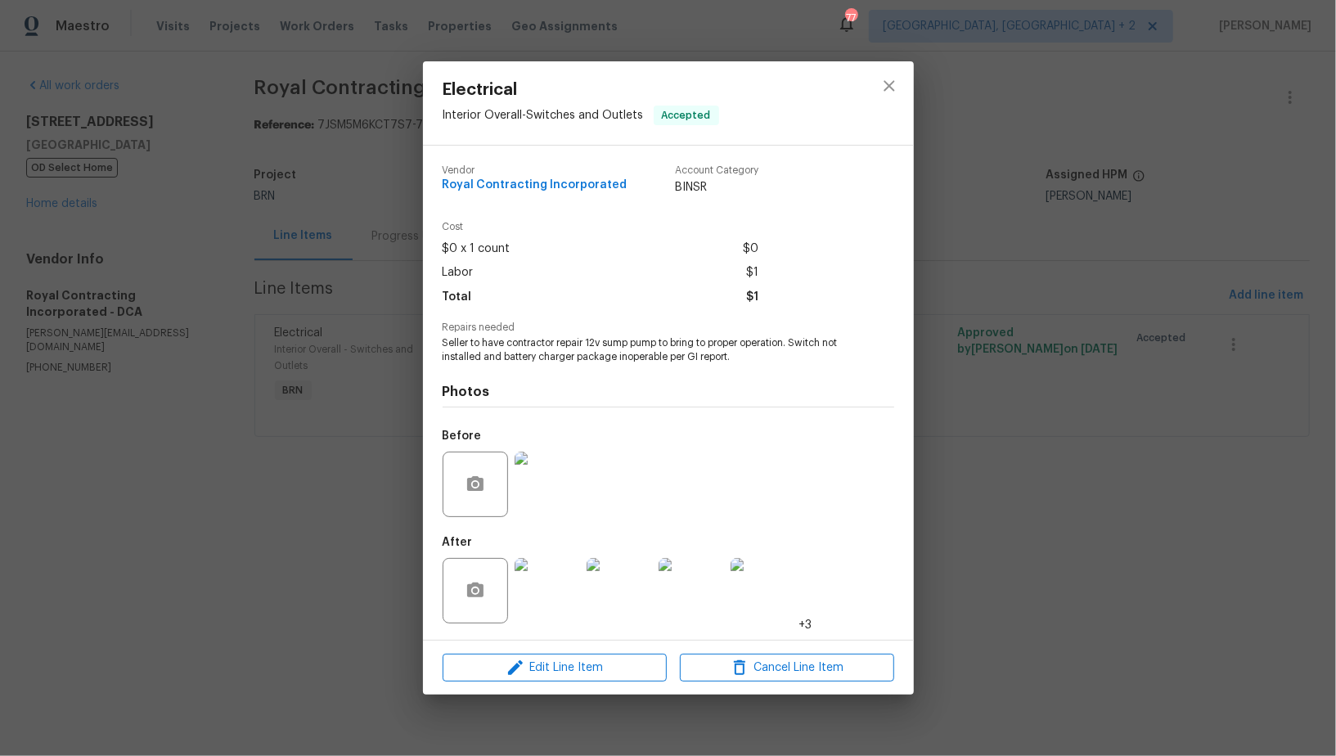
click at [282, 476] on div "Electrical Interior Overall - Switches and Outlets Accepted Vendor Royal Contra…" at bounding box center [668, 378] width 1336 height 756
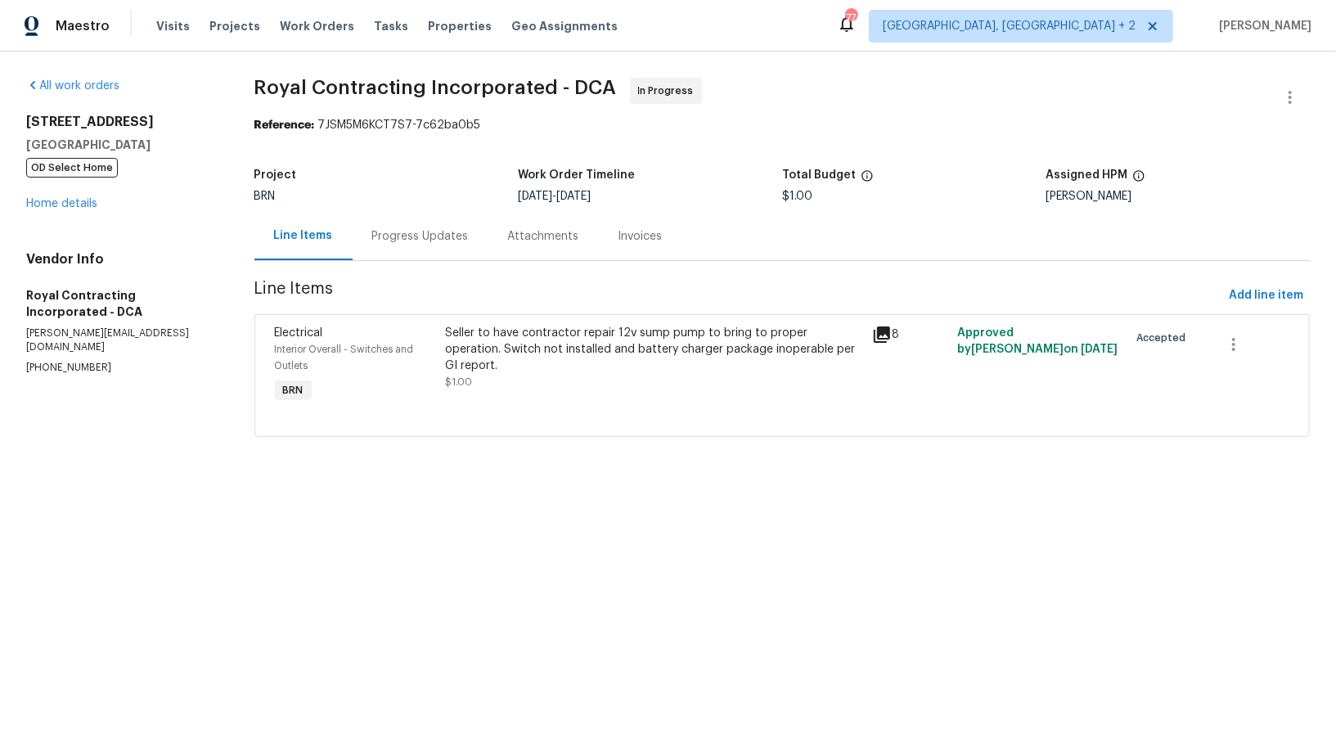
click at [395, 232] on div "Progress Updates" at bounding box center [420, 236] width 97 height 16
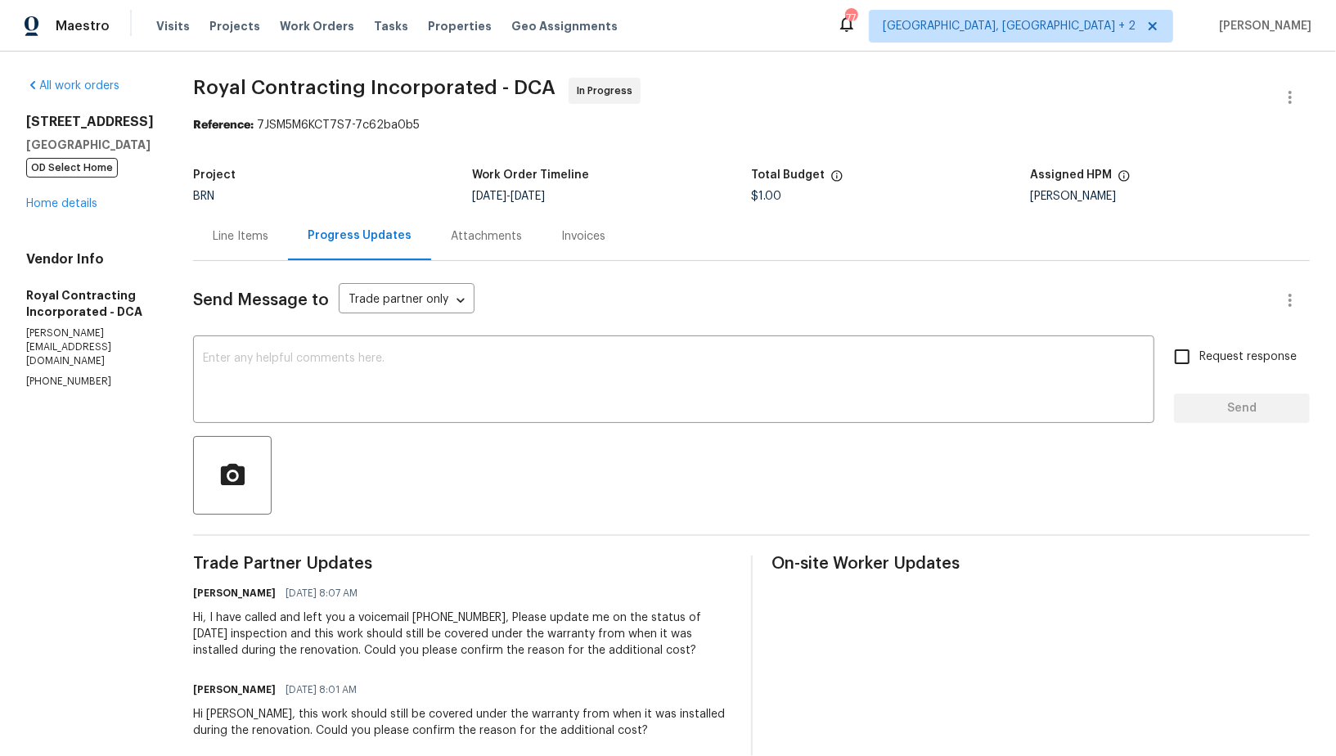
click at [260, 252] on div "Line Items" at bounding box center [240, 236] width 95 height 48
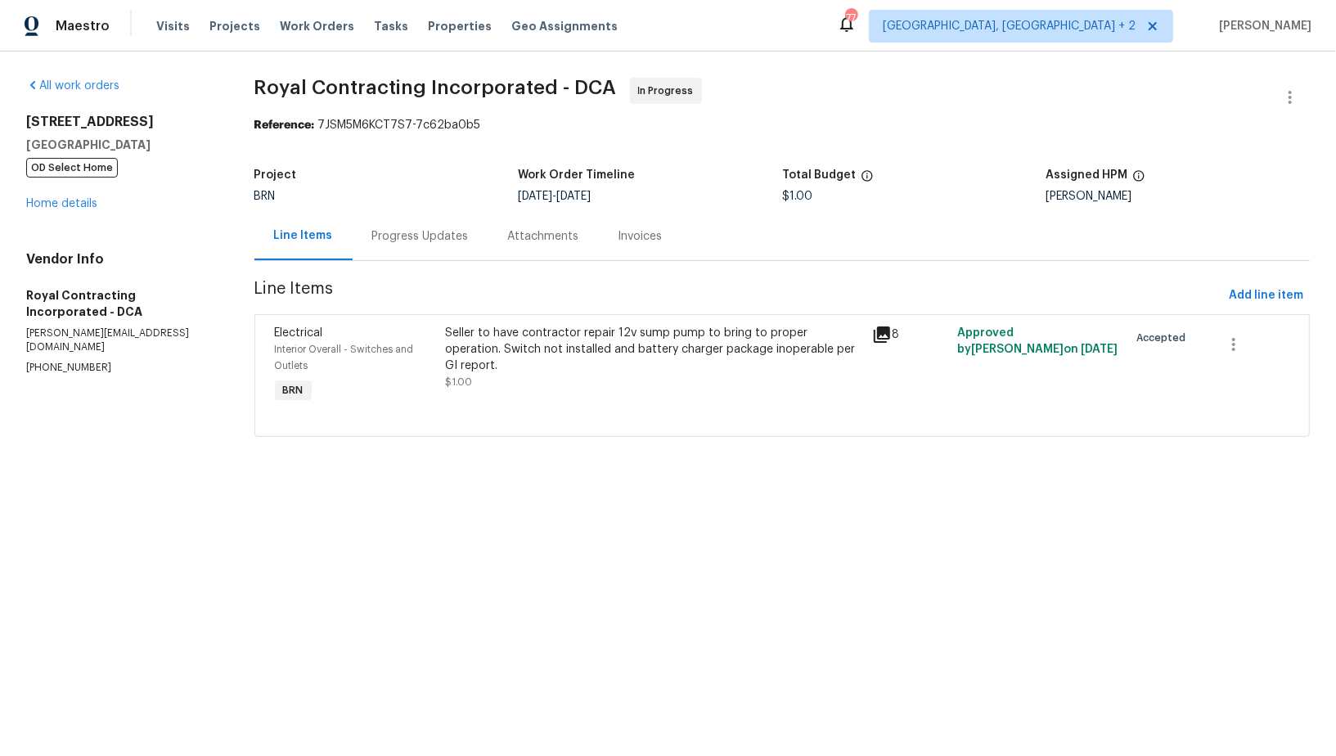
click at [405, 241] on div "Progress Updates" at bounding box center [420, 236] width 97 height 16
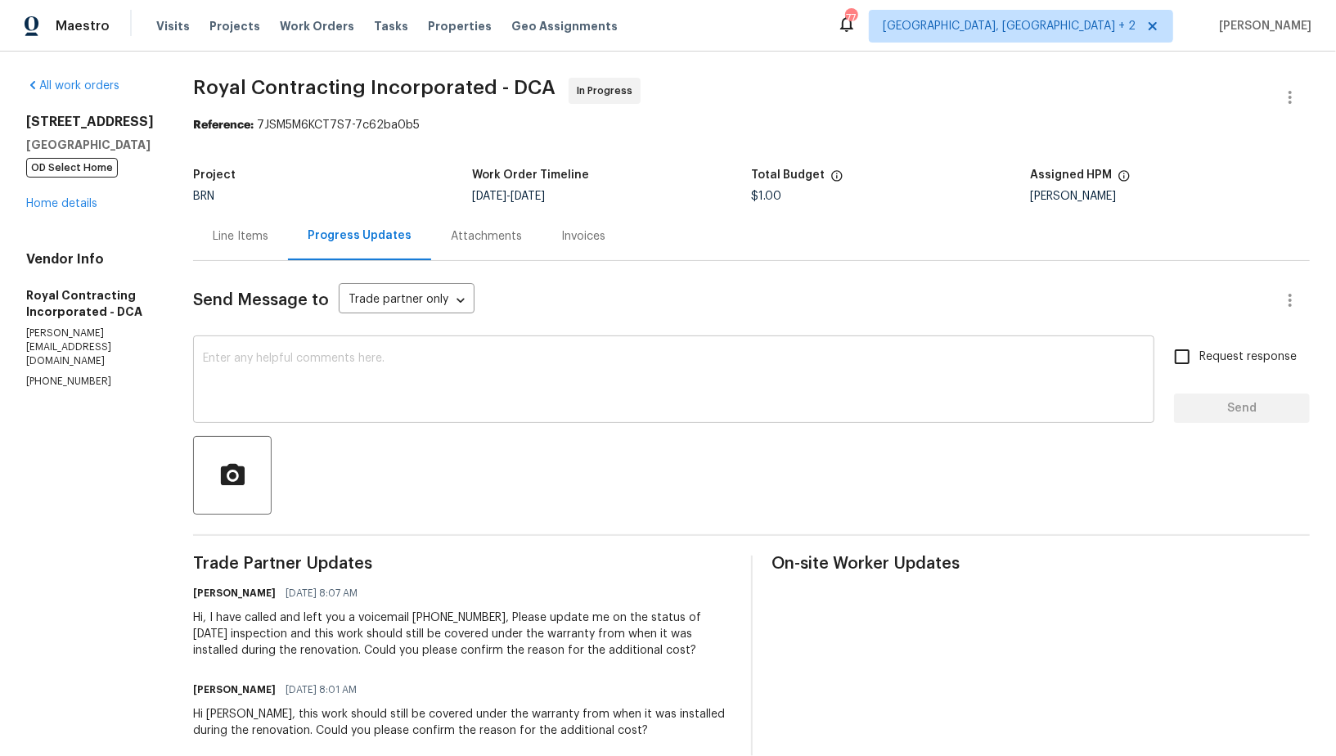
click at [361, 385] on textarea at bounding box center [674, 381] width 942 height 57
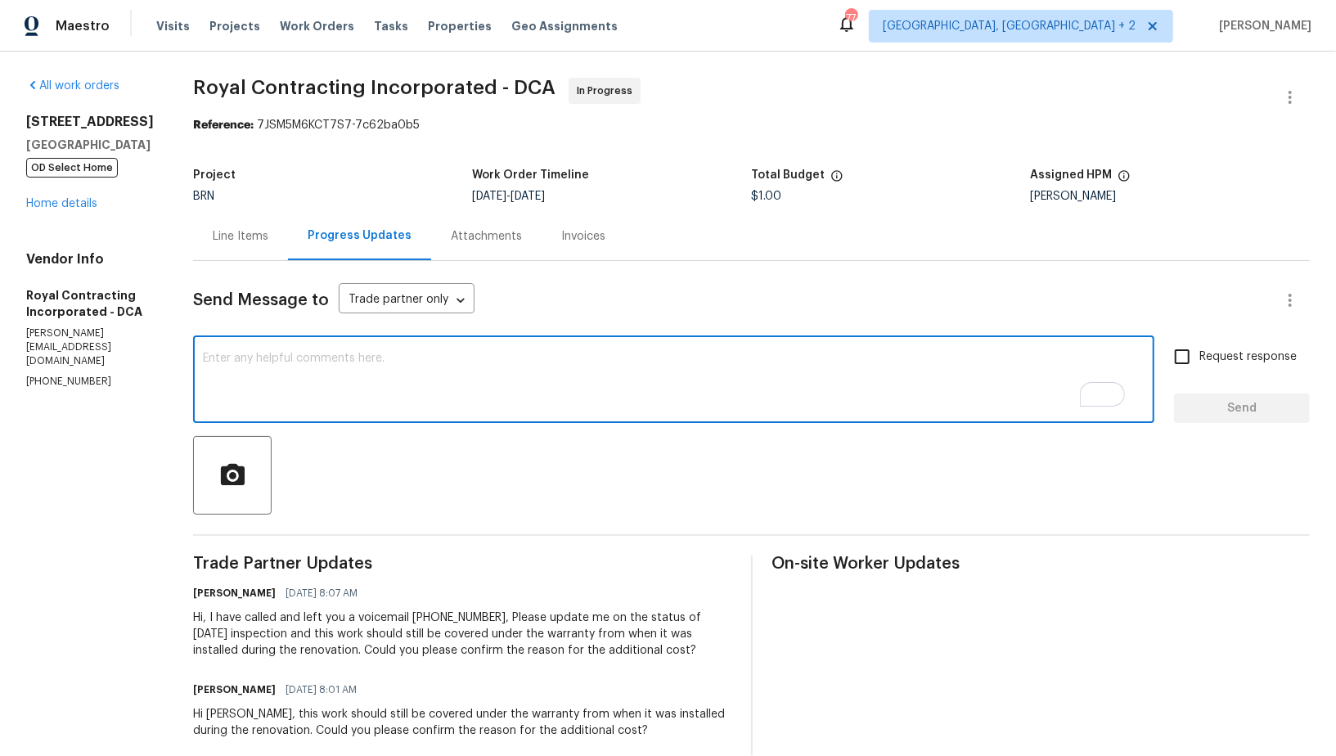
click at [256, 239] on div "Line Items" at bounding box center [241, 236] width 56 height 16
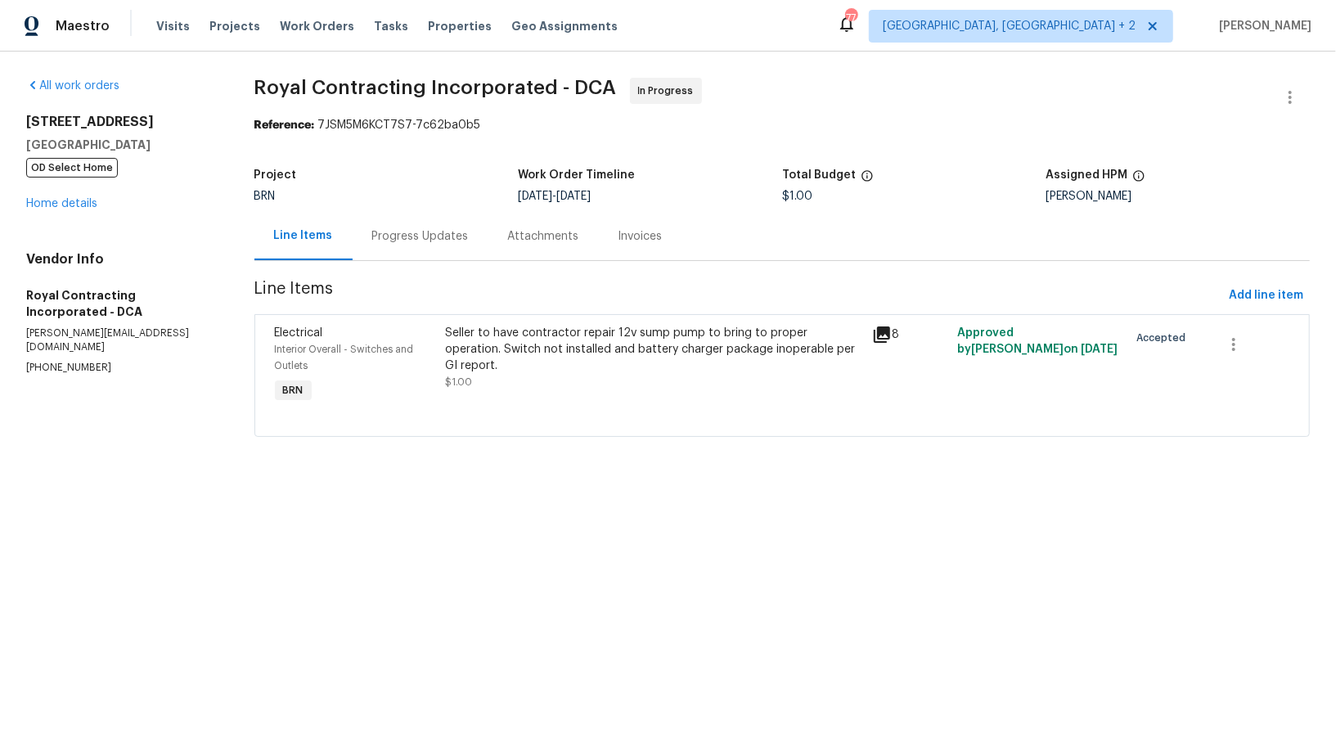
click at [541, 362] on div "Seller to have contractor repair 12v sump pump to bring to proper operation. Sw…" at bounding box center [653, 357] width 417 height 65
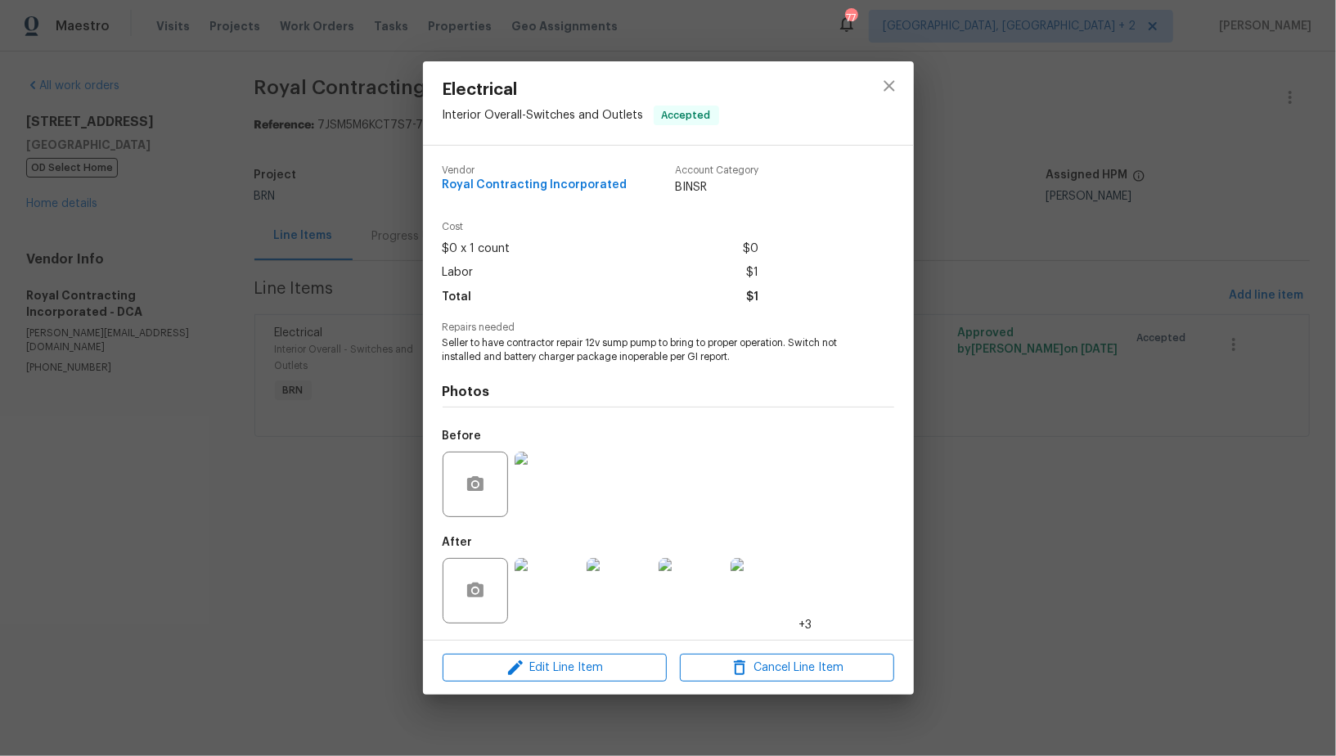
click at [556, 576] on img at bounding box center [547, 590] width 65 height 65
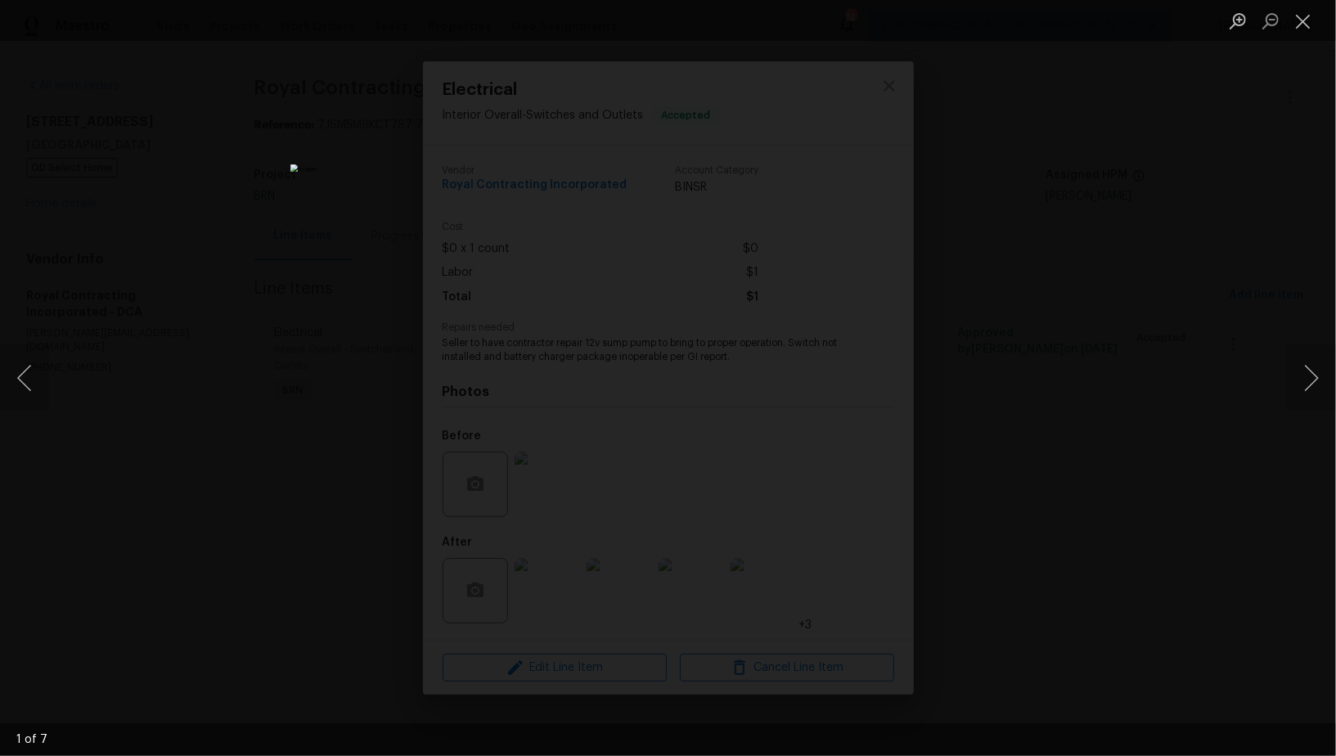
click at [886, 371] on div "Lightbox" at bounding box center [668, 378] width 1336 height 756
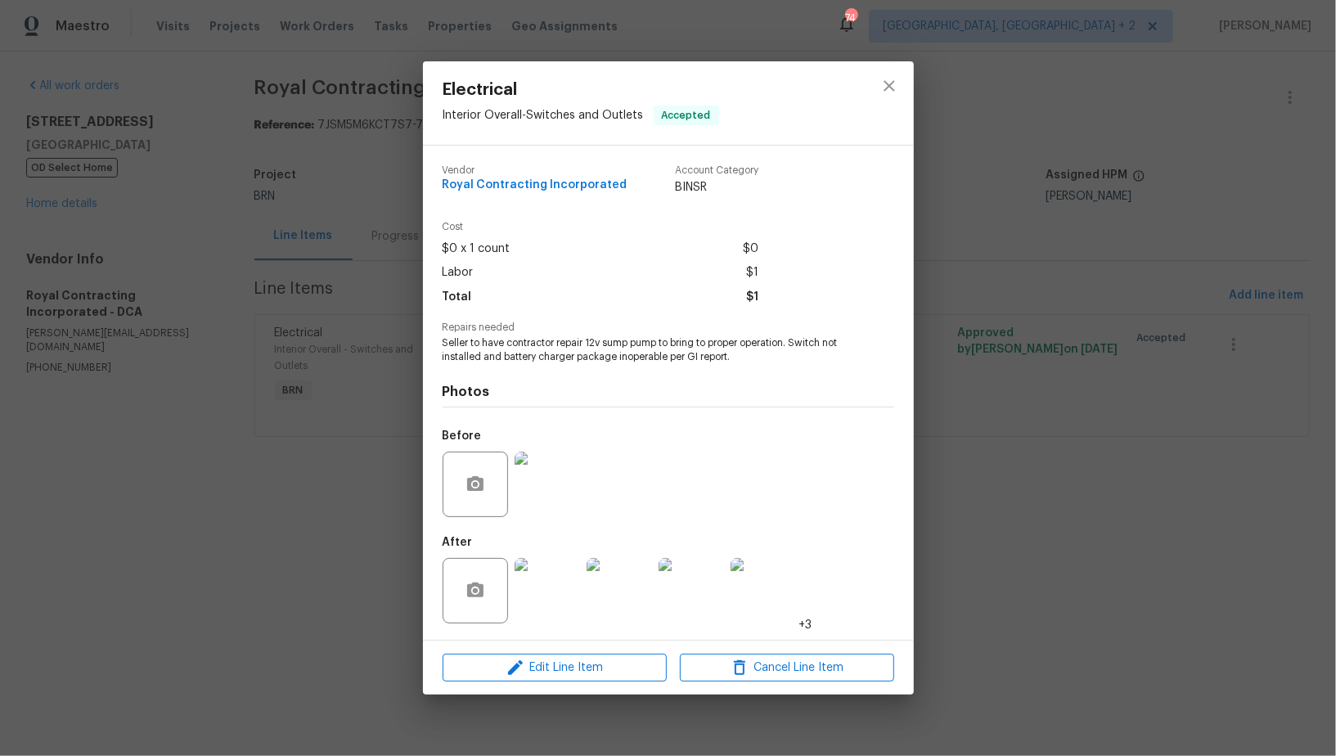
click at [886, 371] on div "Photos Before After +3" at bounding box center [669, 498] width 452 height 269
click at [557, 489] on img at bounding box center [547, 484] width 65 height 65
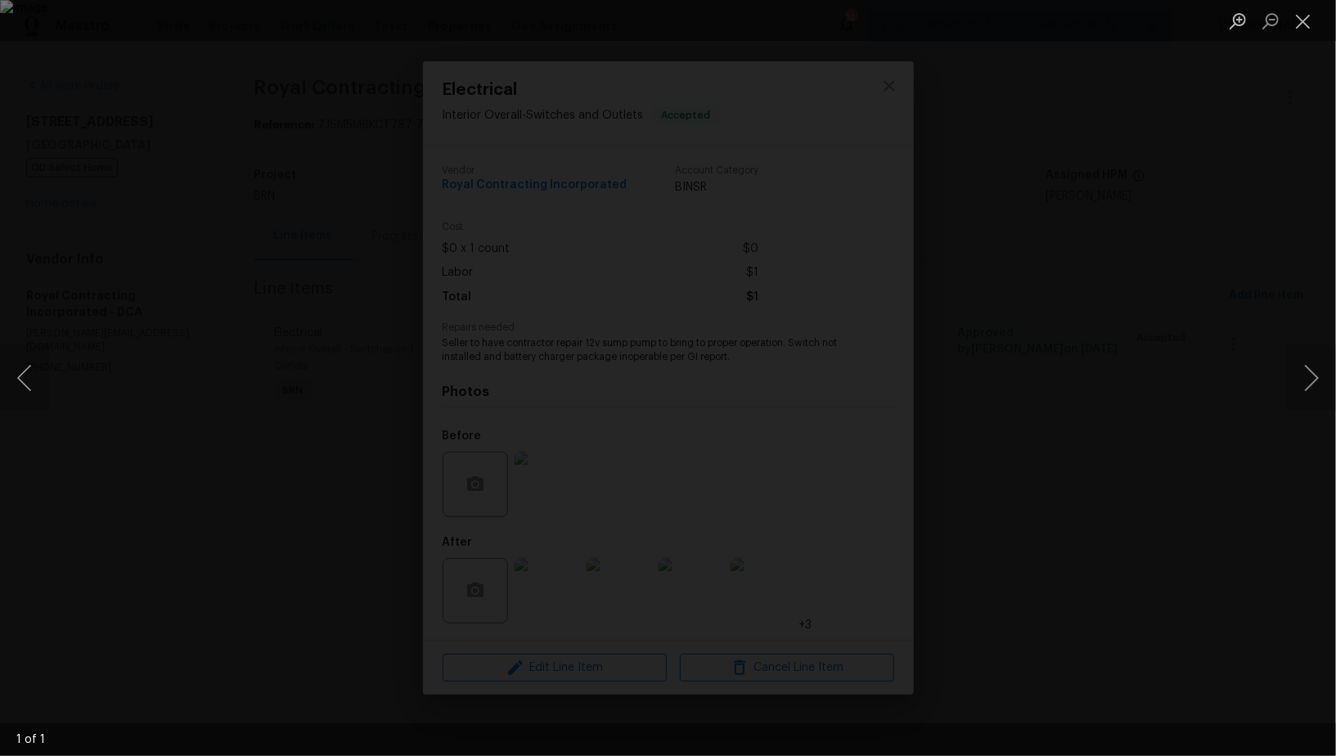
click at [662, 639] on div "Lightbox" at bounding box center [668, 378] width 1336 height 756
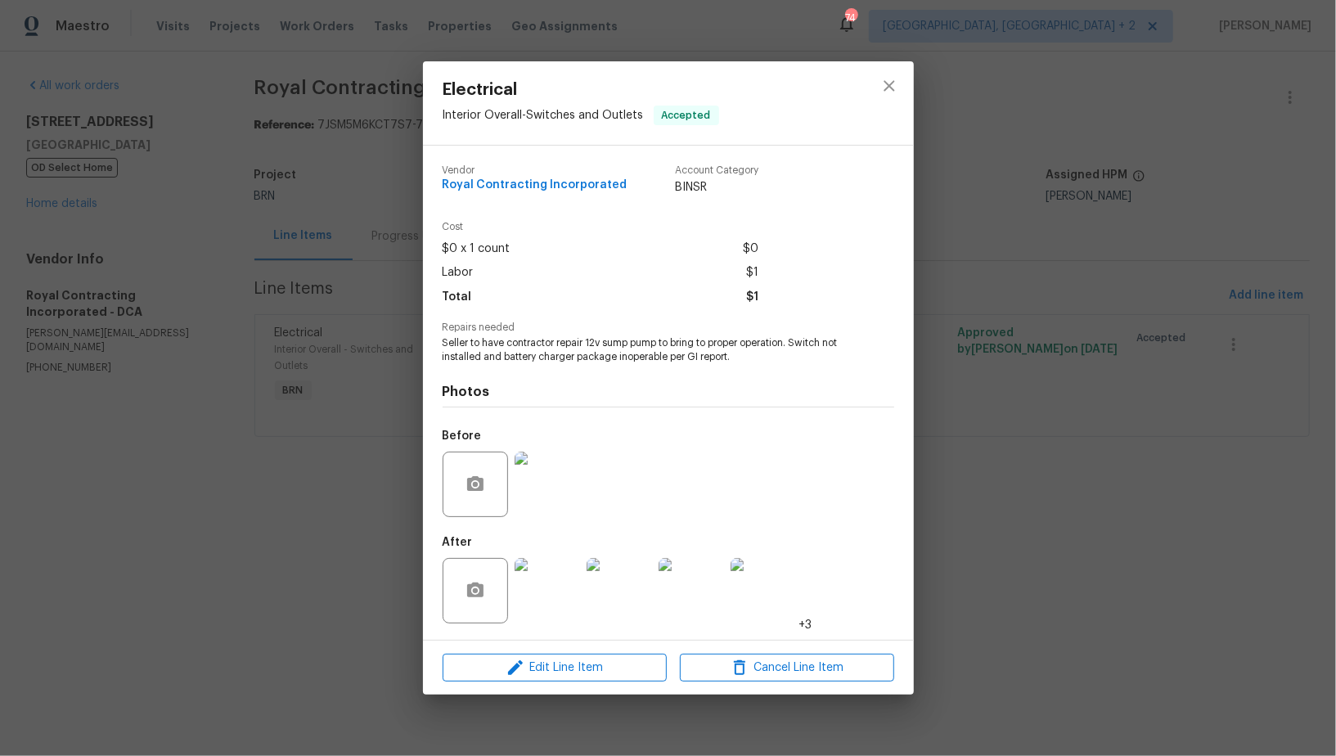
click at [547, 613] on img at bounding box center [547, 590] width 65 height 65
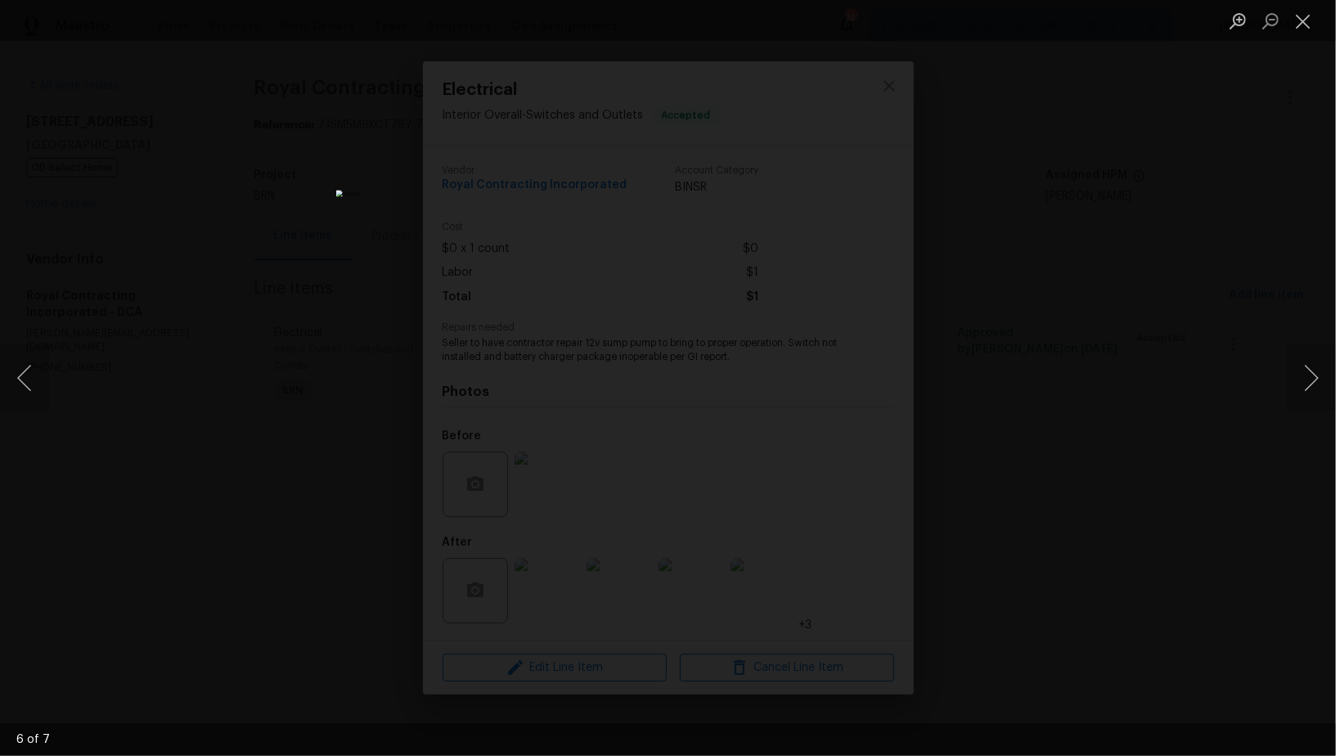
click at [1062, 500] on div "Lightbox" at bounding box center [668, 378] width 1336 height 756
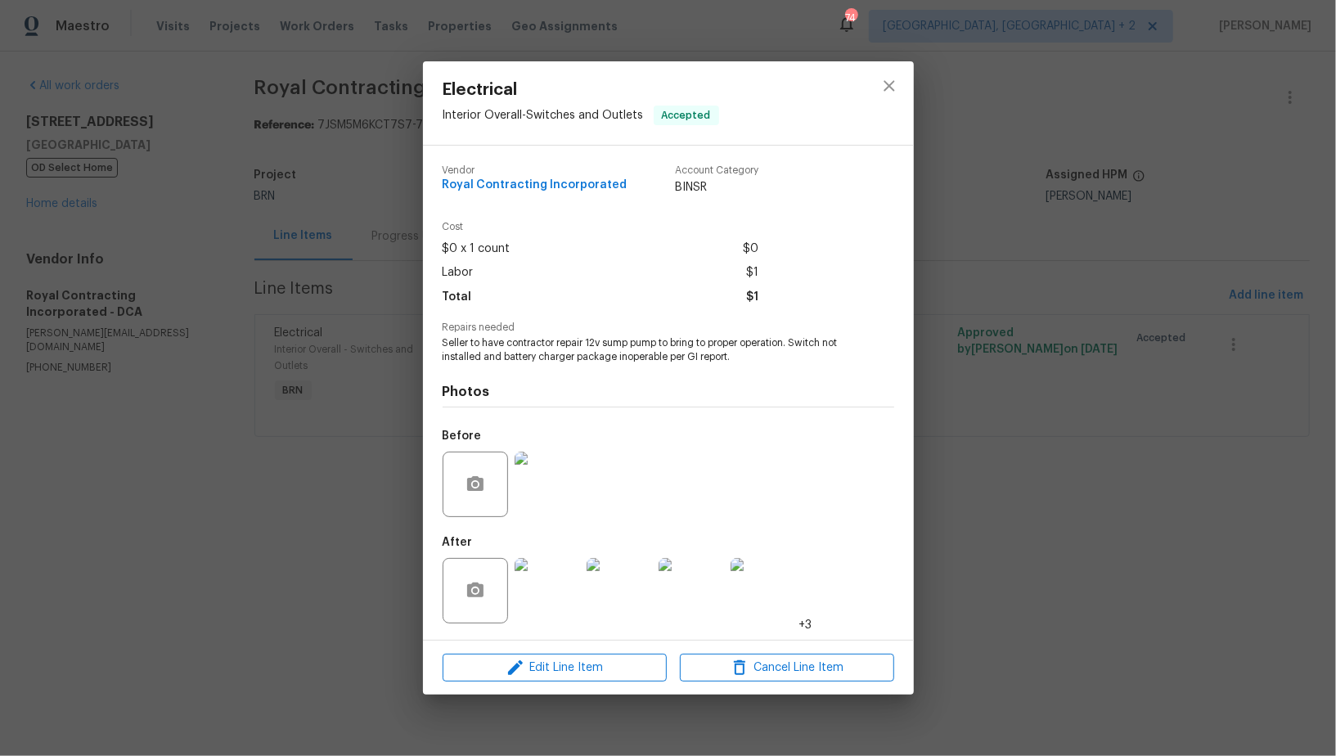
click at [1058, 500] on div "Electrical Interior Overall - Switches and Outlets Accepted Vendor Royal Contra…" at bounding box center [668, 378] width 1336 height 756
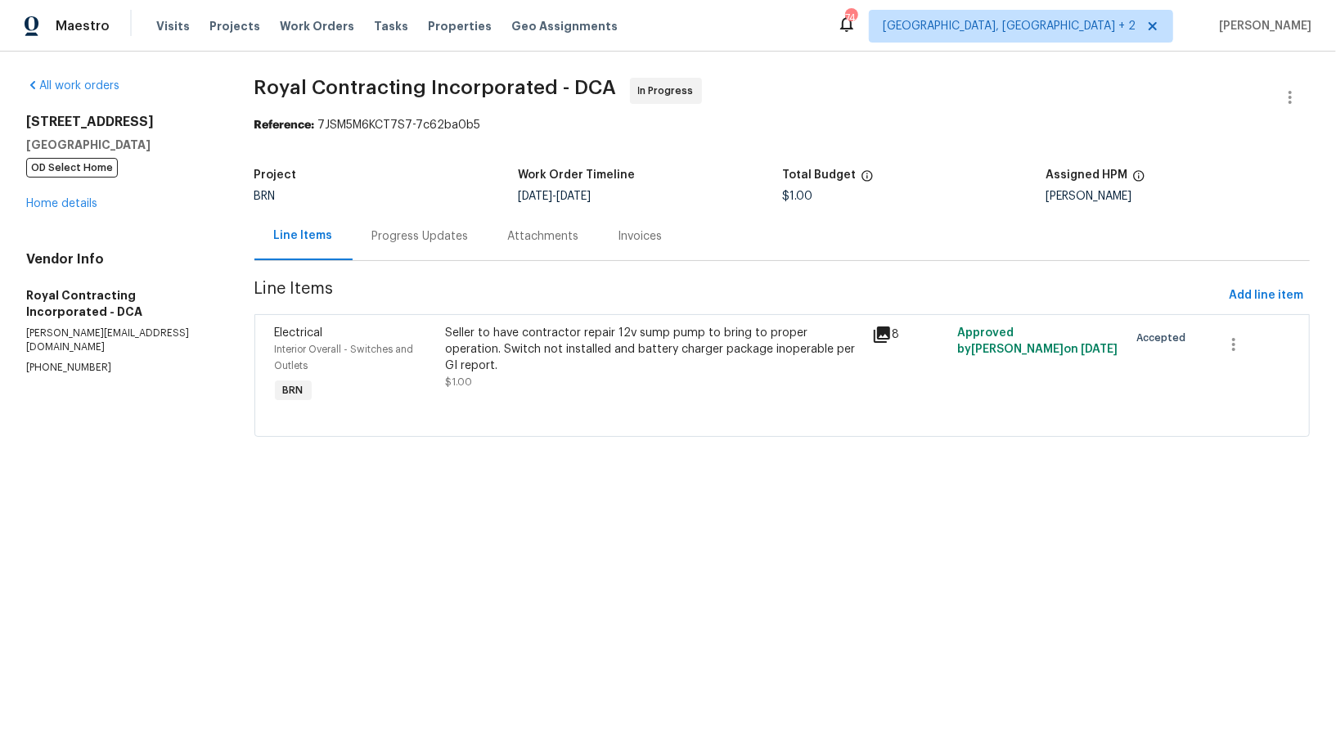
click at [626, 356] on div "Seller to have contractor repair 12v sump pump to bring to proper operation. Sw…" at bounding box center [653, 349] width 417 height 49
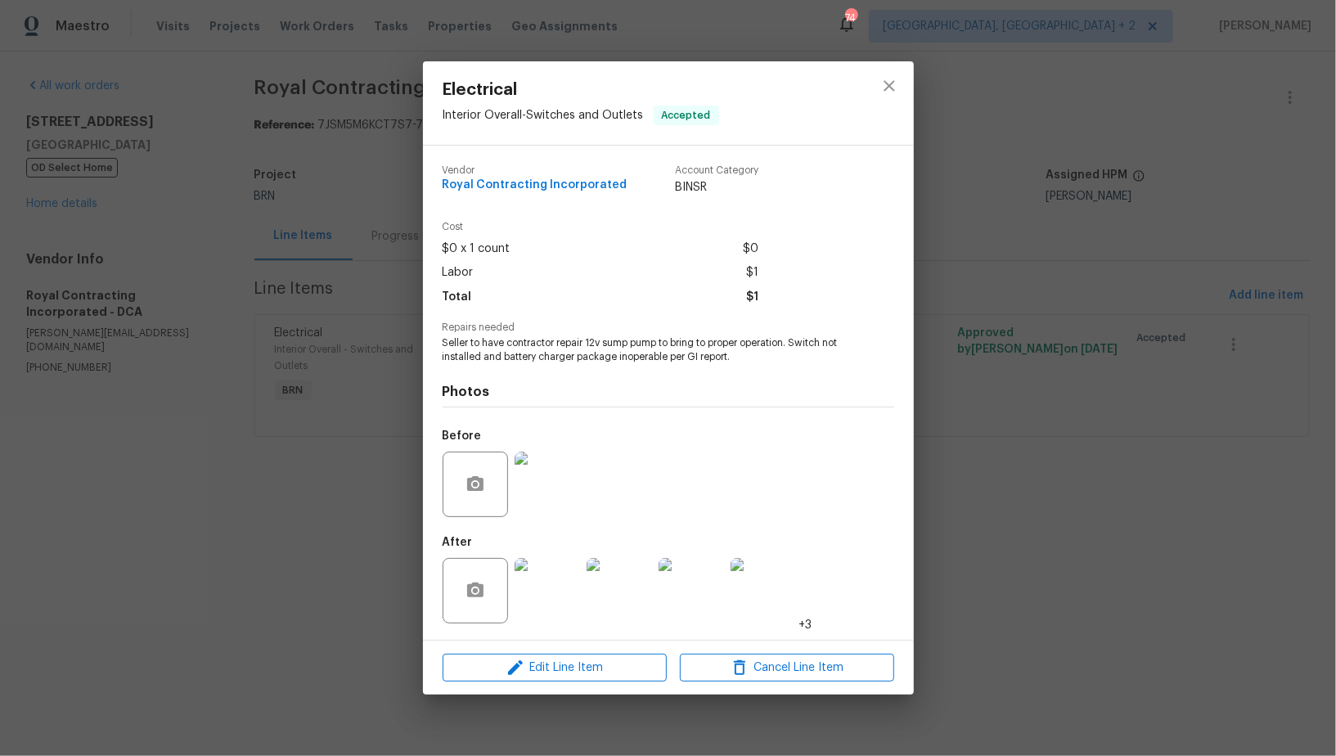
click at [558, 490] on img at bounding box center [547, 484] width 65 height 65
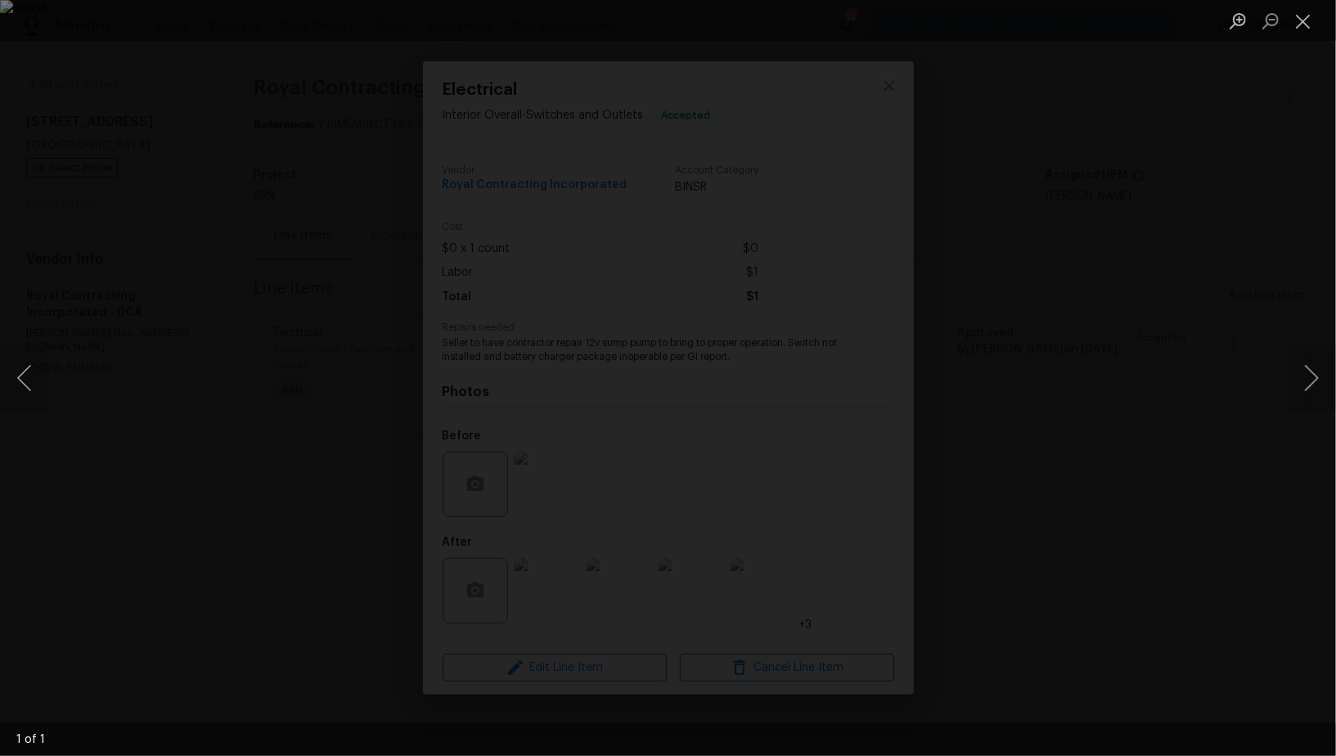
click at [653, 662] on div "Lightbox" at bounding box center [668, 378] width 1336 height 756
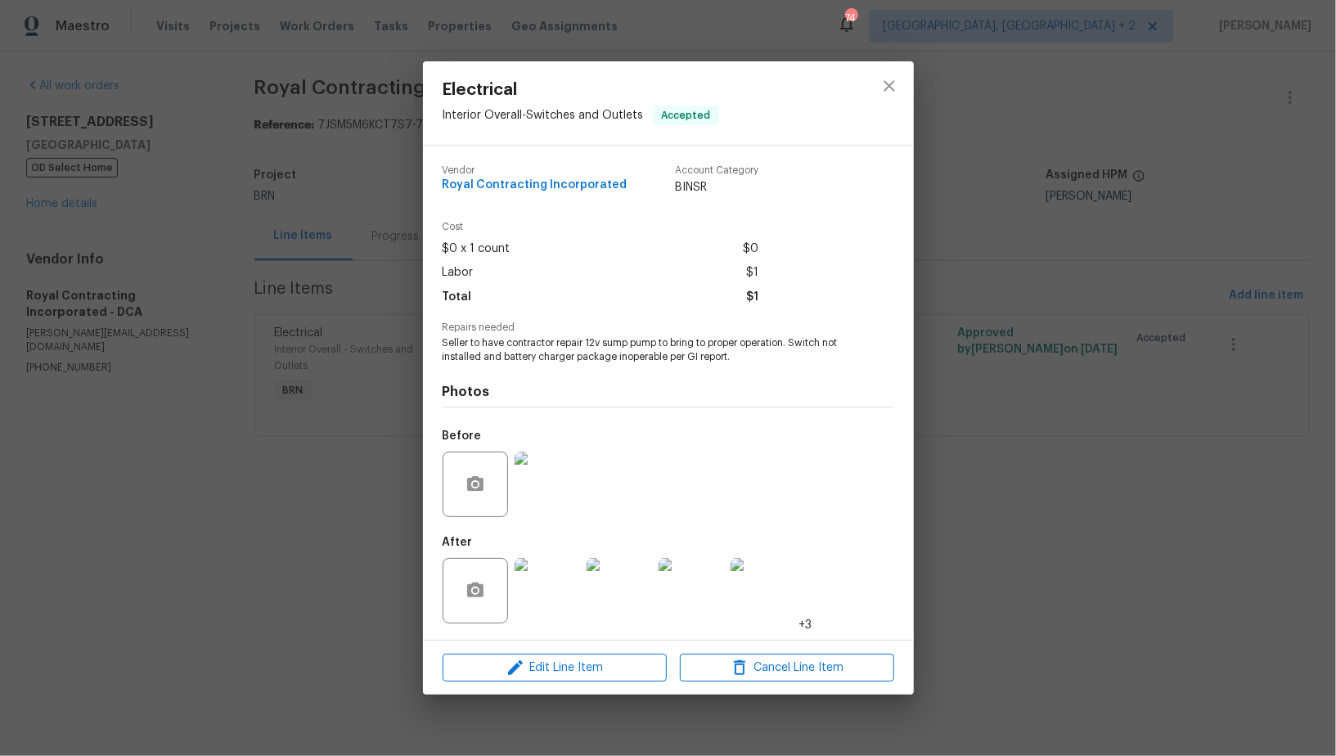
click at [551, 605] on img at bounding box center [547, 590] width 65 height 65
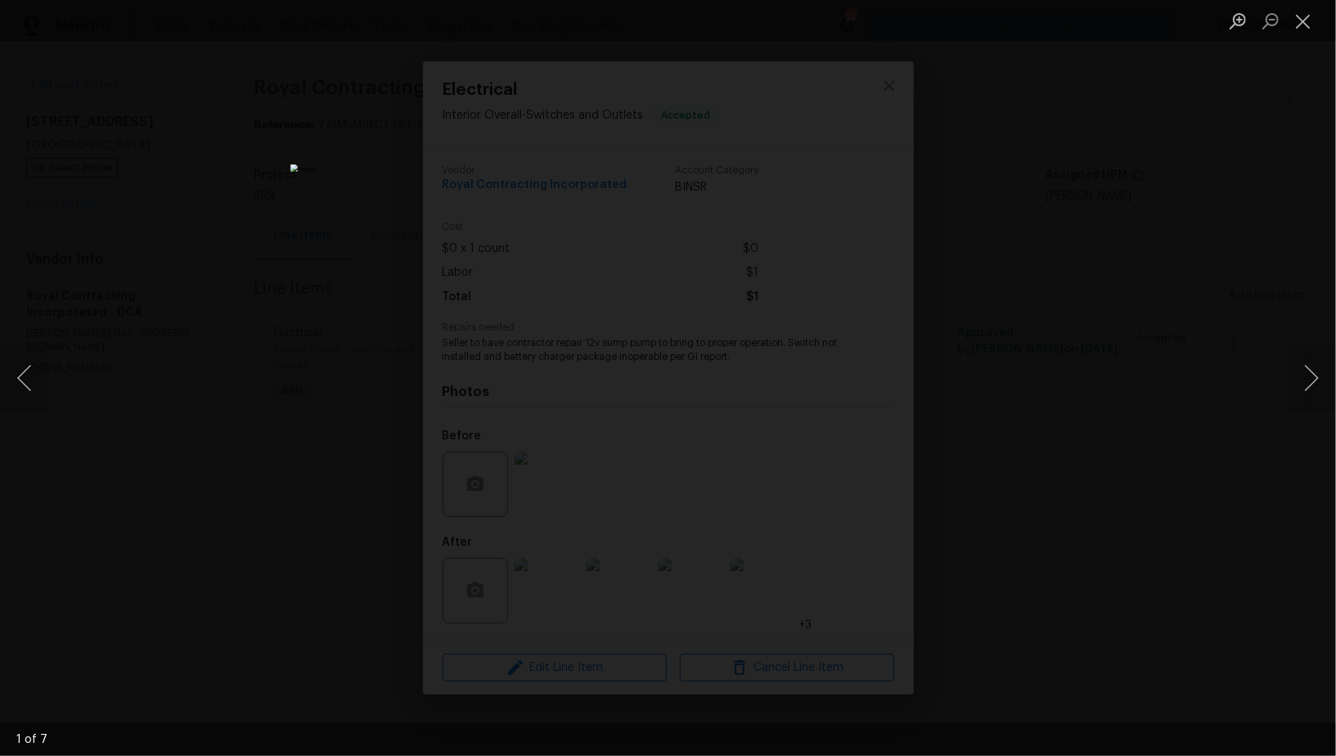
click at [1073, 529] on div "Lightbox" at bounding box center [668, 378] width 1336 height 756
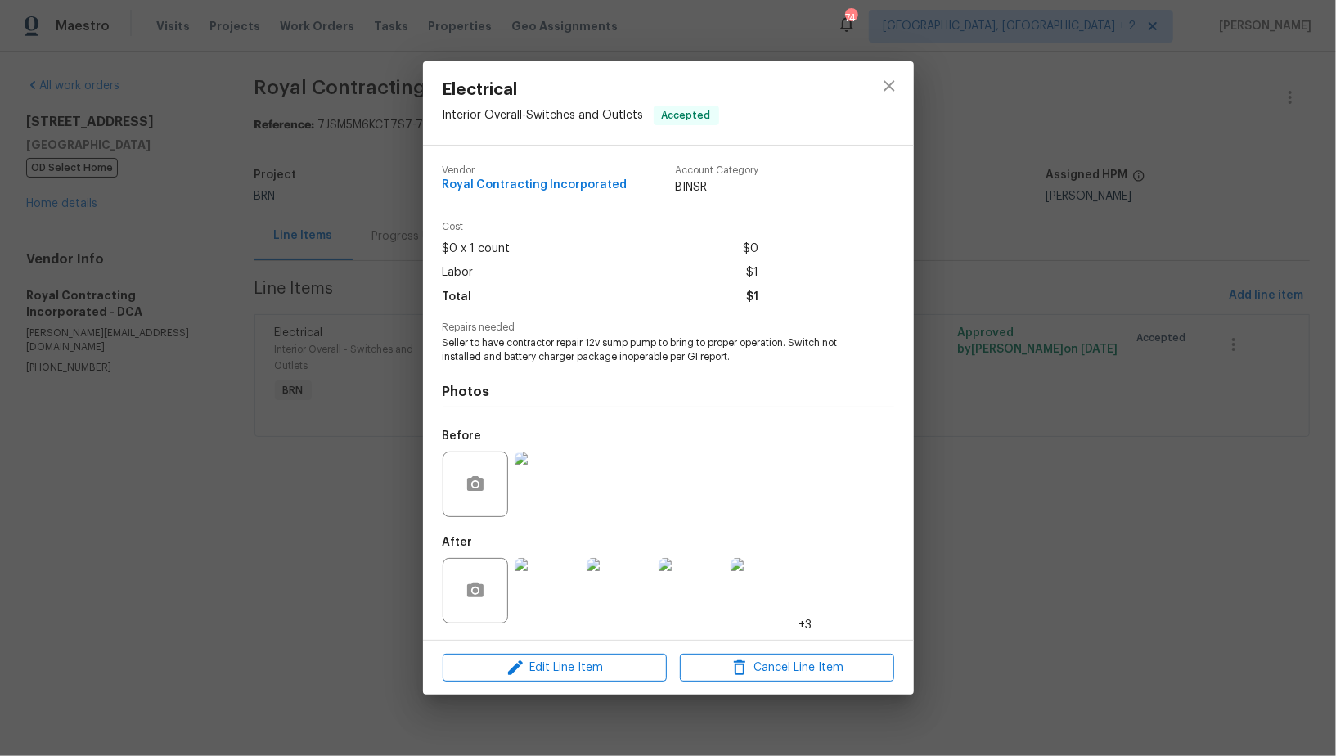
click at [38, 211] on div "Electrical Interior Overall - Switches and Outlets Accepted Vendor Royal Contra…" at bounding box center [668, 378] width 1336 height 756
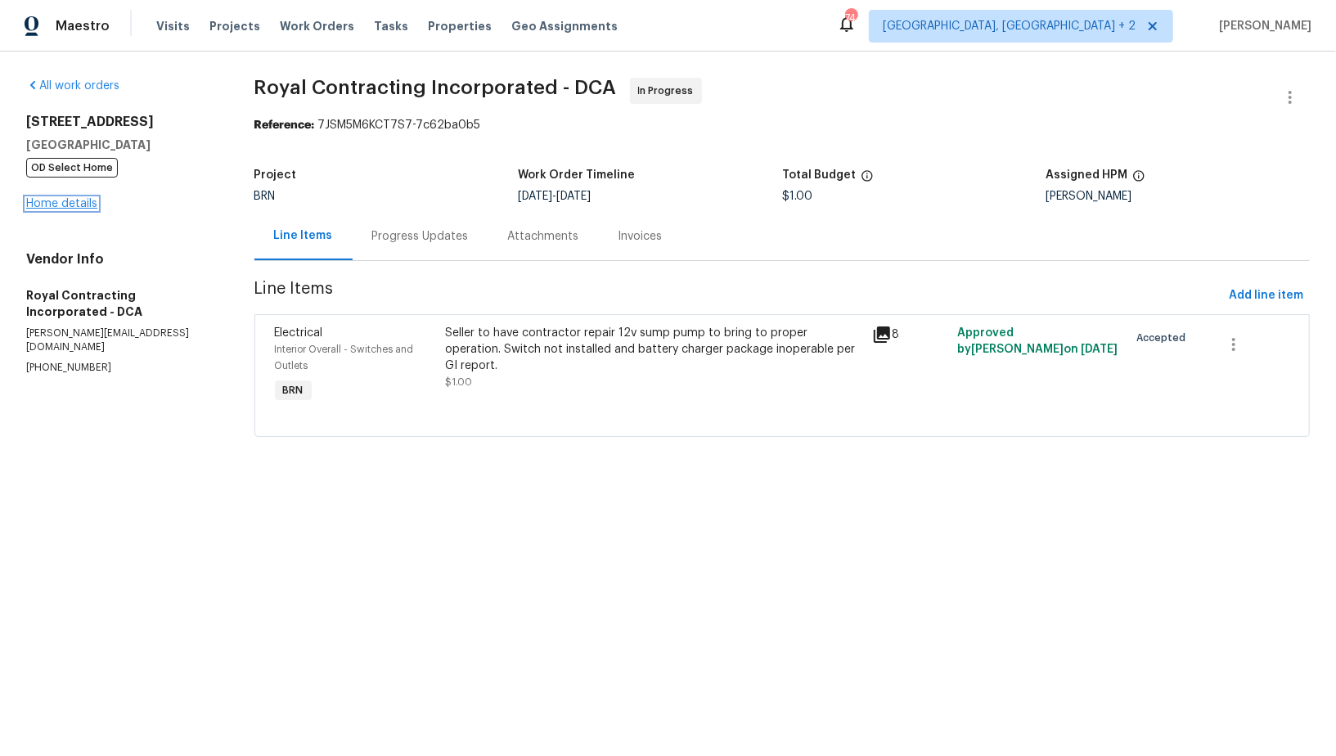
click at [39, 208] on link "Home details" at bounding box center [61, 203] width 71 height 11
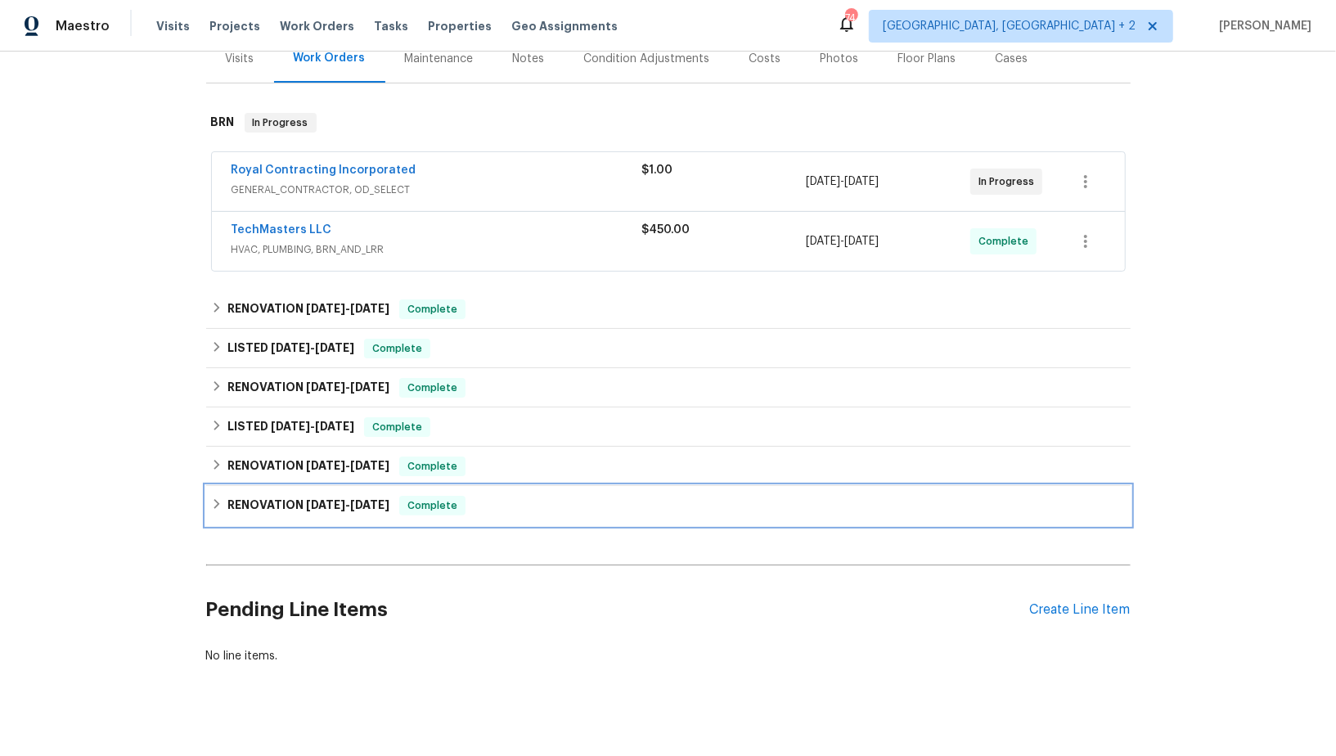
click at [216, 498] on icon at bounding box center [216, 503] width 11 height 11
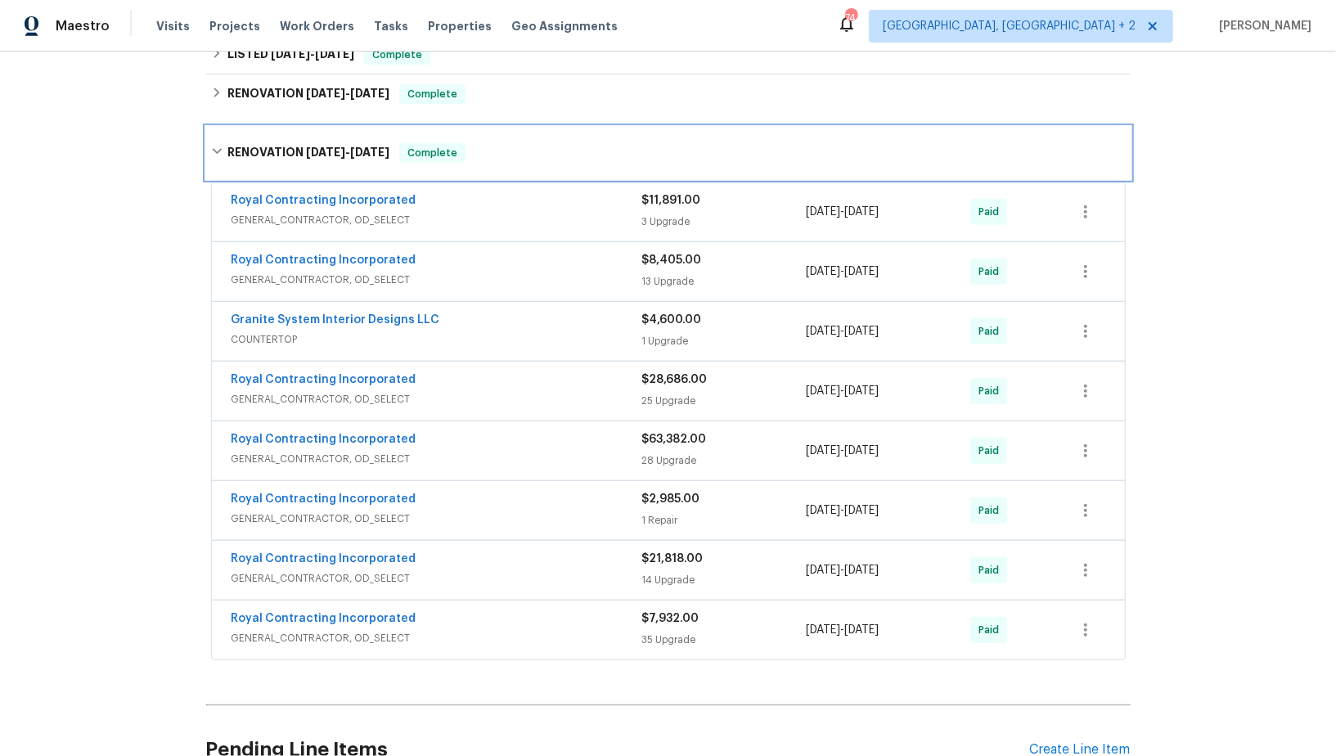
scroll to position [595, 0]
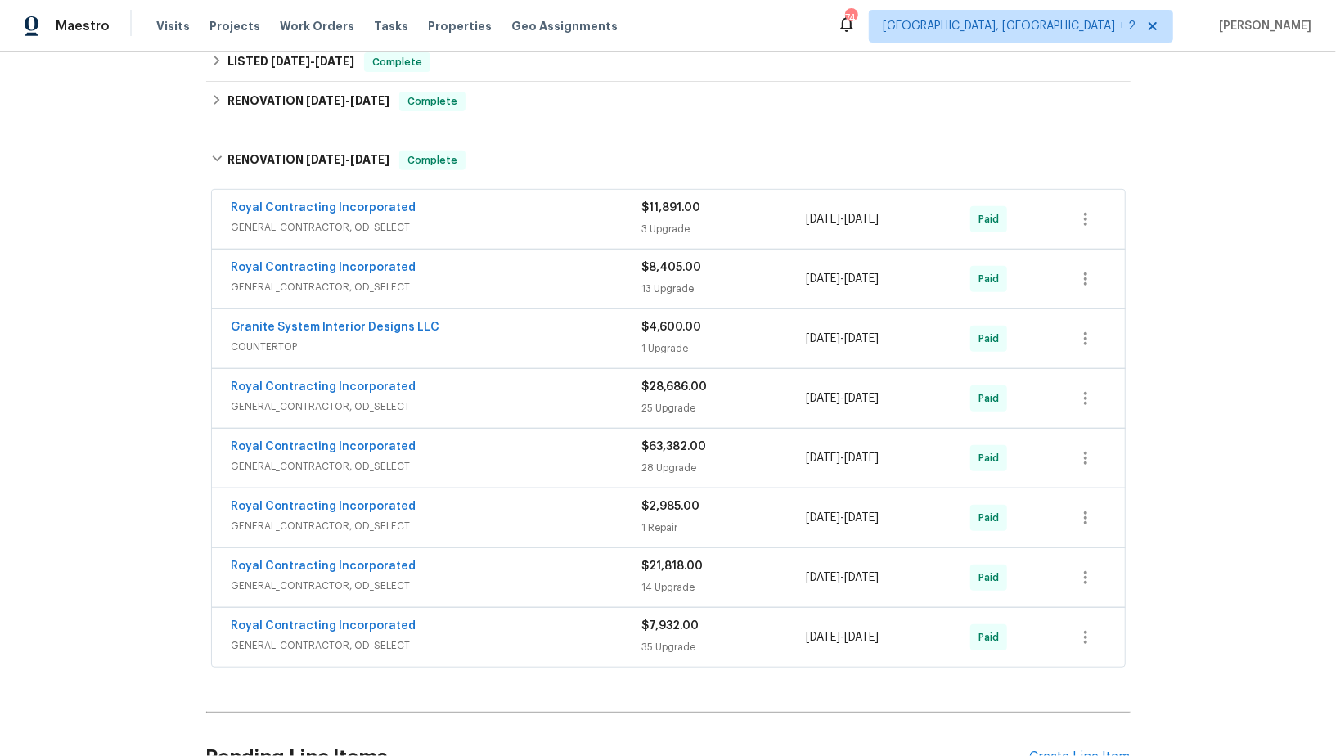
click at [327, 219] on span "GENERAL_CONTRACTOR, OD_SELECT" at bounding box center [437, 227] width 411 height 16
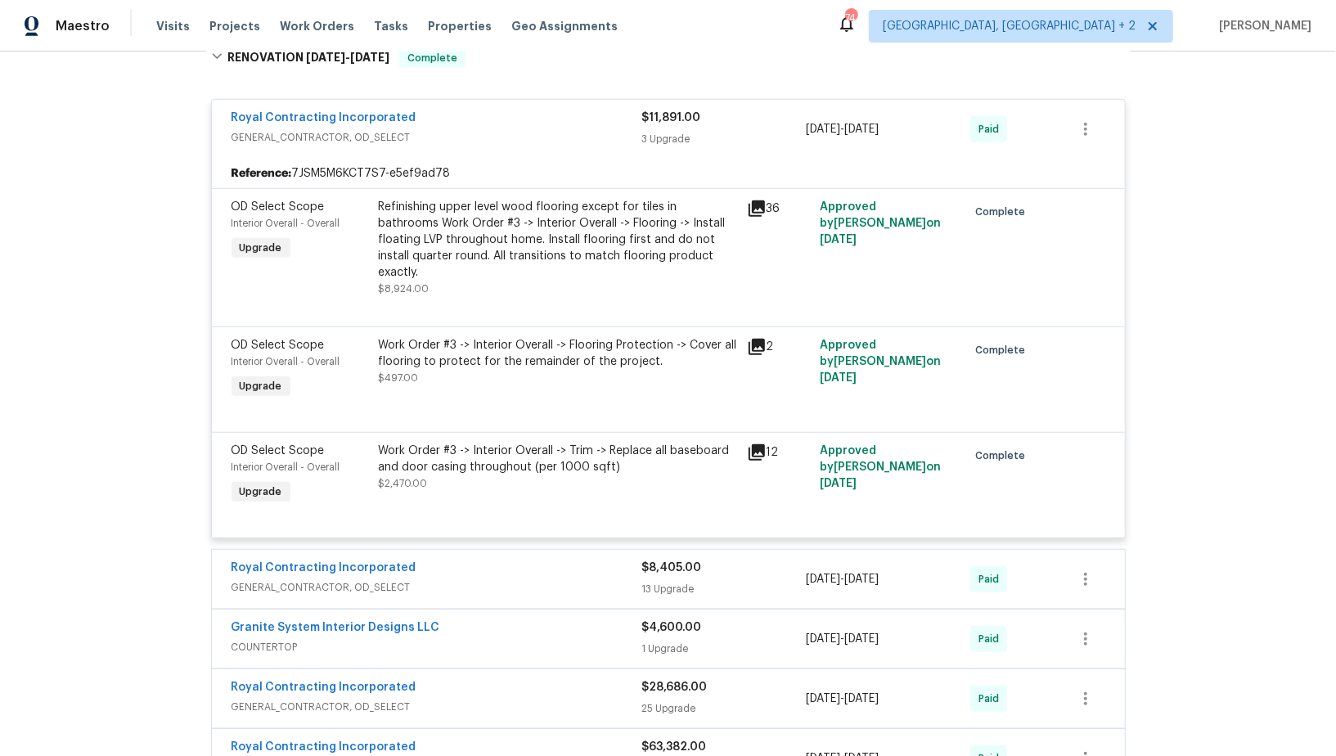
scroll to position [704, 0]
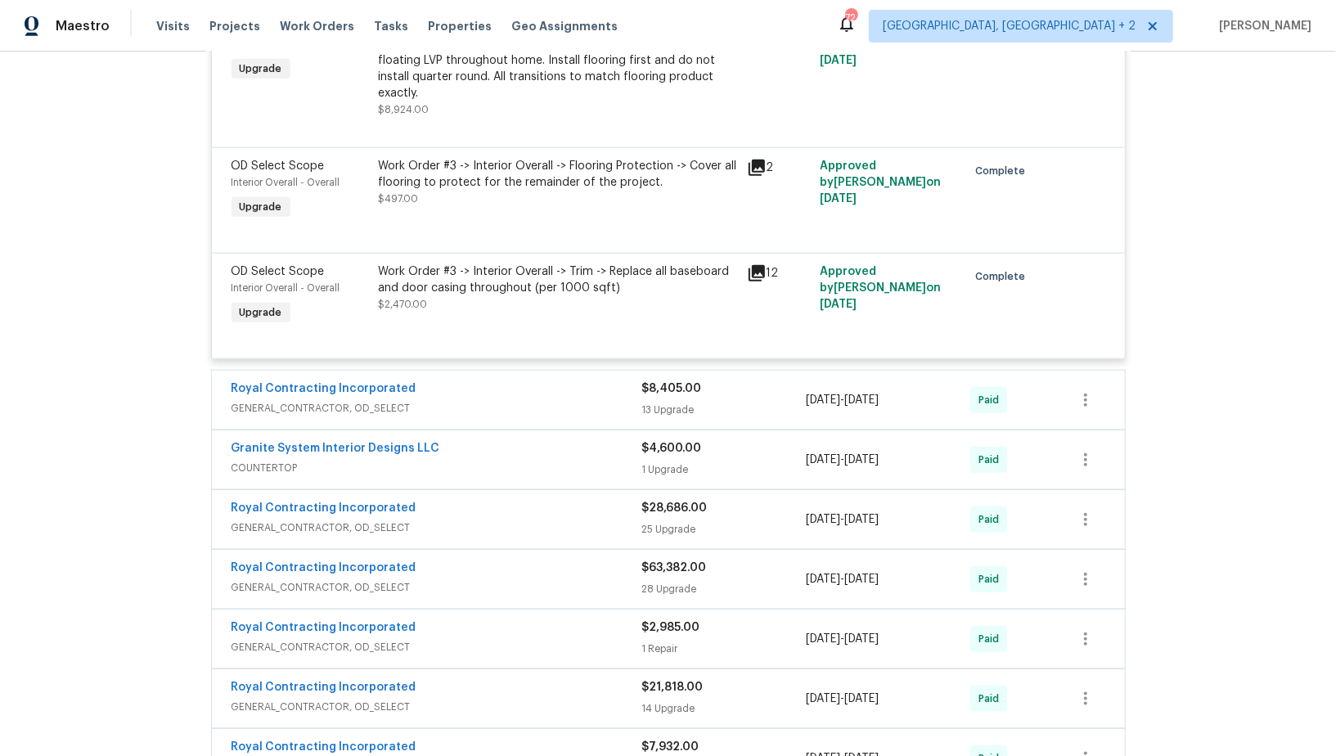
click at [332, 400] on span "GENERAL_CONTRACTOR, OD_SELECT" at bounding box center [437, 408] width 411 height 16
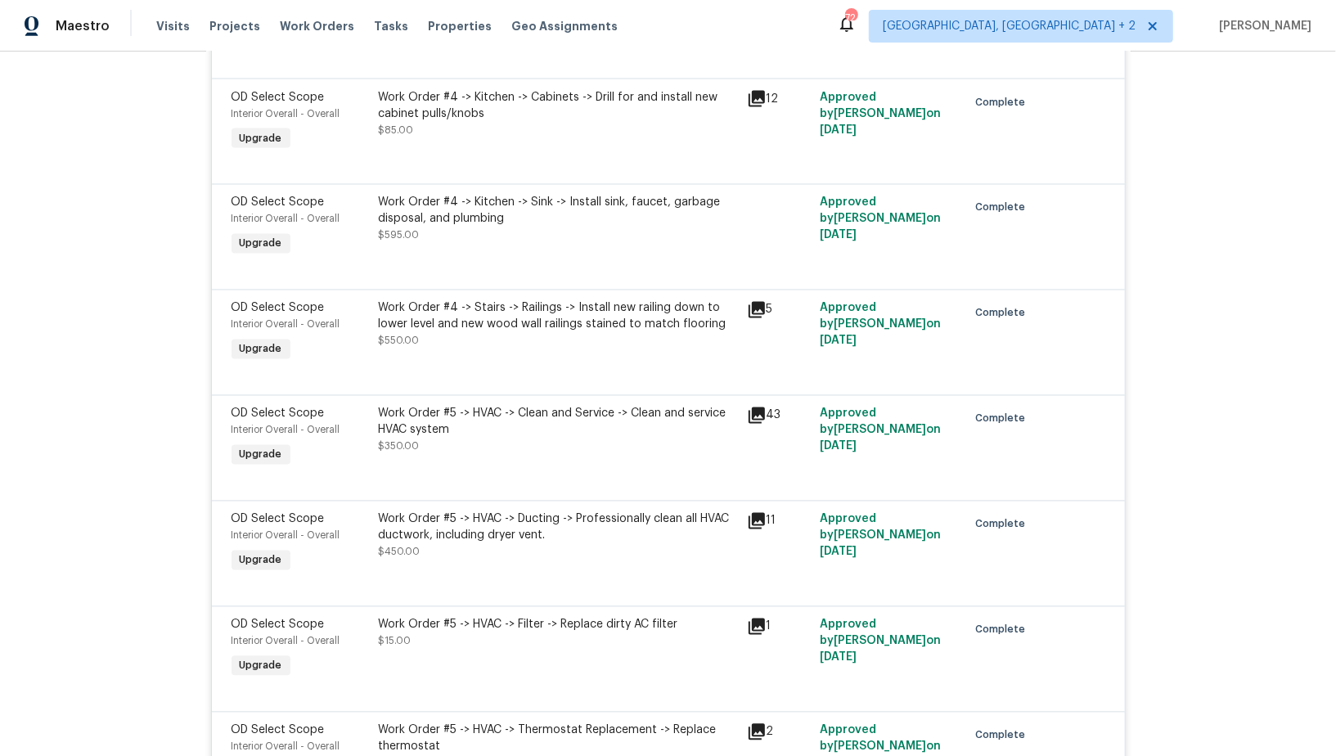
scroll to position [2553, 0]
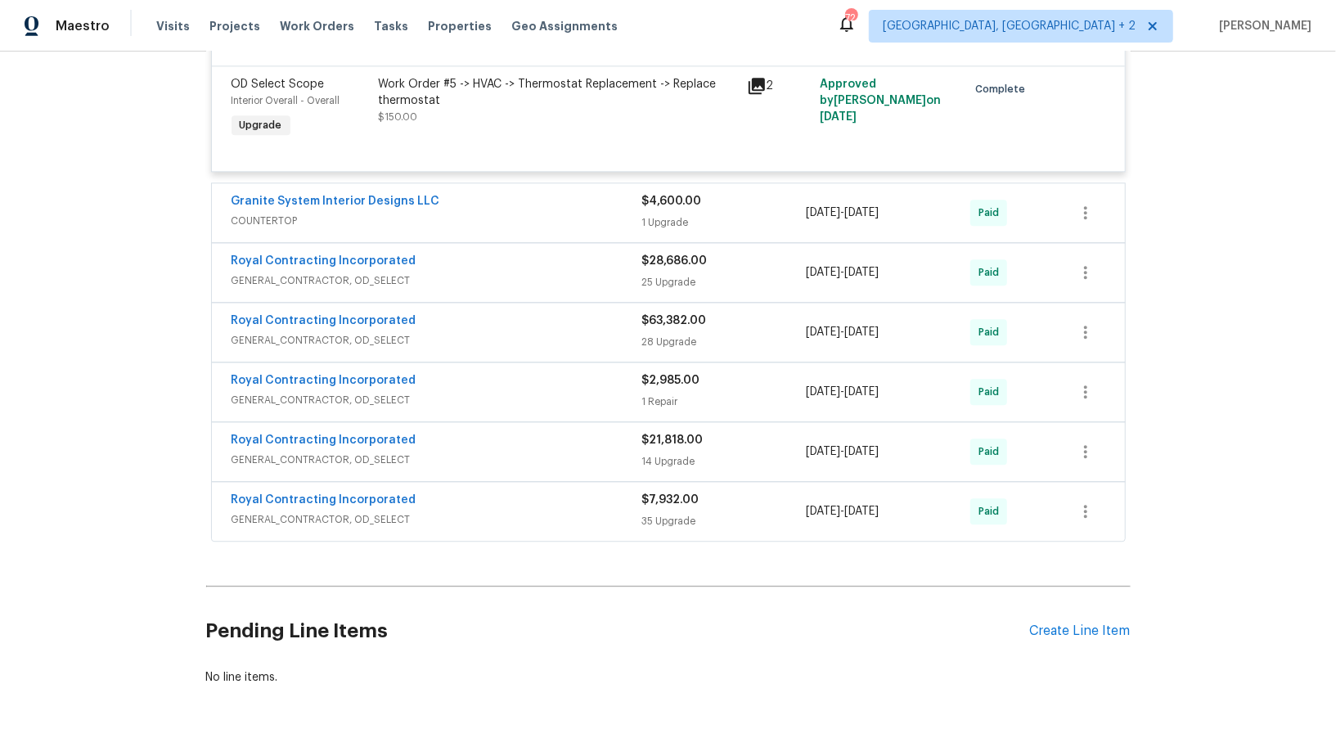
click at [310, 511] on span "GENERAL_CONTRACTOR, OD_SELECT" at bounding box center [437, 519] width 411 height 16
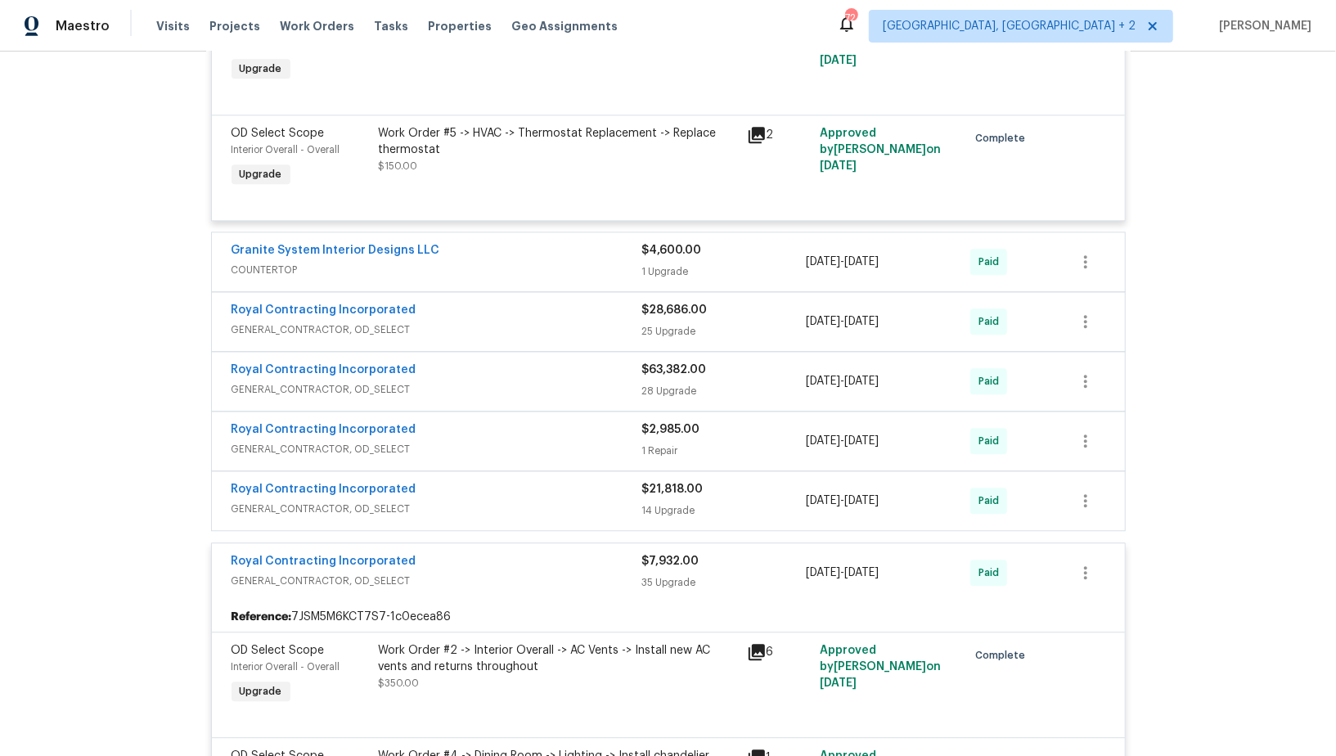
scroll to position [2573, 0]
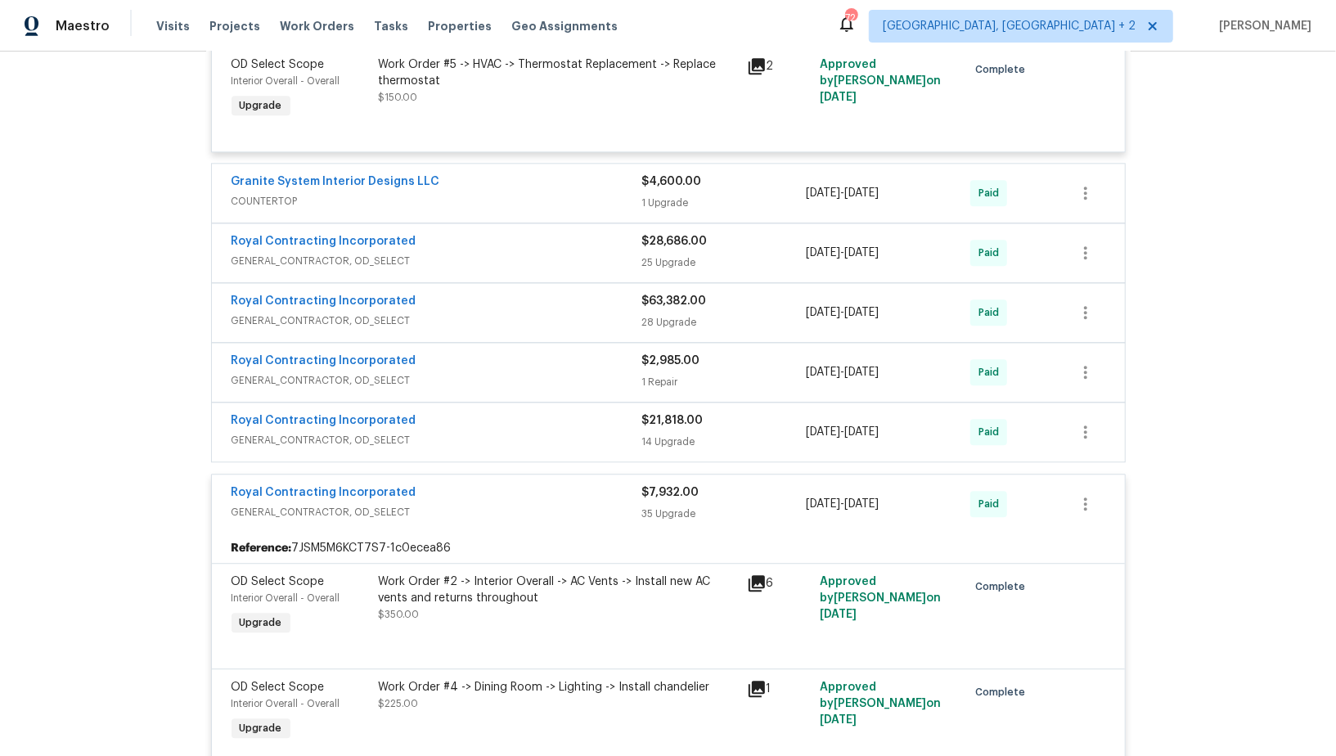
click at [353, 432] on span "GENERAL_CONTRACTOR, OD_SELECT" at bounding box center [437, 440] width 411 height 16
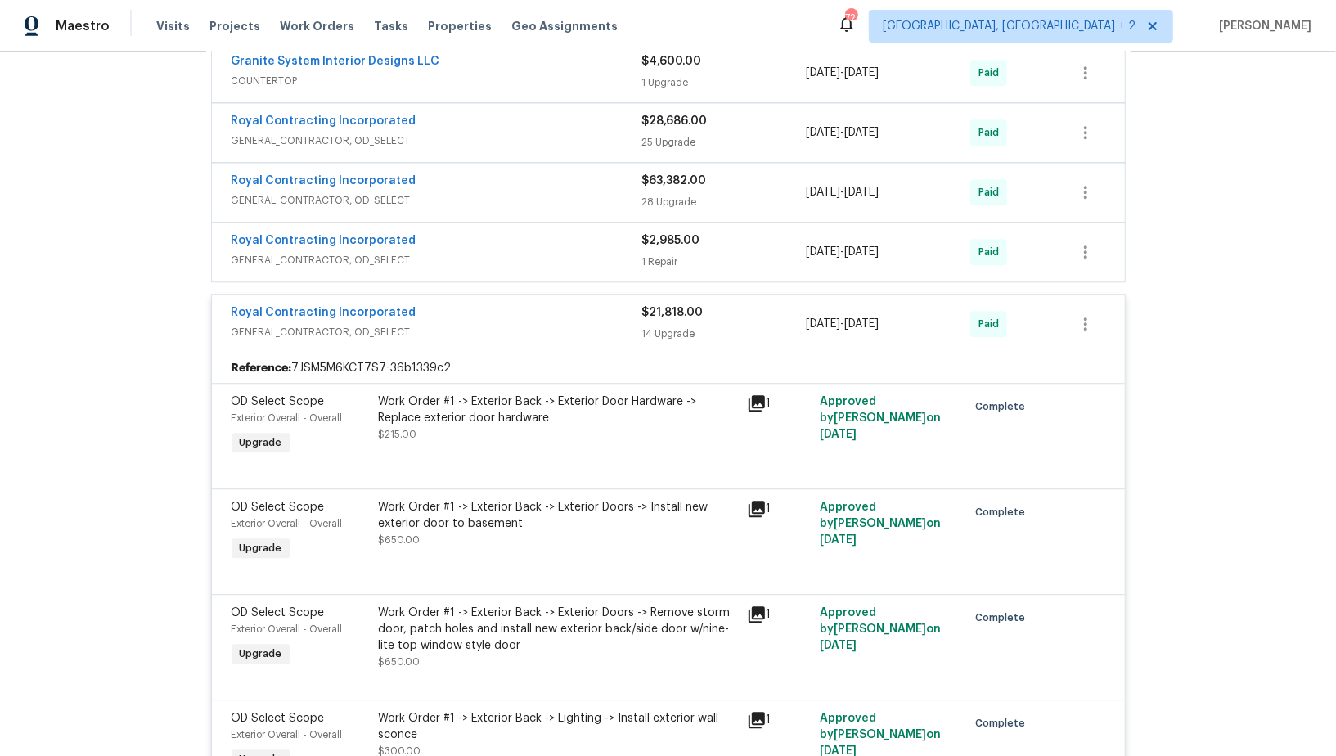
scroll to position [2578, 0]
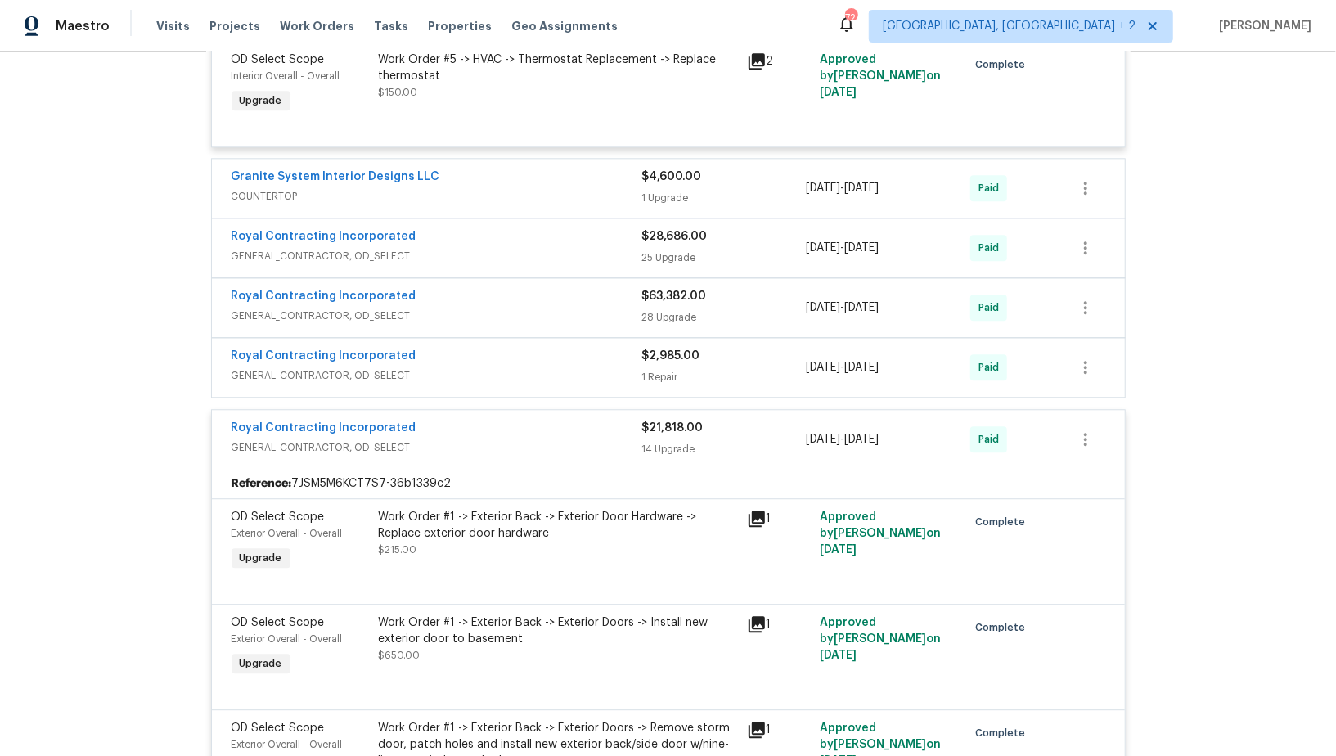
click at [352, 367] on span "GENERAL_CONTRACTOR, OD_SELECT" at bounding box center [437, 375] width 411 height 16
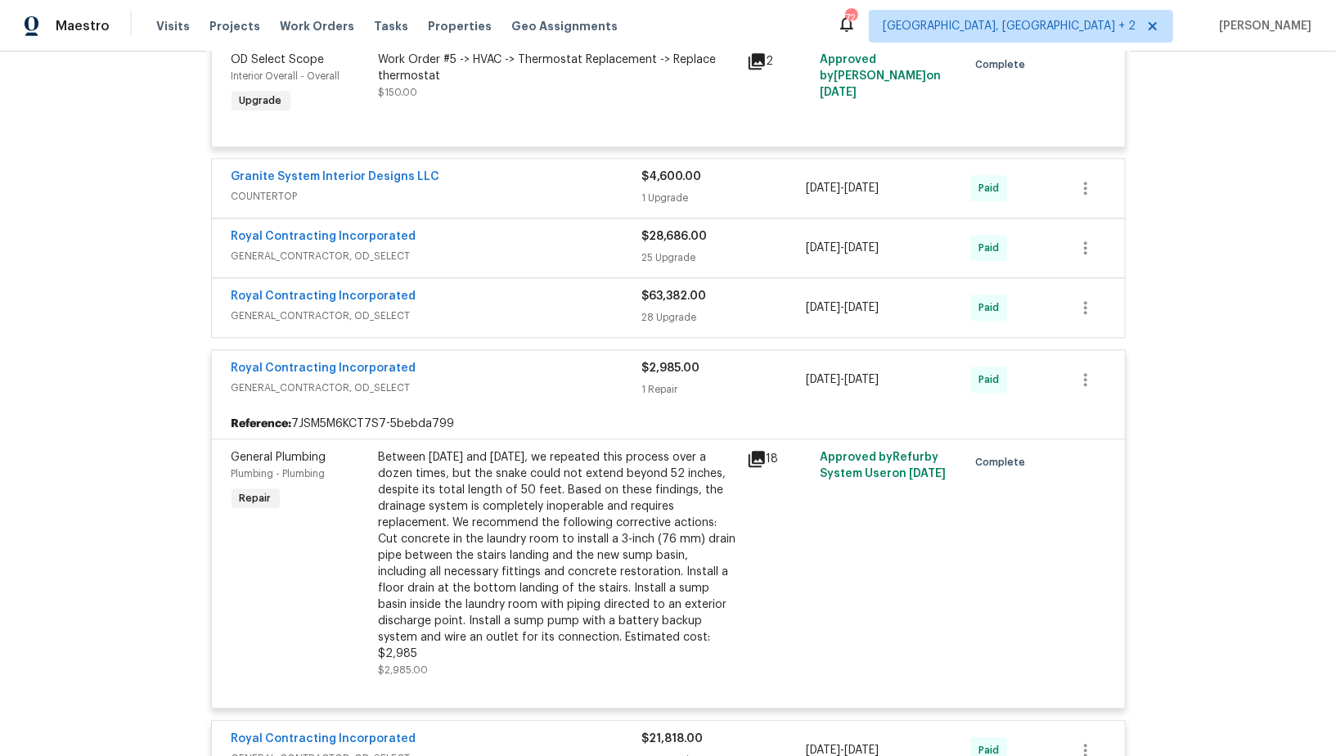
scroll to position [2562, 0]
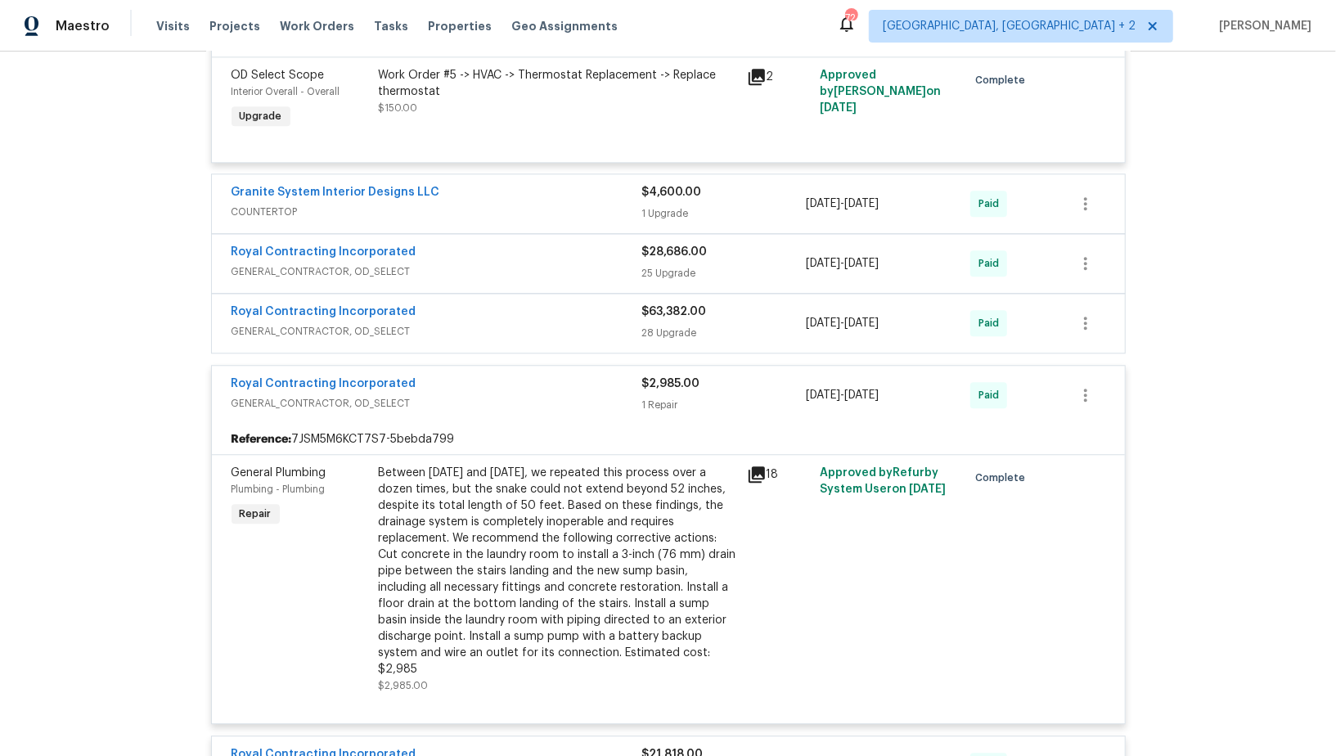
click at [380, 376] on div "Royal Contracting Incorporated" at bounding box center [437, 386] width 411 height 20
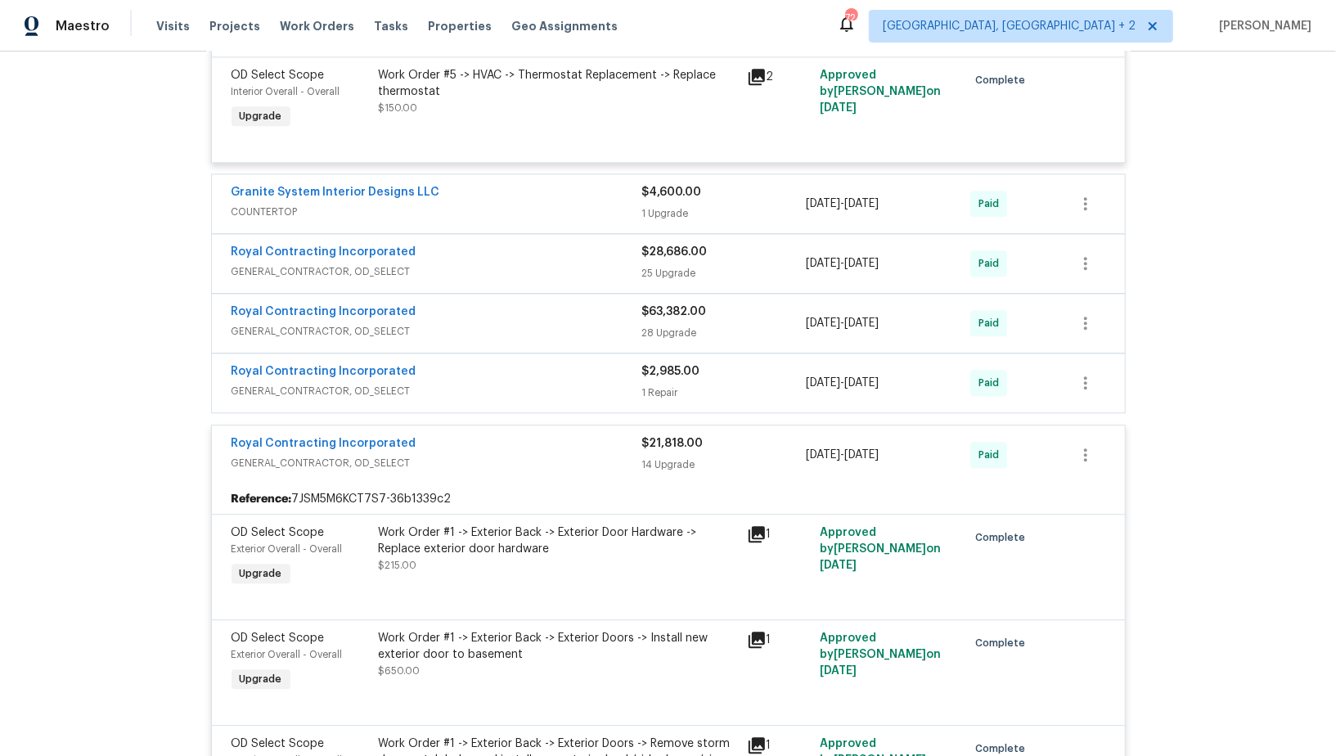
click at [373, 383] on span "GENERAL_CONTRACTOR, OD_SELECT" at bounding box center [437, 391] width 411 height 16
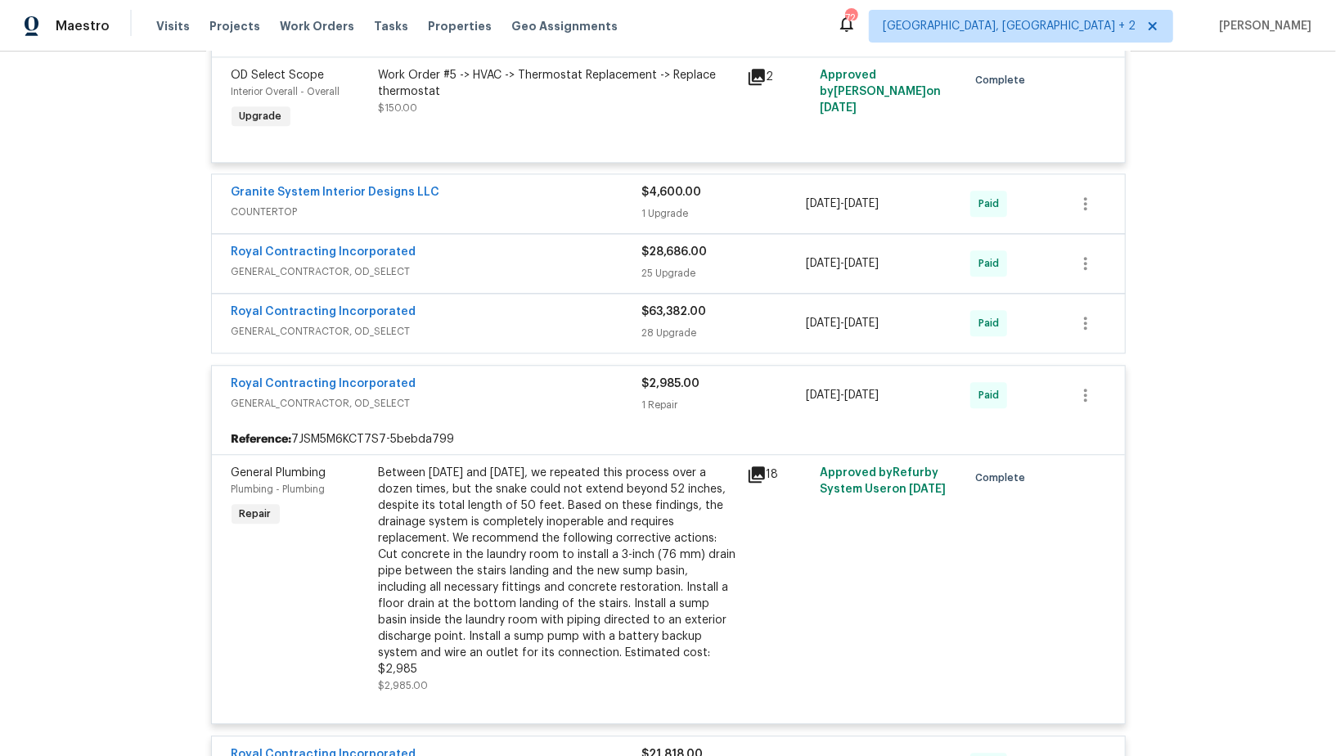
click at [445, 465] on div "Between Monday and Tuesday, we repeated this process over a dozen times, but th…" at bounding box center [558, 571] width 358 height 213
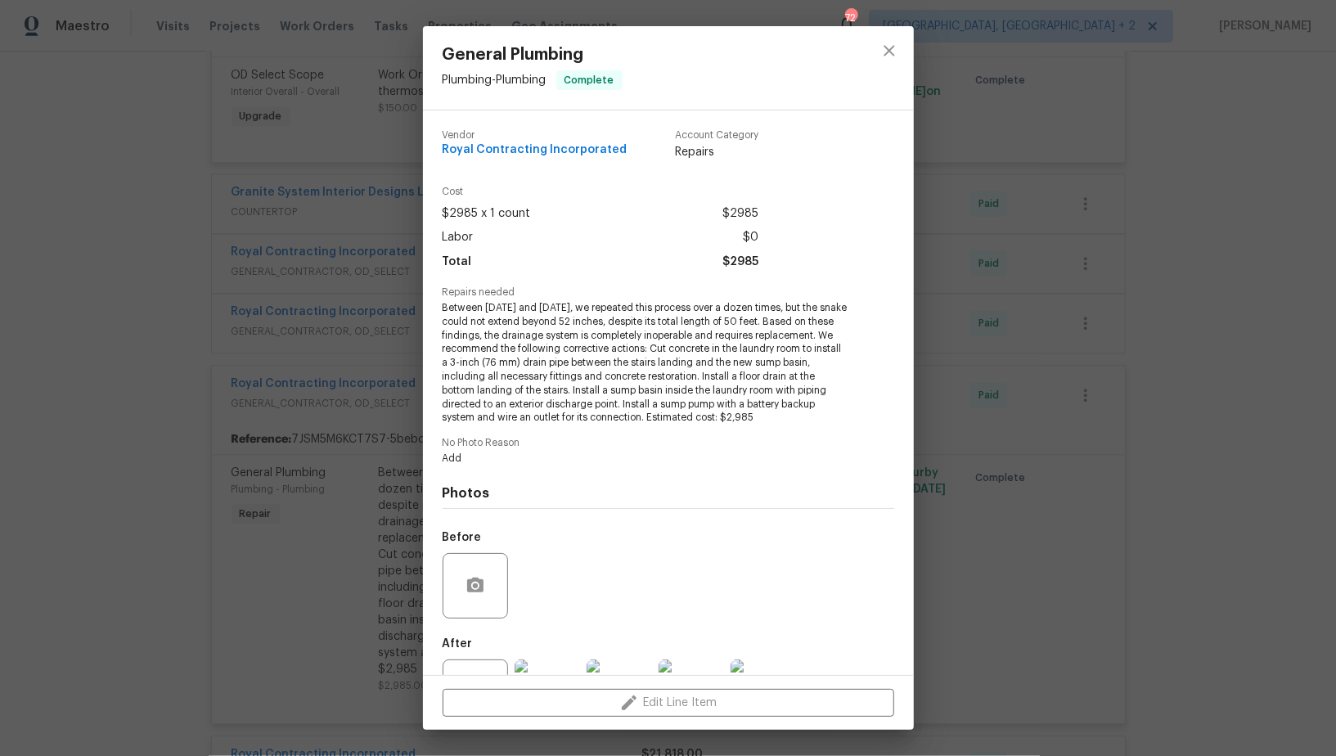
scroll to position [66, 0]
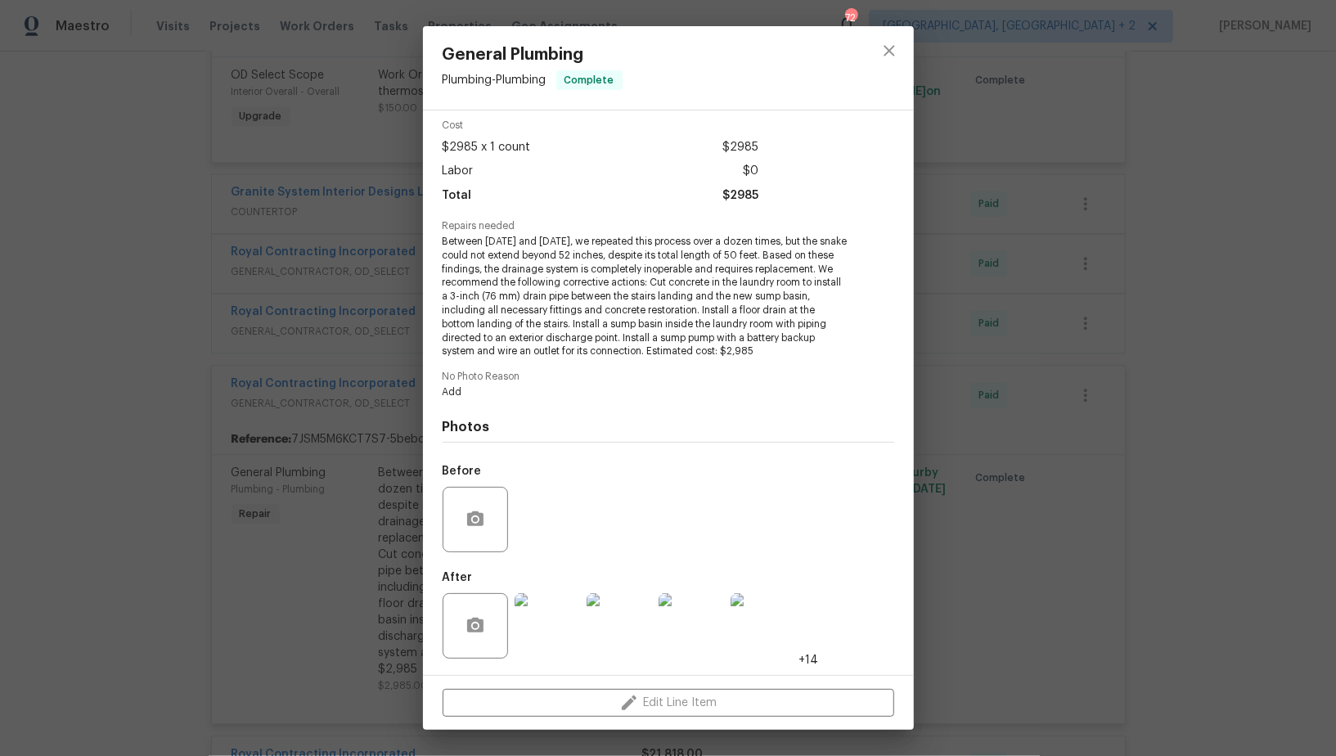
click at [554, 619] on img at bounding box center [547, 625] width 65 height 65
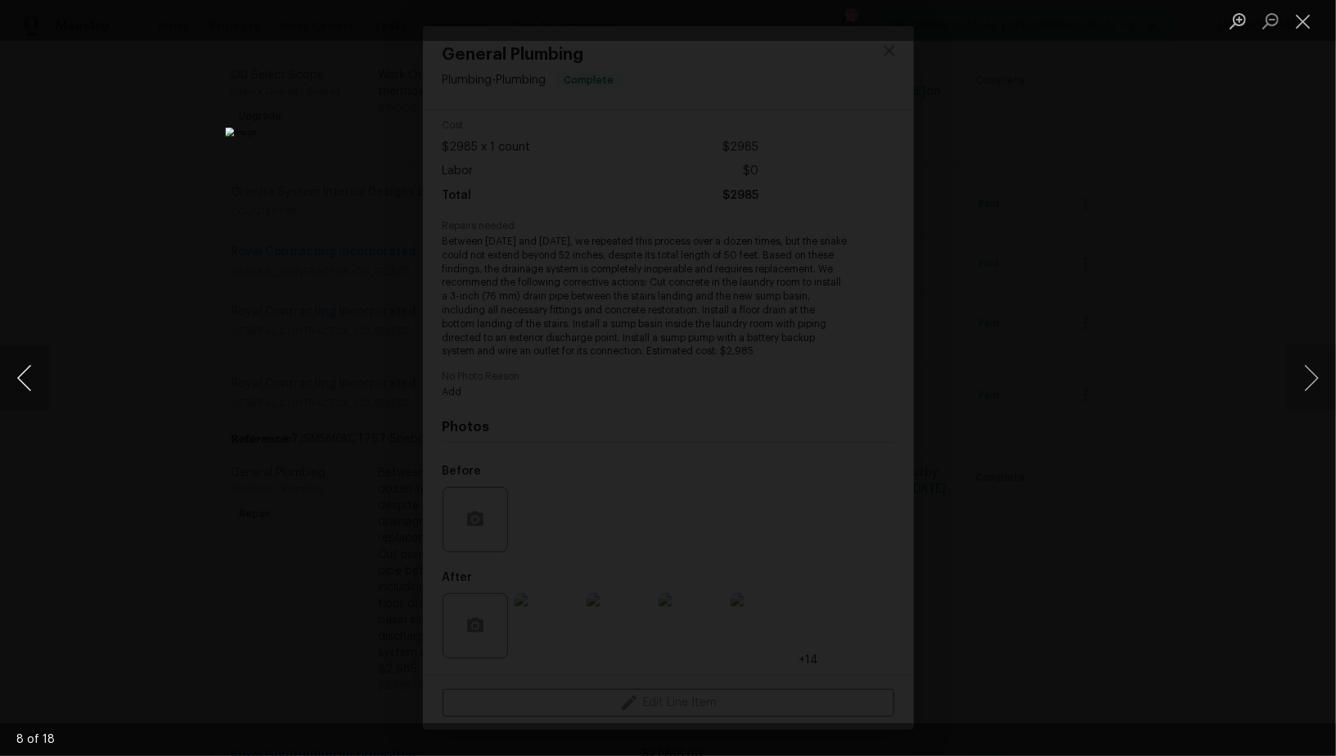
click at [30, 369] on button "Previous image" at bounding box center [24, 377] width 49 height 65
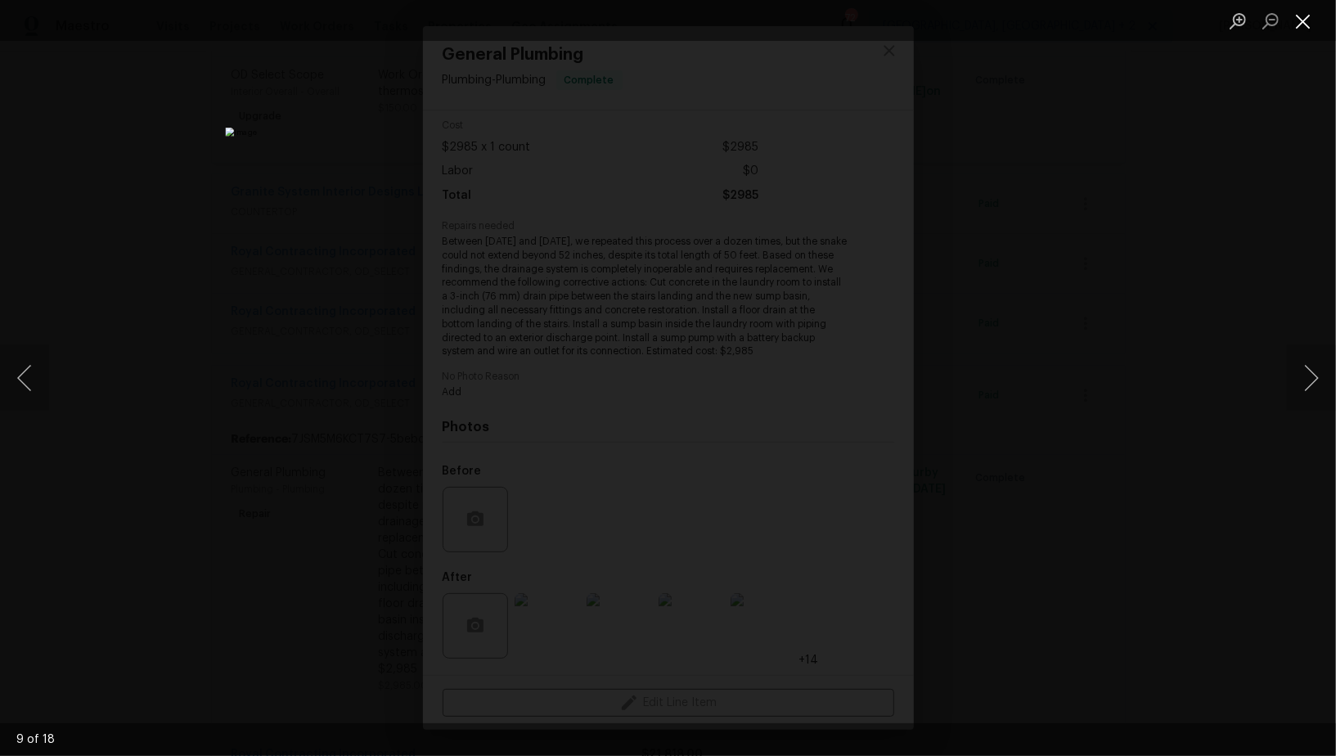
click at [1310, 20] on button "Close lightbox" at bounding box center [1303, 21] width 33 height 29
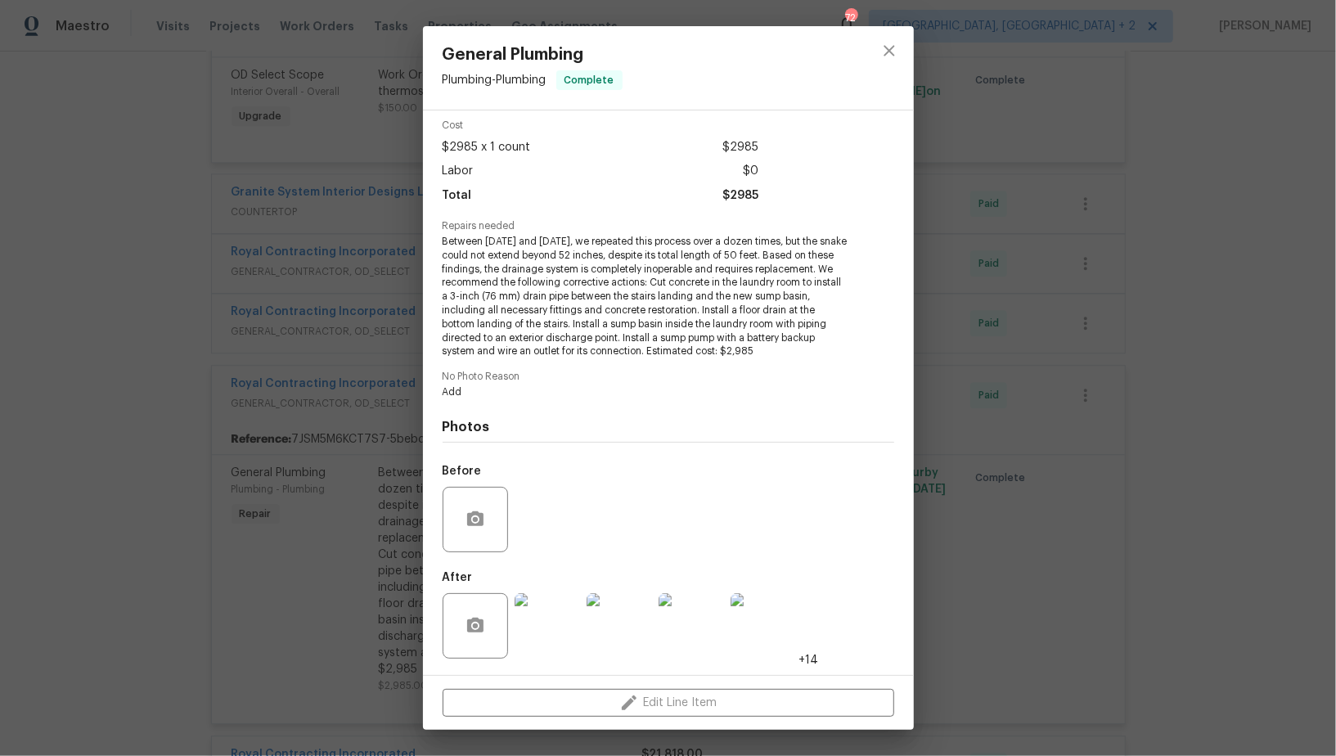
click at [989, 342] on div "General Plumbing Plumbing - Plumbing Complete Vendor Royal Contracting Incorpor…" at bounding box center [668, 378] width 1336 height 756
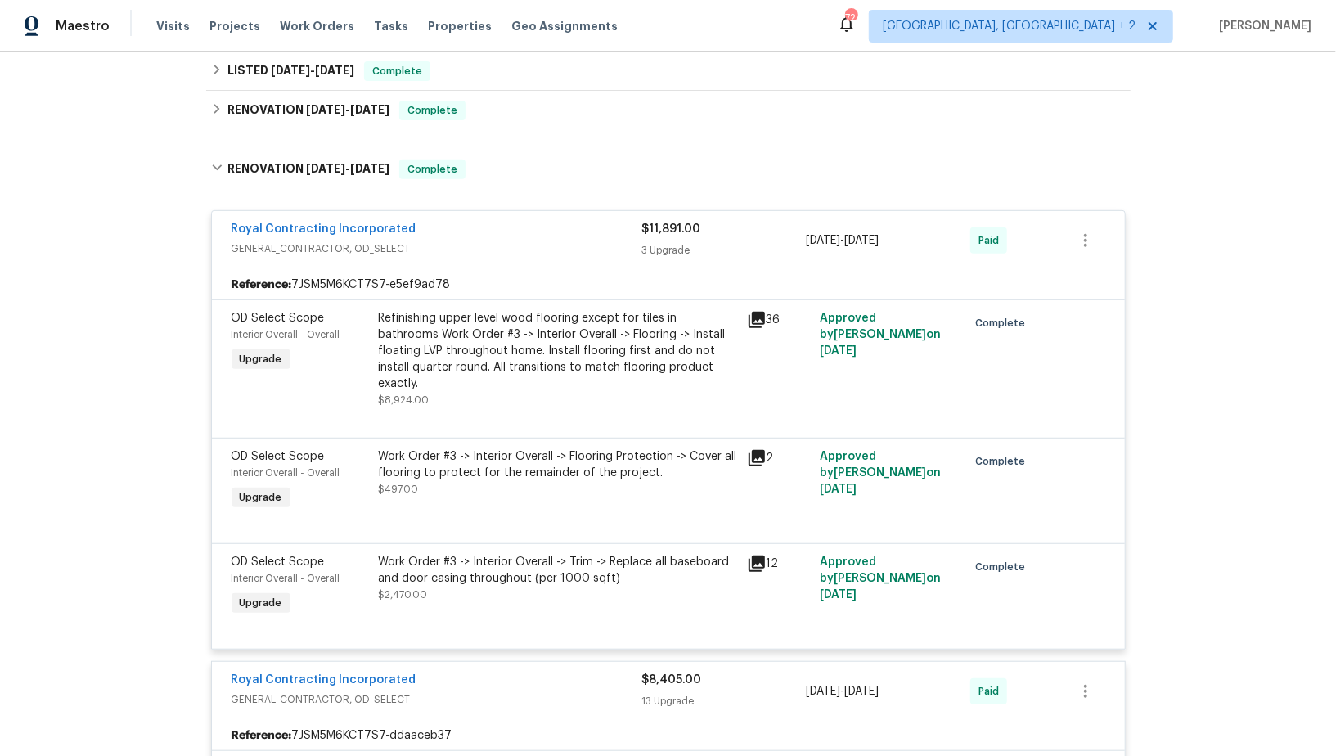
scroll to position [0, 0]
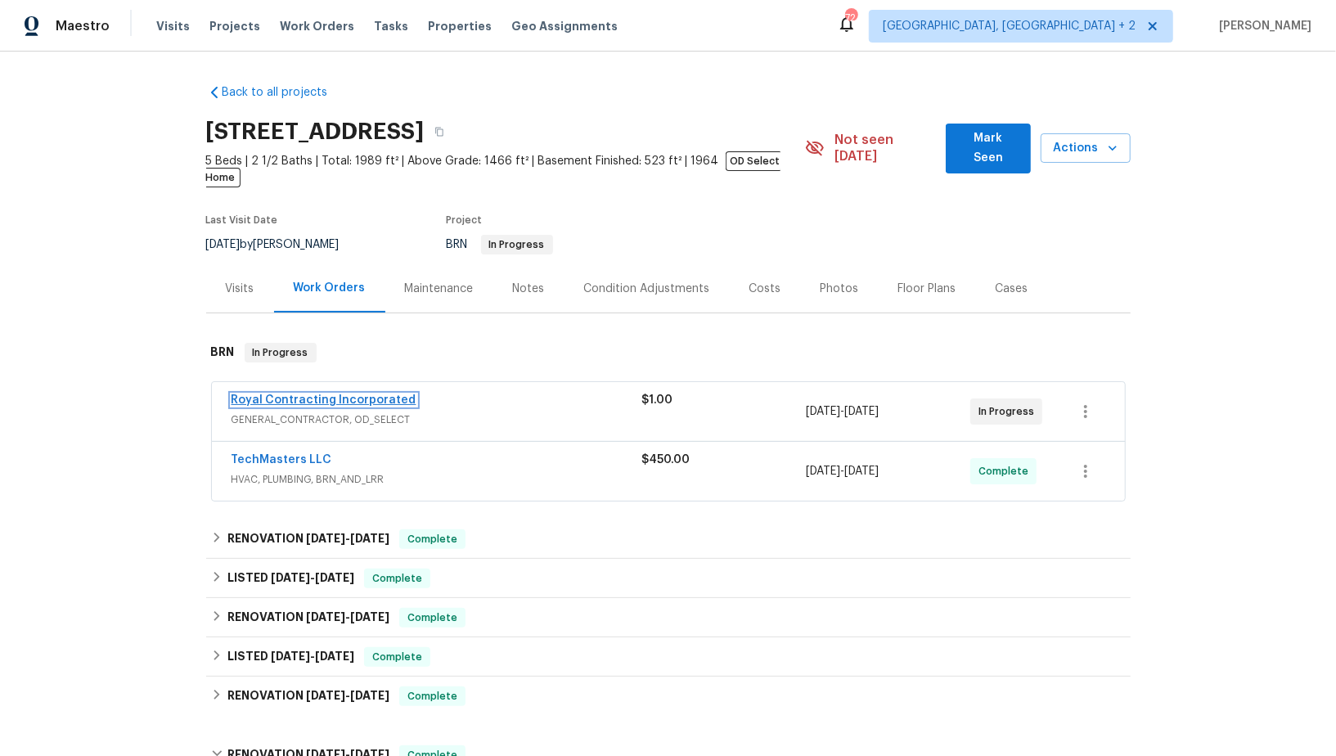
click at [313, 394] on link "Royal Contracting Incorporated" at bounding box center [324, 399] width 185 height 11
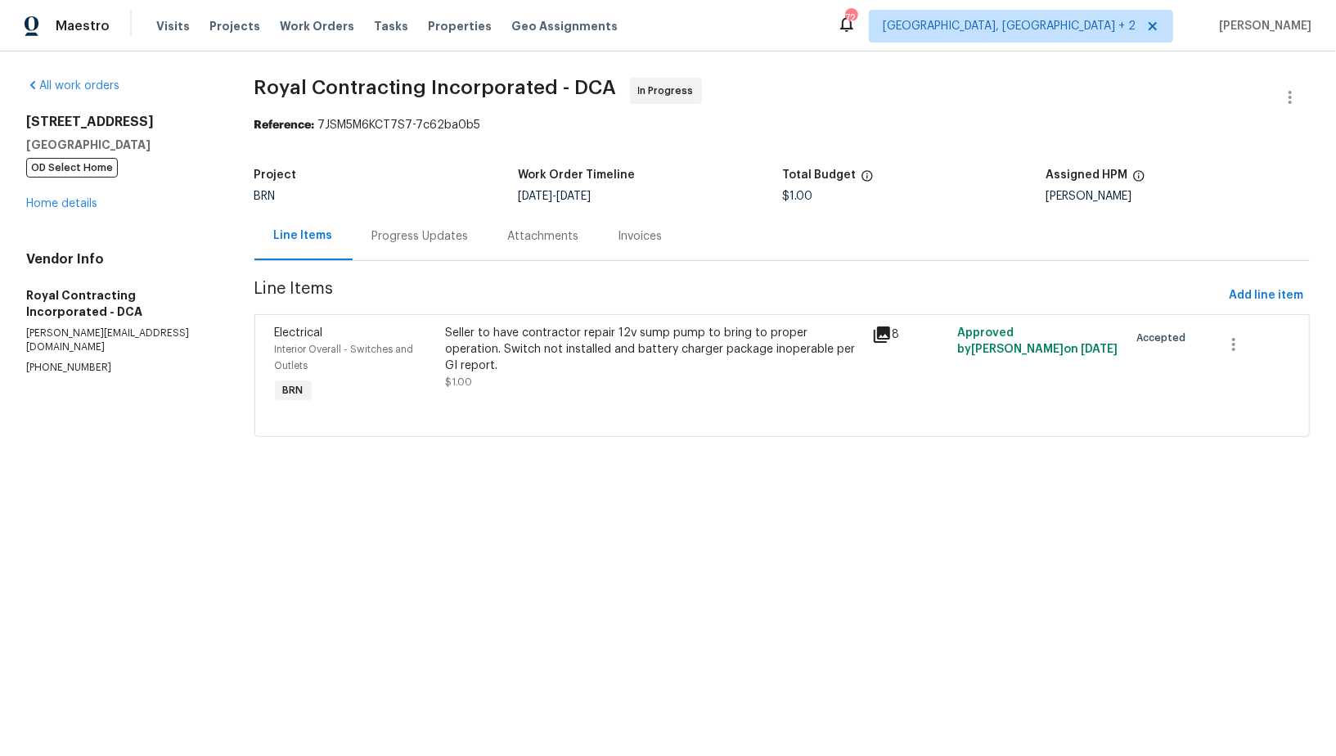
click at [430, 214] on div "Progress Updates" at bounding box center [421, 236] width 136 height 48
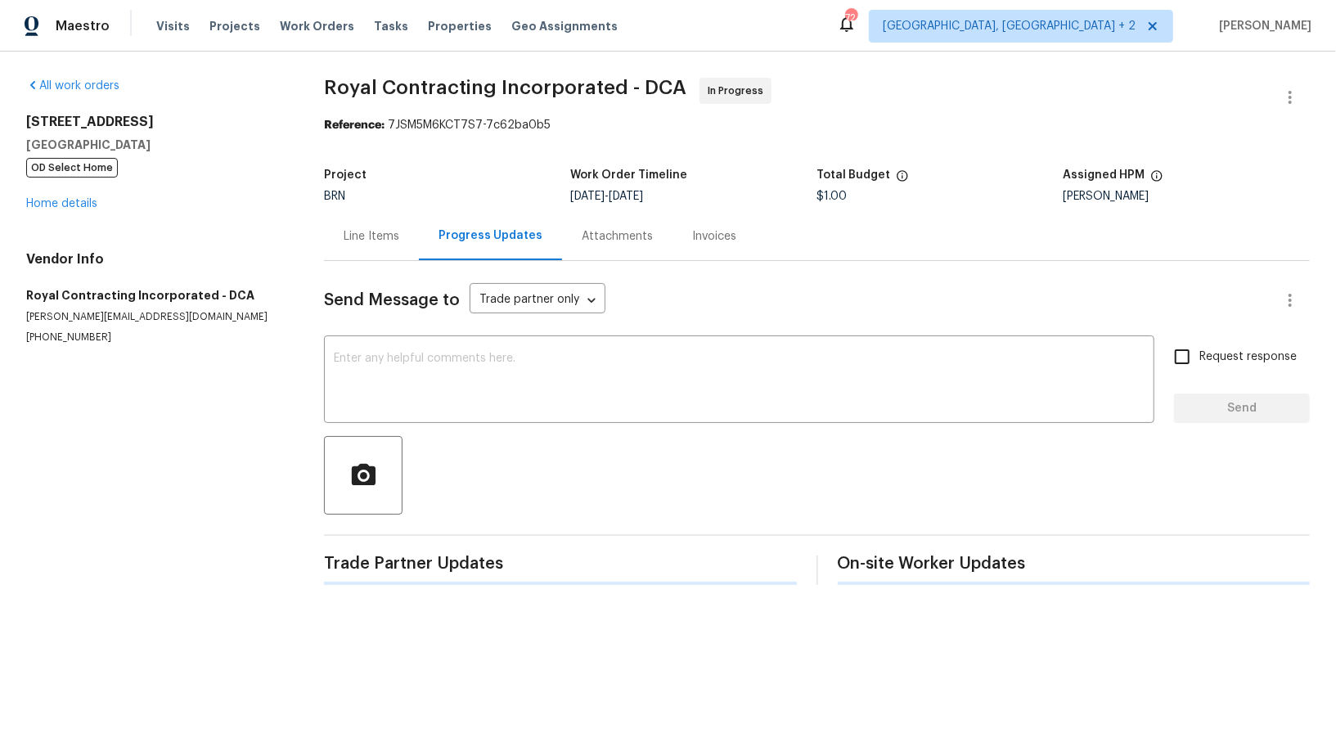
click at [391, 335] on div "Send Message to Trade partner only Trade partner only ​ x ​ Request response Se…" at bounding box center [817, 423] width 986 height 324
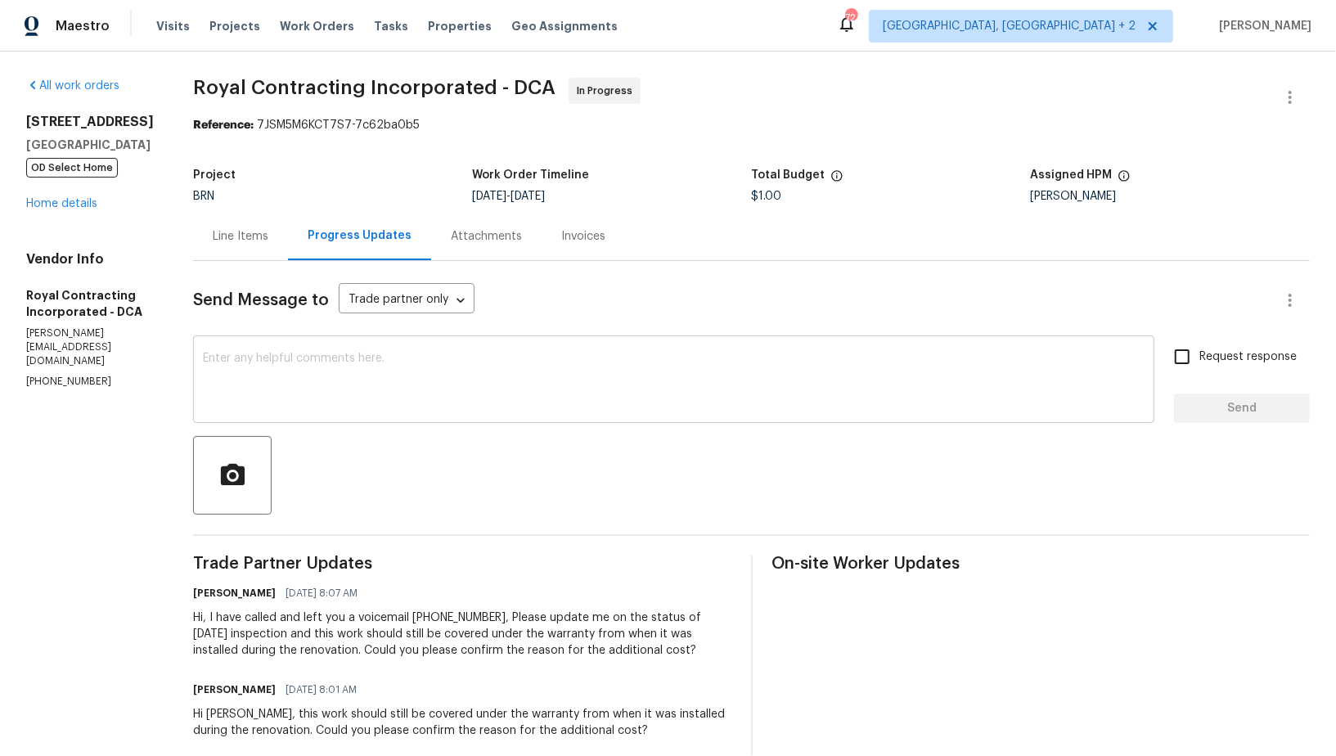
click at [322, 416] on div "x ​" at bounding box center [673, 381] width 961 height 83
click at [335, 373] on textarea at bounding box center [674, 381] width 942 height 57
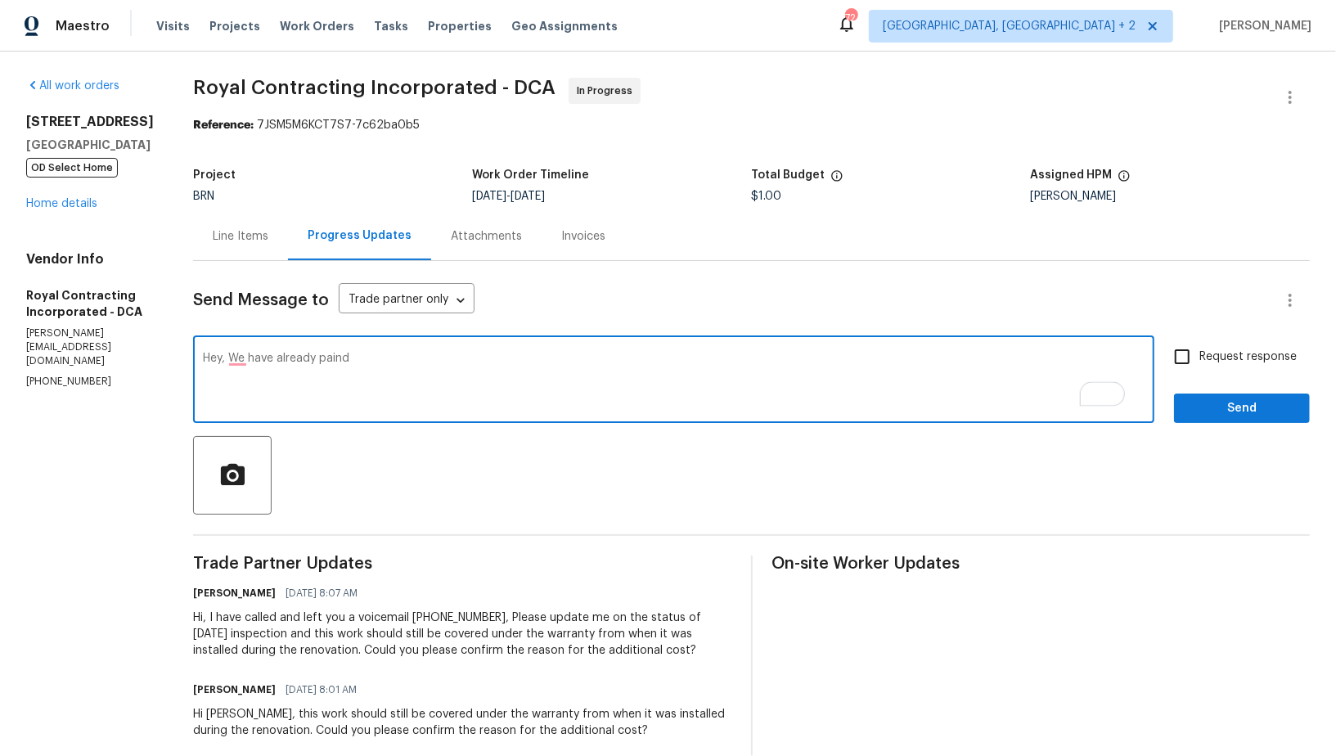
type textarea "Hey, We have already paind"
click at [384, 364] on textarea "Hey, We have already paind" at bounding box center [674, 381] width 942 height 57
paste textarea "We have already paid $2,985.00, and this should be covered under warranty even …"
click at [223, 361] on textarea "We have already paid $2,985.00, and this should be covered under warranty even …" at bounding box center [674, 381] width 942 height 57
click at [974, 378] on textarea "Hey, We have already paid $2,985.00, and this should be covered under warranty …" at bounding box center [674, 381] width 942 height 57
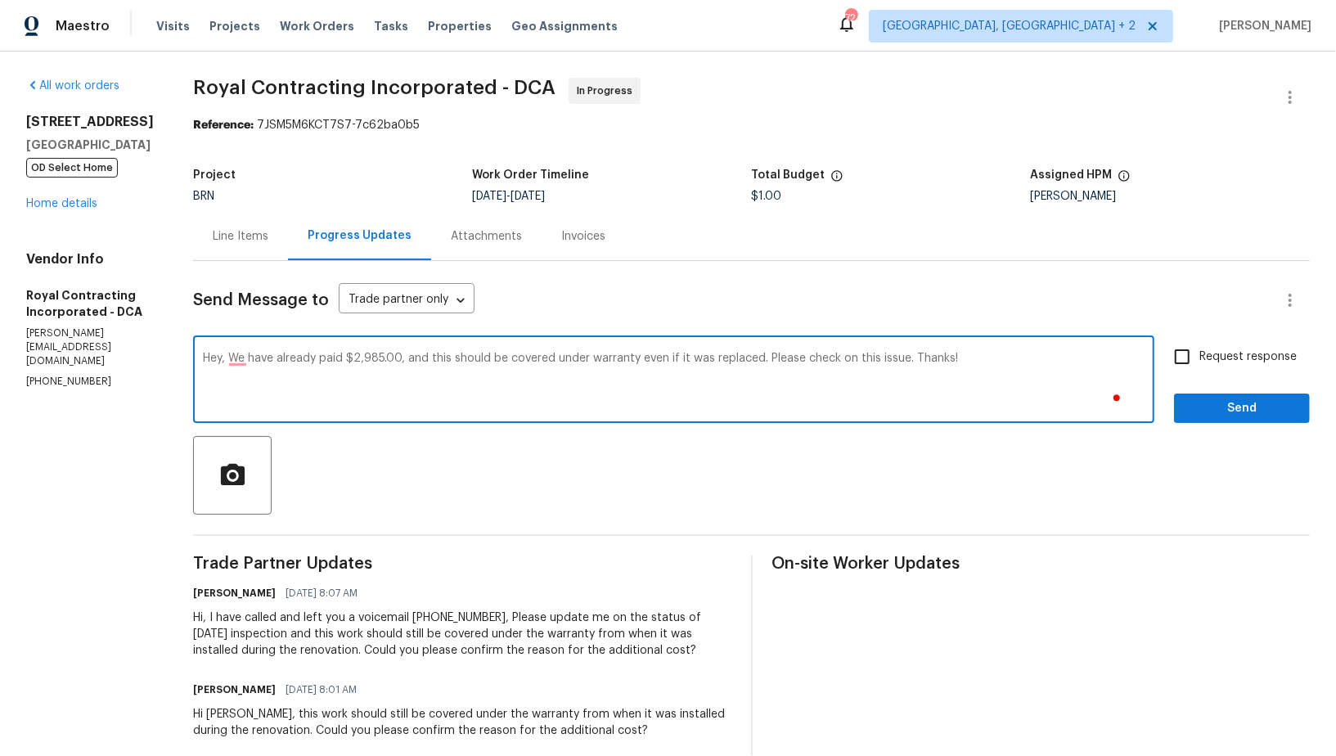
type textarea "Hey, We have already paid $2,985.00, and this should be covered under warranty …"
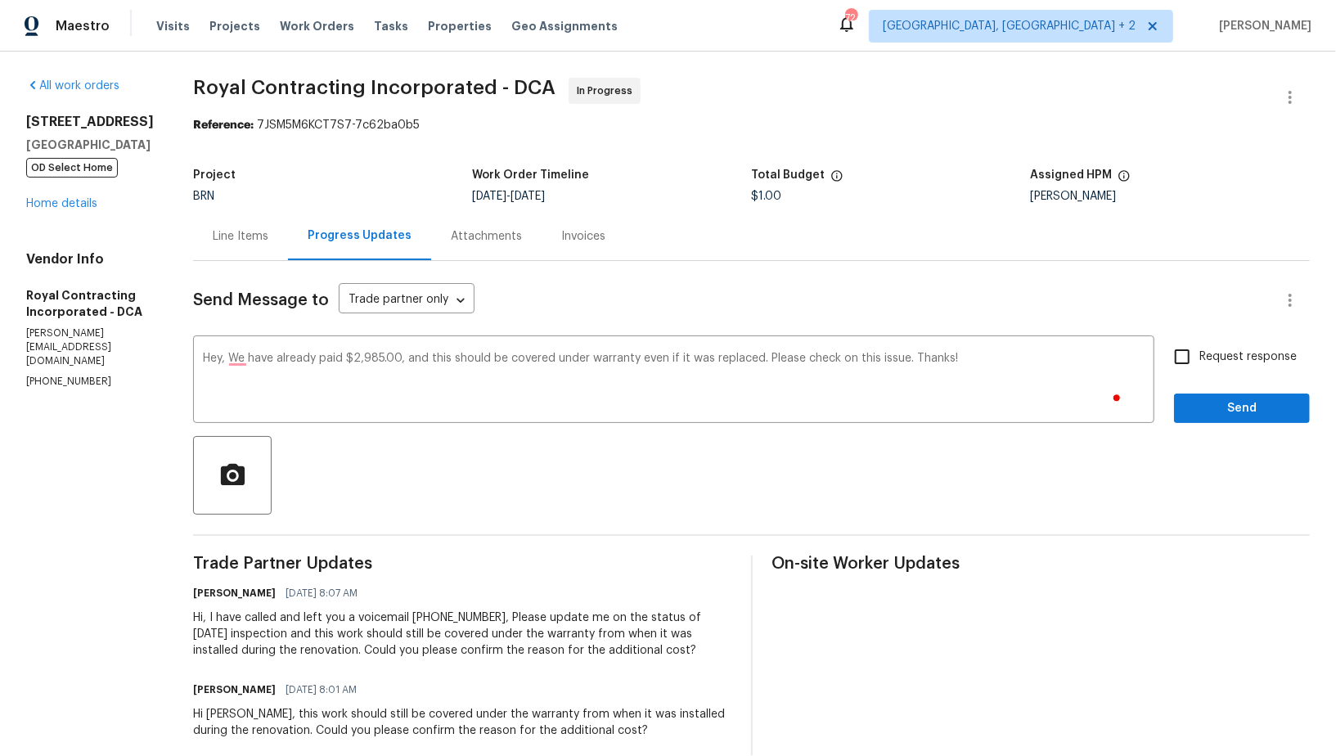
click at [1204, 362] on span "Request response" at bounding box center [1247, 357] width 97 height 17
click at [1199, 362] on input "Request response" at bounding box center [1182, 357] width 34 height 34
checkbox input "true"
click at [1202, 406] on span "Send" at bounding box center [1242, 408] width 110 height 20
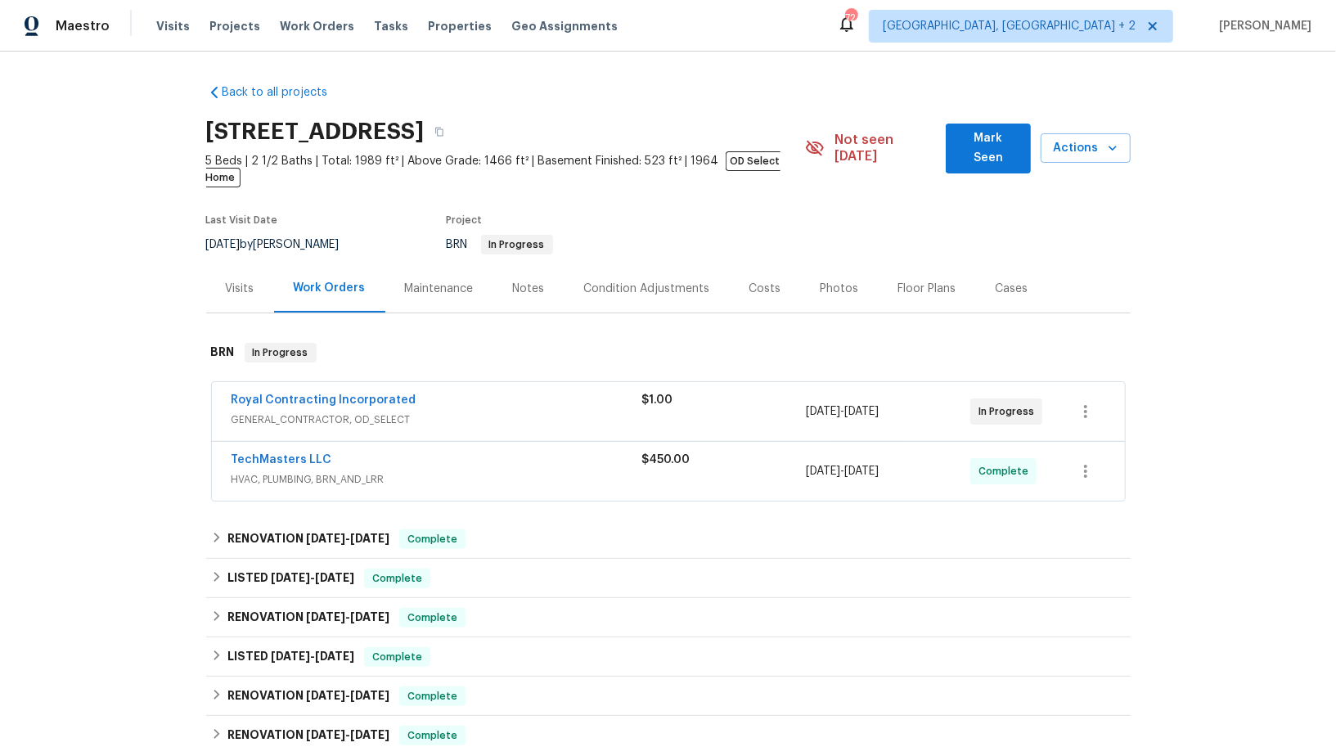
scroll to position [132, 0]
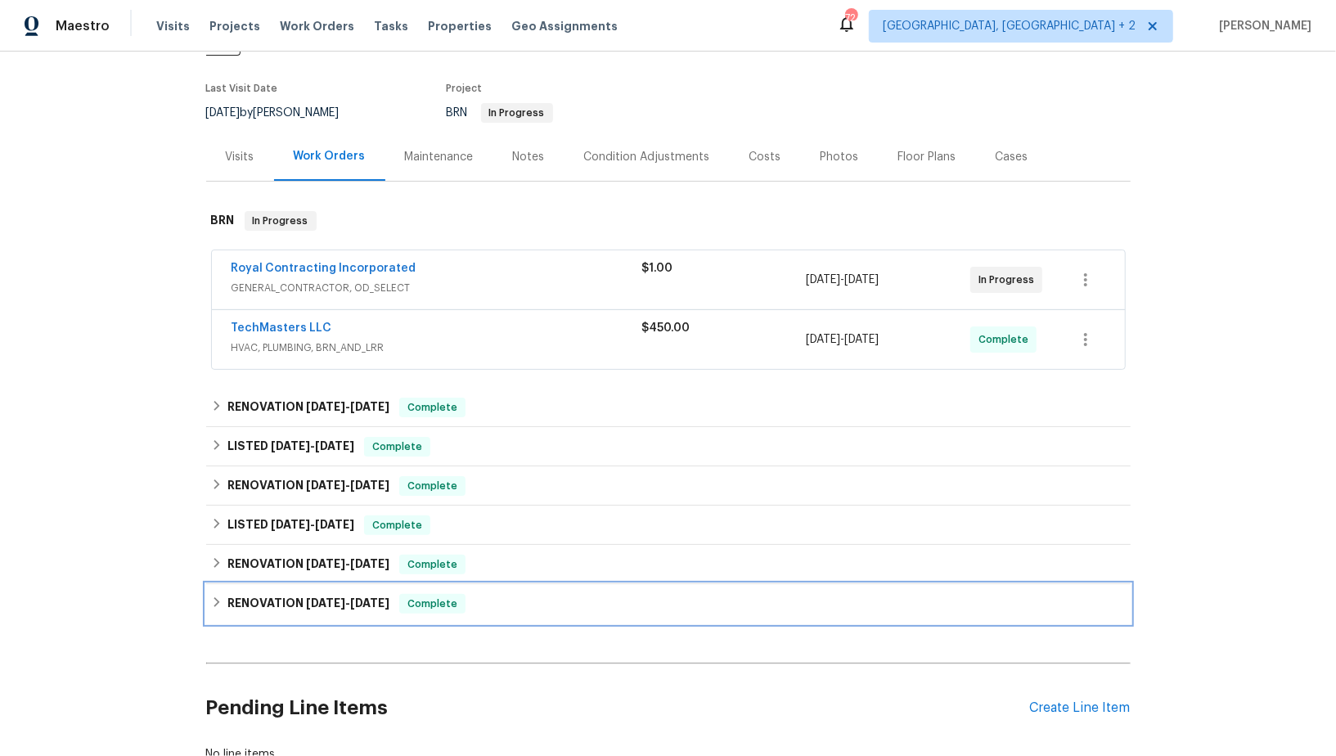
click at [227, 594] on h6 "RENOVATION 3/24/25 - 6/16/25" at bounding box center [308, 604] width 162 height 20
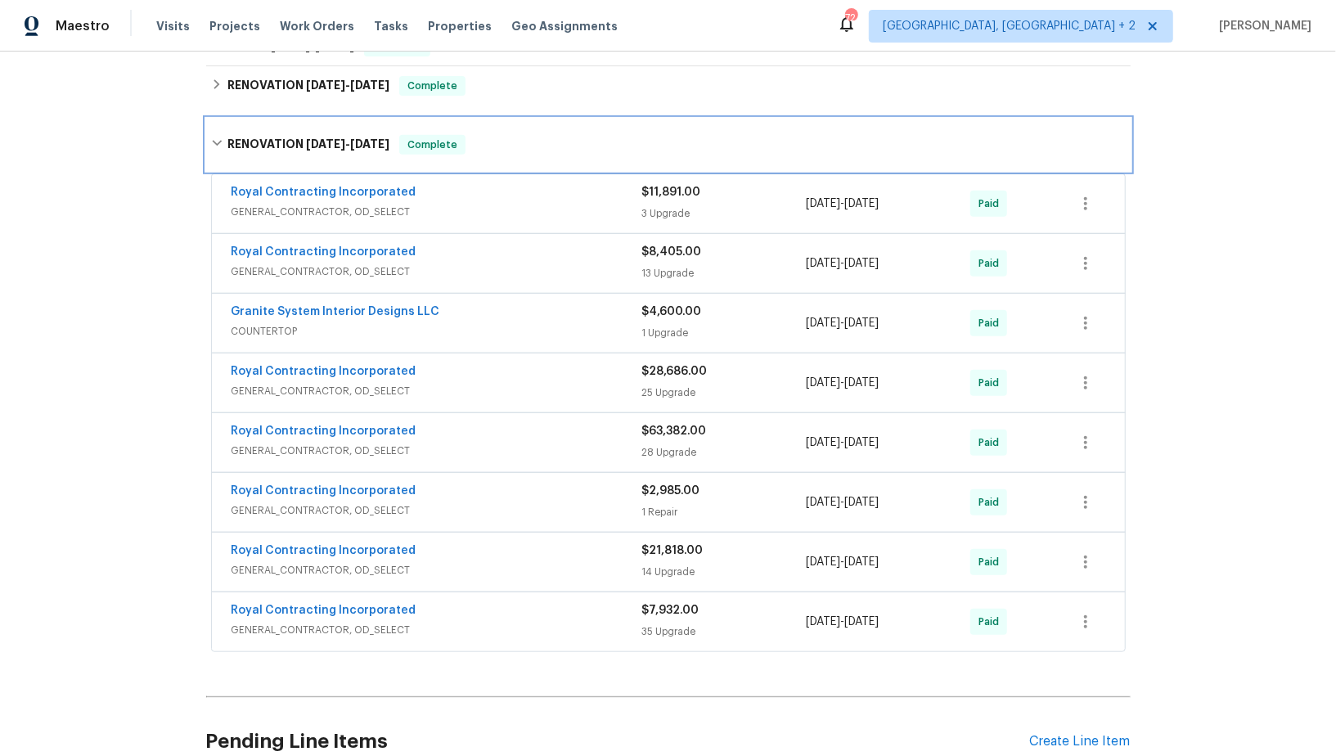
scroll to position [612, 0]
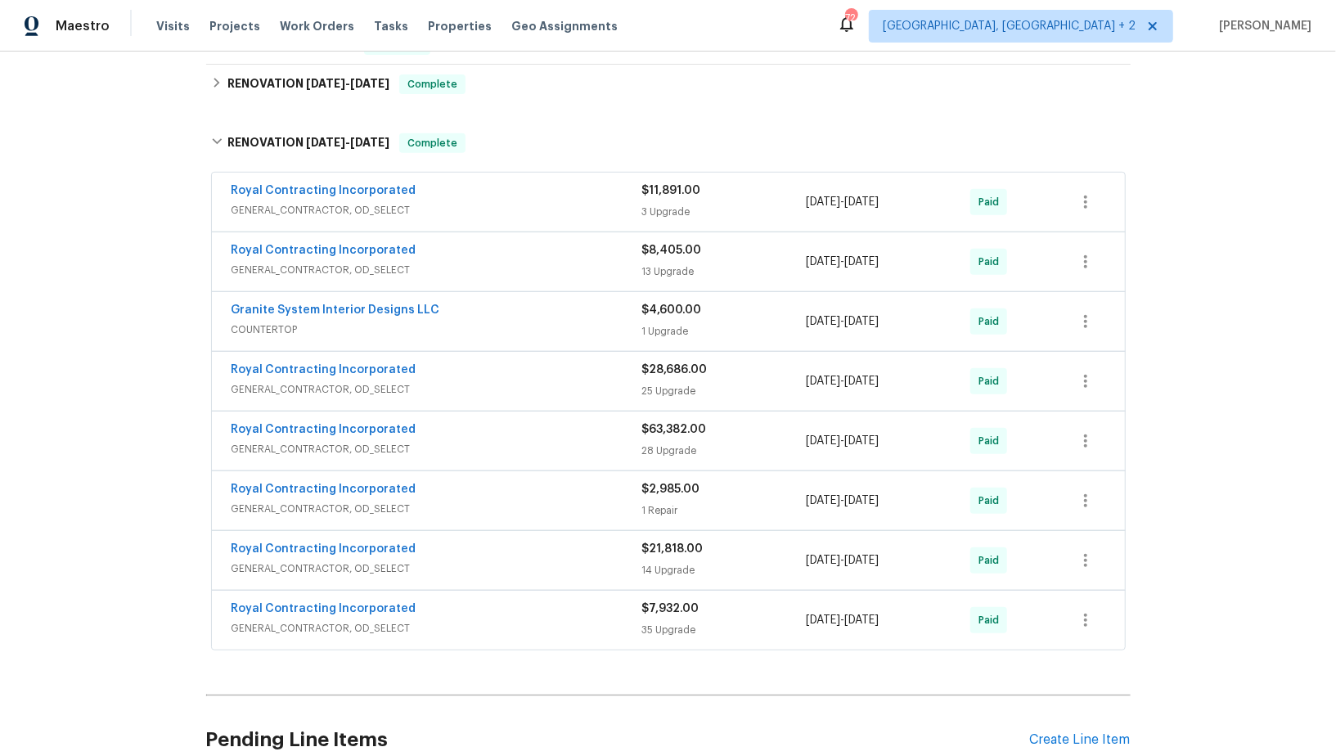
click at [305, 501] on span "GENERAL_CONTRACTOR, OD_SELECT" at bounding box center [437, 509] width 411 height 16
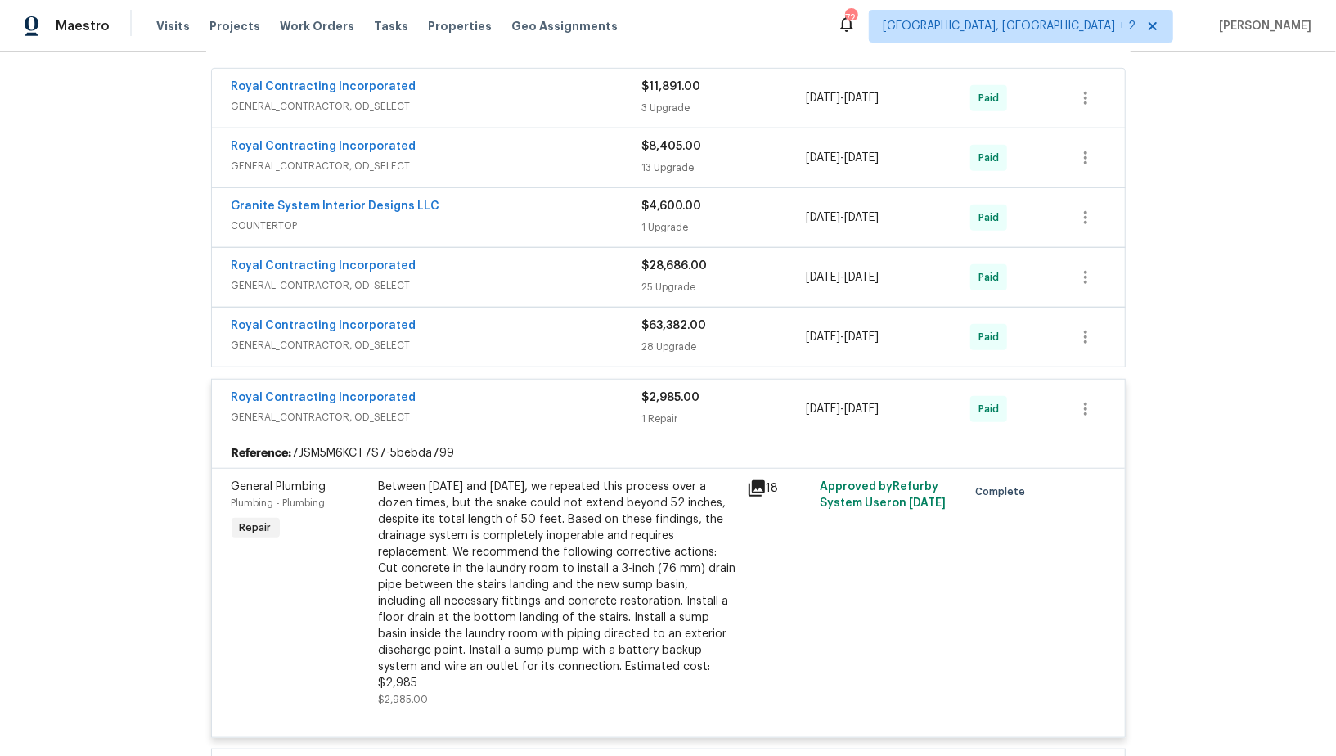
scroll to position [724, 0]
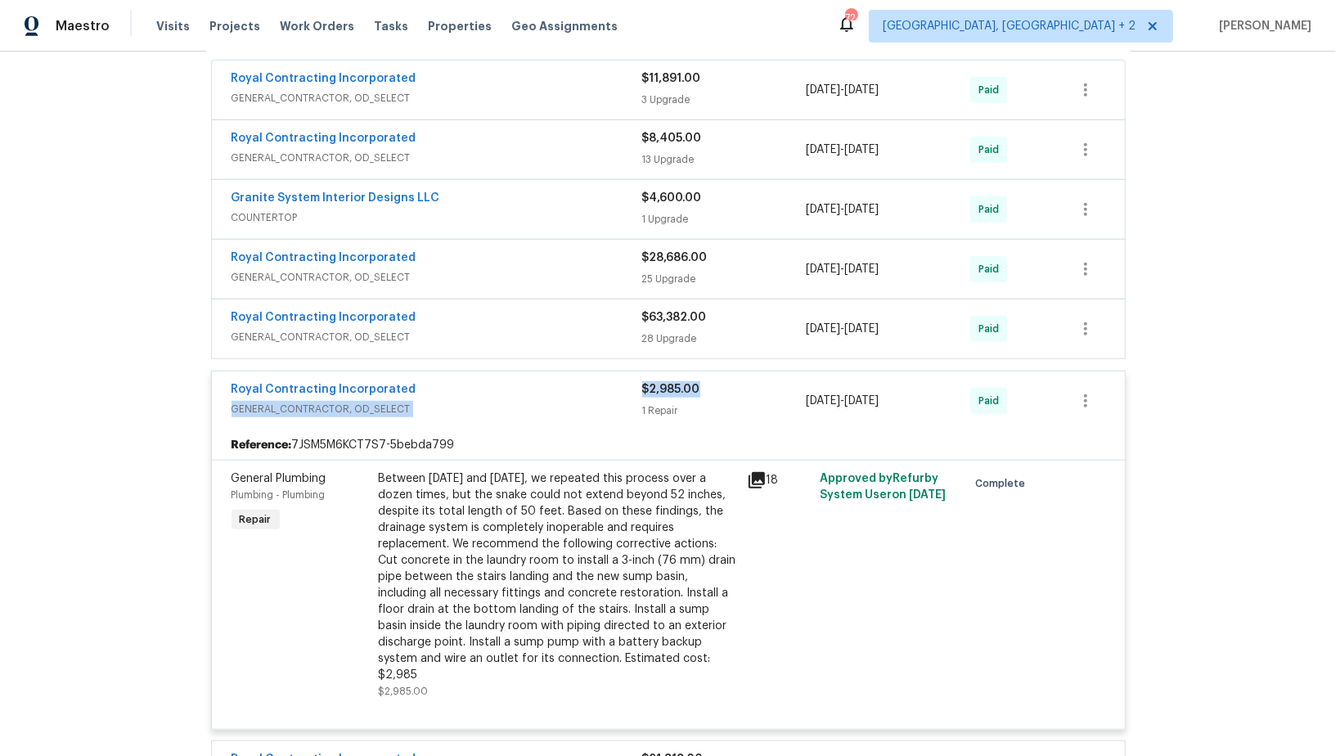
drag, startPoint x: 706, startPoint y: 369, endPoint x: 623, endPoint y: 368, distance: 83.5
click at [623, 381] on div "Royal Contracting Incorporated GENERAL_CONTRACTOR, OD_SELECT $2,985.00 1 Repair…" at bounding box center [649, 400] width 834 height 39
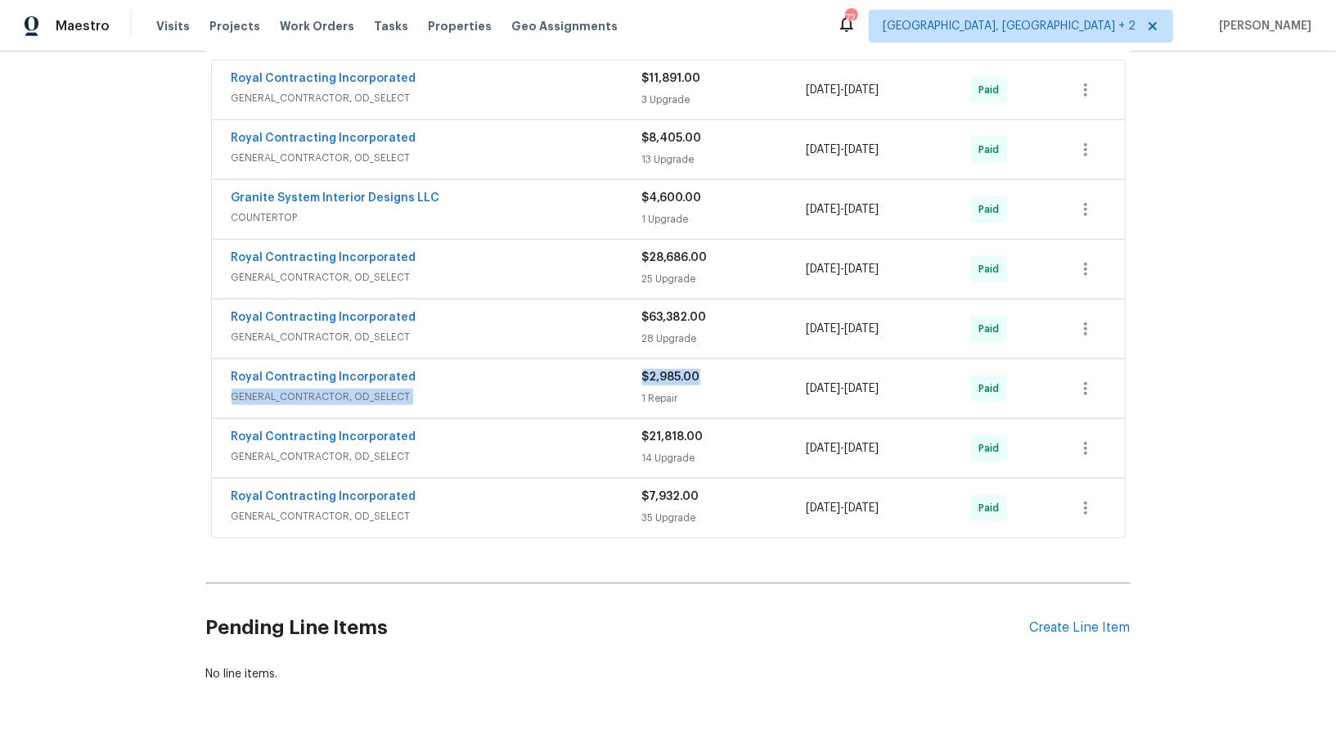
click at [731, 369] on div "$2,985.00" at bounding box center [724, 377] width 164 height 16
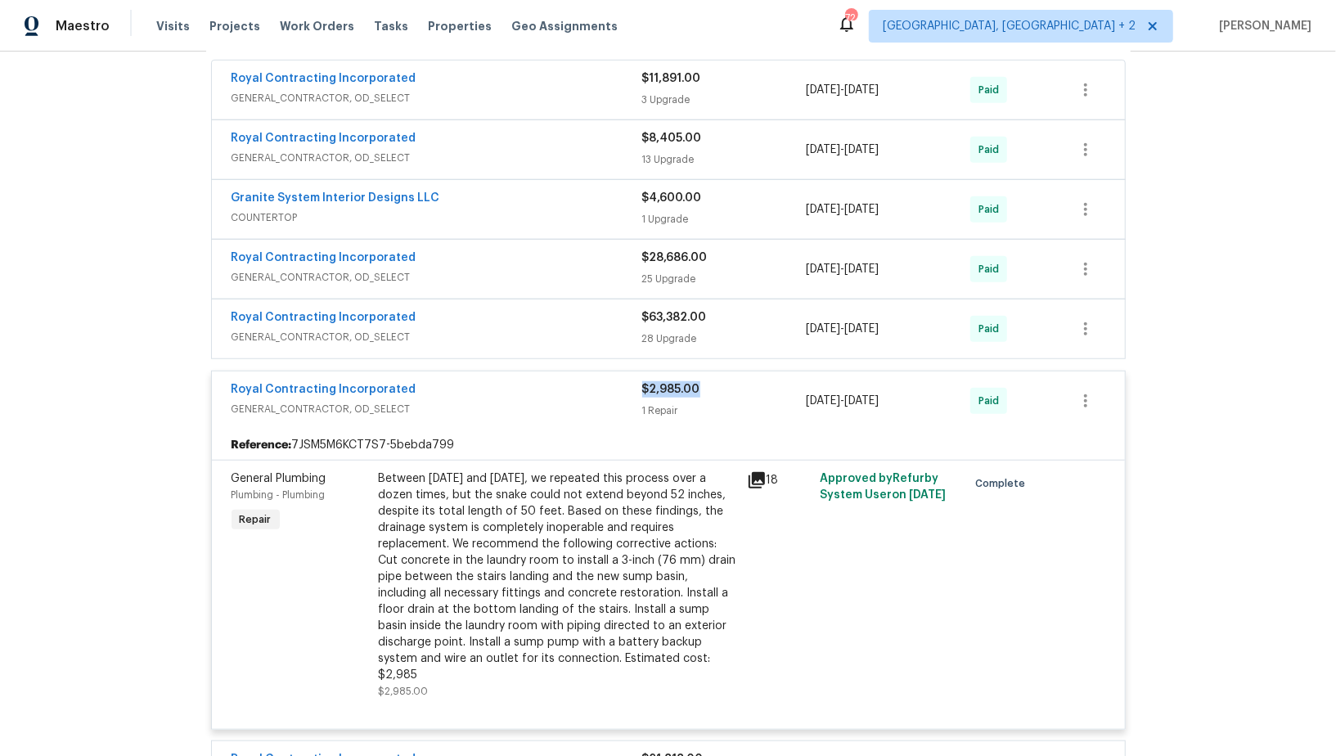
drag, startPoint x: 716, startPoint y: 368, endPoint x: 642, endPoint y: 370, distance: 73.7
click at [642, 381] on div "$2,985.00" at bounding box center [724, 389] width 164 height 16
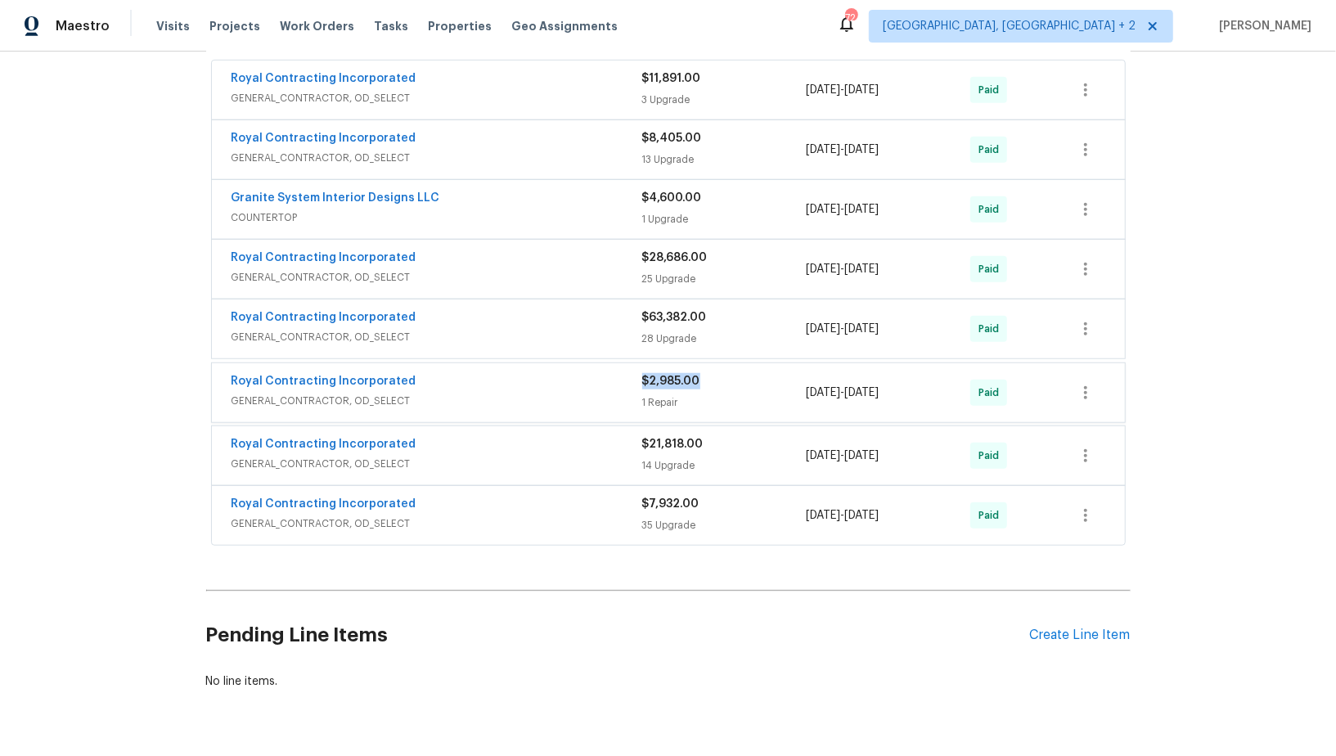
copy span "$2,985.00"
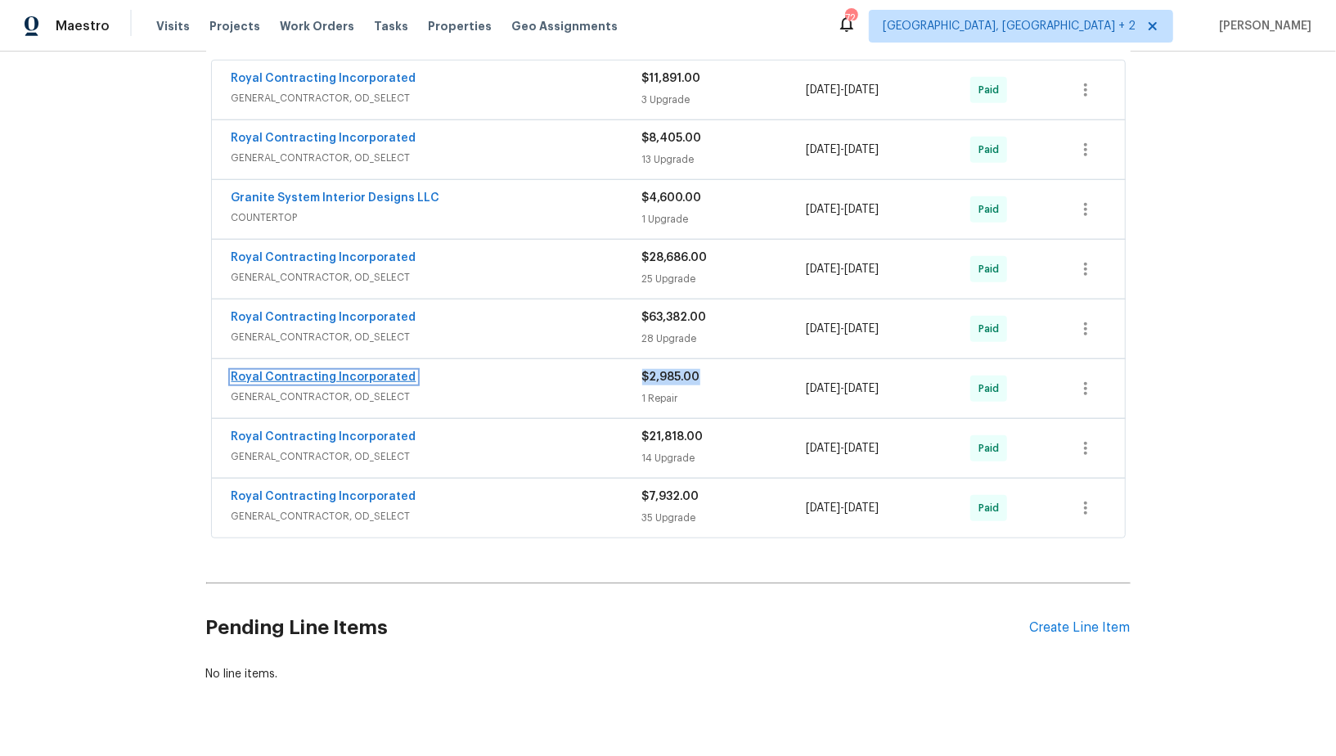
click at [343, 371] on link "Royal Contracting Incorporated" at bounding box center [324, 376] width 185 height 11
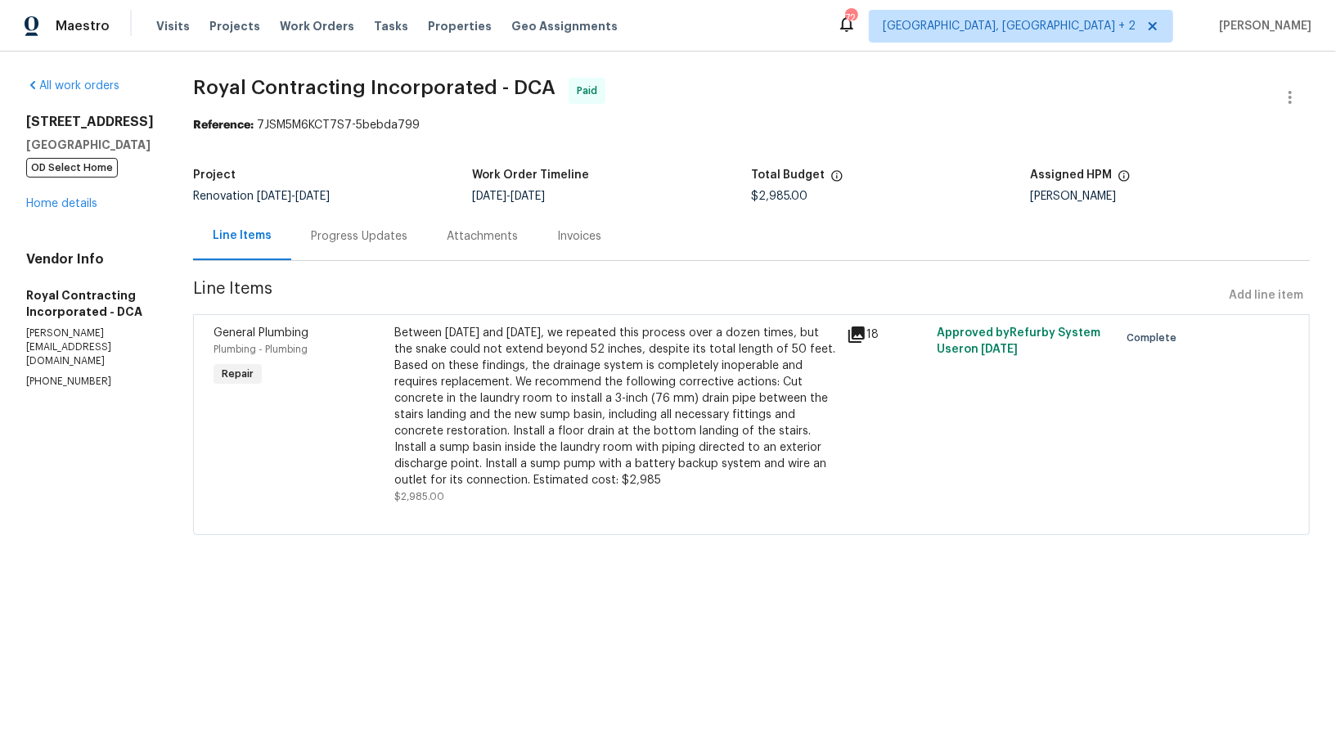
click at [568, 236] on div "Invoices" at bounding box center [579, 236] width 44 height 16
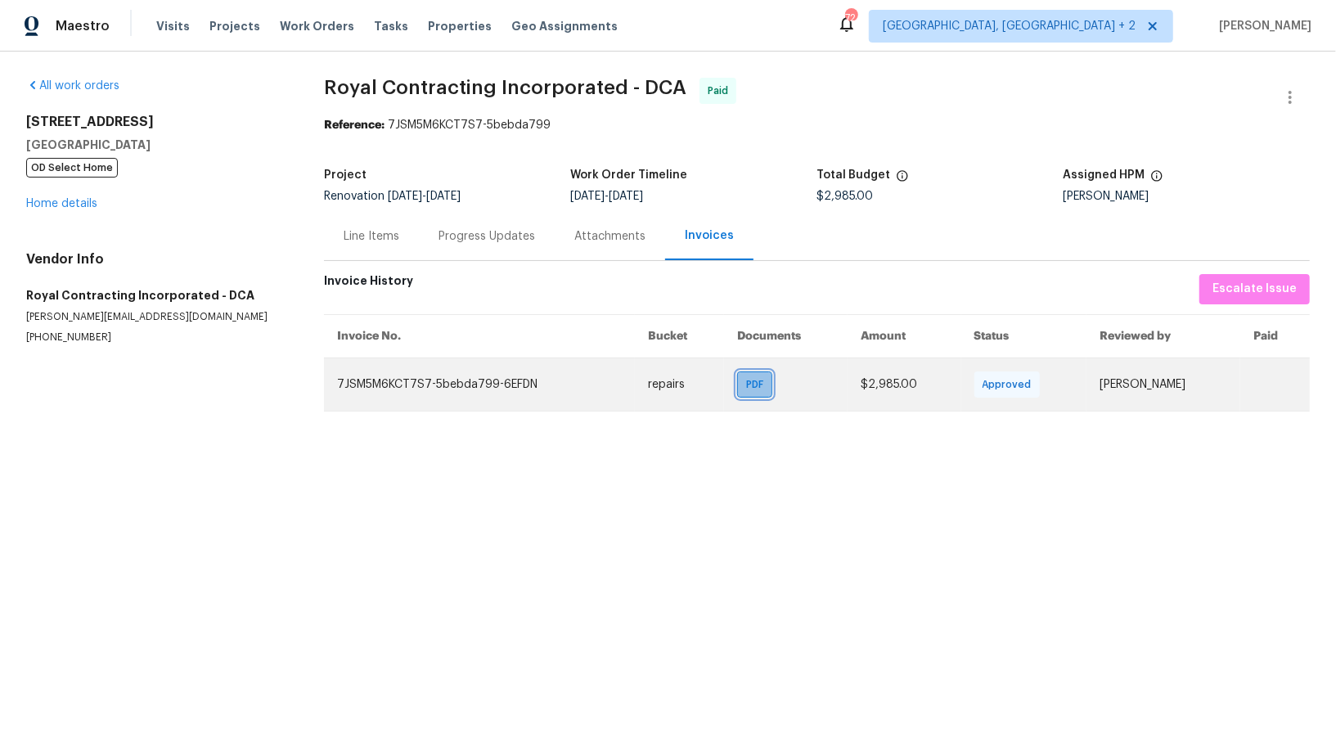
click at [746, 385] on span "PDF" at bounding box center [758, 384] width 24 height 16
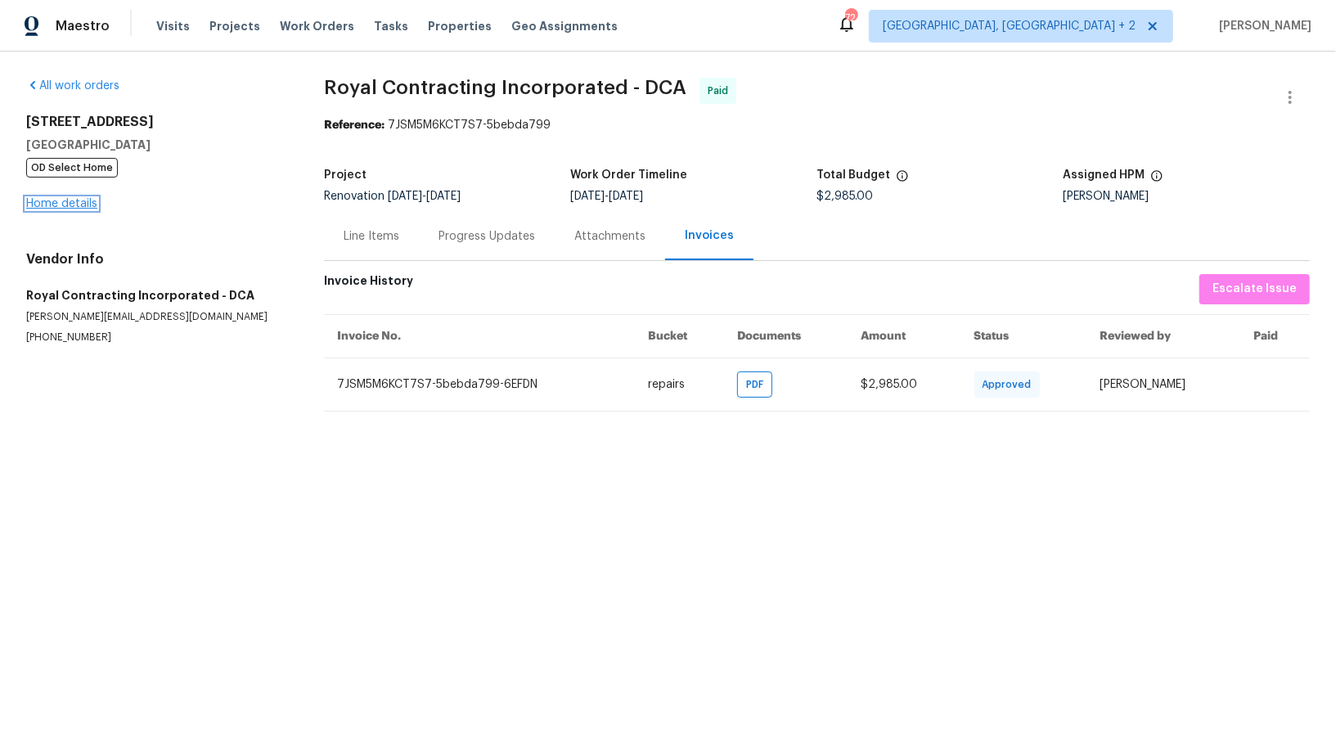
click at [69, 199] on link "Home details" at bounding box center [61, 203] width 71 height 11
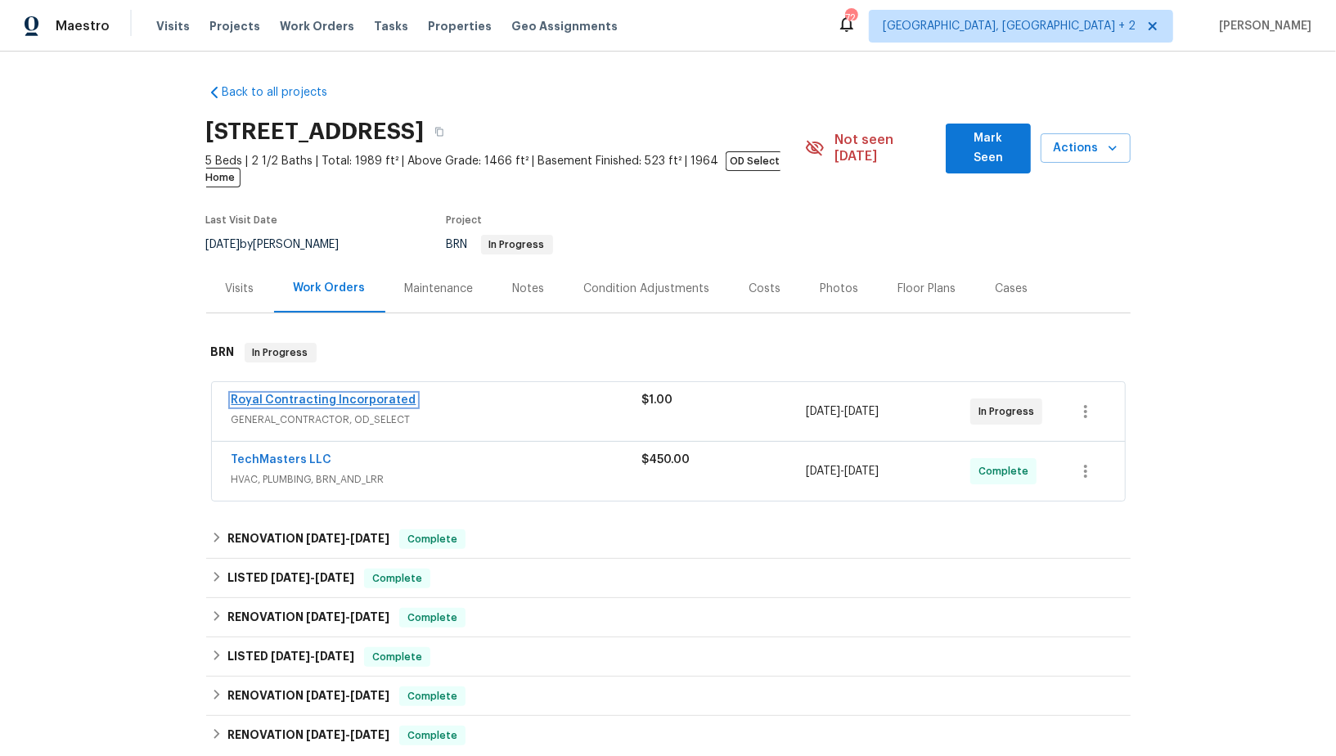
click at [298, 394] on link "Royal Contracting Incorporated" at bounding box center [324, 399] width 185 height 11
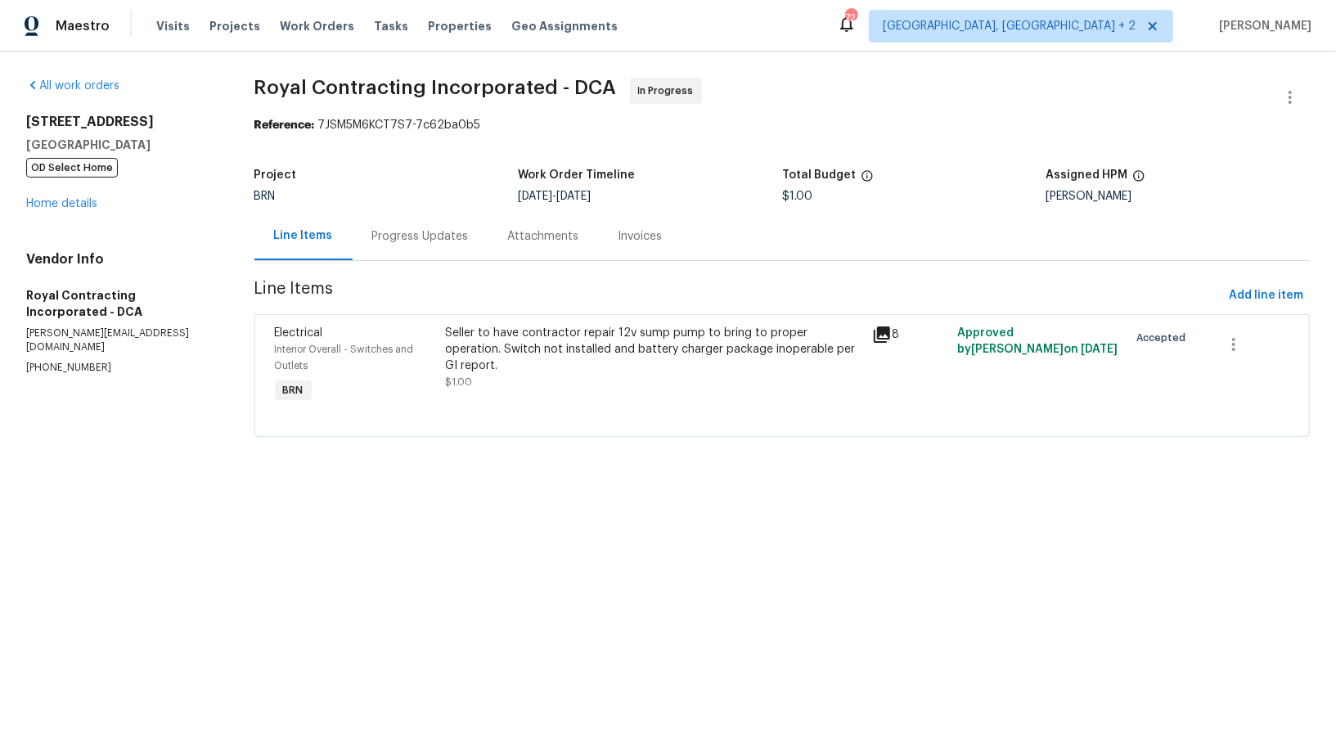
click at [443, 245] on div "Progress Updates" at bounding box center [421, 236] width 136 height 48
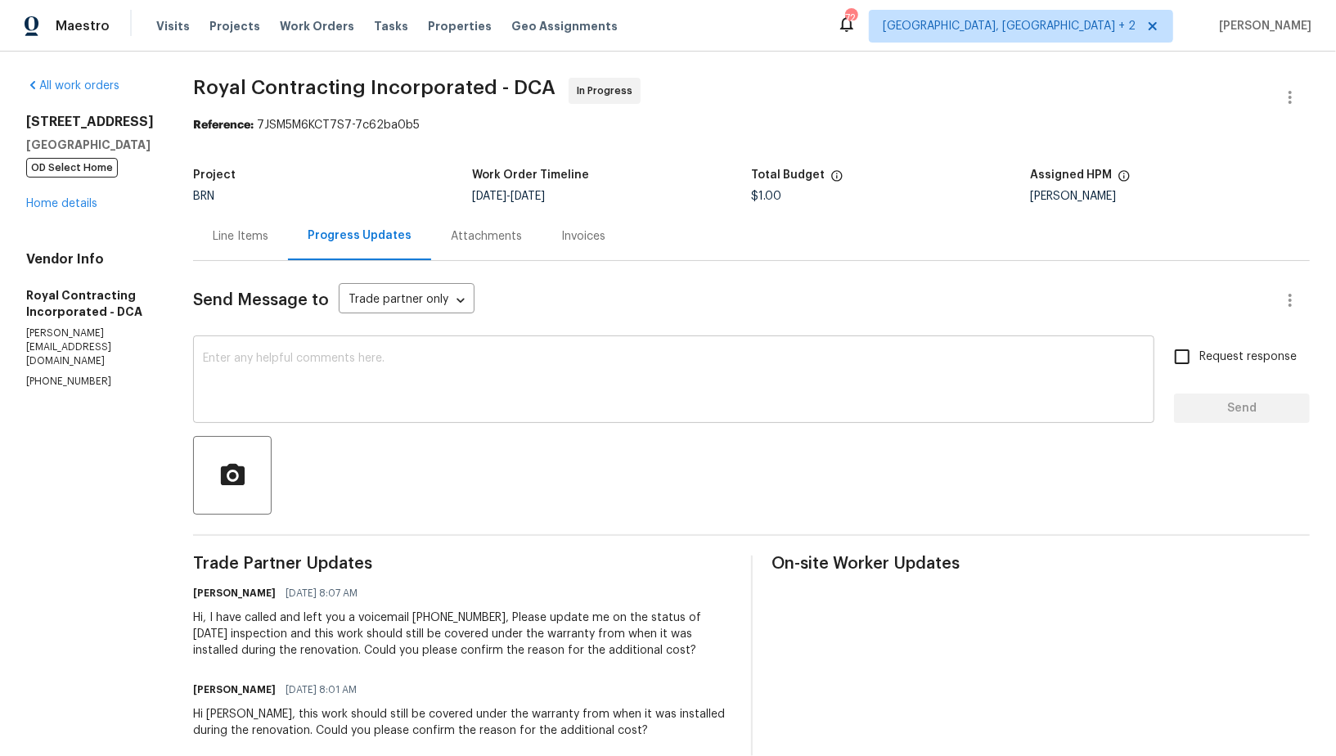
click at [453, 375] on textarea at bounding box center [674, 381] width 942 height 57
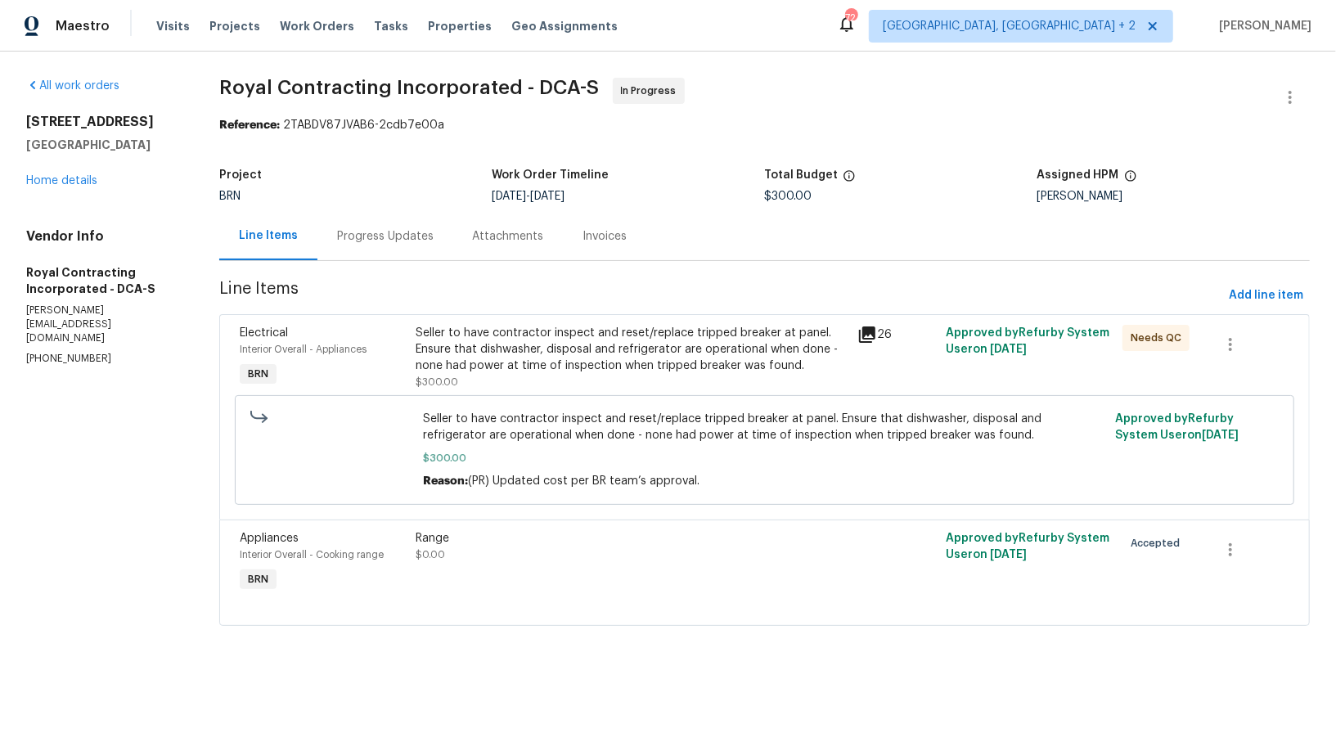
click at [458, 228] on div "Attachments" at bounding box center [508, 236] width 110 height 48
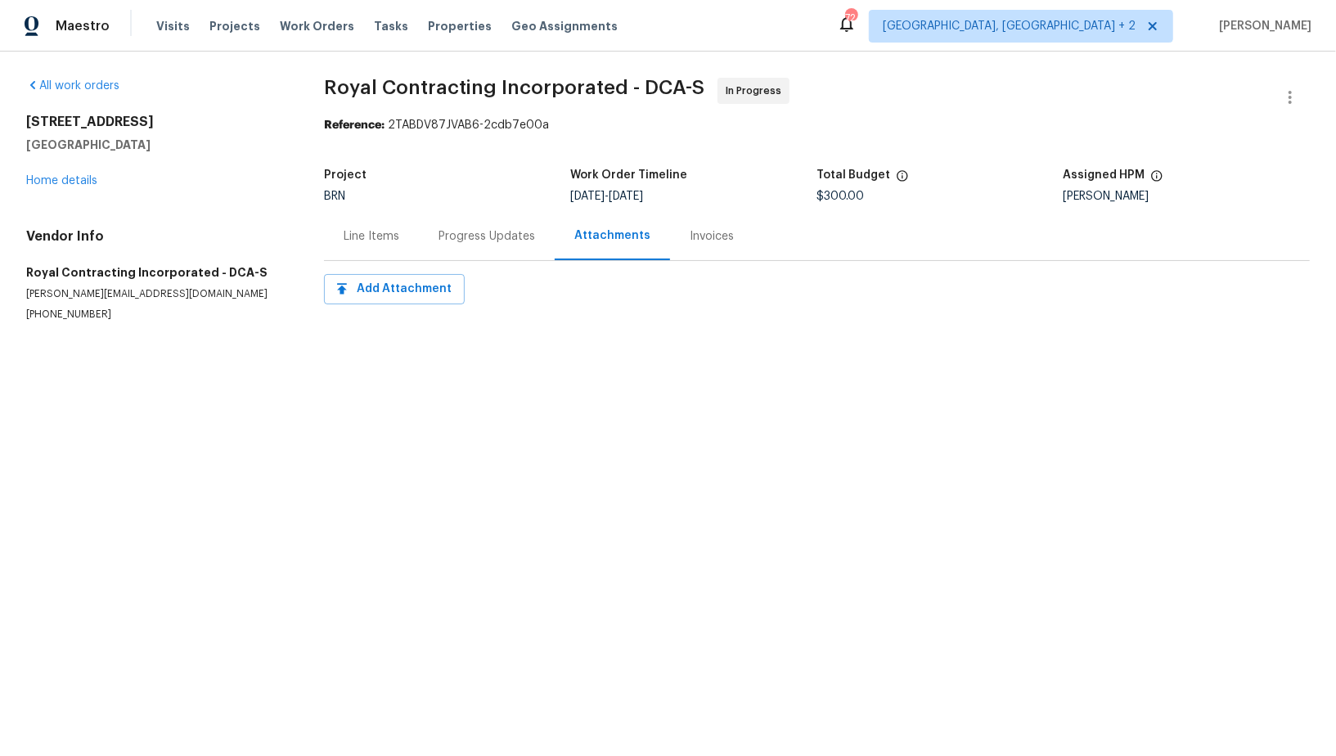
click at [462, 200] on div "BRN" at bounding box center [447, 196] width 246 height 11
click at [464, 220] on div "Progress Updates" at bounding box center [487, 236] width 136 height 48
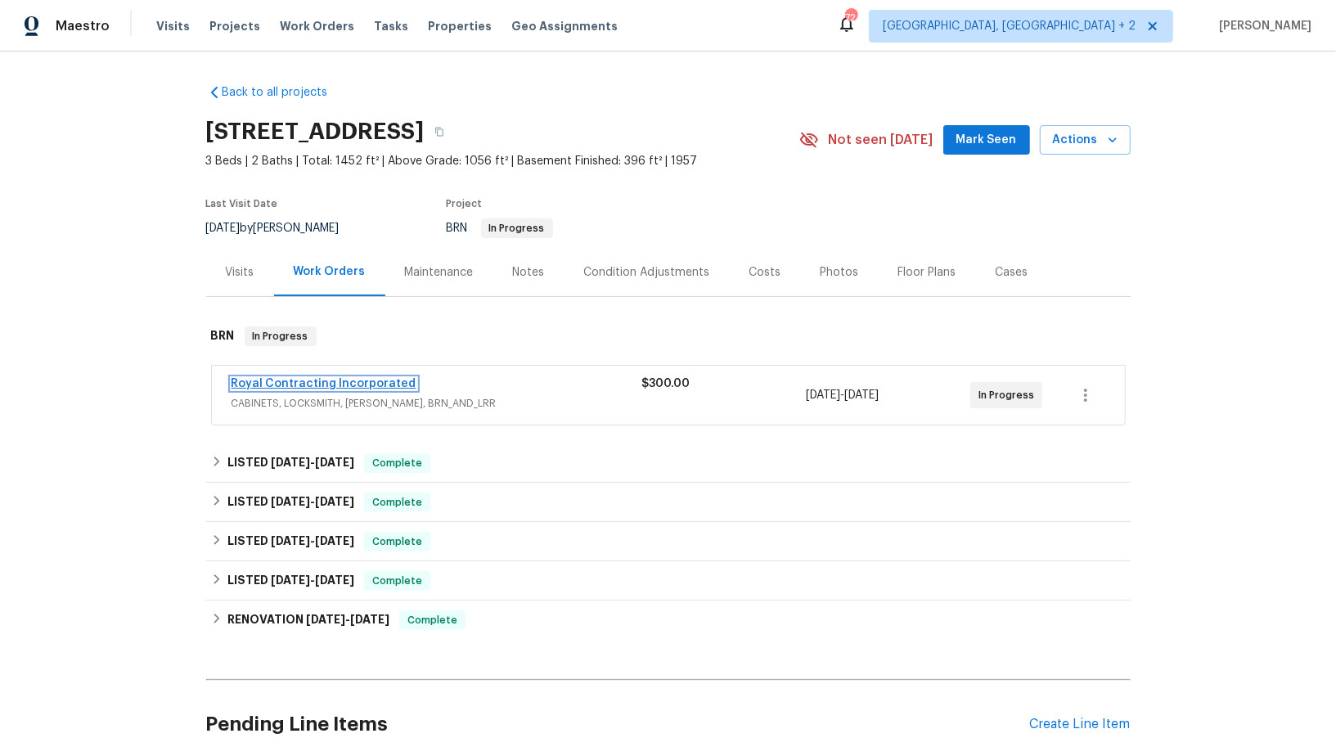
click at [300, 386] on link "Royal Contracting Incorporated" at bounding box center [324, 383] width 185 height 11
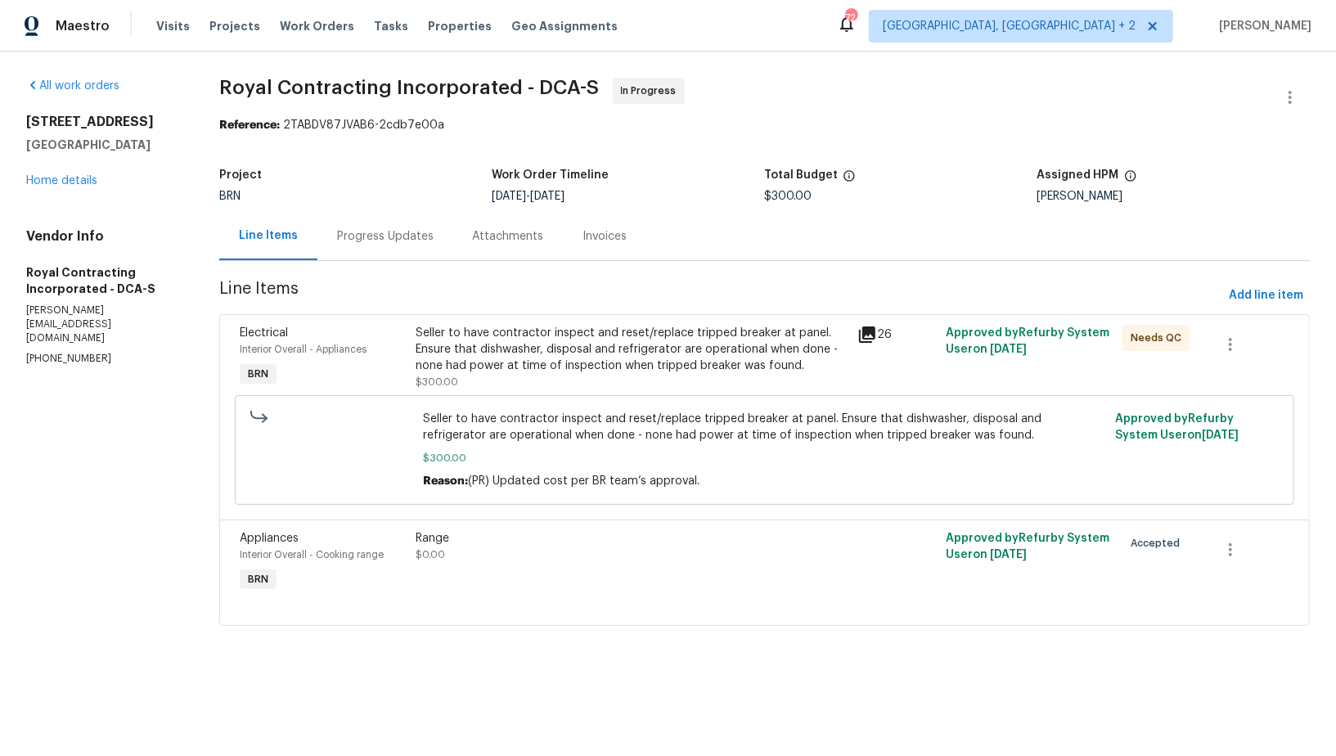
click at [411, 243] on div "Progress Updates" at bounding box center [385, 236] width 97 height 16
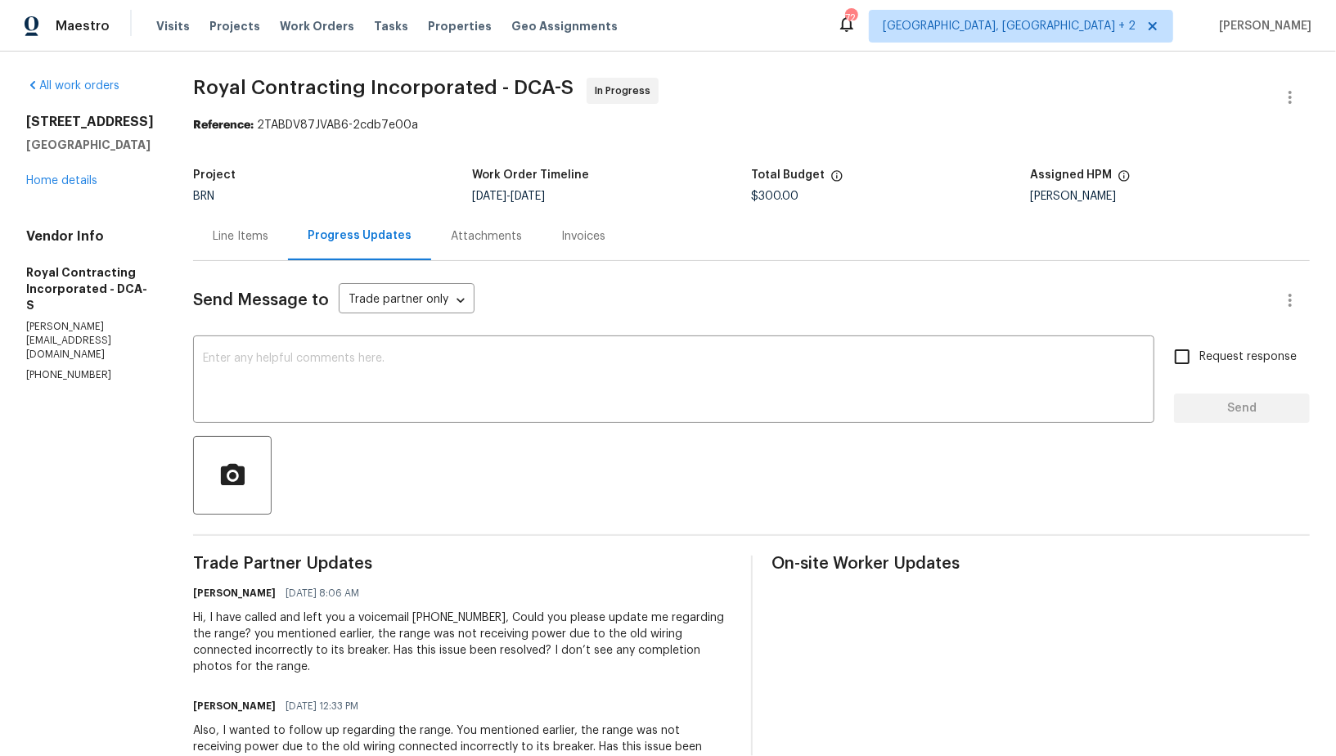
click at [262, 245] on div "Line Items" at bounding box center [240, 236] width 95 height 48
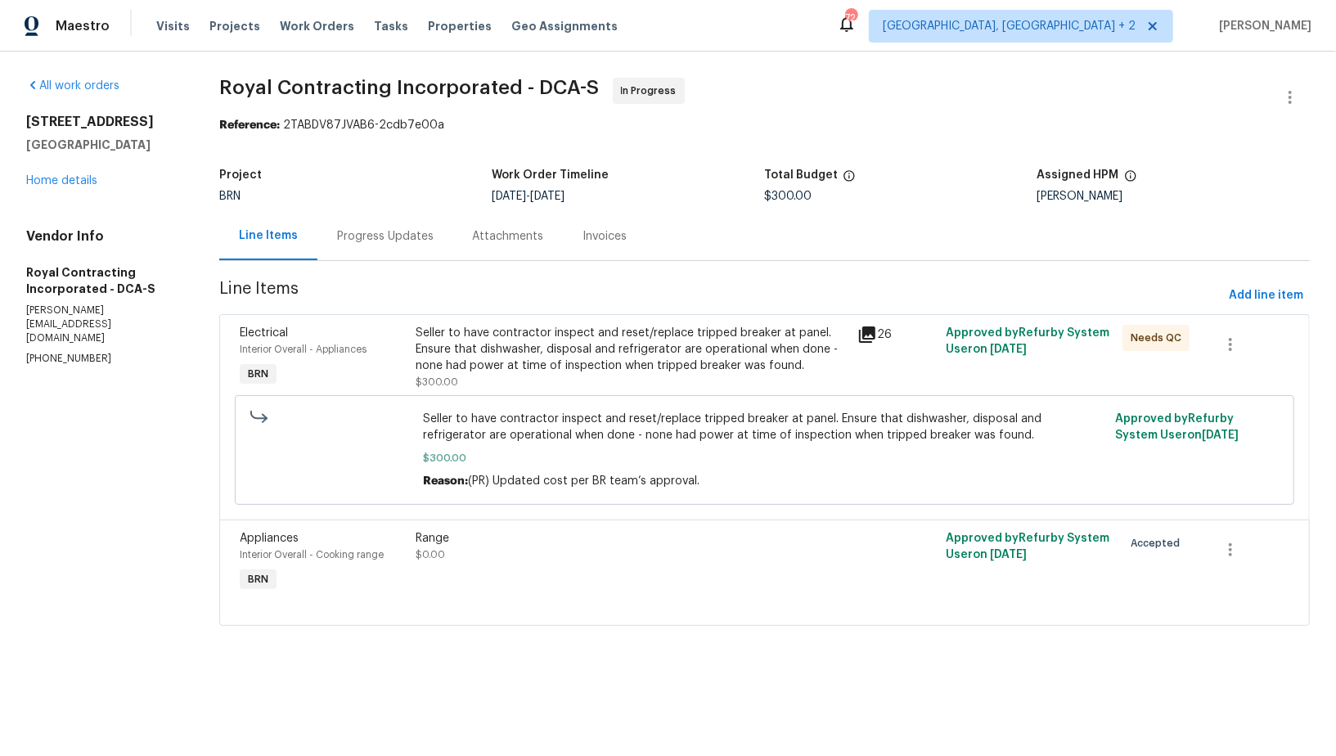
click at [498, 364] on div "Seller to have contractor inspect and reset/replace tripped breaker at panel. E…" at bounding box center [632, 349] width 432 height 49
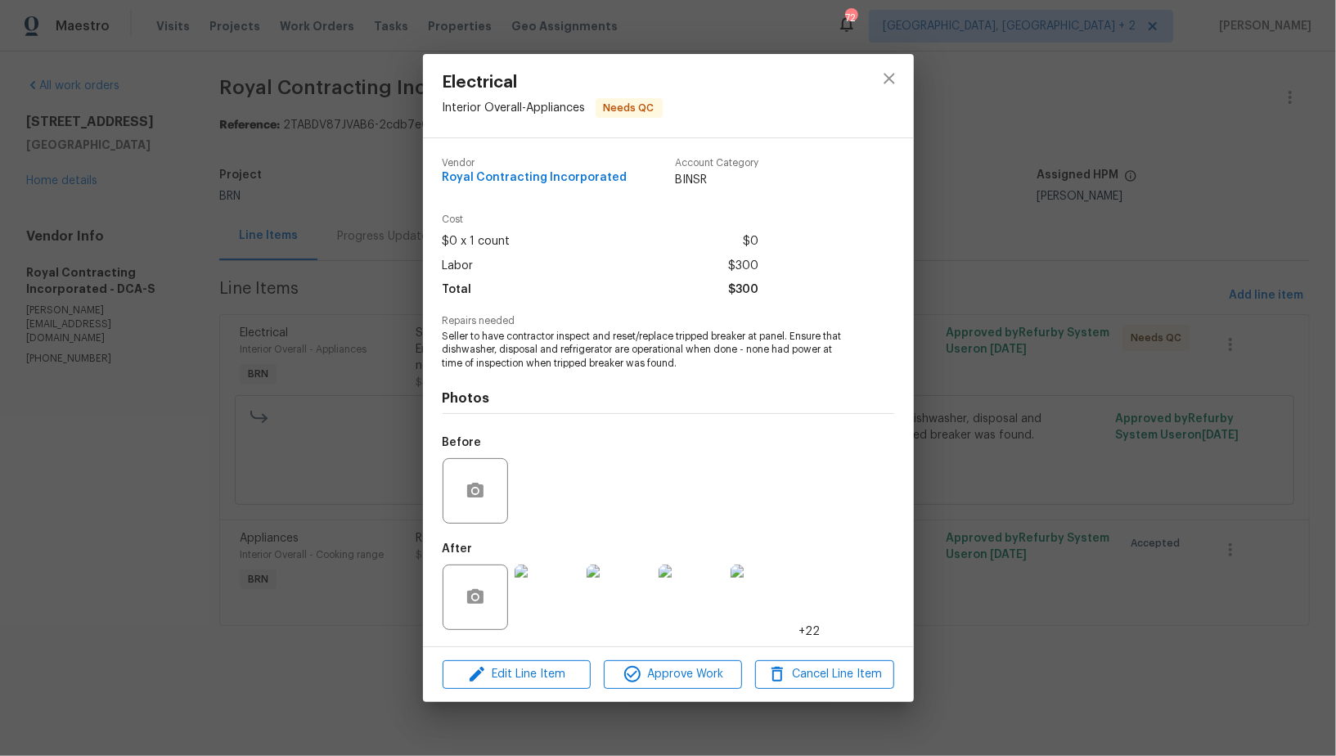
click at [548, 597] on img at bounding box center [547, 597] width 65 height 65
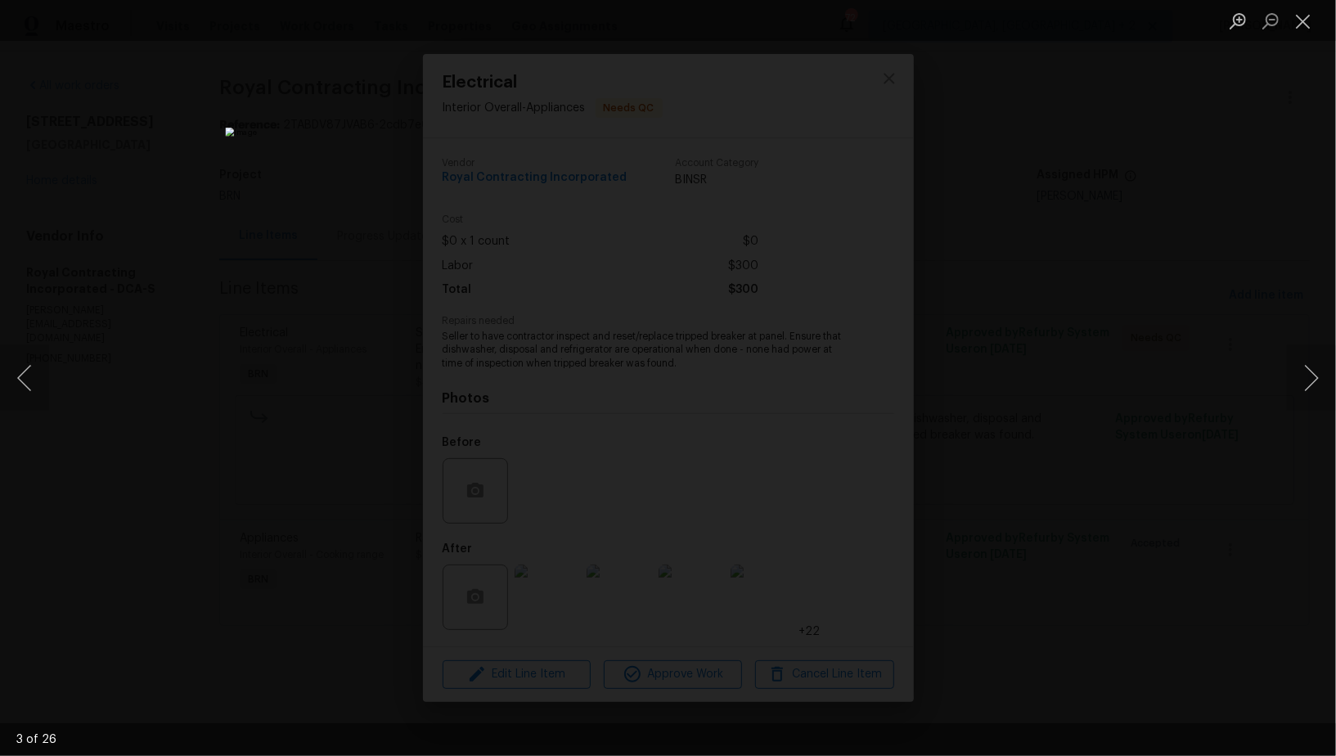
click at [1013, 481] on div "Lightbox" at bounding box center [668, 378] width 1336 height 756
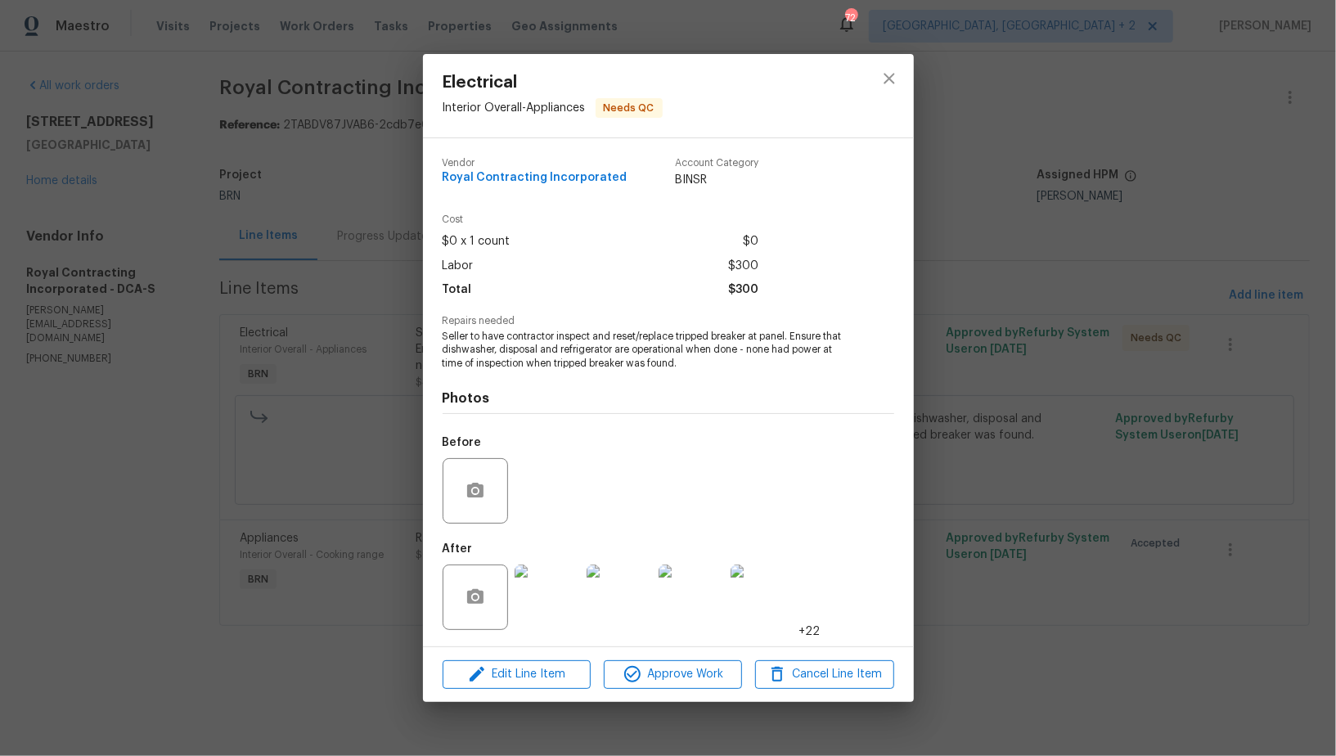
click at [1013, 481] on div "Electrical Interior Overall - Appliances Needs QC Vendor Royal Contracting Inco…" at bounding box center [668, 378] width 1336 height 756
